Goal: Task Accomplishment & Management: Manage account settings

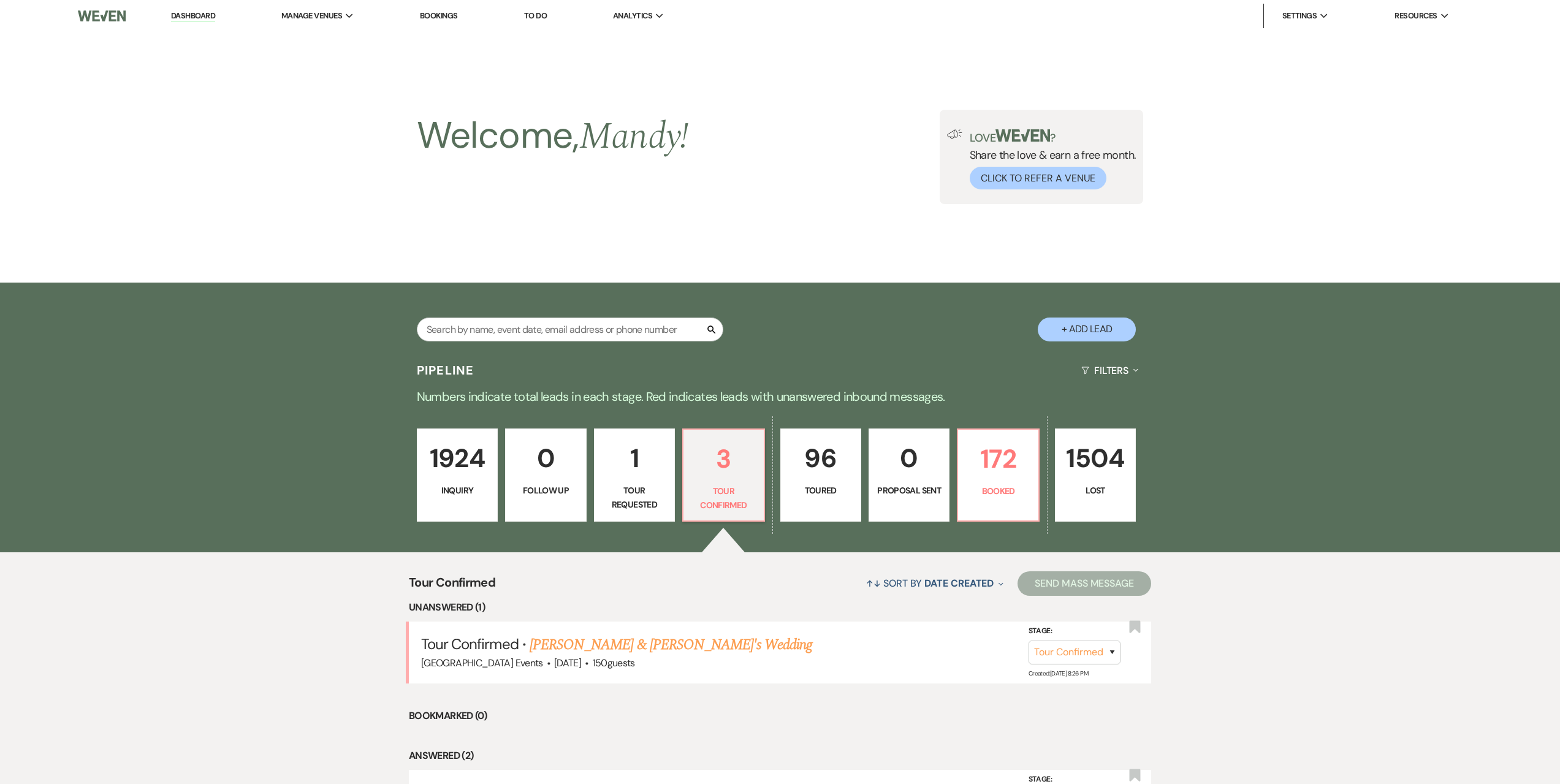
select select "4"
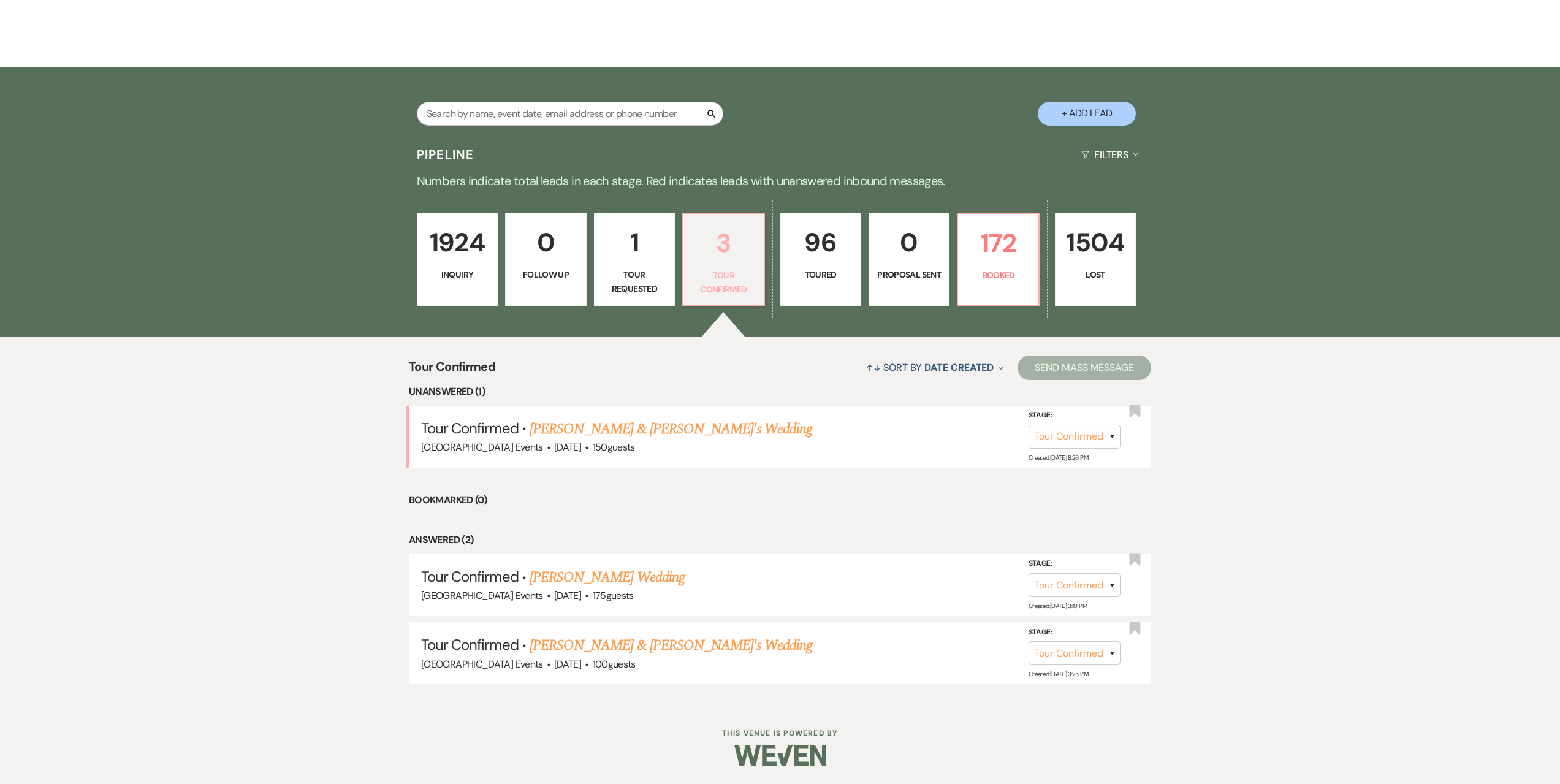
click at [728, 265] on link "3 Tour Confirmed" at bounding box center [724, 259] width 82 height 93
click at [654, 428] on link "[PERSON_NAME] & [PERSON_NAME]'s Wedding" at bounding box center [671, 429] width 284 height 22
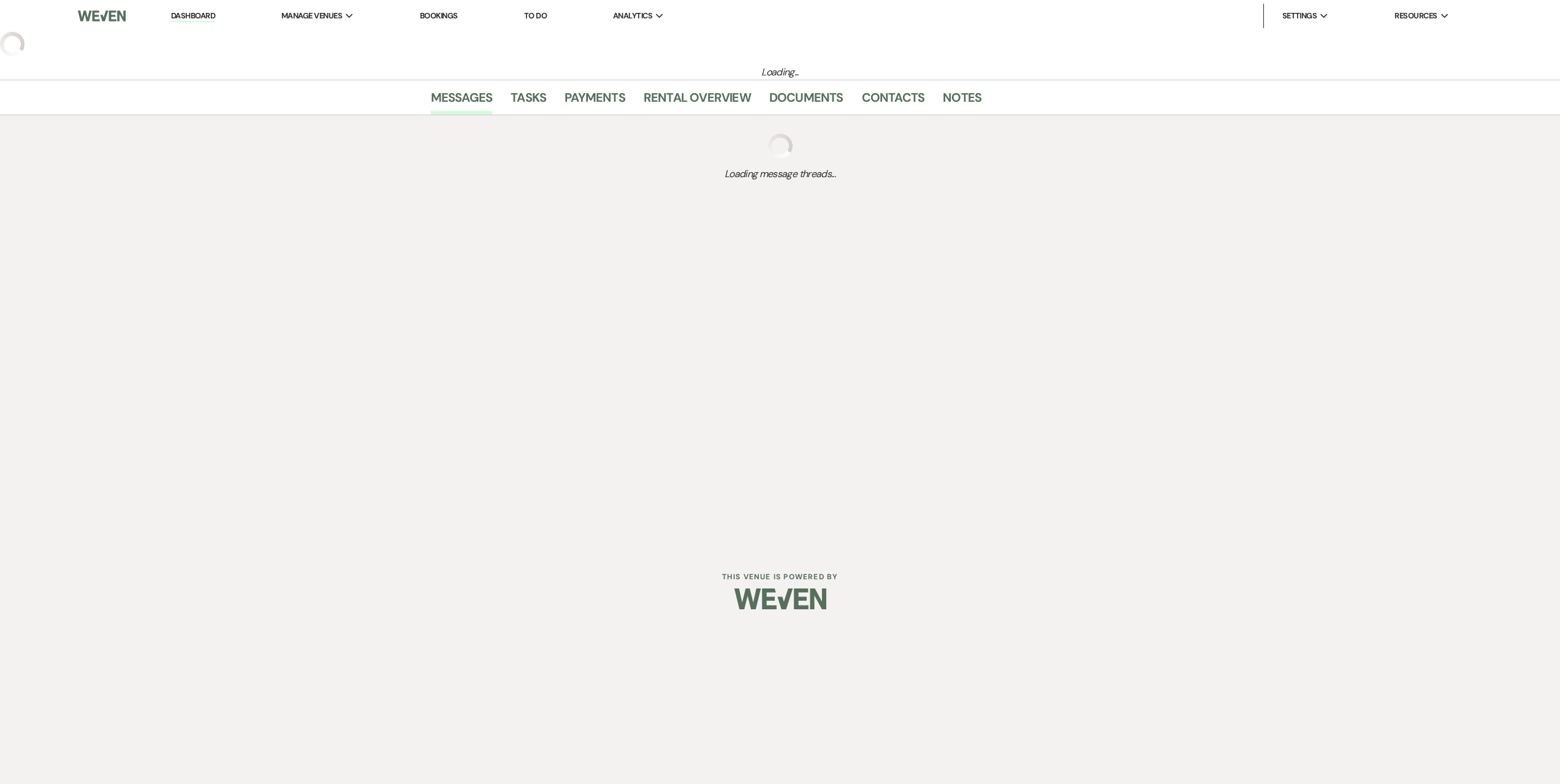
select select "4"
select select "5"
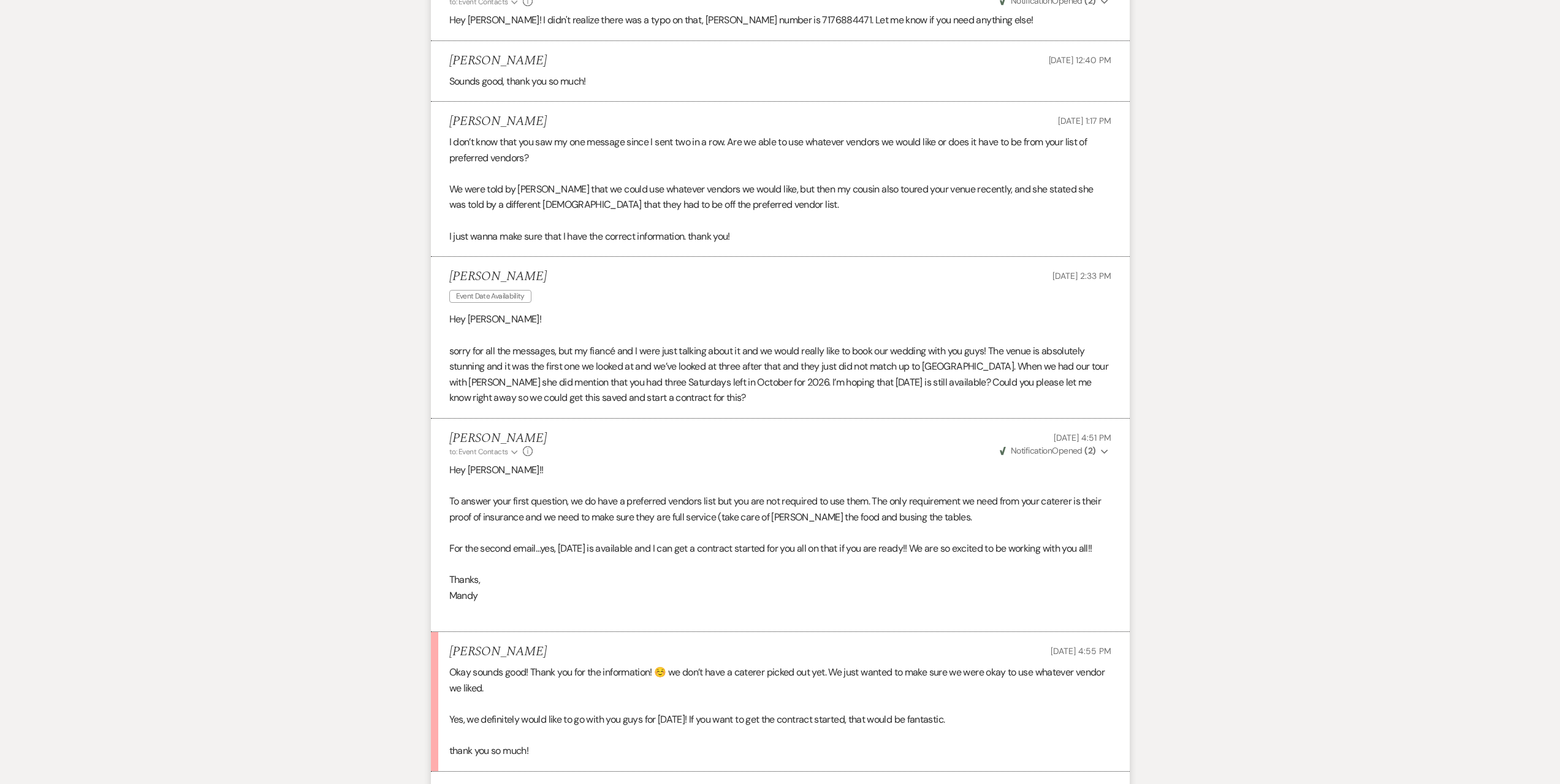
scroll to position [3492, 0]
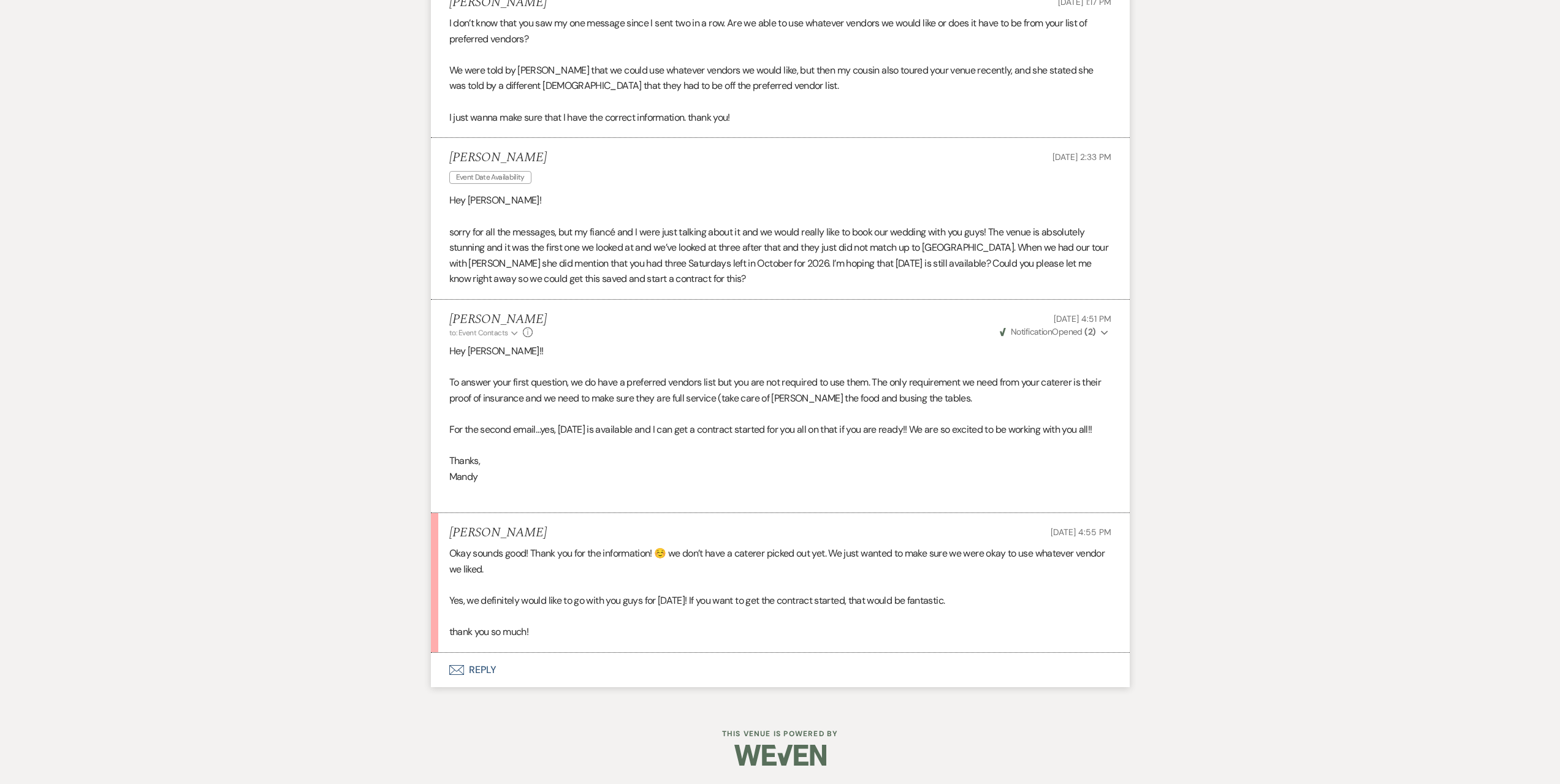
click at [717, 664] on button "Envelope Reply" at bounding box center [781, 670] width 699 height 35
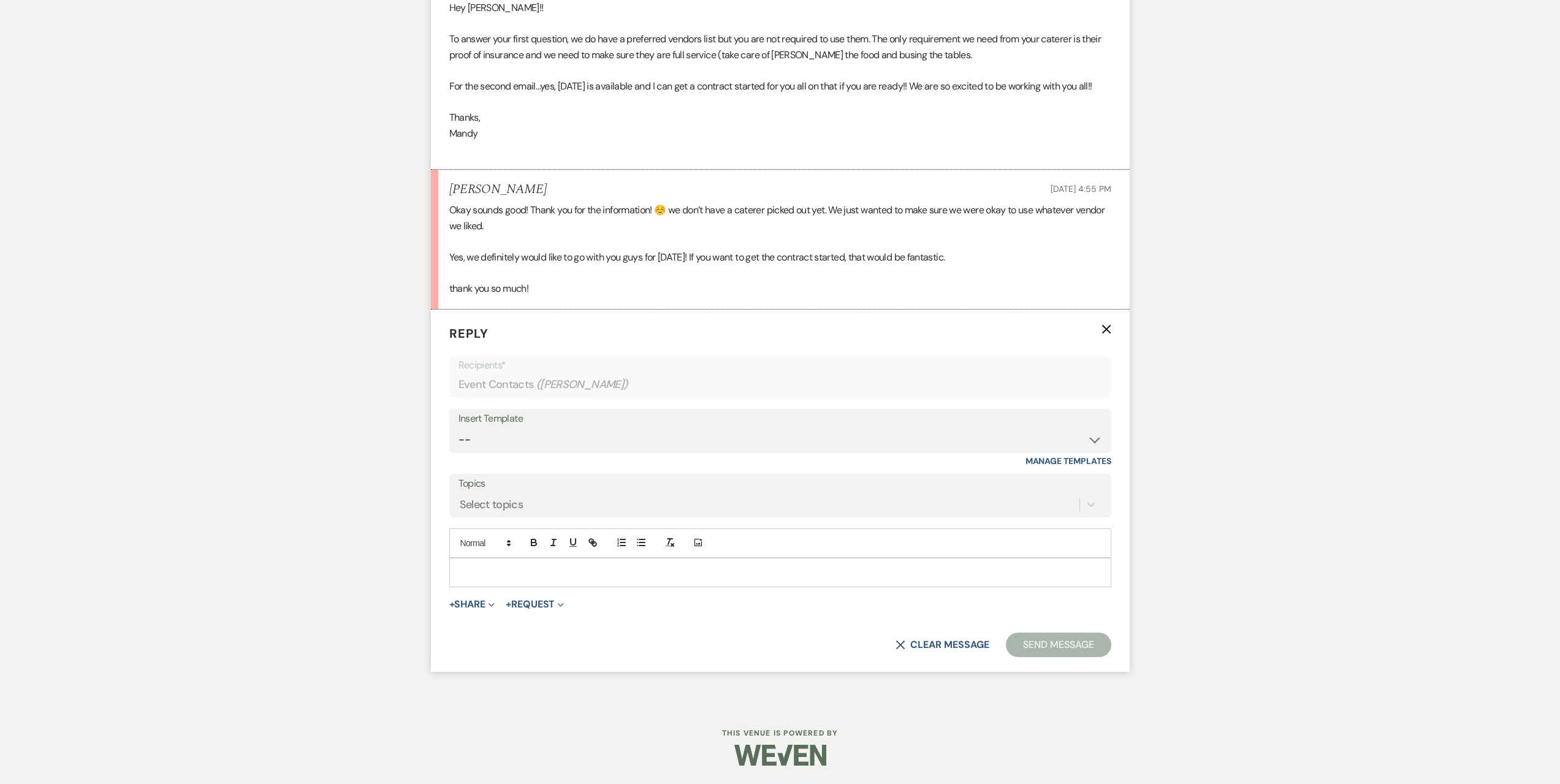
scroll to position [3836, 0]
click at [566, 415] on div "Insert Template" at bounding box center [780, 419] width 644 height 18
click at [565, 430] on select "-- Seating Chart Lacey's Weven Portal Introduction Payment Template Follow up i…" at bounding box center [780, 439] width 644 height 24
select select "6027"
click at [458, 428] on select "-- Seating Chart Lacey's Weven Portal Introduction Payment Template Follow up i…" at bounding box center [780, 439] width 644 height 24
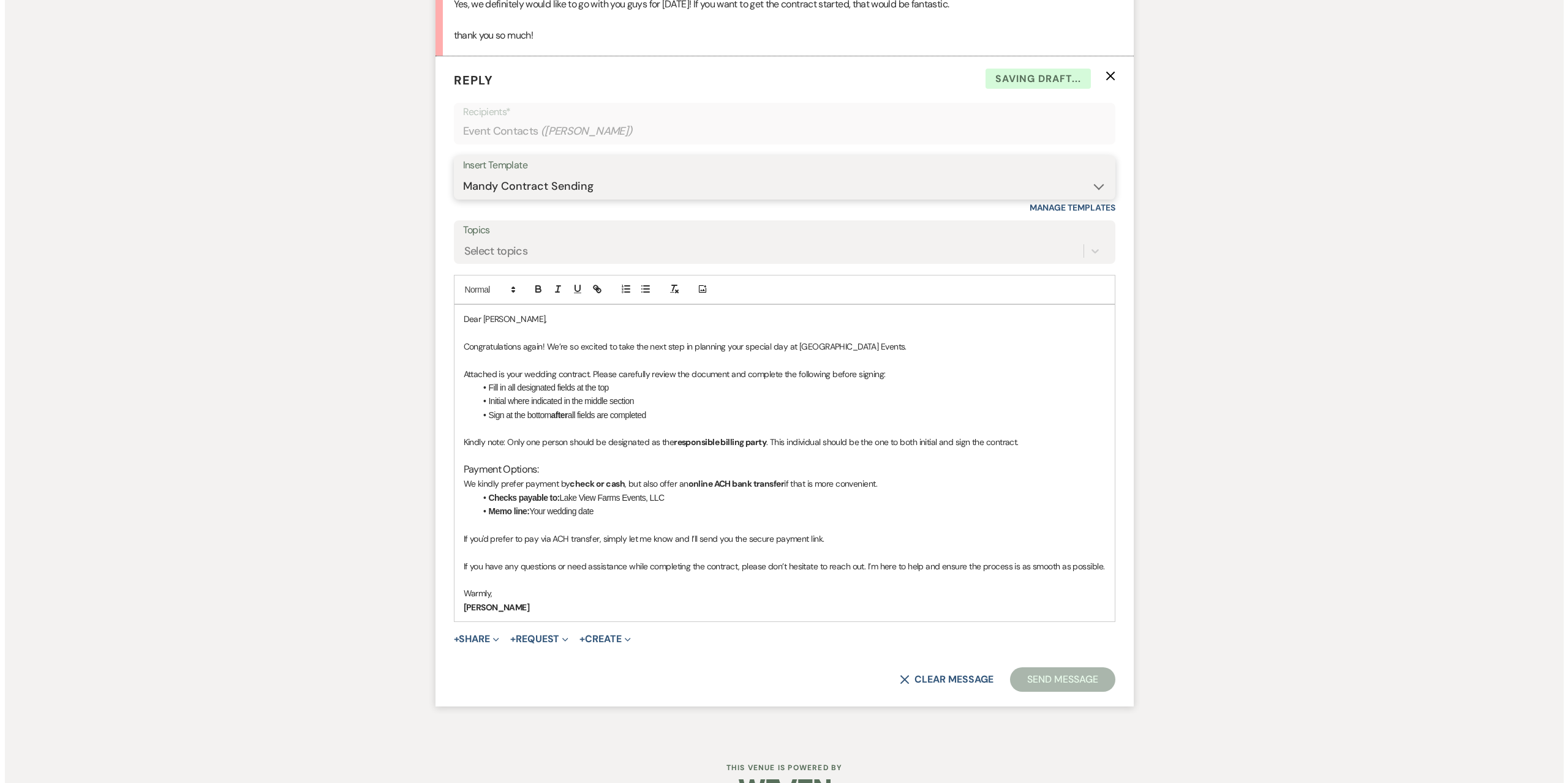
scroll to position [4119, 0]
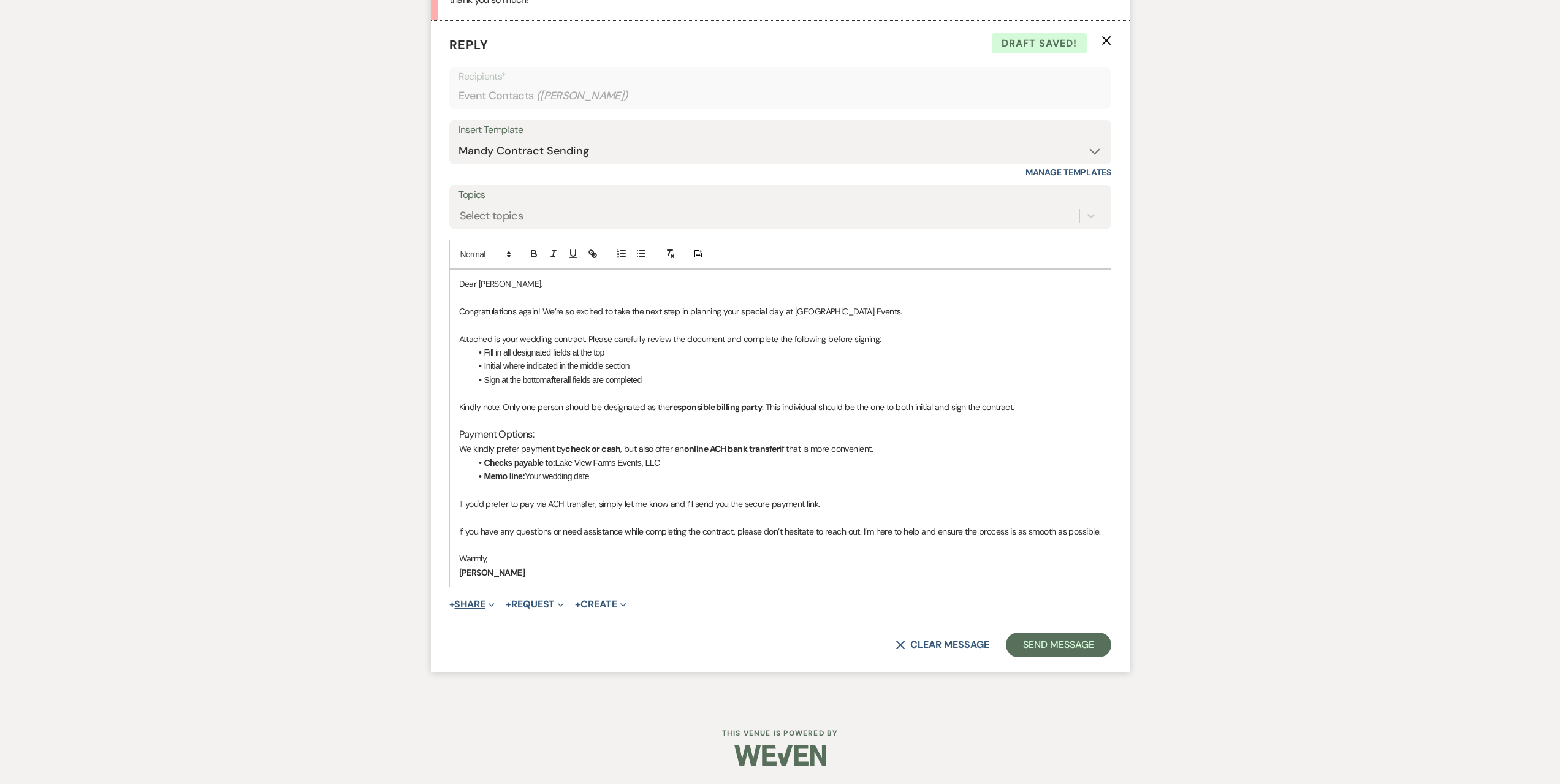
click at [484, 608] on button "+ Share Expand" at bounding box center [472, 604] width 46 height 10
click at [494, 623] on span "Doc Upload Documents" at bounding box center [499, 629] width 70 height 13
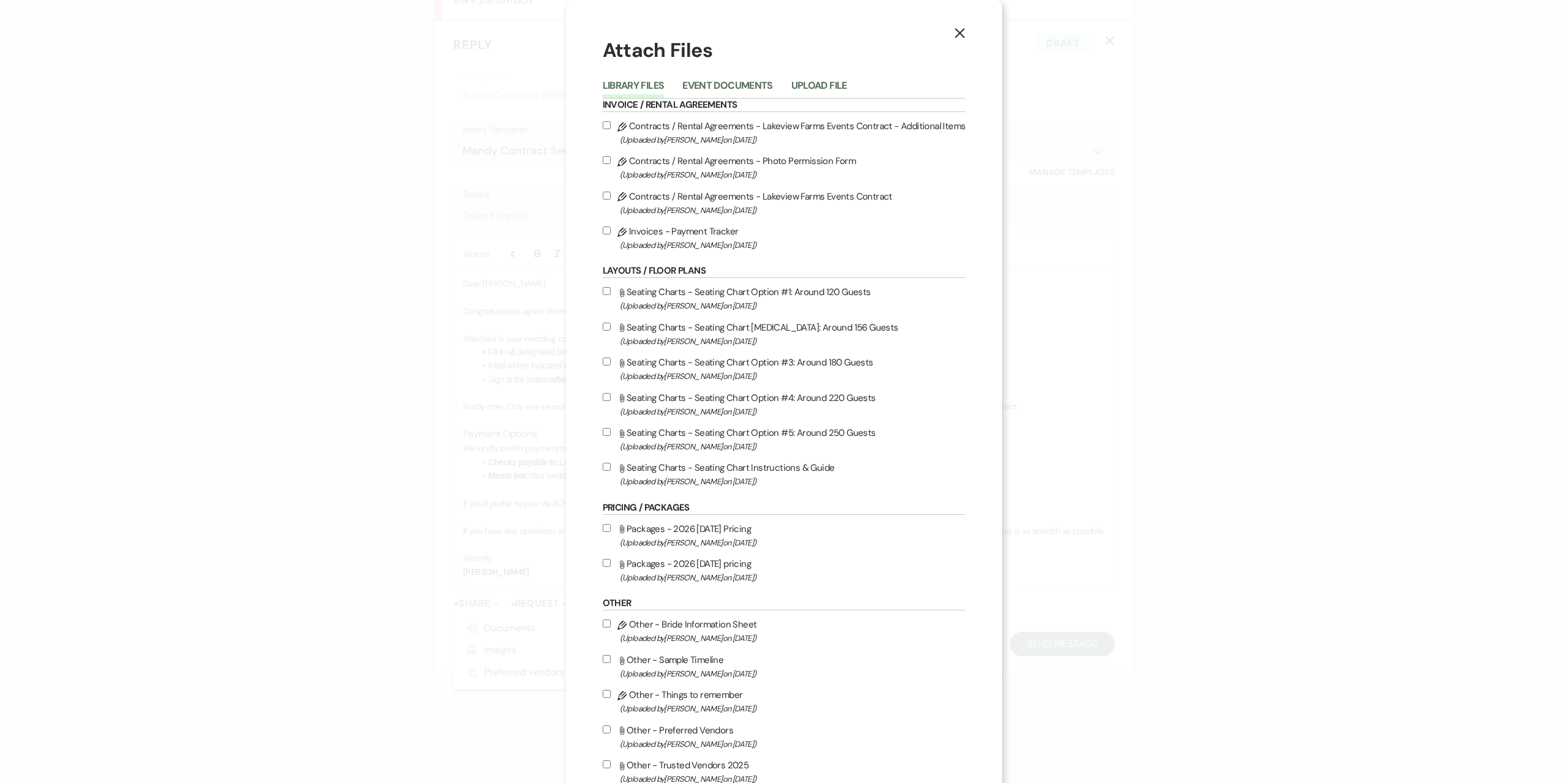
click at [730, 199] on label "Pencil Contracts / Rental Agreements - Lakeview Farms Events Contract (Uploaded…" at bounding box center [784, 203] width 363 height 29
click at [610, 199] on input "Pencil Contracts / Rental Agreements - Lakeview Farms Events Contract (Uploaded…" at bounding box center [607, 196] width 8 height 8
checkbox input "true"
click at [954, 35] on use "button" at bounding box center [959, 33] width 10 height 10
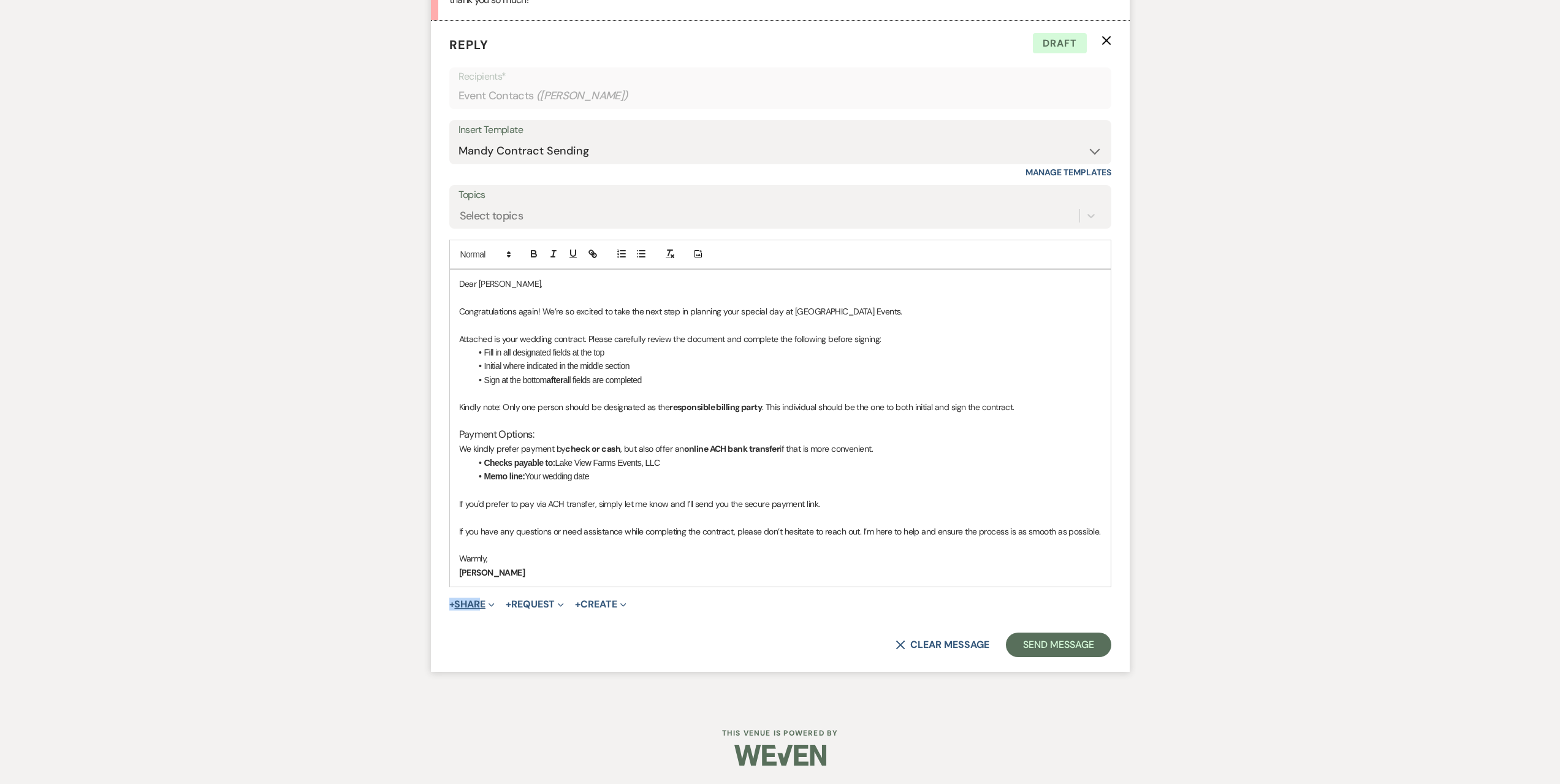
click at [483, 599] on span "+ Share Expand Doc Upload Documents Add Photo Images Pref Vendors Preferred ven…" at bounding box center [472, 604] width 46 height 15
click at [479, 605] on button "+ Share Expand" at bounding box center [472, 604] width 46 height 10
click at [486, 628] on span "Doc Upload Documents" at bounding box center [499, 629] width 70 height 13
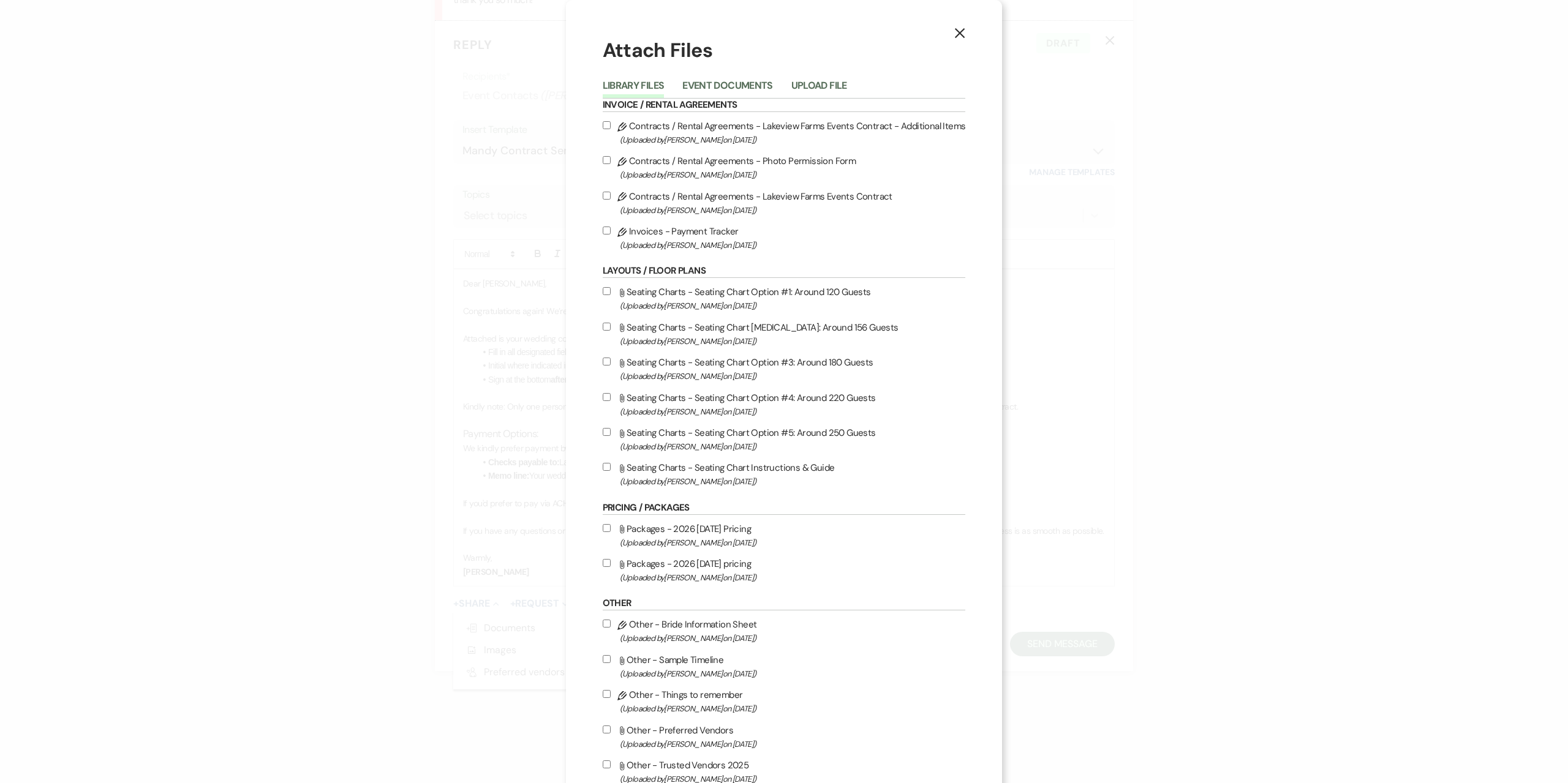
click at [710, 200] on label "Pencil Contracts / Rental Agreements - Lakeview Farms Events Contract (Uploaded…" at bounding box center [784, 203] width 363 height 29
click at [610, 199] on input "Pencil Contracts / Rental Agreements - Lakeview Farms Events Contract (Uploaded…" at bounding box center [607, 196] width 8 height 8
checkbox input "true"
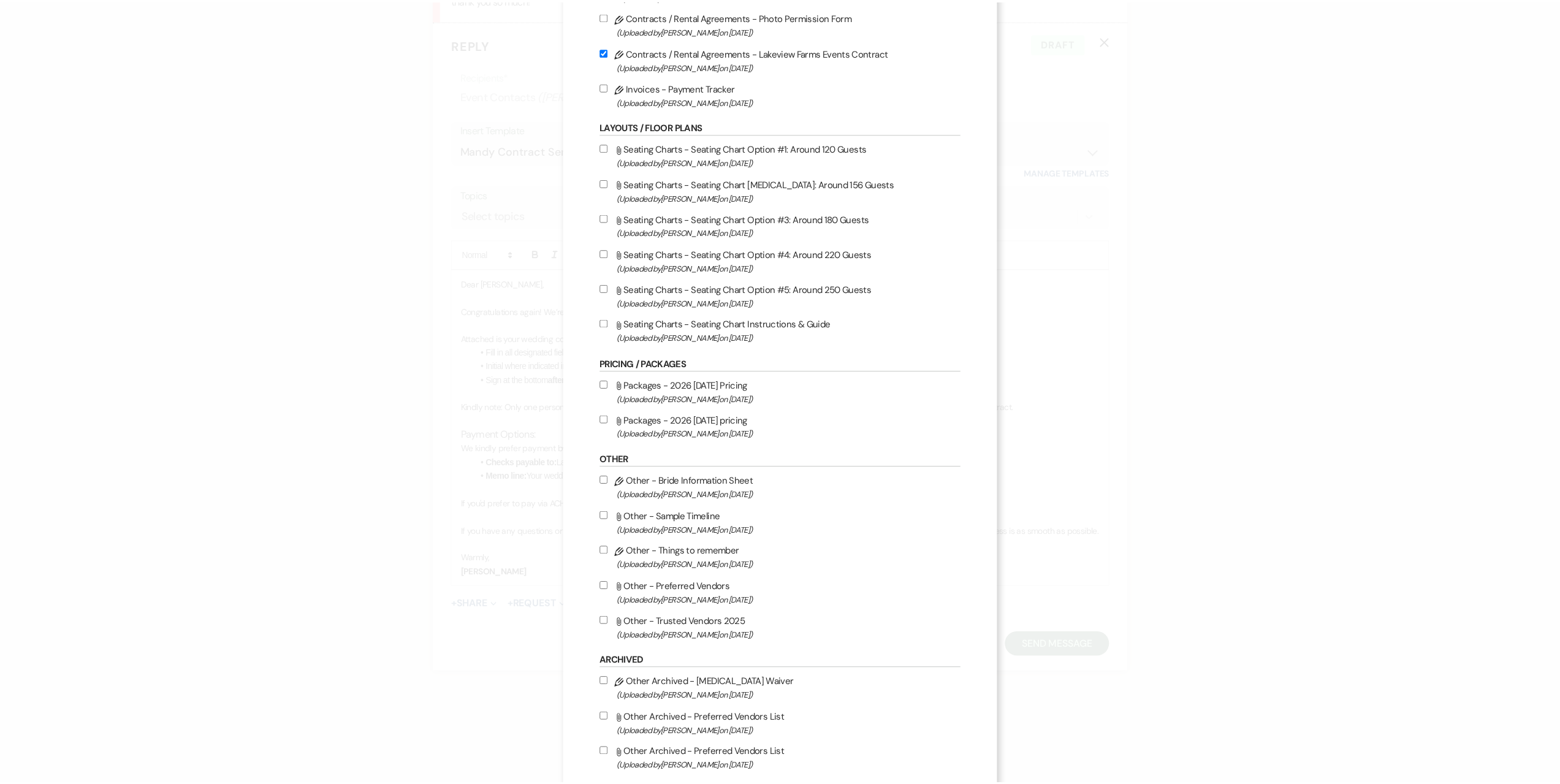
scroll to position [209, 0]
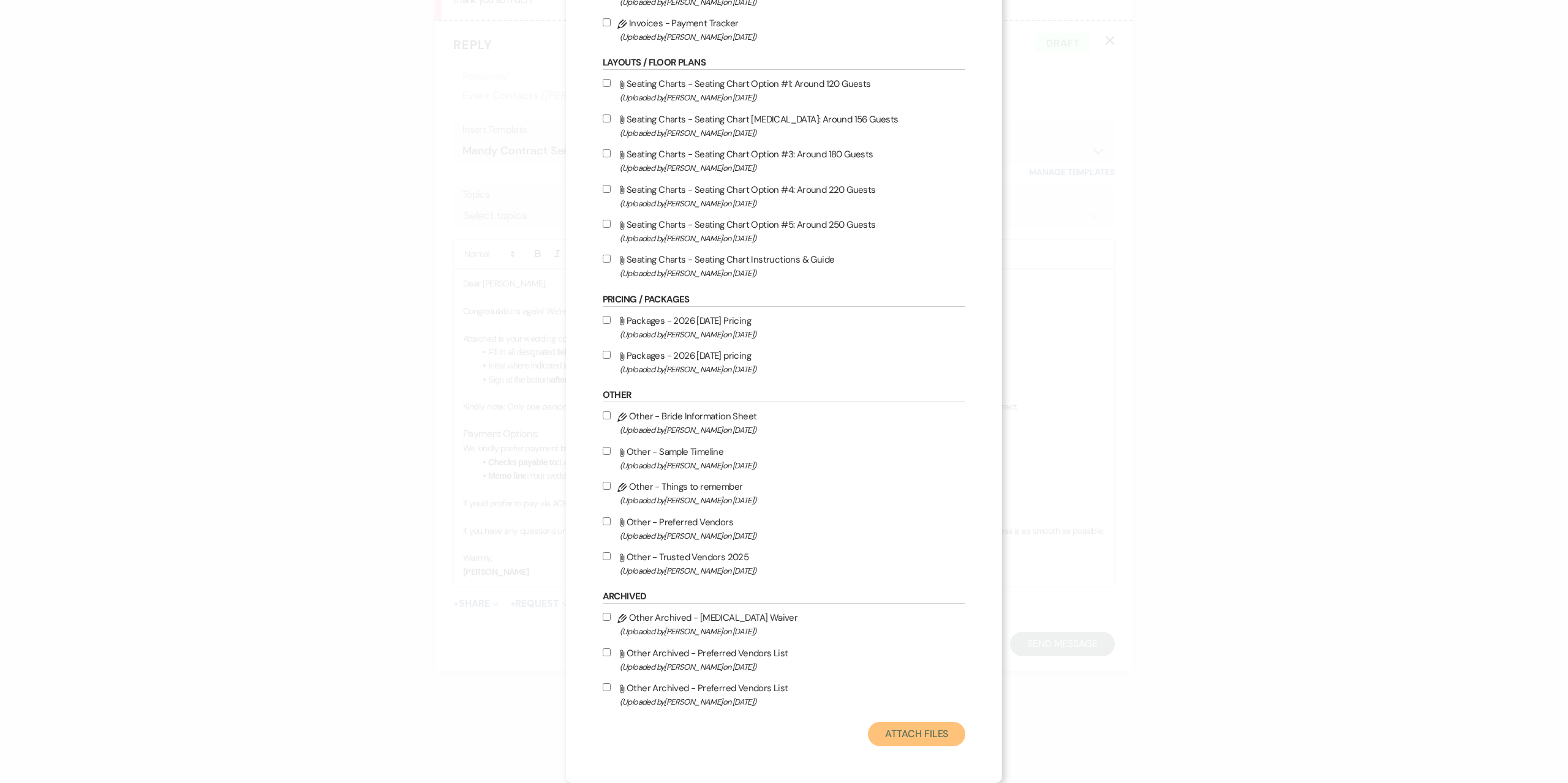
click at [930, 731] on button "Attach Files" at bounding box center [917, 734] width 97 height 25
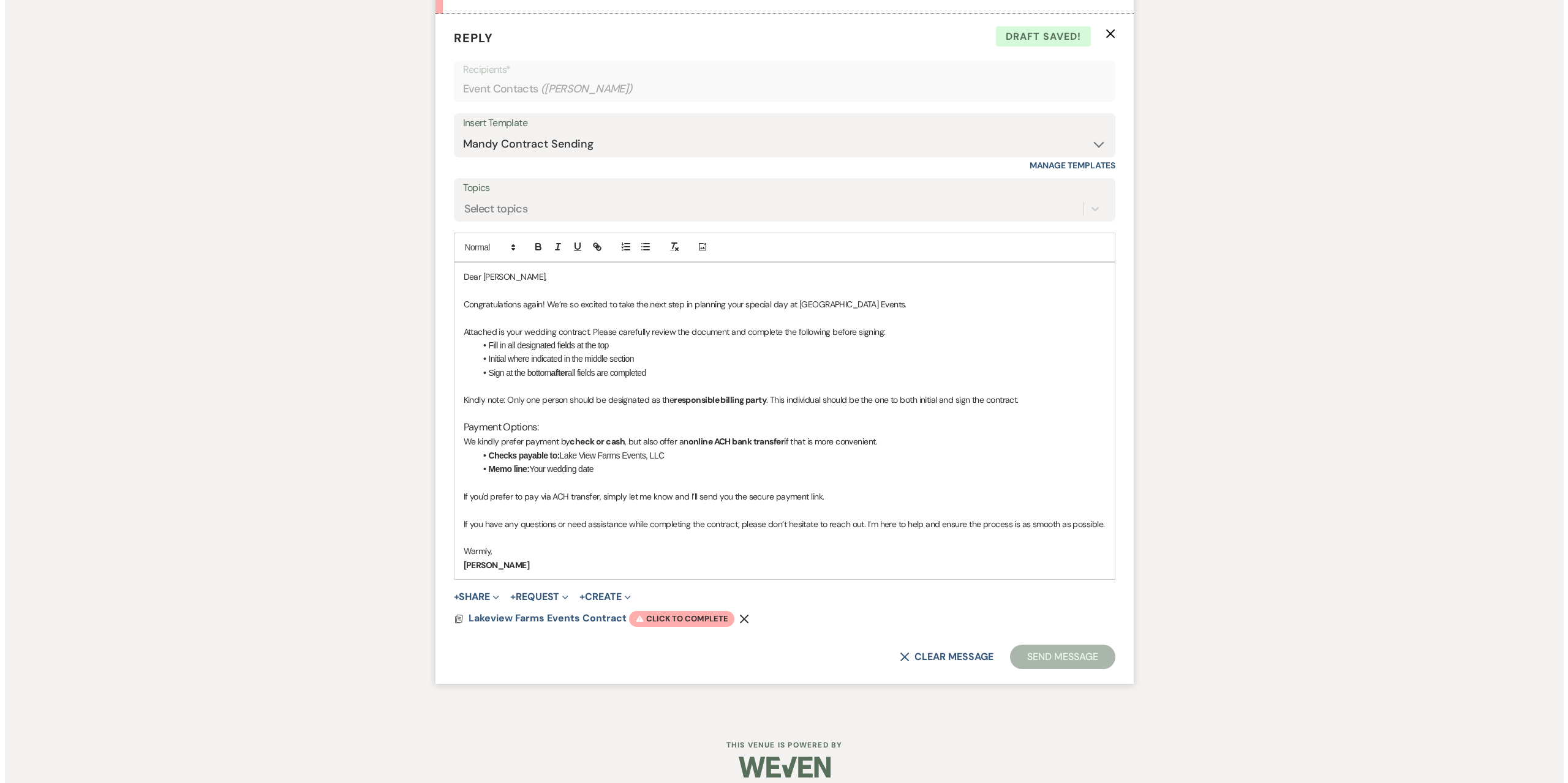
scroll to position [4119, 0]
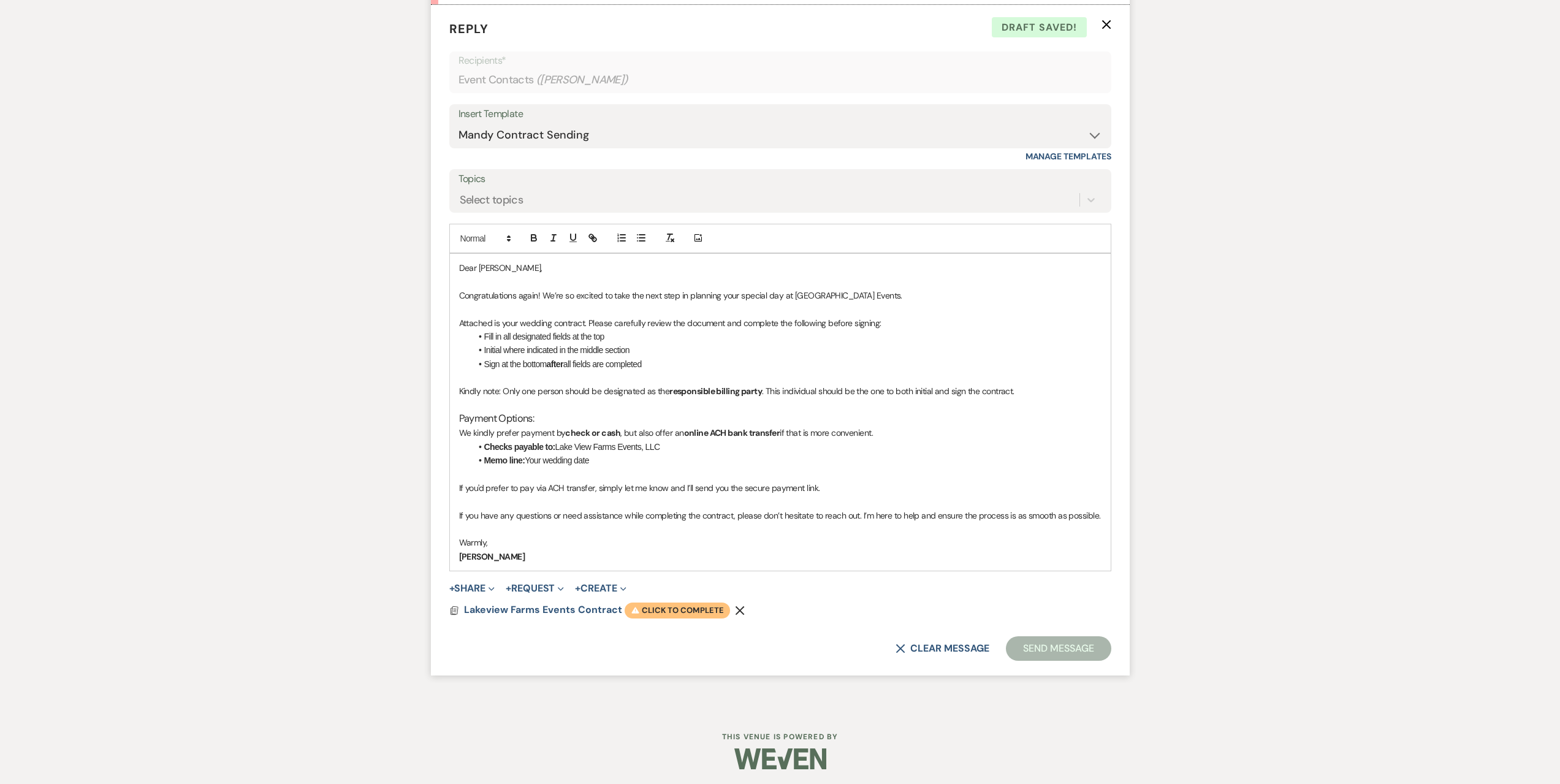
click at [660, 618] on span "Warning Click to complete" at bounding box center [678, 610] width 106 height 16
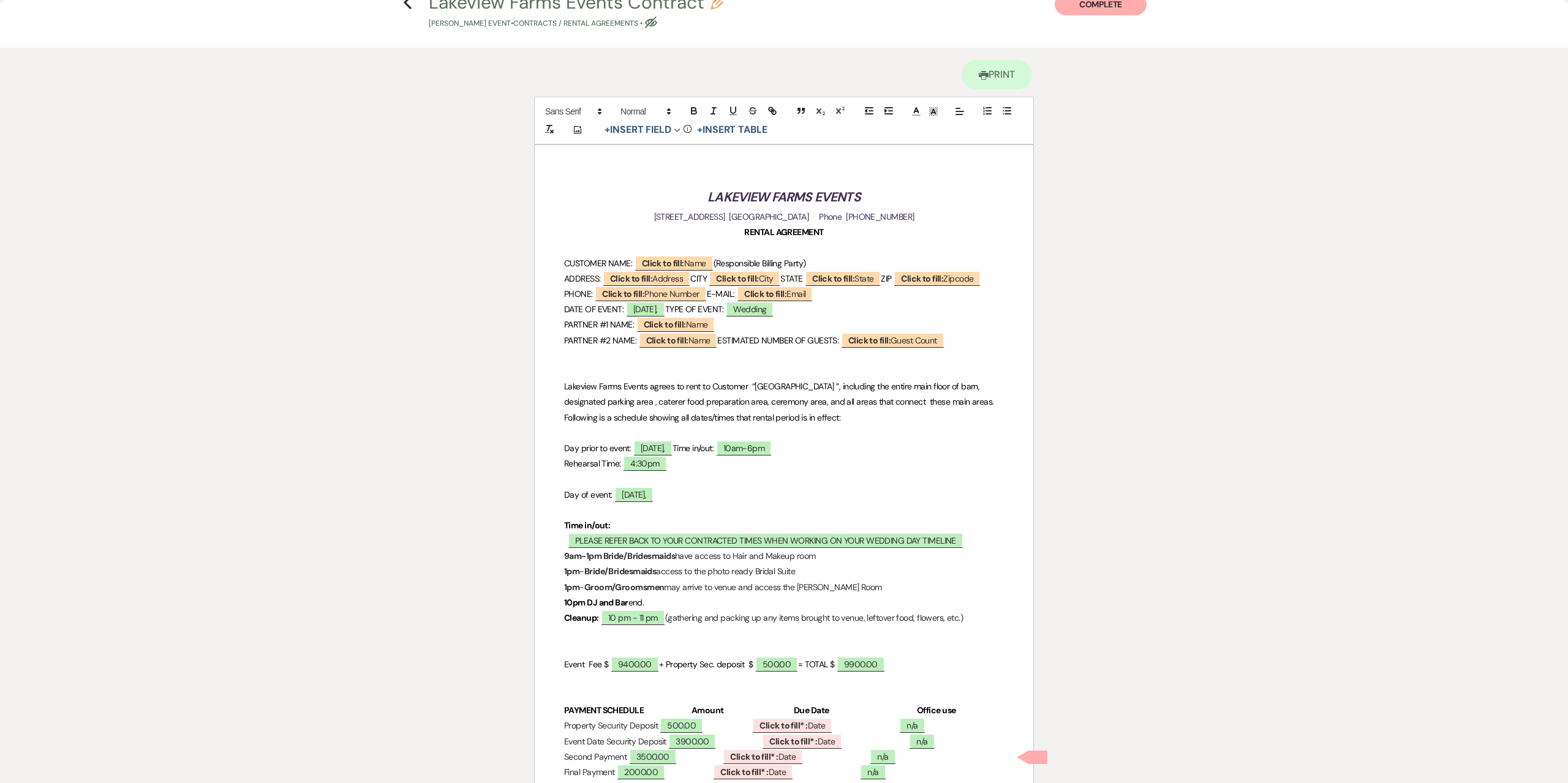
scroll to position [61, 0]
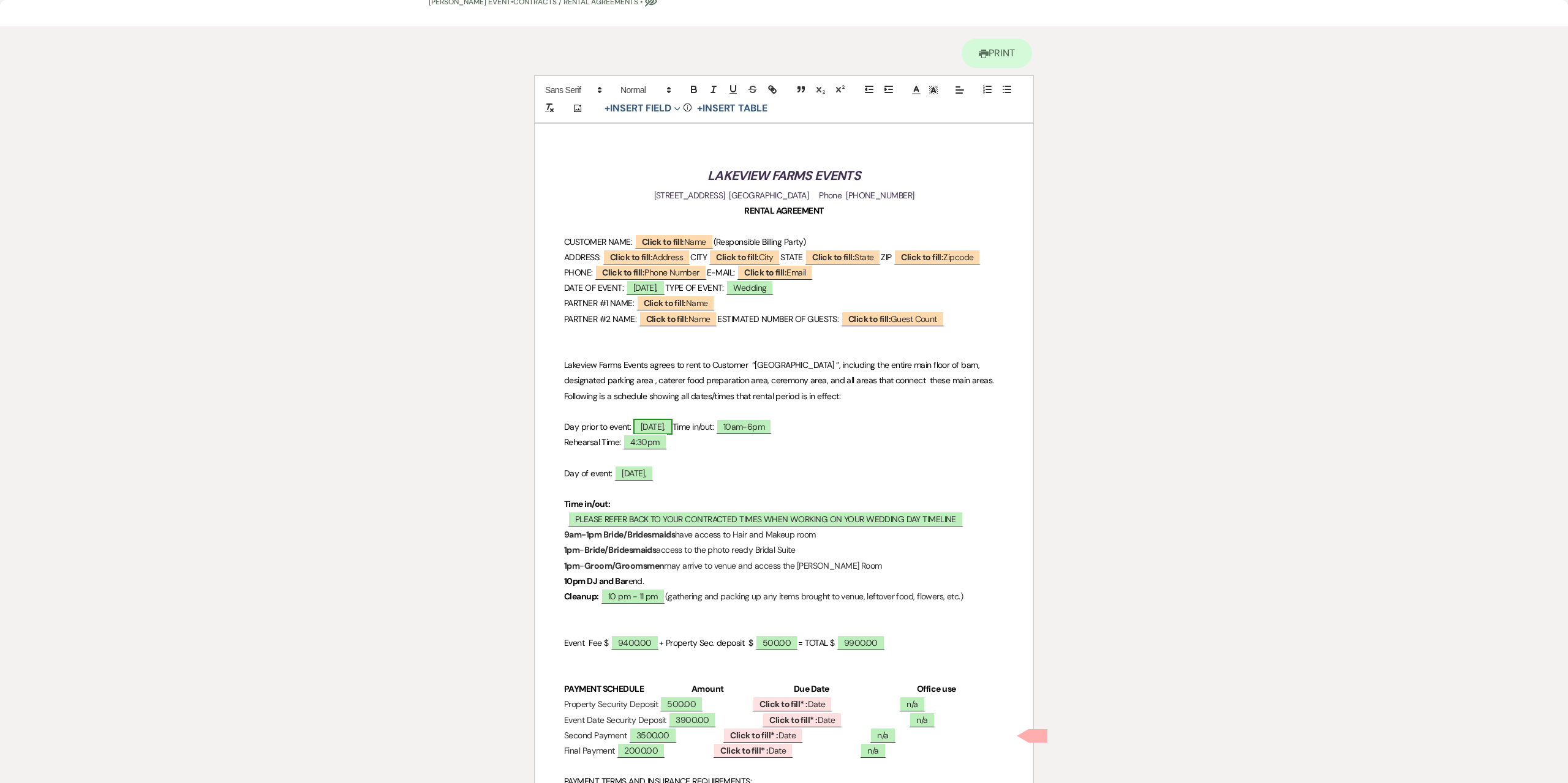
click at [669, 435] on span "Friday," at bounding box center [653, 426] width 40 height 16
select select "owner"
select select "Date"
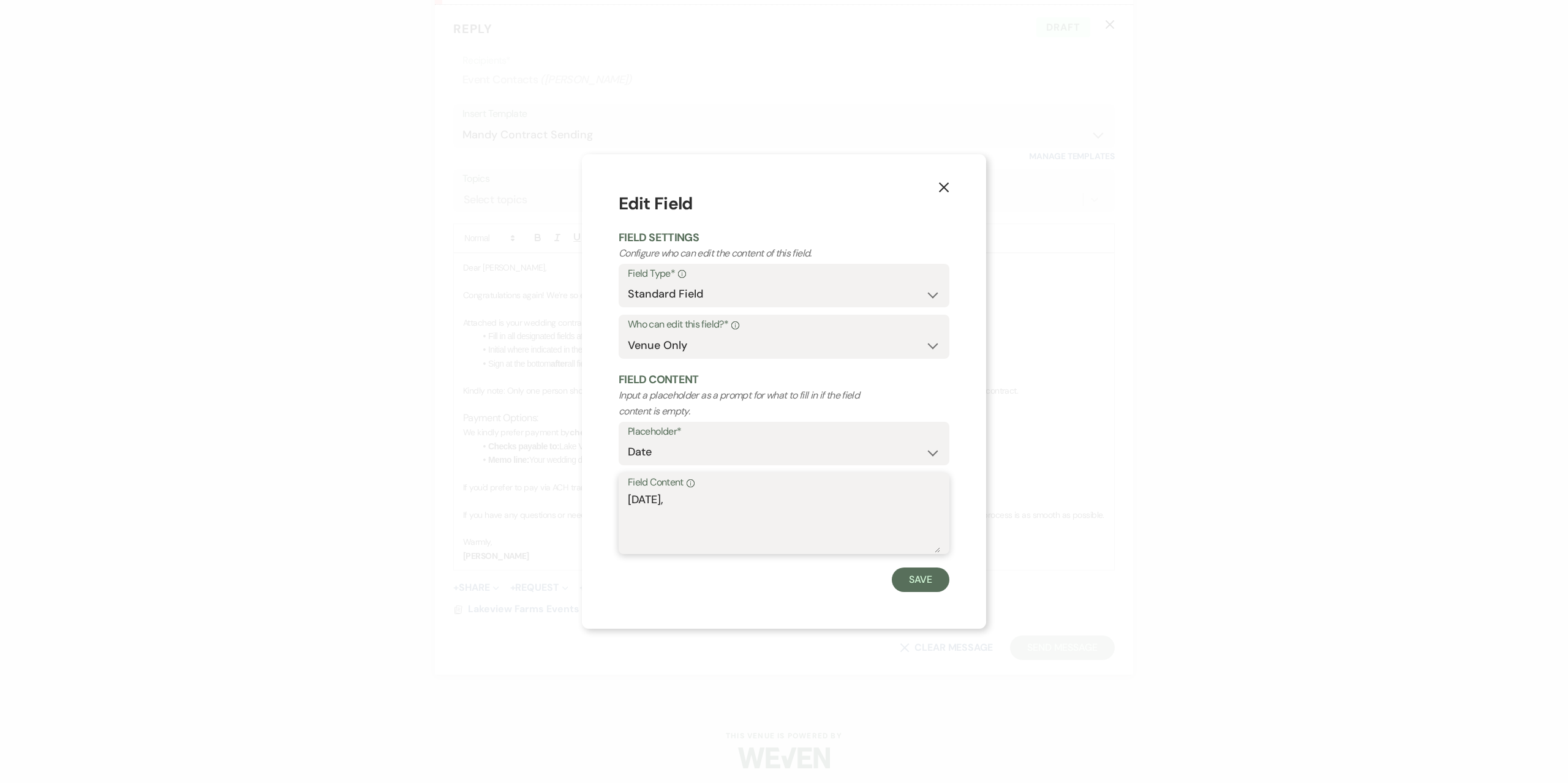
click at [702, 503] on textarea "Friday," at bounding box center [783, 522] width 312 height 61
type textarea "[DATE]"
click at [918, 581] on button "Save" at bounding box center [921, 580] width 58 height 25
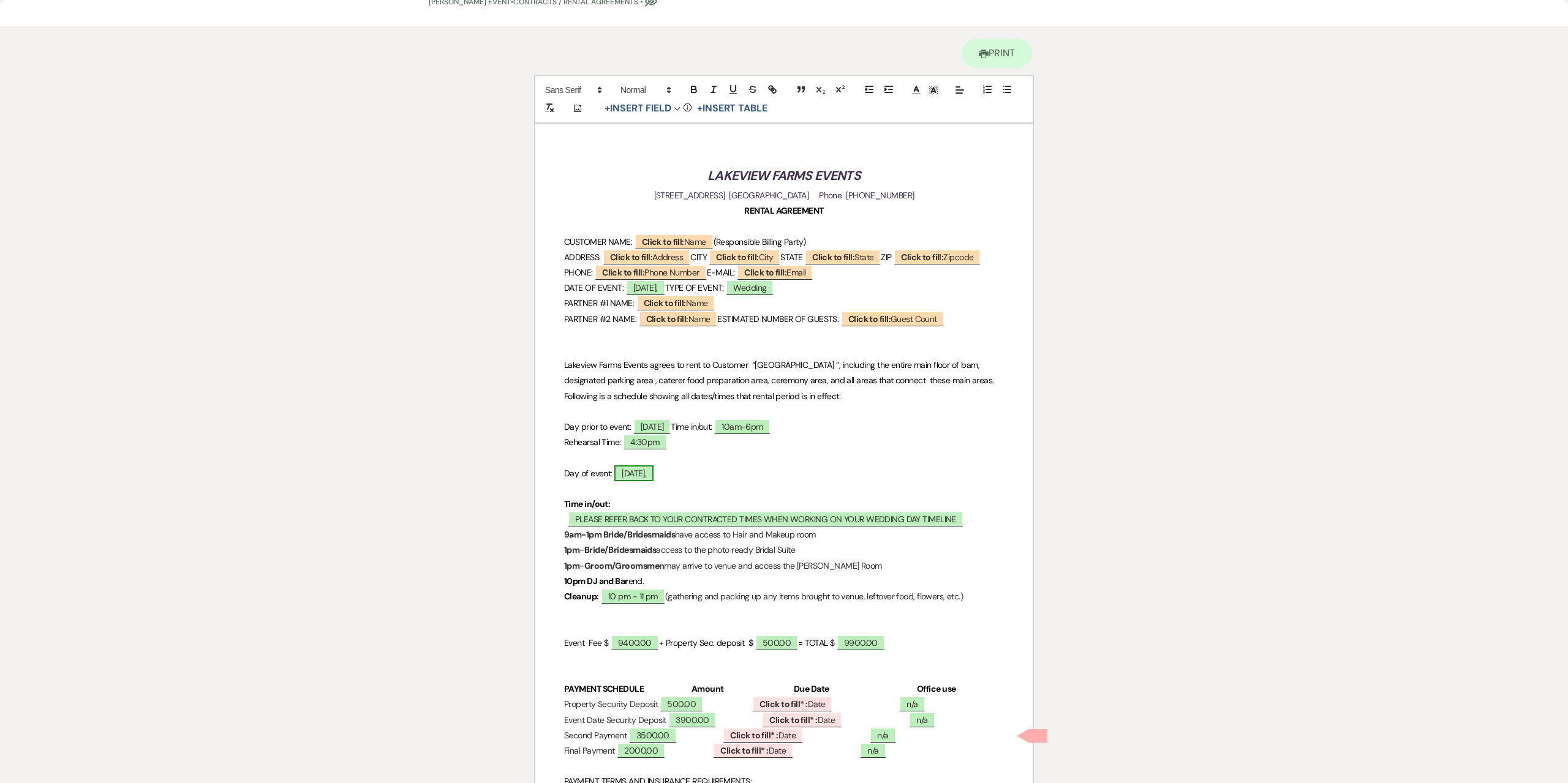
click at [651, 481] on span "Saturday," at bounding box center [634, 473] width 40 height 16
select select "owner"
select select "Date"
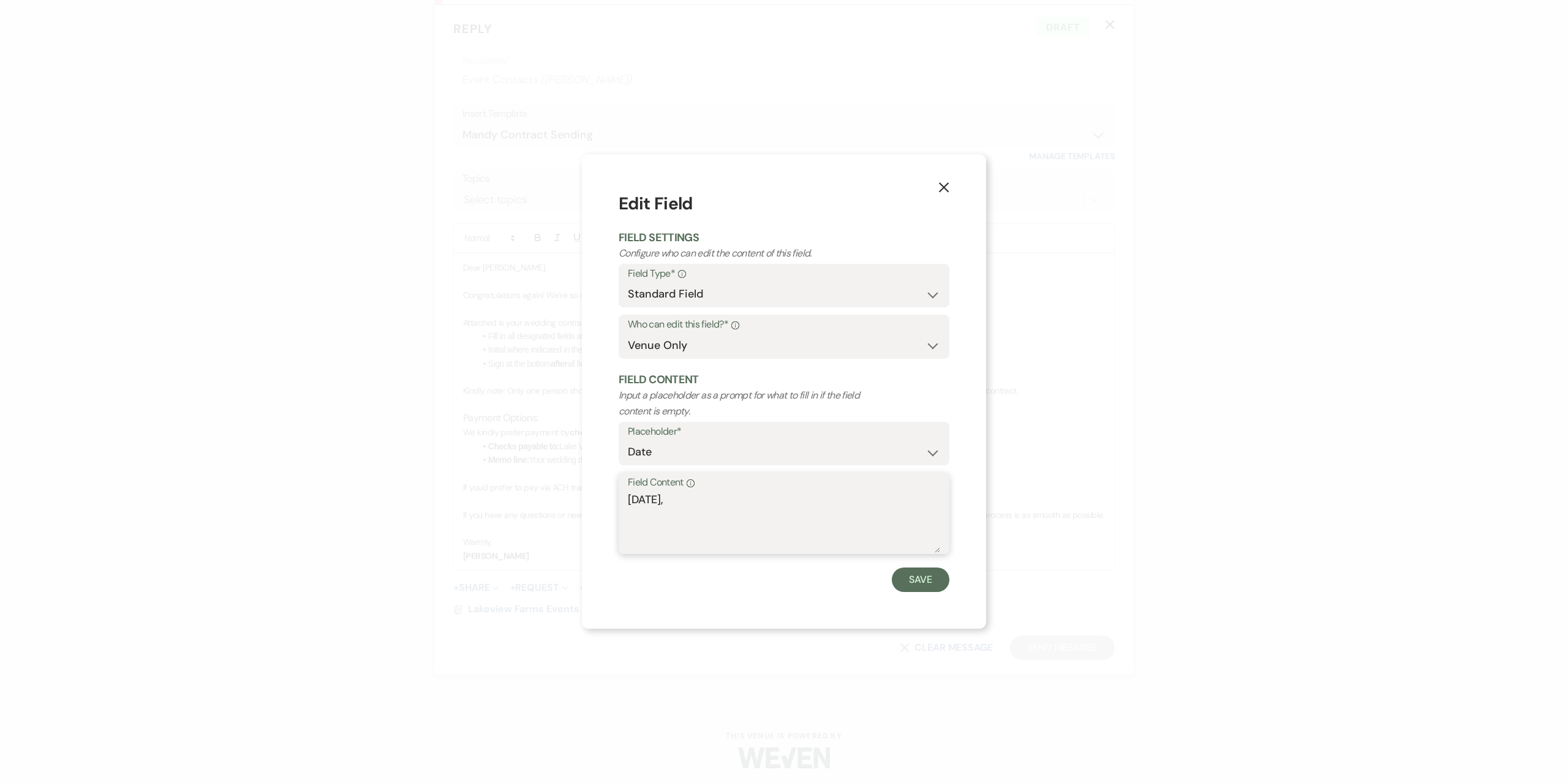
click at [689, 504] on textarea "Saturday," at bounding box center [783, 522] width 312 height 61
type textarea "[DATE]"
click at [929, 581] on button "Save" at bounding box center [921, 580] width 58 height 25
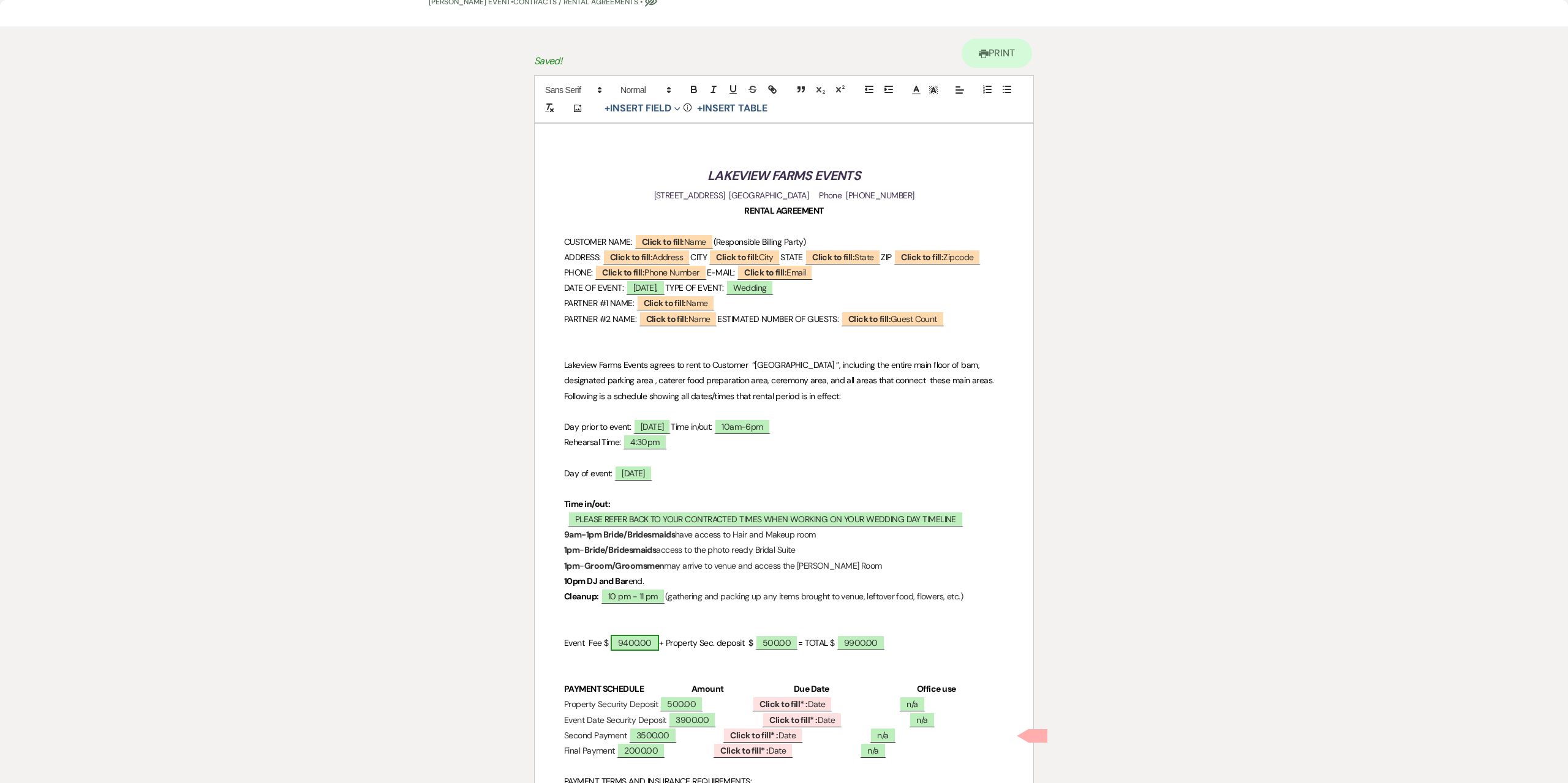
click at [632, 650] on span "9400.00" at bounding box center [634, 642] width 49 height 16
select select "owner"
select select "custom_placeholder"
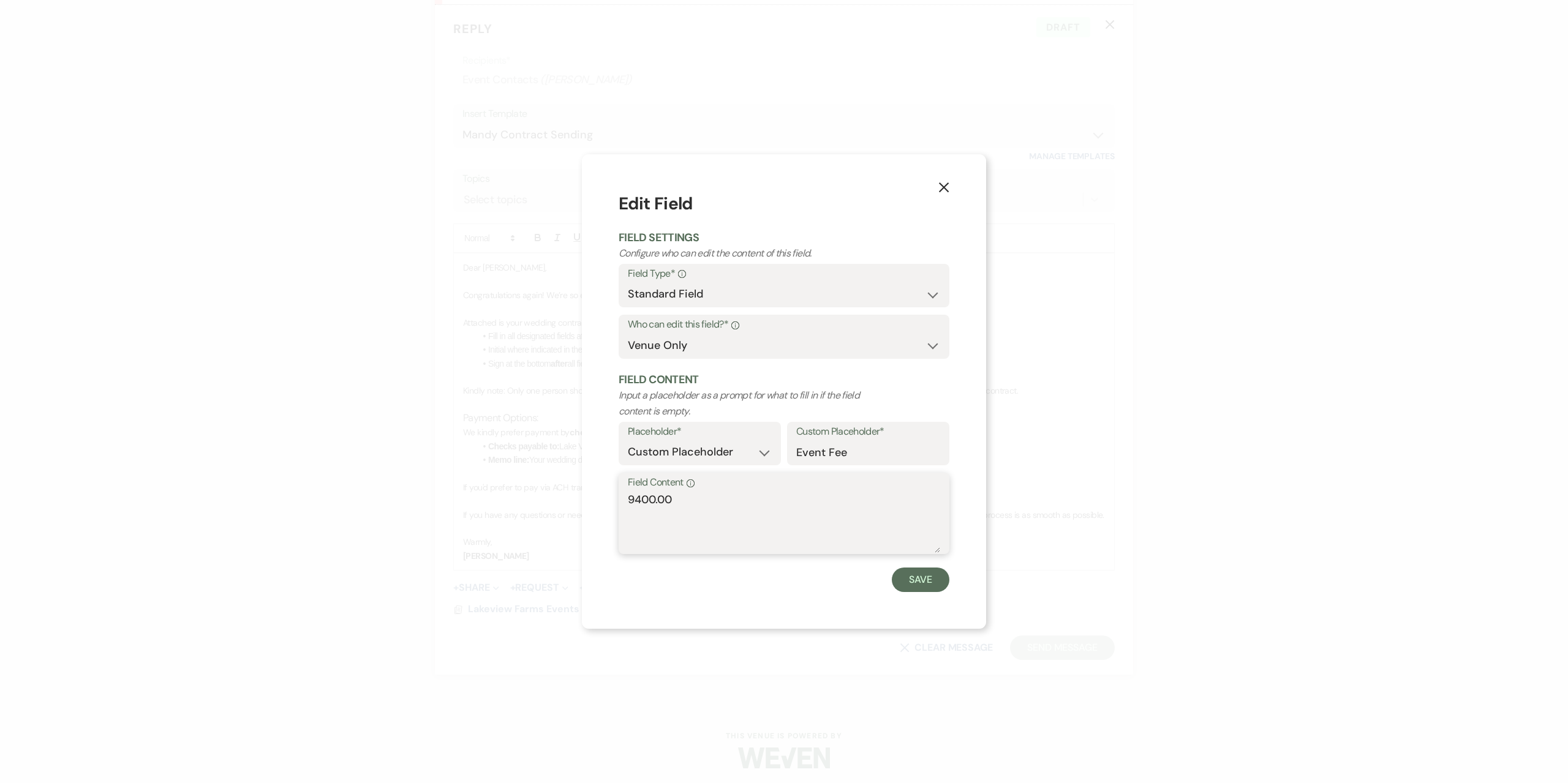
drag, startPoint x: 701, startPoint y: 506, endPoint x: 512, endPoint y: 488, distance: 189.9
click at [512, 488] on div "X Edit Field Field Settings Configure who can edit the content of this field. F…" at bounding box center [784, 391] width 1568 height 783
type textarea "10000.00"
click at [901, 584] on button "Save" at bounding box center [921, 580] width 58 height 25
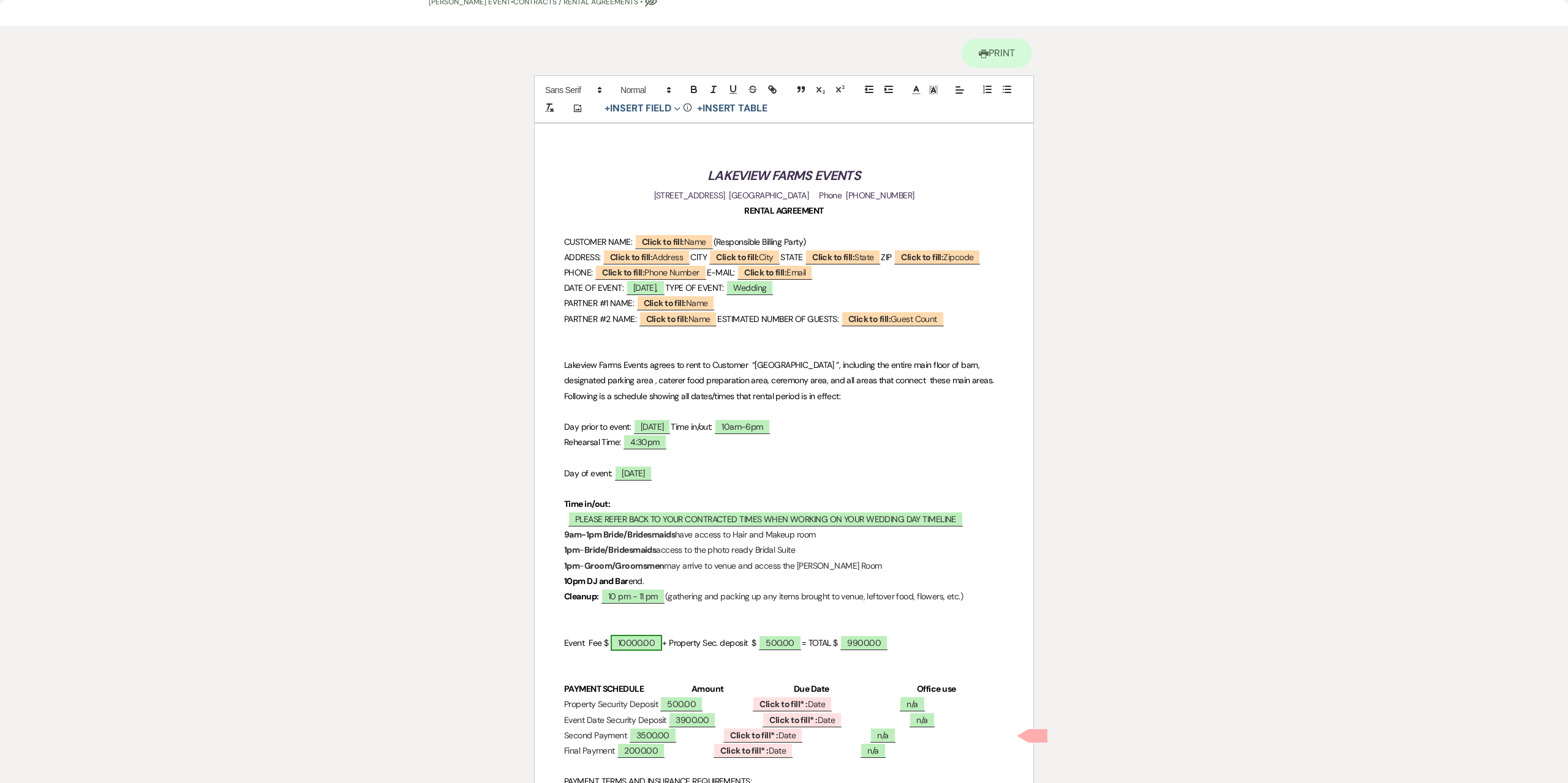
click at [635, 650] on span "10000.00" at bounding box center [636, 642] width 52 height 16
select select "owner"
select select "custom_placeholder"
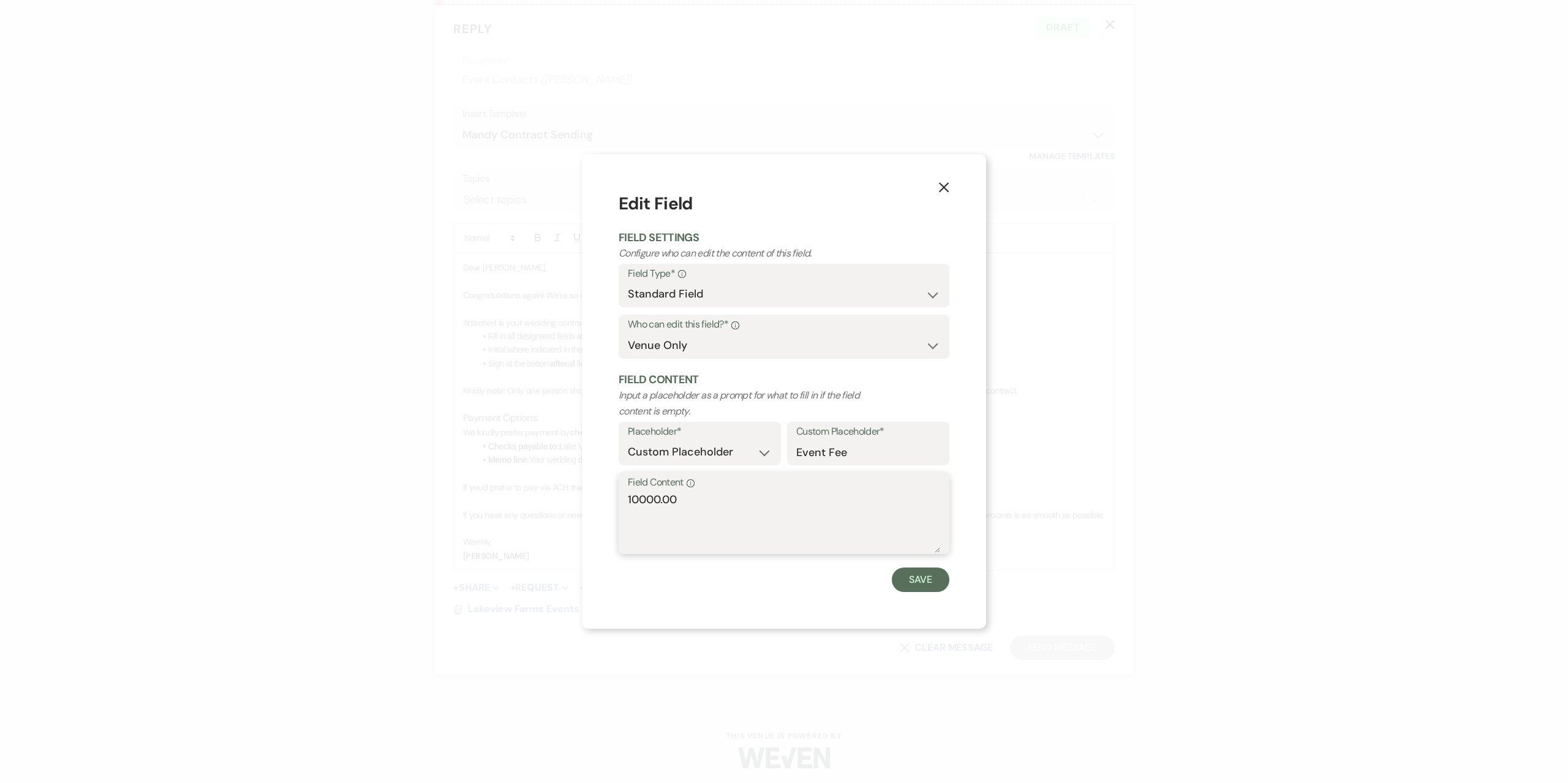
click at [639, 501] on textarea "10000.00" at bounding box center [783, 522] width 312 height 61
type textarea "10,000.00"
click at [920, 579] on button "Save" at bounding box center [921, 580] width 58 height 25
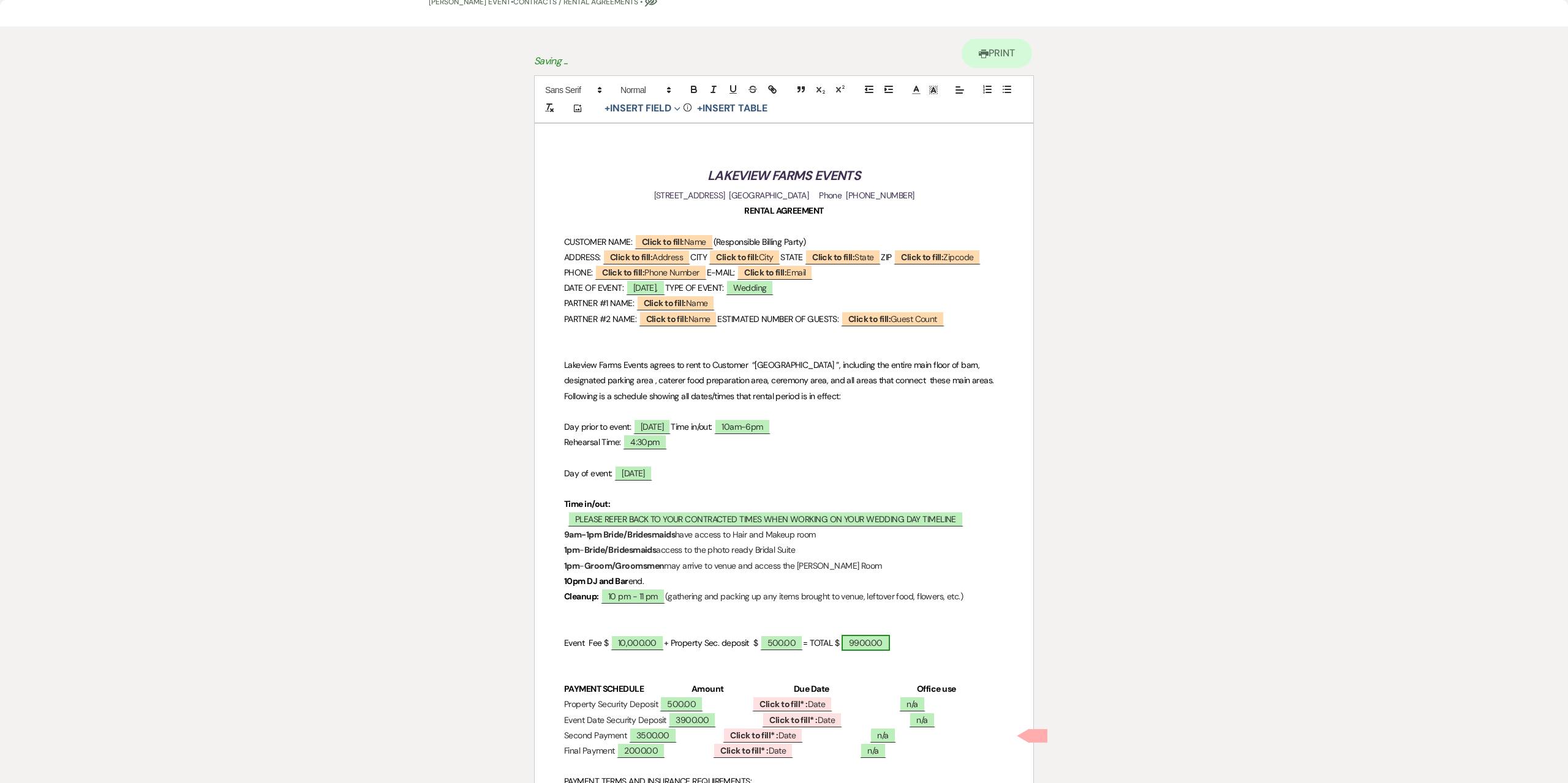
click at [886, 650] on span "9900.00" at bounding box center [866, 642] width 49 height 16
select select "owner"
select select "Total"
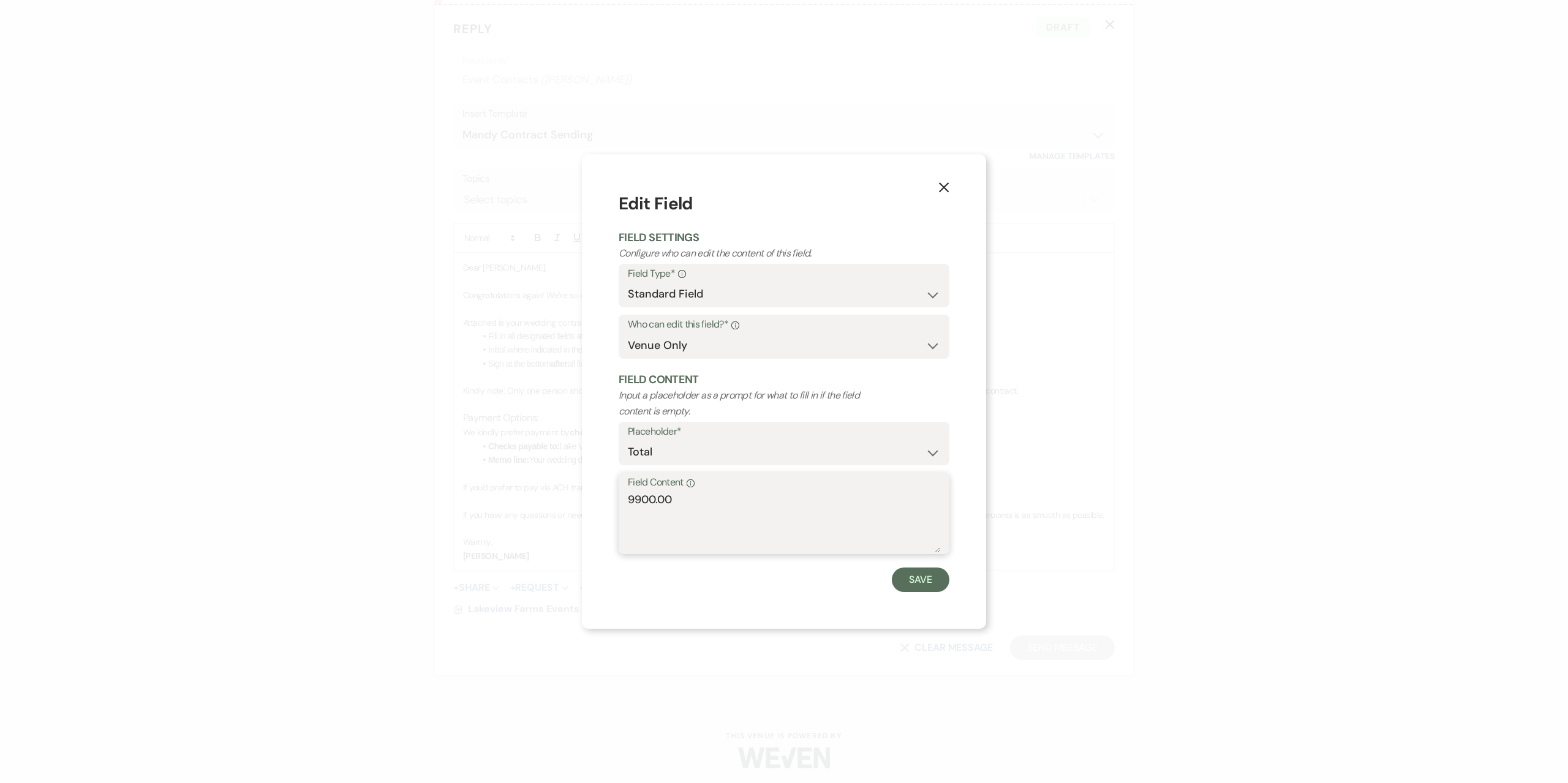
drag, startPoint x: 525, startPoint y: 479, endPoint x: 518, endPoint y: 479, distance: 7.0
click at [518, 479] on div "X Edit Field Field Settings Configure who can edit the content of this field. F…" at bounding box center [784, 391] width 1568 height 783
type textarea "10,500.00"
click at [898, 576] on button "Save" at bounding box center [921, 580] width 58 height 25
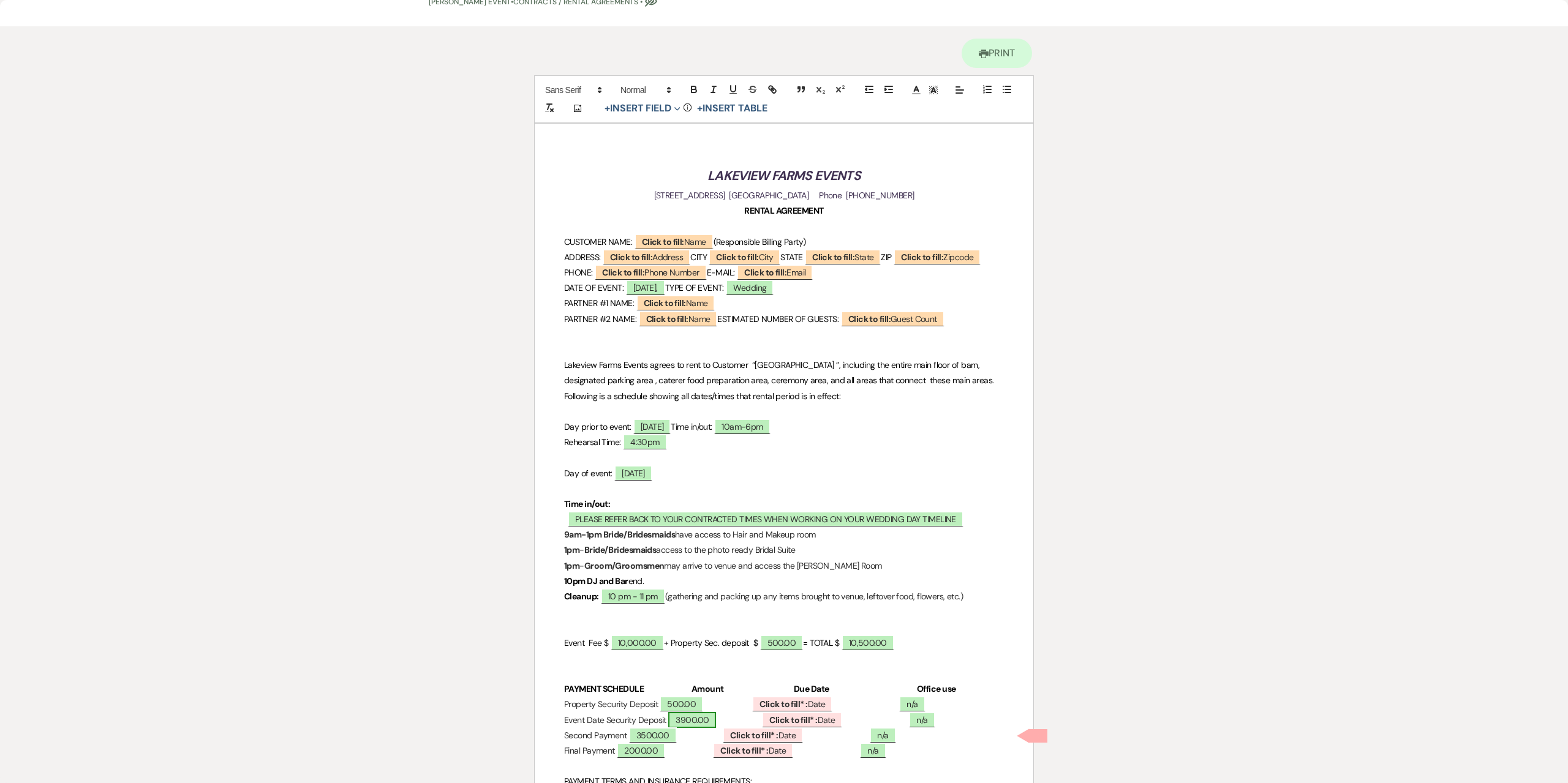
click at [716, 728] on span "3900.00" at bounding box center [692, 720] width 48 height 16
select select "owner"
select select "Amount"
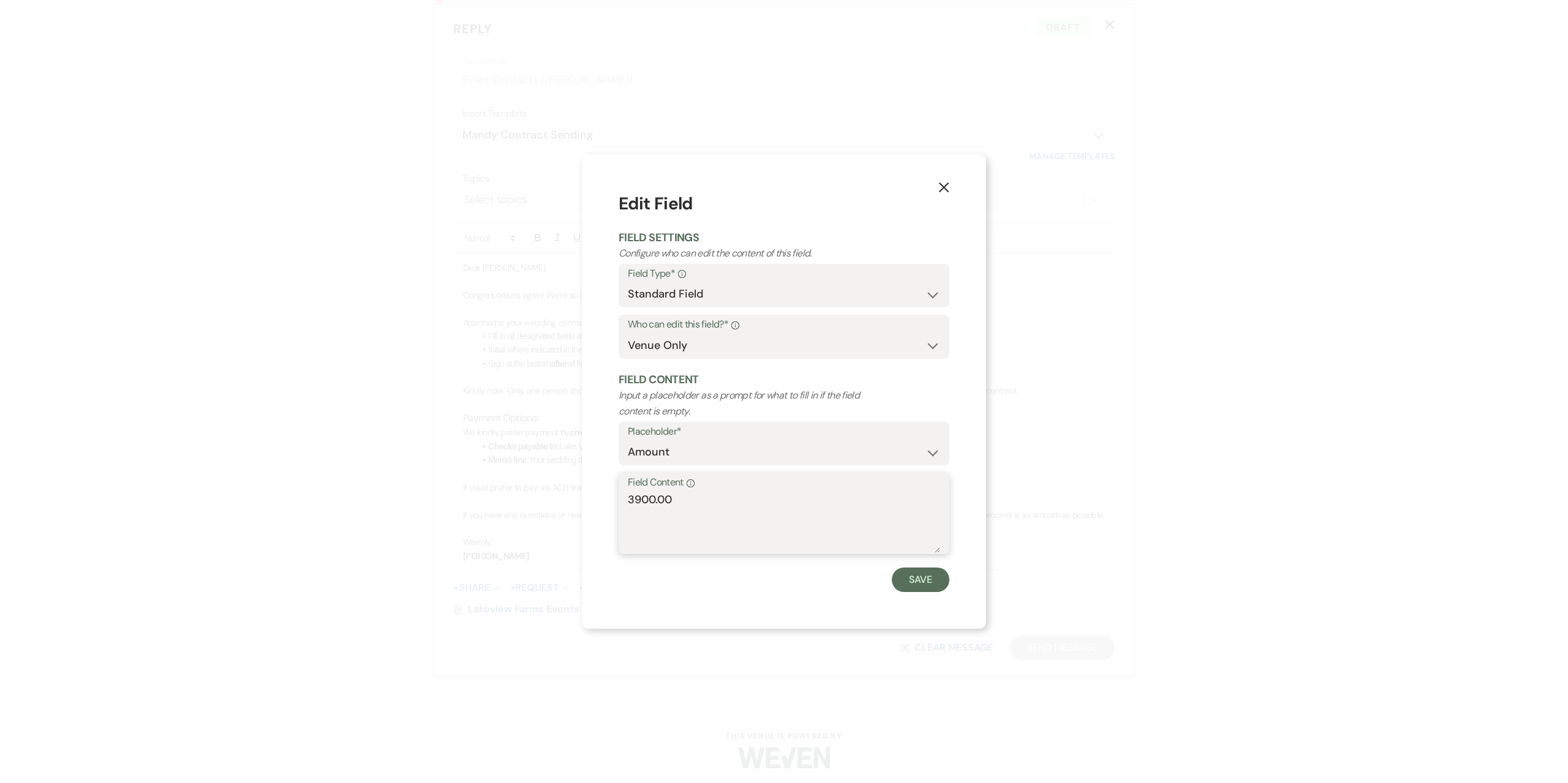
drag, startPoint x: 575, startPoint y: 510, endPoint x: 555, endPoint y: 519, distance: 21.9
click at [555, 519] on div "X Edit Field Field Settings Configure who can edit the content of this field. F…" at bounding box center [784, 391] width 1568 height 783
type textarea "4,000.00"
click at [930, 572] on button "Save" at bounding box center [921, 580] width 58 height 25
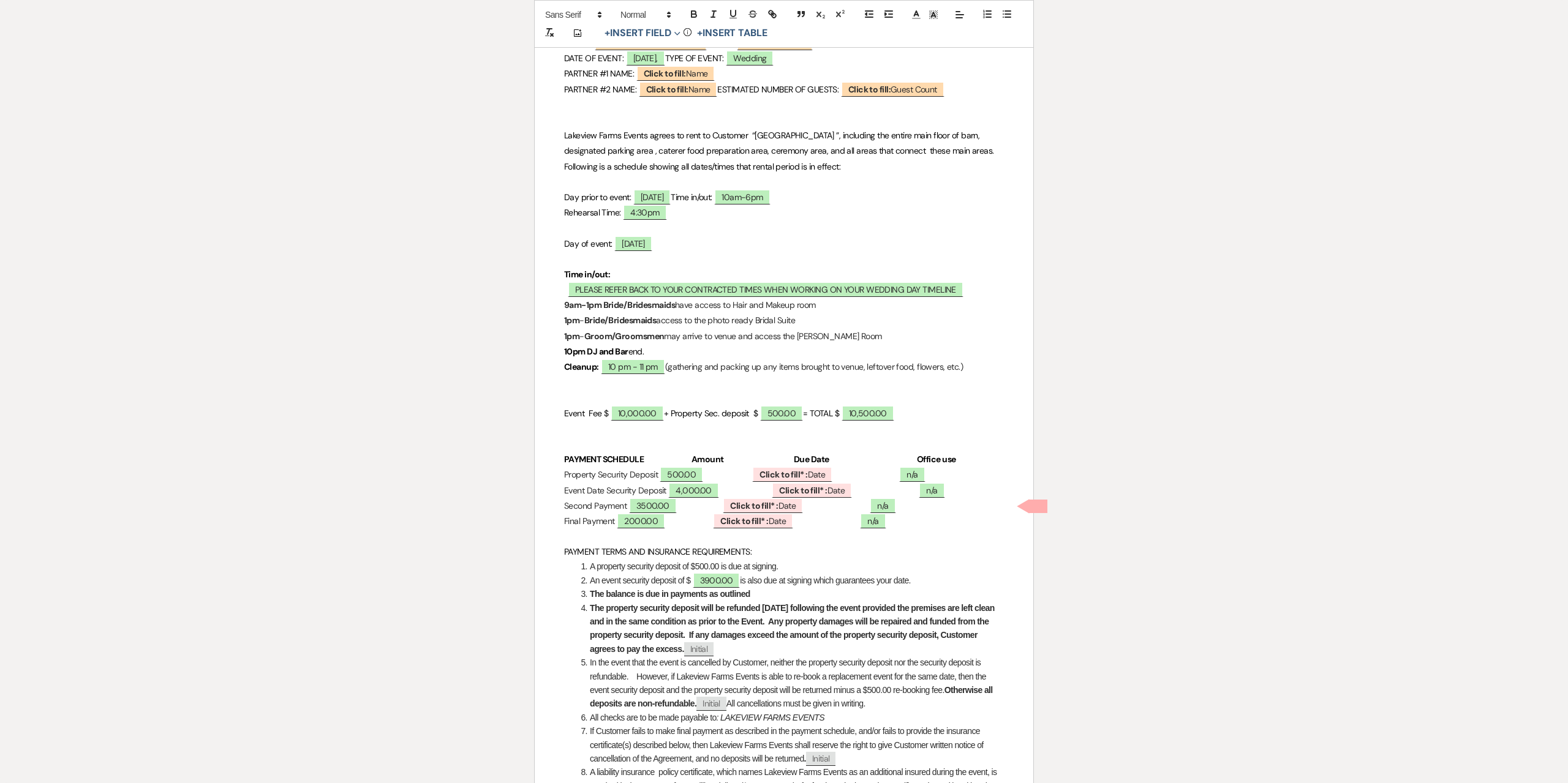
scroll to position [306, 0]
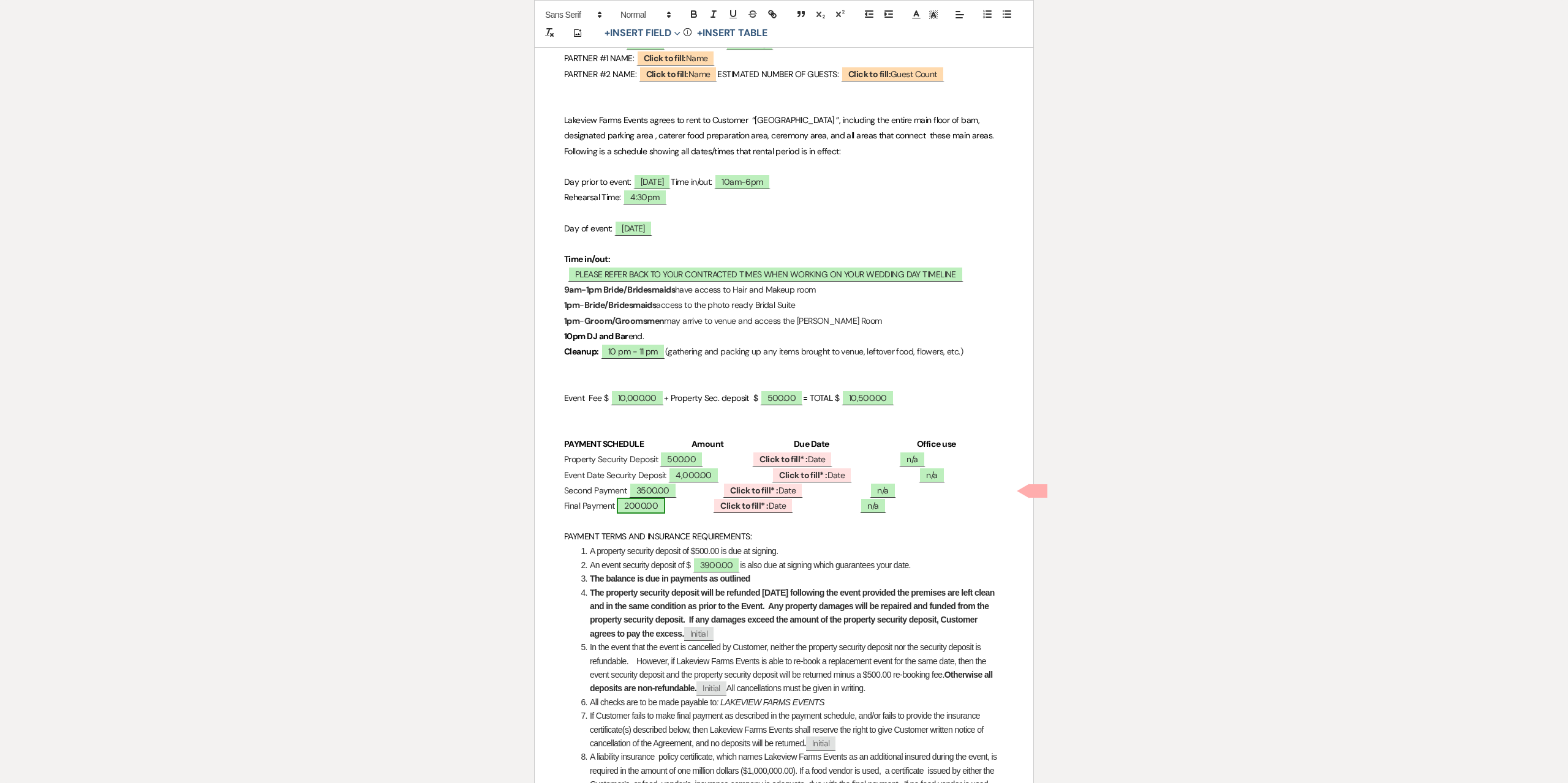
click at [665, 514] on span "2000.00" at bounding box center [641, 506] width 49 height 16
select select "owner"
select select "Amount"
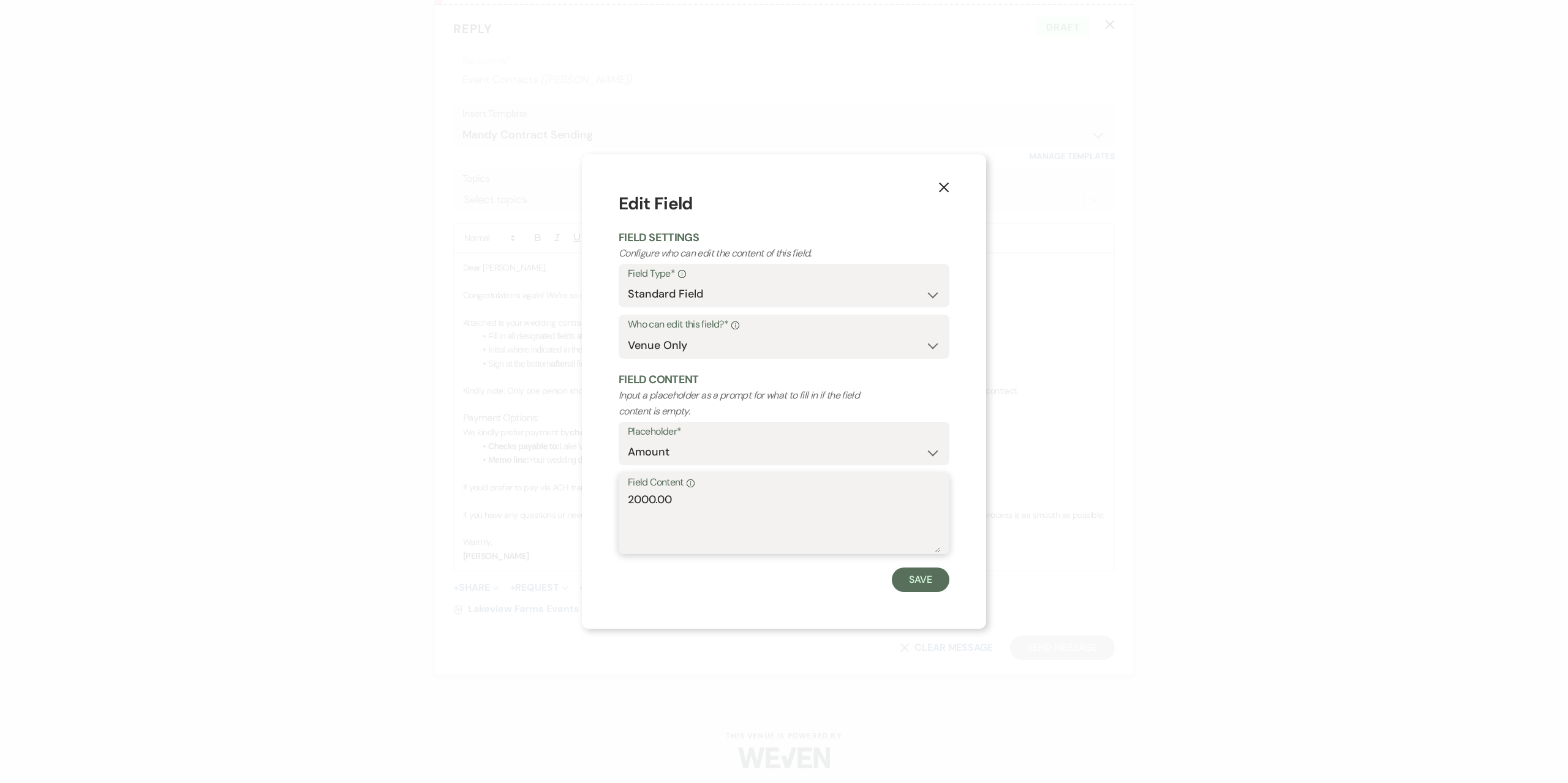
click at [642, 501] on textarea "2000.00" at bounding box center [783, 522] width 312 height 61
type textarea "2,500.00"
click at [935, 588] on button "Save" at bounding box center [921, 580] width 58 height 25
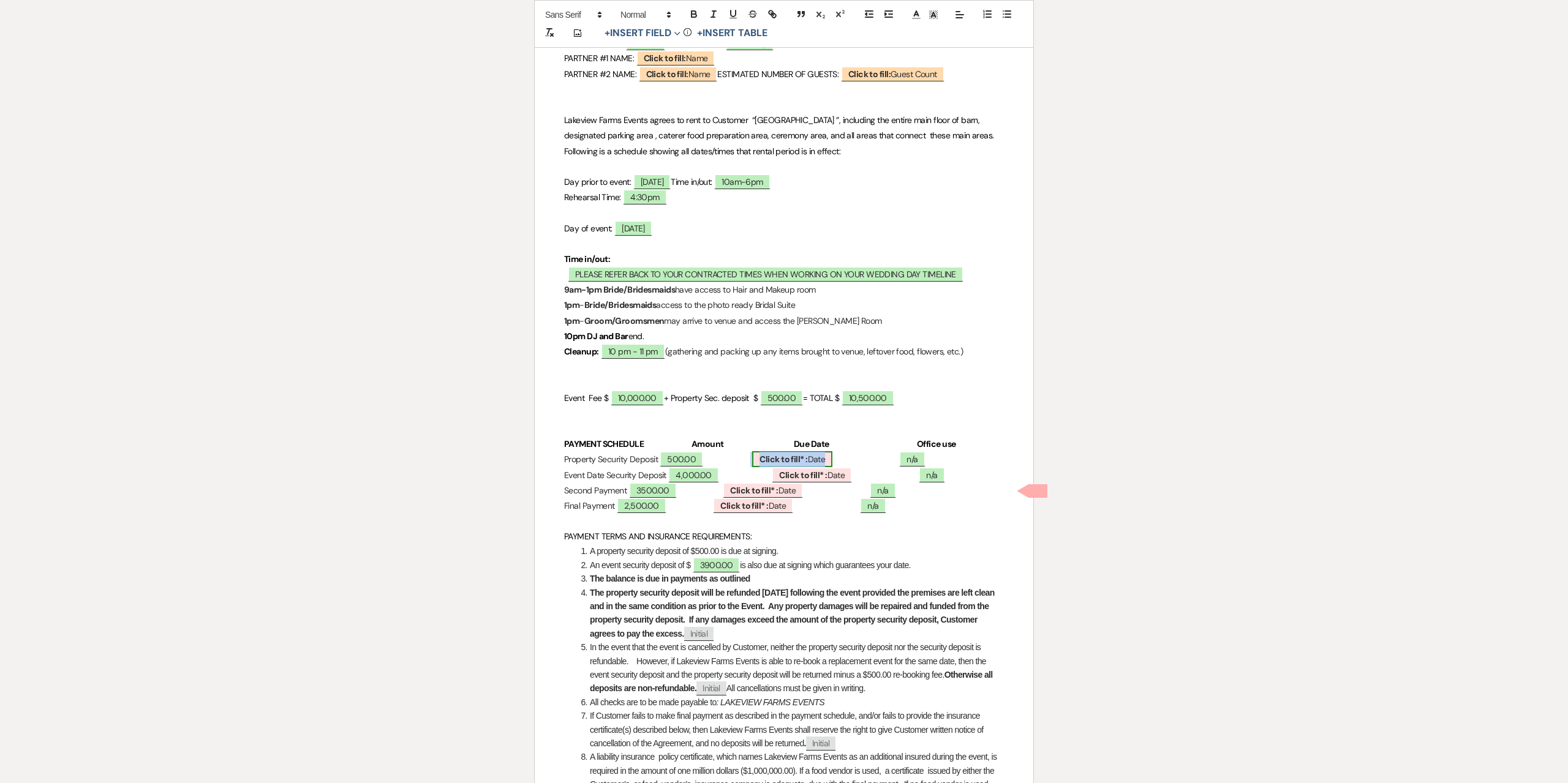
click at [807, 464] on b "Click to fill* :" at bounding box center [783, 459] width 48 height 11
select select "owner"
select select "Date"
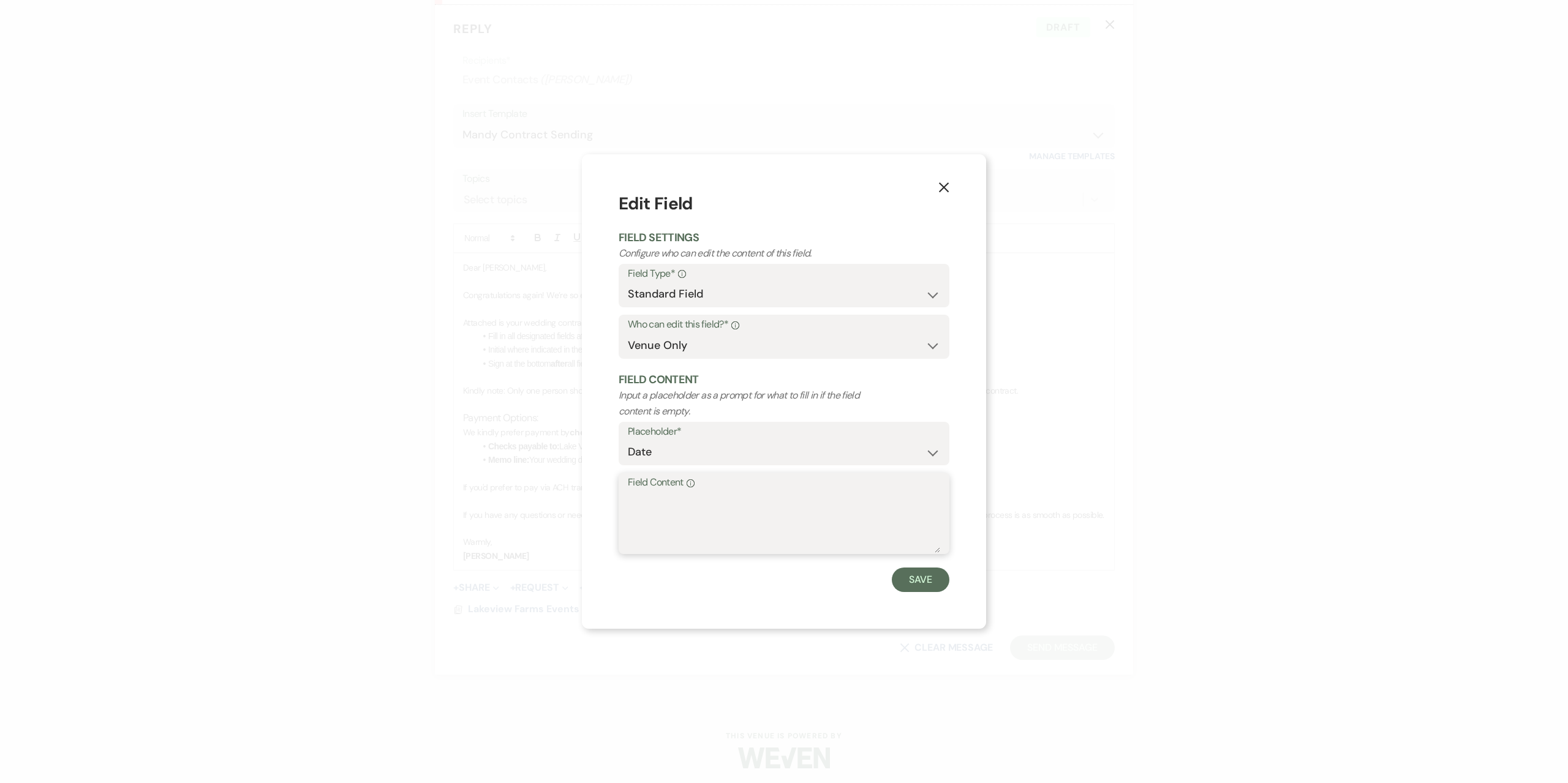
click at [799, 509] on textarea "Field Content Info" at bounding box center [783, 522] width 312 height 61
type textarea "8"
type textarea "[DATE]"
click at [921, 576] on button "Save" at bounding box center [921, 580] width 58 height 25
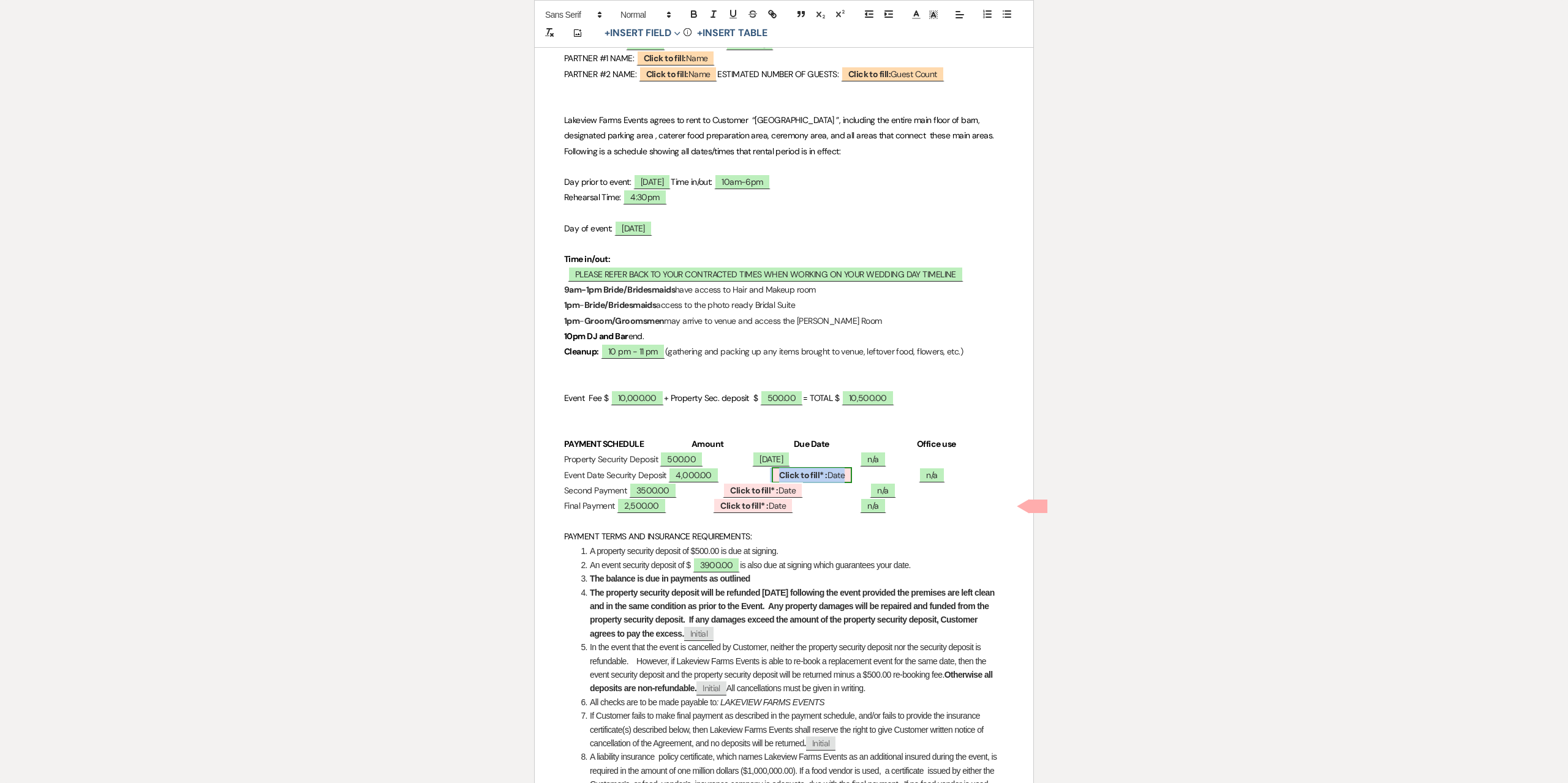
click at [827, 481] on b "Click to fill* :" at bounding box center [803, 474] width 48 height 11
select select "owner"
select select "Date"
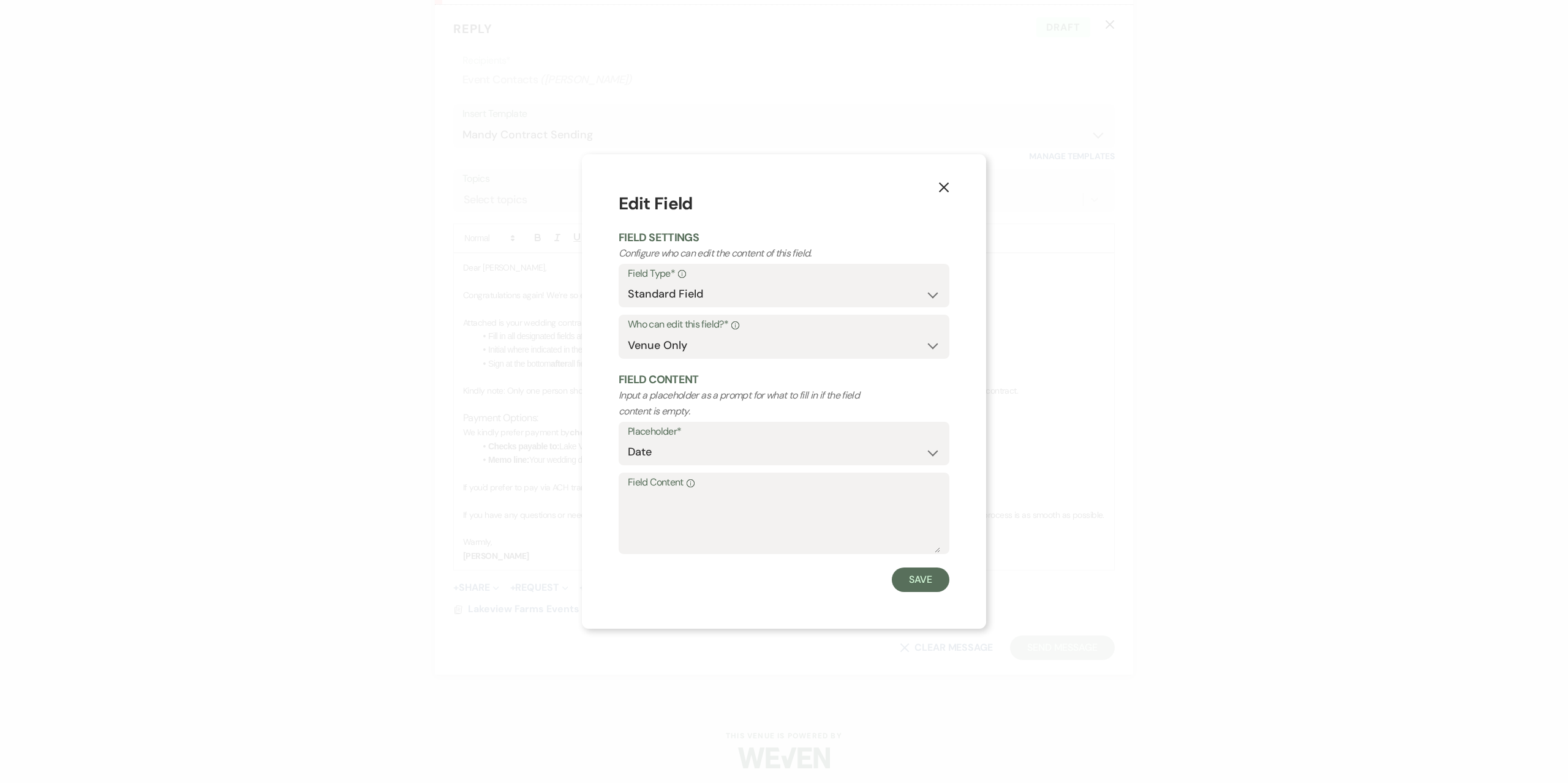
click at [817, 491] on label "Field Content Info" at bounding box center [783, 483] width 312 height 18
click at [817, 492] on textarea "Field Content Info" at bounding box center [783, 522] width 312 height 61
type textarea "[DATE]"
click at [916, 578] on button "Save" at bounding box center [921, 580] width 58 height 25
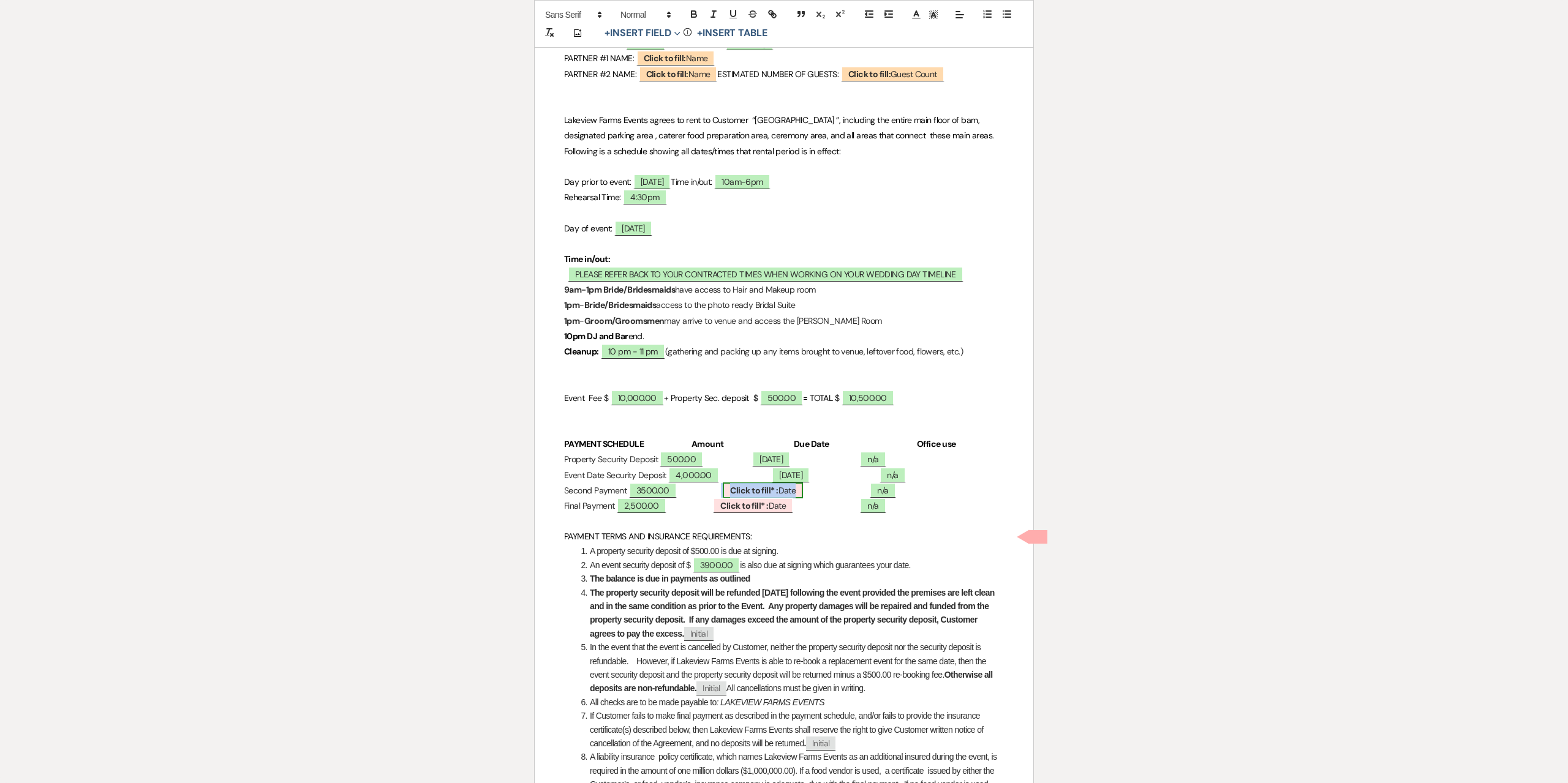
click at [803, 498] on span "Click to fill* : Date" at bounding box center [762, 490] width 80 height 16
select select "owner"
select select "Date"
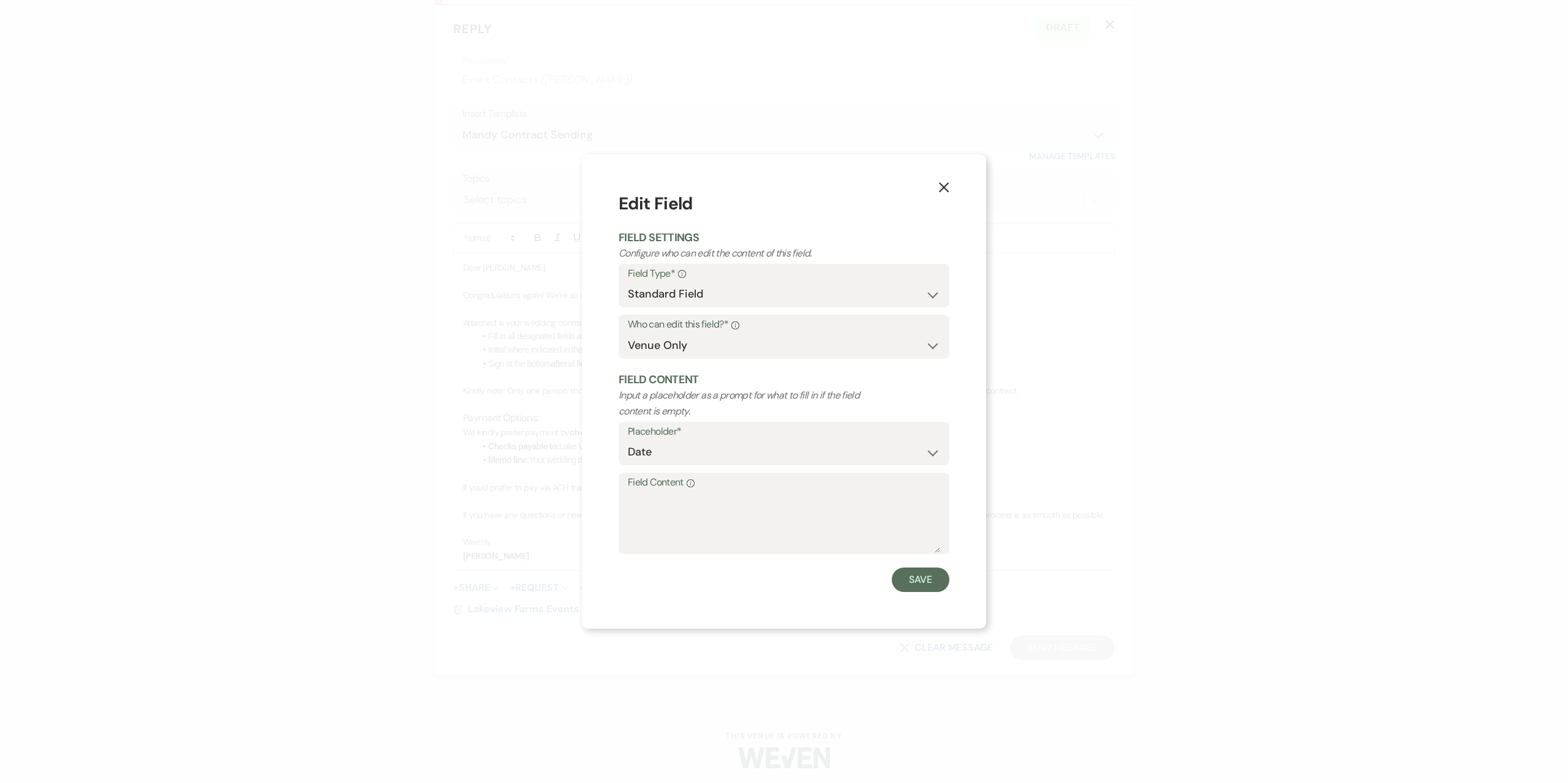
click at [943, 184] on icon "X" at bounding box center [943, 187] width 11 height 11
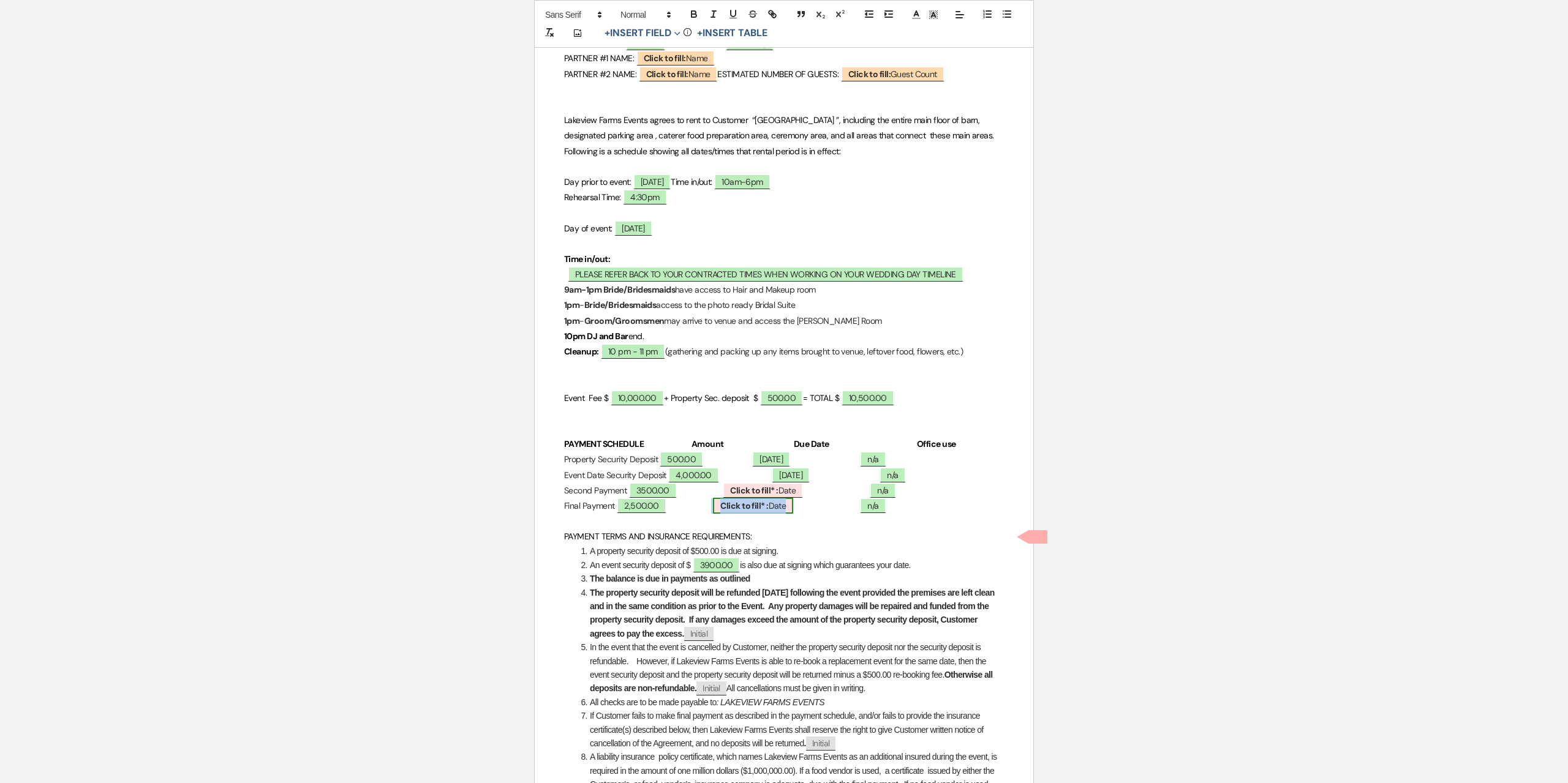
click at [768, 511] on b "Click to fill* :" at bounding box center [744, 506] width 48 height 11
select select "owner"
select select "Date"
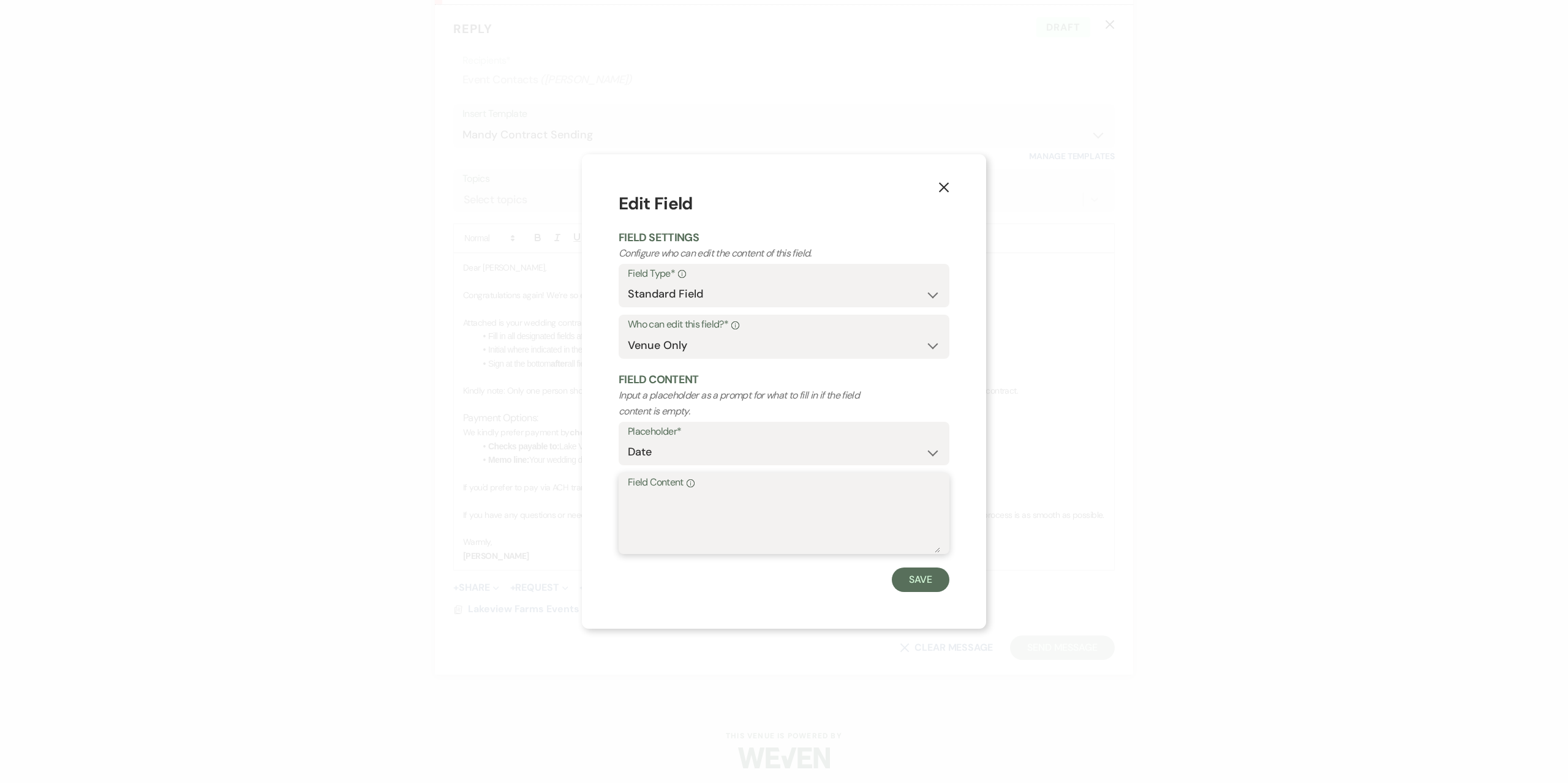
click at [847, 511] on textarea "Field Content Info" at bounding box center [783, 522] width 312 height 61
type textarea "[DATE]"
click at [926, 593] on div "X Edit Field Field Settings Configure who can edit the content of this field. F…" at bounding box center [783, 391] width 404 height 474
click at [926, 581] on button "Save" at bounding box center [921, 580] width 58 height 25
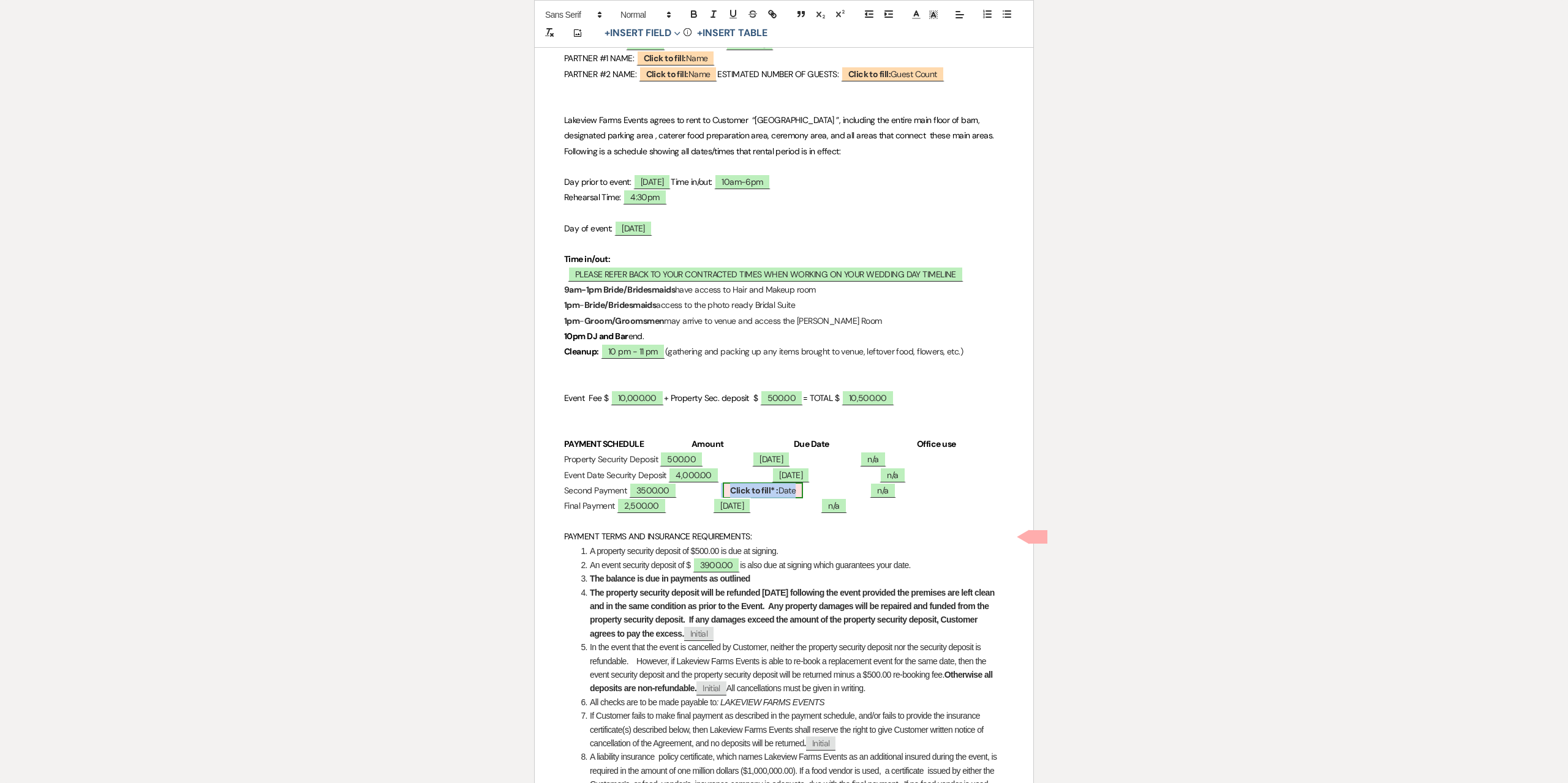
click at [777, 496] on b "Click to fill* :" at bounding box center [754, 490] width 48 height 11
select select "owner"
select select "Date"
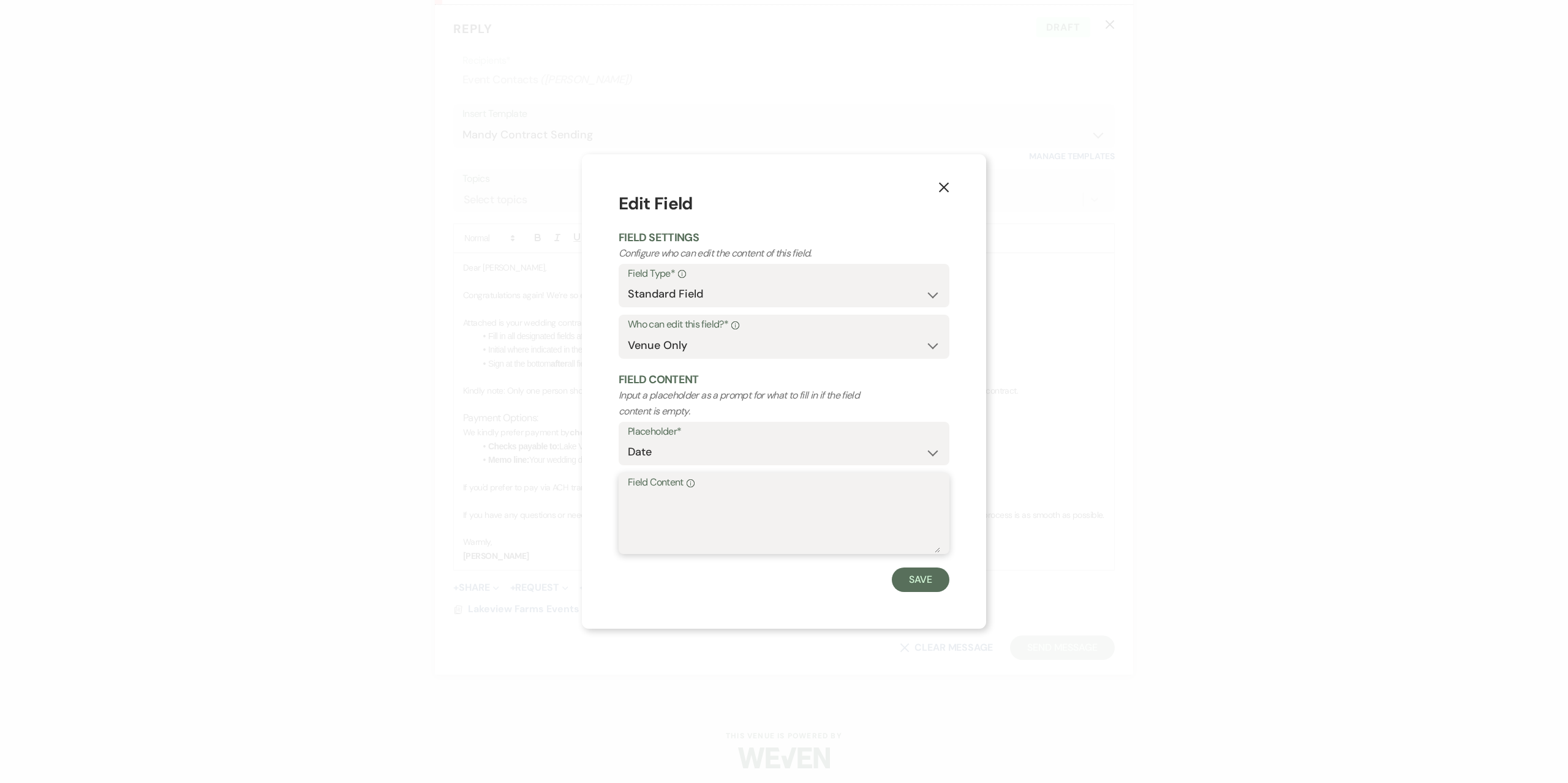
click at [856, 522] on textarea "Field Content Info" at bounding box center [783, 522] width 312 height 61
type textarea "[DATE]"
click at [913, 578] on button "Save" at bounding box center [921, 580] width 58 height 25
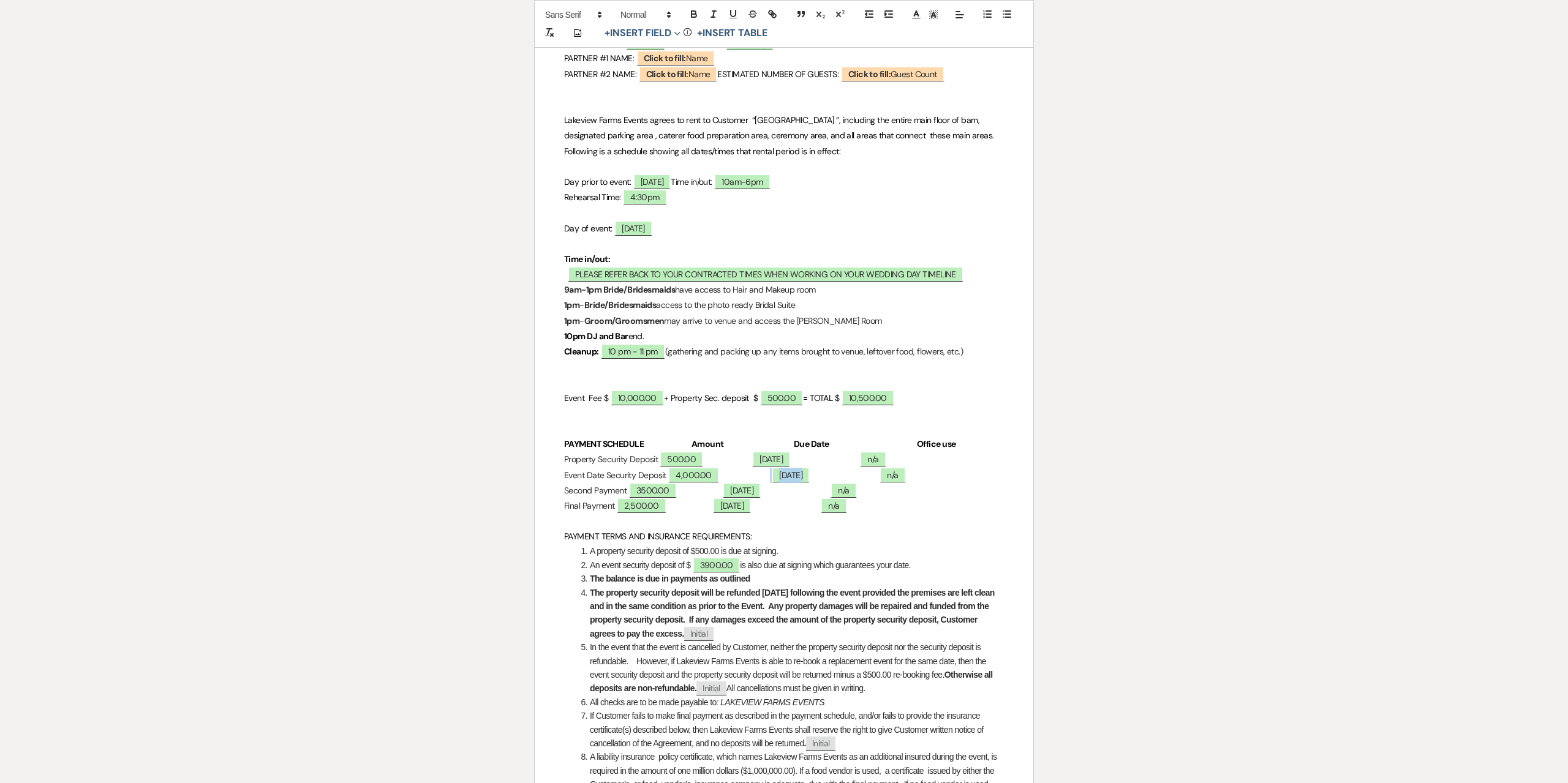
click at [810, 482] on span "[DATE]" at bounding box center [790, 474] width 40 height 16
select select "owner"
select select "Date"
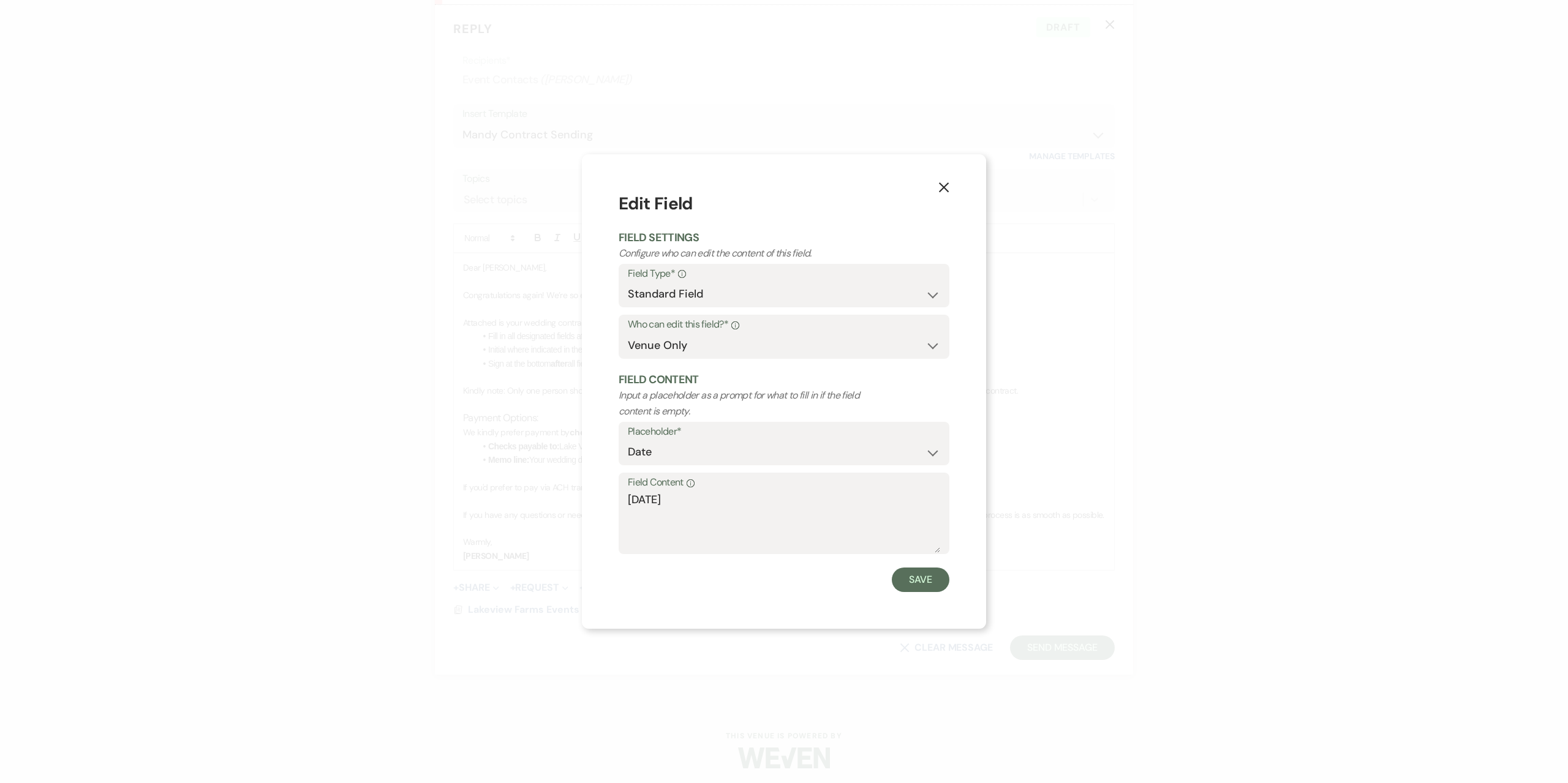
click at [940, 186] on icon "X" at bounding box center [943, 187] width 11 height 11
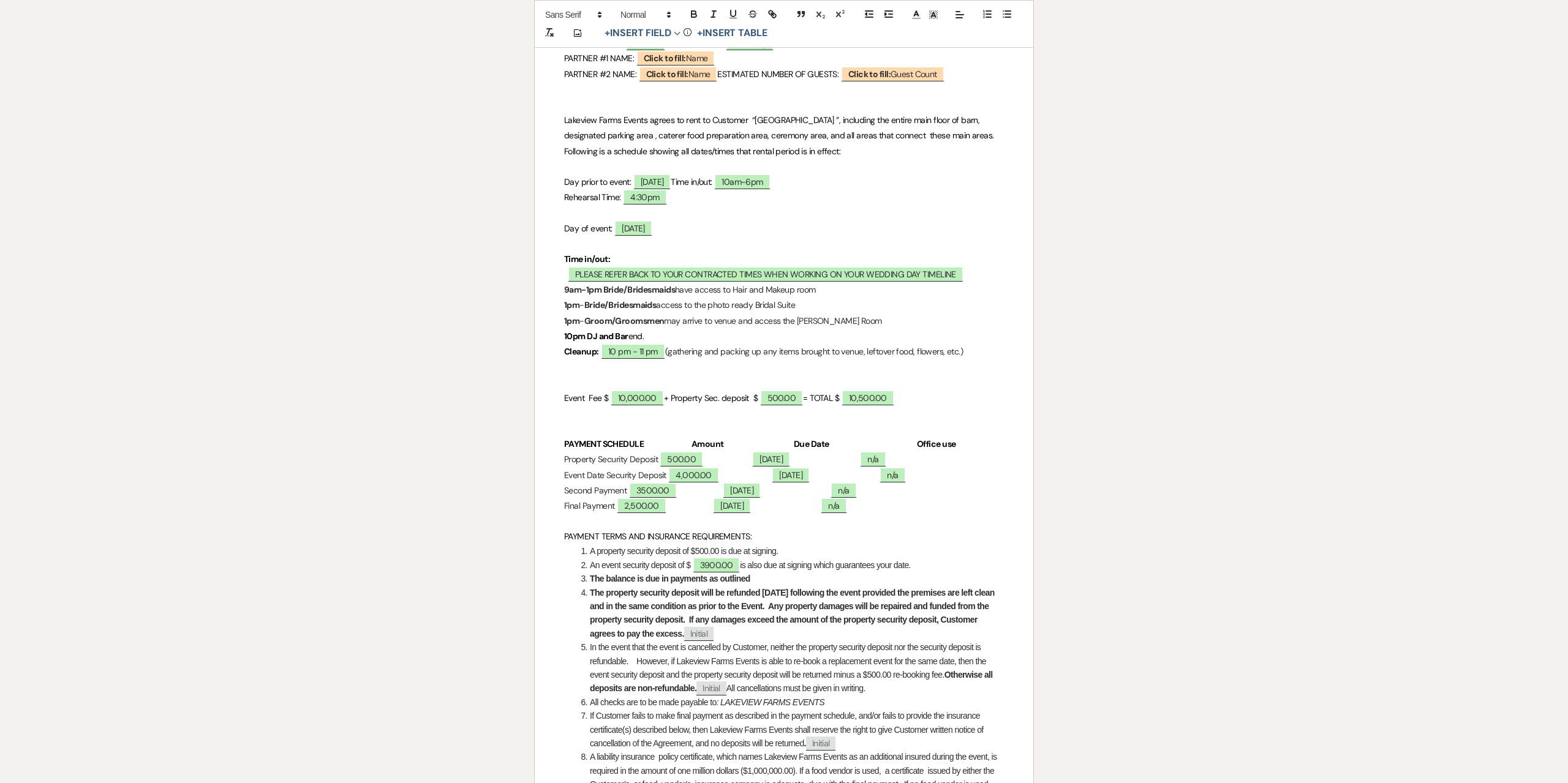
click at [811, 483] on p "Event Date Security Deposit 4,000.00 August 20th, 2025 ﻿ n/a ﻿" at bounding box center [784, 475] width 440 height 16
click at [825, 483] on p "Event Date Security Deposit 4,000.00 August 20th, 2025 ﻿ n/a ﻿" at bounding box center [784, 475] width 440 height 16
click at [826, 514] on p "Final Payment 2,500.00 September 24th, 2026 ﻿ n/a ﻿" at bounding box center [784, 506] width 440 height 16
click at [959, 514] on p "Final Payment 2,500.00 September 24th, 2026 ﻿ n/a ﻿" at bounding box center [784, 506] width 440 height 16
click at [710, 573] on span "3900.00" at bounding box center [716, 565] width 48 height 16
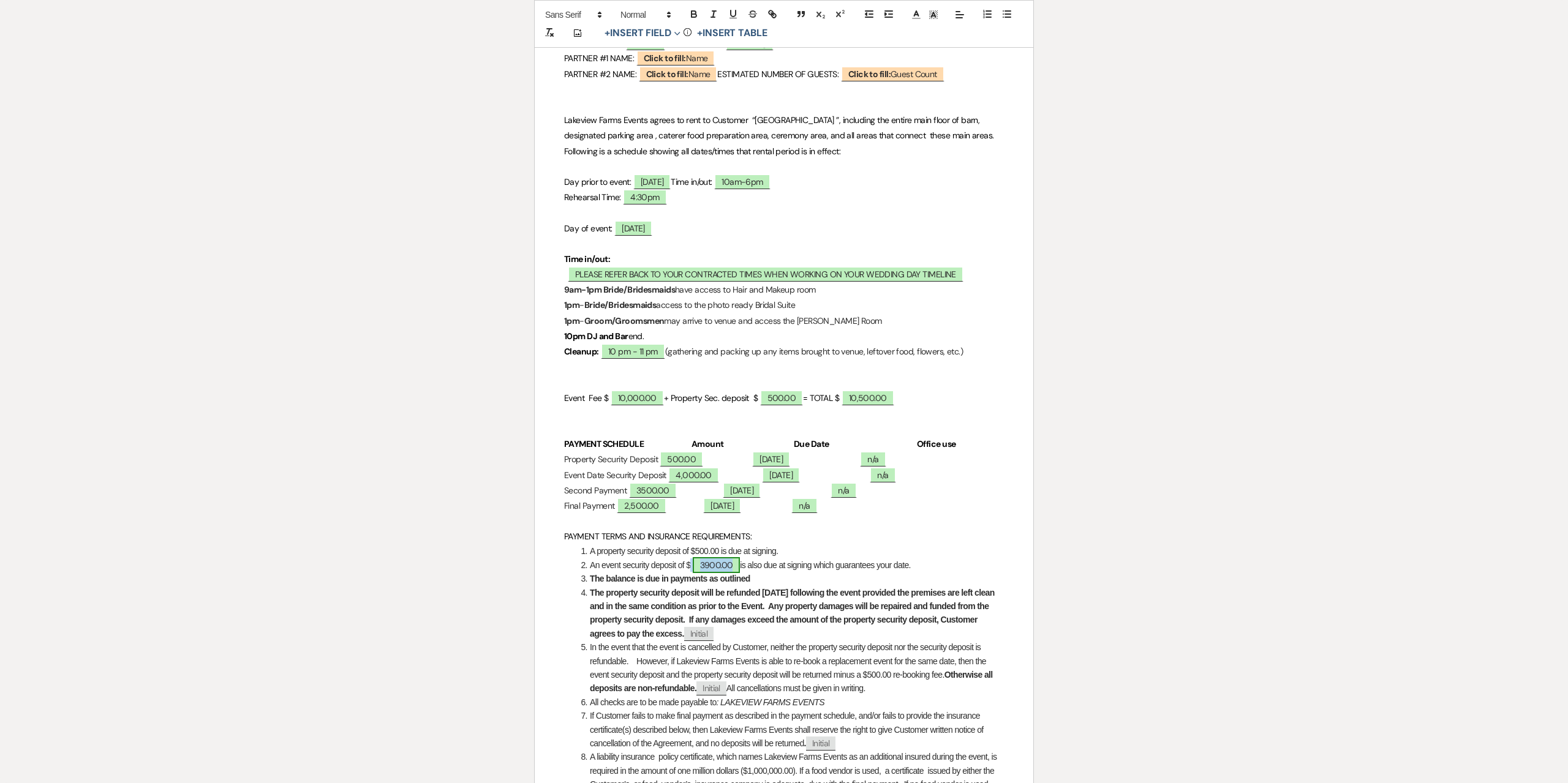
select select "owner"
select select "Amount"
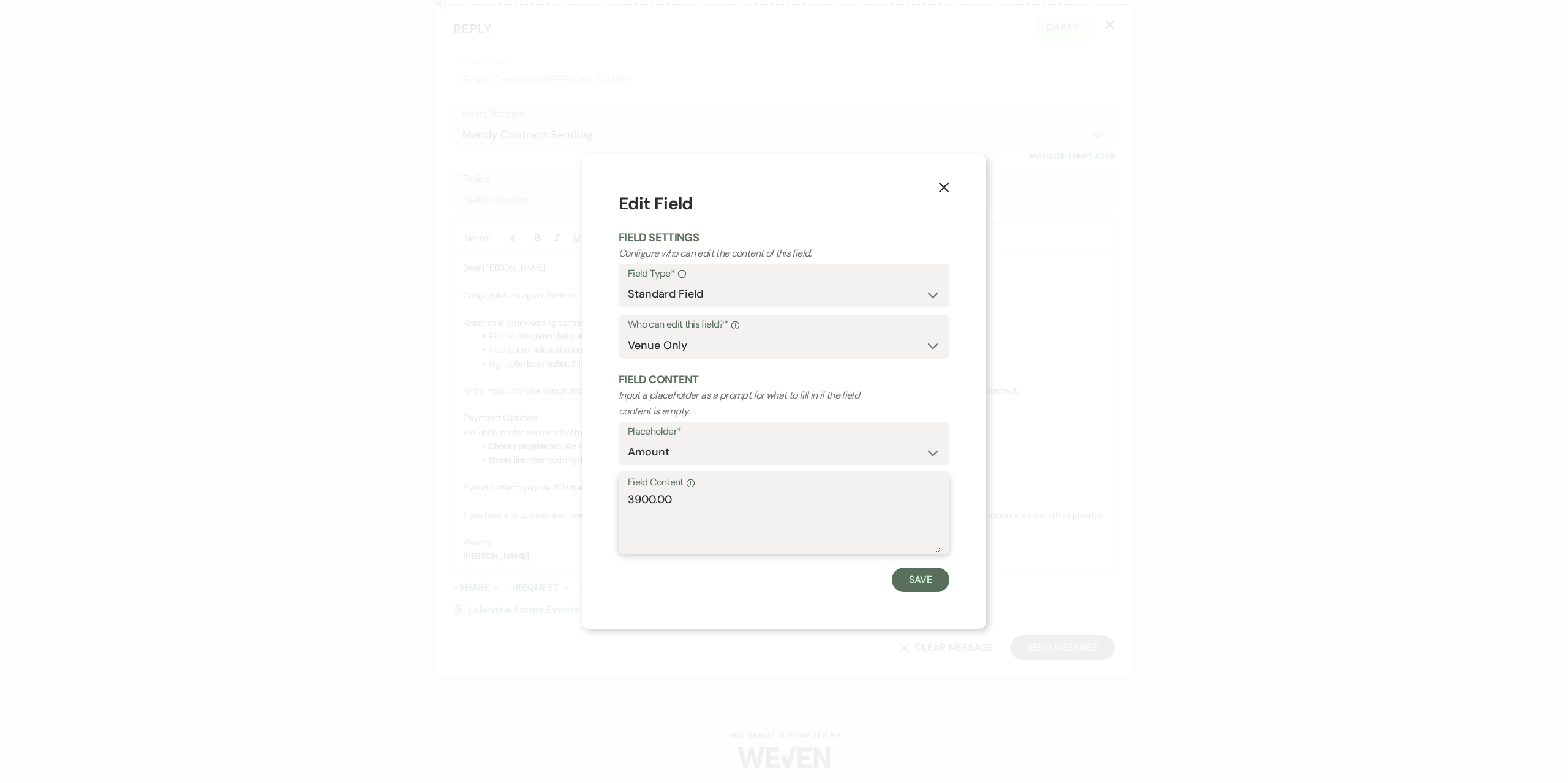
drag, startPoint x: 711, startPoint y: 506, endPoint x: 503, endPoint y: 469, distance: 211.3
click at [503, 469] on div "X Edit Field Field Settings Configure who can edit the content of this field. F…" at bounding box center [784, 391] width 1568 height 783
type textarea "4000.00"
click at [923, 586] on button "Save" at bounding box center [921, 580] width 58 height 25
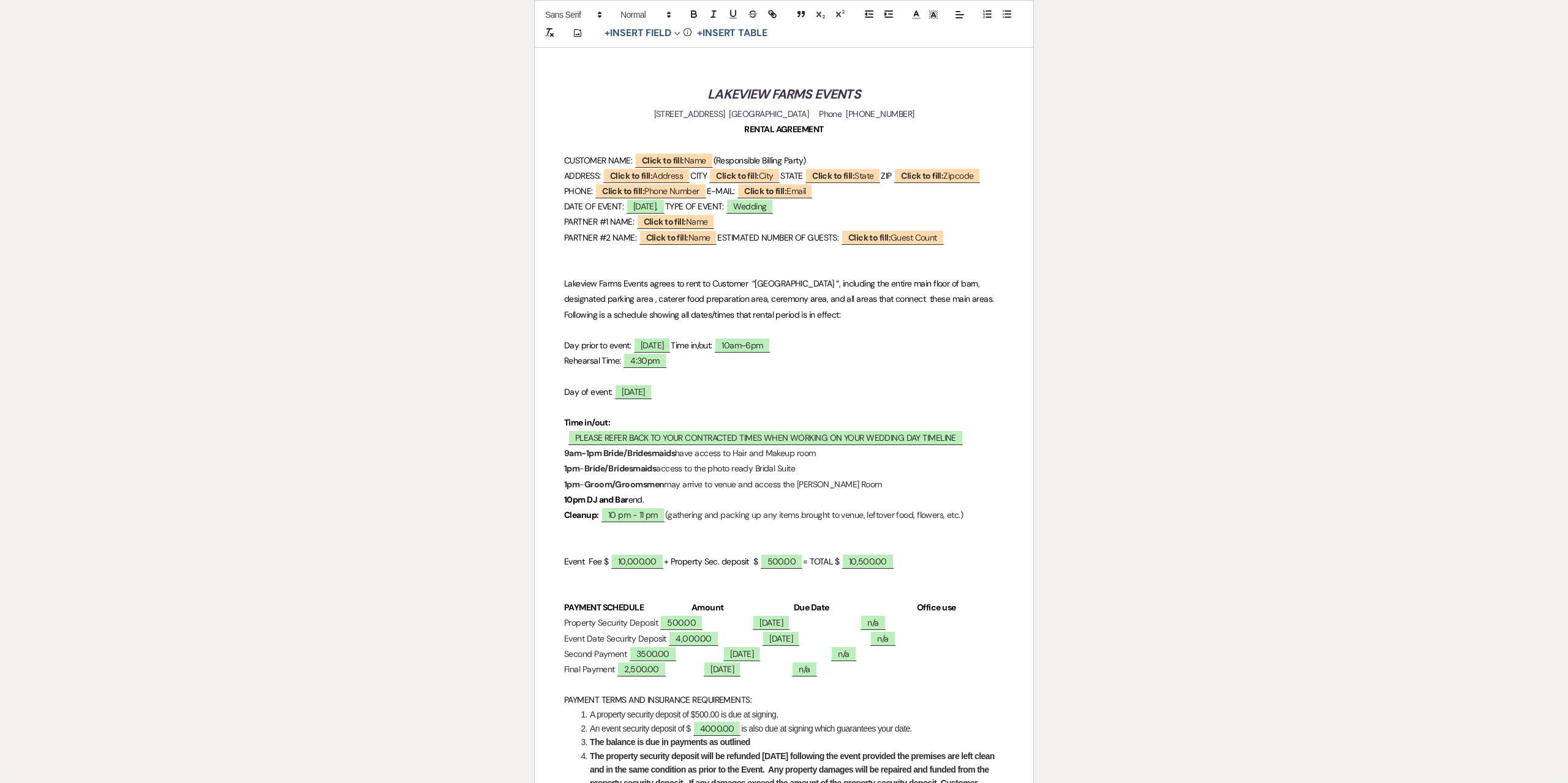
scroll to position [123, 0]
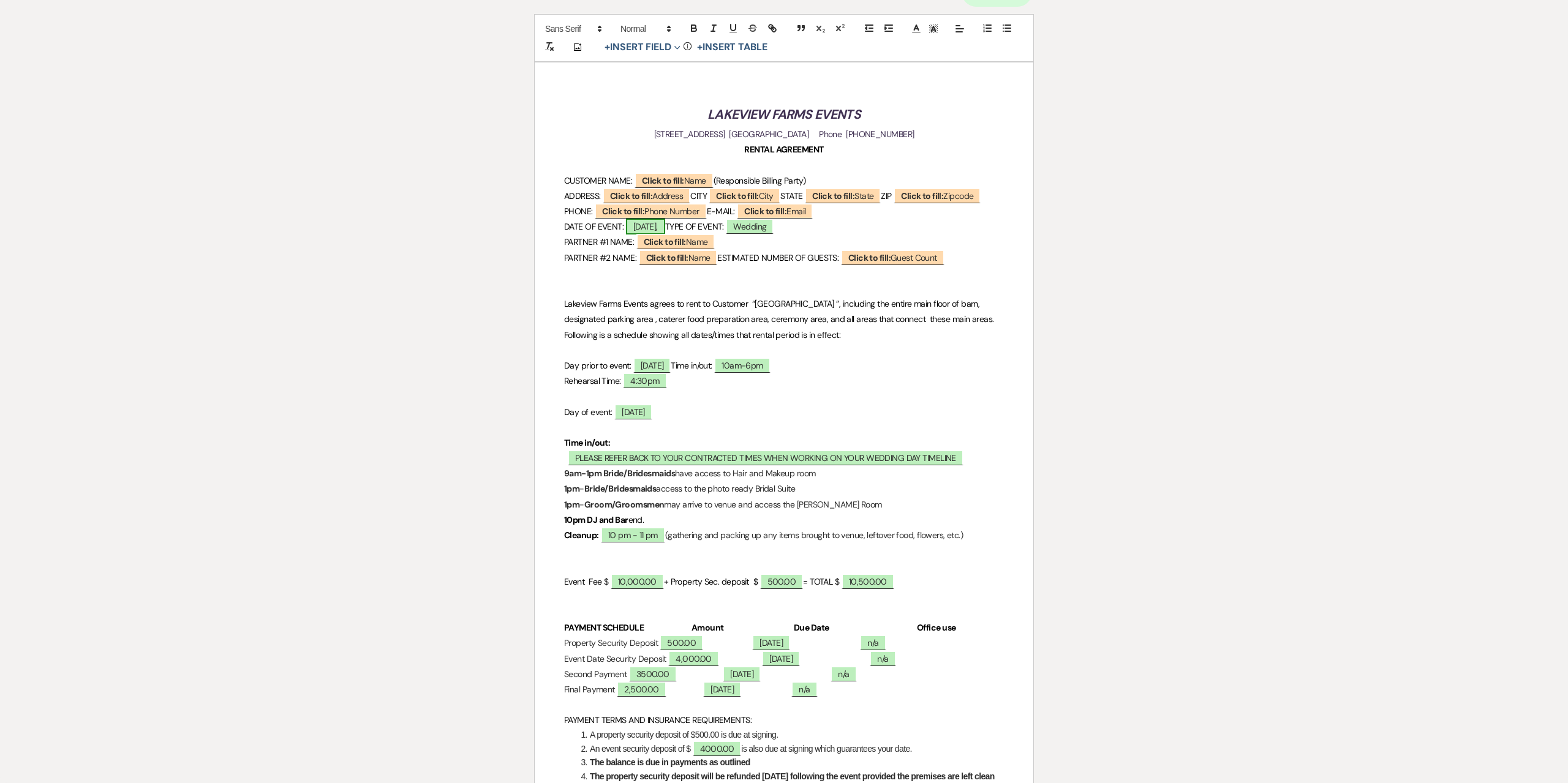
click at [656, 235] on span "Saturday," at bounding box center [646, 226] width 40 height 16
select select "owner"
select select "Date"
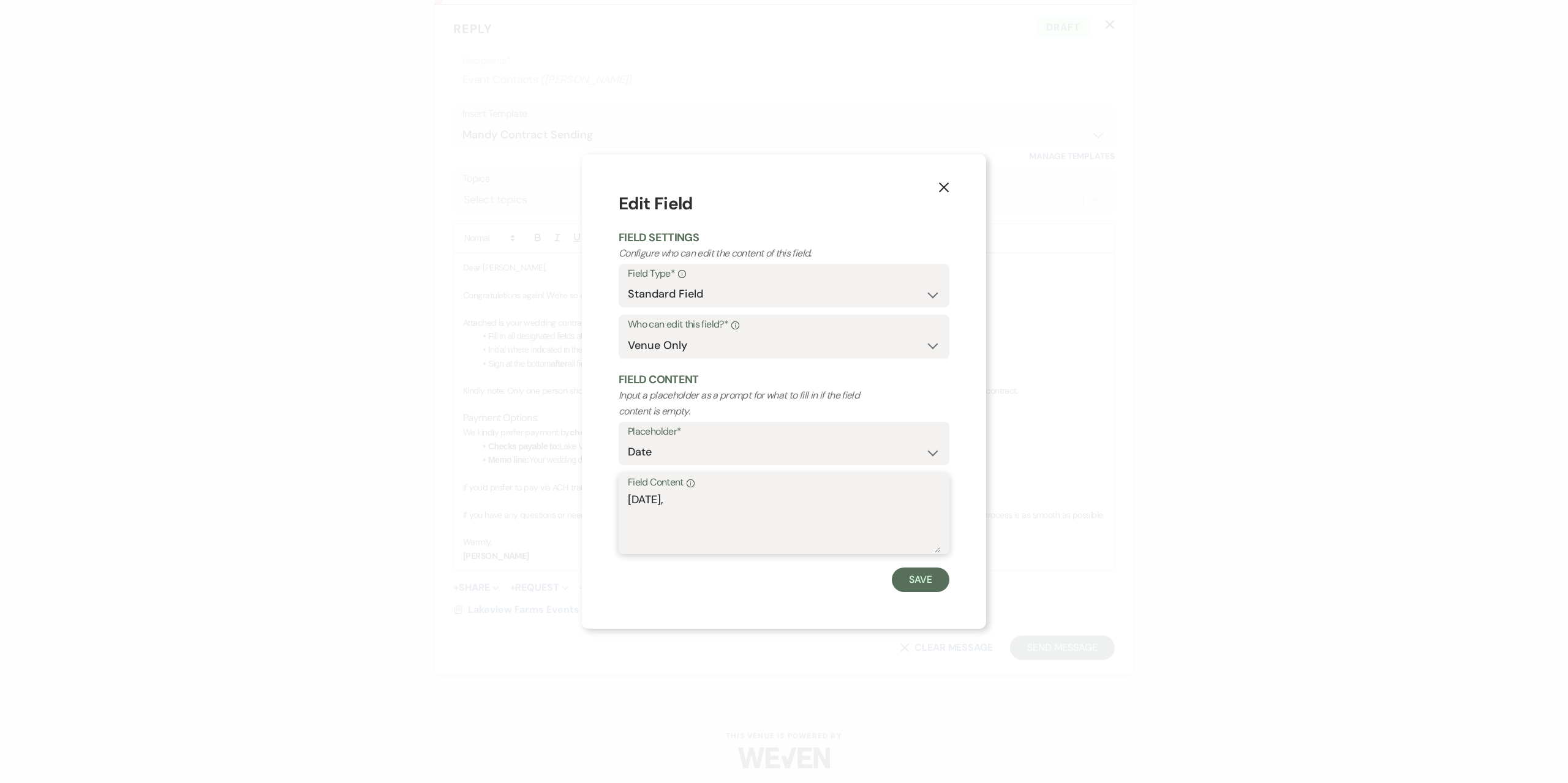
click at [713, 507] on textarea "Saturday," at bounding box center [783, 522] width 312 height 61
type textarea "[DATE]"
click at [922, 583] on button "Save" at bounding box center [921, 580] width 58 height 25
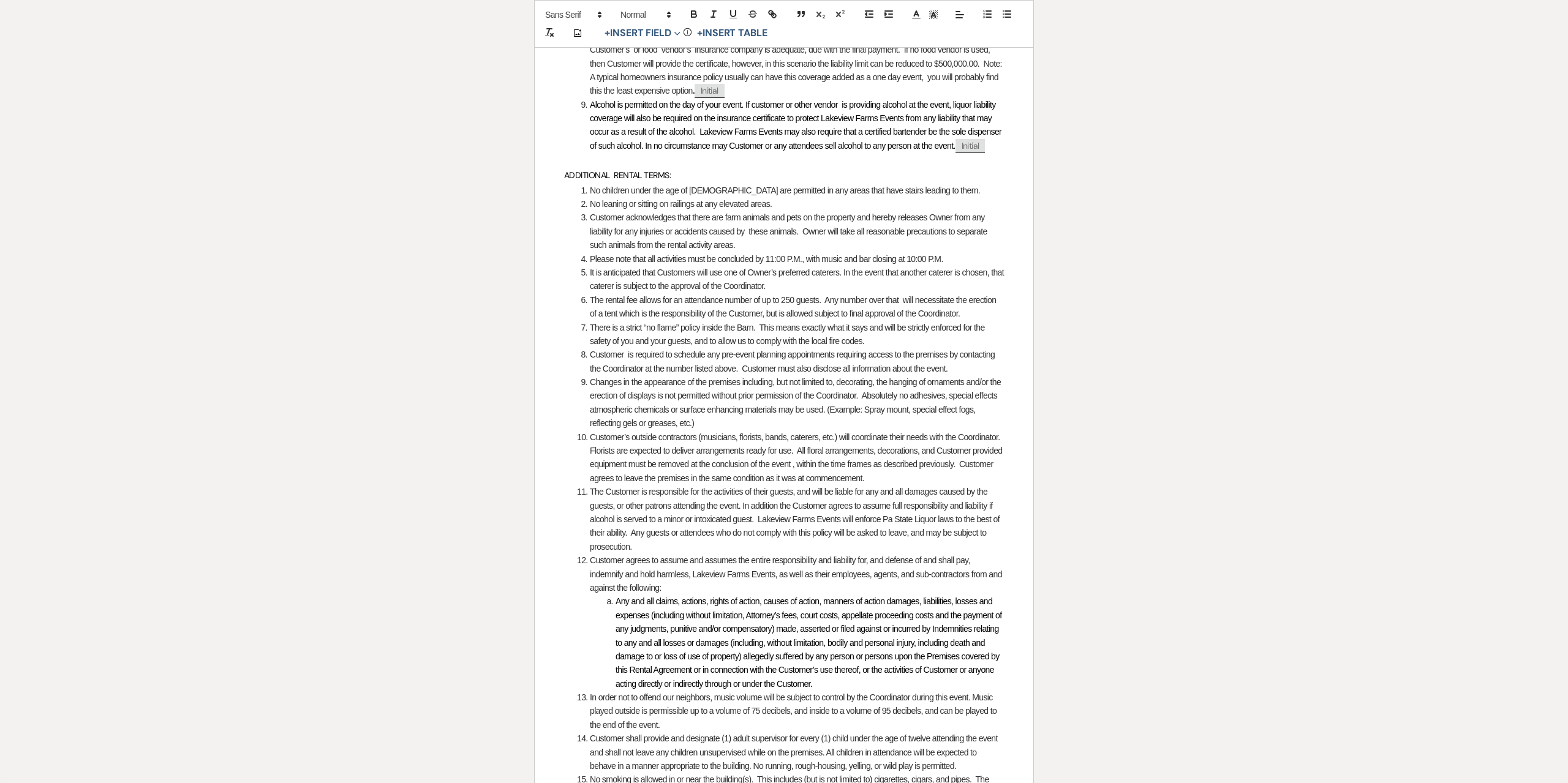
scroll to position [1512, 0]
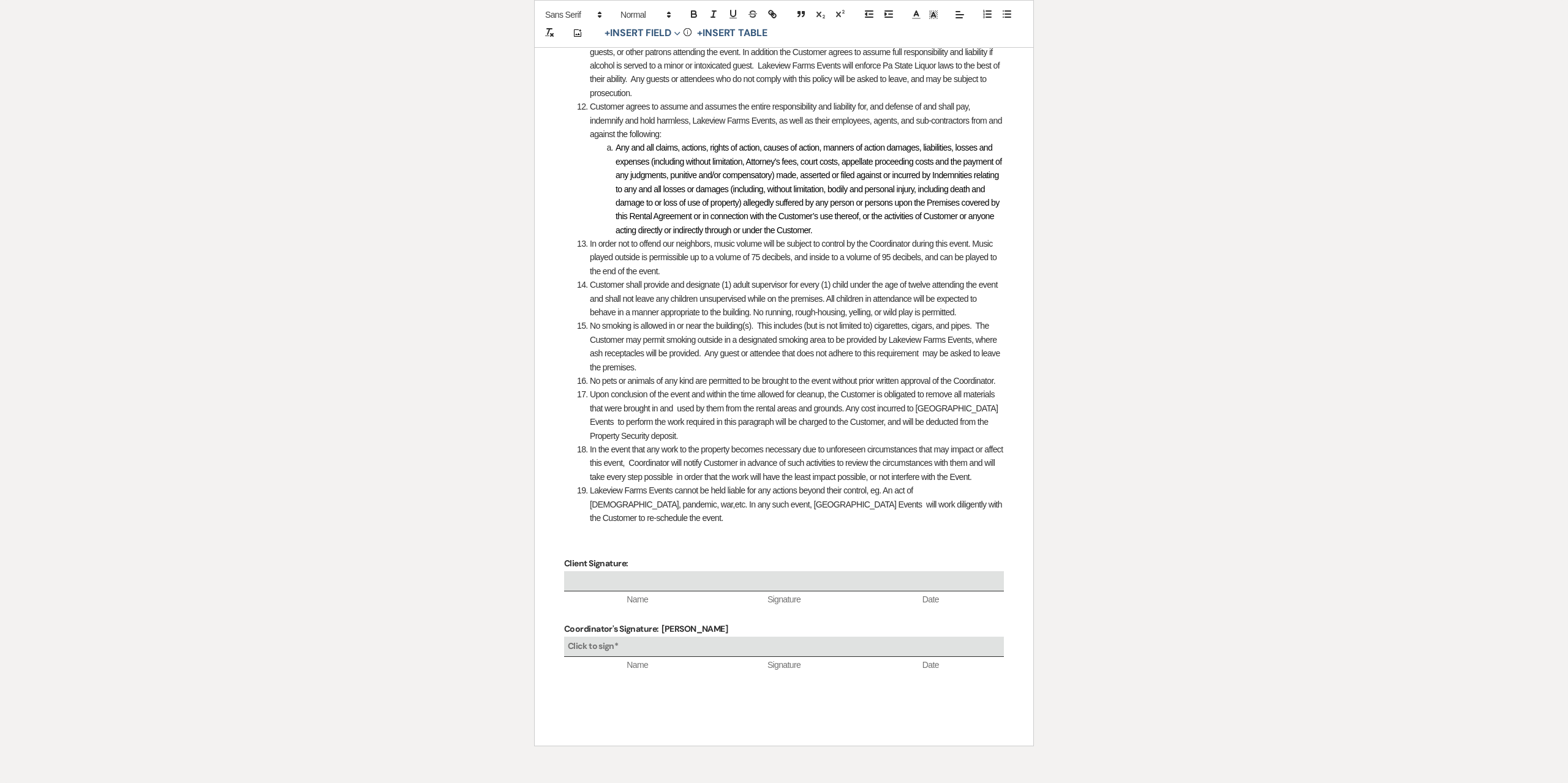
click at [686, 622] on p "Coordinator's Signature: Debra D. Snyder" at bounding box center [784, 629] width 440 height 16
drag, startPoint x: 740, startPoint y: 627, endPoint x: 661, endPoint y: 632, distance: 79.2
click at [661, 632] on p "Coordinator's Signature: Debra D. Snyder" at bounding box center [784, 629] width 440 height 16
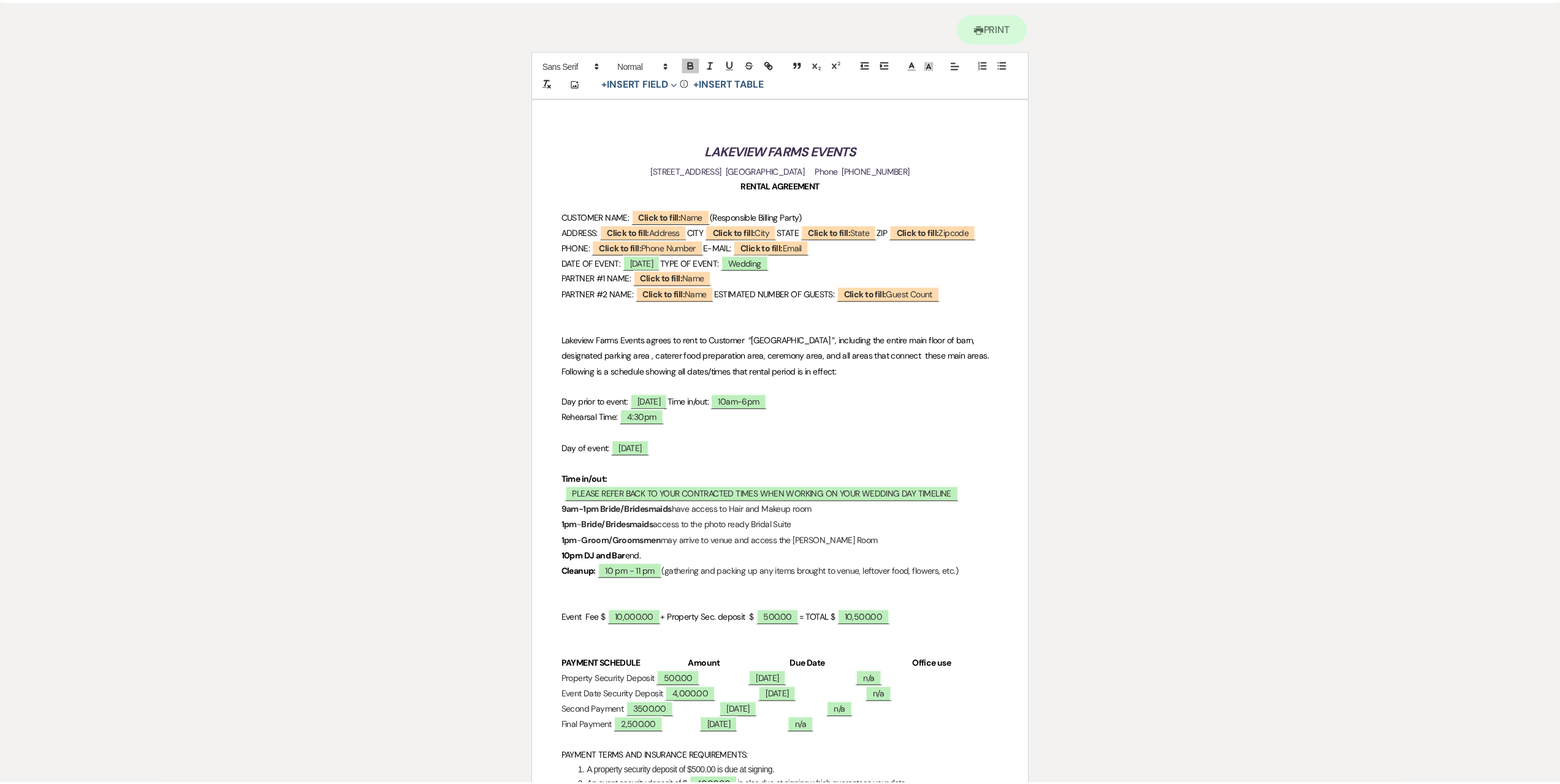
scroll to position [0, 0]
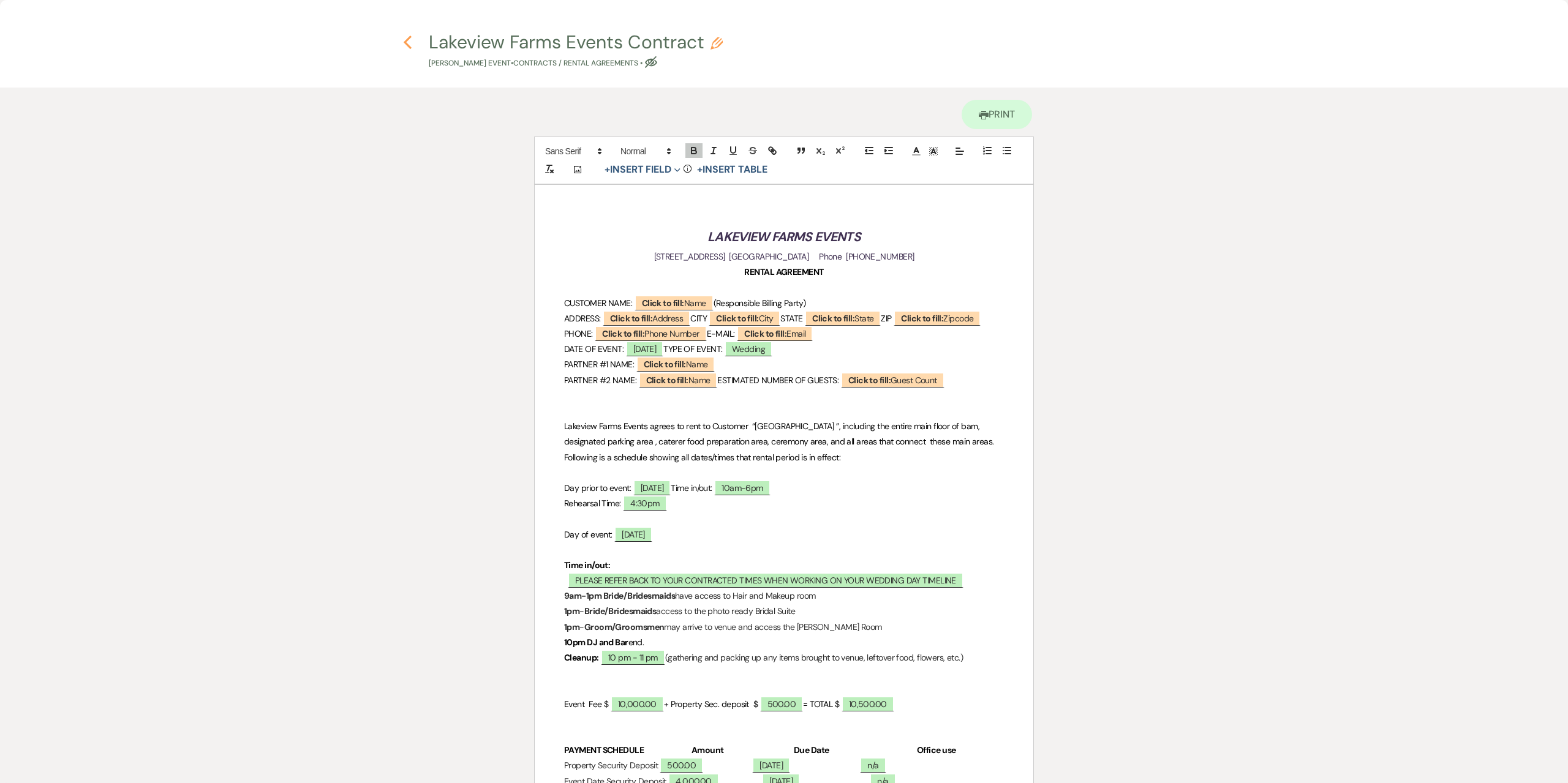
click at [409, 40] on icon "Previous" at bounding box center [407, 42] width 9 height 15
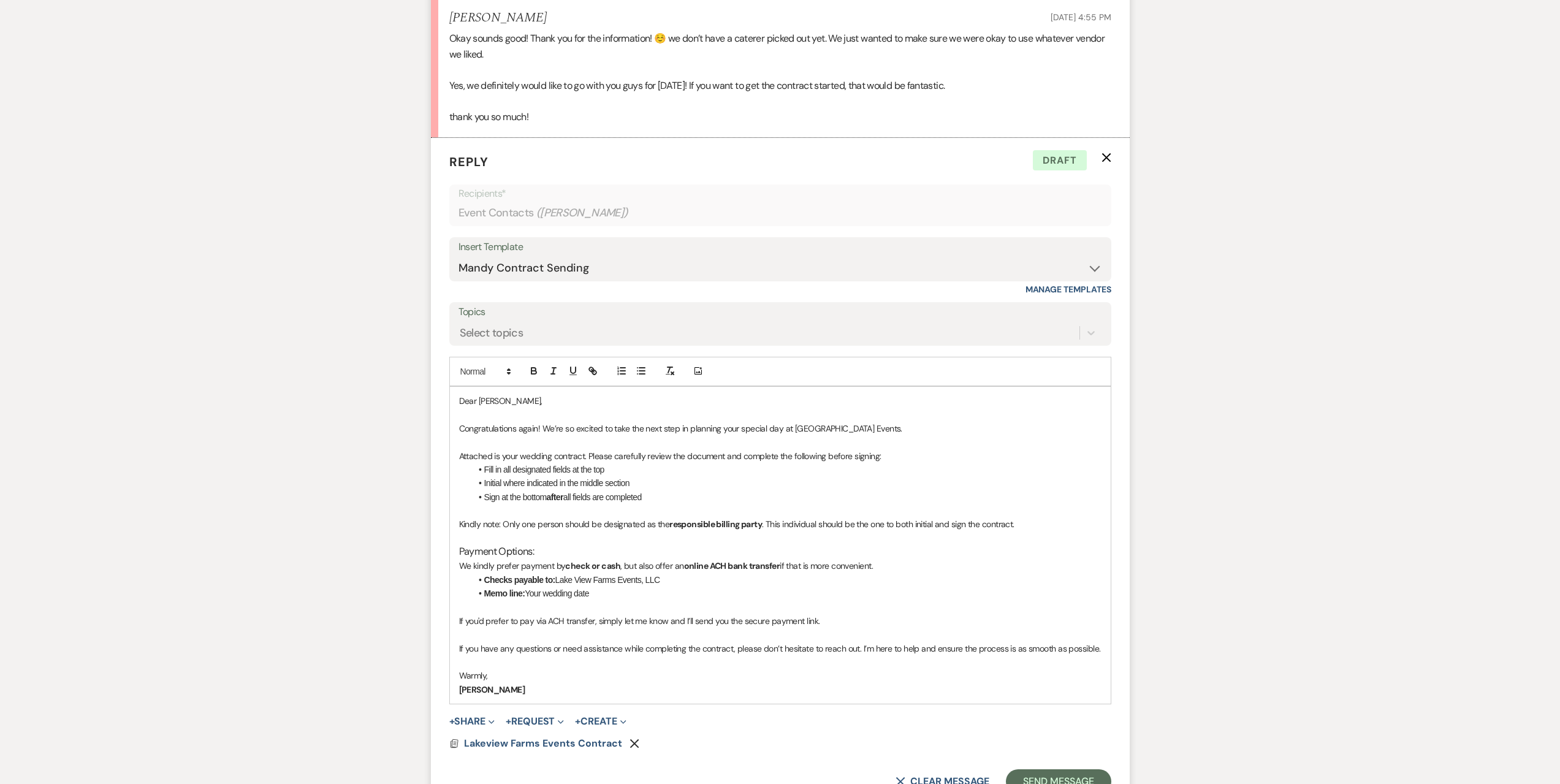
scroll to position [4144, 0]
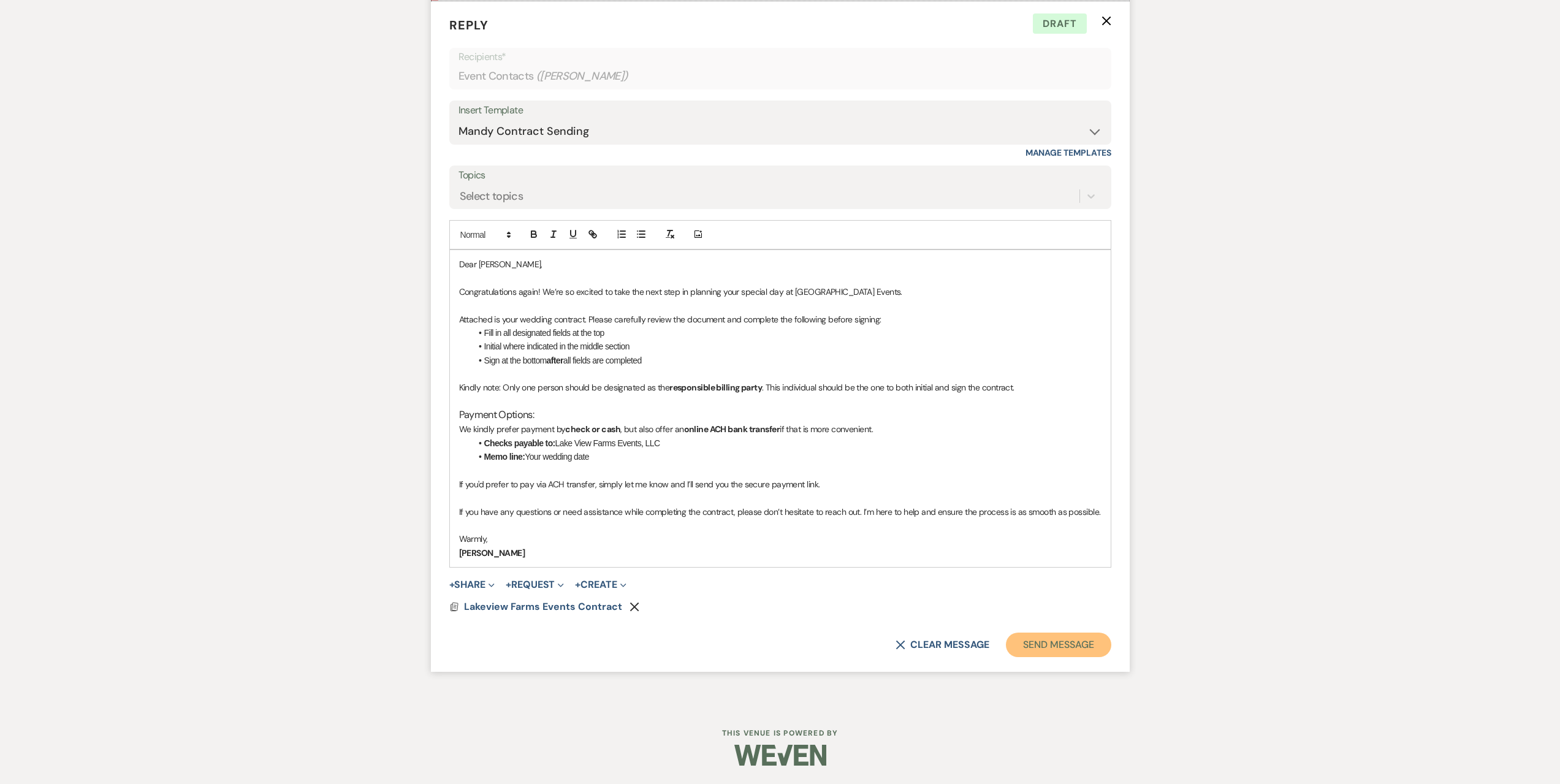
click at [1062, 645] on button "Send Message" at bounding box center [1058, 645] width 105 height 25
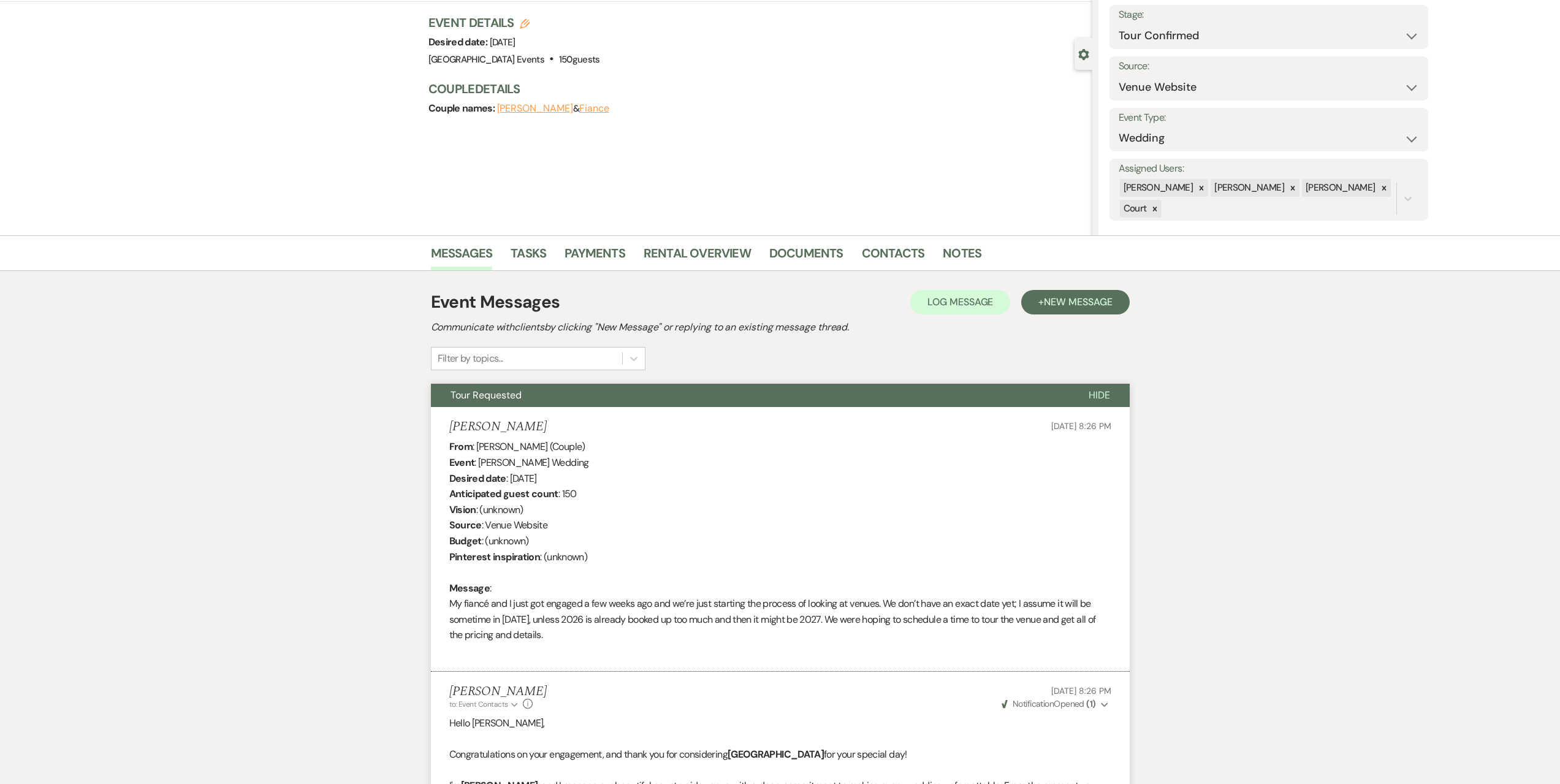
scroll to position [0, 0]
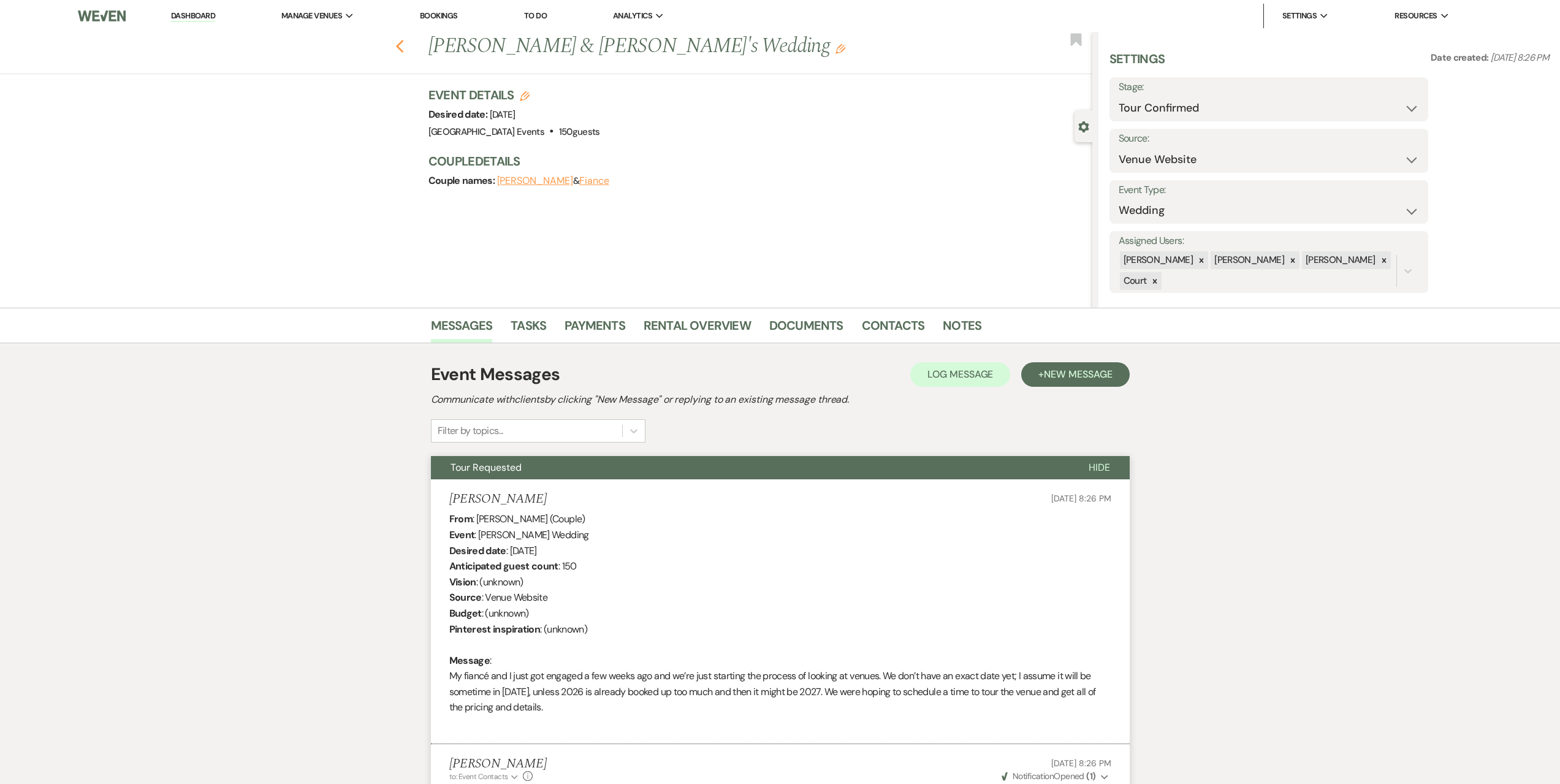
click at [405, 49] on icon "Previous" at bounding box center [400, 47] width 9 height 15
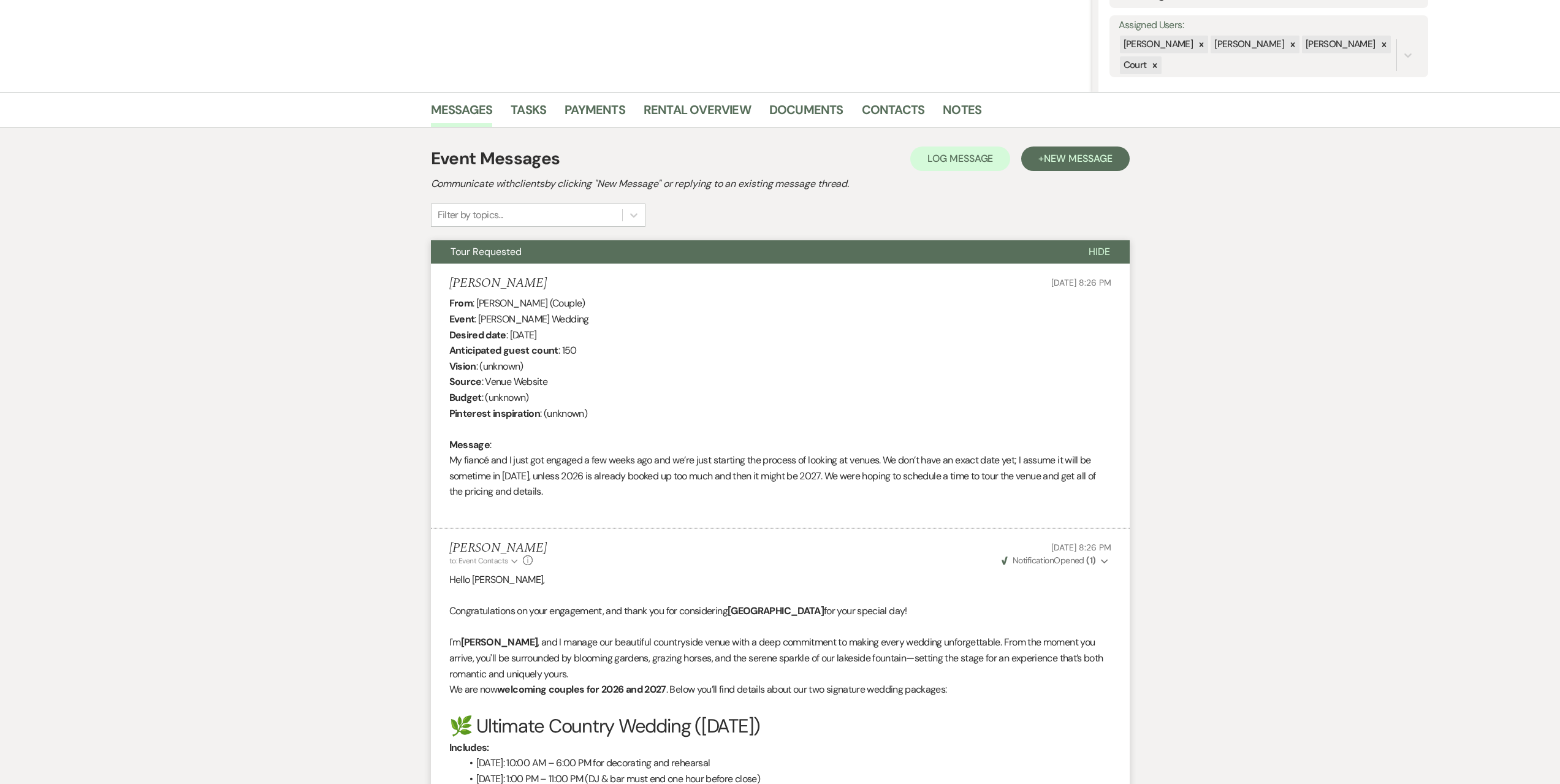
select select "4"
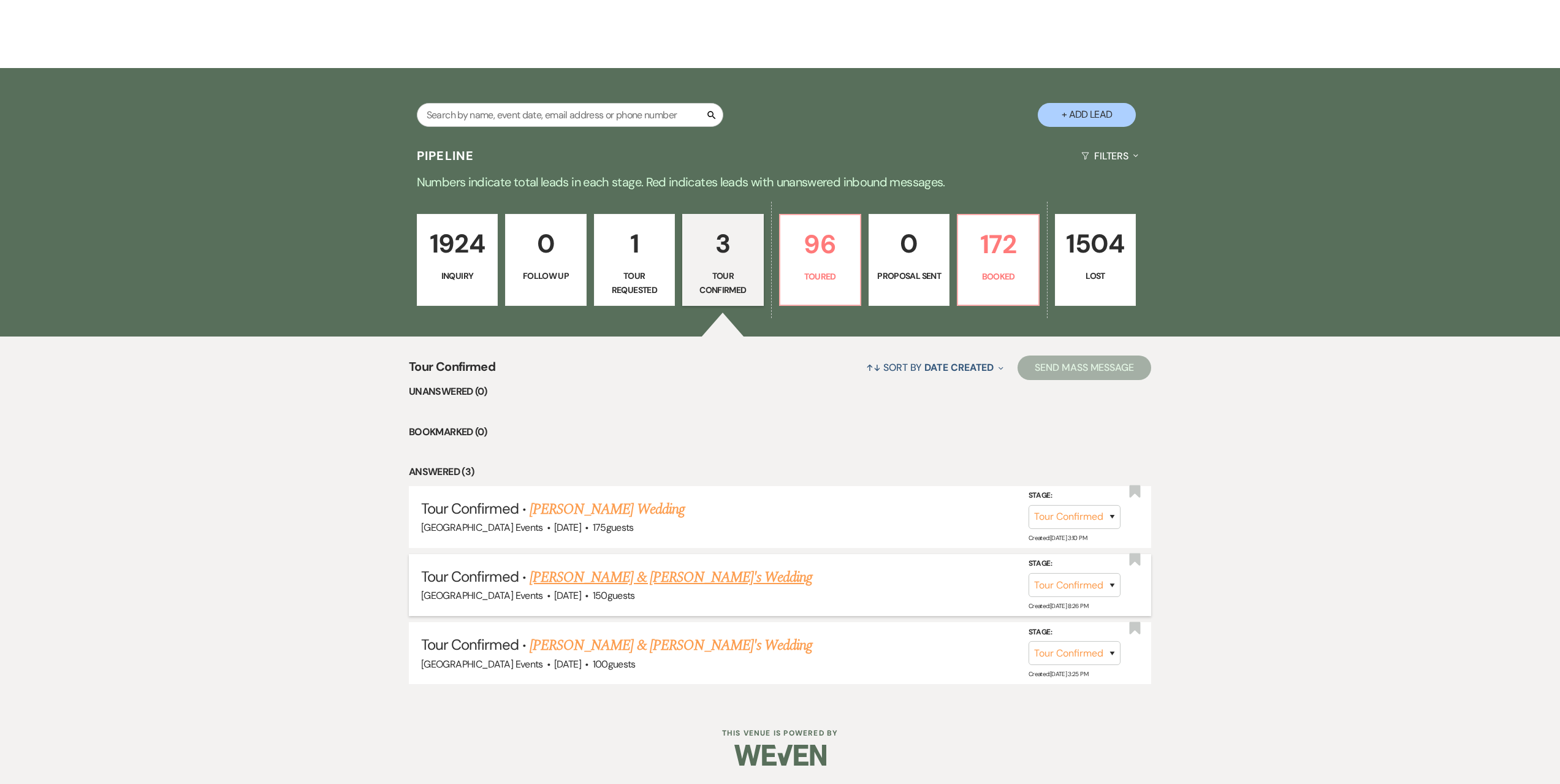
scroll to position [214, 0]
click at [1079, 589] on select "Inquiry Follow Up Tour Requested Tour Confirmed Toured Proposal Sent Booked Lost" at bounding box center [1075, 584] width 92 height 24
select select "6"
click at [1029, 573] on select "Inquiry Follow Up Tour Requested Tour Confirmed Toured Proposal Sent Booked Lost" at bounding box center [1075, 584] width 92 height 24
click at [1111, 585] on button "Save" at bounding box center [1096, 585] width 61 height 25
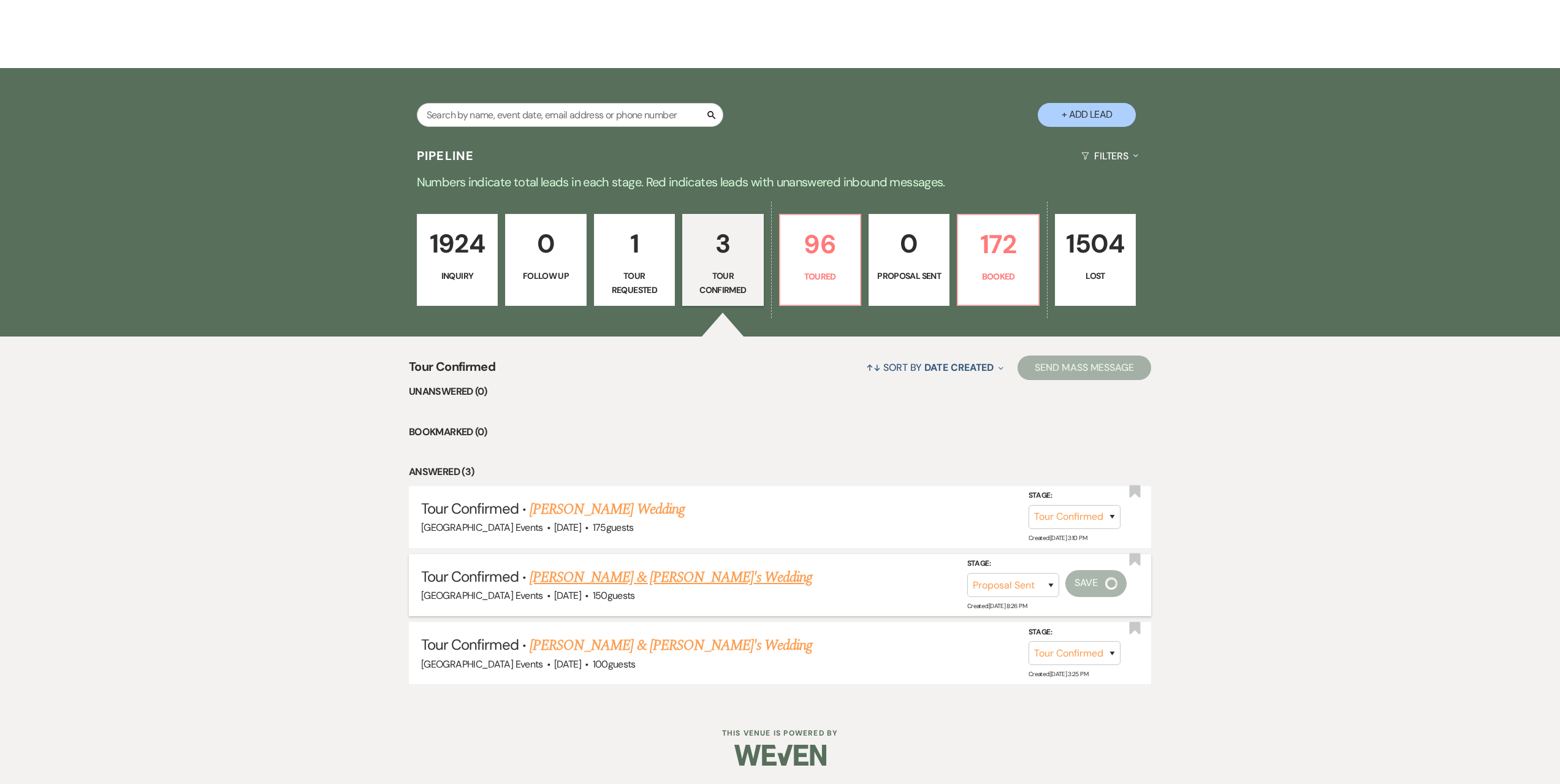
scroll to position [147, 0]
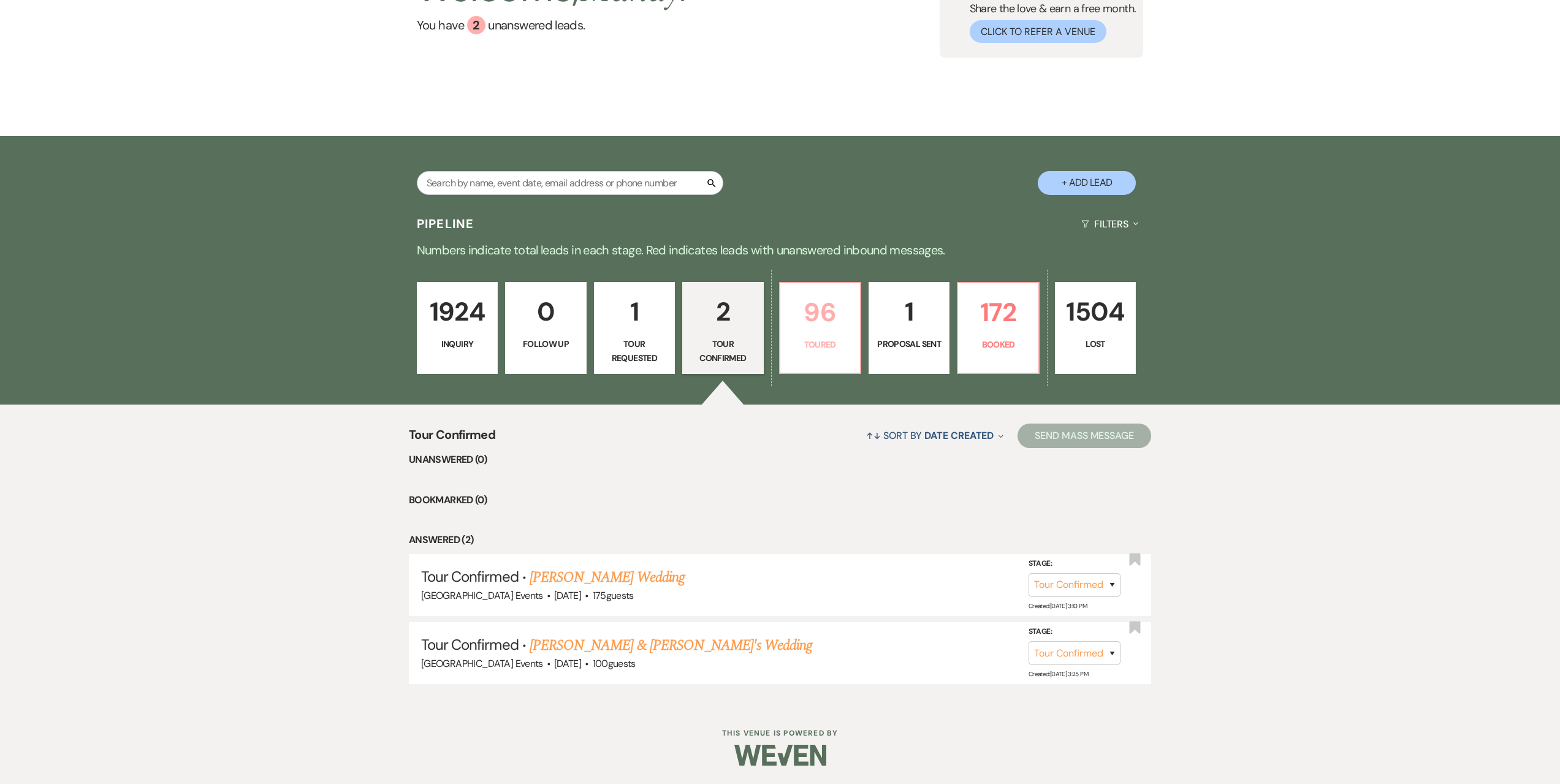
click at [811, 326] on p "96" at bounding box center [820, 312] width 65 height 41
select select "5"
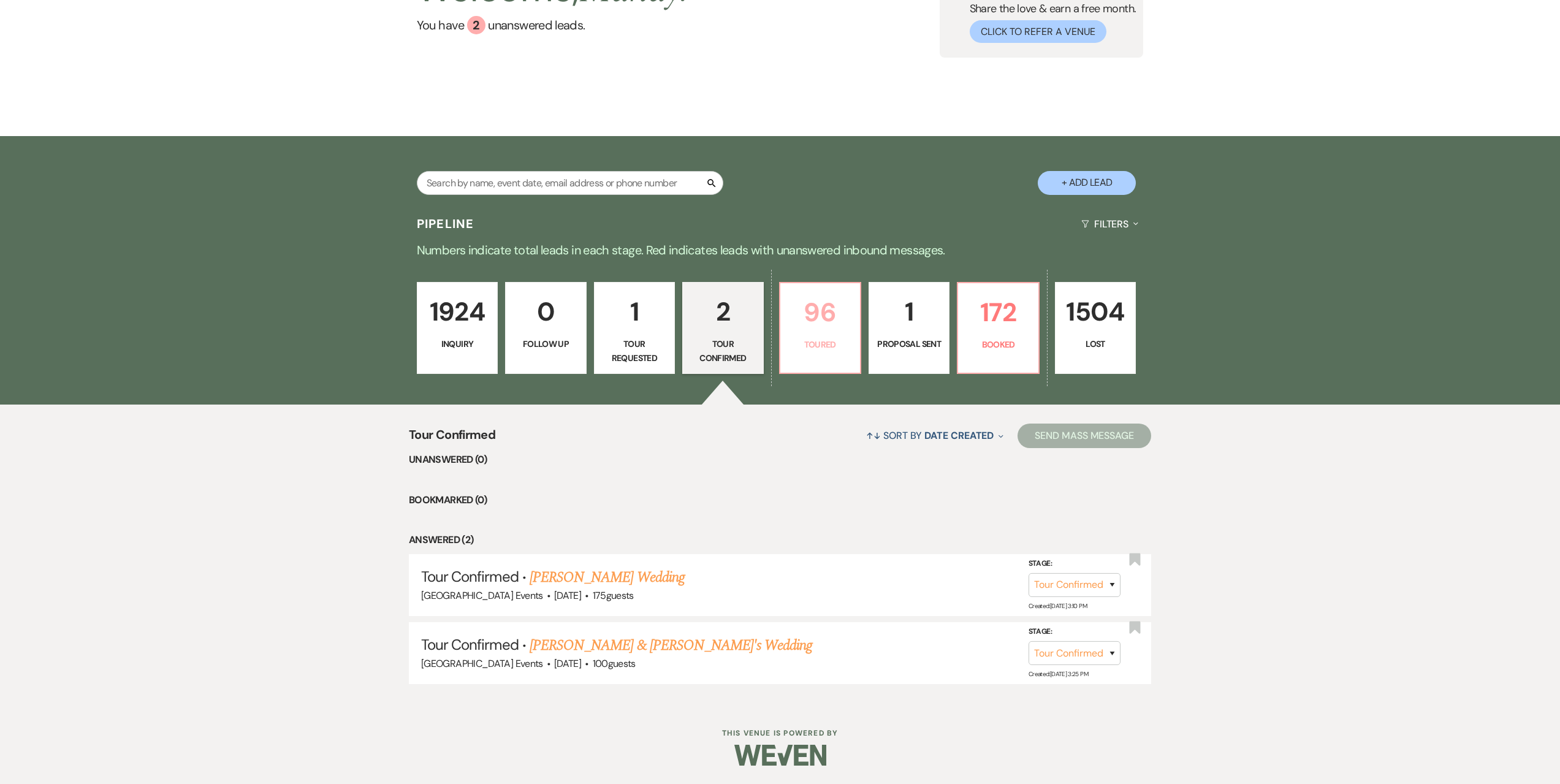
select select "5"
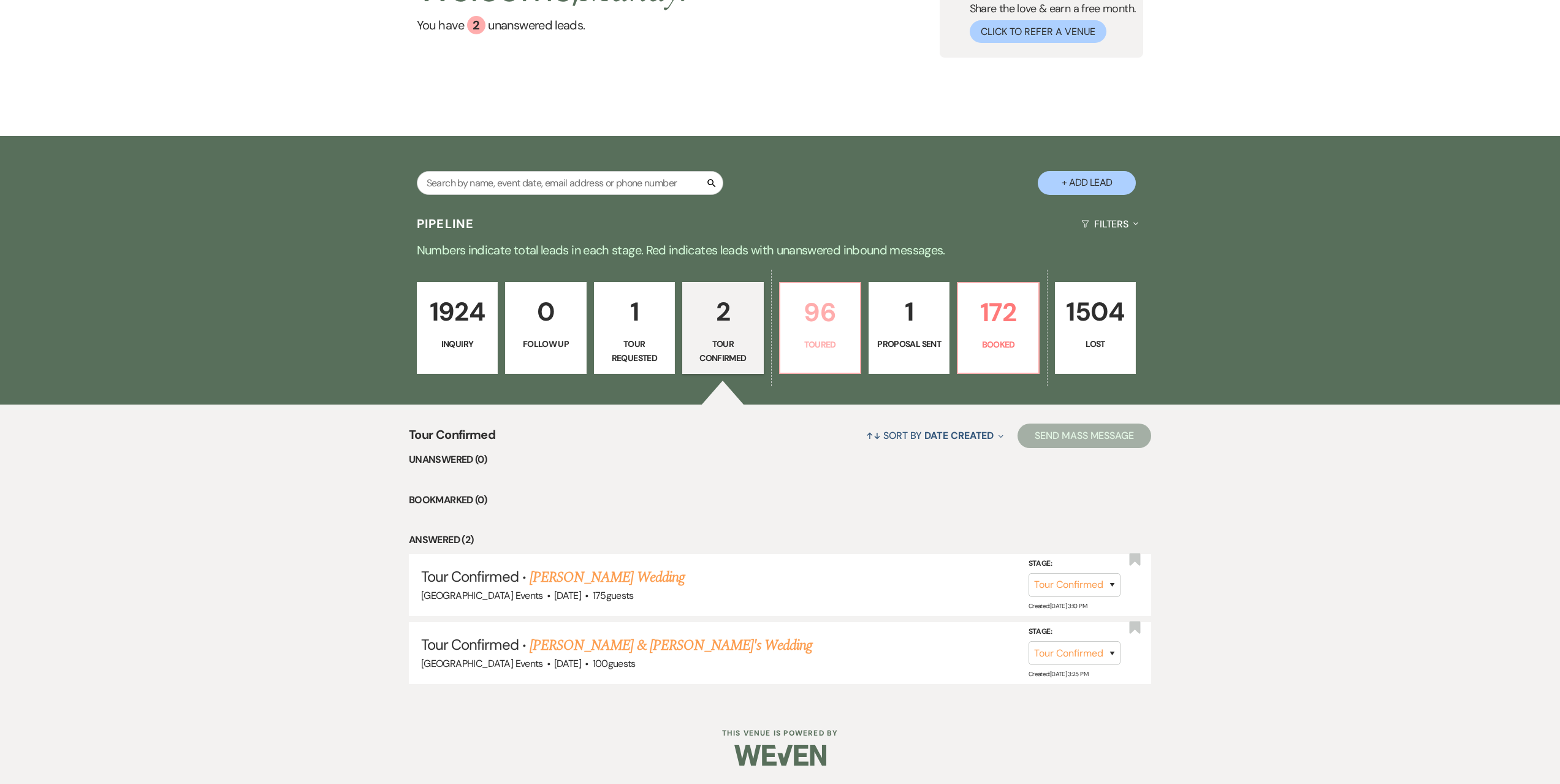
select select "5"
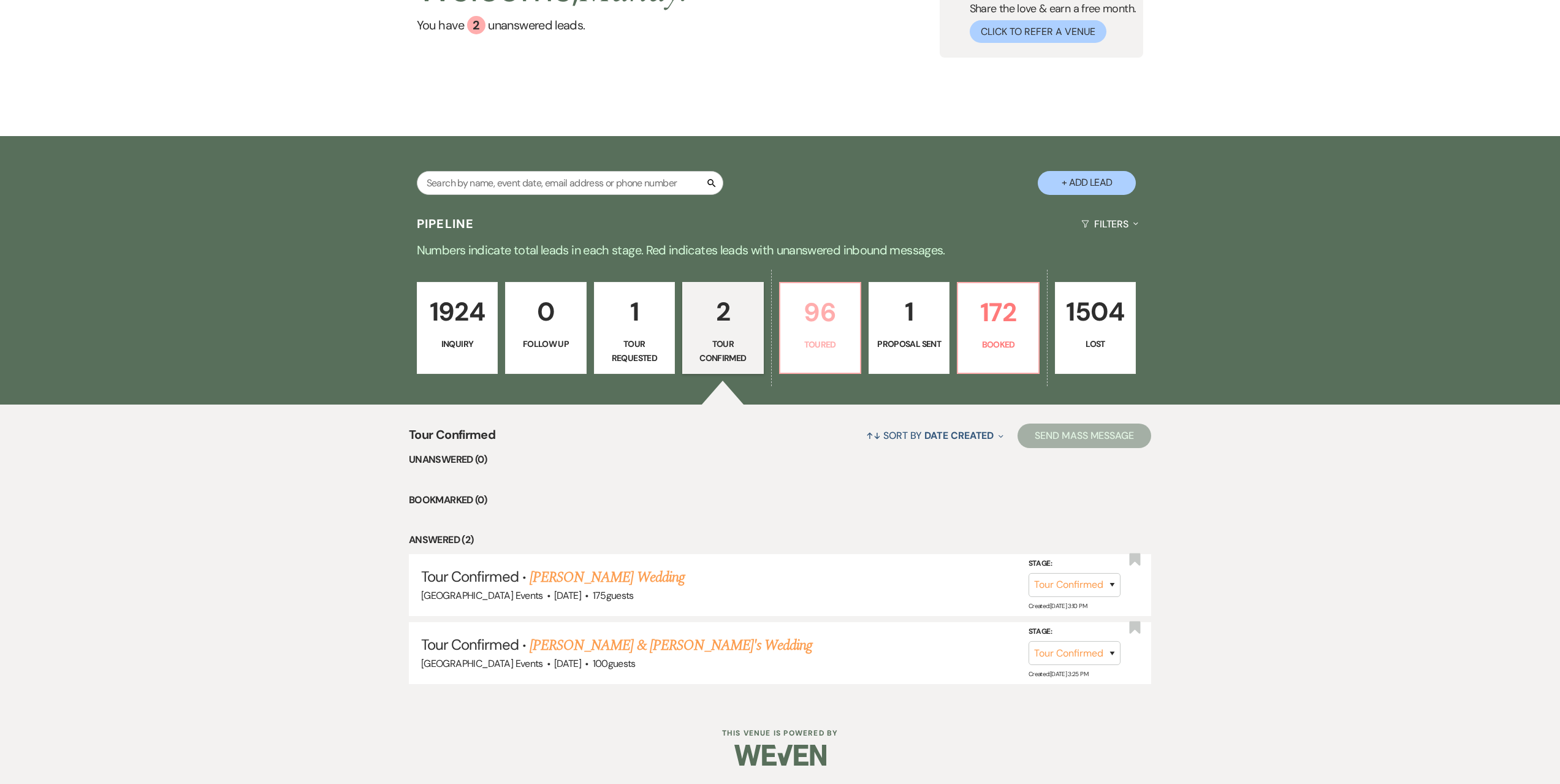
select select "5"
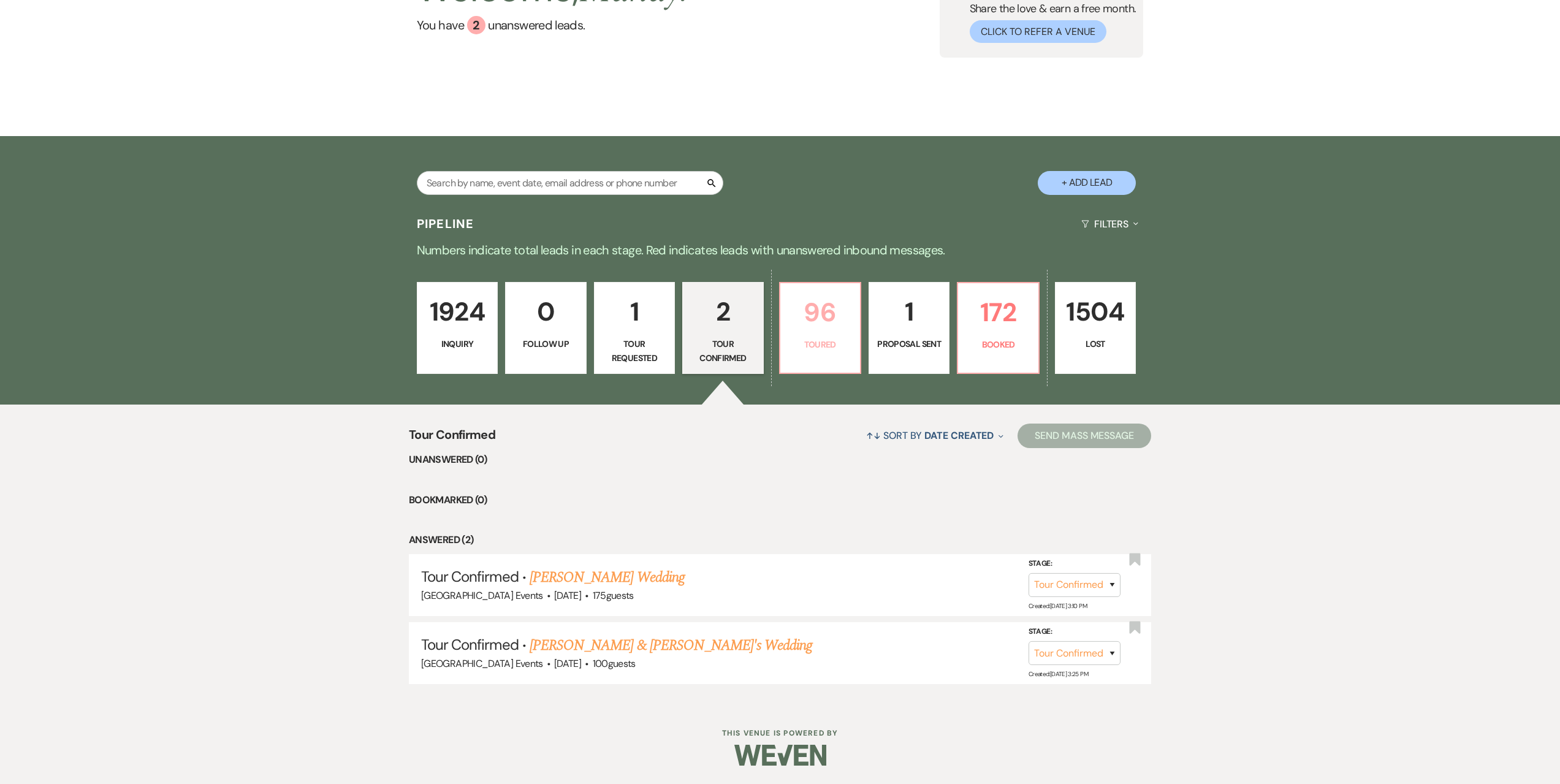
select select "5"
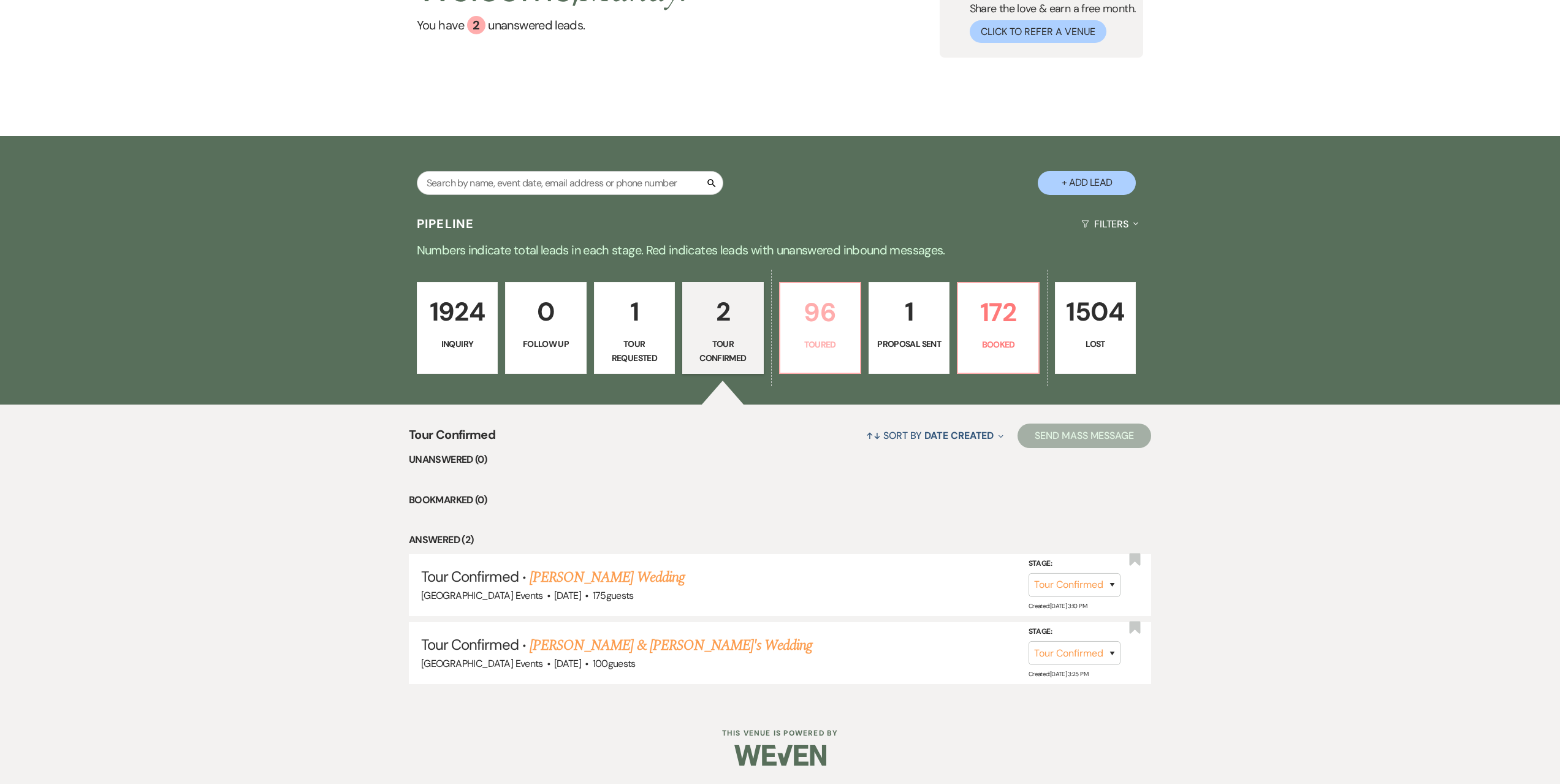
select select "5"
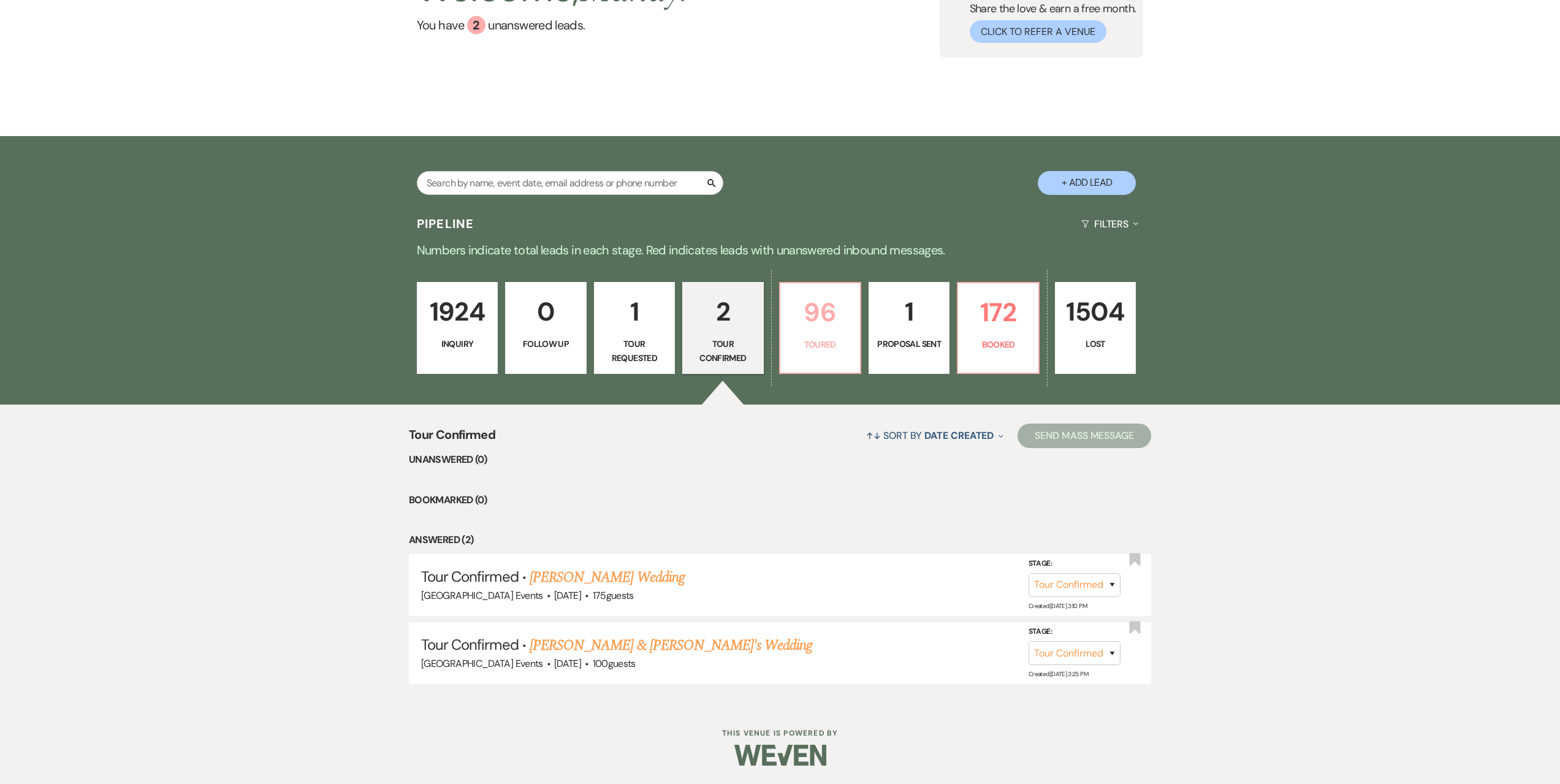
select select "5"
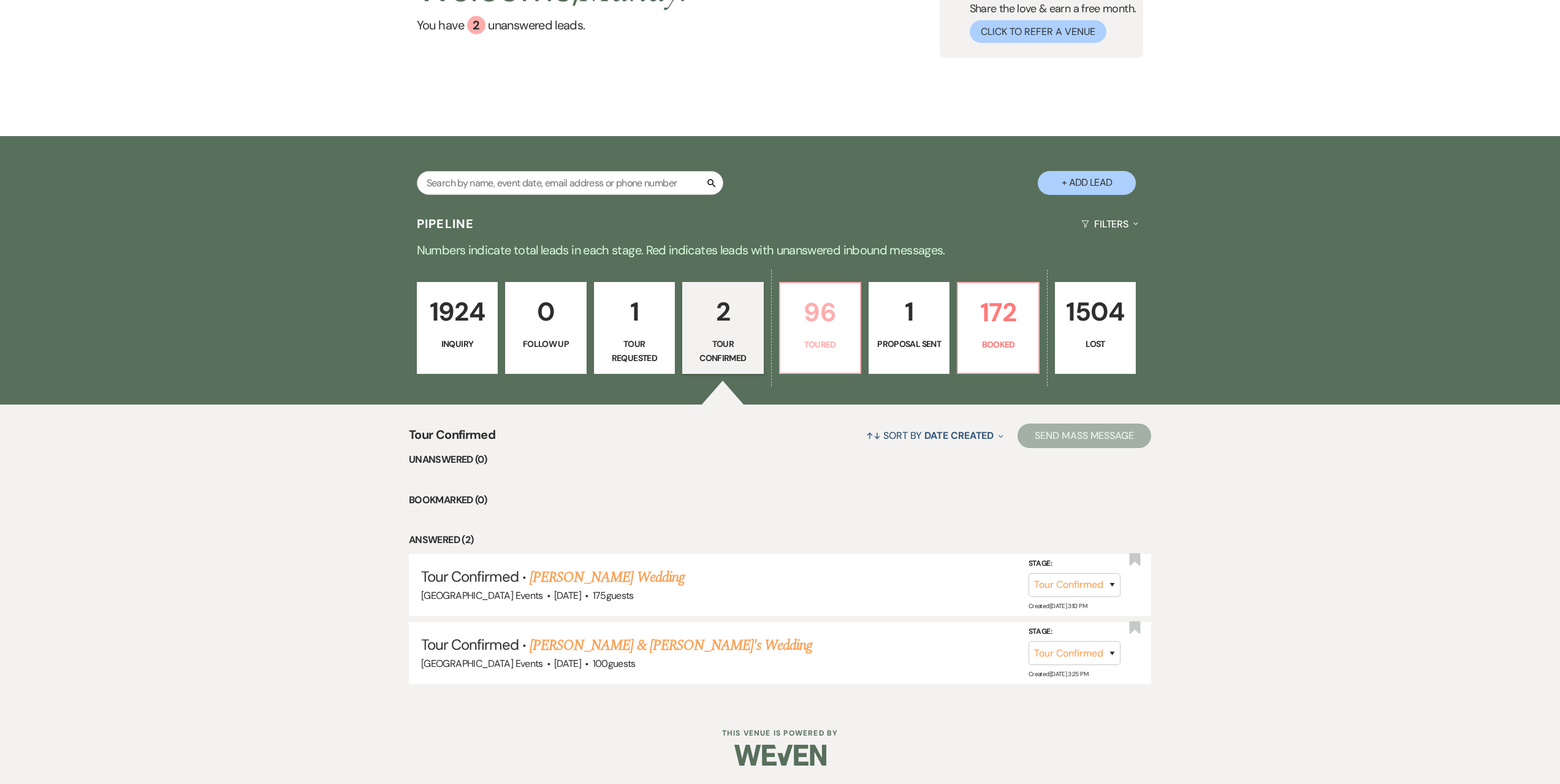
select select "5"
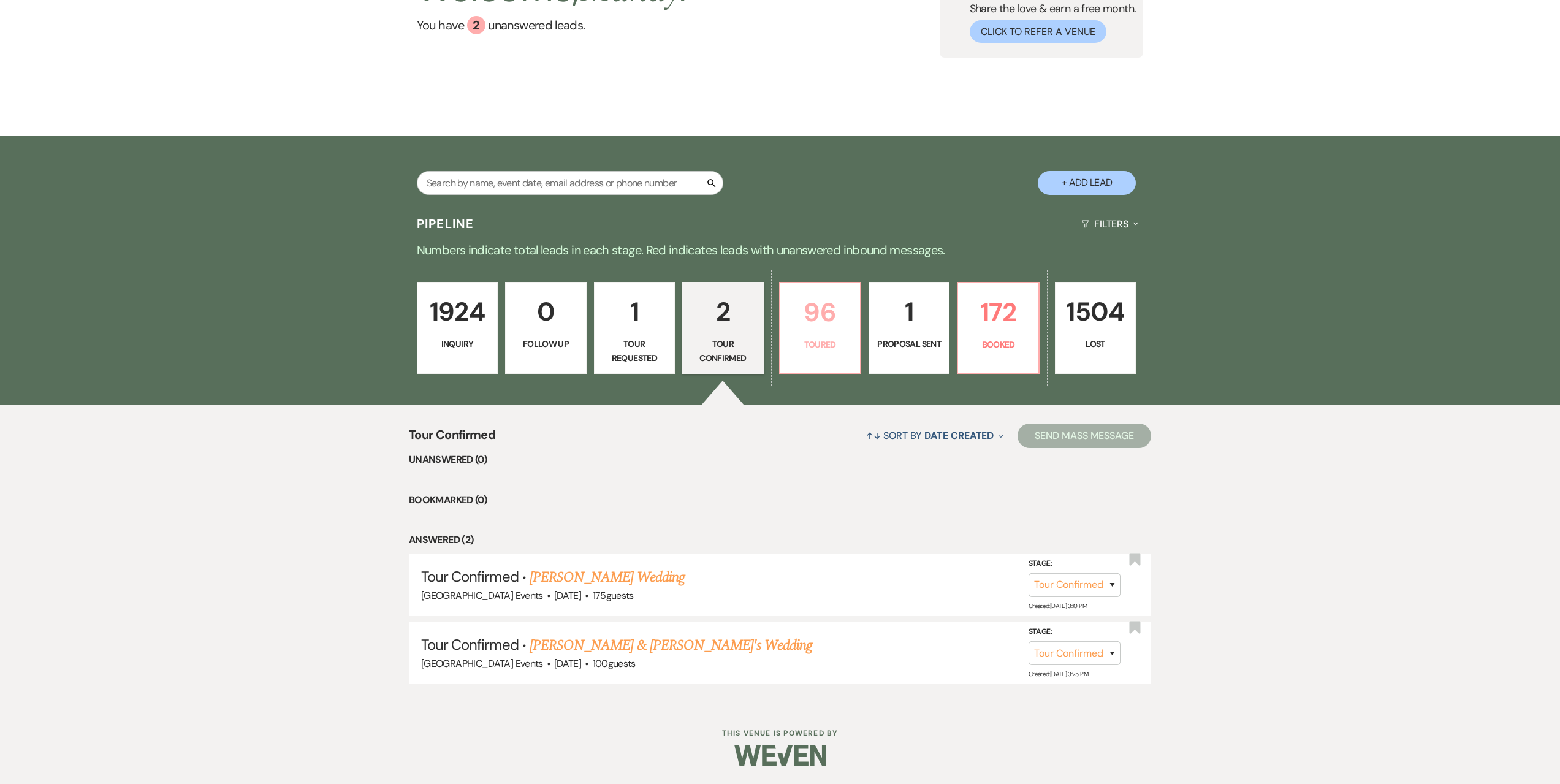
select select "5"
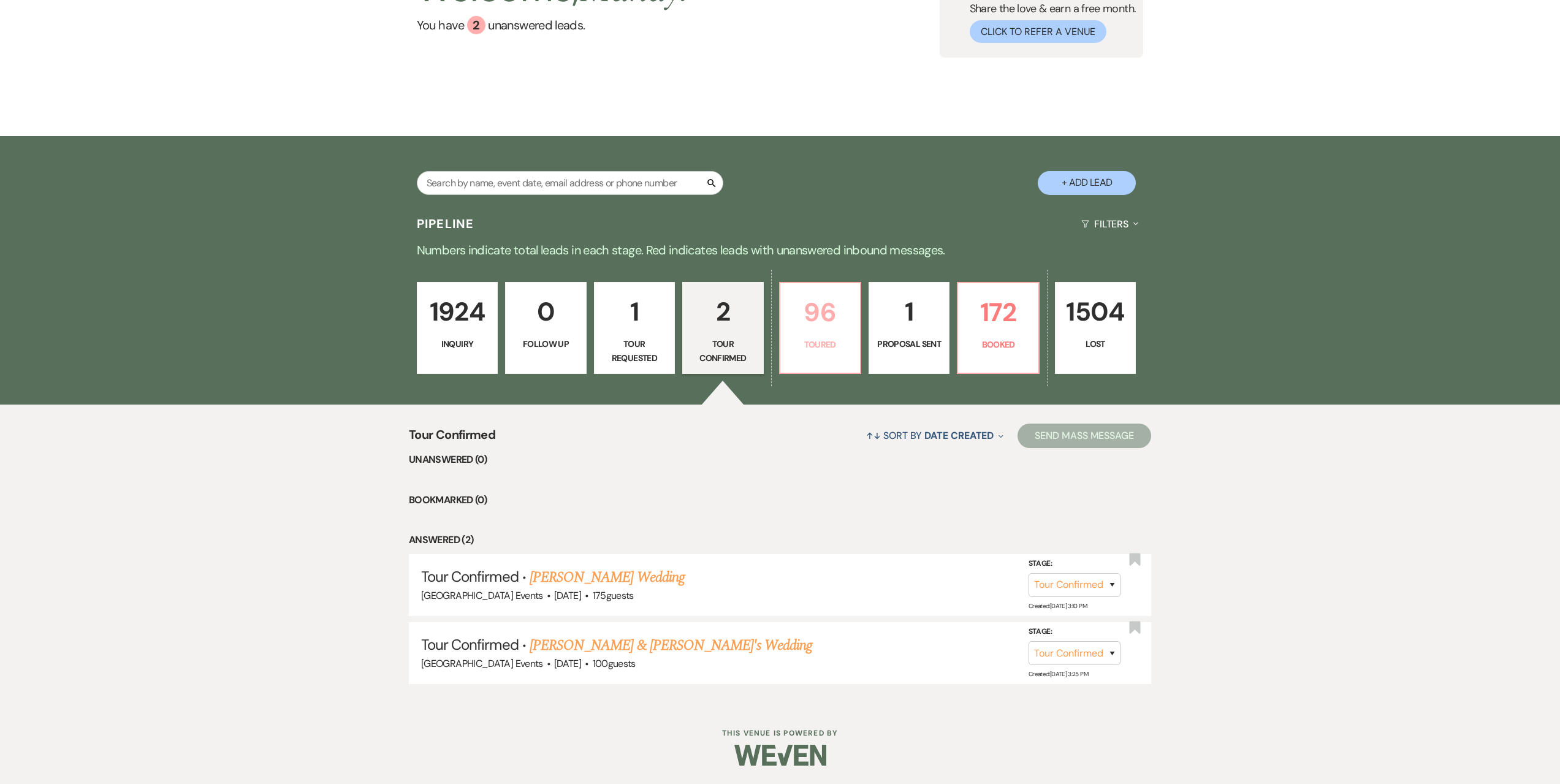
select select "5"
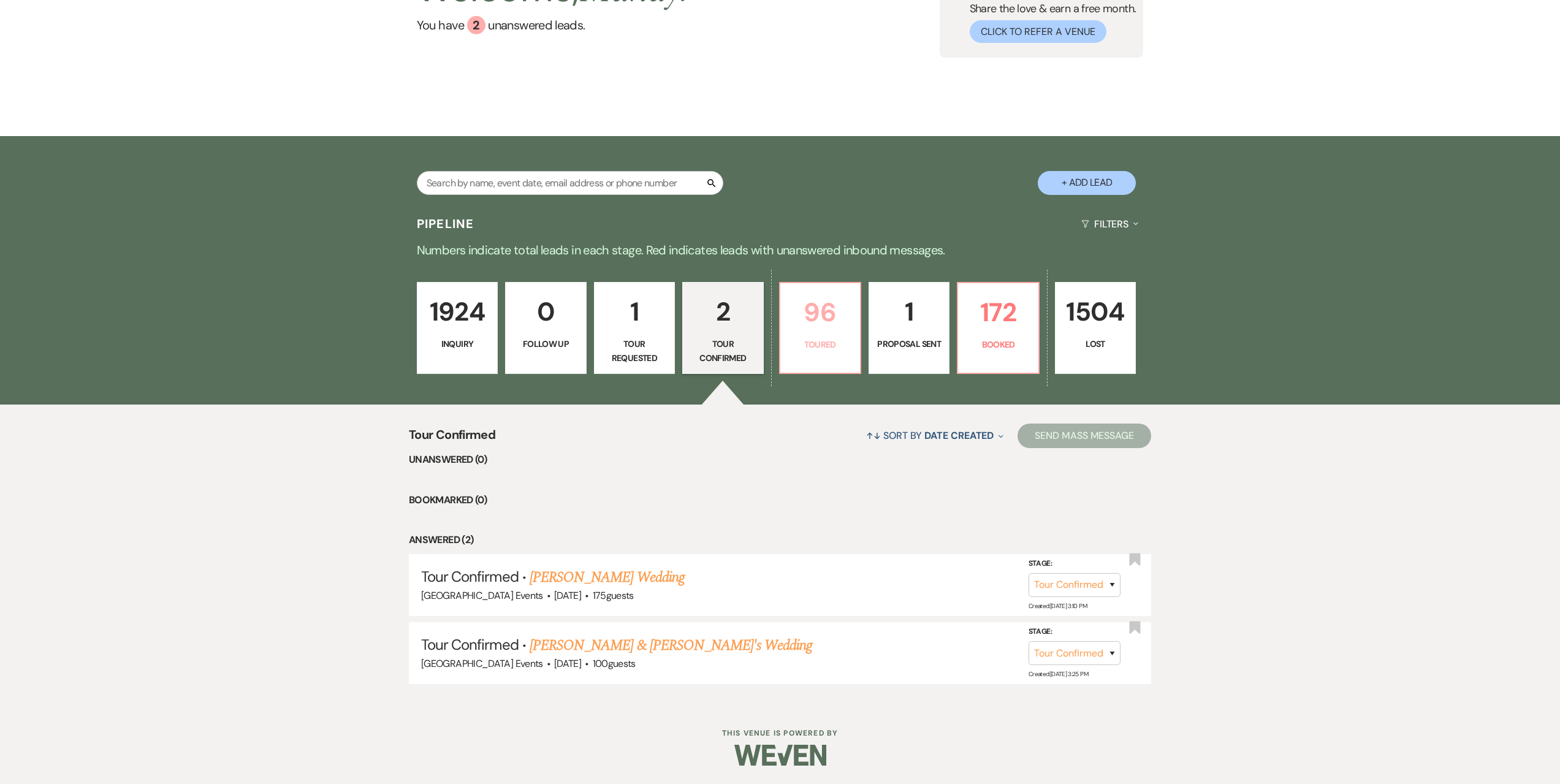
select select "5"
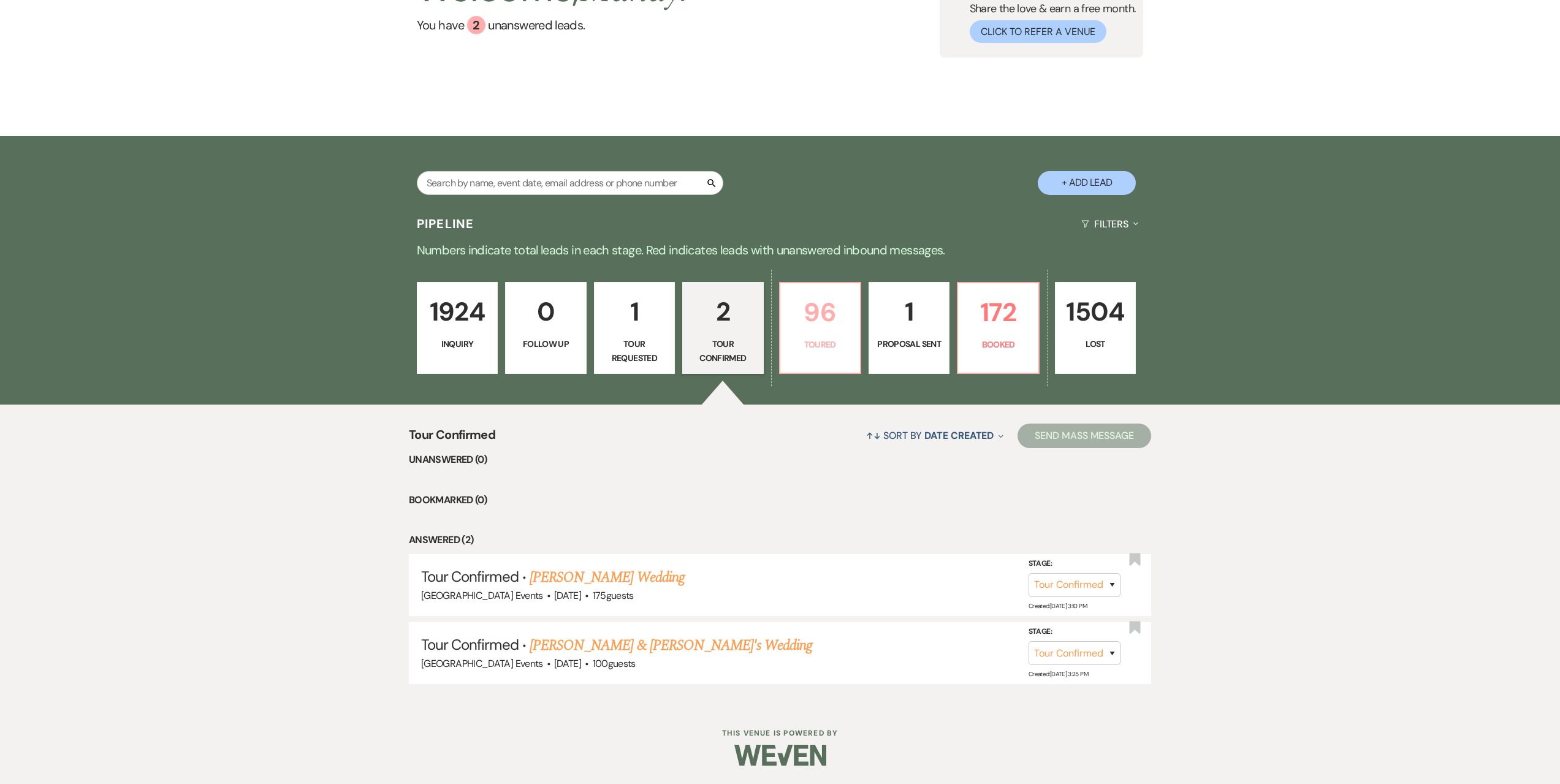
select select "5"
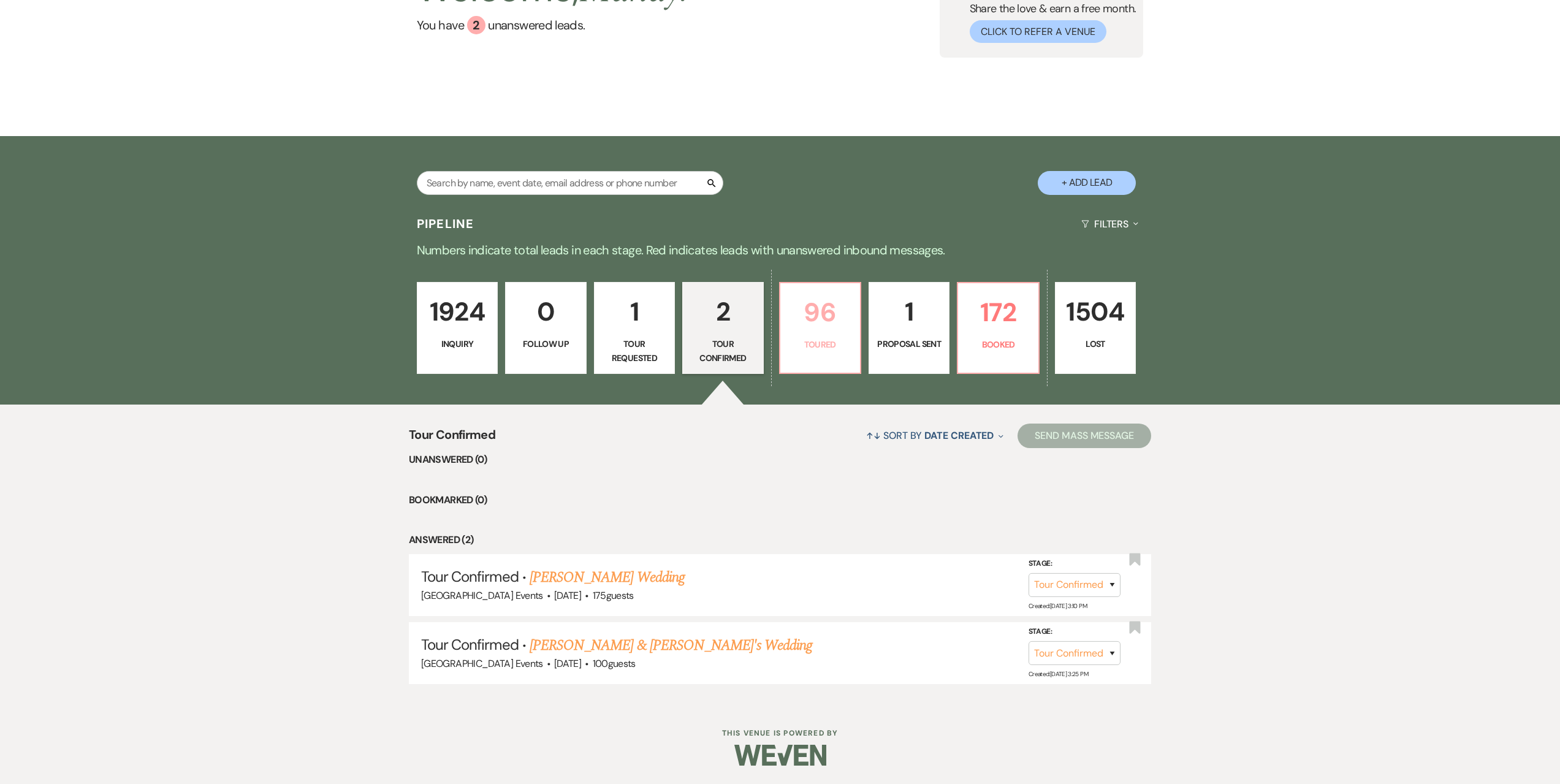
select select "5"
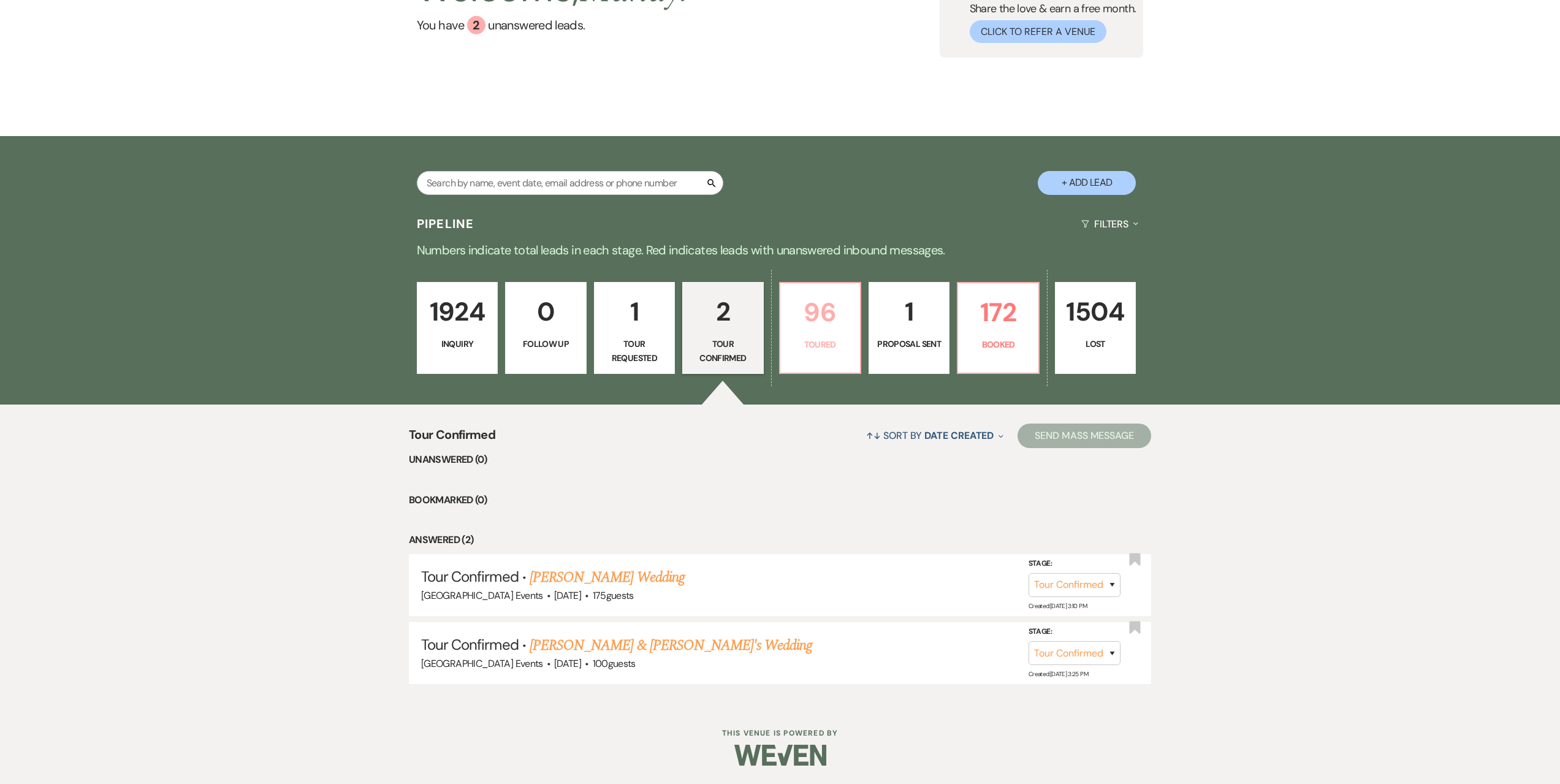
select select "5"
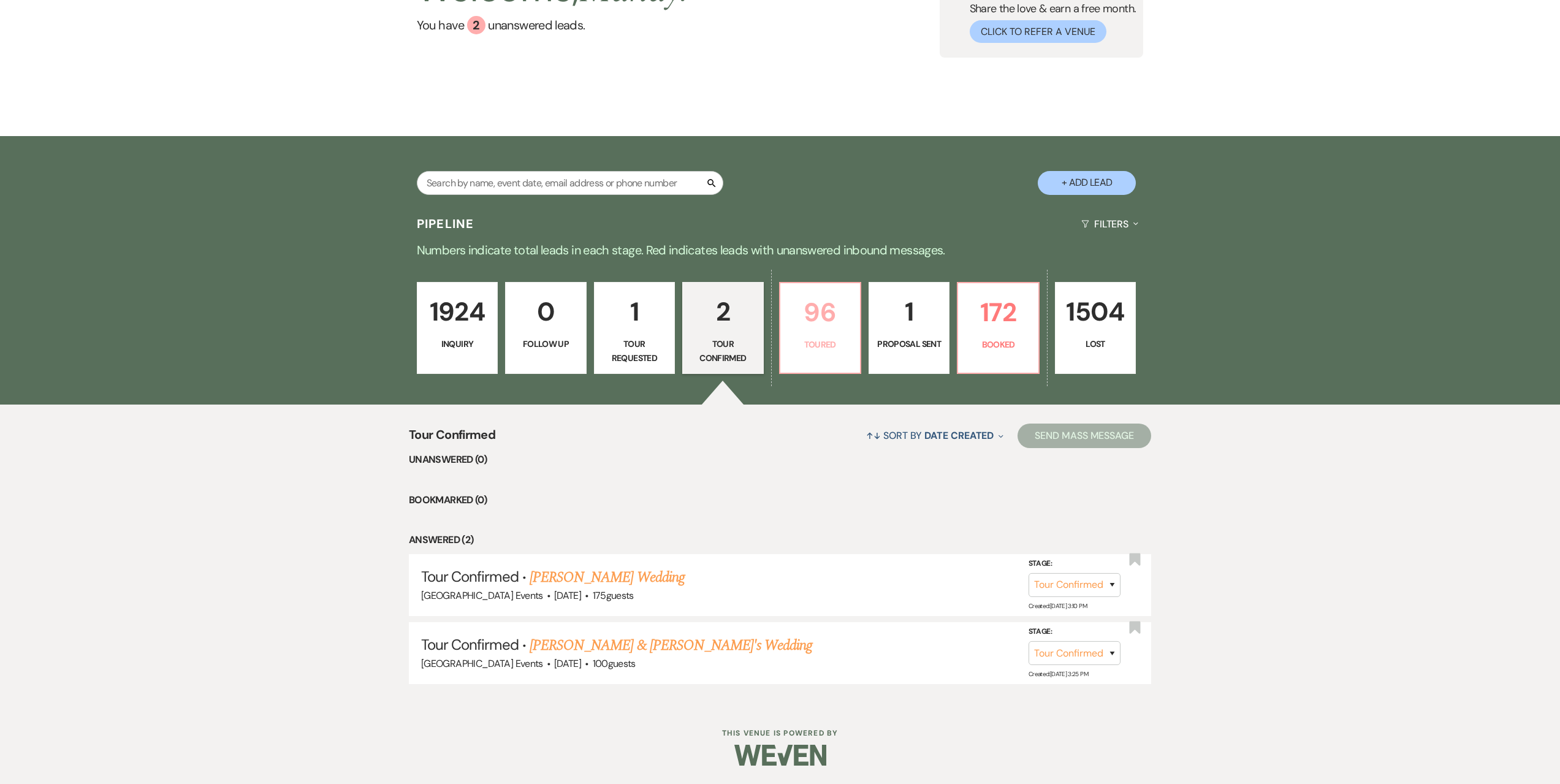
select select "5"
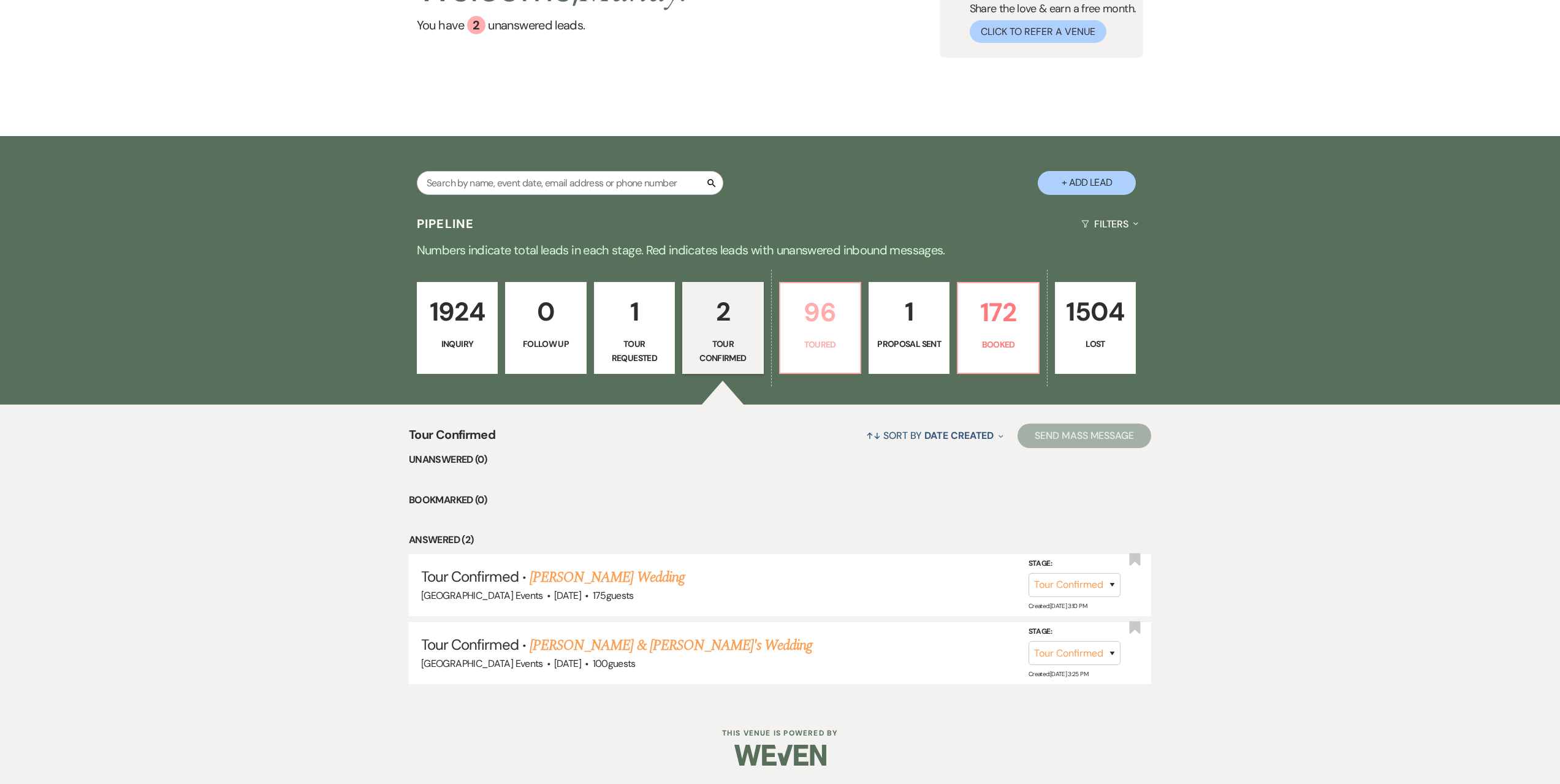
select select "5"
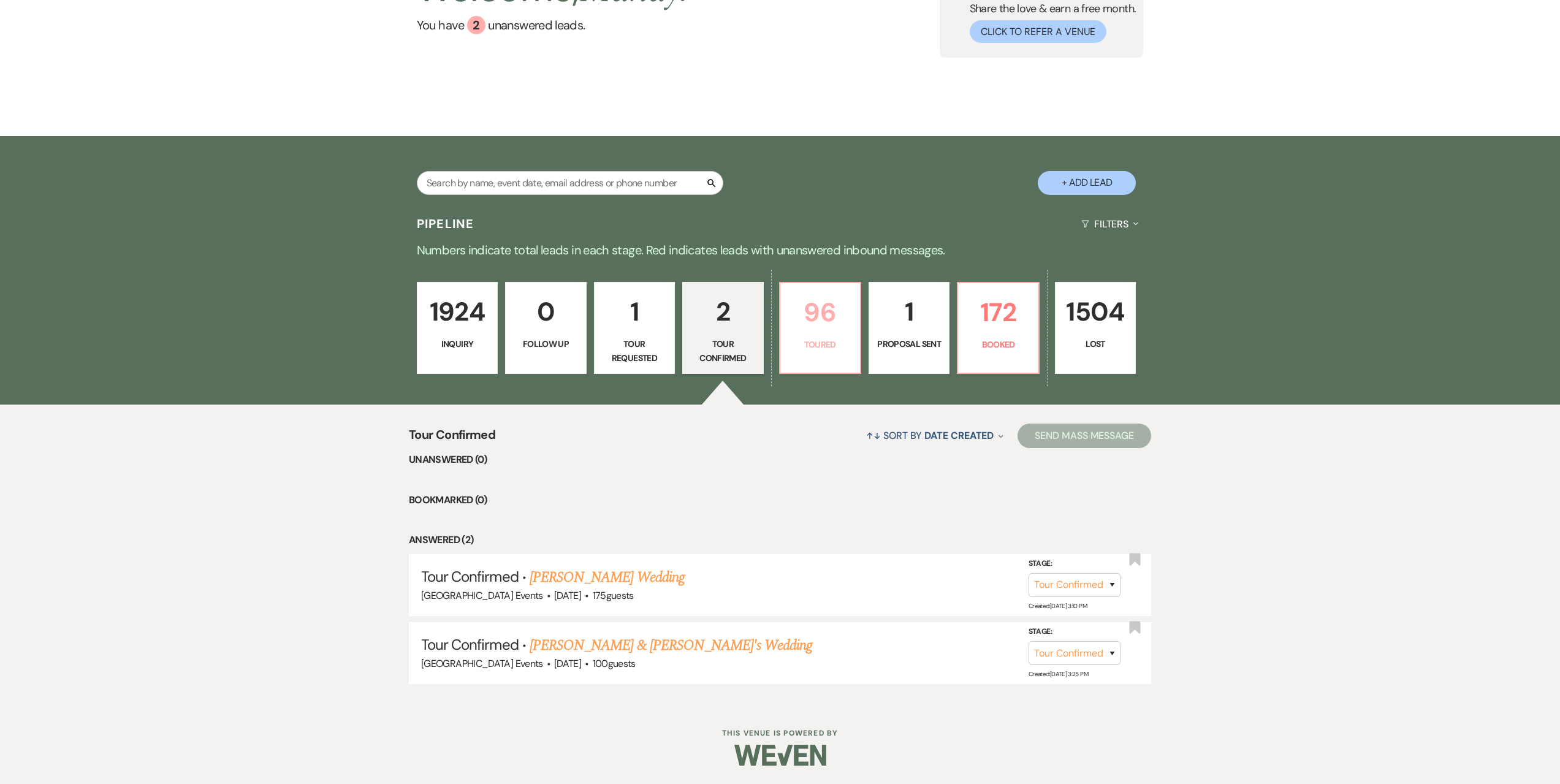
select select "5"
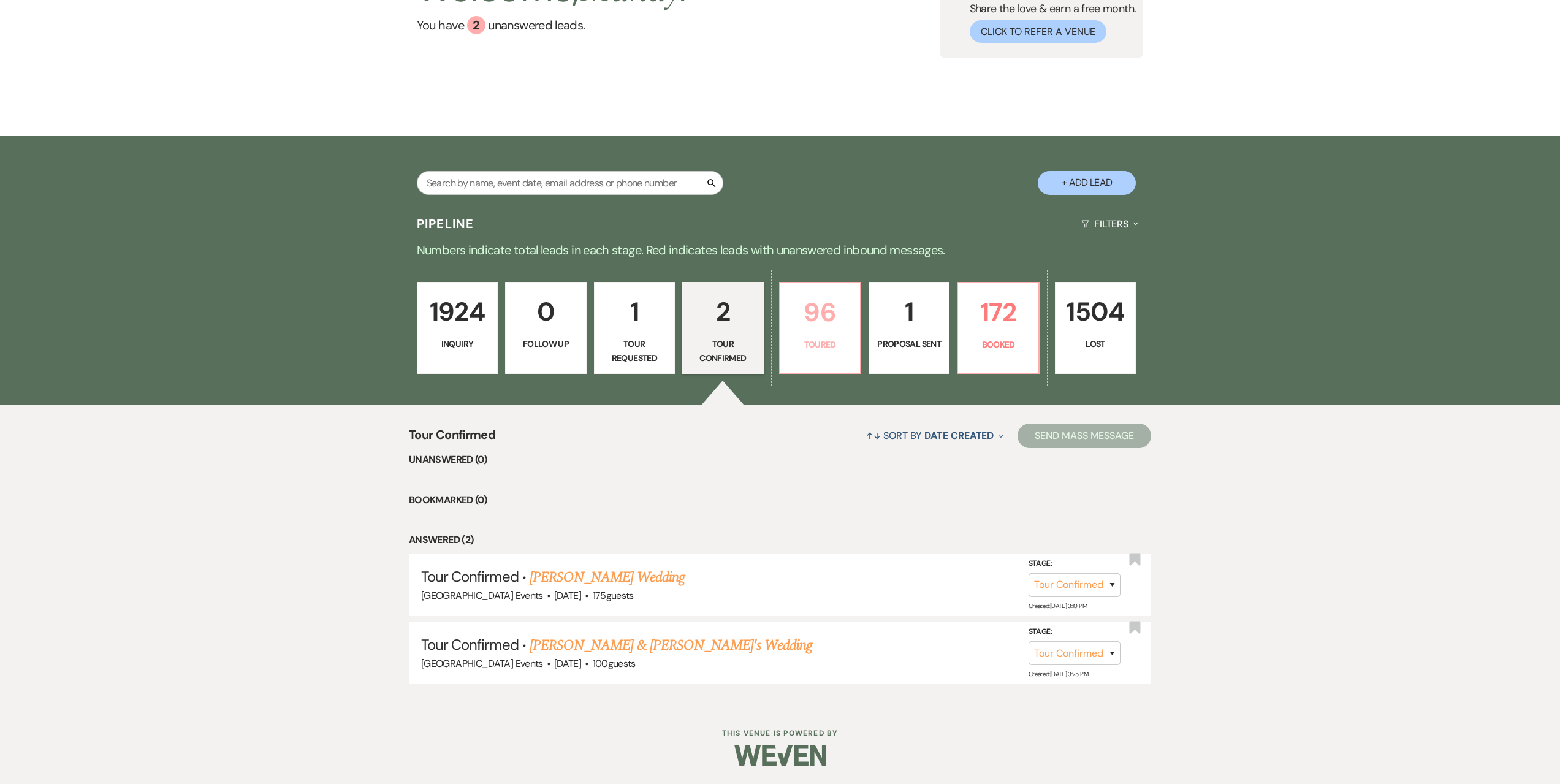
select select "5"
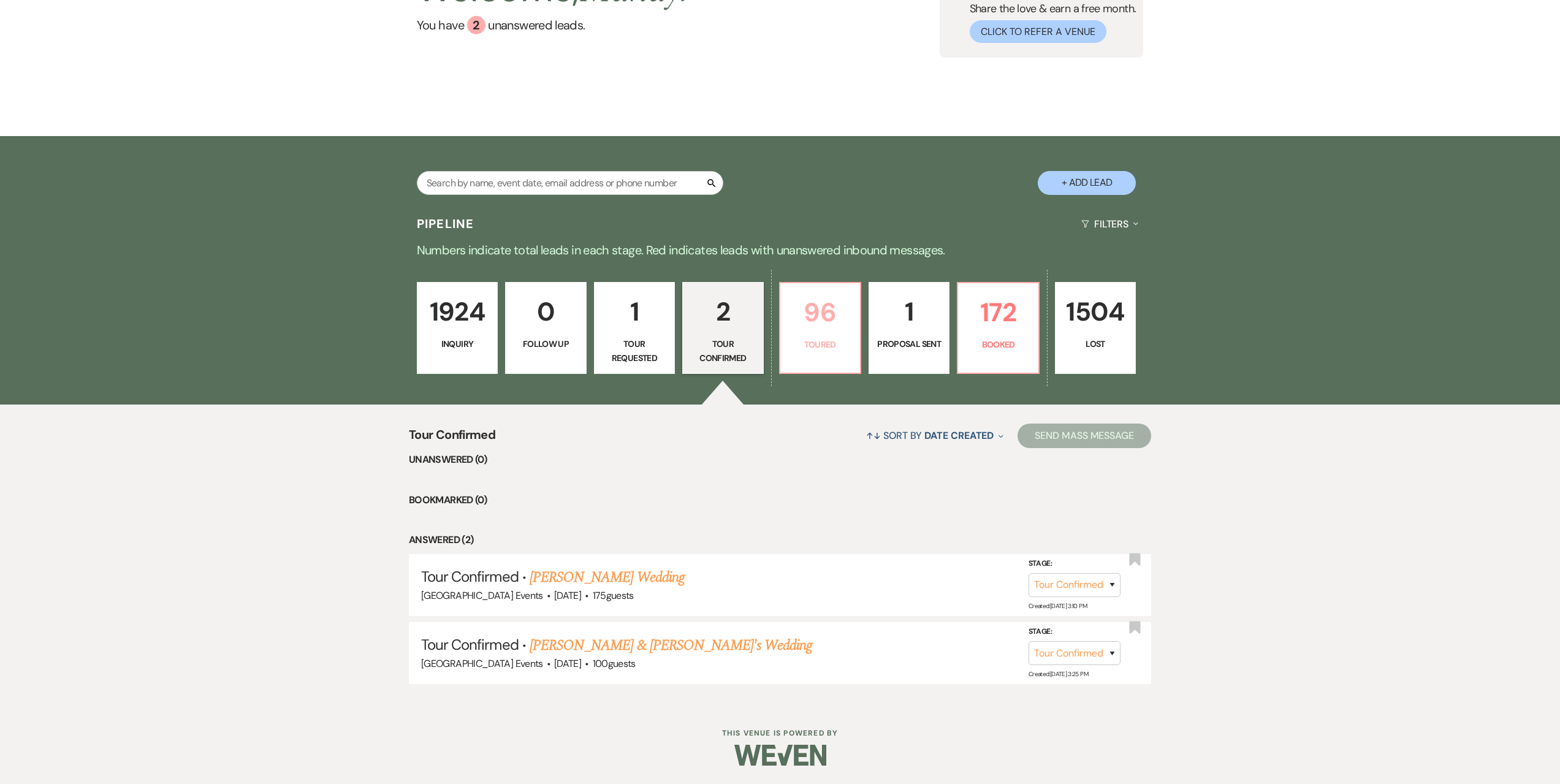
select select "5"
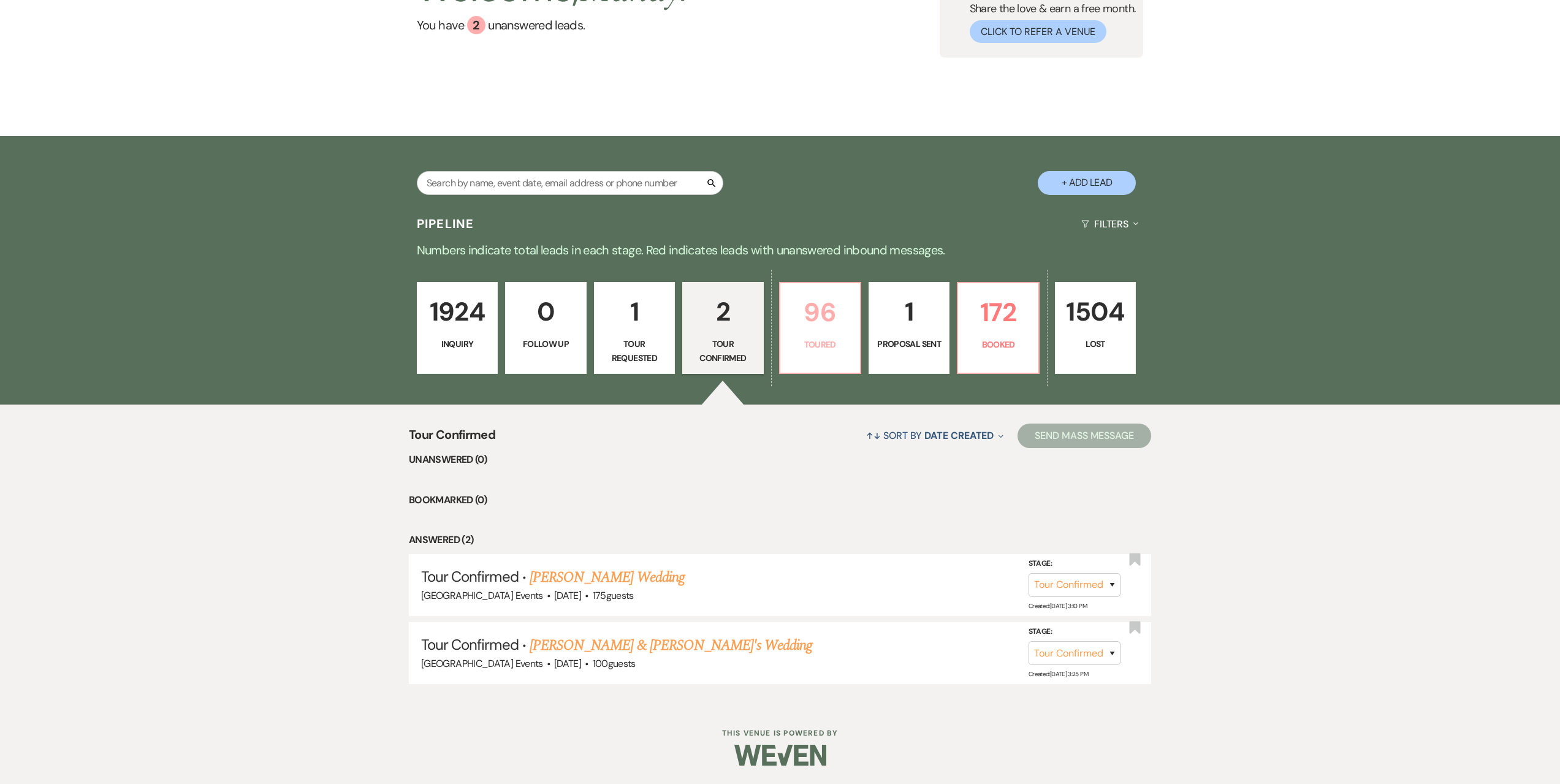
select select "5"
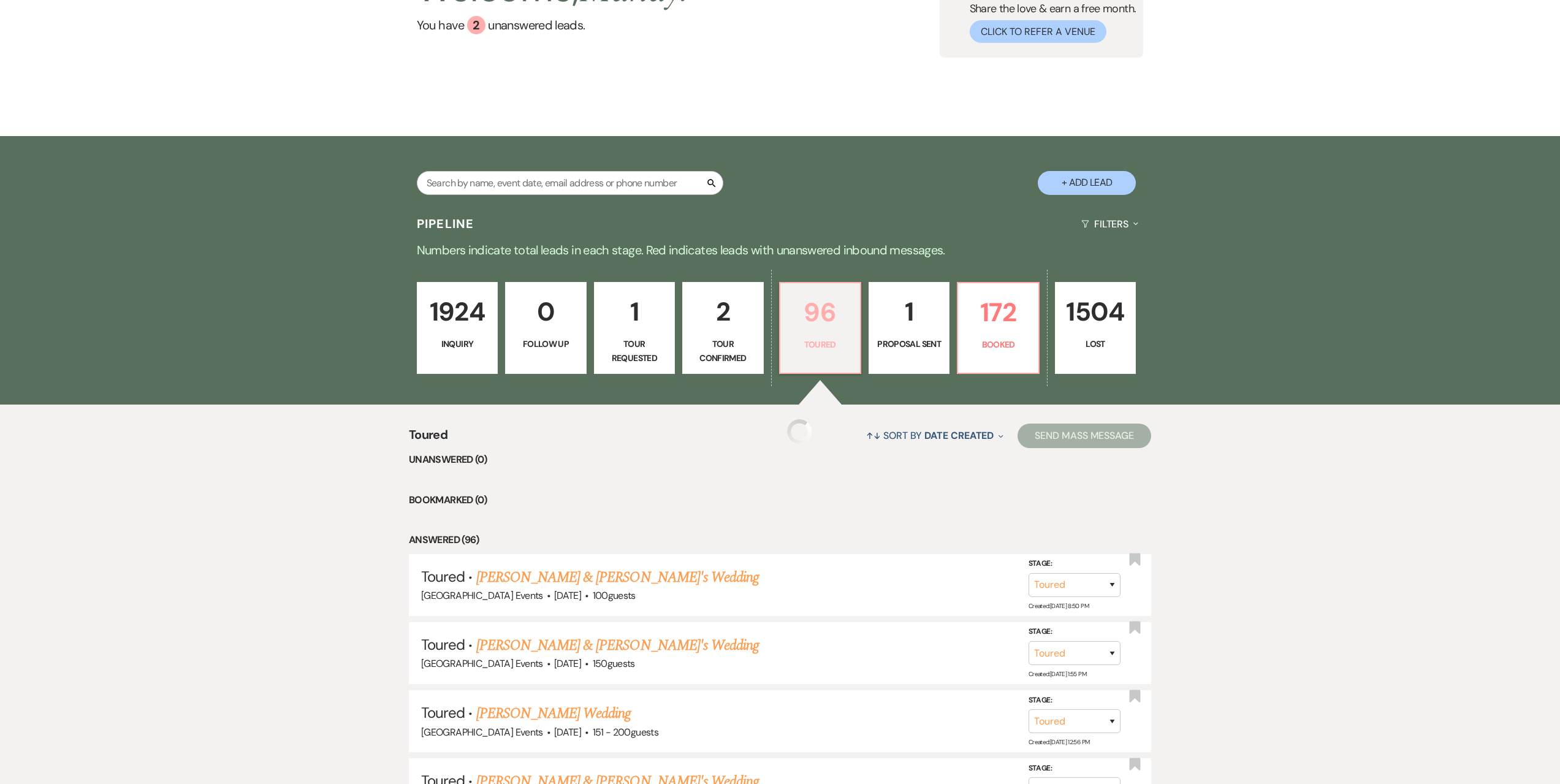
select select "5"
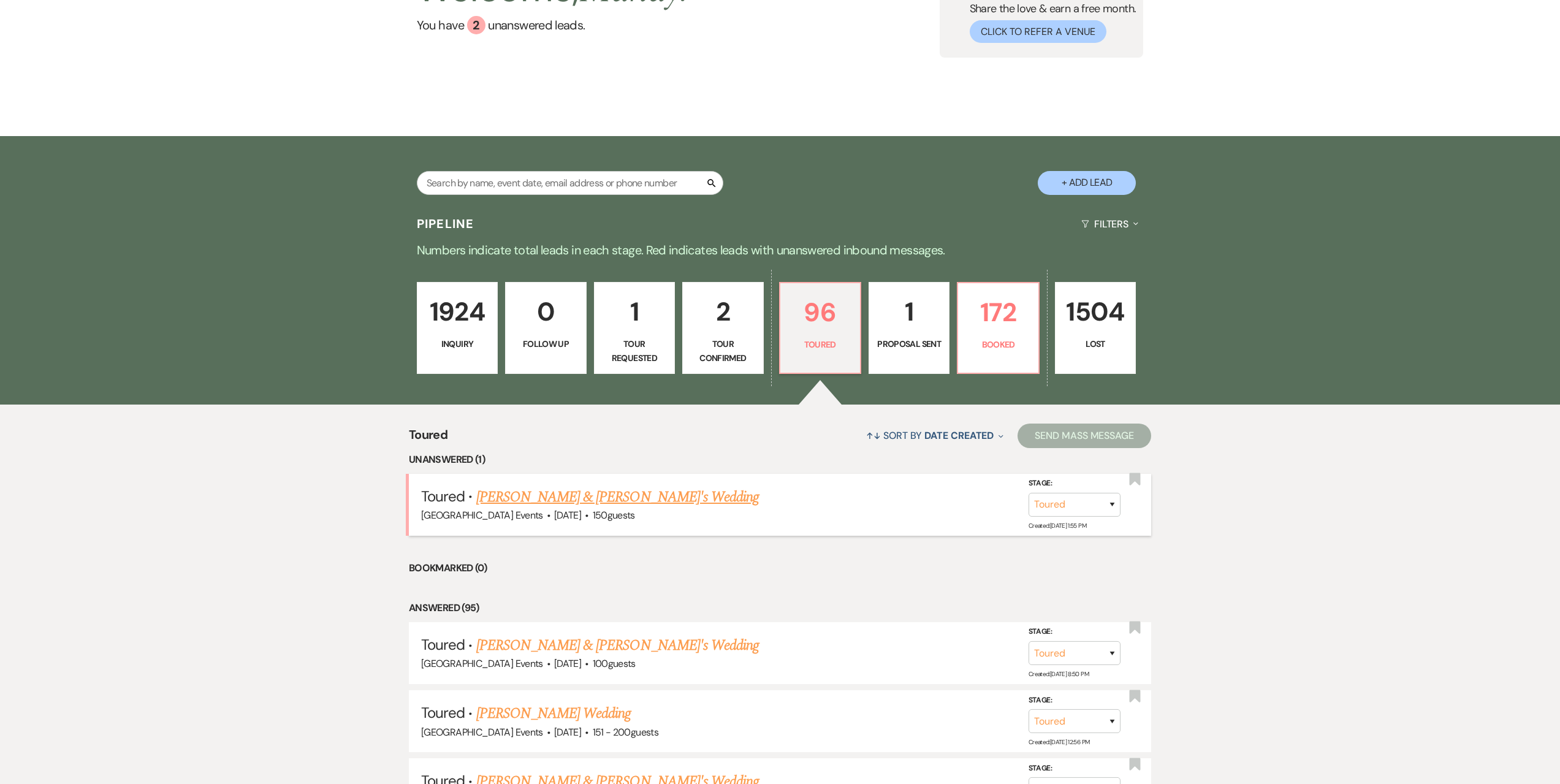
click at [571, 495] on link "Malyn Shimmel & Fiance's Wedding" at bounding box center [618, 497] width 284 height 22
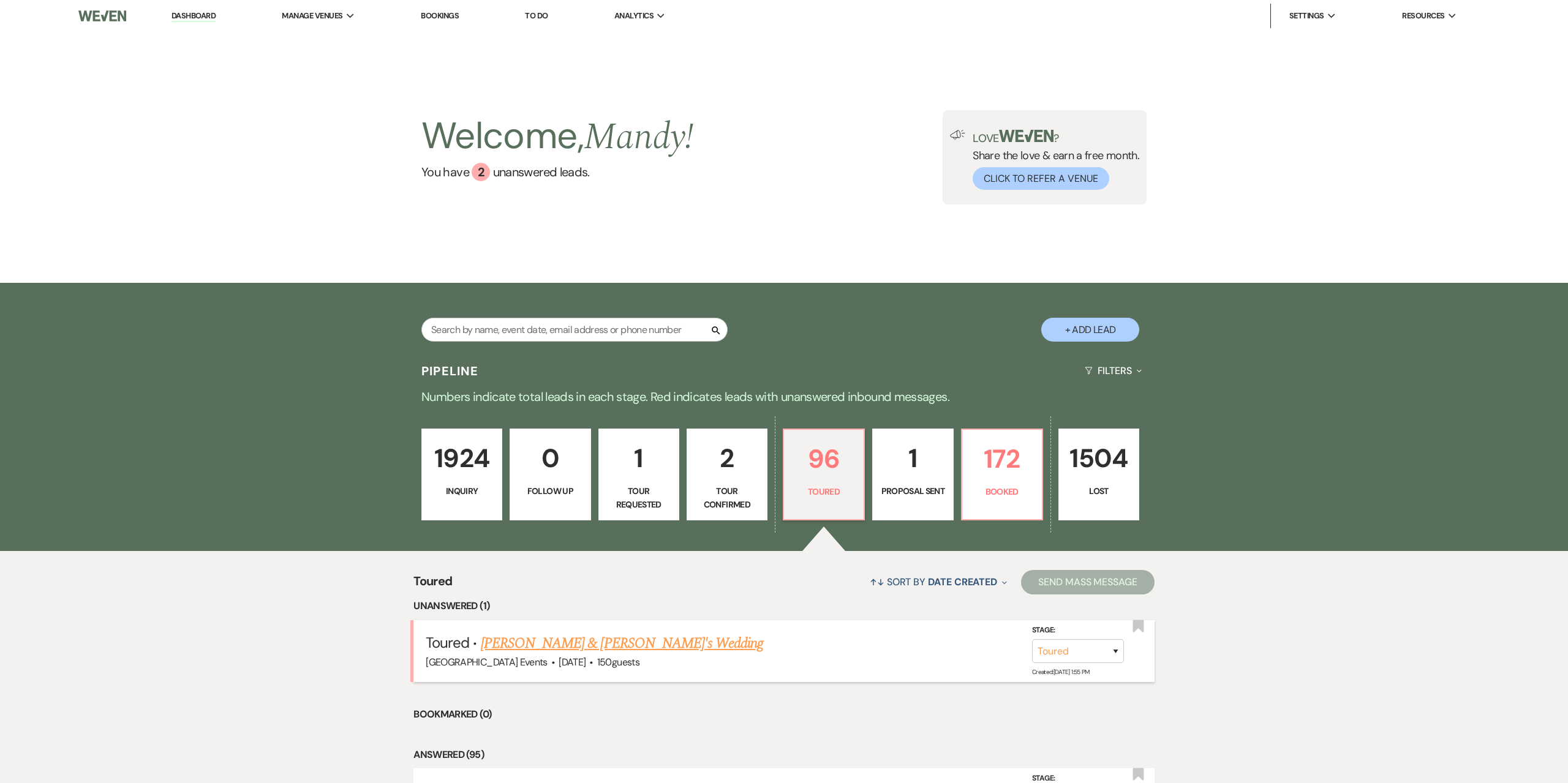
select select "5"
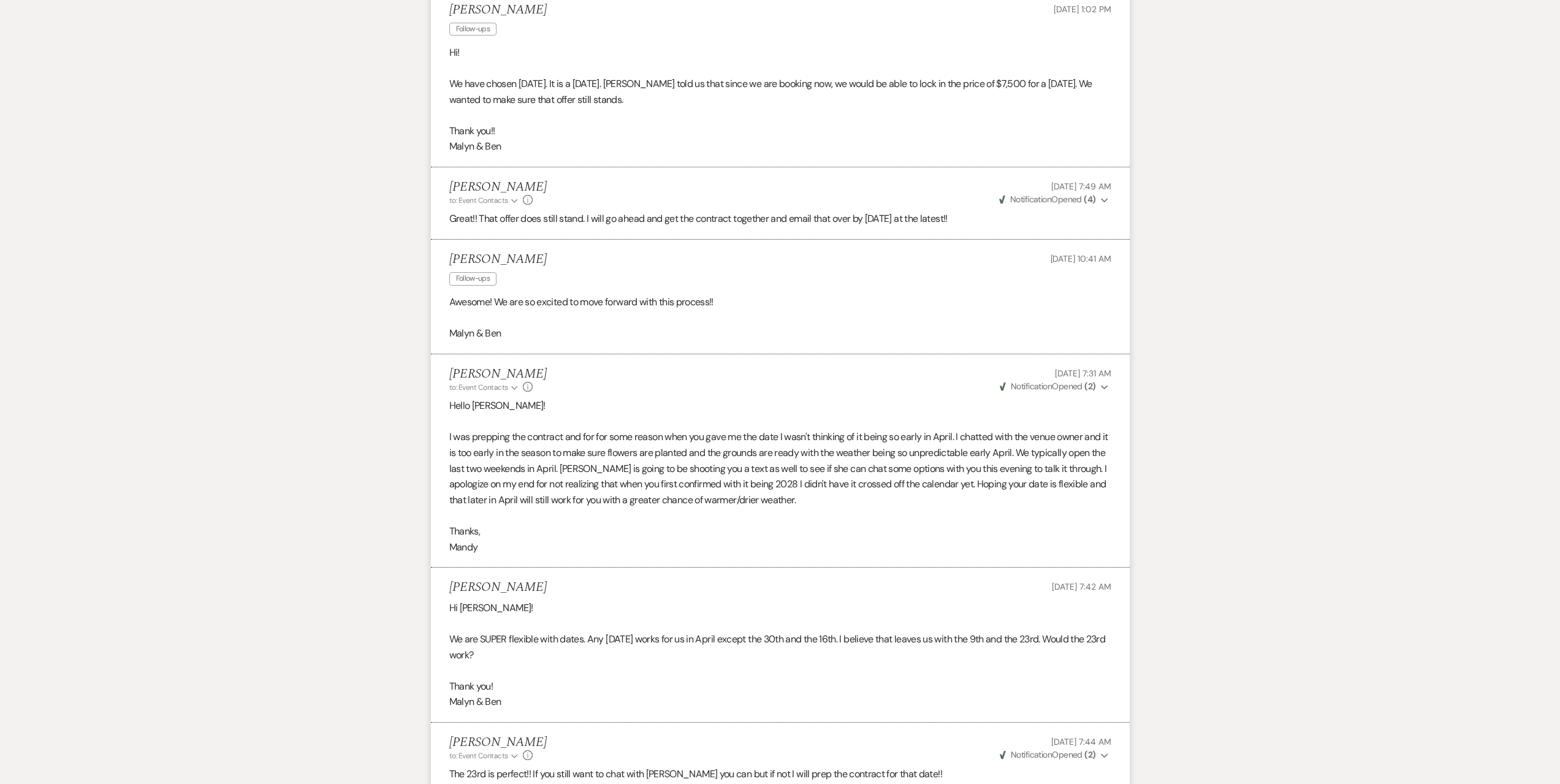
scroll to position [3471, 0]
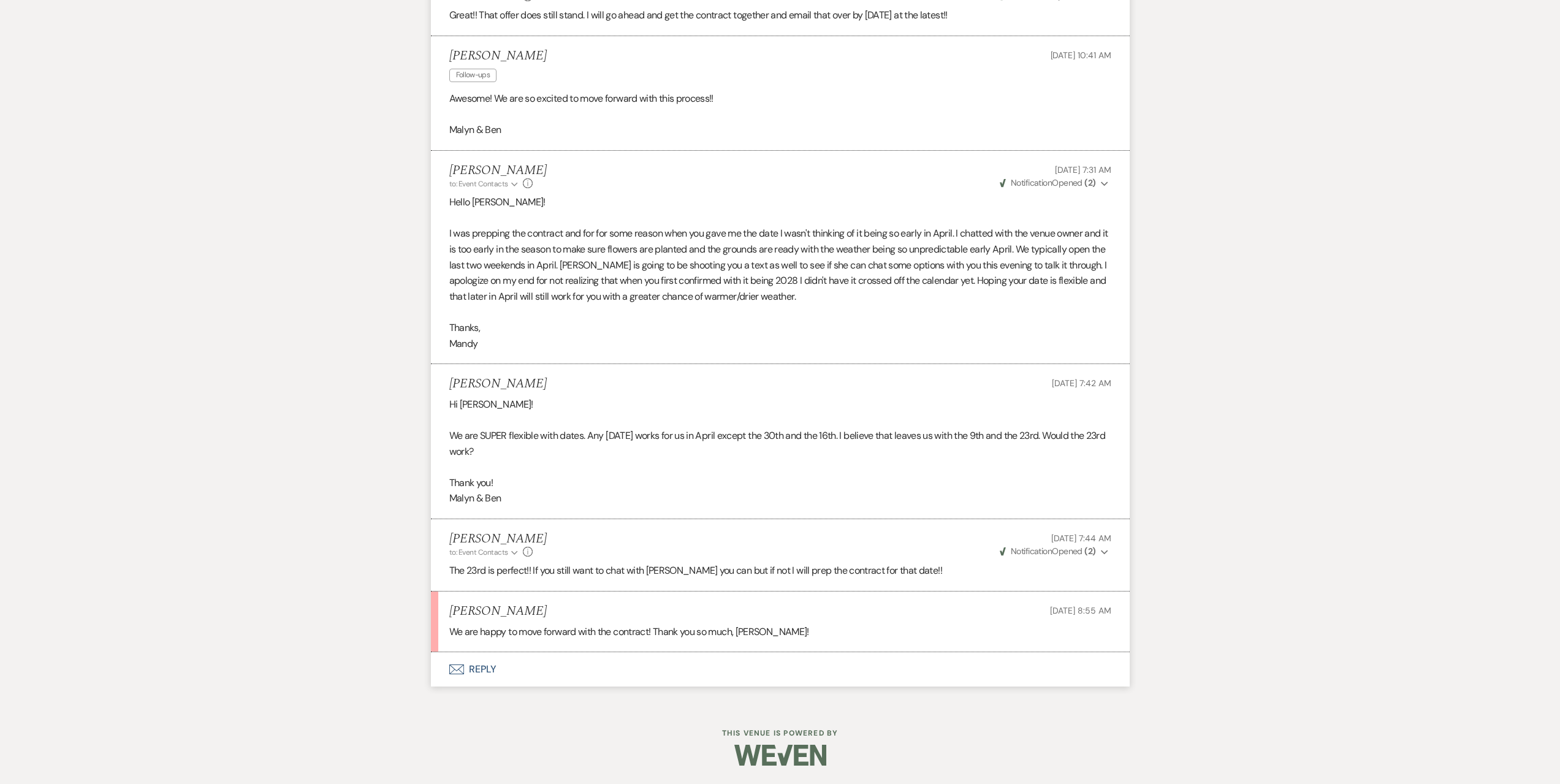
click at [548, 673] on button "Envelope Reply" at bounding box center [781, 669] width 699 height 35
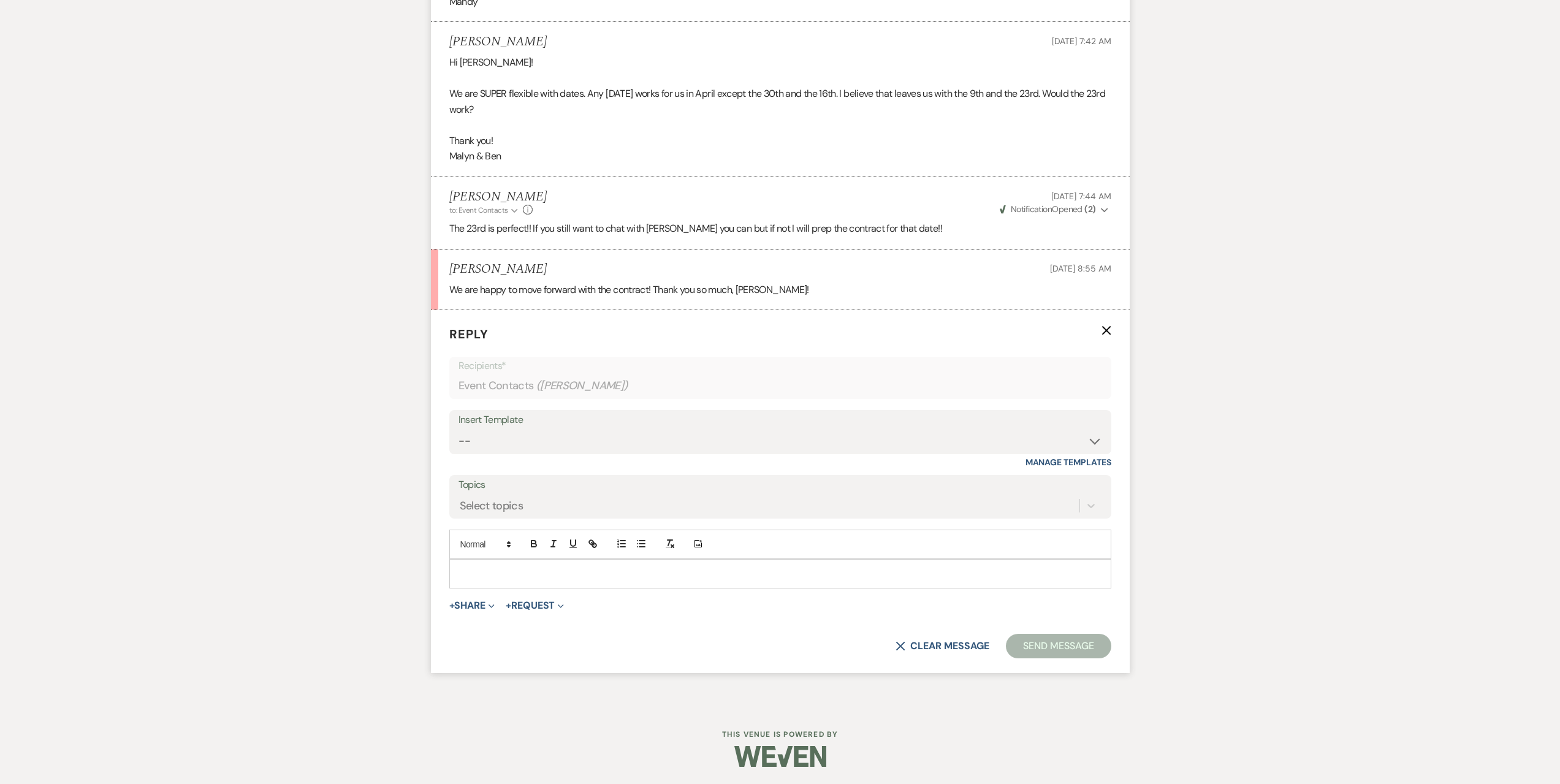
scroll to position [3814, 0]
click at [567, 581] on div at bounding box center [781, 572] width 661 height 28
click at [529, 437] on select "-- Seating Chart Lacey's Weven Portal Introduction Payment Template Follow up i…" at bounding box center [780, 439] width 644 height 24
select select "6027"
click at [458, 428] on select "-- Seating Chart Lacey's Weven Portal Introduction Payment Template Follow up i…" at bounding box center [780, 439] width 644 height 24
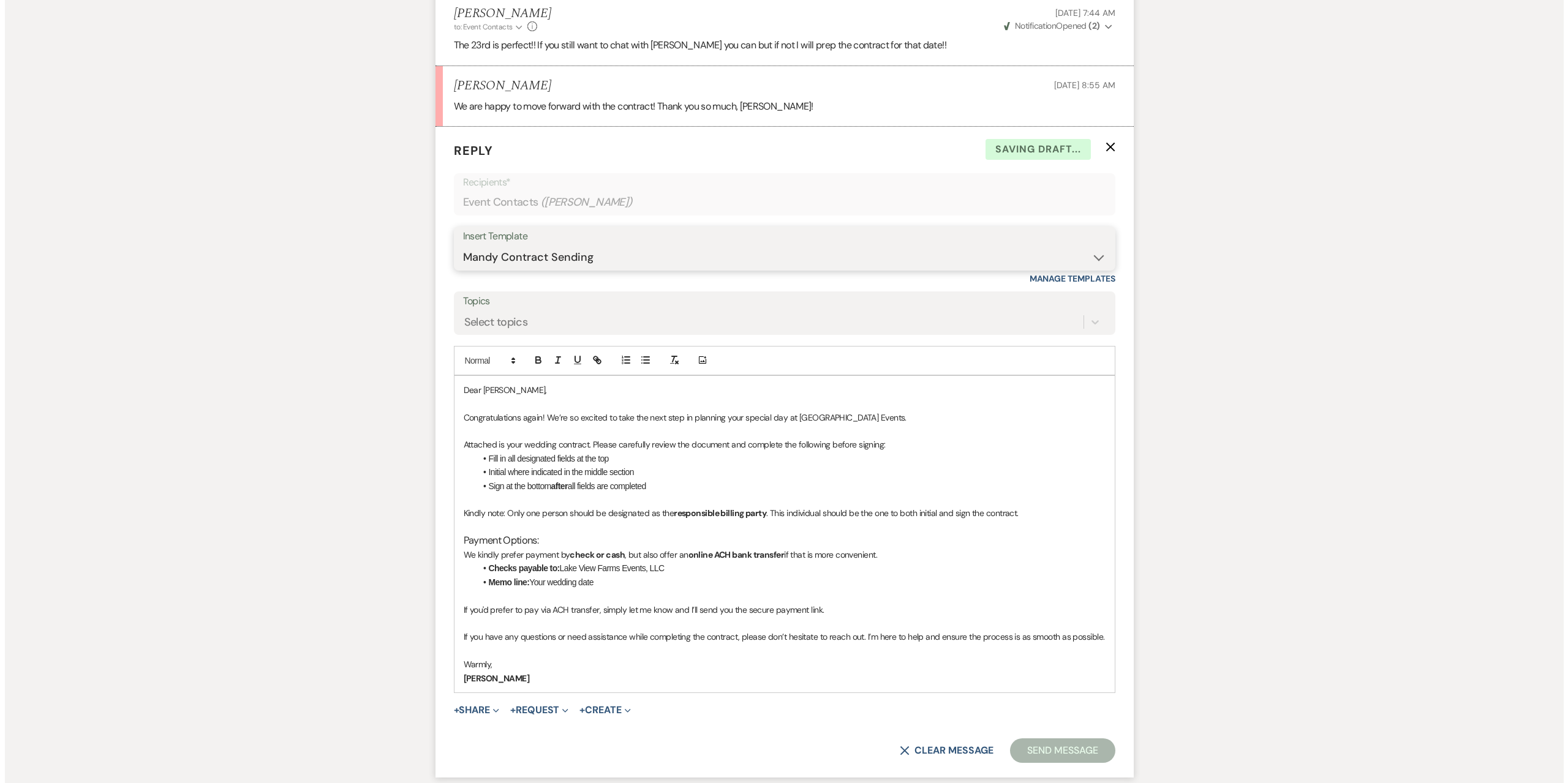
scroll to position [4097, 0]
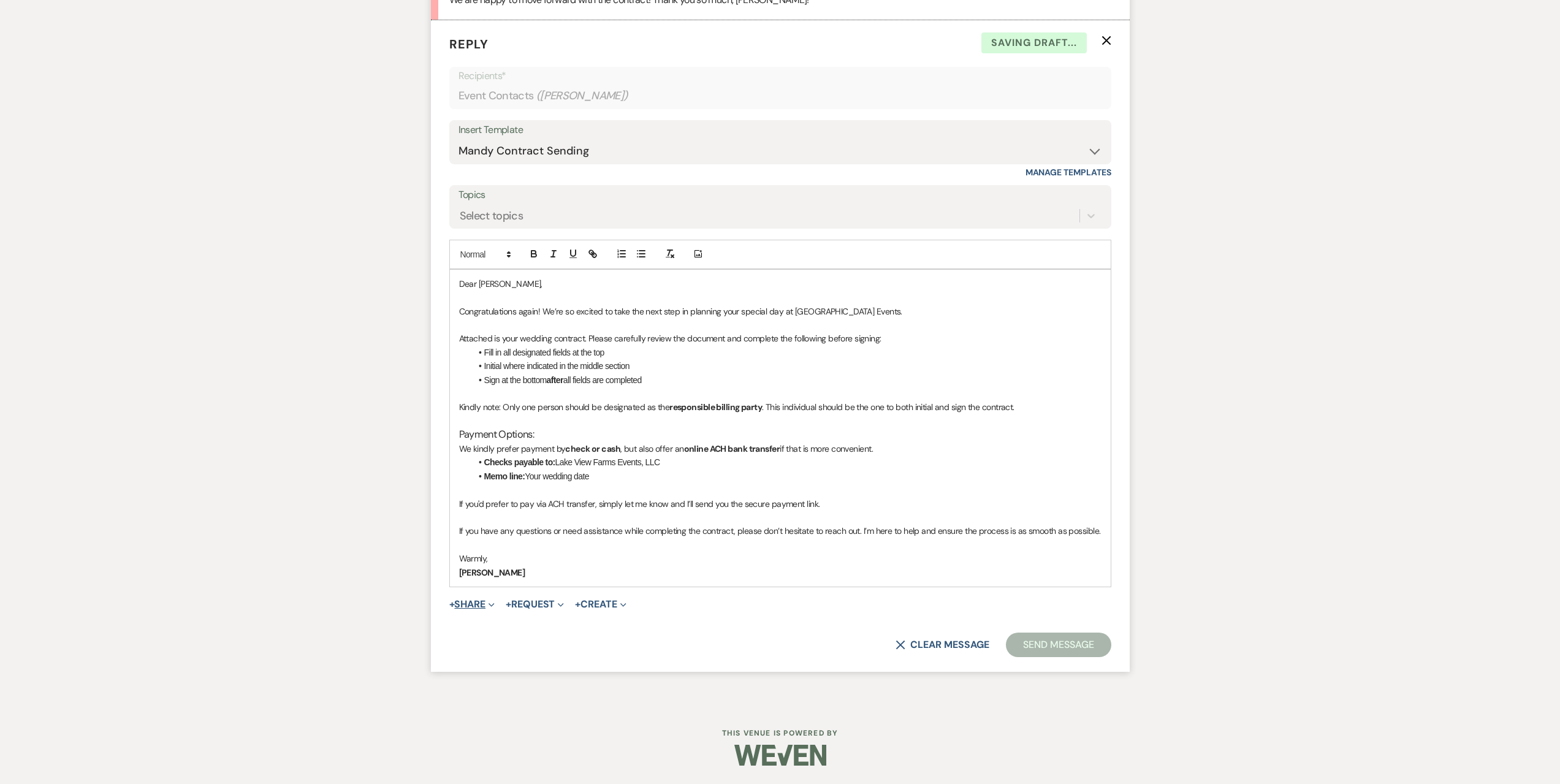
click at [493, 606] on icon "Expand" at bounding box center [491, 604] width 6 height 6
click at [505, 622] on span "Doc Upload Documents" at bounding box center [499, 629] width 70 height 13
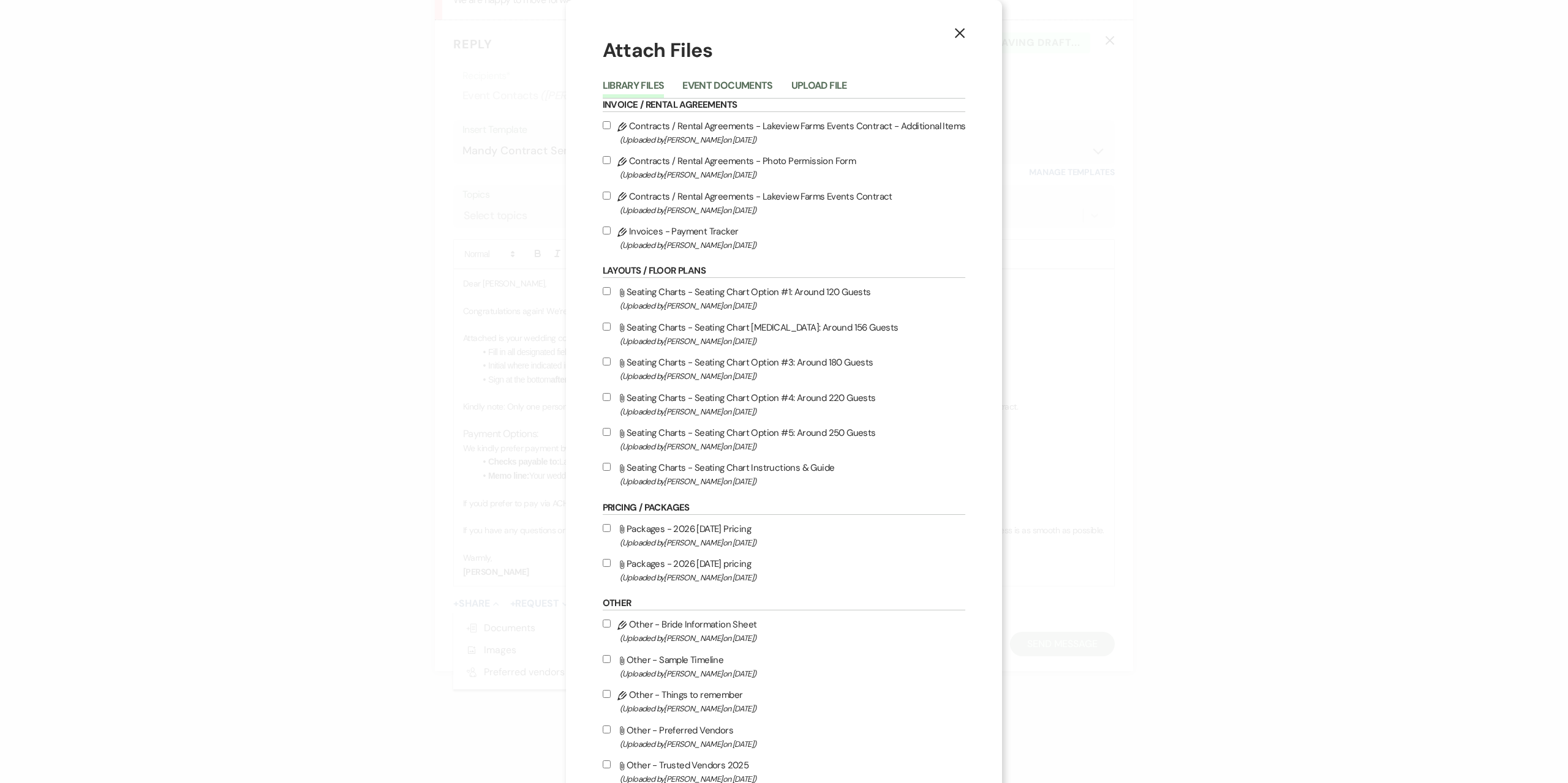
click at [722, 206] on span "(Uploaded by Debra Snyder on Mar 10th, 2022 )" at bounding box center [793, 210] width 346 height 14
click at [610, 199] on input "Pencil Contracts / Rental Agreements - Lakeview Farms Events Contract (Uploaded…" at bounding box center [607, 196] width 8 height 8
checkbox input "true"
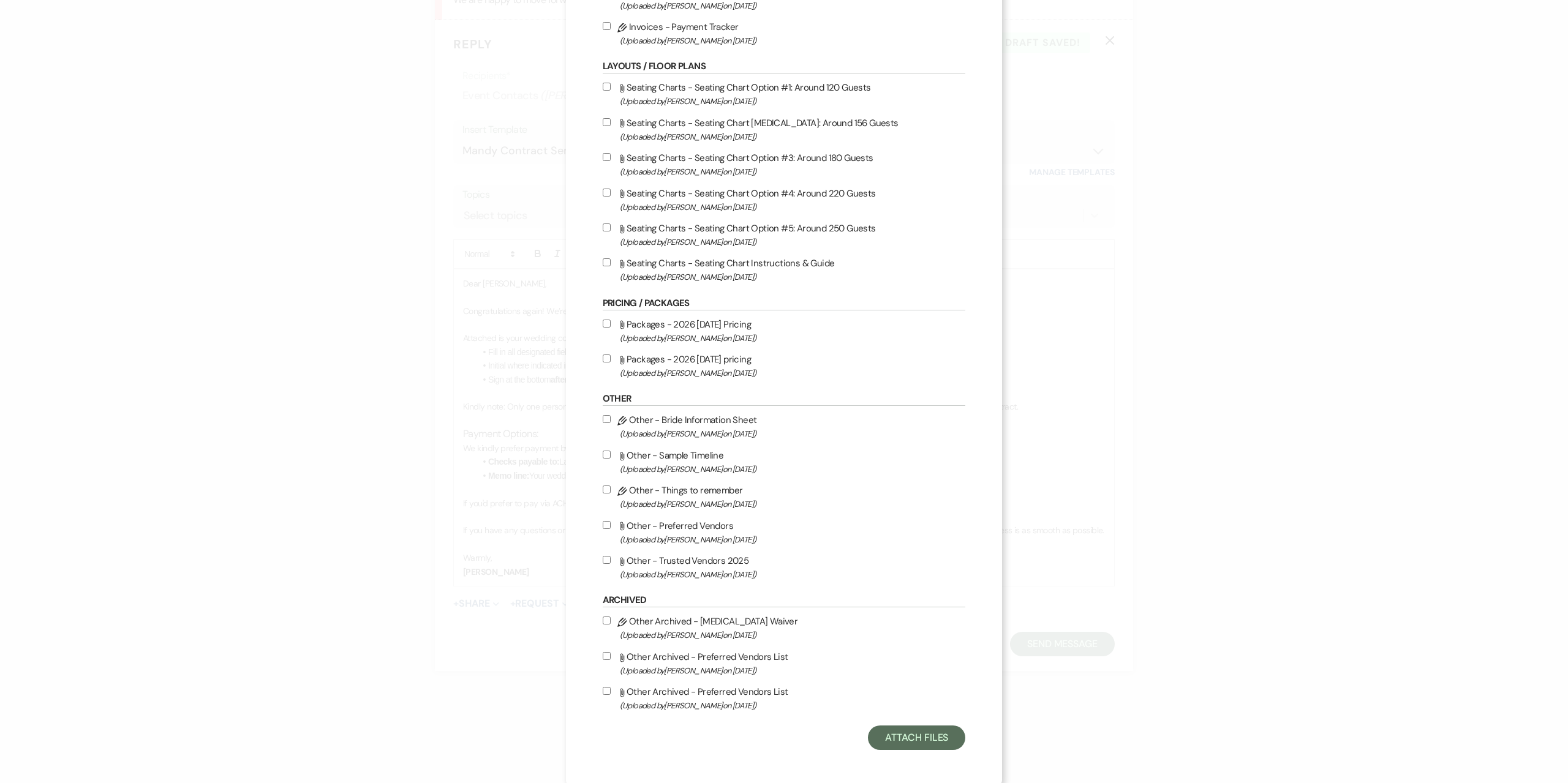
scroll to position [208, 0]
click at [922, 743] on button "Attach Files" at bounding box center [917, 734] width 97 height 25
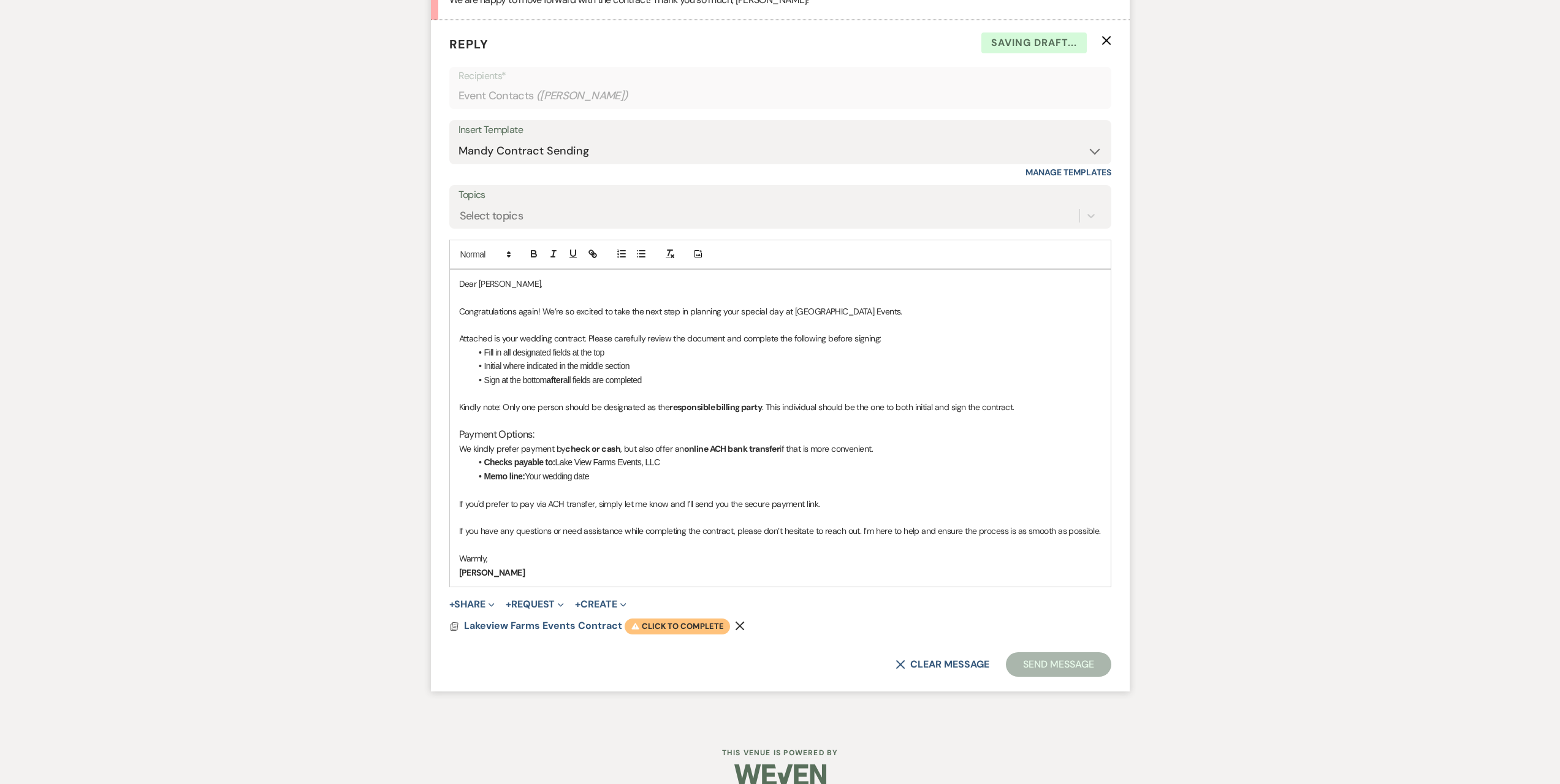
click at [643, 627] on span "Warning Click to complete" at bounding box center [678, 626] width 106 height 16
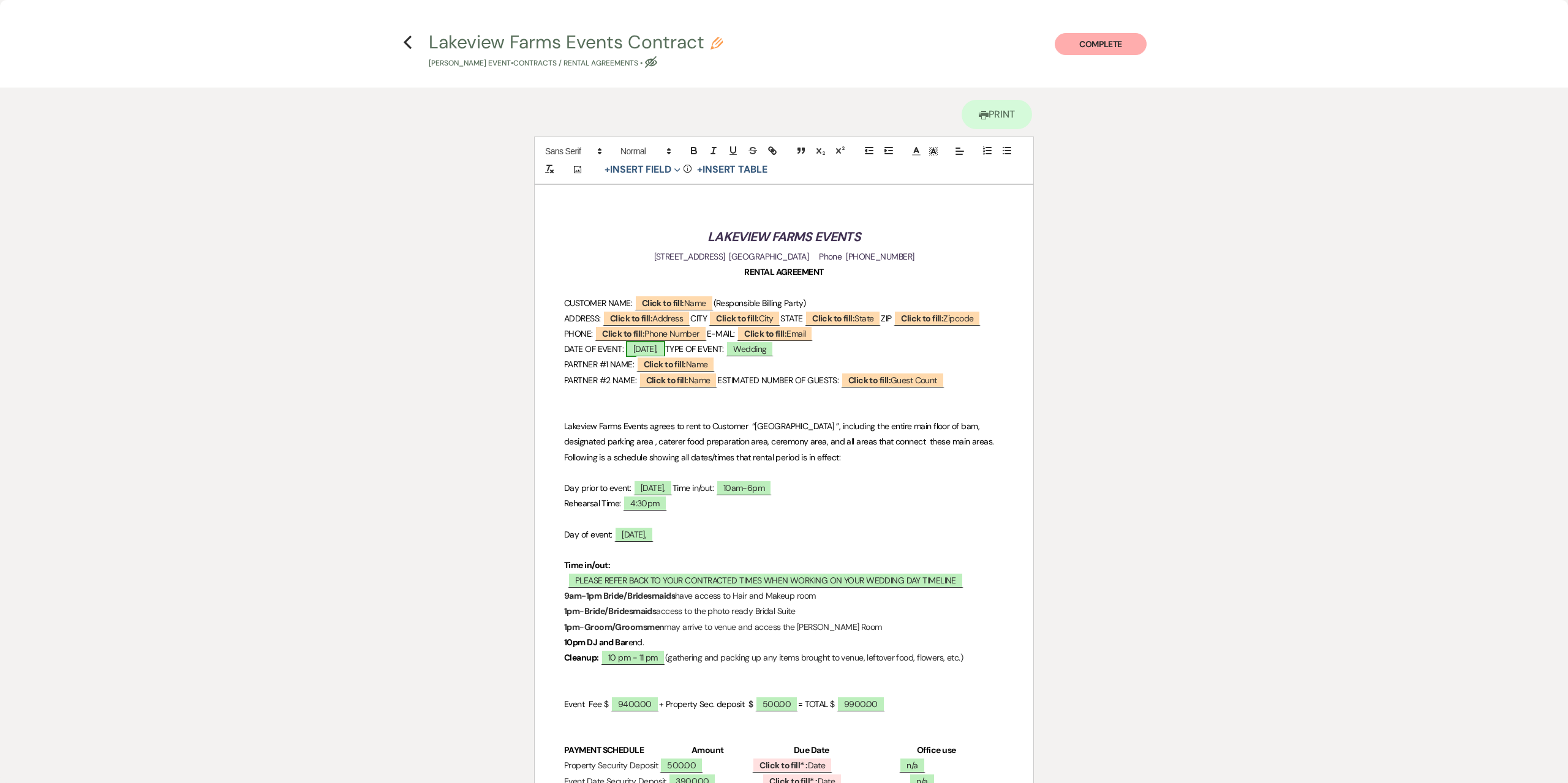
click at [663, 357] on span "Saturday," at bounding box center [646, 348] width 40 height 16
select select "owner"
select select "Date"
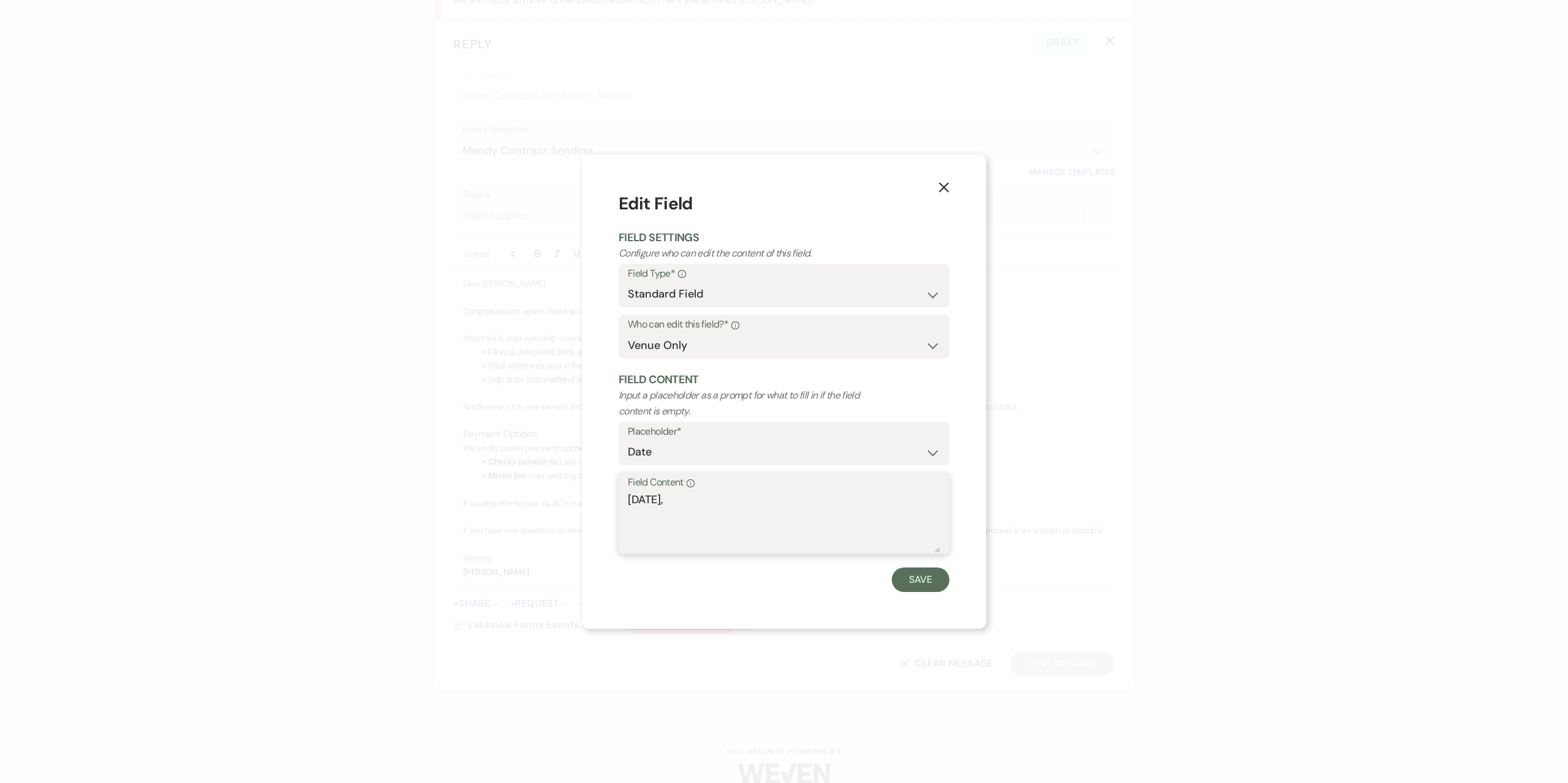
drag, startPoint x: 694, startPoint y: 501, endPoint x: 510, endPoint y: 492, distance: 184.2
click at [510, 492] on div "X Edit Field Field Settings Configure who can edit the content of this field. F…" at bounding box center [784, 391] width 1568 height 783
type textarea "Sunday, April 23rd, 2028"
click at [926, 575] on button "Save" at bounding box center [921, 580] width 58 height 25
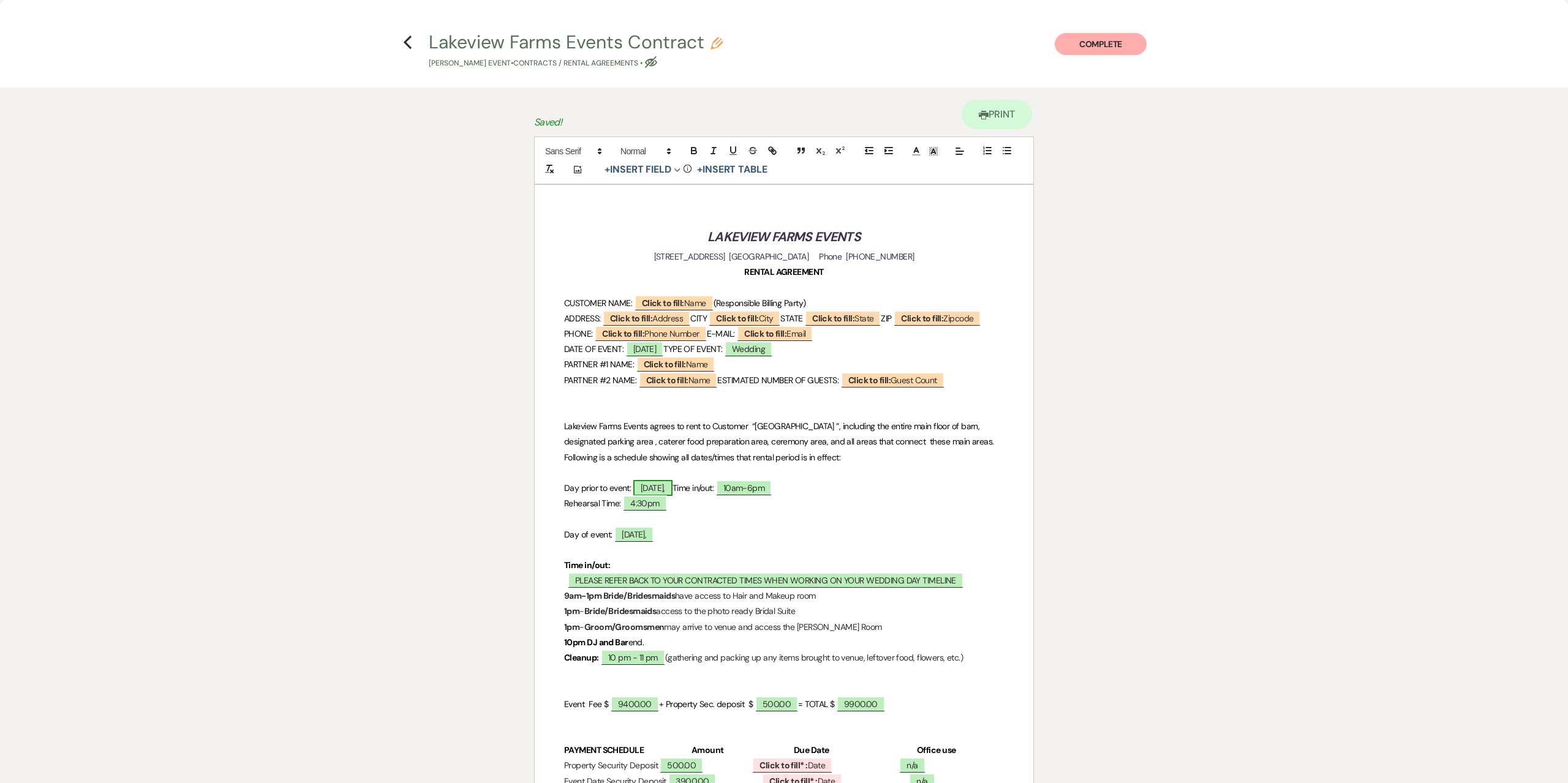
click at [662, 496] on span "Friday," at bounding box center [653, 487] width 40 height 16
select select "owner"
select select "Date"
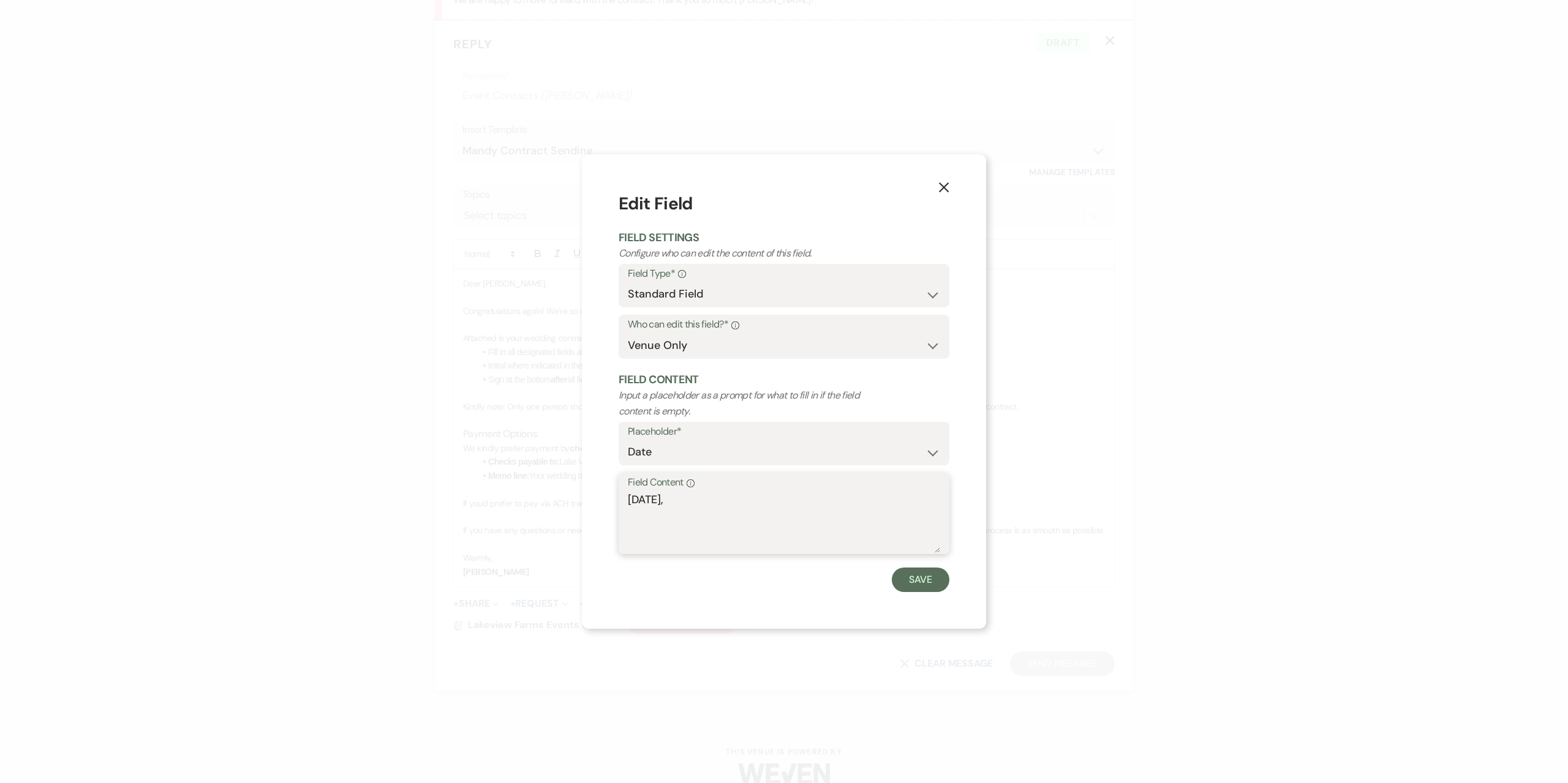
click at [663, 498] on textarea "Friday," at bounding box center [783, 522] width 312 height 61
drag, startPoint x: 658, startPoint y: 499, endPoint x: 576, endPoint y: 492, distance: 82.3
click at [576, 492] on div "X Edit Field Field Settings Configure who can edit the content of this field. F…" at bounding box center [784, 391] width 1568 height 783
type textarea "Saturday,"
click at [894, 575] on button "Save" at bounding box center [921, 580] width 58 height 25
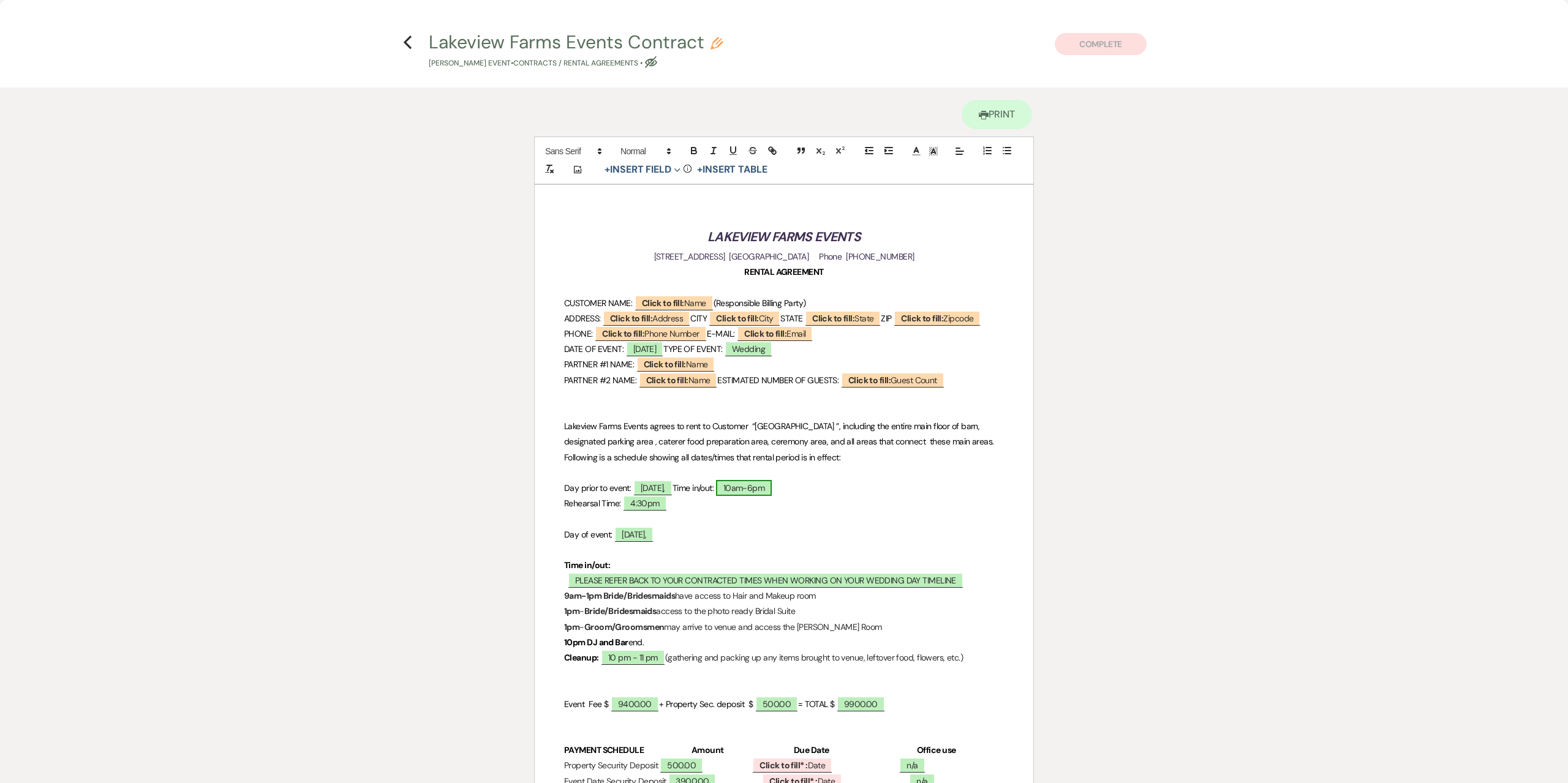
click at [763, 496] on span "10am-6pm" at bounding box center [744, 487] width 56 height 16
select select "owner"
select select "Time"
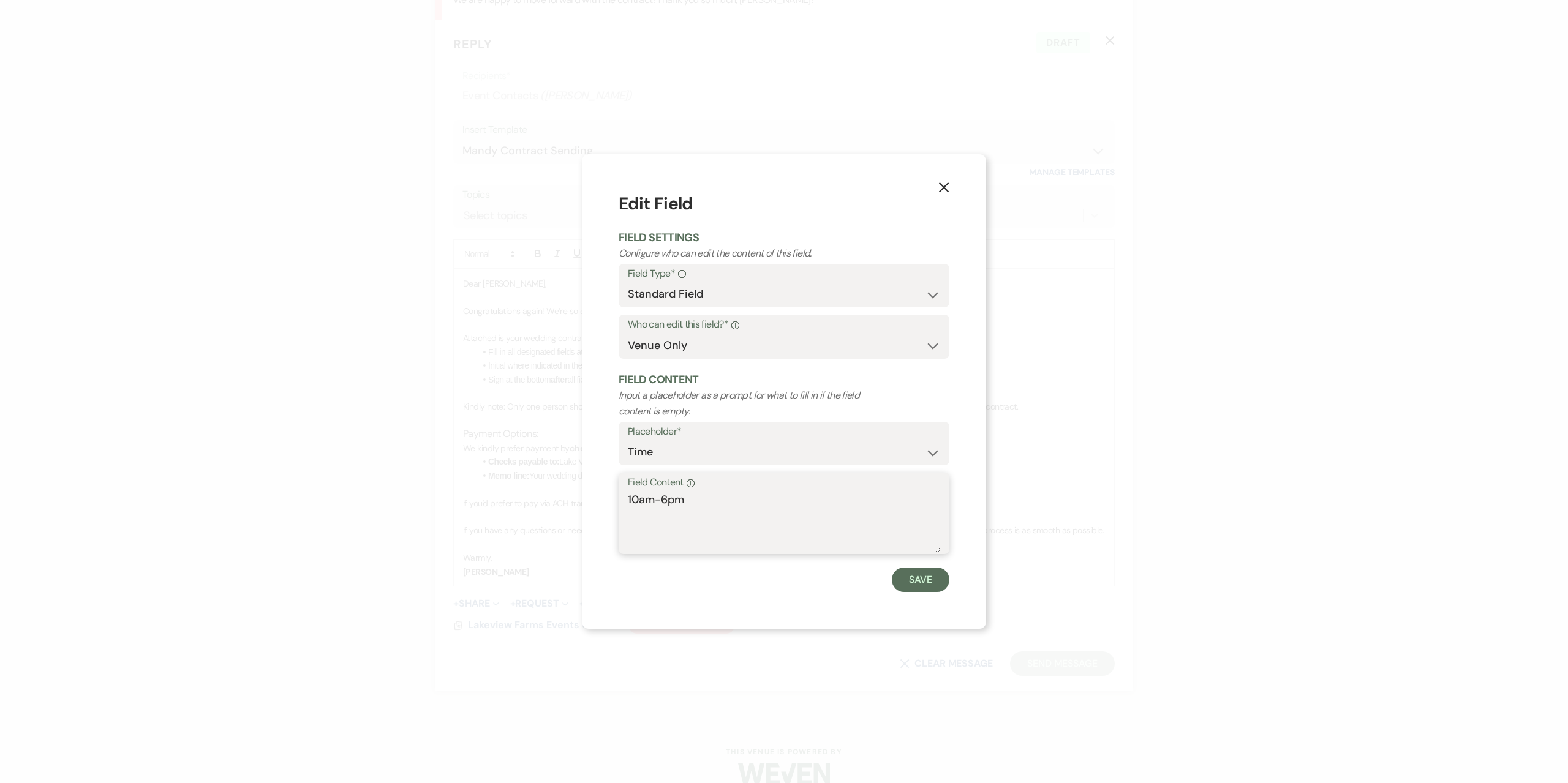
drag, startPoint x: 722, startPoint y: 504, endPoint x: 576, endPoint y: 510, distance: 146.1
click at [576, 510] on div "X Edit Field Field Settings Configure who can edit the content of this field. F…" at bounding box center [784, 391] width 1568 height 783
type textarea "n/a"
click at [922, 572] on button "Save" at bounding box center [921, 580] width 58 height 25
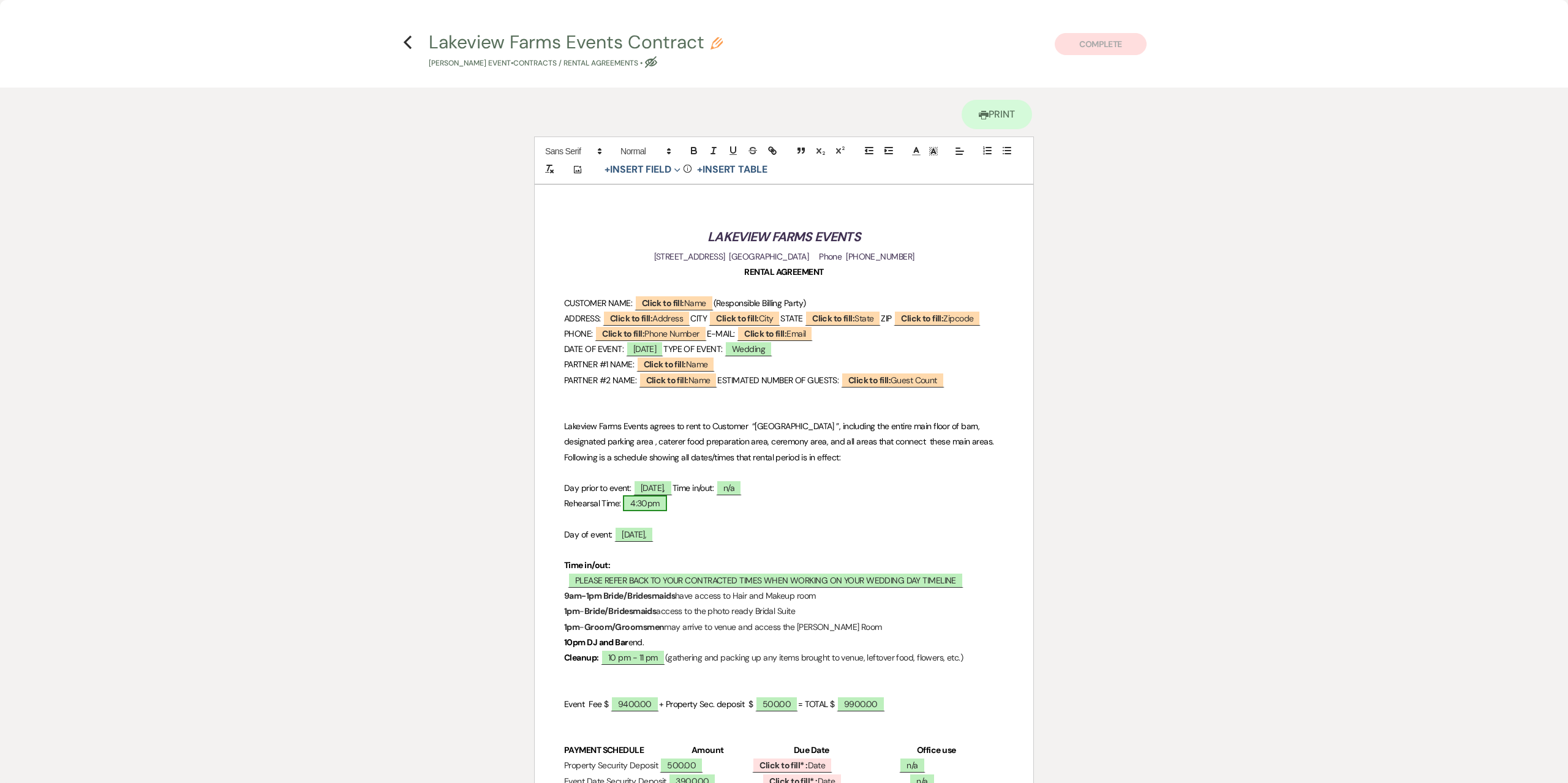
click at [667, 511] on span "4:30pm" at bounding box center [645, 503] width 44 height 16
select select "owner"
select select "Time"
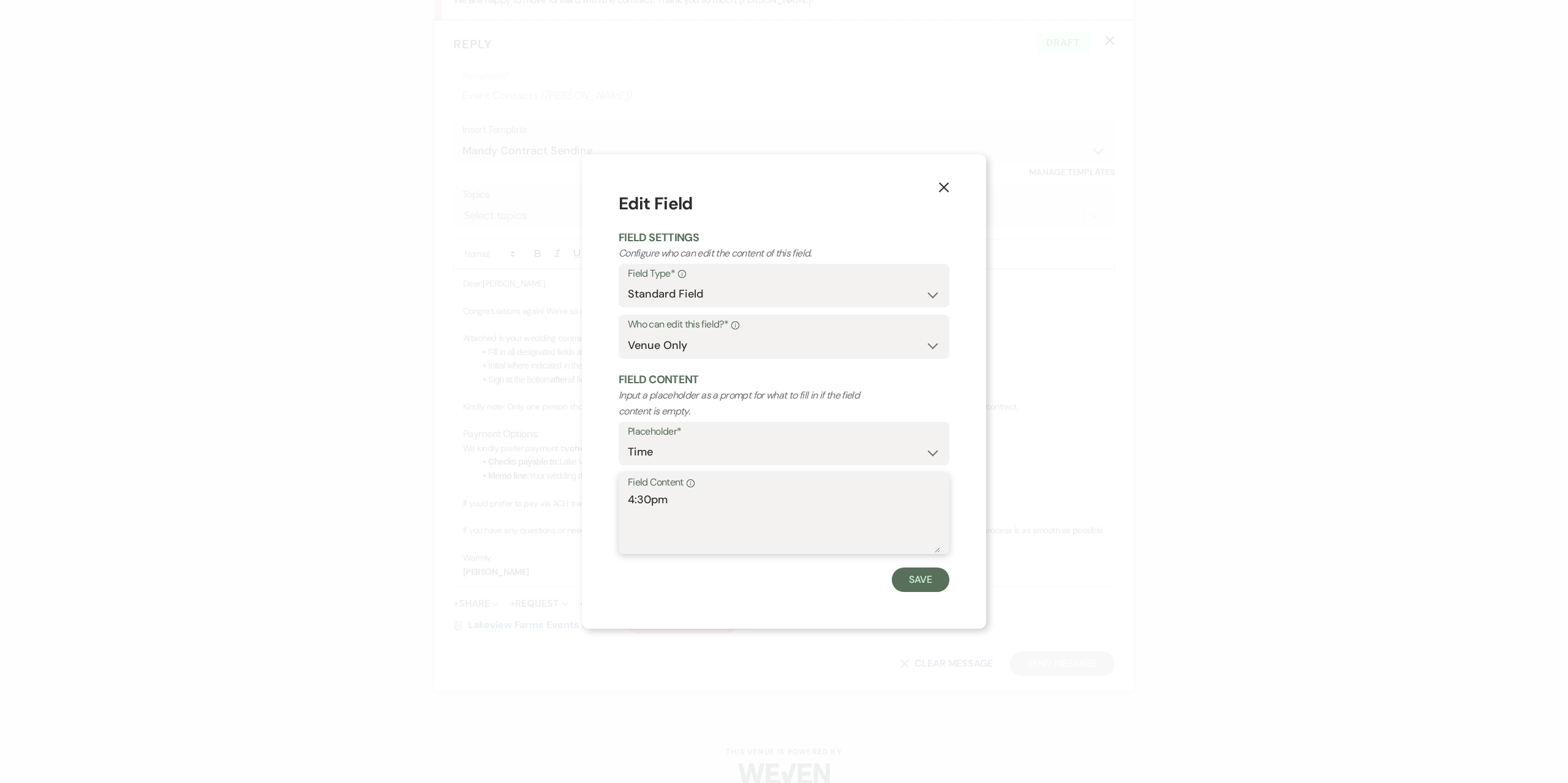
drag, startPoint x: 791, startPoint y: 510, endPoint x: 446, endPoint y: 472, distance: 347.1
click at [446, 470] on div "X Edit Field Field Settings Configure who can edit the content of this field. F…" at bounding box center [784, 391] width 1568 height 783
type textarea "9:30am"
click at [916, 586] on button "Save" at bounding box center [921, 580] width 58 height 25
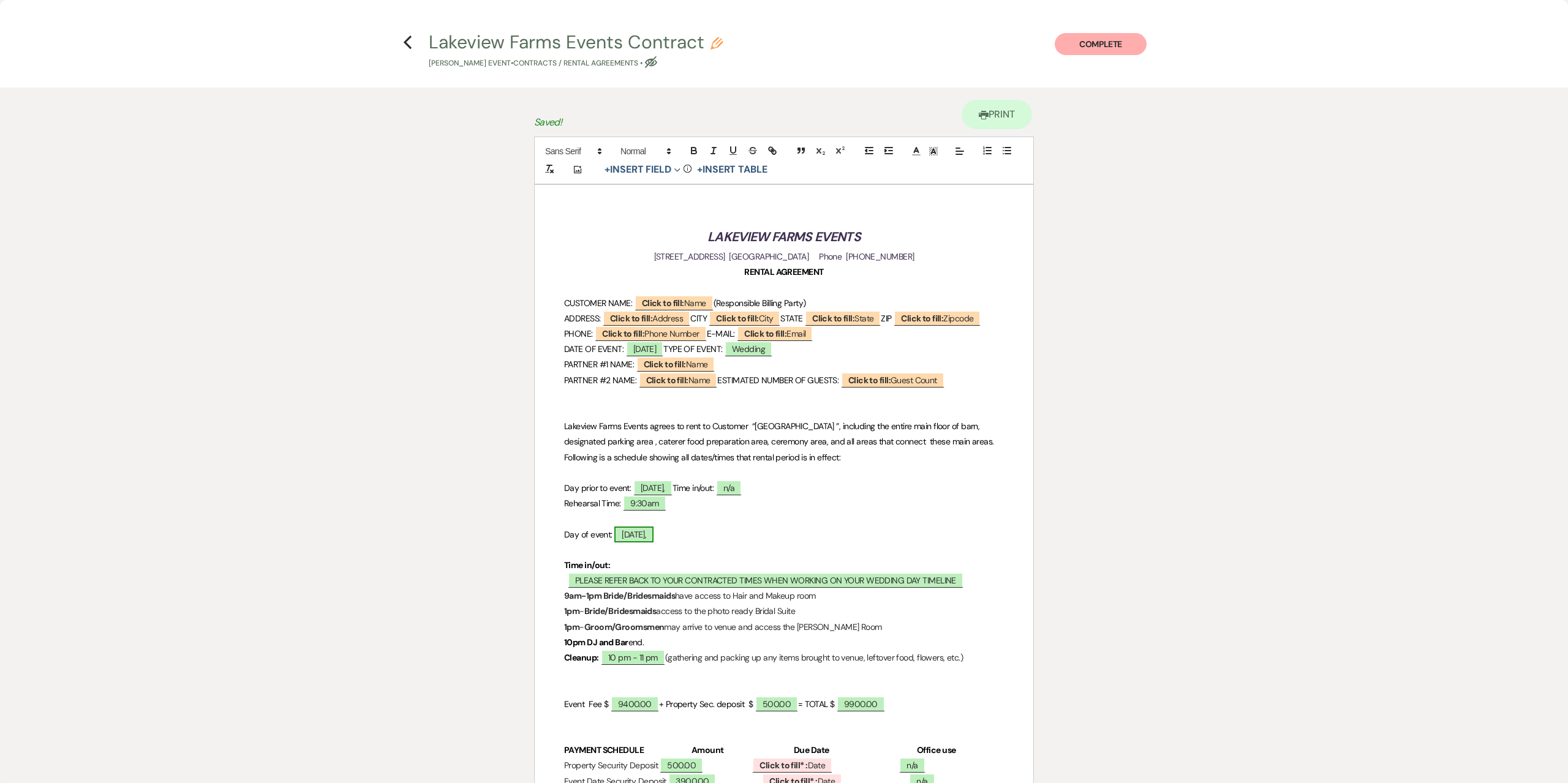
click at [646, 543] on span "Saturday," at bounding box center [634, 534] width 40 height 16
select select "owner"
select select "Date"
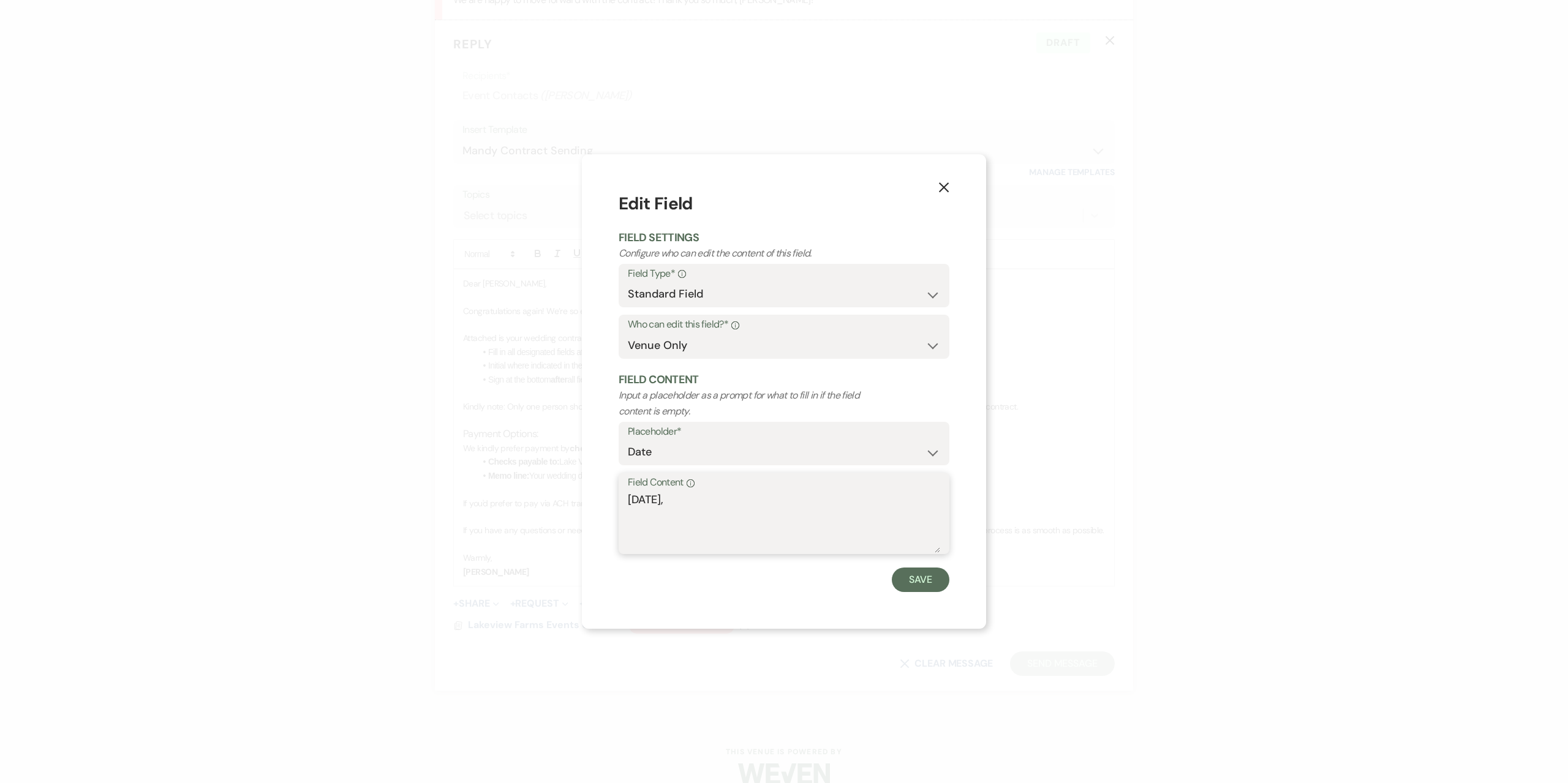
drag, startPoint x: 685, startPoint y: 499, endPoint x: 509, endPoint y: 500, distance: 176.0
click at [510, 498] on div "X Edit Field Field Settings Configure who can edit the content of this field. F…" at bounding box center [784, 391] width 1568 height 783
type textarea "Sunday, April 23rd, 2028"
click at [930, 580] on button "Save" at bounding box center [921, 580] width 58 height 25
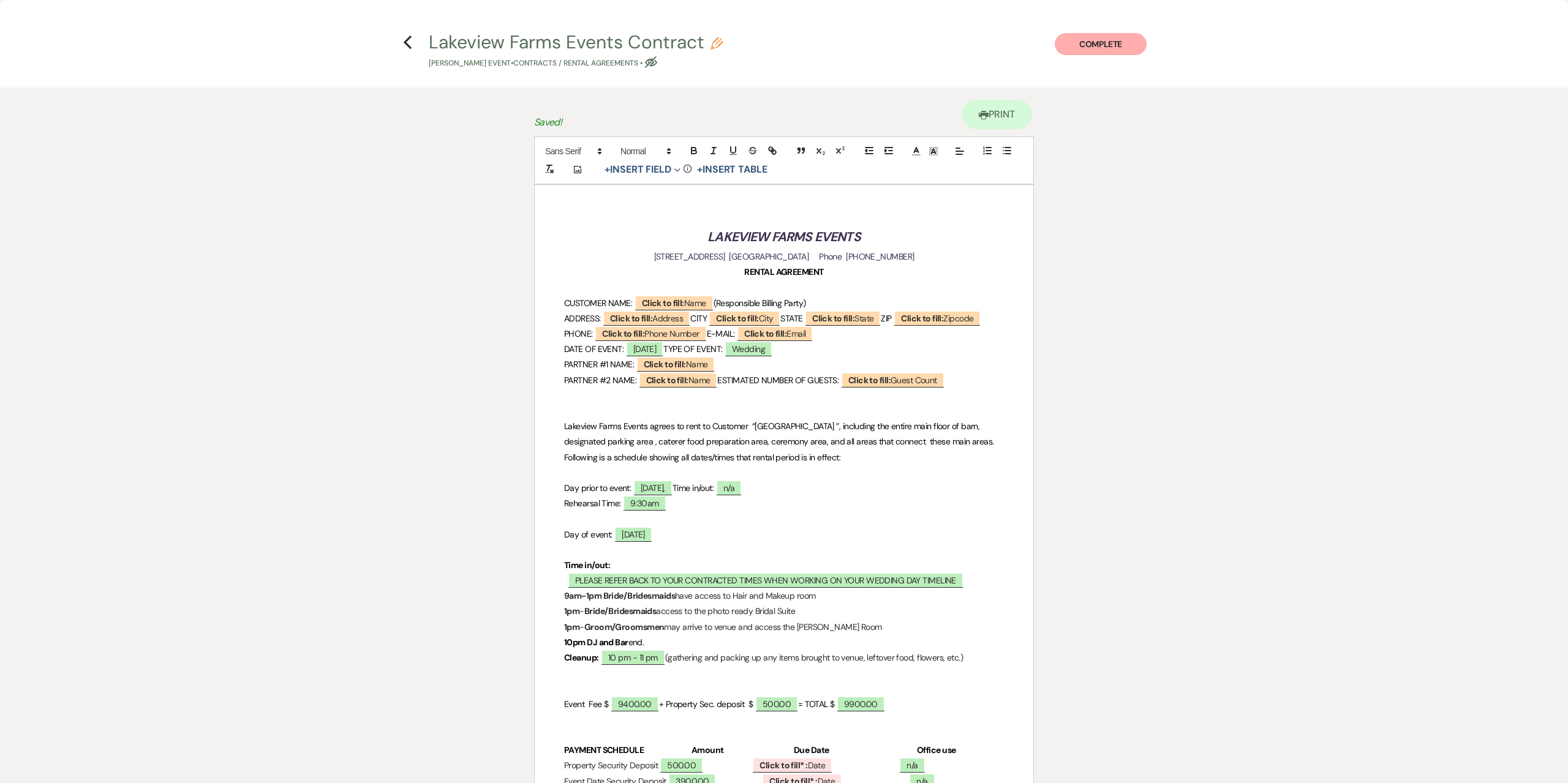
click at [621, 509] on span "Rehearsal Time:" at bounding box center [592, 503] width 57 height 11
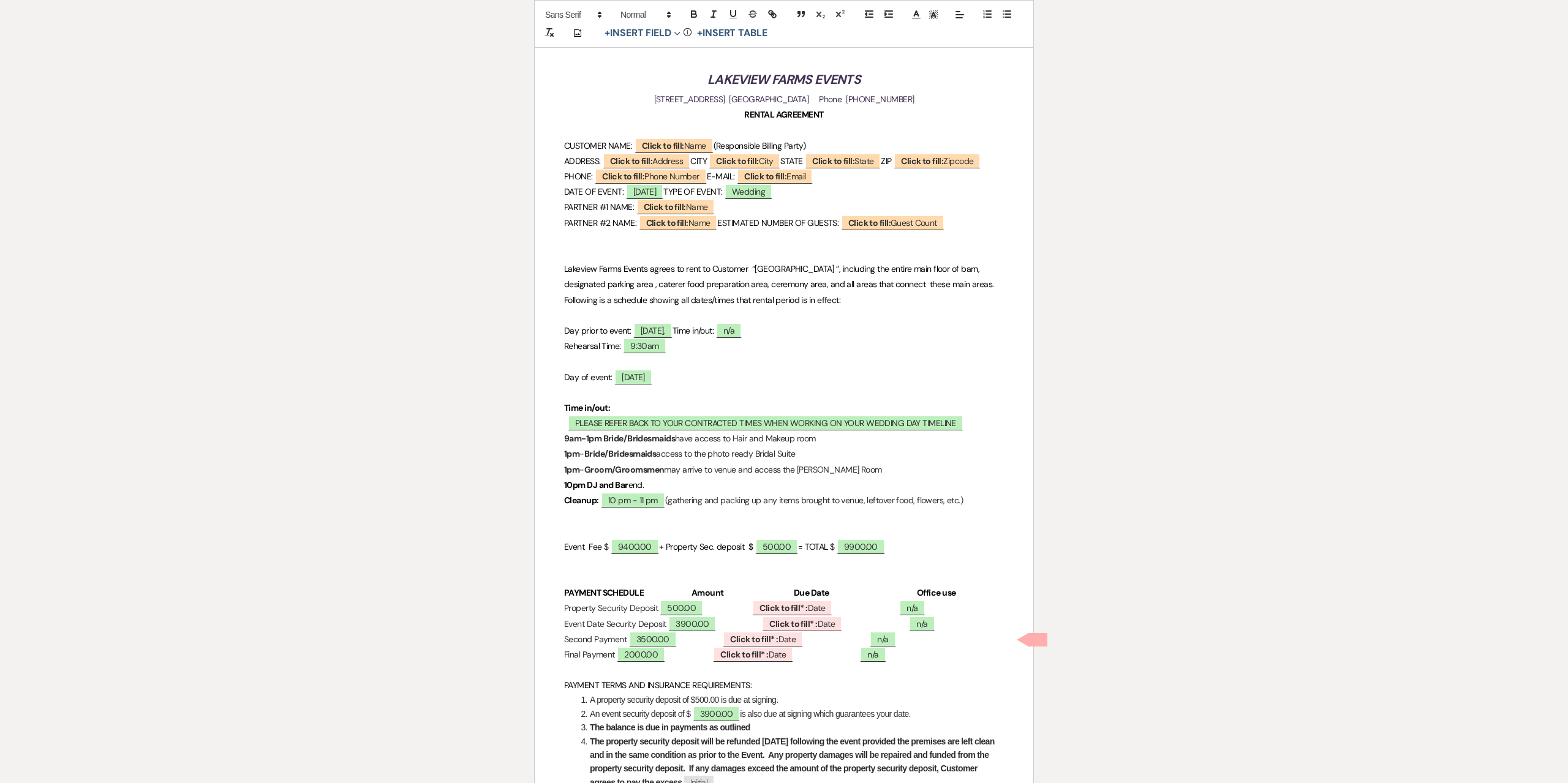
scroll to position [184, 0]
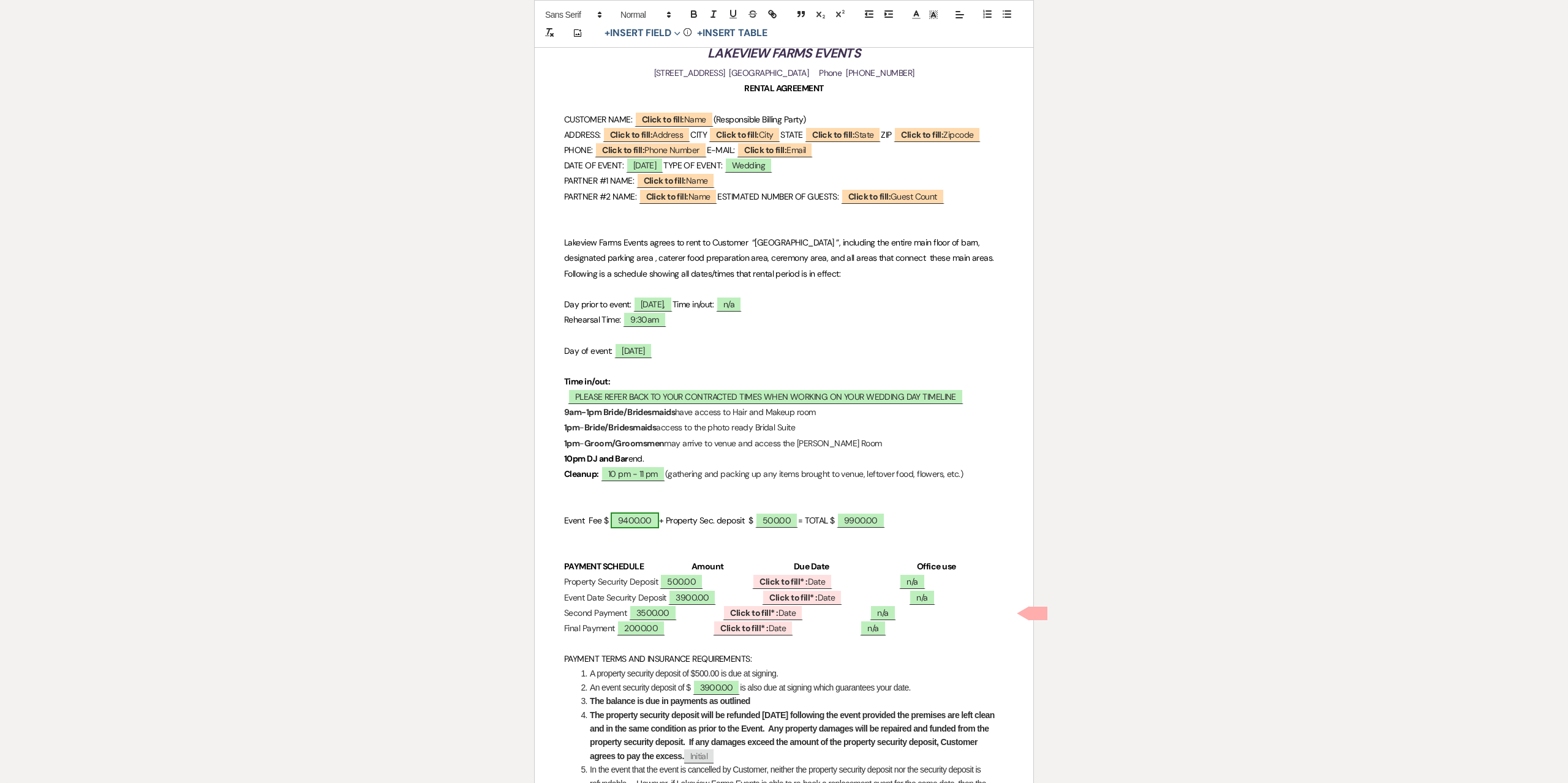
click at [626, 529] on span "9400.00" at bounding box center [634, 520] width 49 height 16
select select "owner"
select select "custom_placeholder"
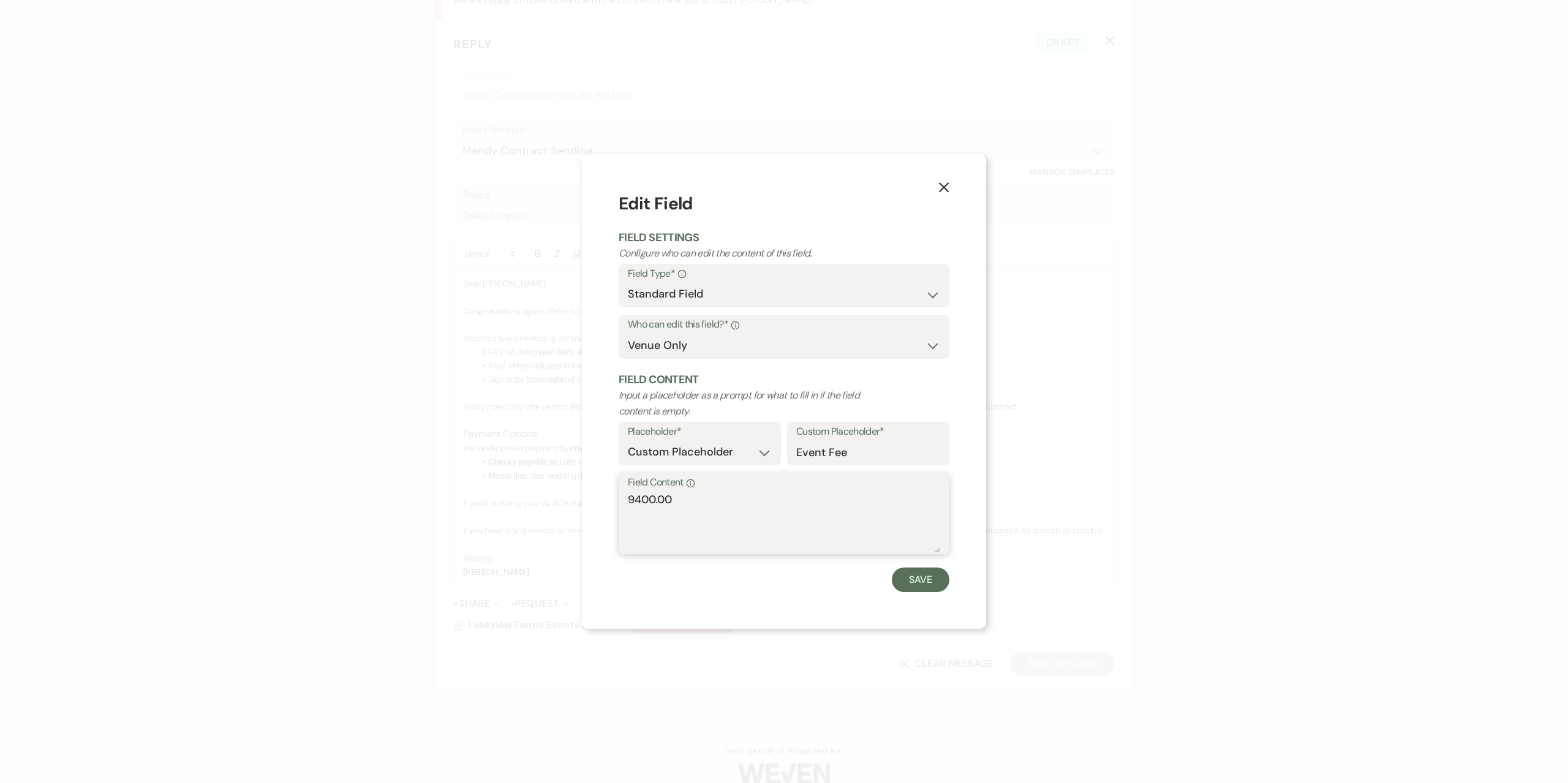
drag, startPoint x: 693, startPoint y: 511, endPoint x: 477, endPoint y: 484, distance: 217.7
click at [477, 484] on div "X Edit Field Field Settings Configure who can edit the content of this field. F…" at bounding box center [784, 391] width 1568 height 783
type textarea "7500.00"
click at [945, 599] on div "X Edit Field Field Settings Configure who can edit the content of this field. F…" at bounding box center [783, 391] width 404 height 474
click at [934, 586] on button "Save" at bounding box center [921, 580] width 58 height 25
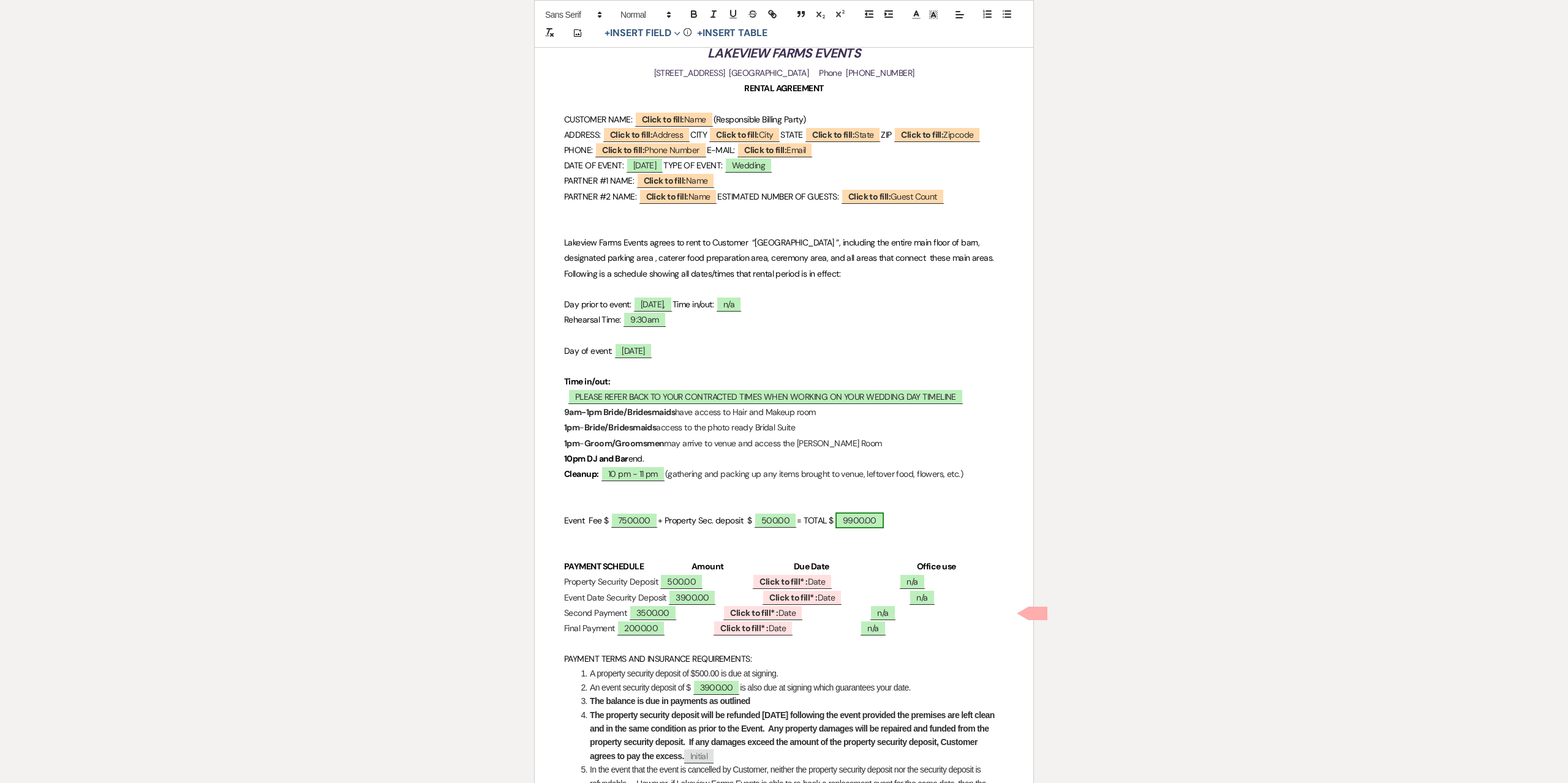
click at [870, 529] on span "9900.00" at bounding box center [859, 520] width 49 height 16
select select "owner"
select select "Total"
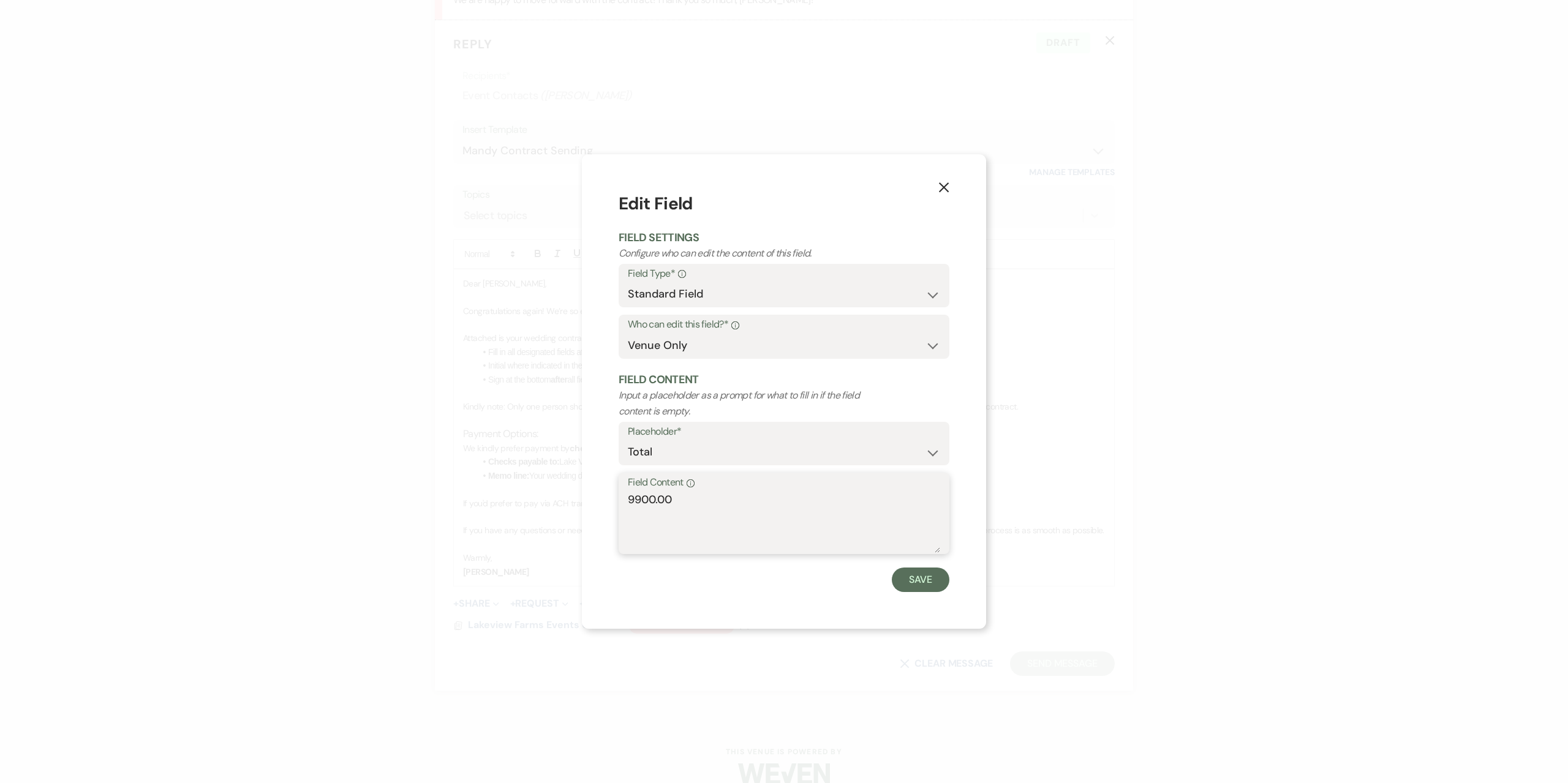
drag, startPoint x: 544, startPoint y: 499, endPoint x: 481, endPoint y: 491, distance: 63.5
click at [481, 491] on div "X Edit Field Field Settings Configure who can edit the content of this field. F…" at bounding box center [784, 391] width 1568 height 783
type textarea "8000.00"
click at [926, 583] on button "Save" at bounding box center [921, 580] width 58 height 25
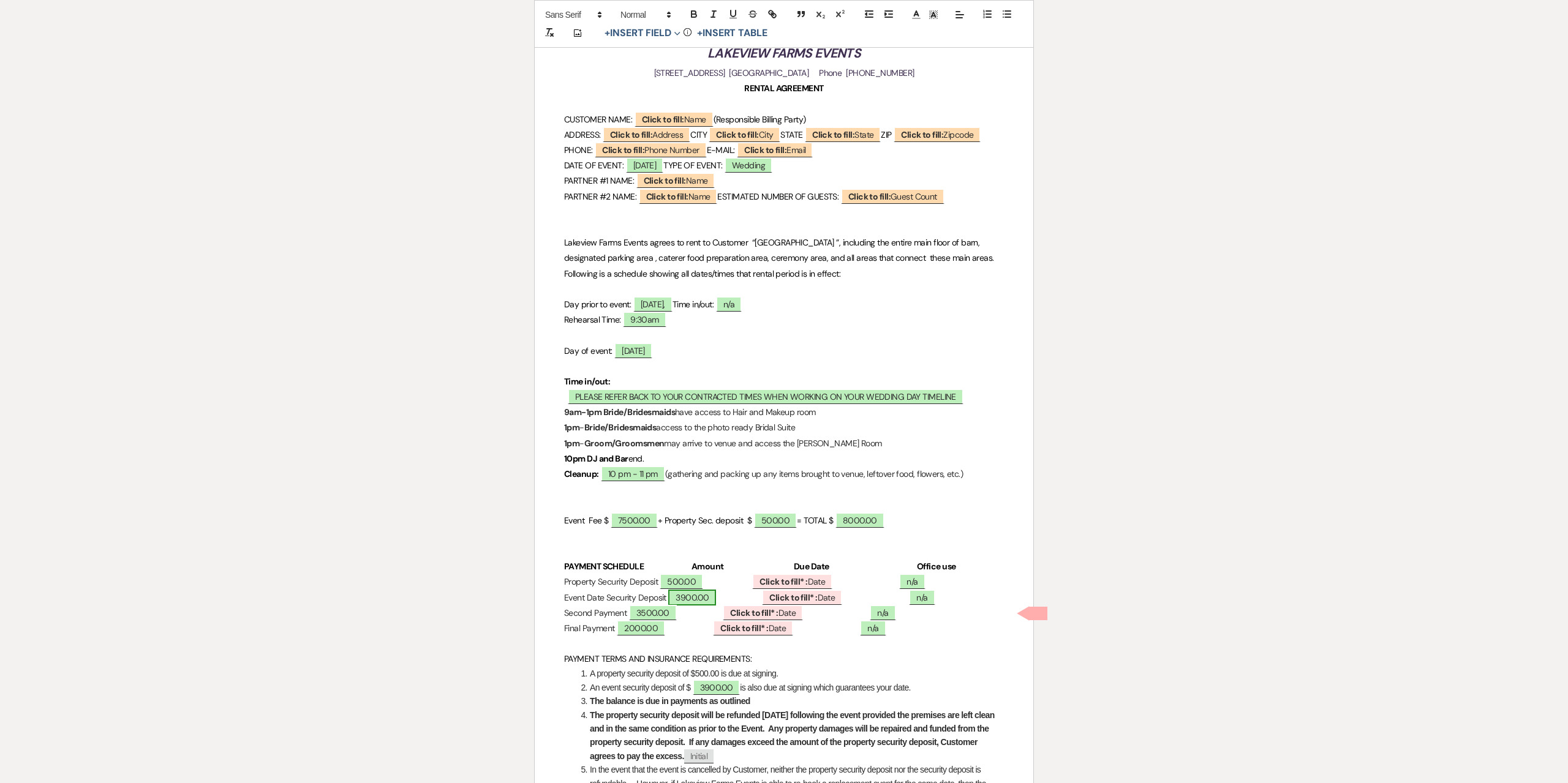
click at [716, 605] on span "3900.00" at bounding box center [692, 597] width 48 height 16
select select "owner"
select select "Amount"
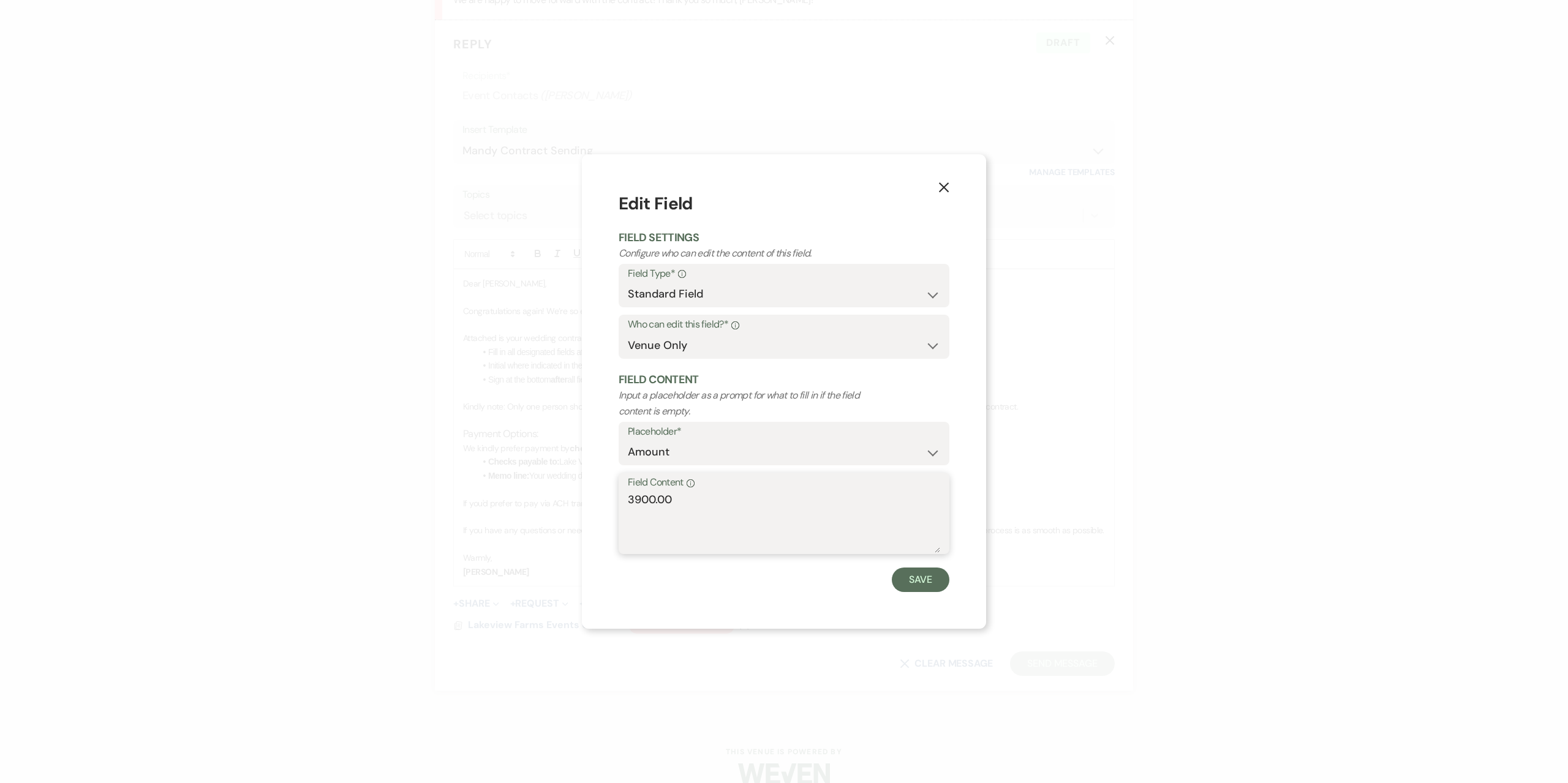
drag, startPoint x: 707, startPoint y: 503, endPoint x: 478, endPoint y: 481, distance: 230.1
click at [481, 481] on div "X Edit Field Field Settings Configure who can edit the content of this field. F…" at bounding box center [784, 391] width 1568 height 783
type textarea "3200.00"
click at [918, 589] on button "Save" at bounding box center [921, 580] width 58 height 25
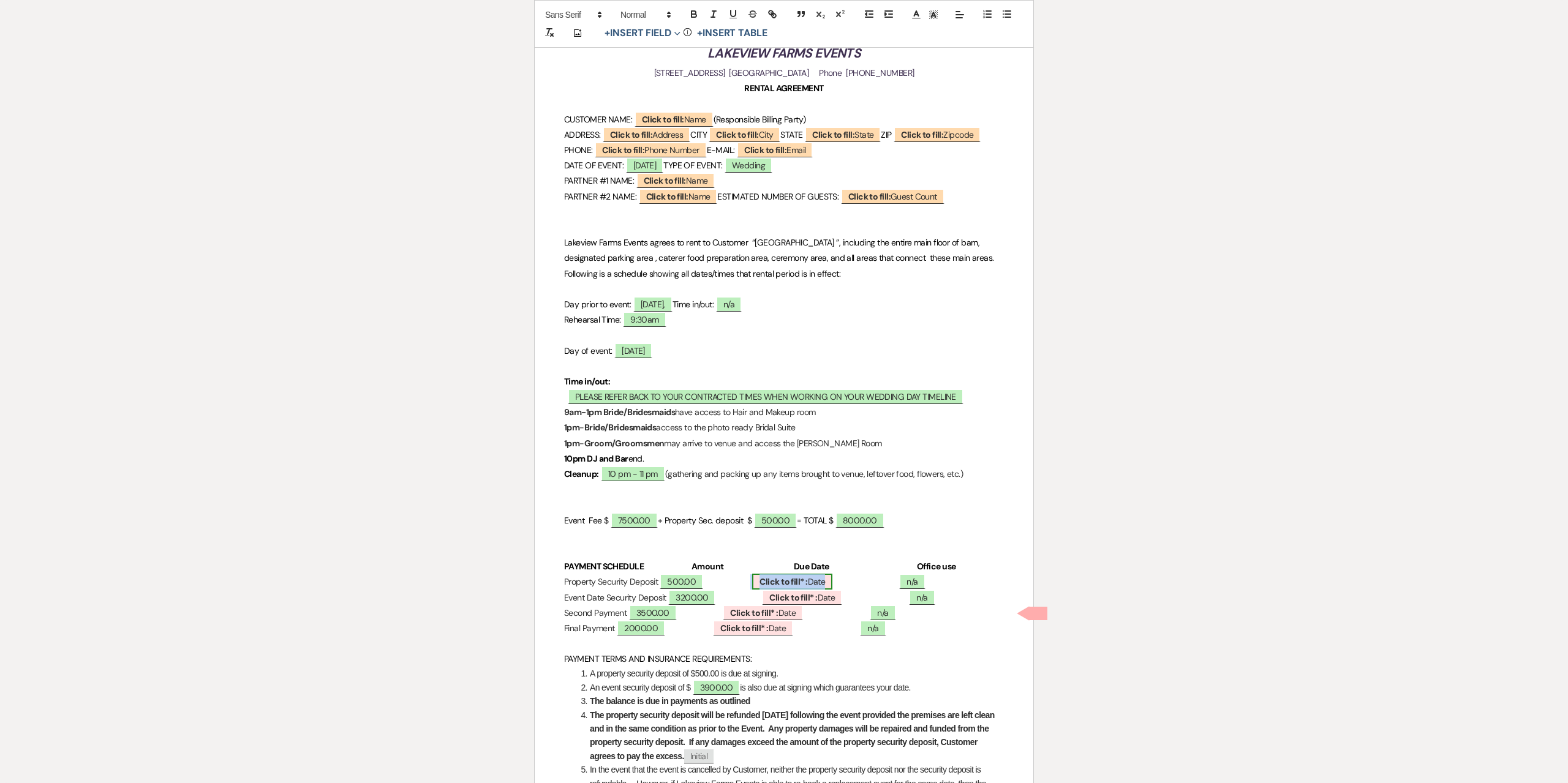
click at [833, 590] on span "Click to fill* : Date" at bounding box center [791, 581] width 80 height 16
select select "owner"
select select "Date"
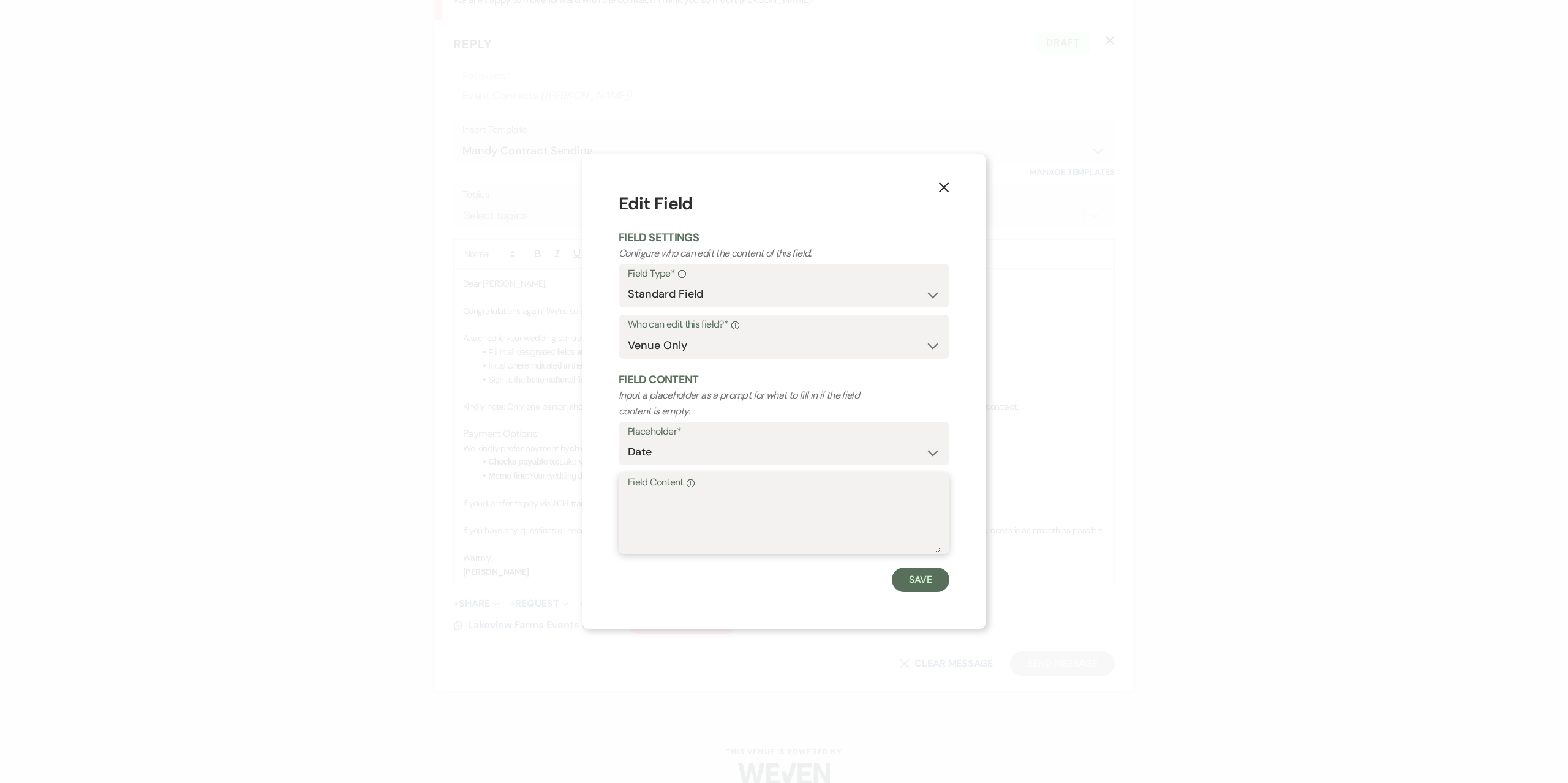
click at [715, 507] on textarea "Field Content Info" at bounding box center [783, 522] width 312 height 61
type textarea "August 22nd, 2025"
click at [911, 576] on button "Save" at bounding box center [921, 580] width 58 height 25
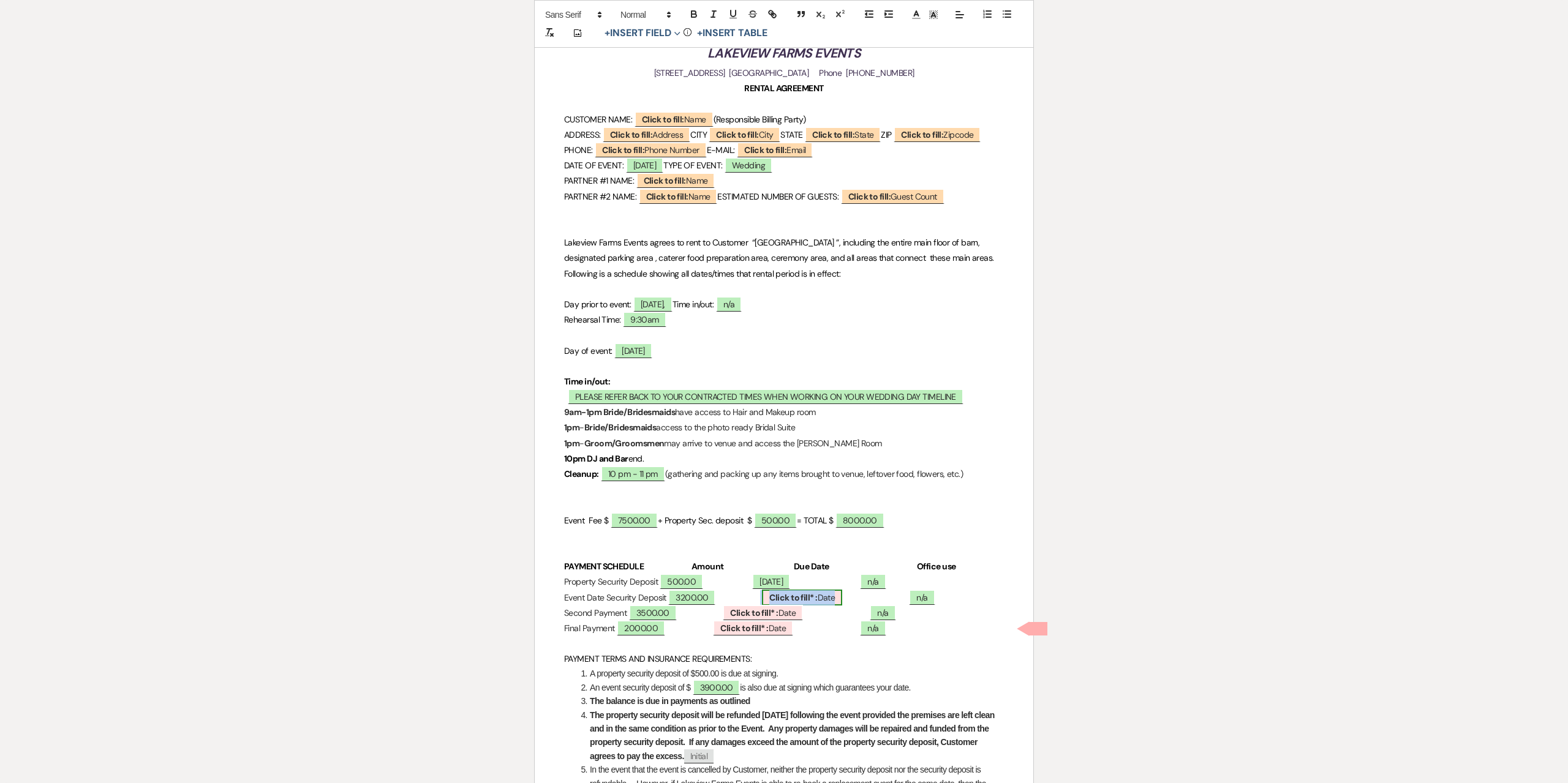
click at [817, 603] on b "Click to fill* :" at bounding box center [793, 597] width 48 height 11
select select "owner"
select select "Date"
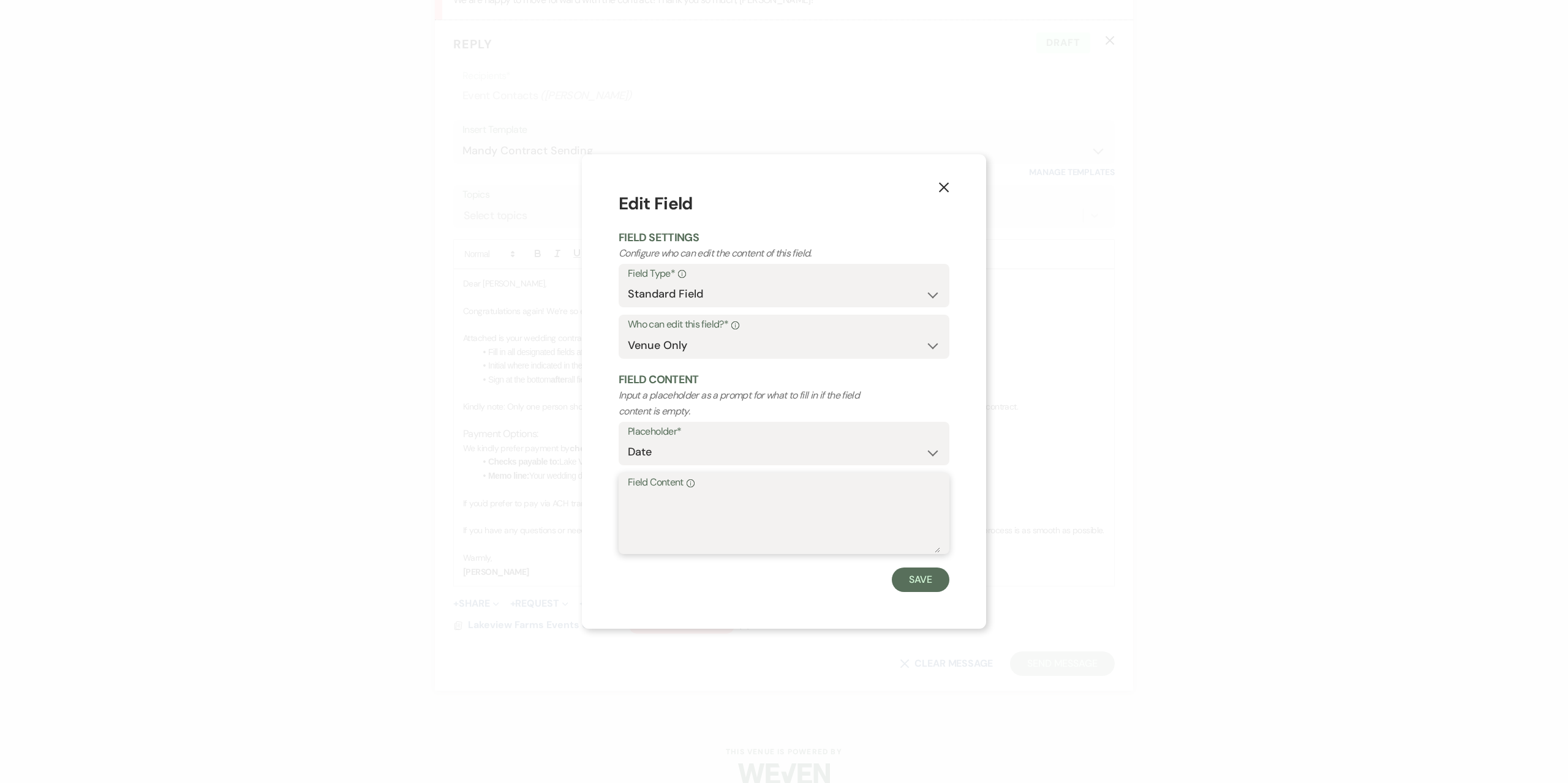
click at [741, 512] on textarea "Field Content Info" at bounding box center [783, 522] width 312 height 61
type textarea "August 22nd, 2025"
click at [917, 579] on button "Save" at bounding box center [921, 580] width 58 height 25
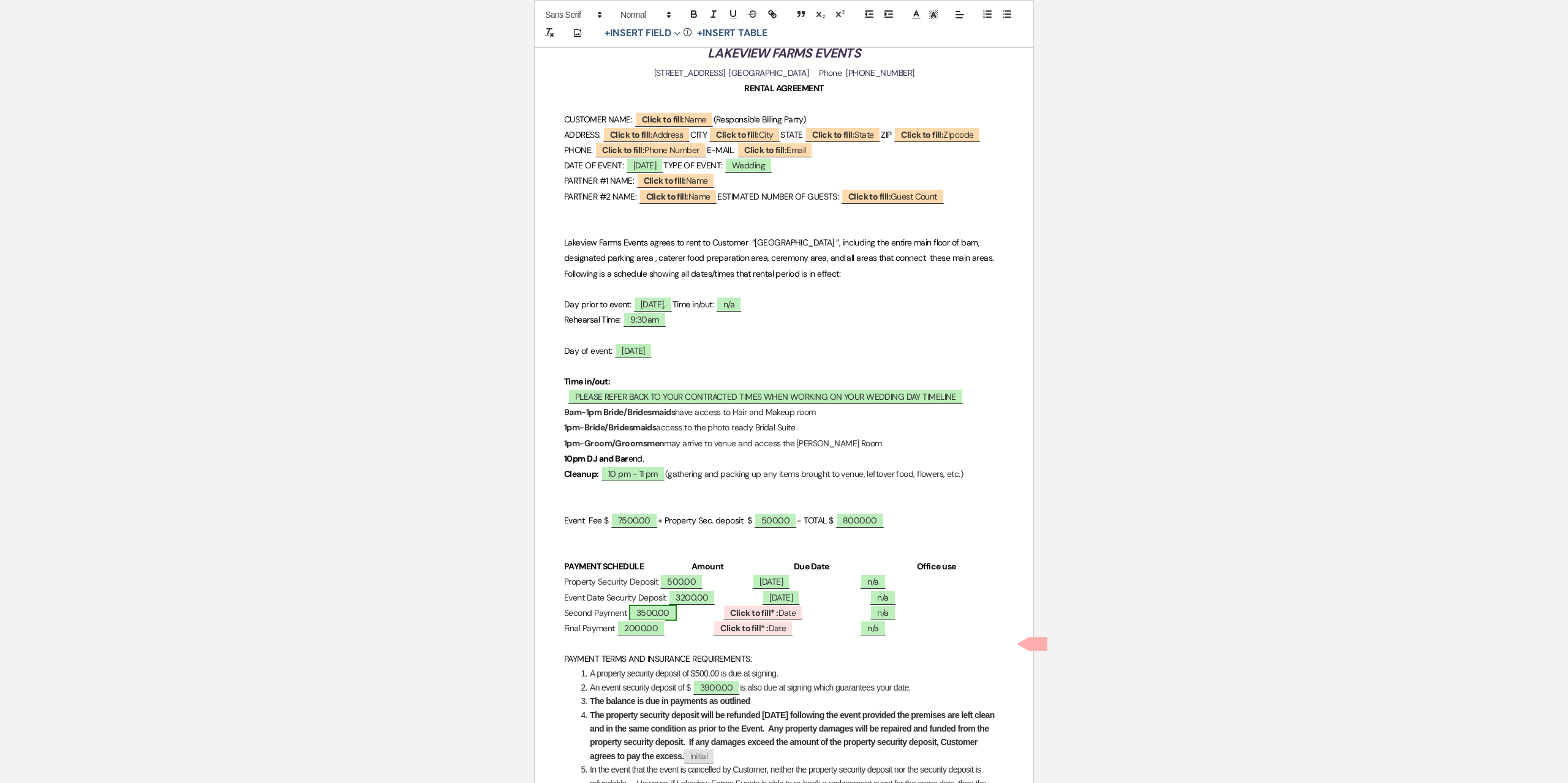
click at [677, 621] on span "3500.00" at bounding box center [653, 613] width 48 height 16
select select "owner"
select select "Amount"
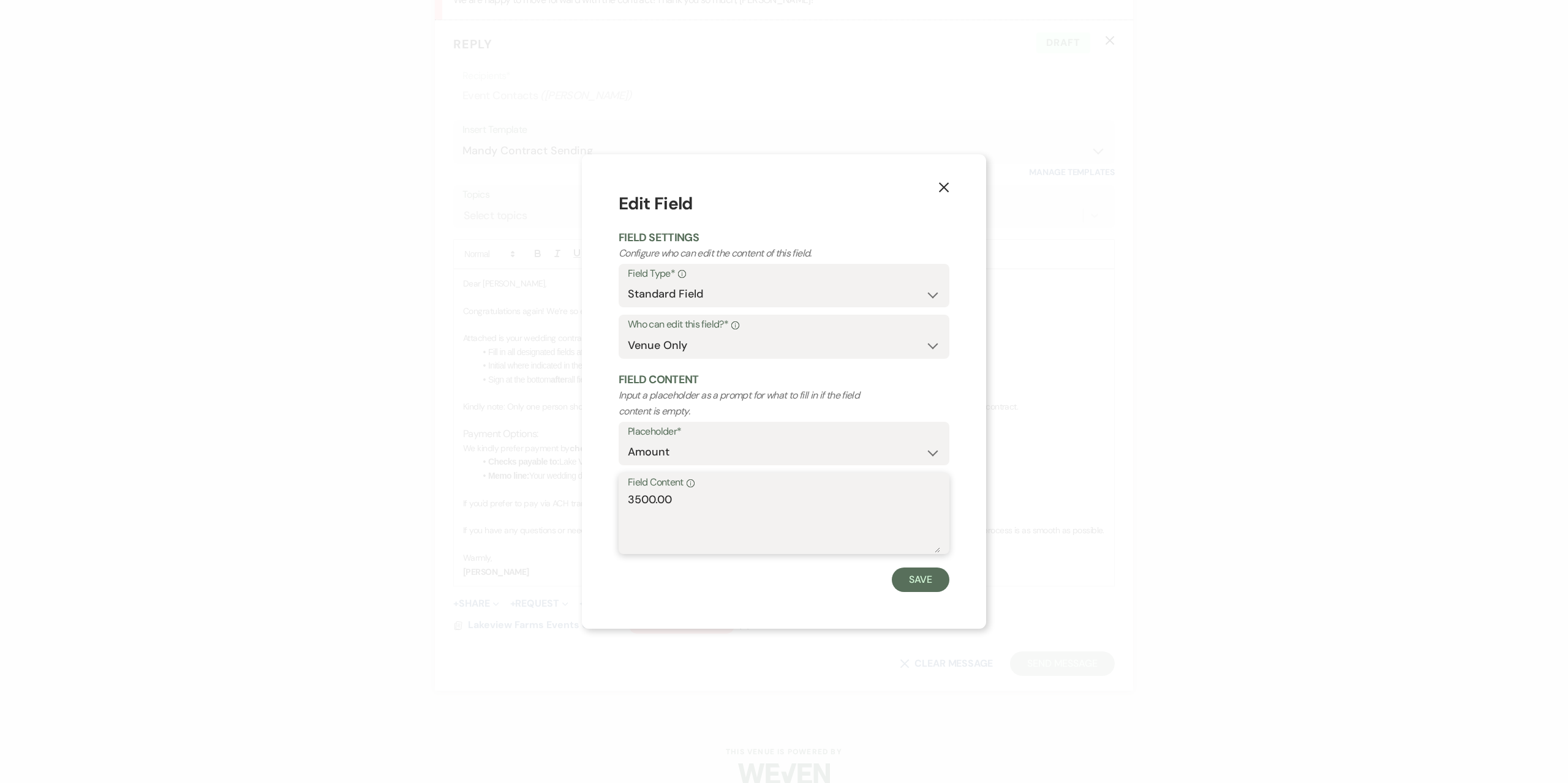
drag, startPoint x: 706, startPoint y: 498, endPoint x: 457, endPoint y: 471, distance: 250.5
click at [457, 471] on div "X Edit Field Field Settings Configure who can edit the content of this field. F…" at bounding box center [784, 391] width 1568 height 783
type textarea "2500.00"
click at [945, 592] on div "Save" at bounding box center [784, 580] width 331 height 25
click at [931, 586] on button "Save" at bounding box center [921, 580] width 58 height 25
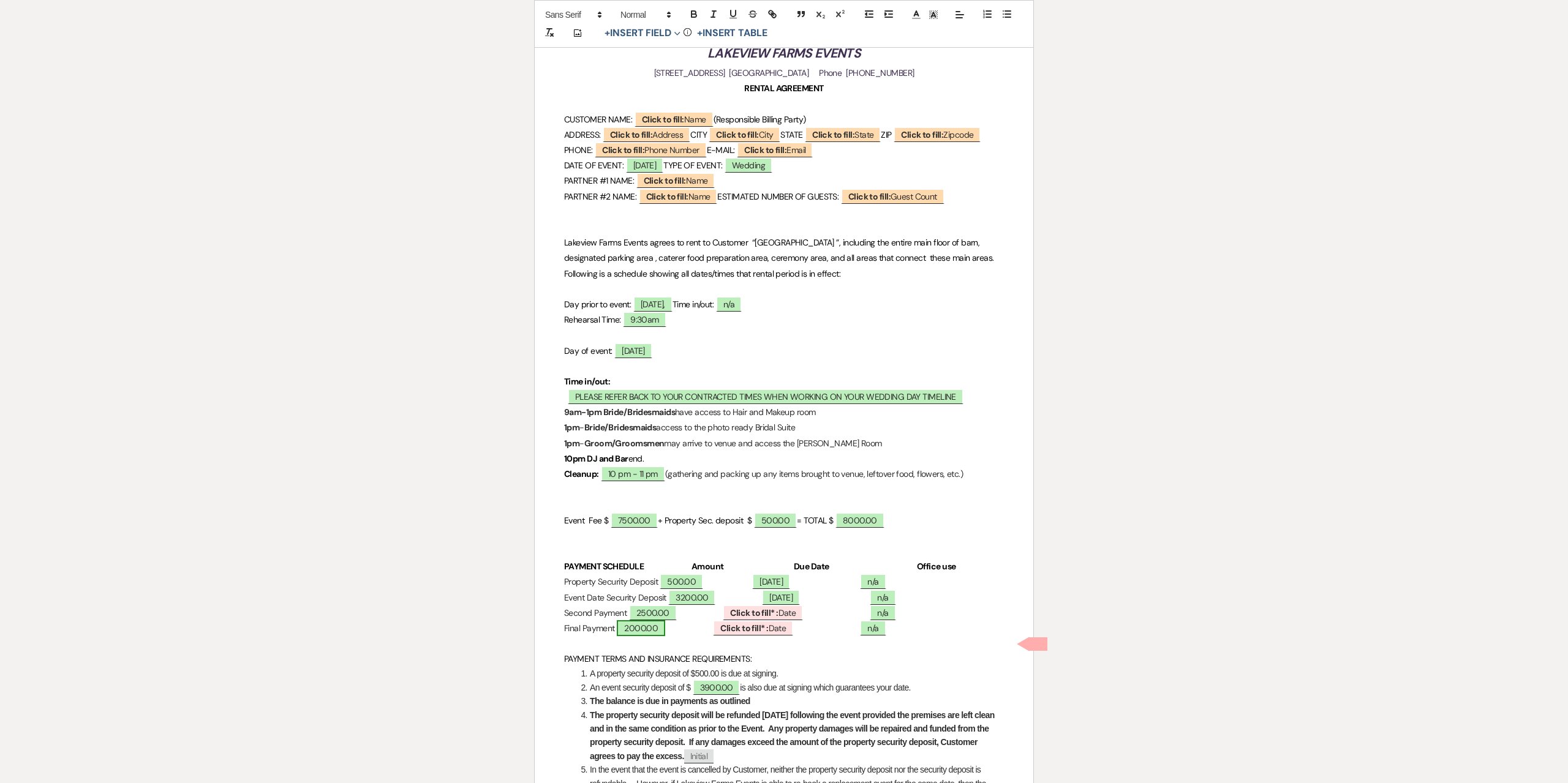
click at [665, 636] on span "2000.00" at bounding box center [641, 627] width 49 height 16
select select "owner"
select select "Amount"
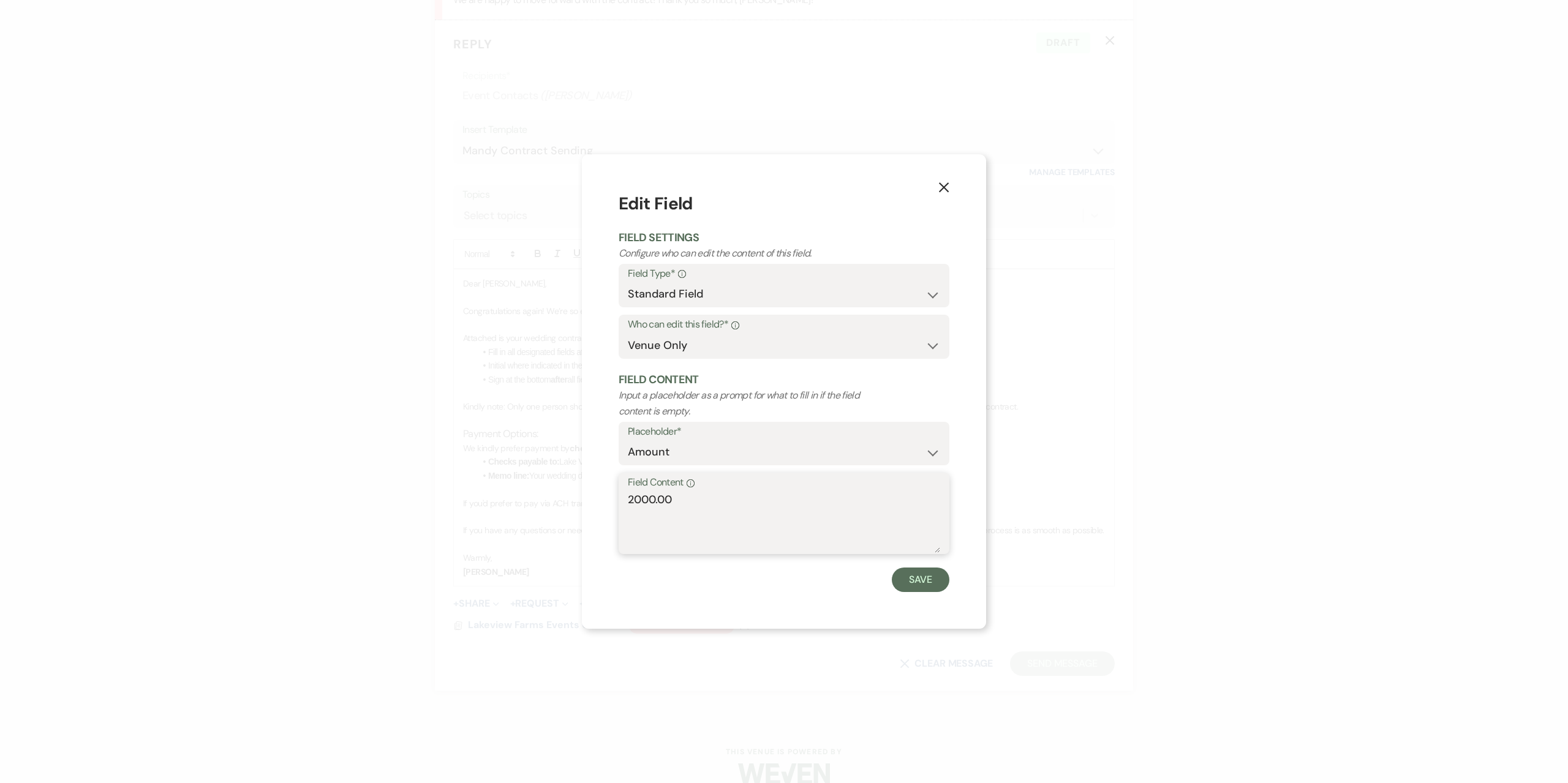
drag, startPoint x: 688, startPoint y: 511, endPoint x: 466, endPoint y: 481, distance: 224.0
click at [477, 482] on div "X Edit Field Field Settings Configure who can edit the content of this field. F…" at bounding box center [784, 391] width 1568 height 783
type textarea "1800.00"
click at [907, 583] on button "Save" at bounding box center [921, 580] width 58 height 25
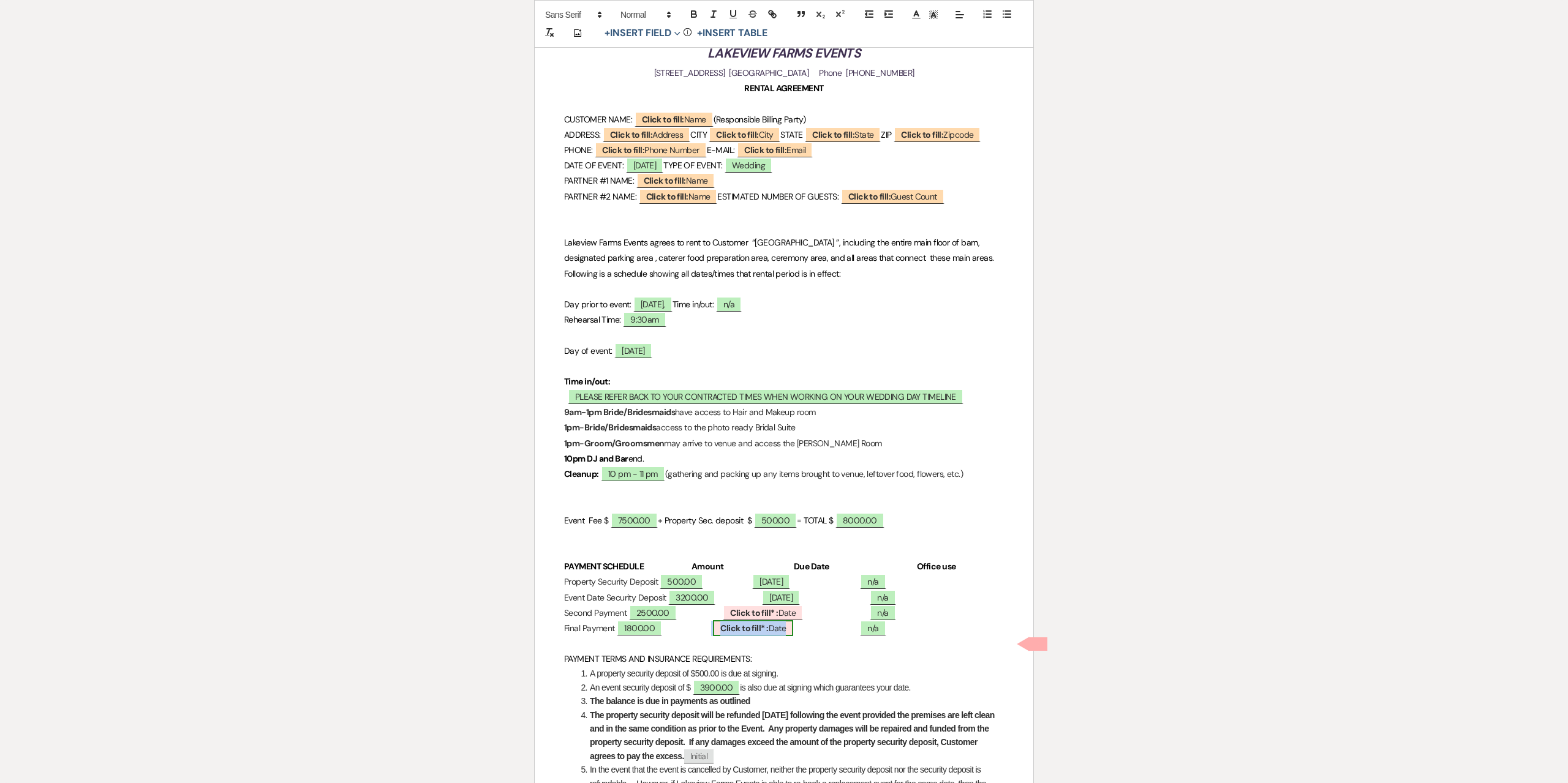
click at [768, 634] on b "Click to fill* :" at bounding box center [744, 627] width 48 height 11
select select "owner"
select select "Date"
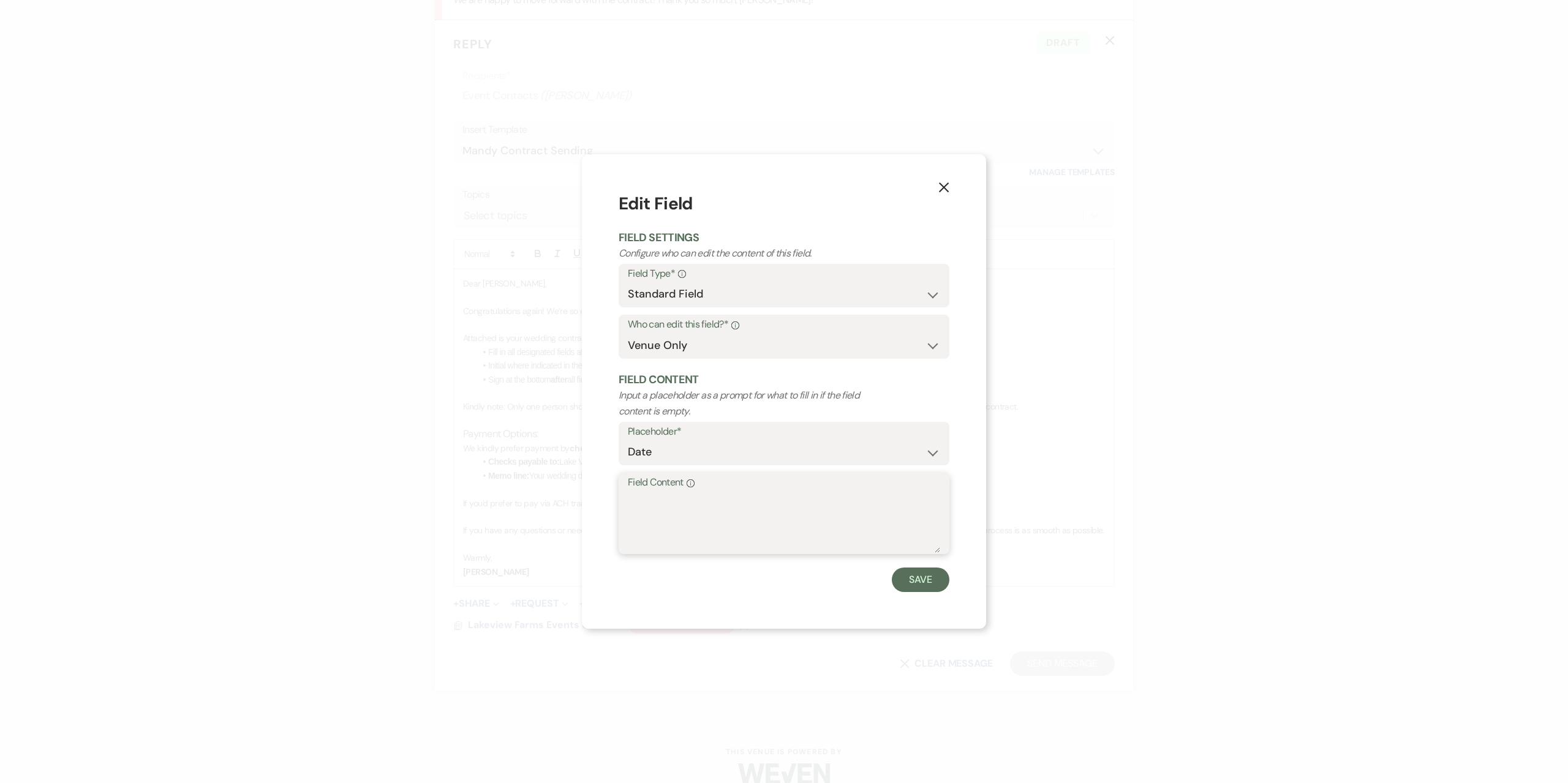
click at [684, 498] on textarea "Field Content Info" at bounding box center [783, 522] width 312 height 61
type textarea "March 23rd, 2028"
click at [921, 589] on button "Save" at bounding box center [921, 580] width 58 height 25
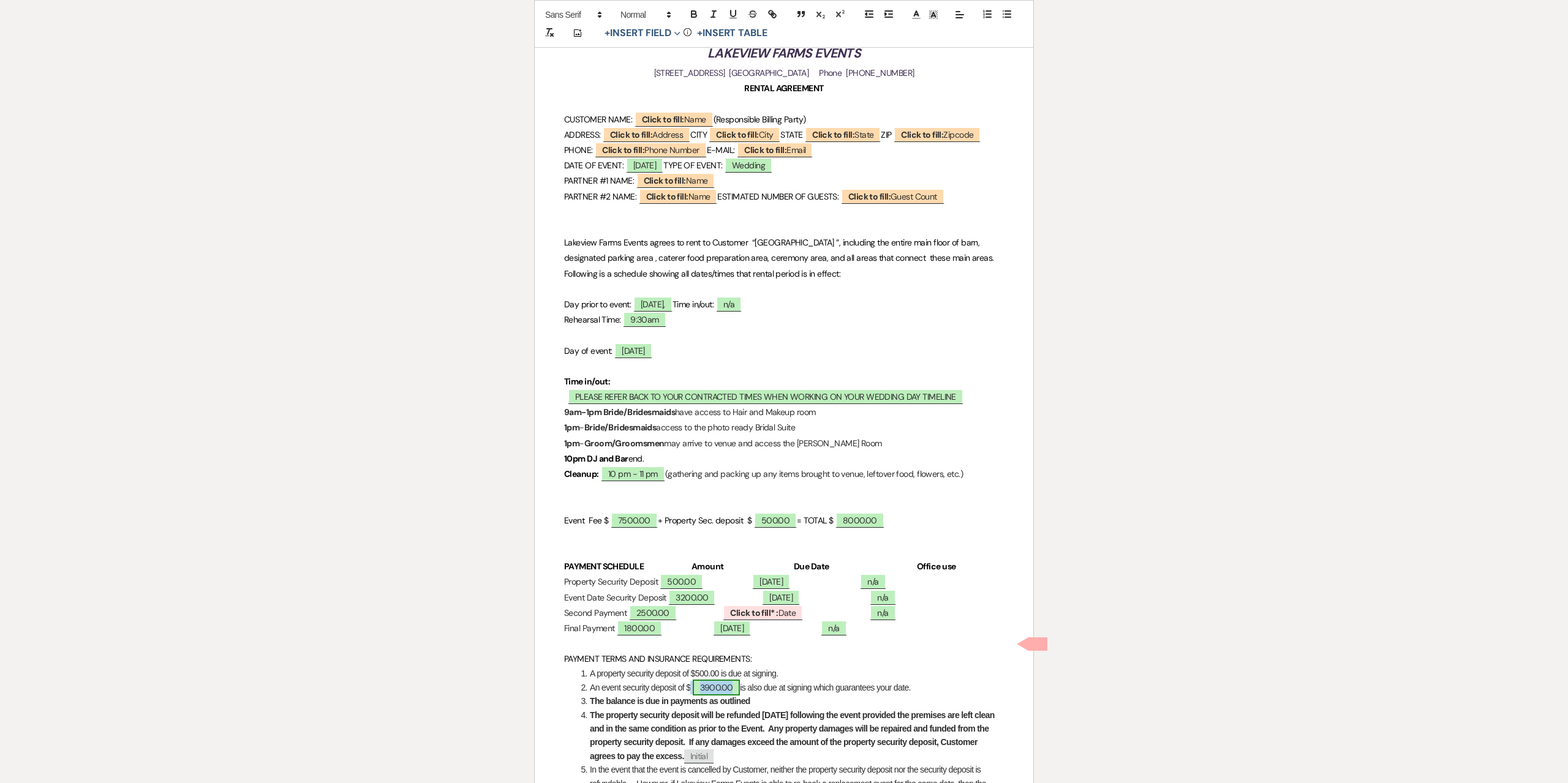
click at [716, 696] on span "3900.00" at bounding box center [716, 687] width 48 height 16
select select "owner"
select select "Amount"
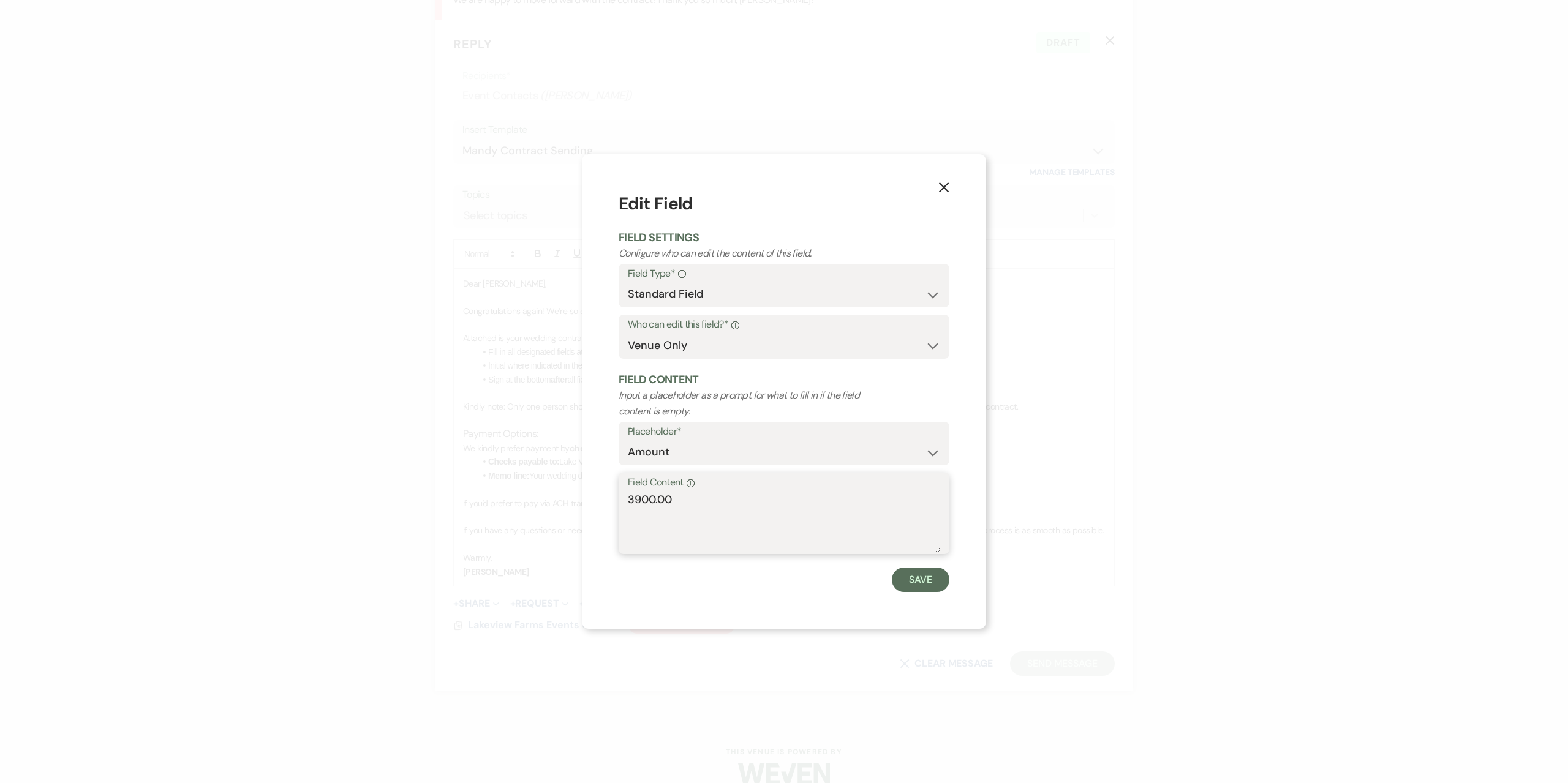
drag, startPoint x: 675, startPoint y: 499, endPoint x: 589, endPoint y: 499, distance: 86.0
click at [589, 499] on div "X Edit Field Field Settings Configure who can edit the content of this field. F…" at bounding box center [783, 391] width 404 height 474
click at [907, 576] on button "Save" at bounding box center [921, 580] width 58 height 25
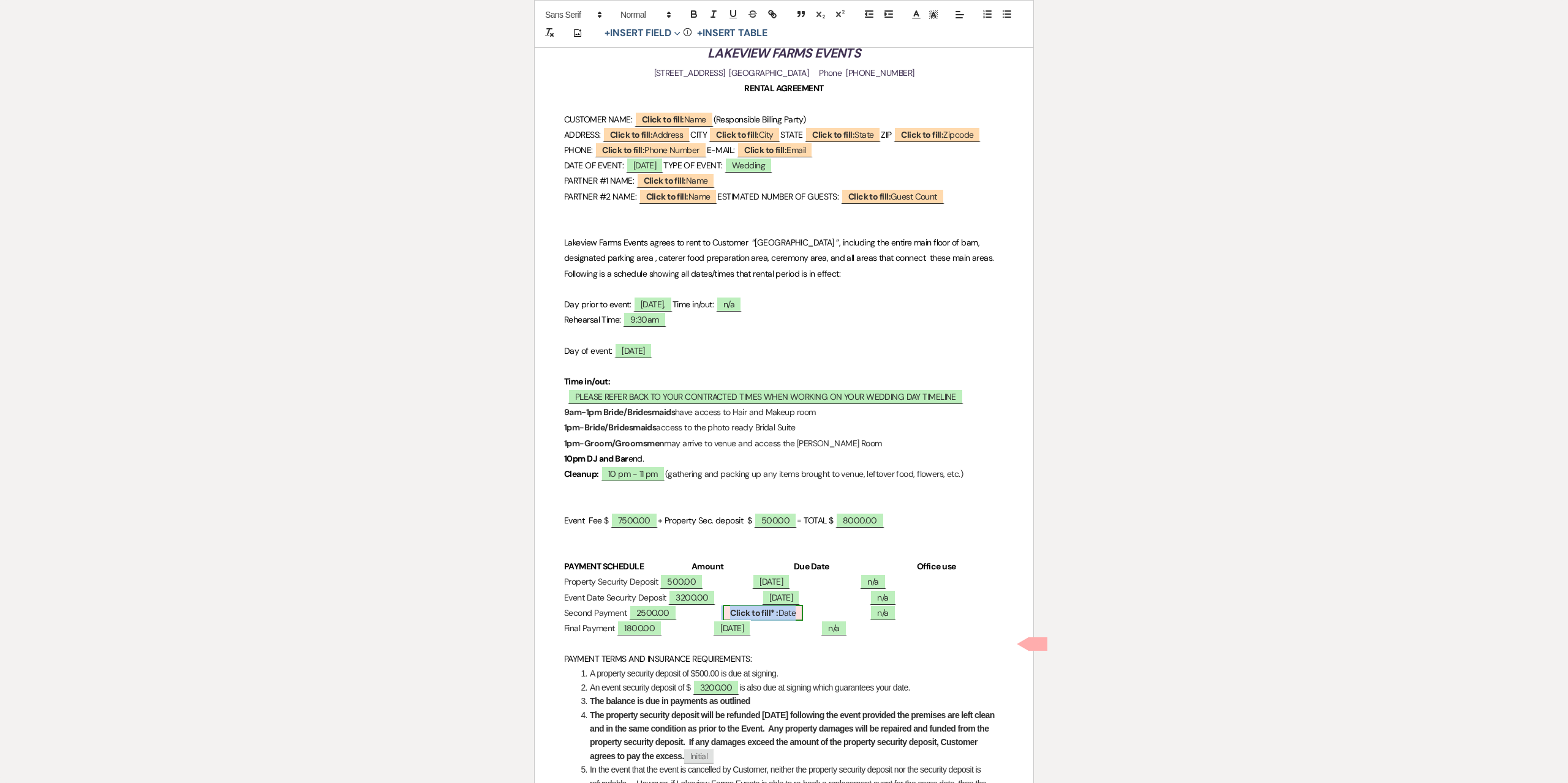
click at [803, 621] on span "Click to fill* : Date" at bounding box center [762, 613] width 80 height 16
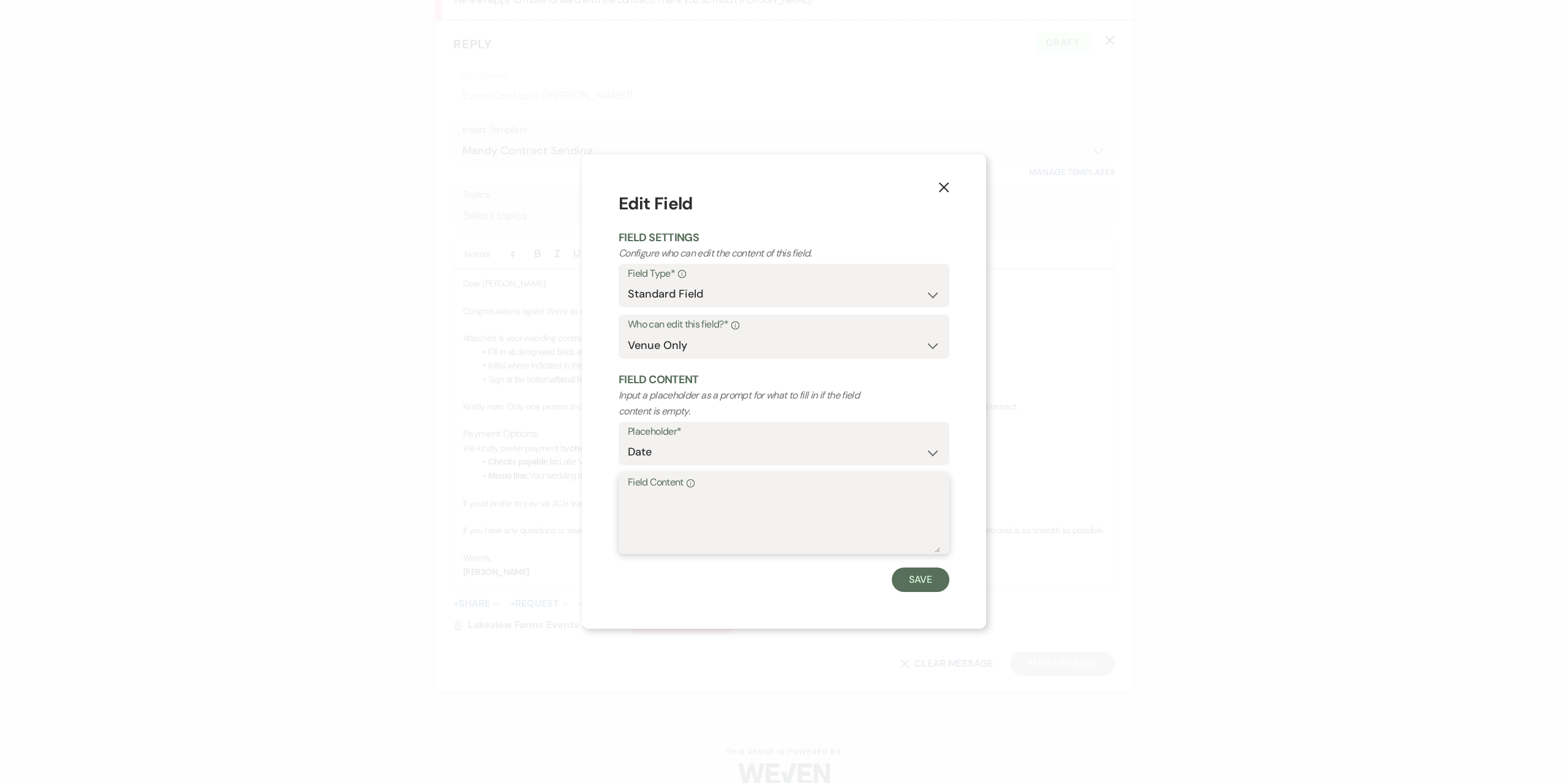
click at [761, 520] on textarea "Field Content Info" at bounding box center [783, 522] width 312 height 61
click at [909, 579] on button "Save" at bounding box center [921, 580] width 58 height 25
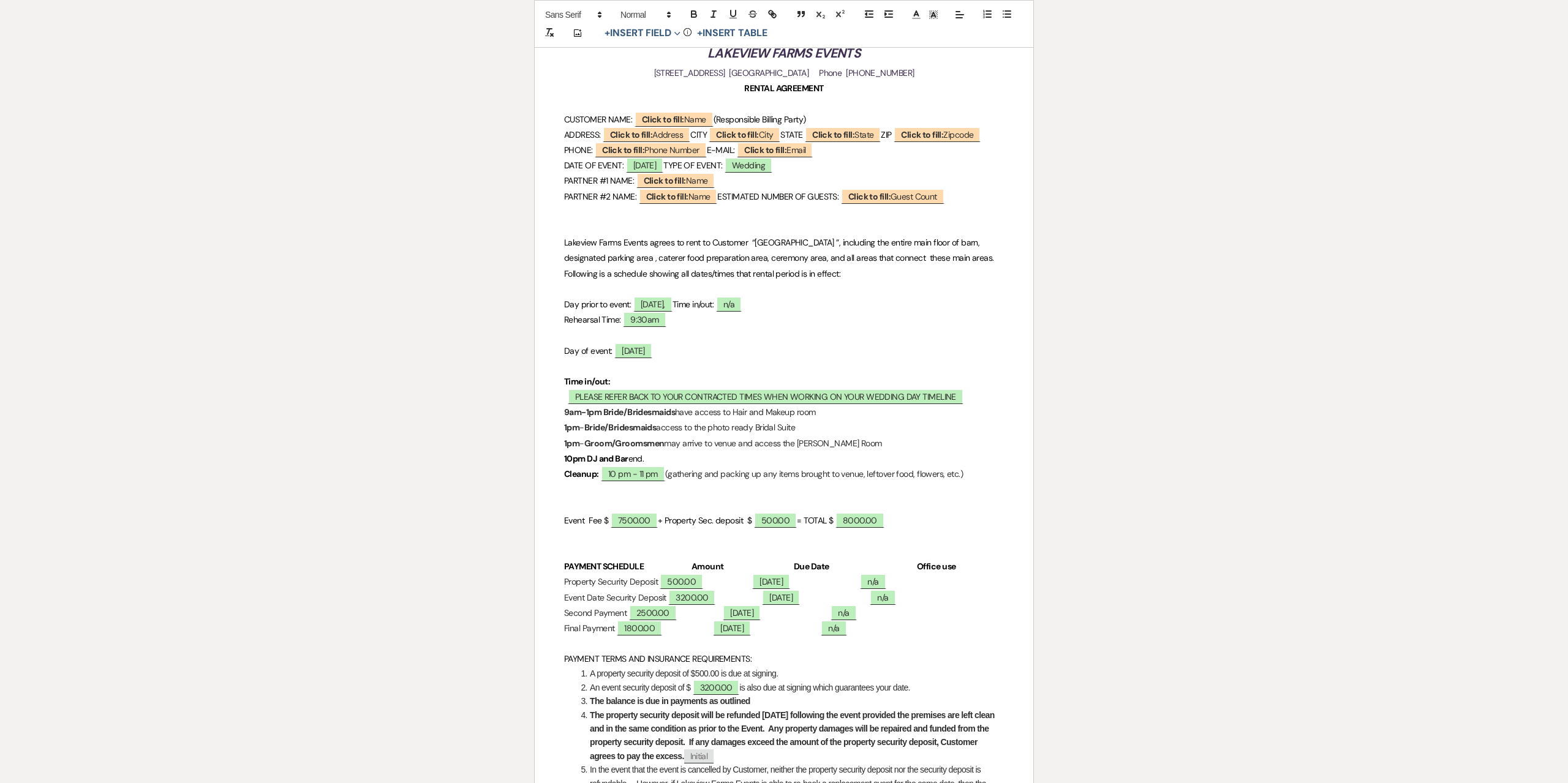
click at [951, 621] on p "Second Payment 2500.00 December 22nd, 2026 ﻿ n/a ﻿" at bounding box center [784, 613] width 440 height 16
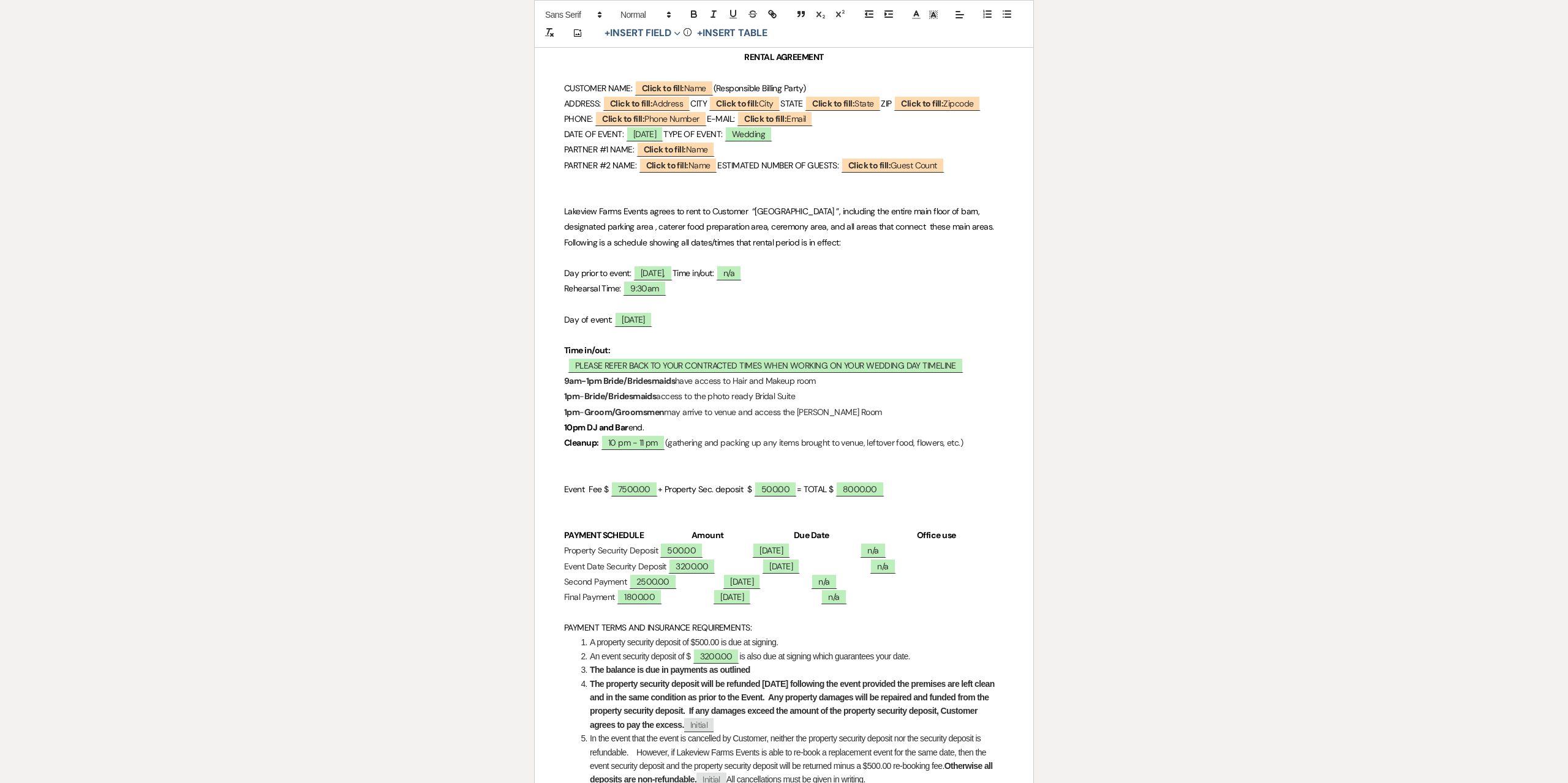
scroll to position [245, 0]
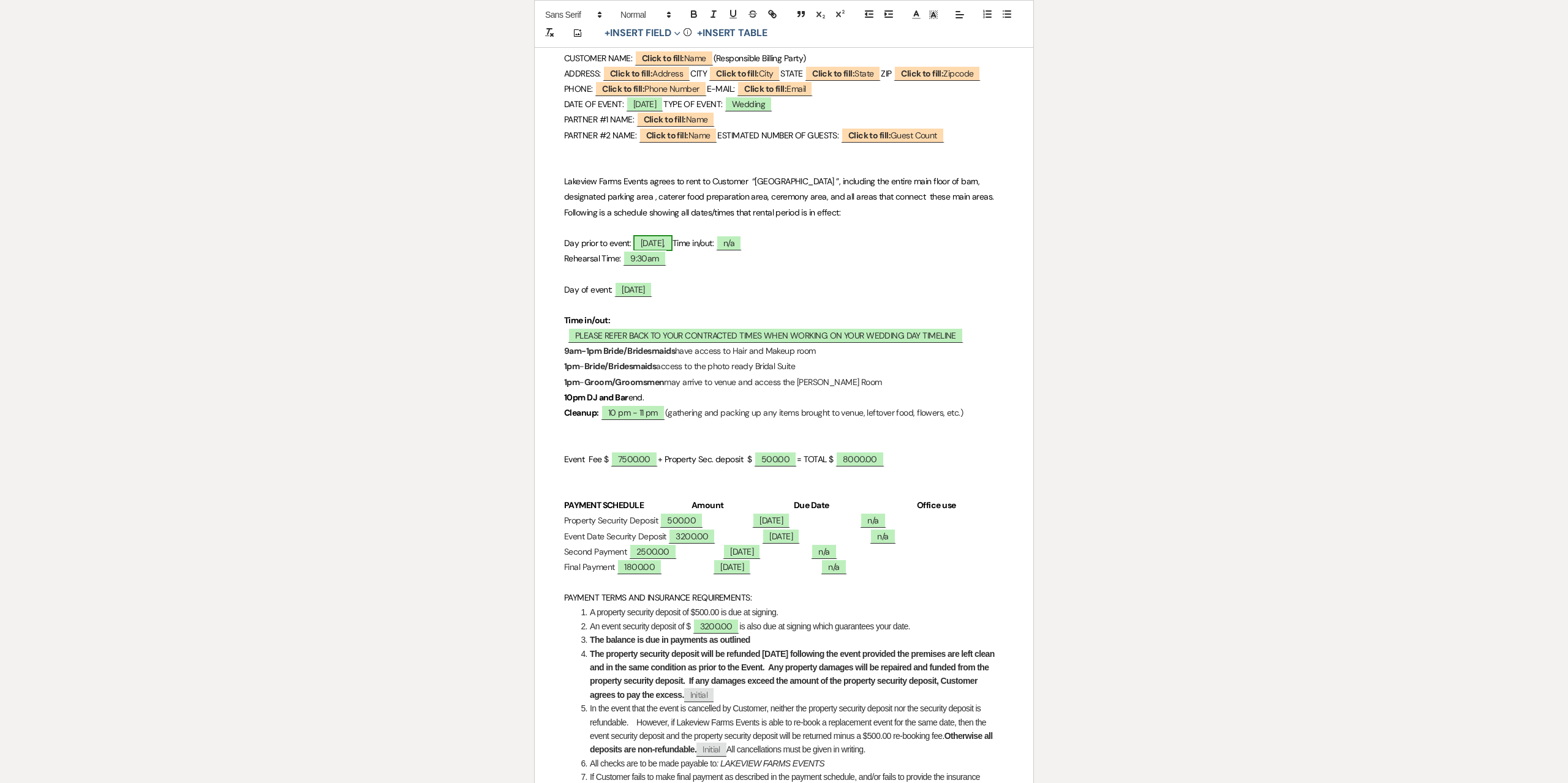
click at [672, 251] on span "Saturday," at bounding box center [653, 243] width 40 height 16
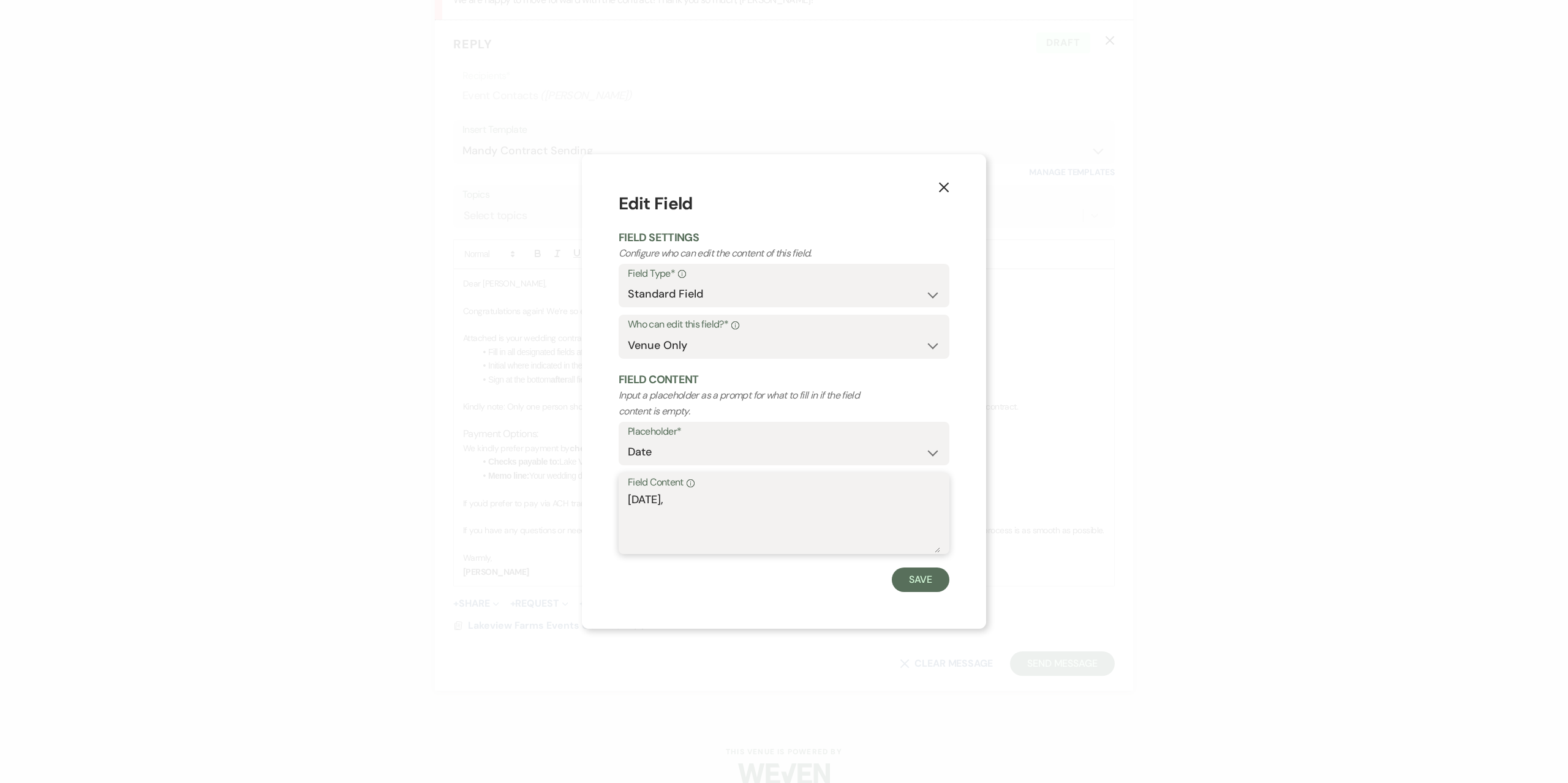
click at [707, 510] on textarea "Saturday," at bounding box center [783, 522] width 312 height 61
click at [921, 587] on button "Save" at bounding box center [921, 580] width 58 height 25
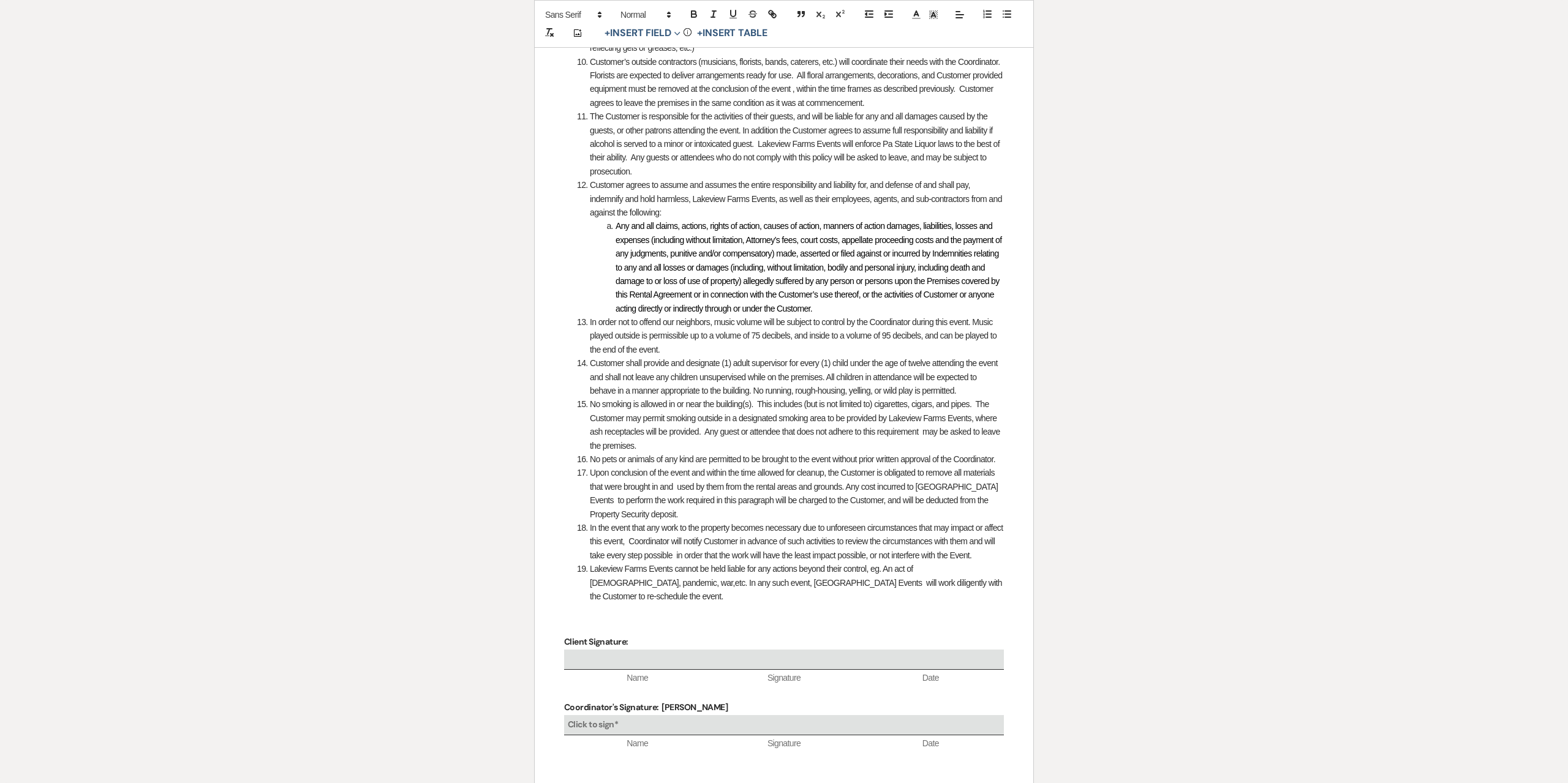
scroll to position [1512, 0]
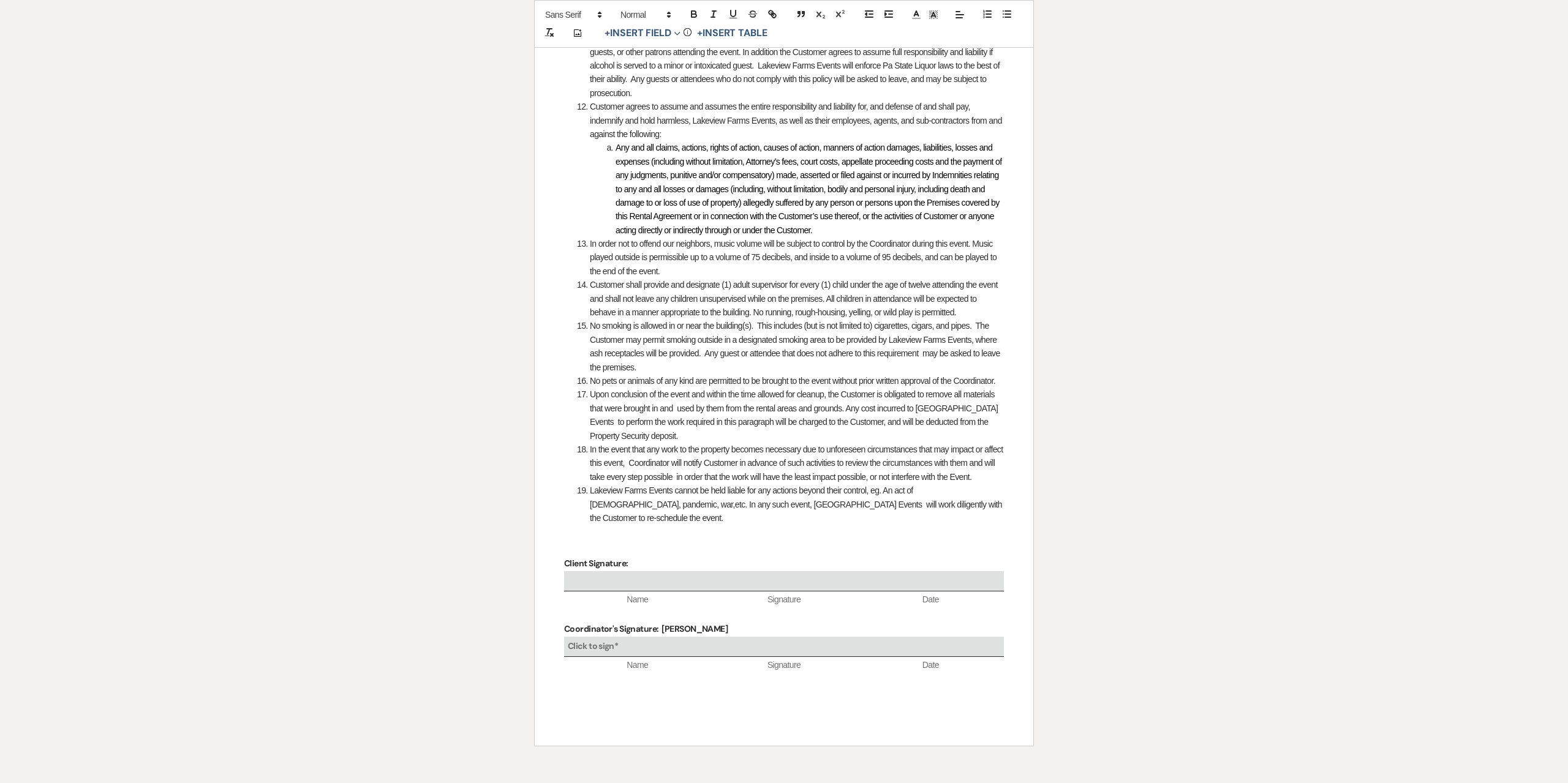
drag, startPoint x: 734, startPoint y: 630, endPoint x: 660, endPoint y: 630, distance: 74.0
click at [660, 630] on p "Coordinator's Signature: Debra D. Snyder" at bounding box center [784, 629] width 440 height 16
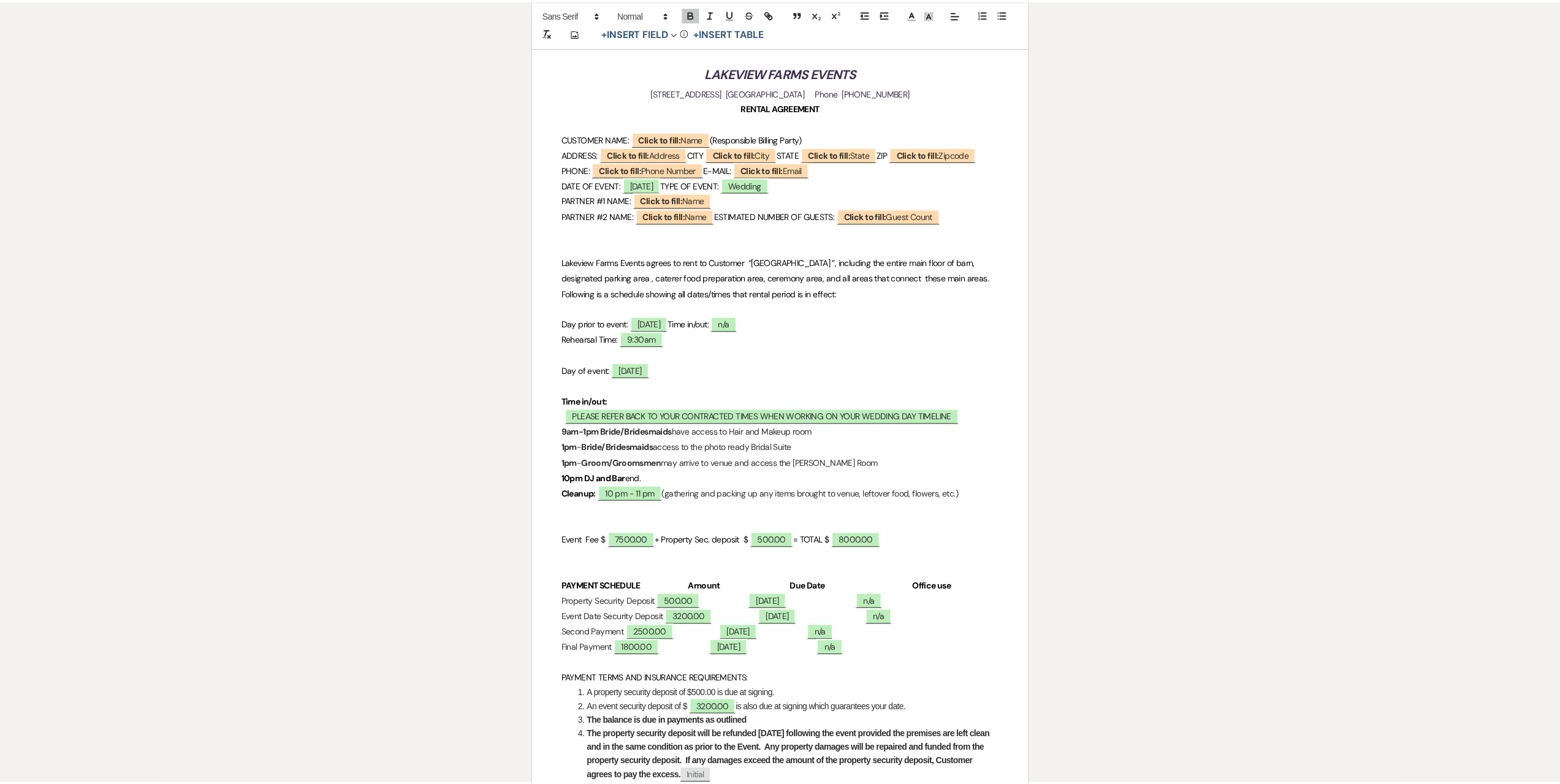
scroll to position [0, 0]
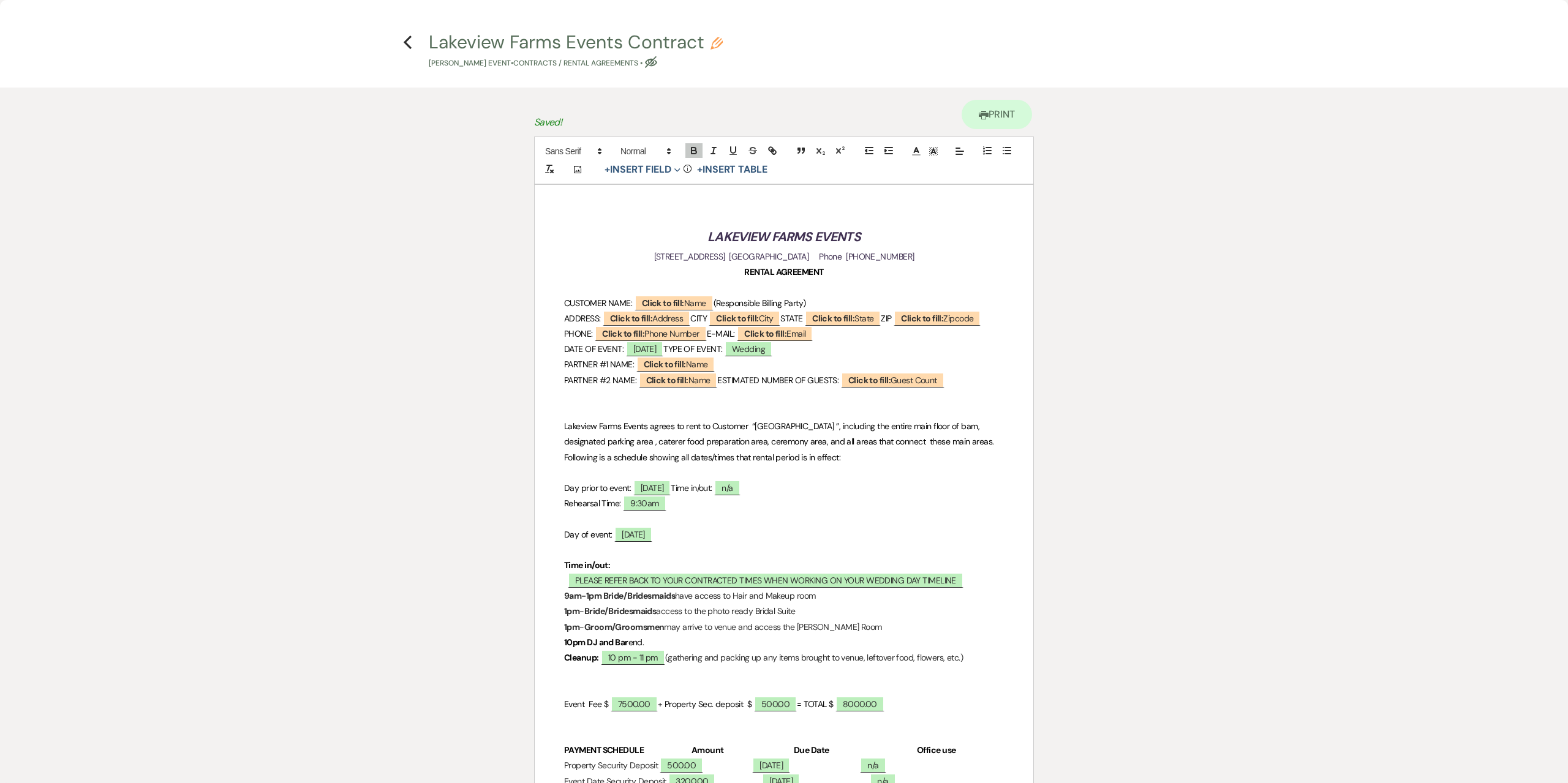
click at [413, 43] on h4 "Previous Lakeview Farms Events Contract Pencil Malyn Shimmel's Event • Contract…" at bounding box center [783, 49] width 882 height 40
click at [403, 40] on icon "Previous" at bounding box center [407, 42] width 9 height 15
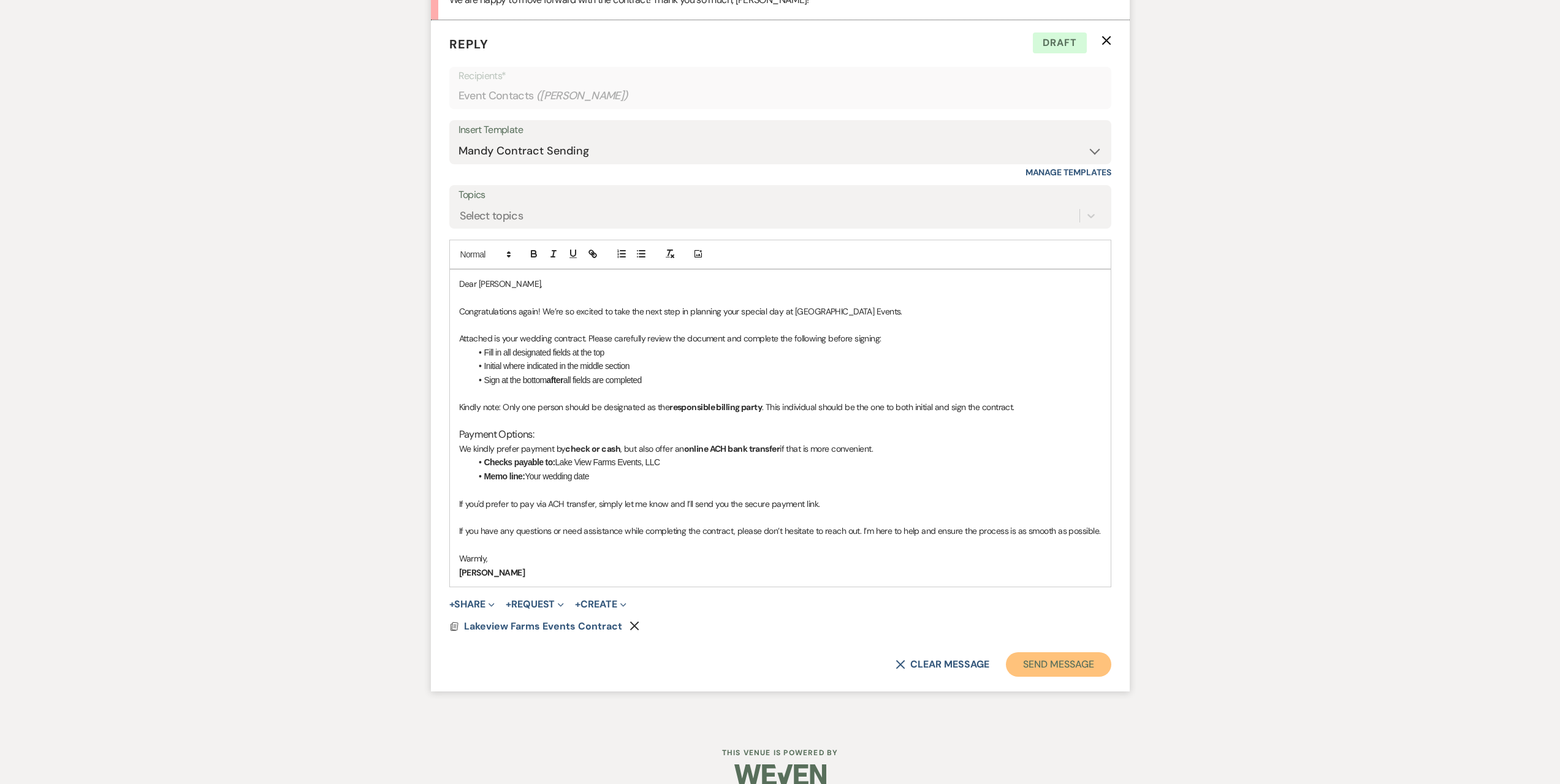
click at [1075, 664] on button "Send Message" at bounding box center [1058, 664] width 105 height 25
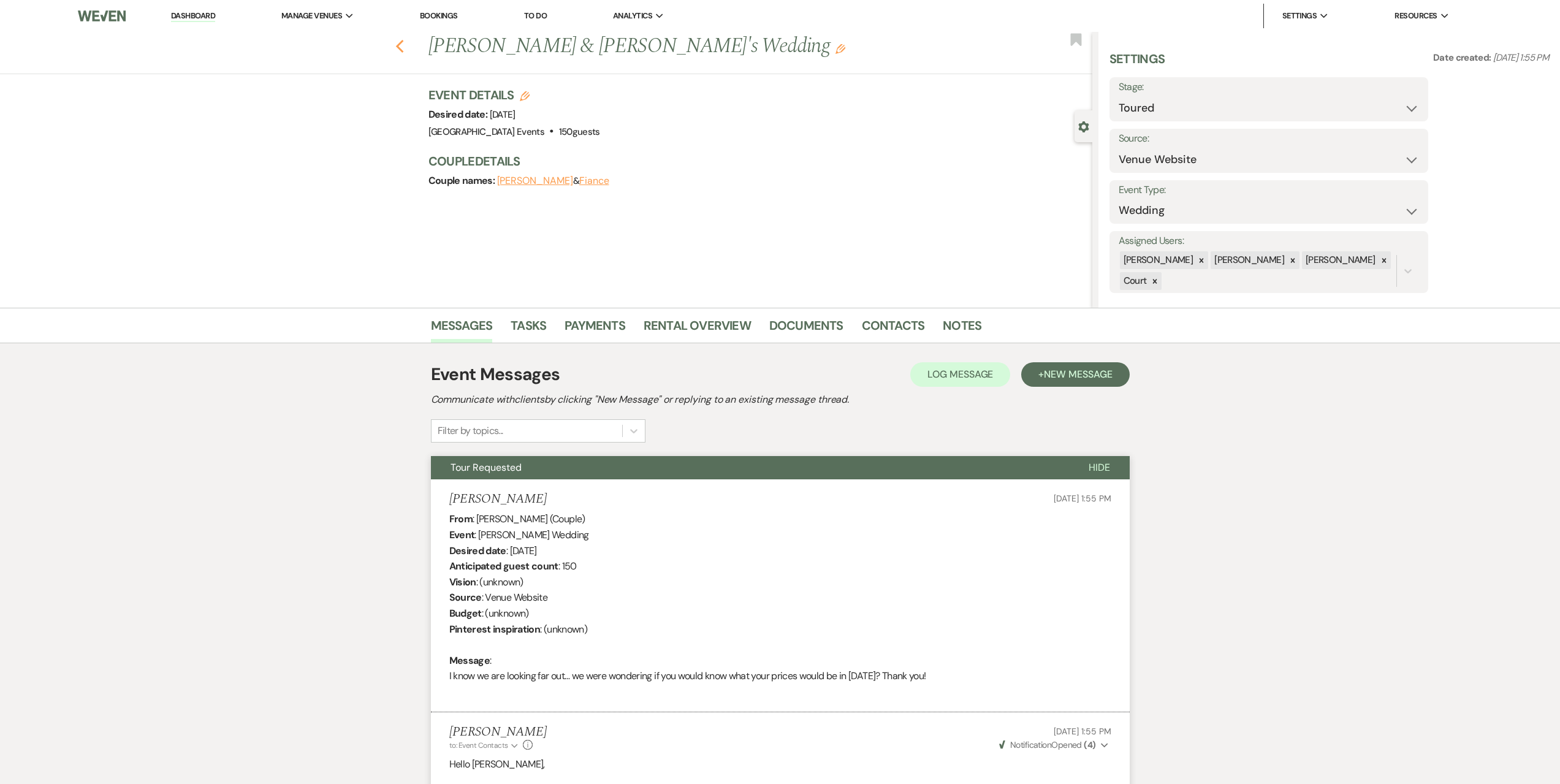
click at [403, 41] on use "button" at bounding box center [400, 46] width 8 height 13
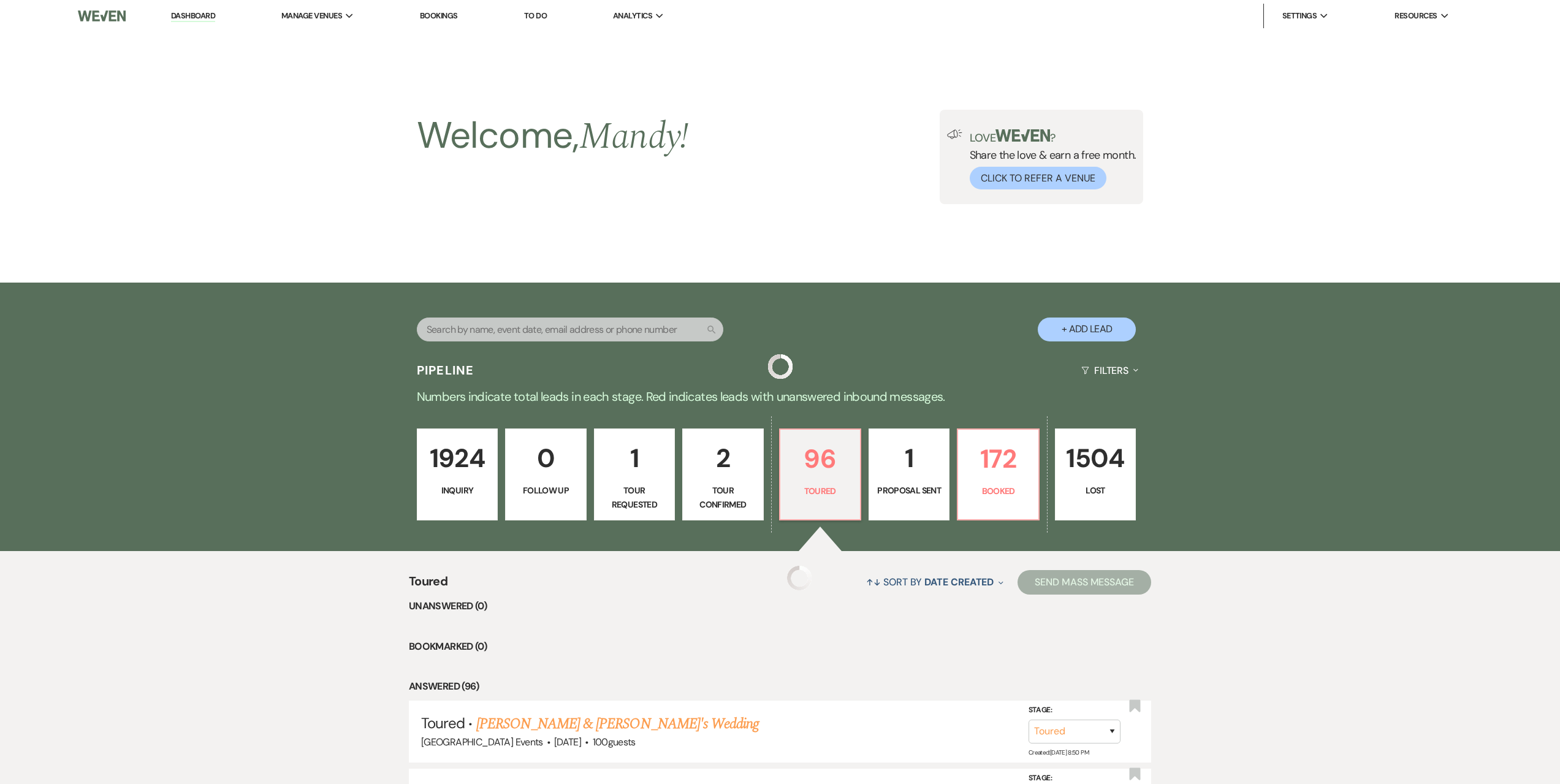
scroll to position [147, 0]
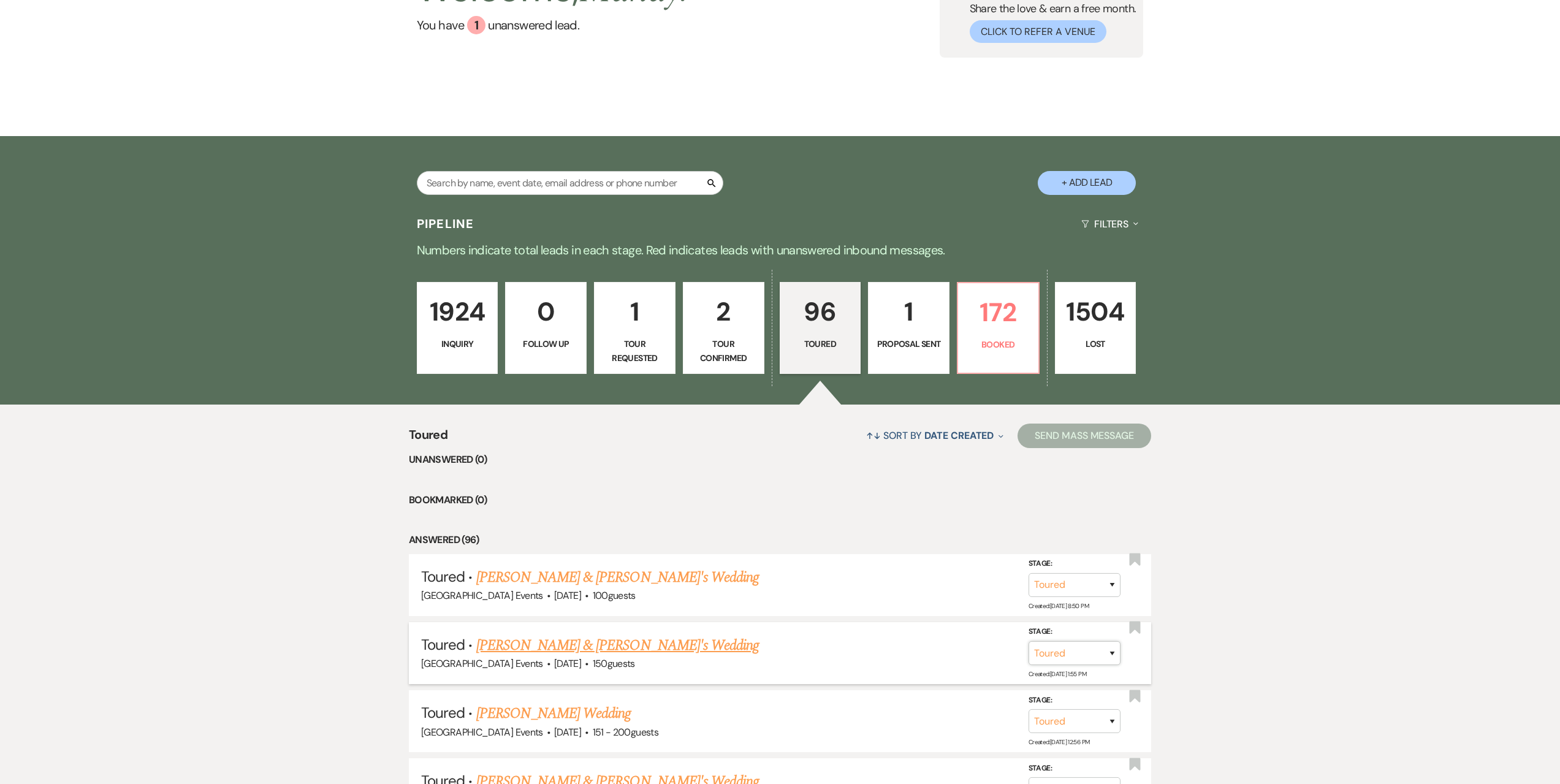
click at [1074, 648] on select "Inquiry Follow Up Tour Requested Tour Confirmed Toured Proposal Sent Booked Lost" at bounding box center [1075, 653] width 92 height 24
click at [1029, 641] on select "Inquiry Follow Up Tour Requested Tour Confirmed Toured Proposal Sent Booked Lost" at bounding box center [1075, 653] width 92 height 24
click at [1100, 651] on button "Save" at bounding box center [1096, 653] width 61 height 25
click at [572, 653] on link "Gabby Rhoads's Wedding" at bounding box center [554, 646] width 155 height 22
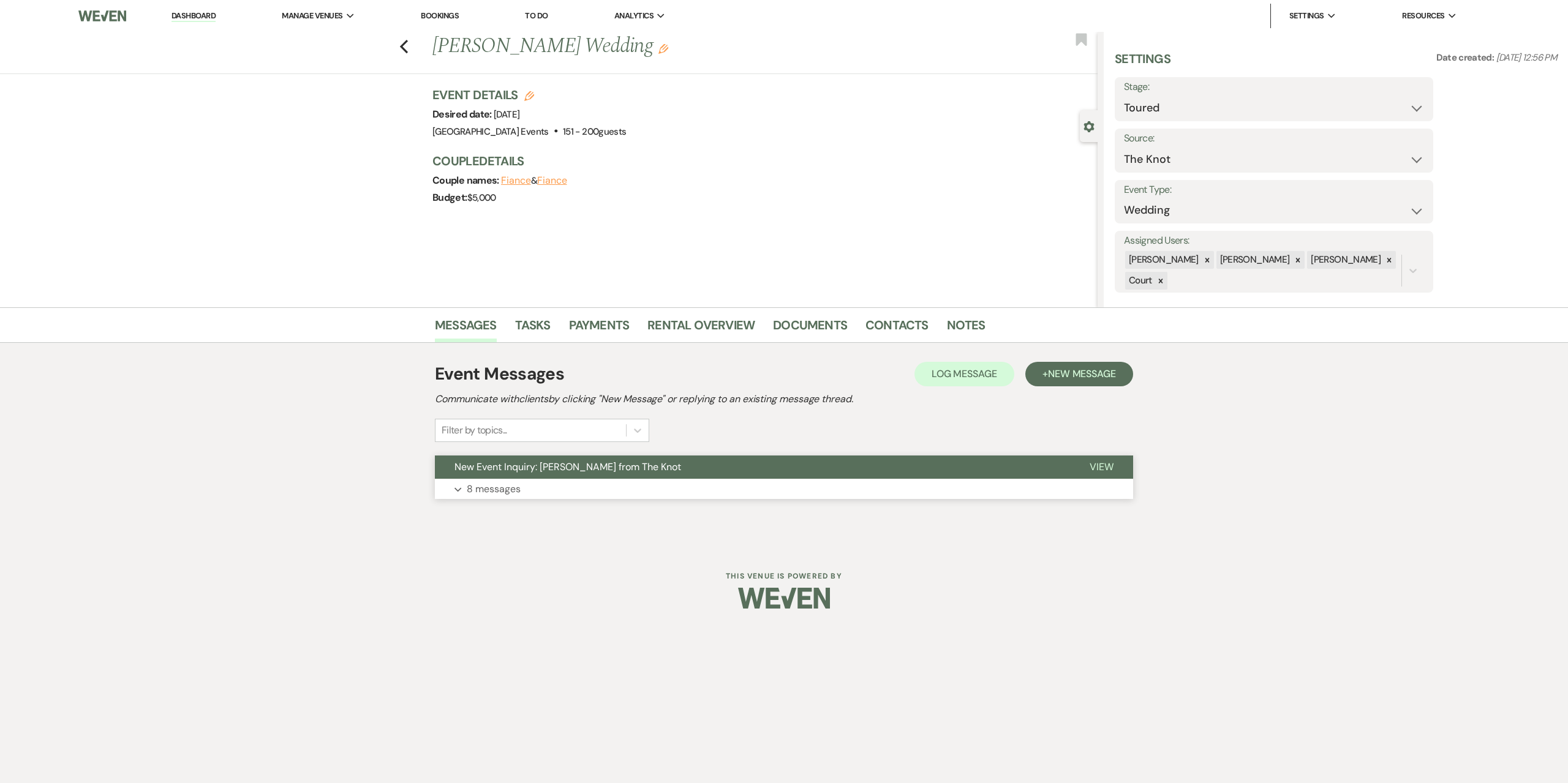
click at [555, 493] on button "Expand 8 messages" at bounding box center [784, 489] width 698 height 21
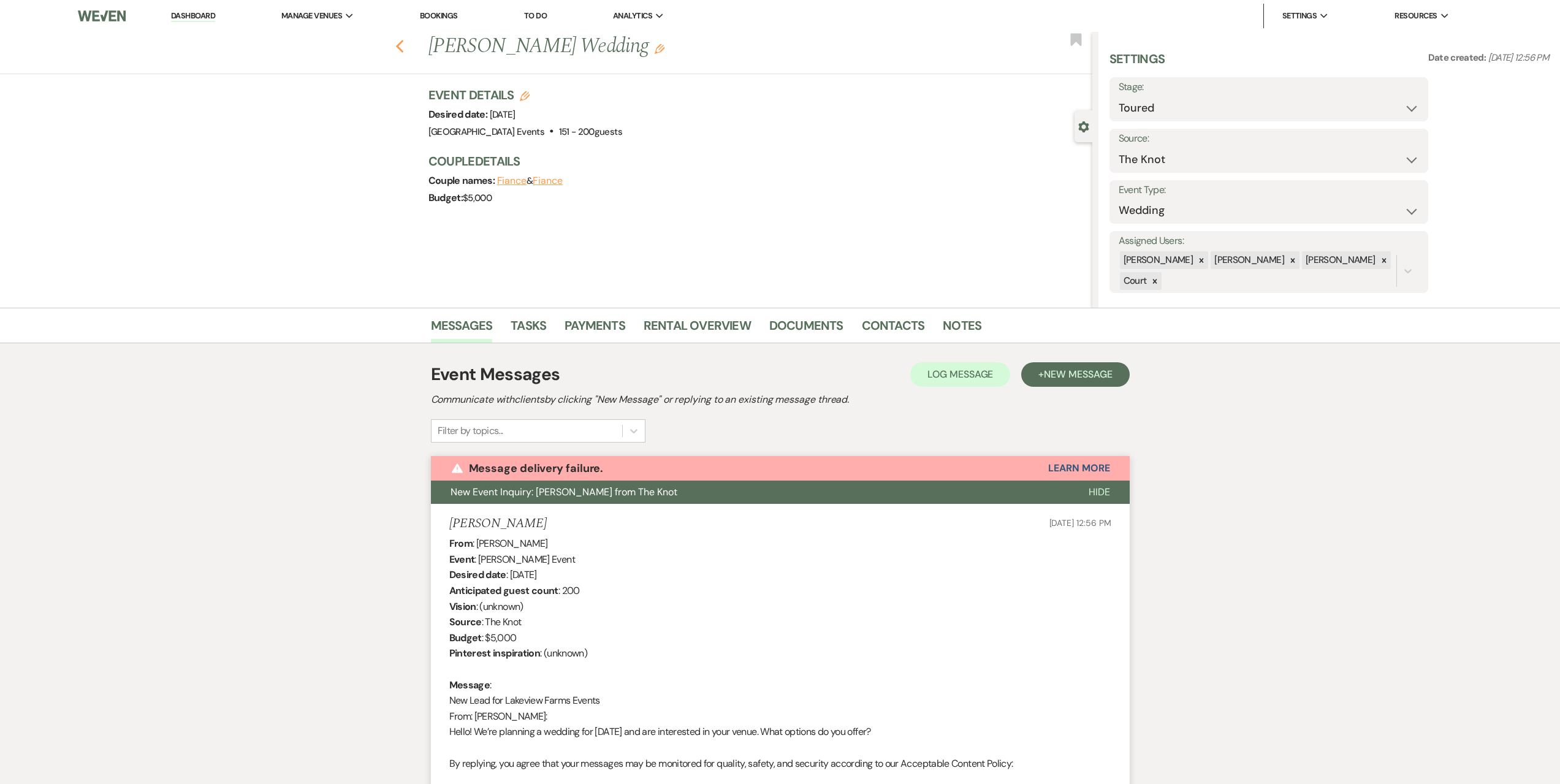
click at [403, 49] on use "button" at bounding box center [400, 46] width 8 height 13
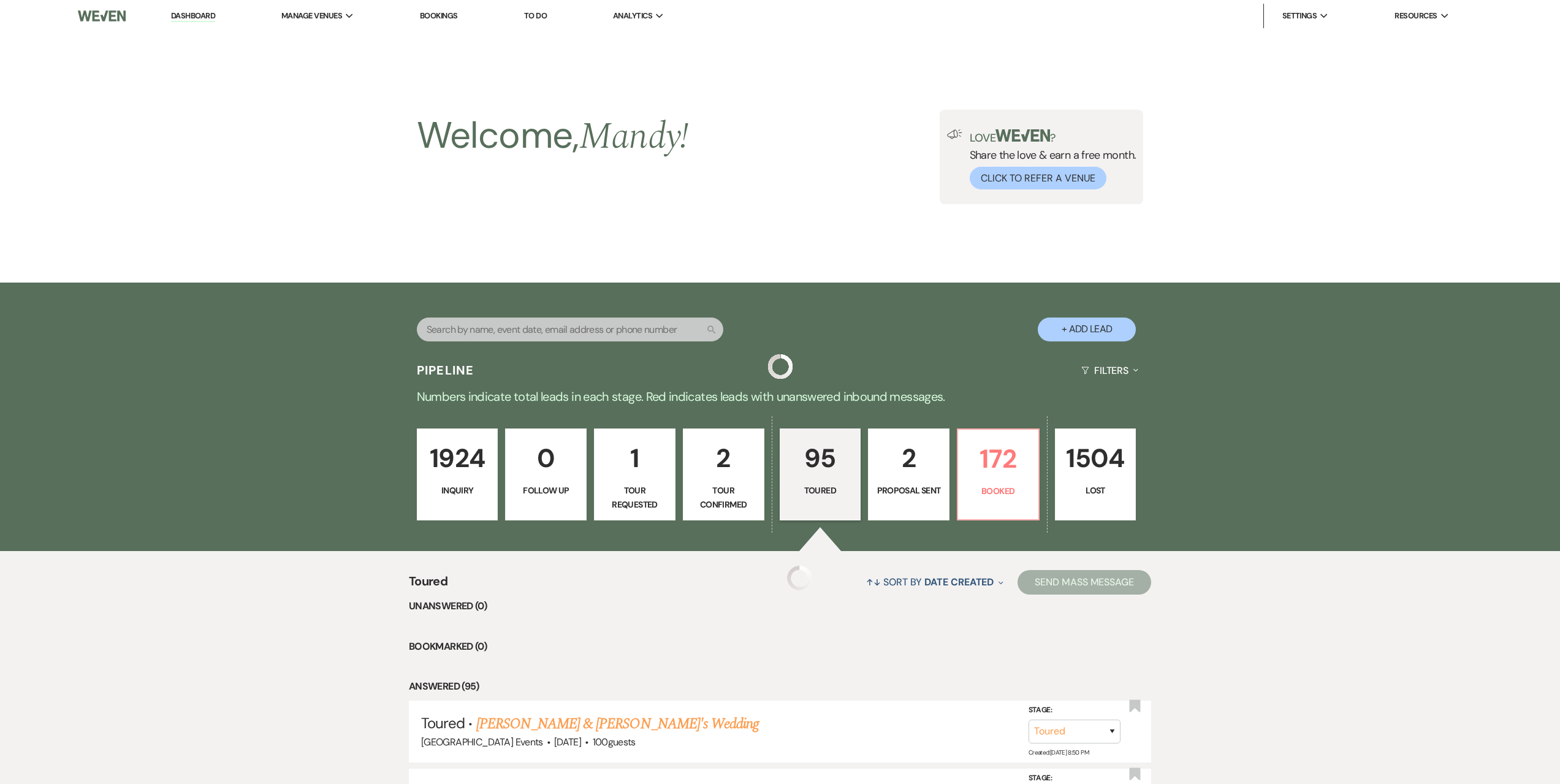
scroll to position [147, 0]
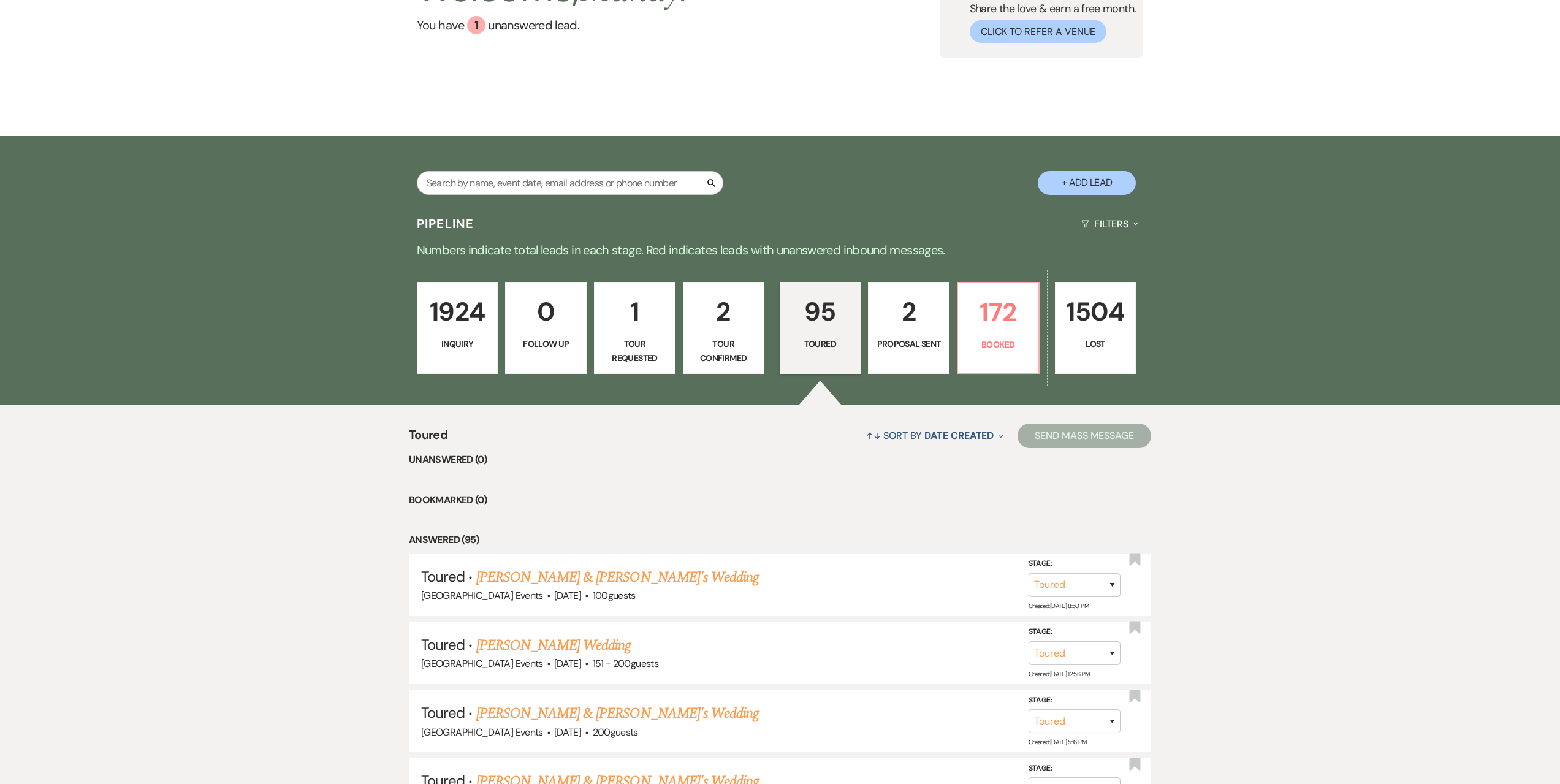
click at [733, 331] on p "2" at bounding box center [724, 312] width 66 height 41
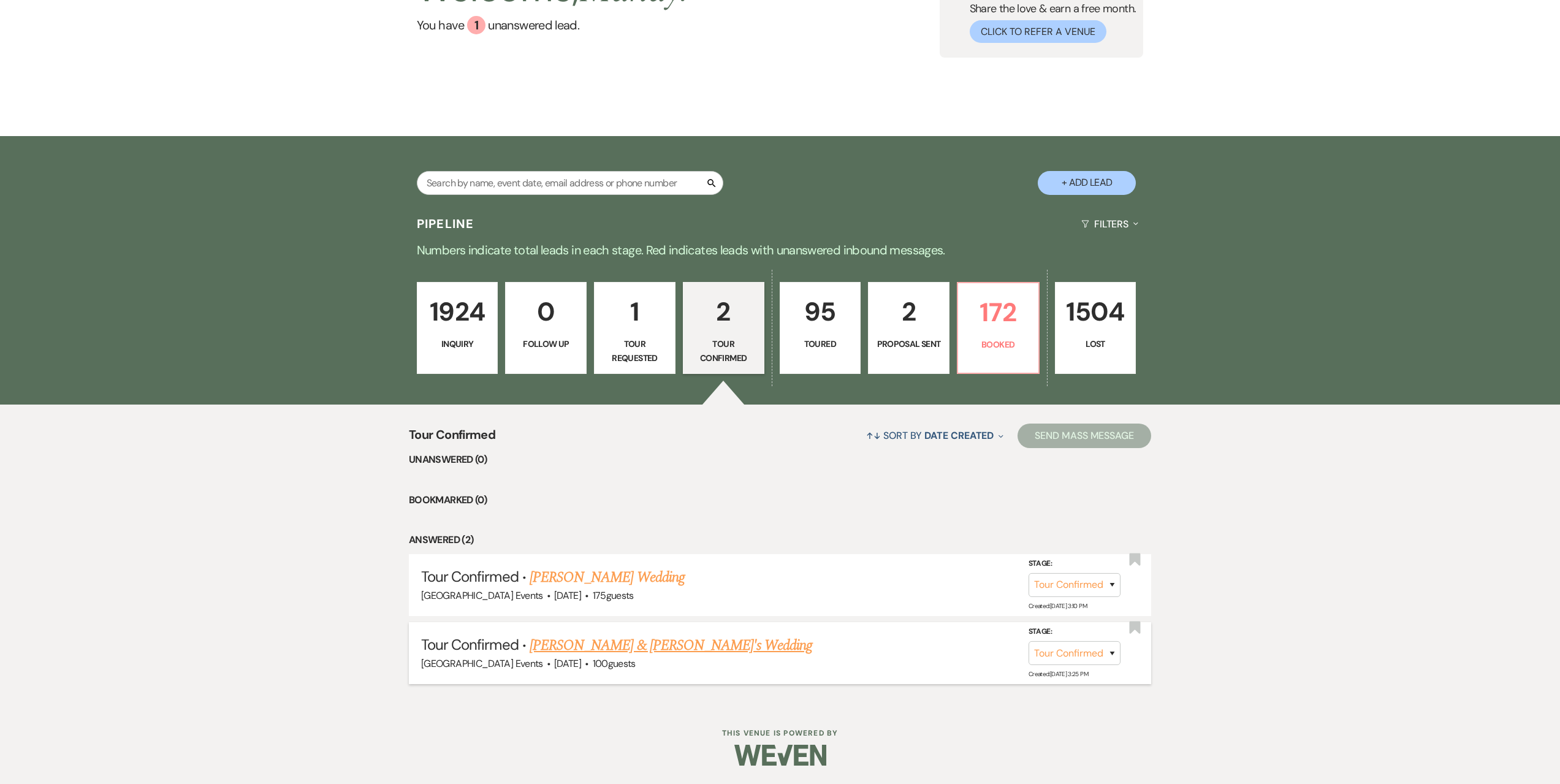
click at [719, 646] on link "Zoe Weyandt-Dunkleberger & Fiance's Wedding" at bounding box center [671, 646] width 284 height 22
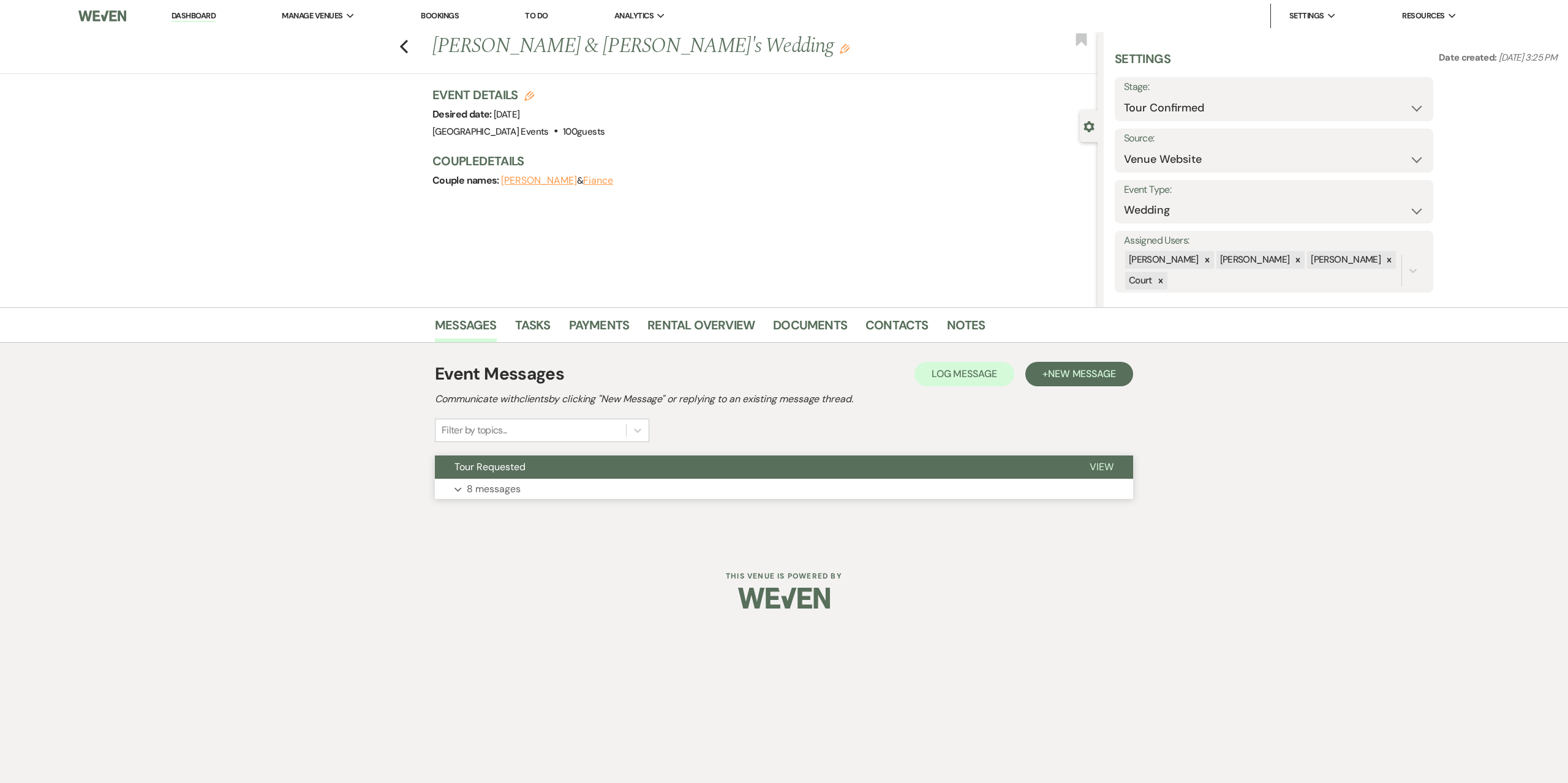
click at [590, 493] on button "Expand 8 messages" at bounding box center [784, 489] width 698 height 21
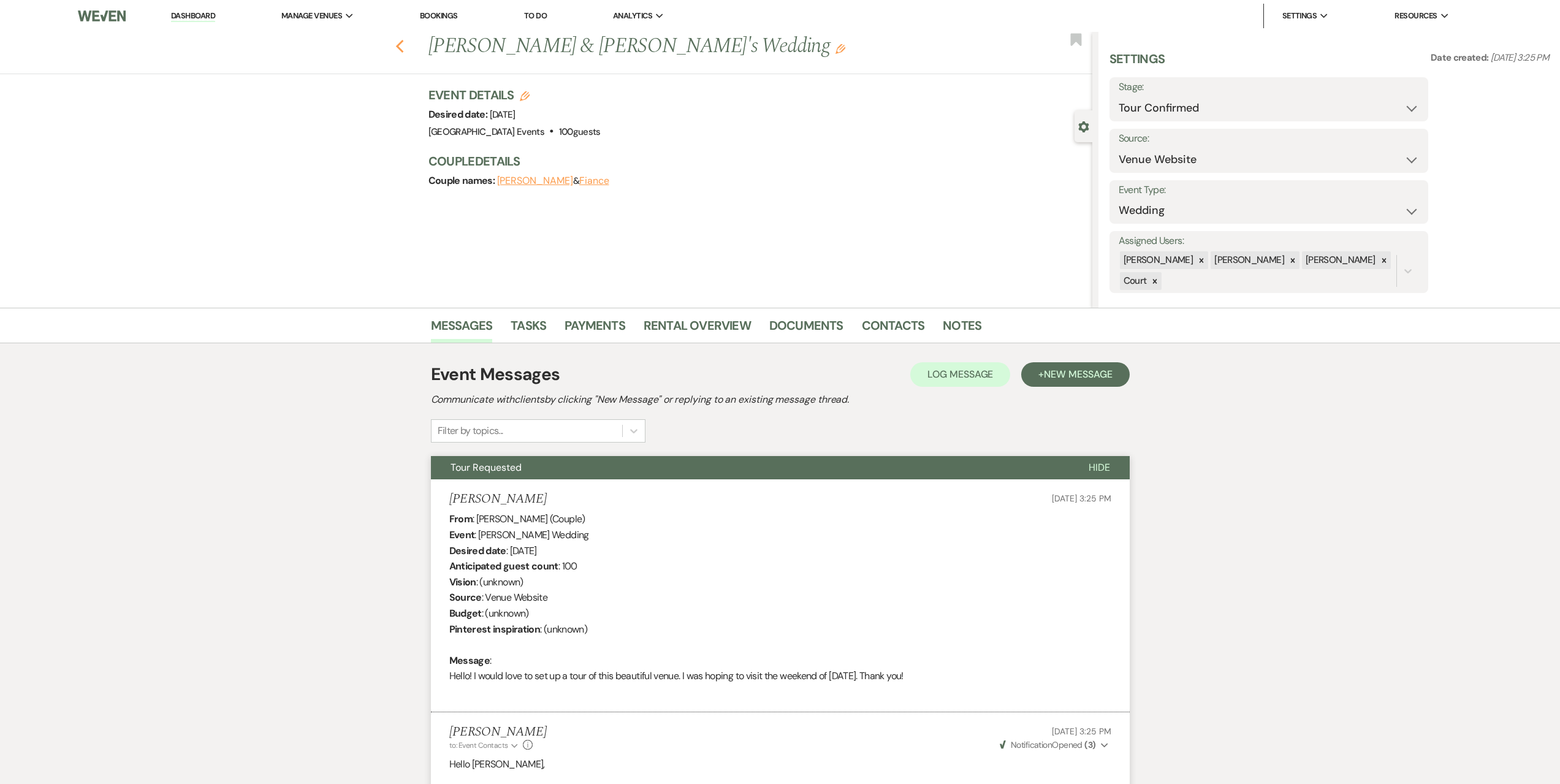
click at [402, 50] on icon "Previous" at bounding box center [400, 47] width 9 height 15
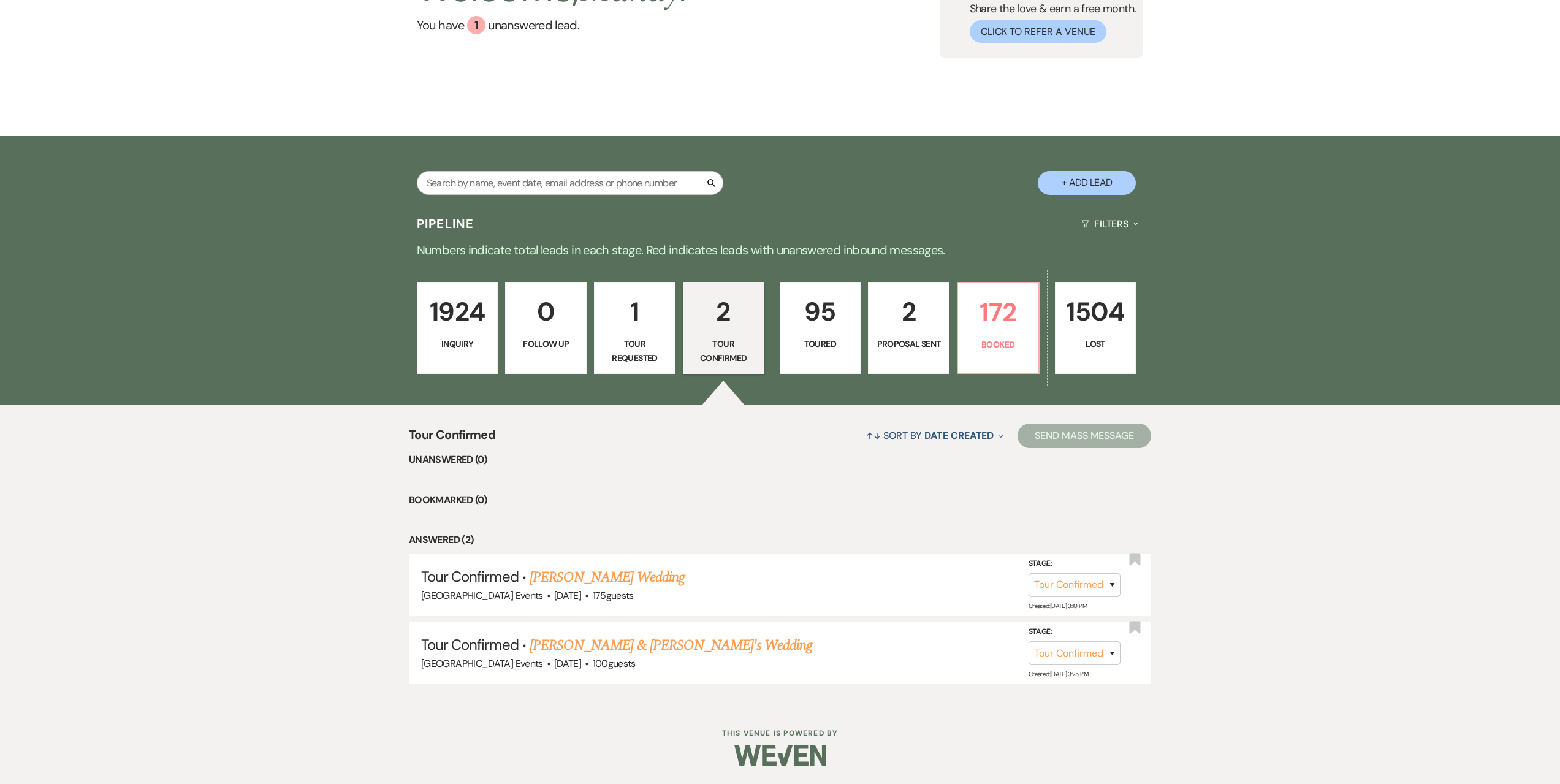
click at [636, 324] on p "1" at bounding box center [635, 312] width 66 height 41
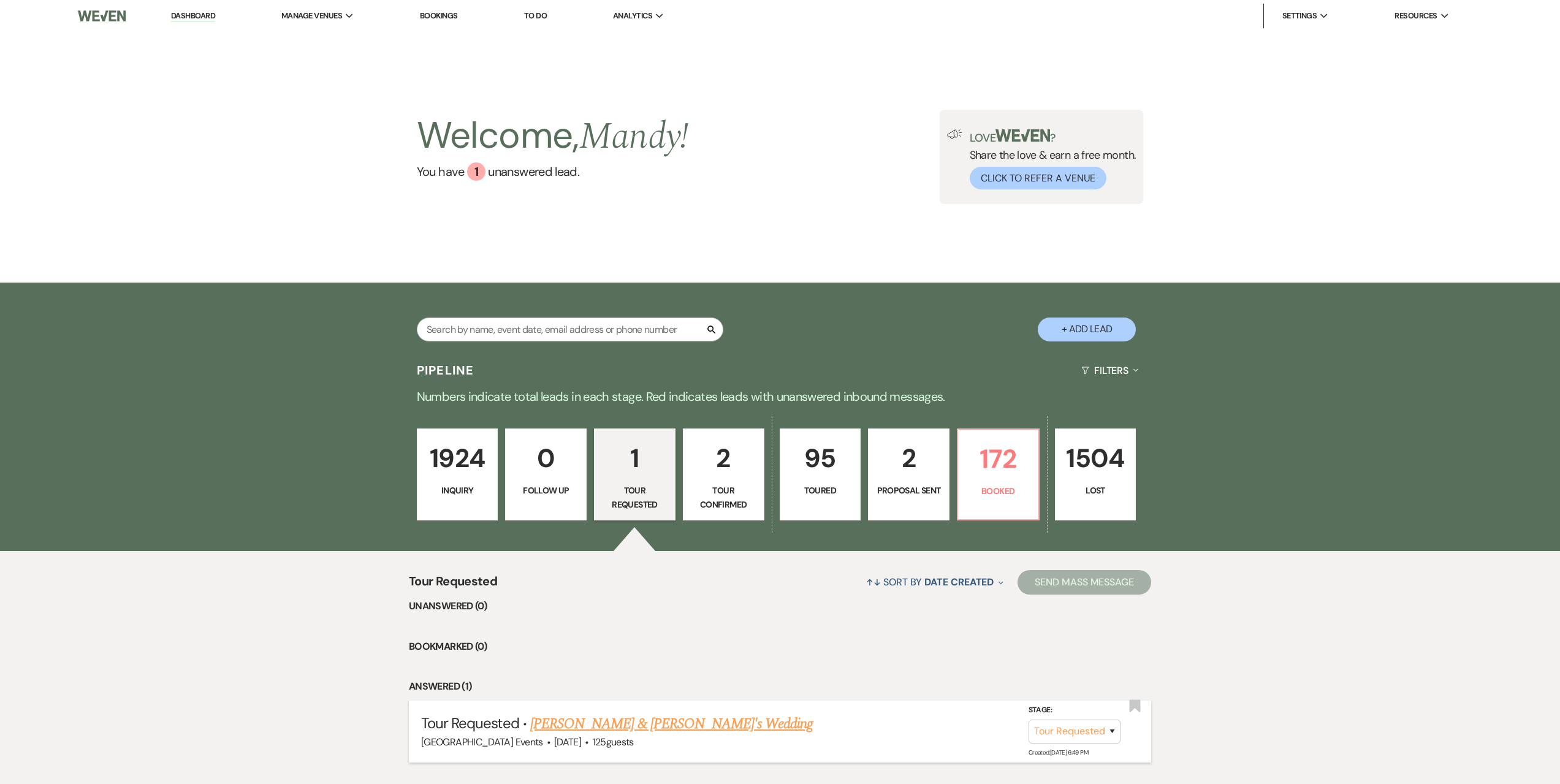
click at [589, 725] on link "Katey Cole & Fiance's Wedding" at bounding box center [672, 724] width 284 height 22
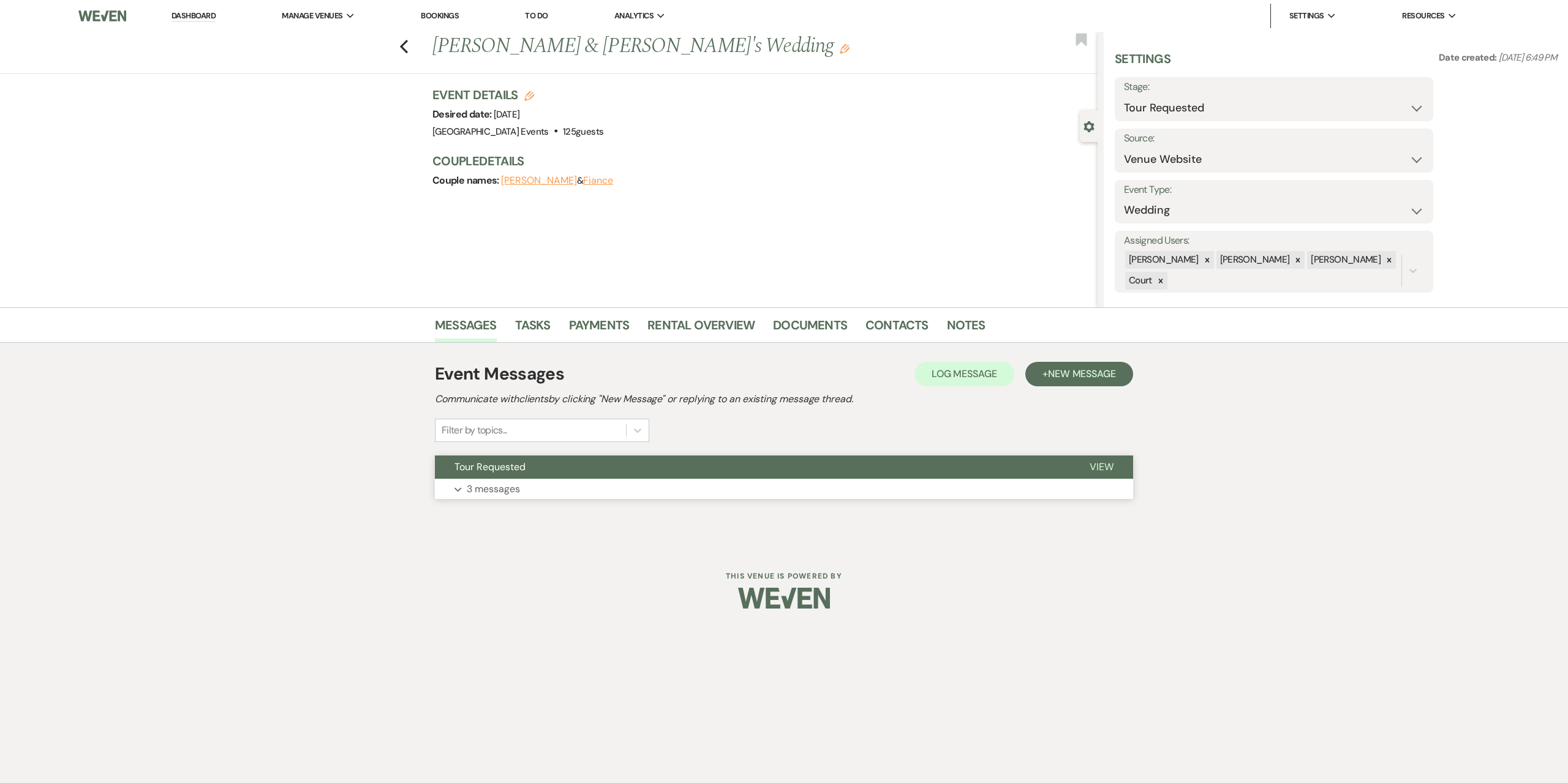
click at [573, 493] on button "Expand 3 messages" at bounding box center [784, 489] width 698 height 21
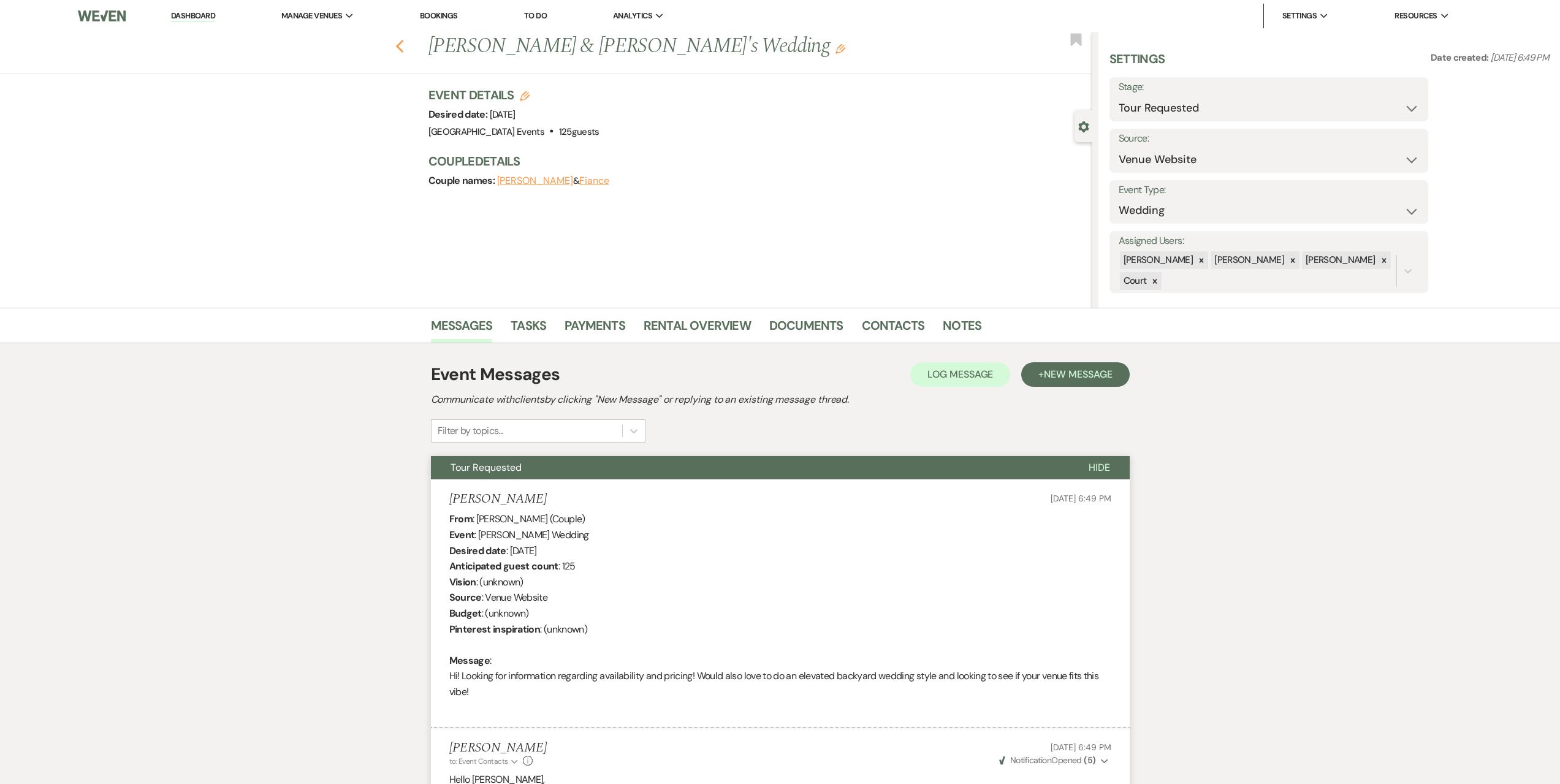
click at [403, 45] on use "button" at bounding box center [400, 46] width 8 height 13
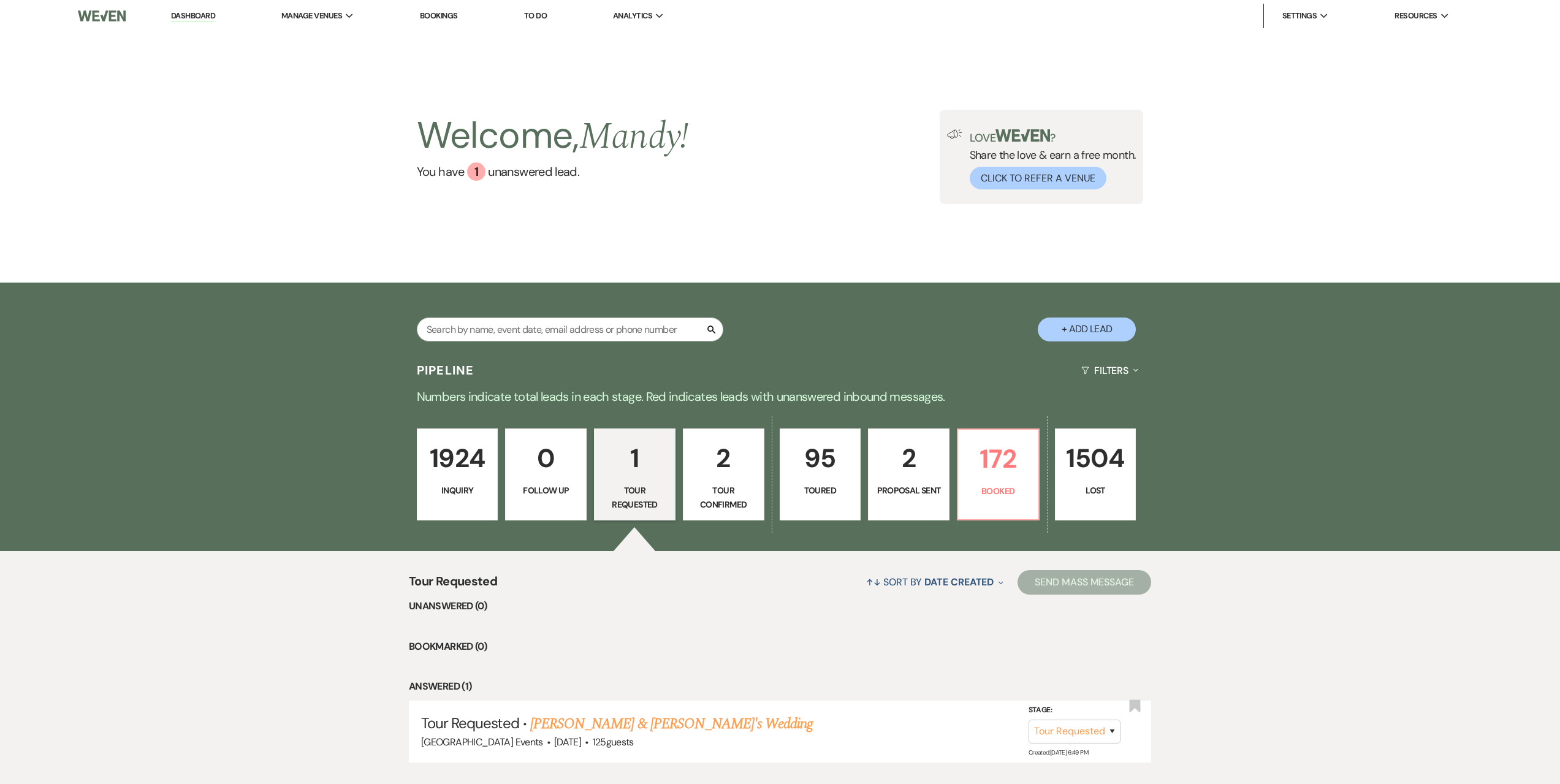
click at [455, 504] on link "1924 Inquiry" at bounding box center [458, 475] width 82 height 92
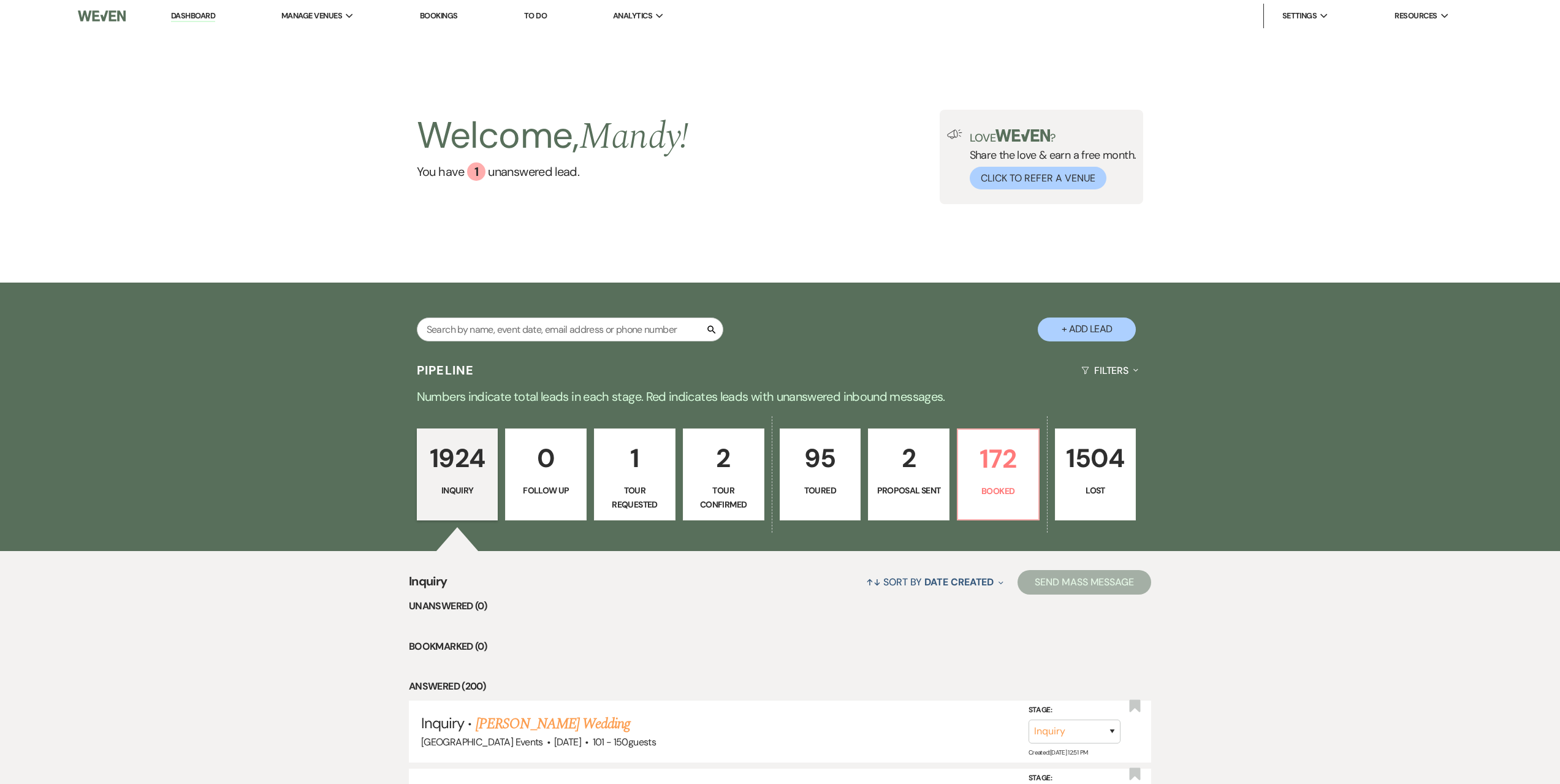
scroll to position [245, 0]
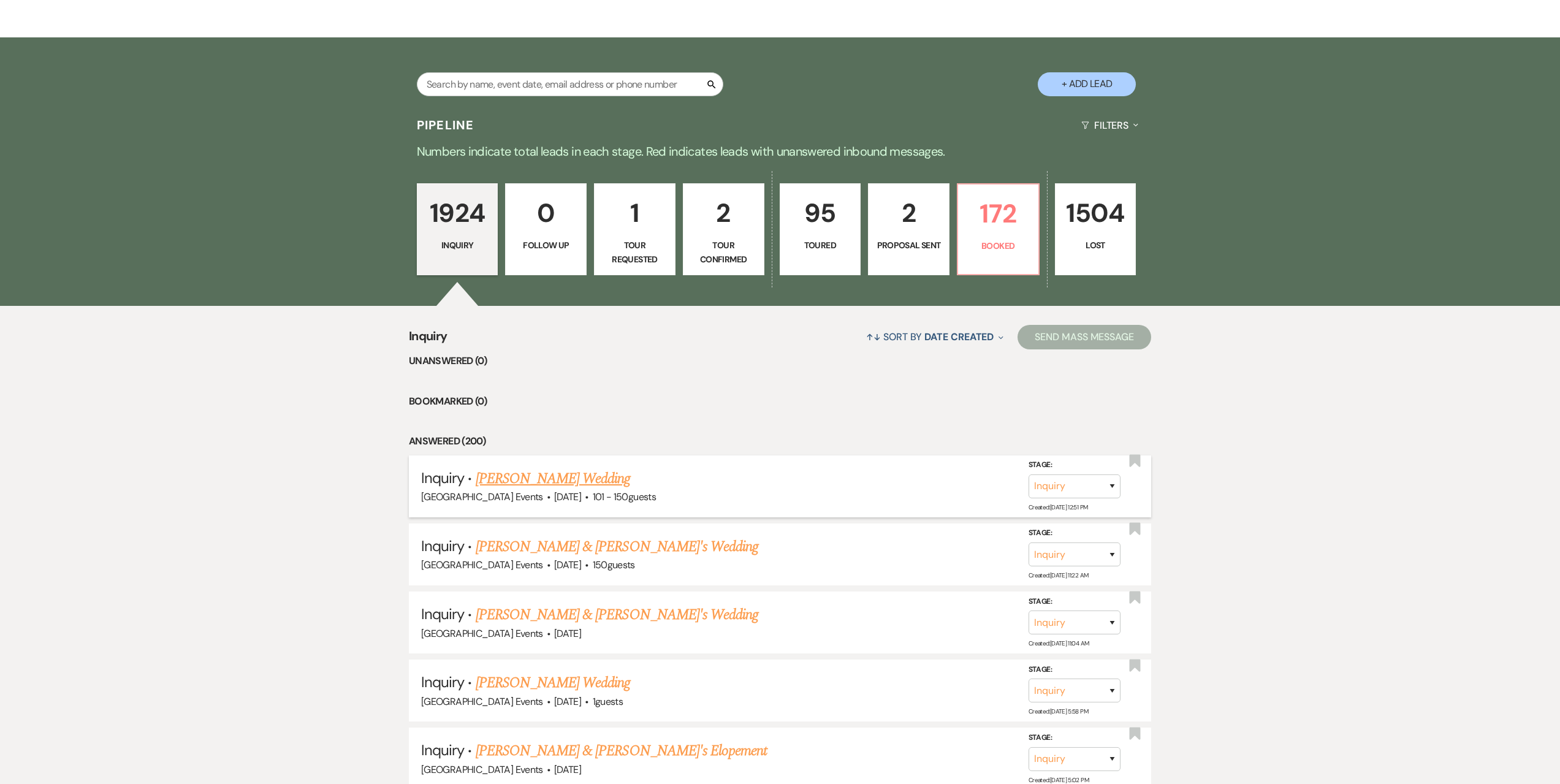
click at [543, 486] on link "Lizzy Yenser's Wedding" at bounding box center [553, 478] width 155 height 22
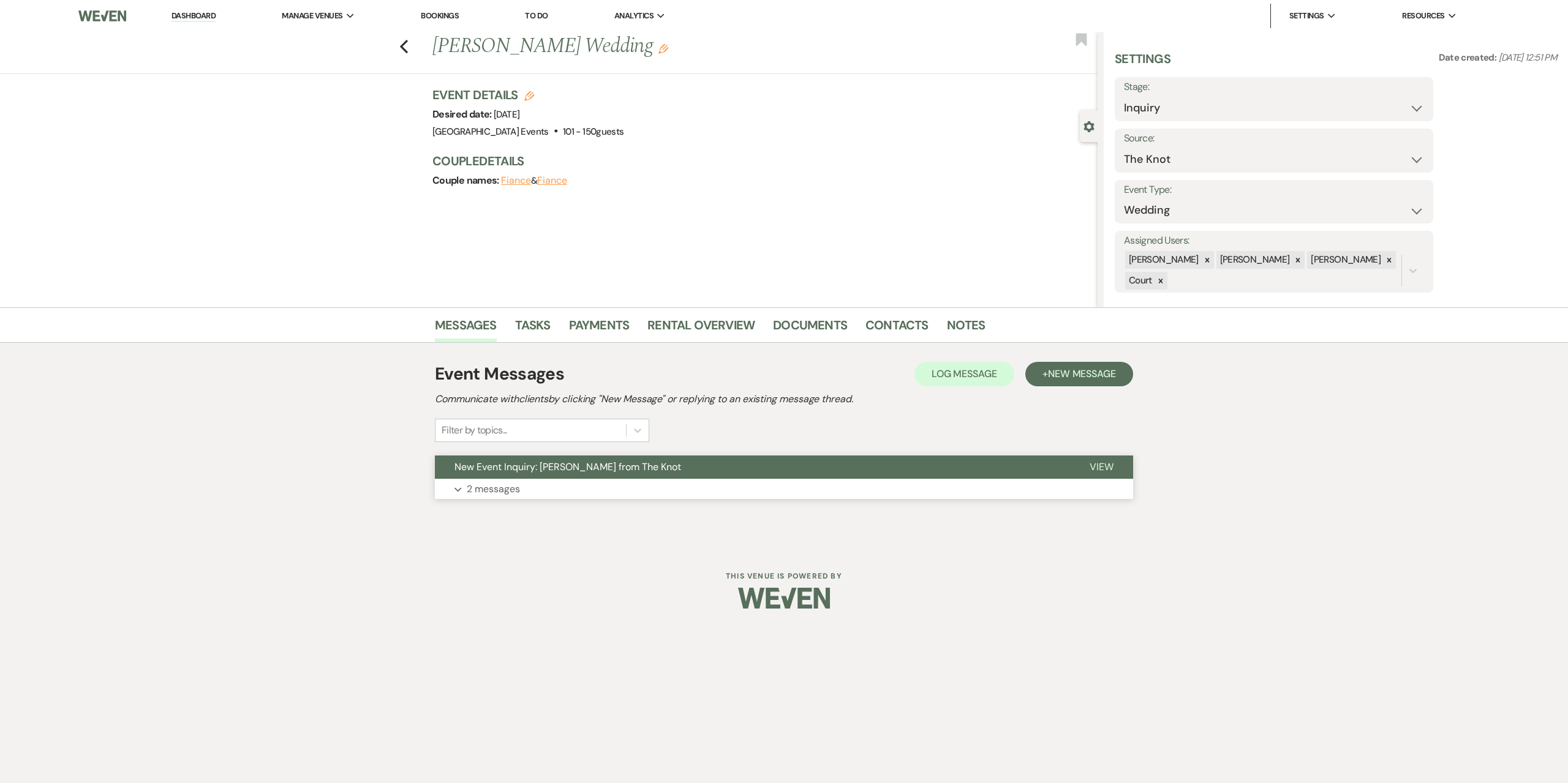
click at [522, 492] on button "Expand 2 messages" at bounding box center [784, 489] width 698 height 21
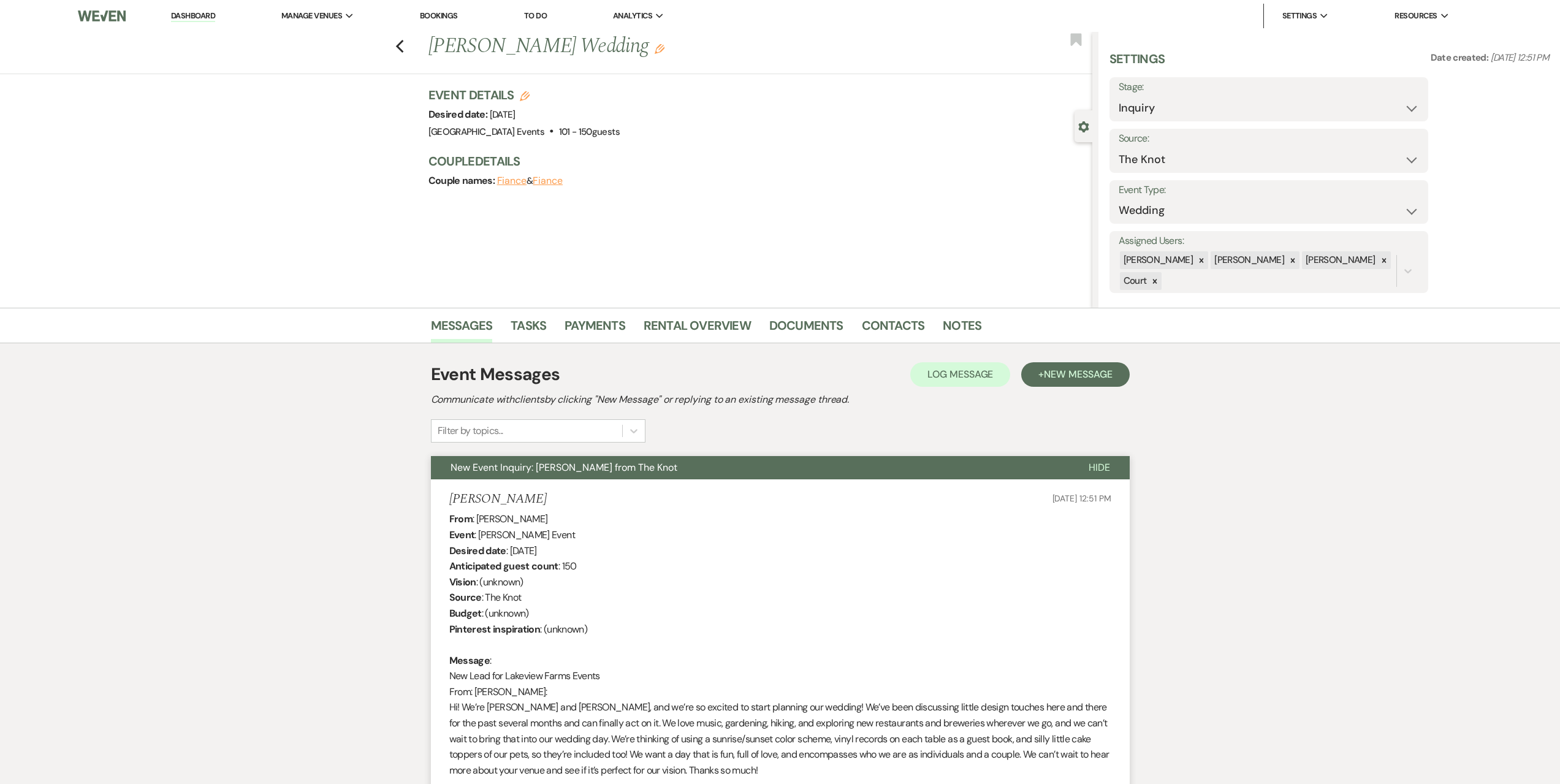
scroll to position [61, 0]
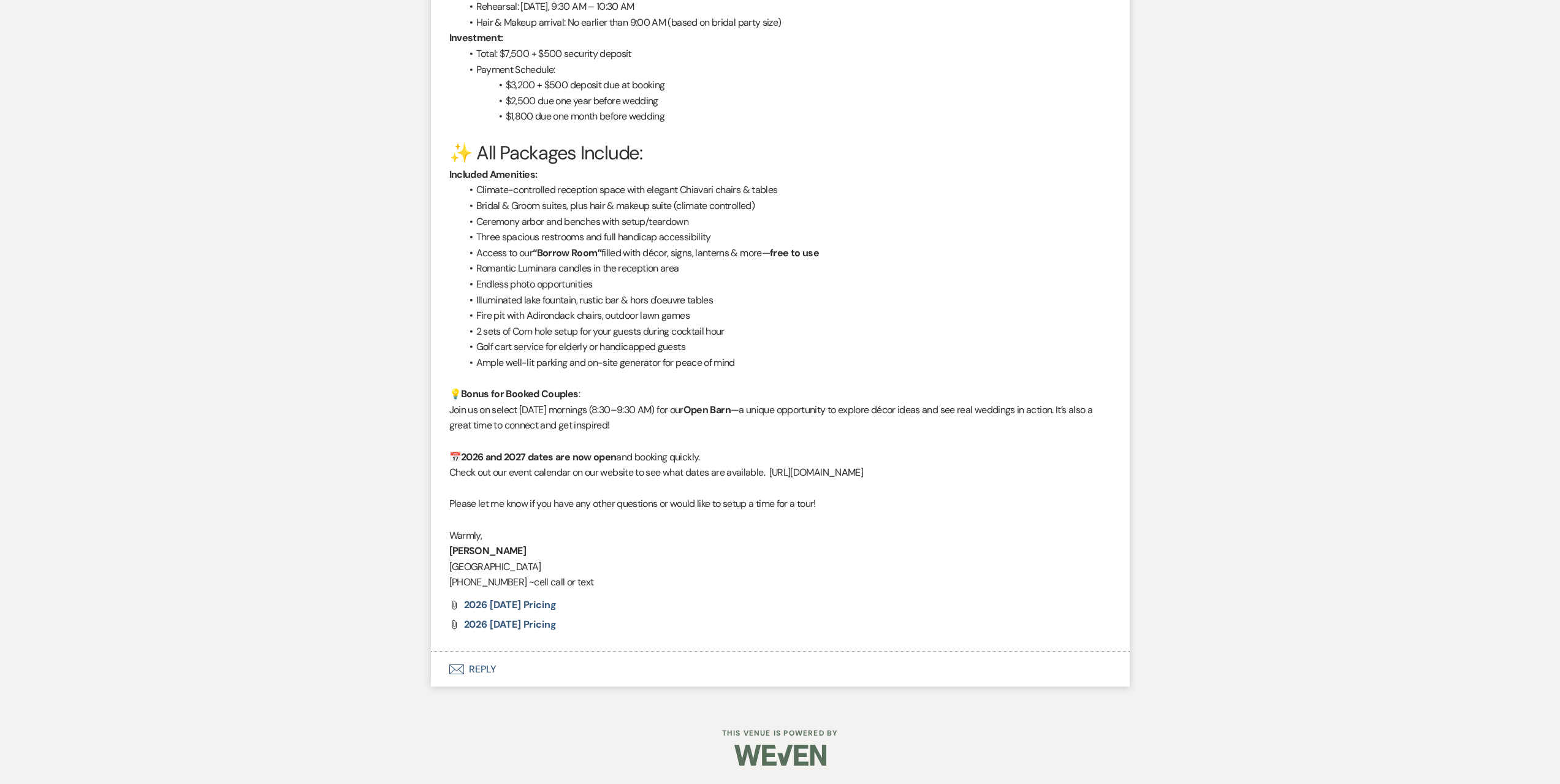
click at [617, 680] on button "Envelope Reply" at bounding box center [781, 669] width 699 height 35
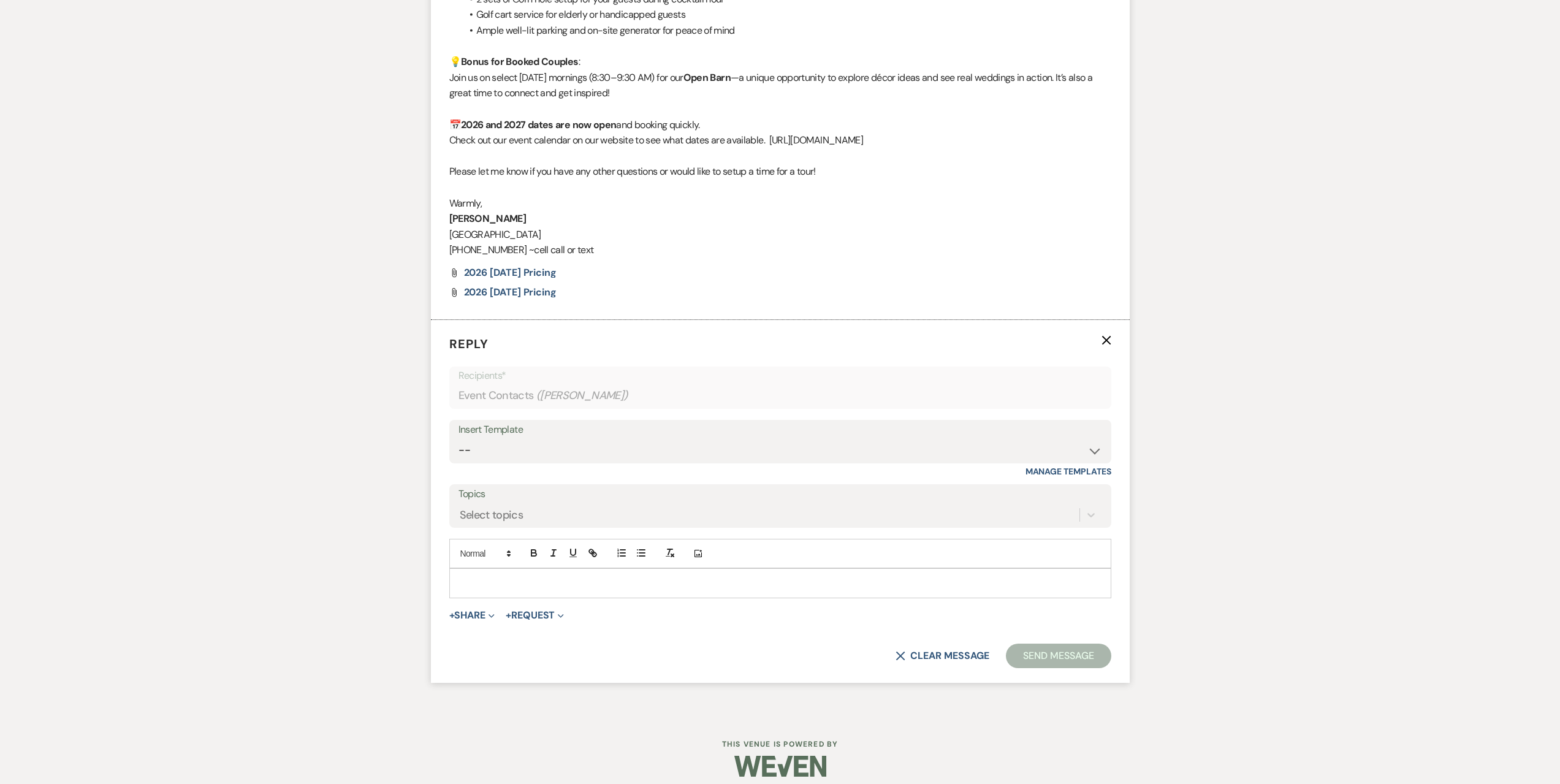
scroll to position [1907, 0]
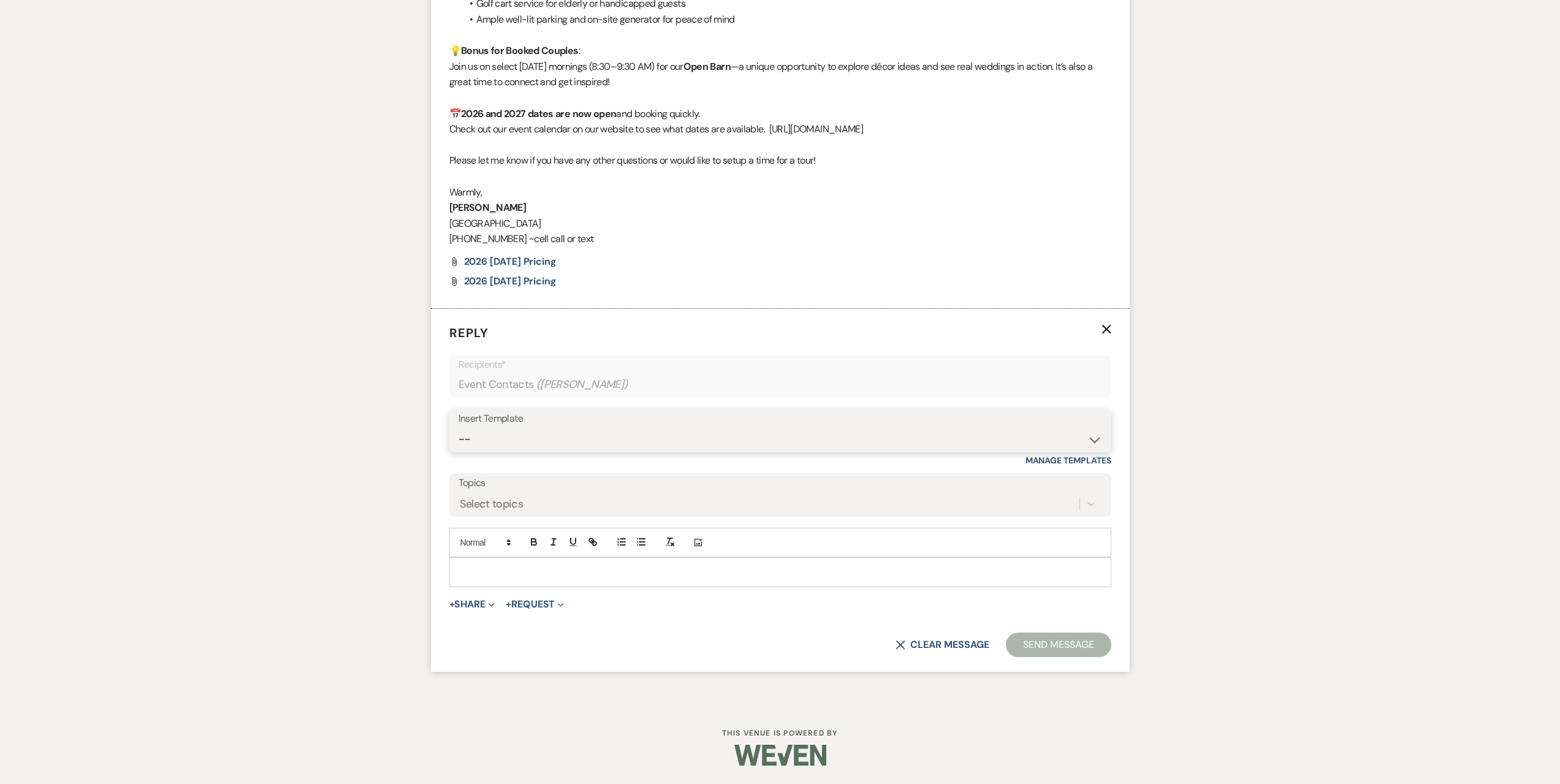
click at [547, 439] on select "-- Seating Chart Lacey's Weven Portal Introduction Payment Template Follow up i…" at bounding box center [780, 439] width 644 height 24
click at [458, 427] on select "-- Seating Chart Lacey's Weven Portal Introduction Payment Template Follow up i…" at bounding box center [780, 439] width 644 height 24
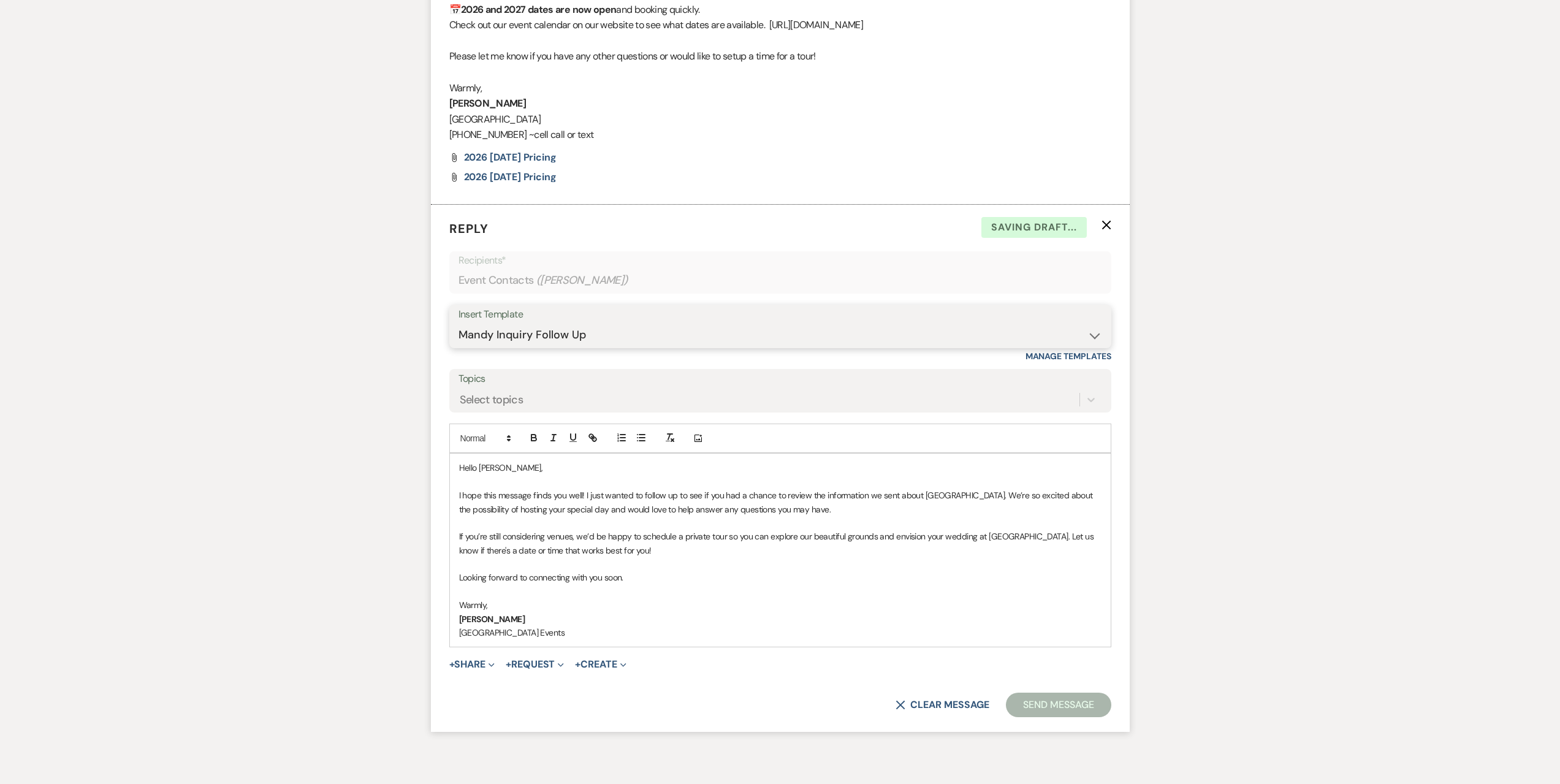
scroll to position [2072, 0]
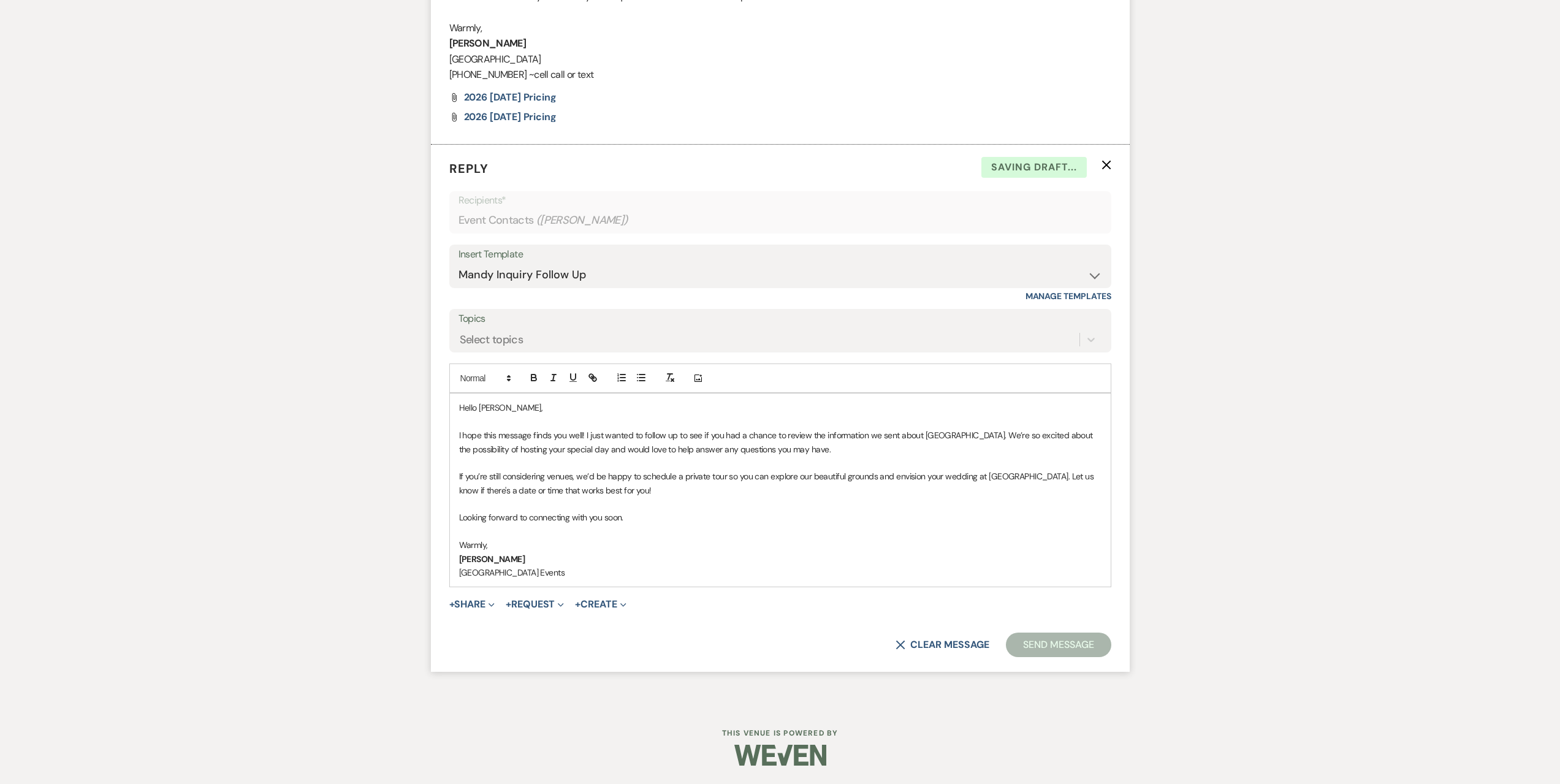
click at [1022, 642] on button "Send Message" at bounding box center [1058, 645] width 105 height 25
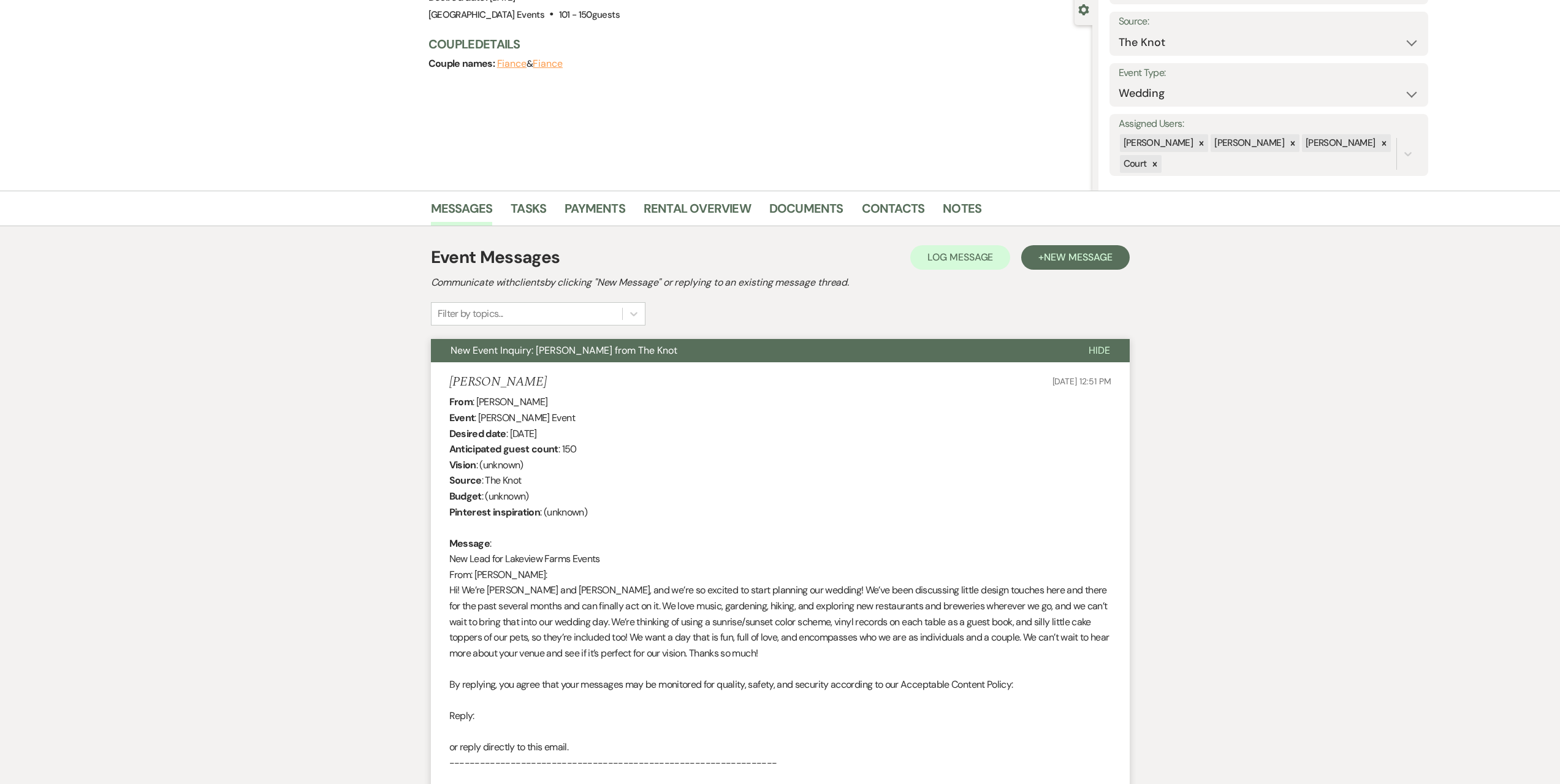
scroll to position [11, 0]
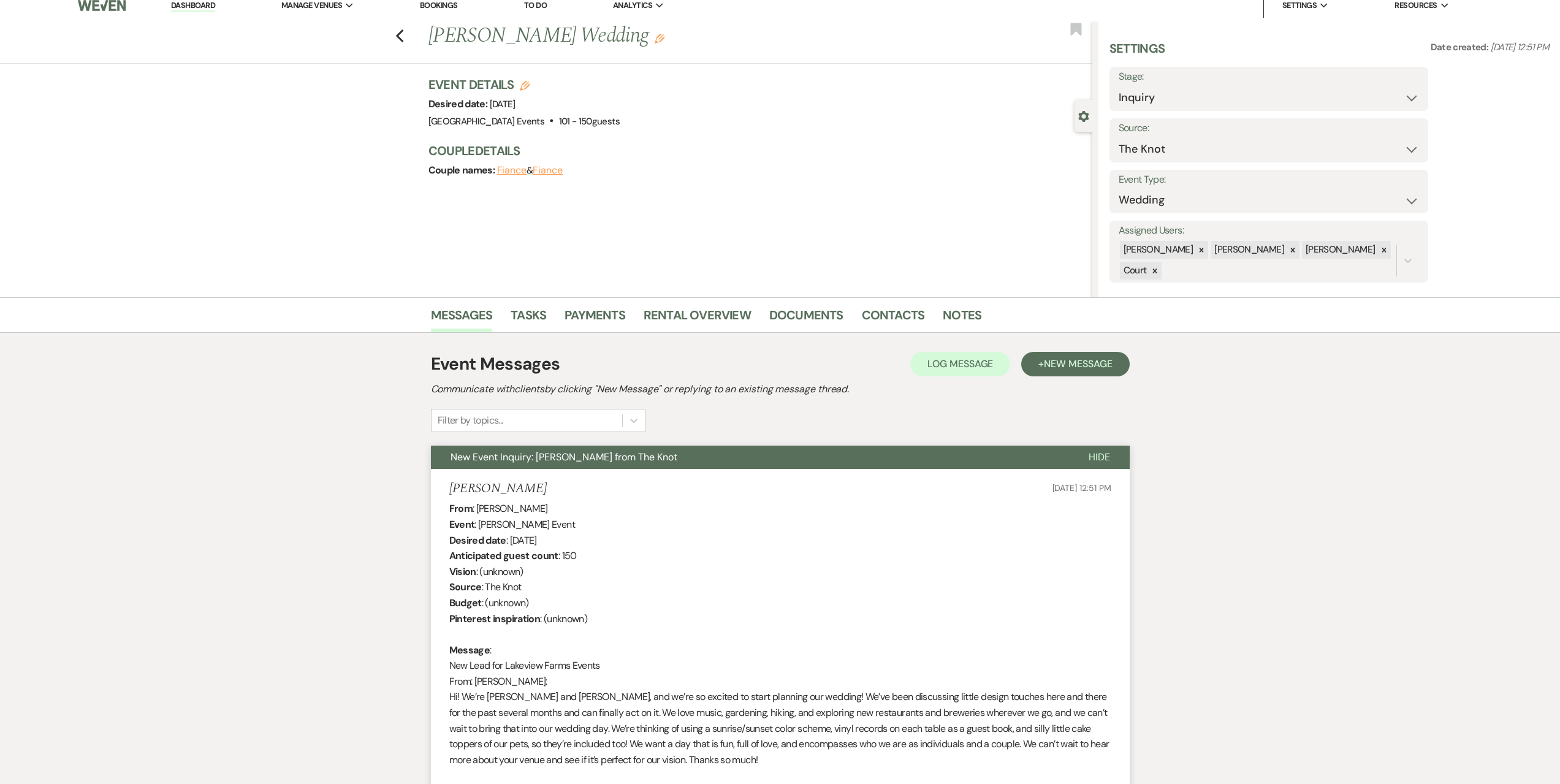
click at [397, 35] on div "Previous Lizzy Yenser's Wedding Edit Bookmark" at bounding box center [543, 42] width 1099 height 42
click at [405, 30] on icon "Previous" at bounding box center [400, 36] width 9 height 15
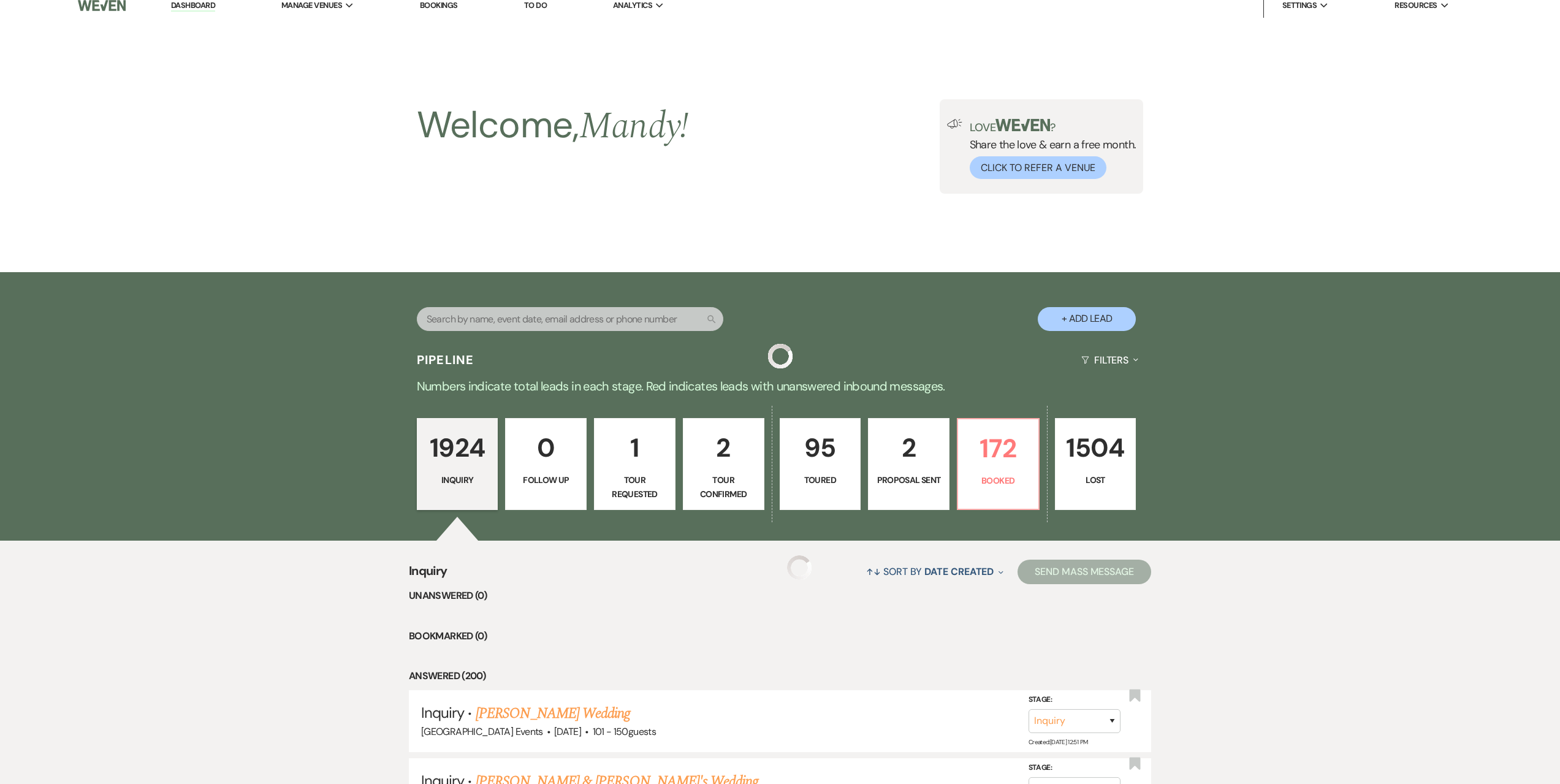
scroll to position [245, 0]
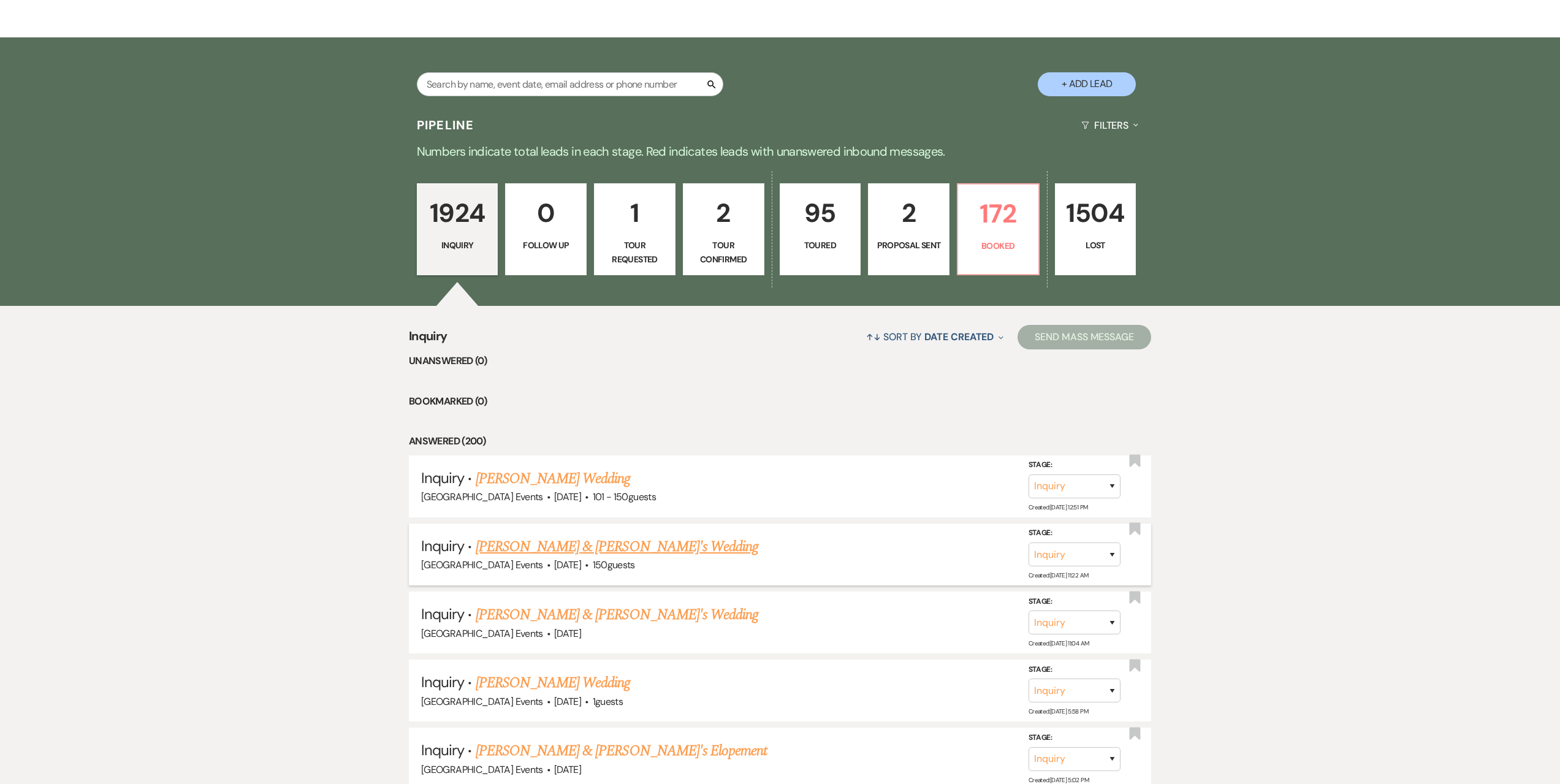
click at [603, 550] on link "Kirsten Nestlerode & Fiance's Wedding" at bounding box center [618, 547] width 284 height 22
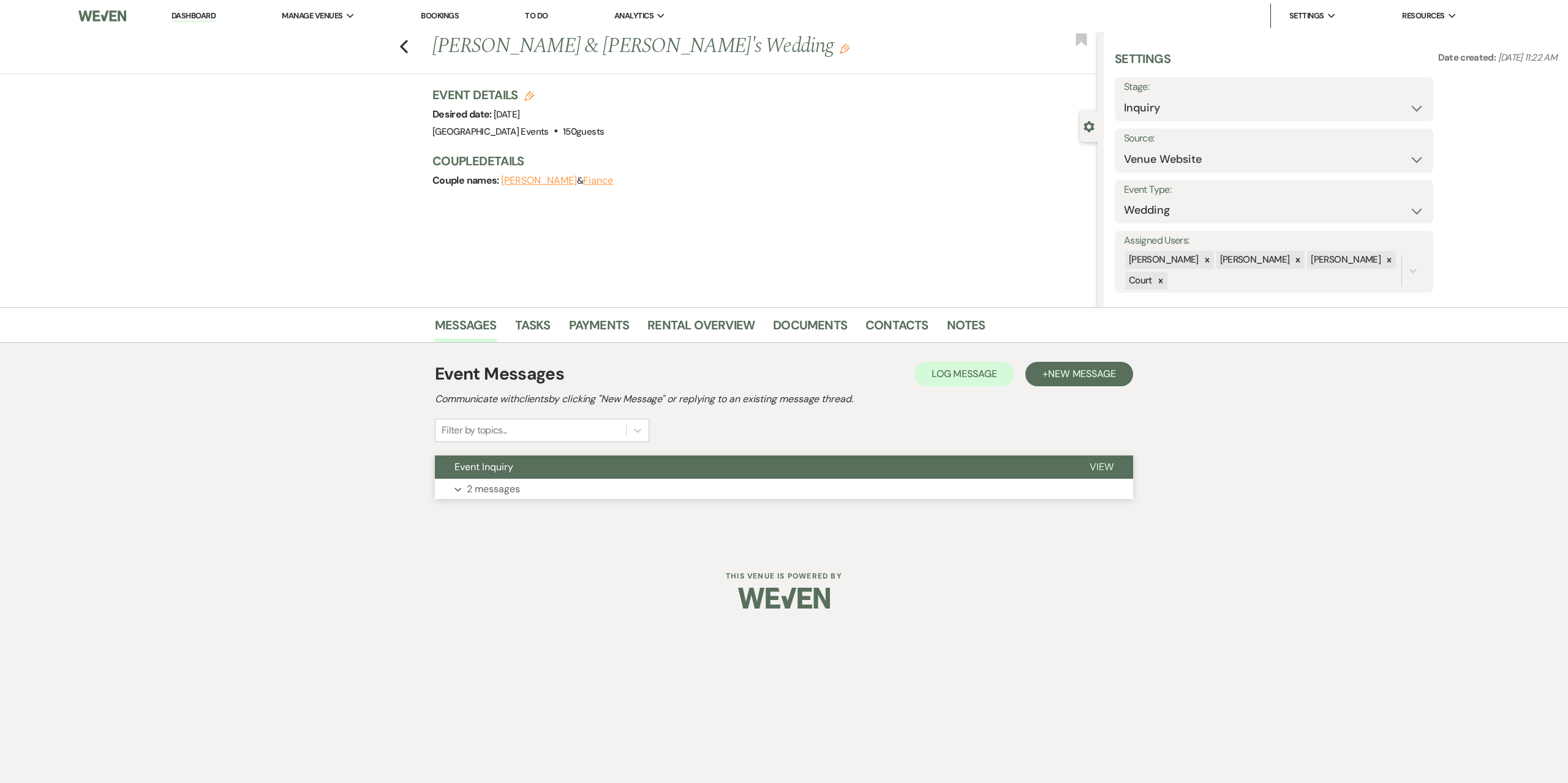
click at [600, 492] on button "Expand 2 messages" at bounding box center [784, 489] width 698 height 21
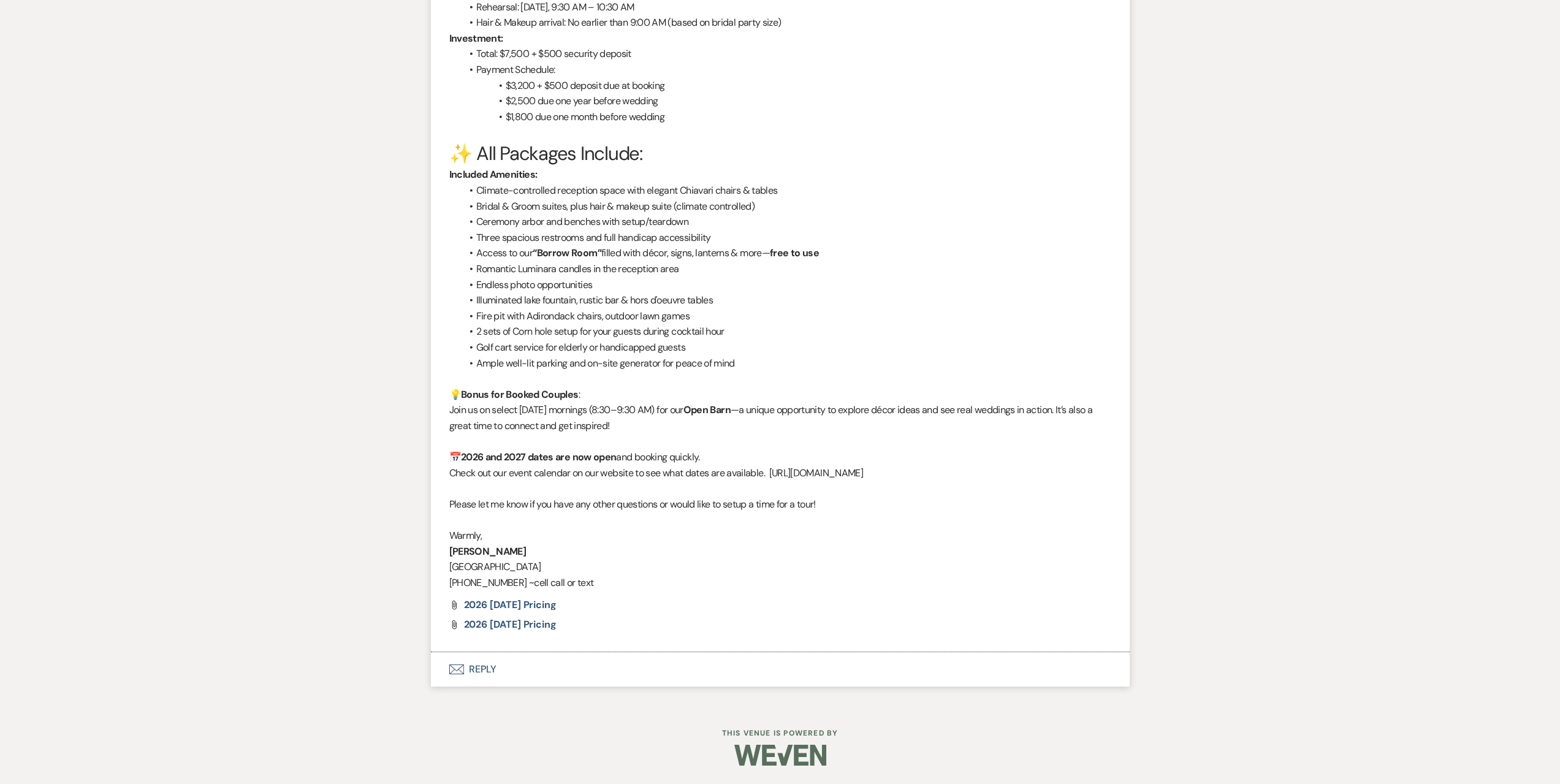
click at [512, 674] on button "Envelope Reply" at bounding box center [781, 669] width 699 height 35
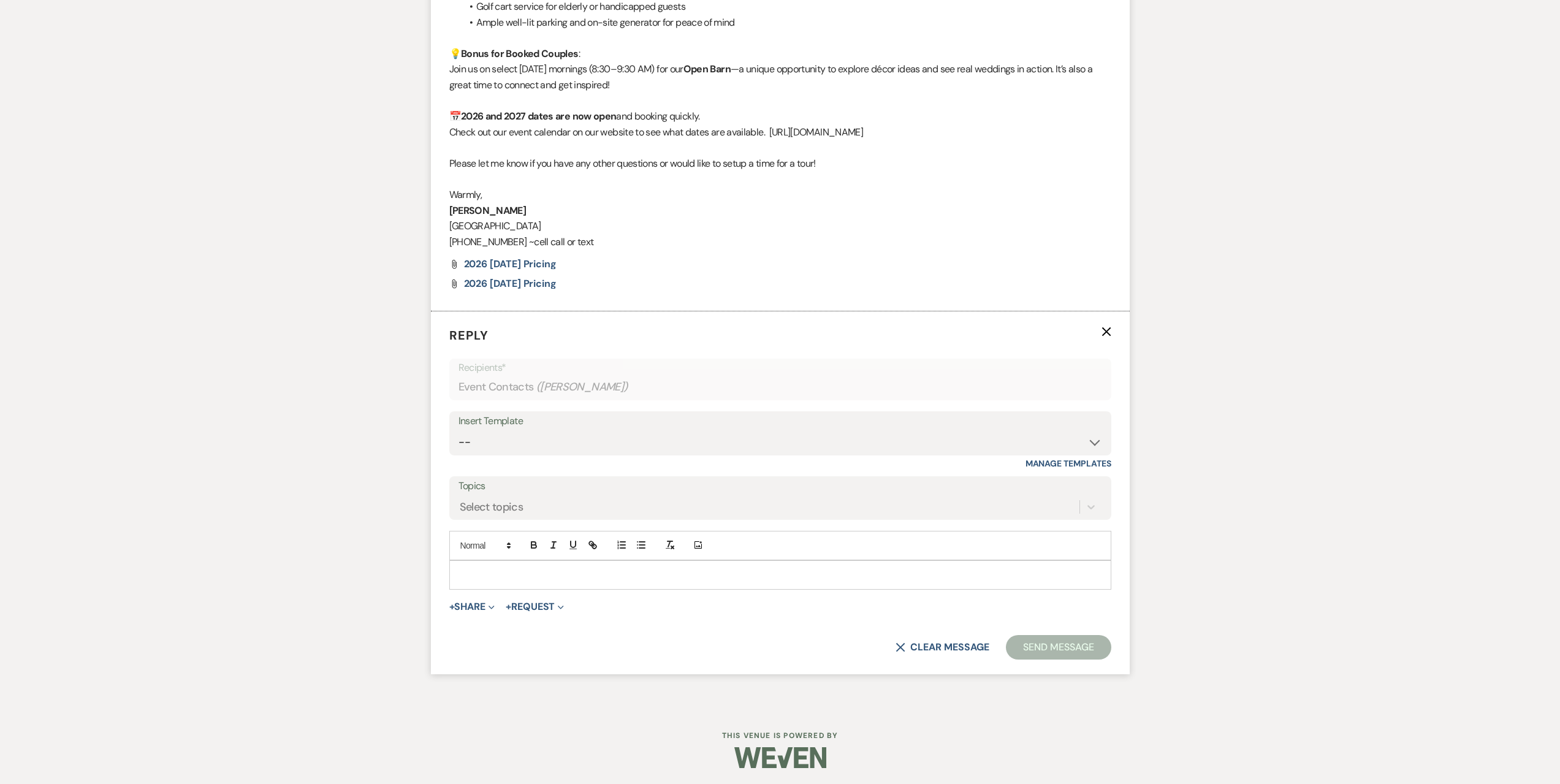
scroll to position [1499, 0]
click at [550, 426] on div "Insert Template" at bounding box center [780, 419] width 644 height 18
click at [551, 436] on select "-- Seating Chart Lacey's Weven Portal Introduction Payment Template Follow up i…" at bounding box center [780, 439] width 644 height 24
click at [458, 428] on select "-- Seating Chart Lacey's Weven Portal Introduction Payment Template Follow up i…" at bounding box center [780, 439] width 644 height 24
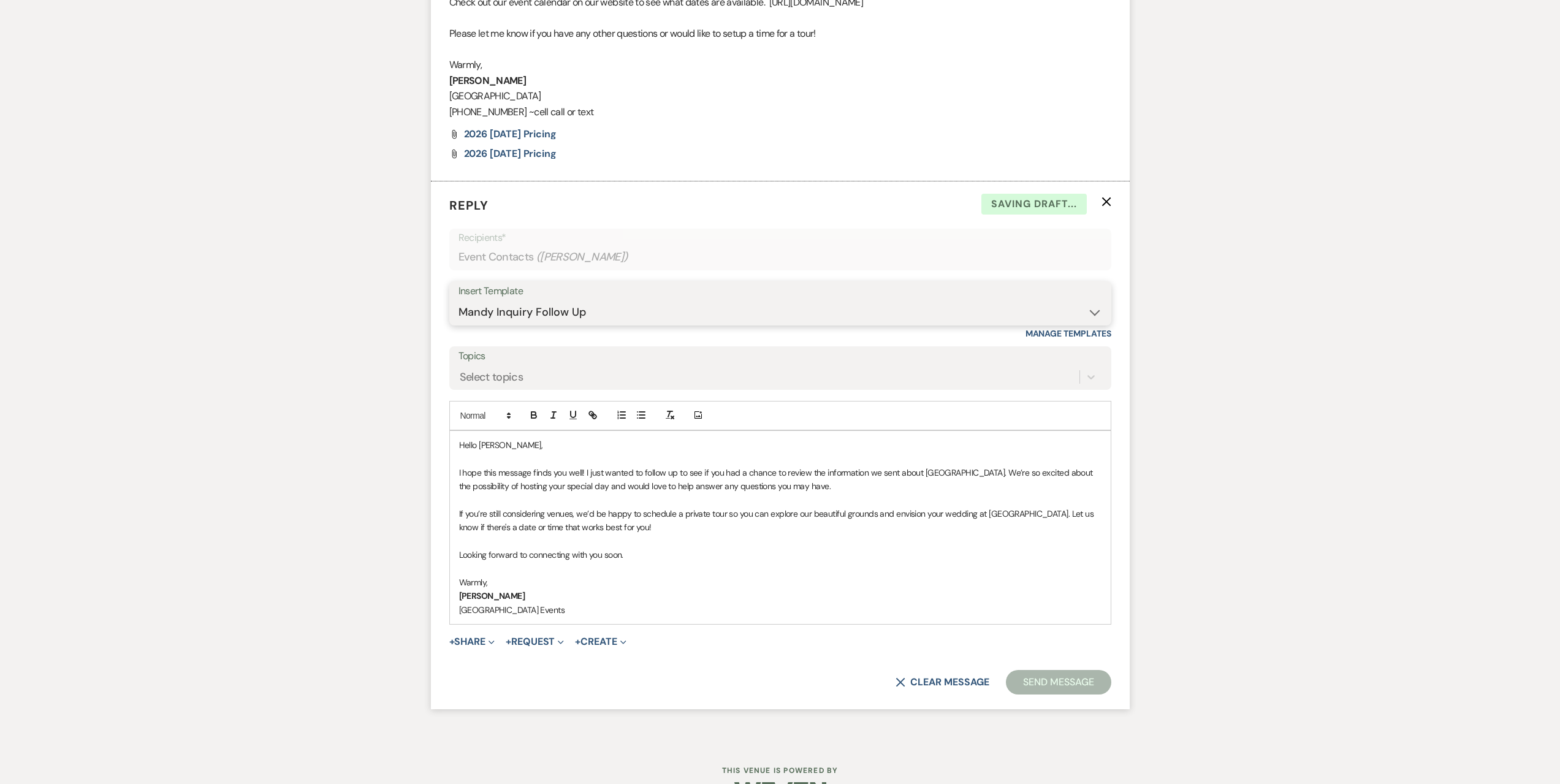
scroll to position [1664, 0]
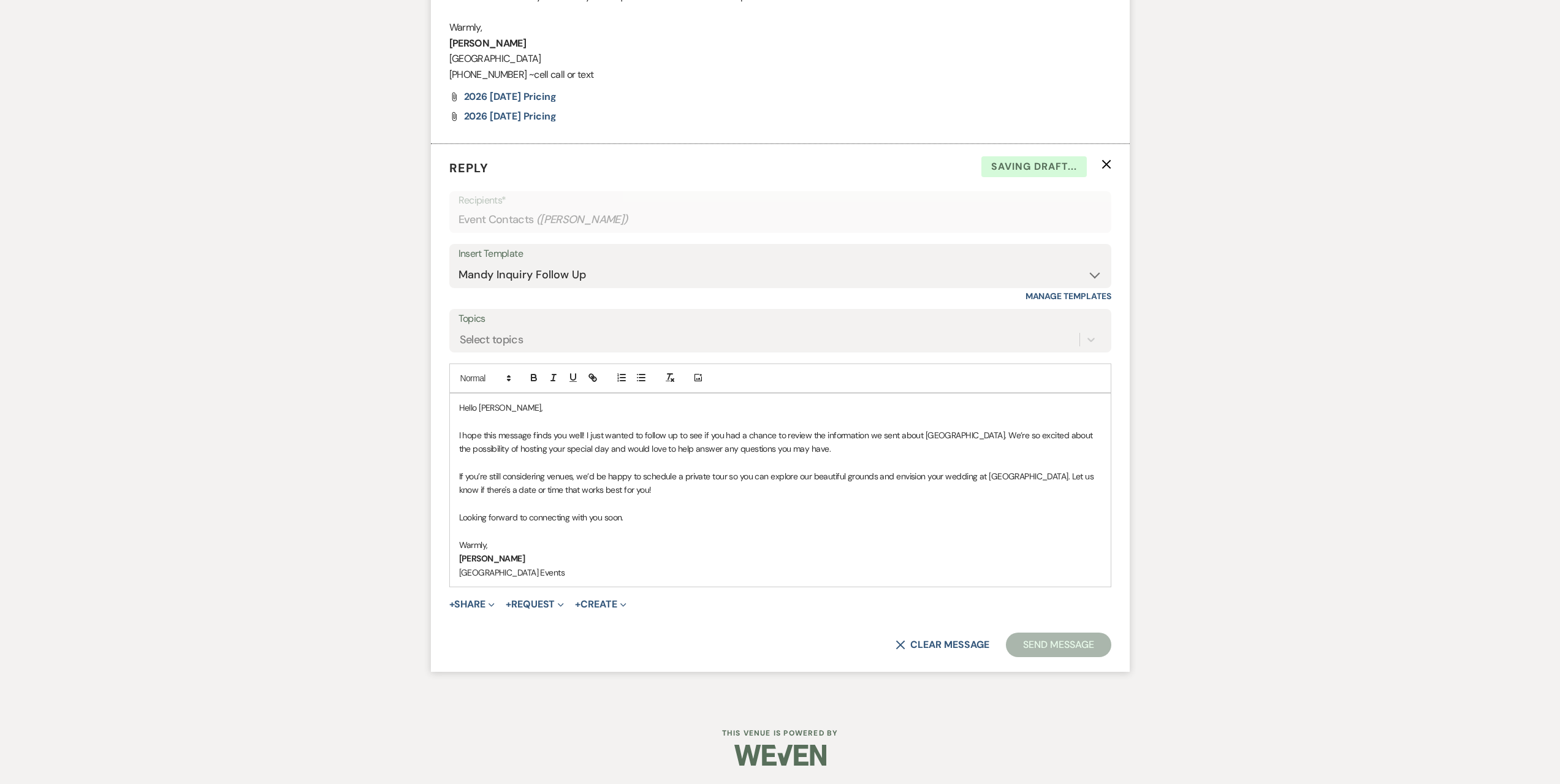
click at [1097, 638] on button "Send Message" at bounding box center [1058, 645] width 105 height 25
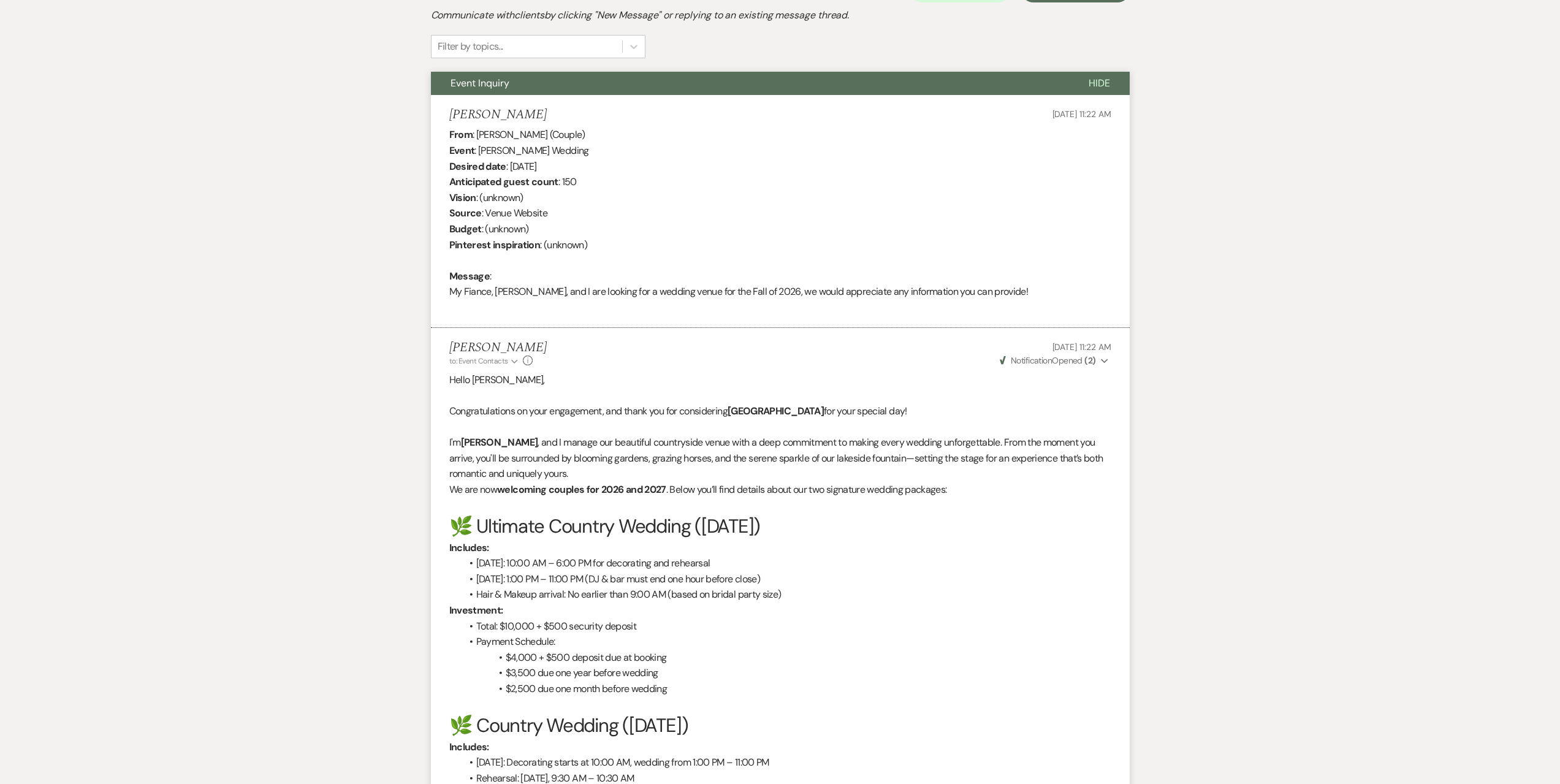
scroll to position [0, 0]
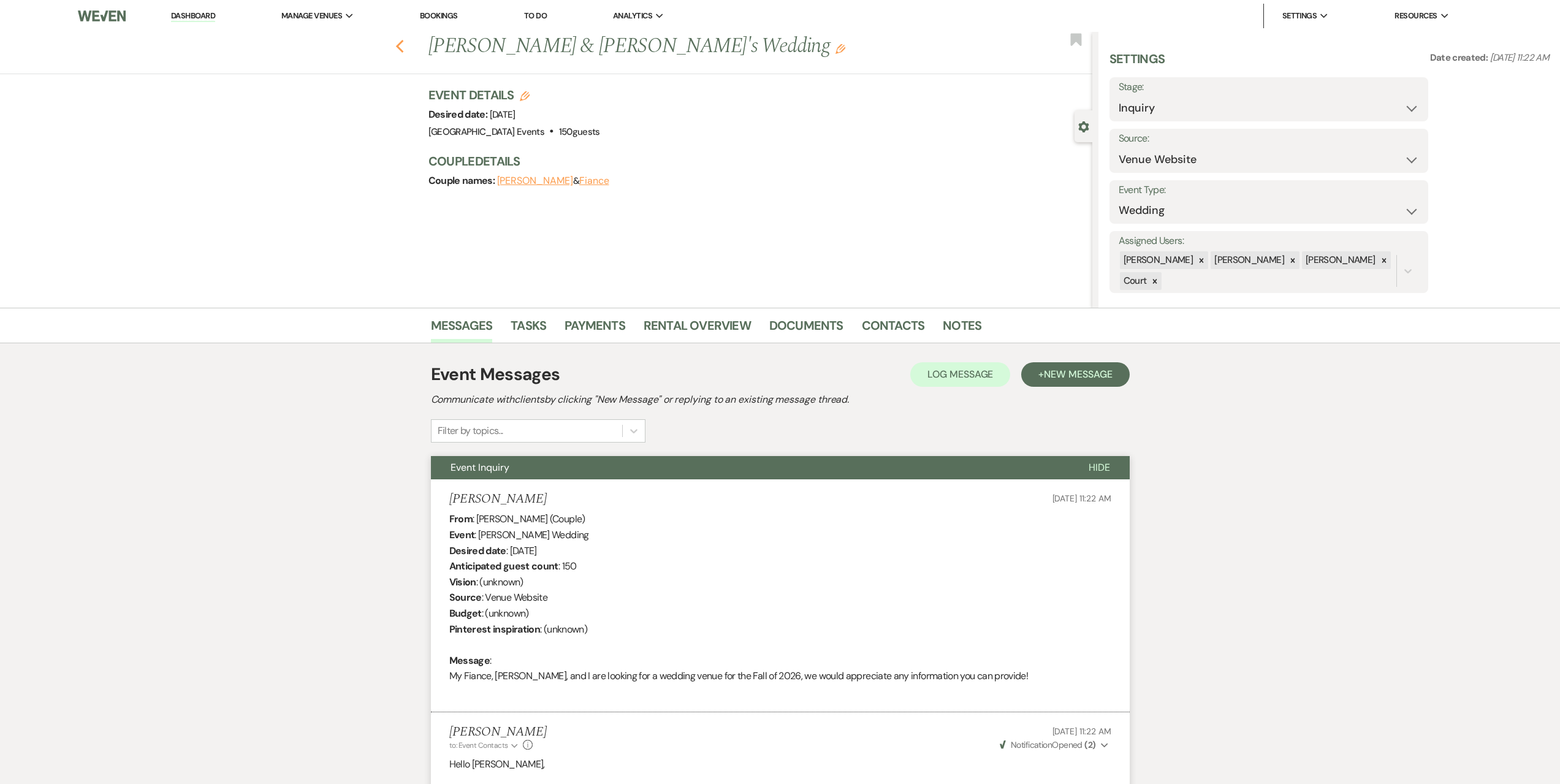
click at [403, 45] on use "button" at bounding box center [400, 46] width 8 height 13
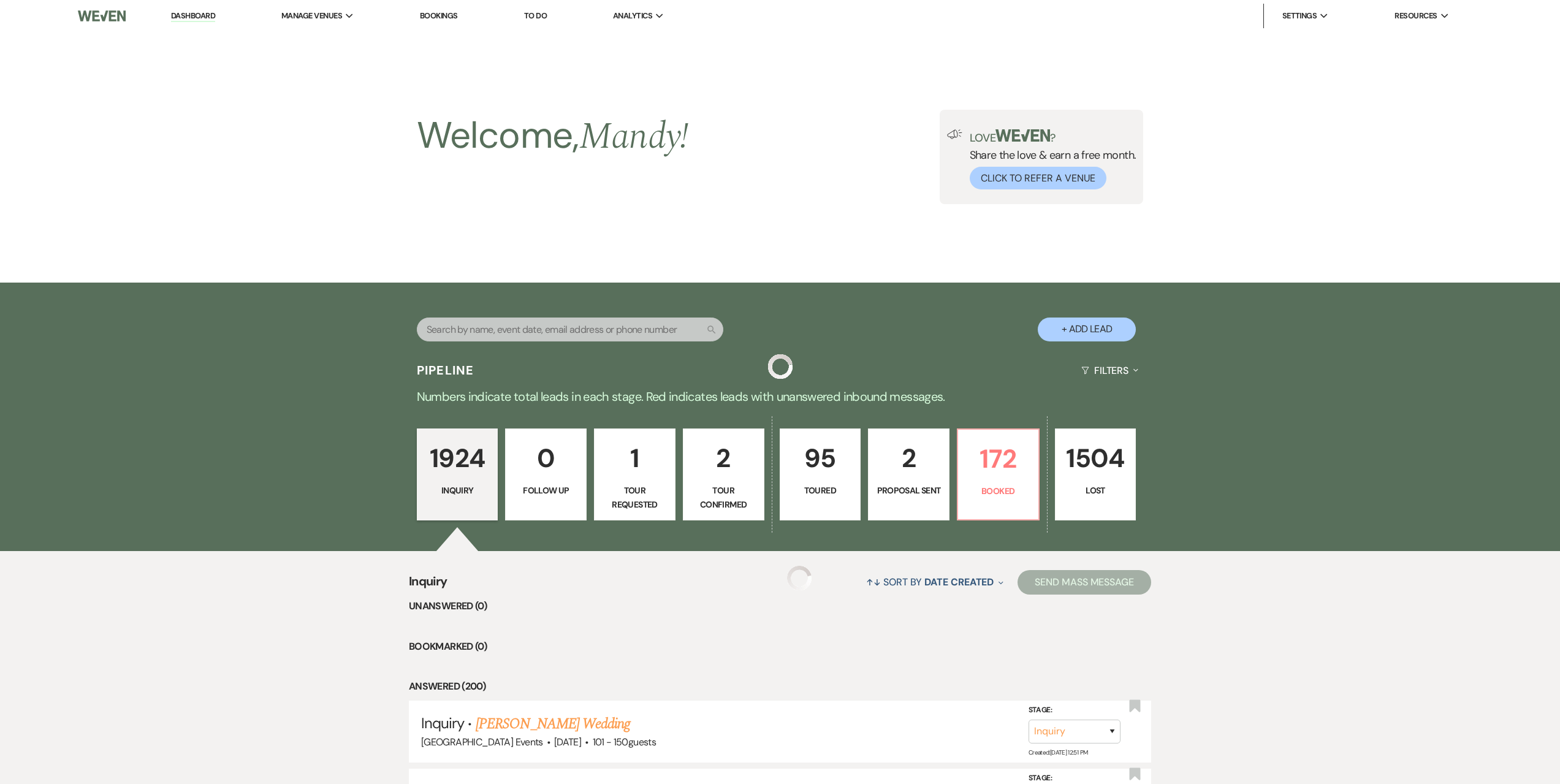
scroll to position [245, 0]
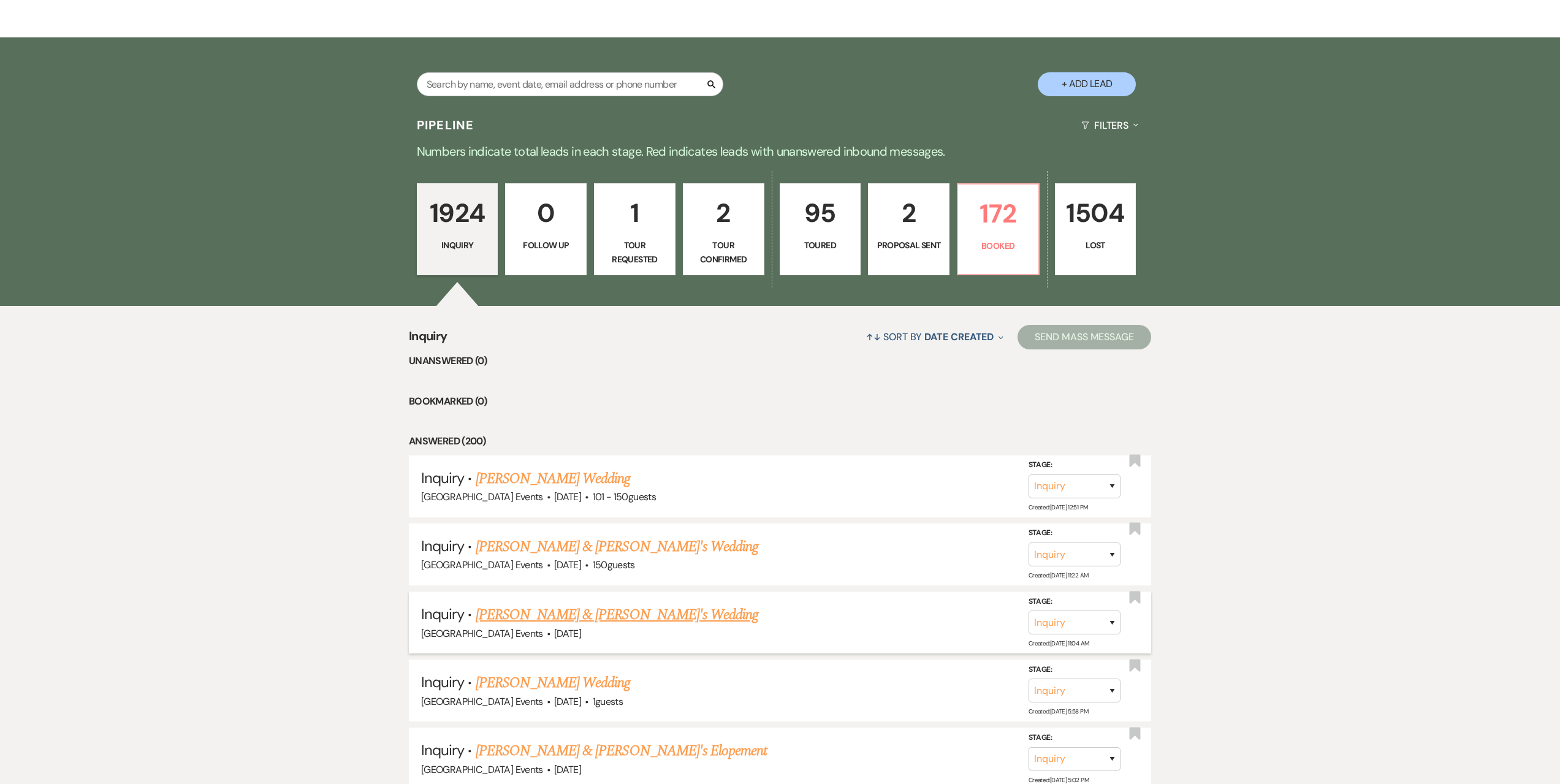
click at [590, 621] on link "Courtney Bollinger & Fiance's Wedding" at bounding box center [618, 614] width 284 height 22
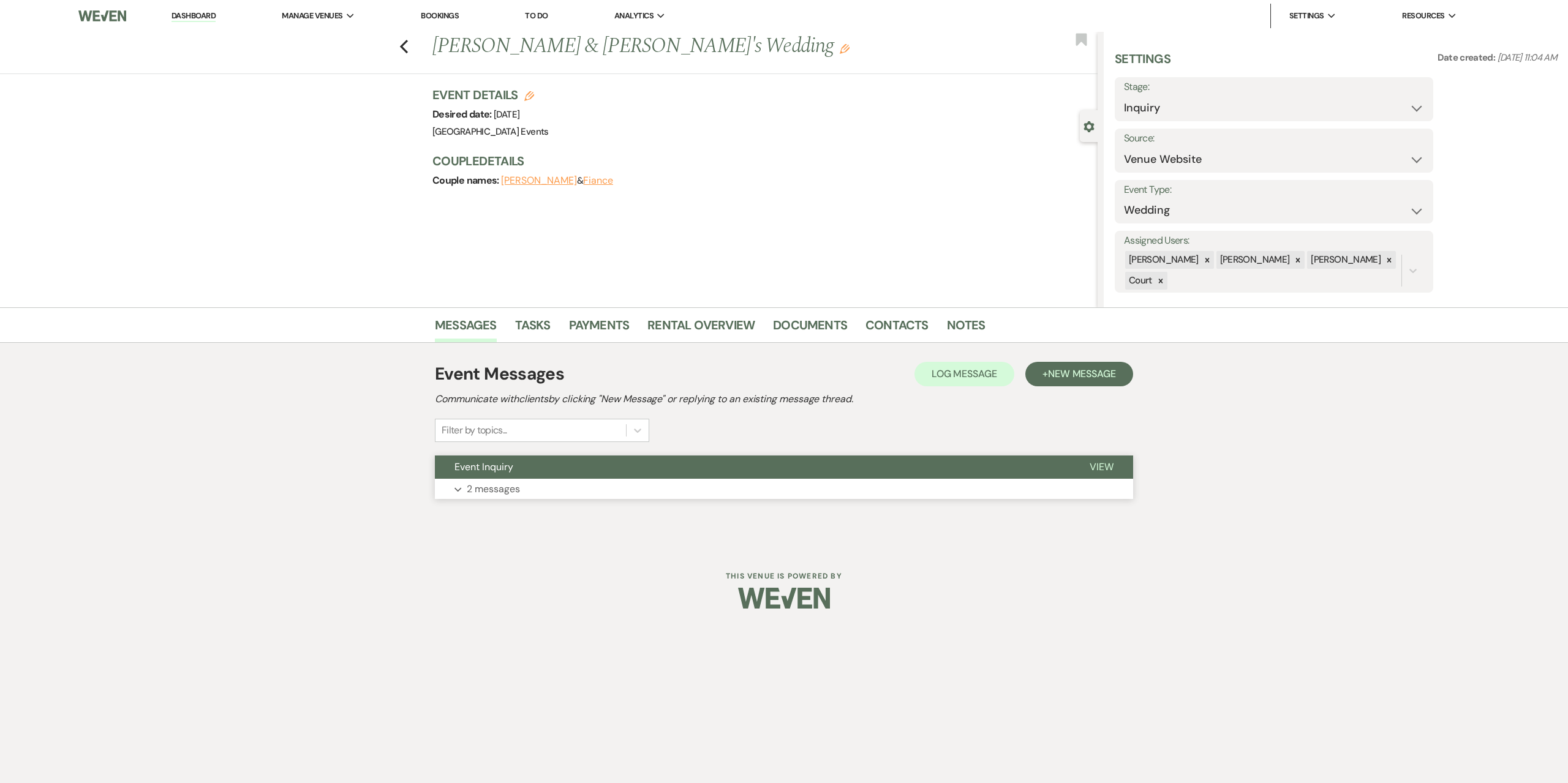
click at [579, 488] on button "Expand 2 messages" at bounding box center [784, 489] width 698 height 21
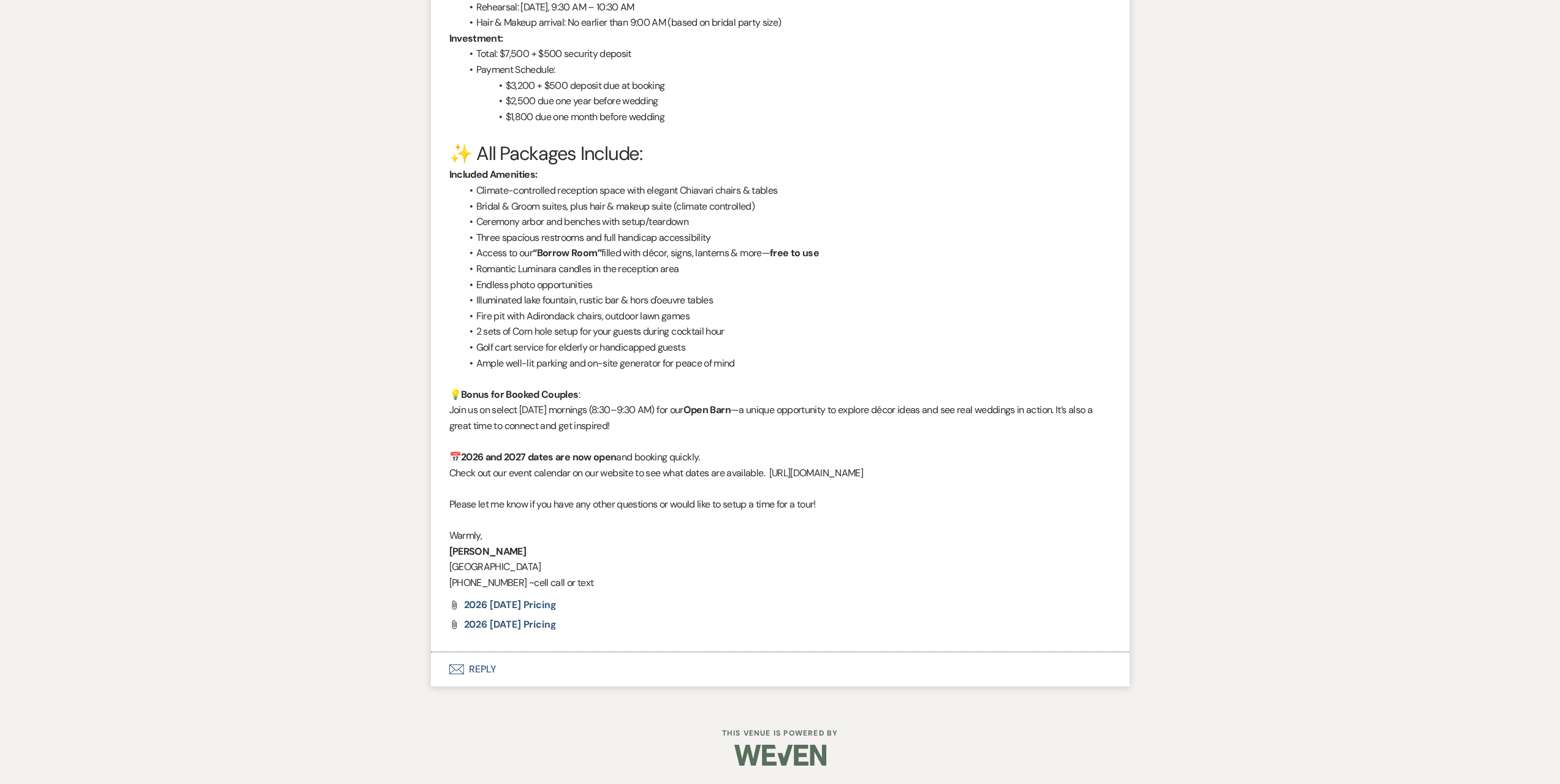
click at [647, 672] on button "Envelope Reply" at bounding box center [781, 669] width 699 height 35
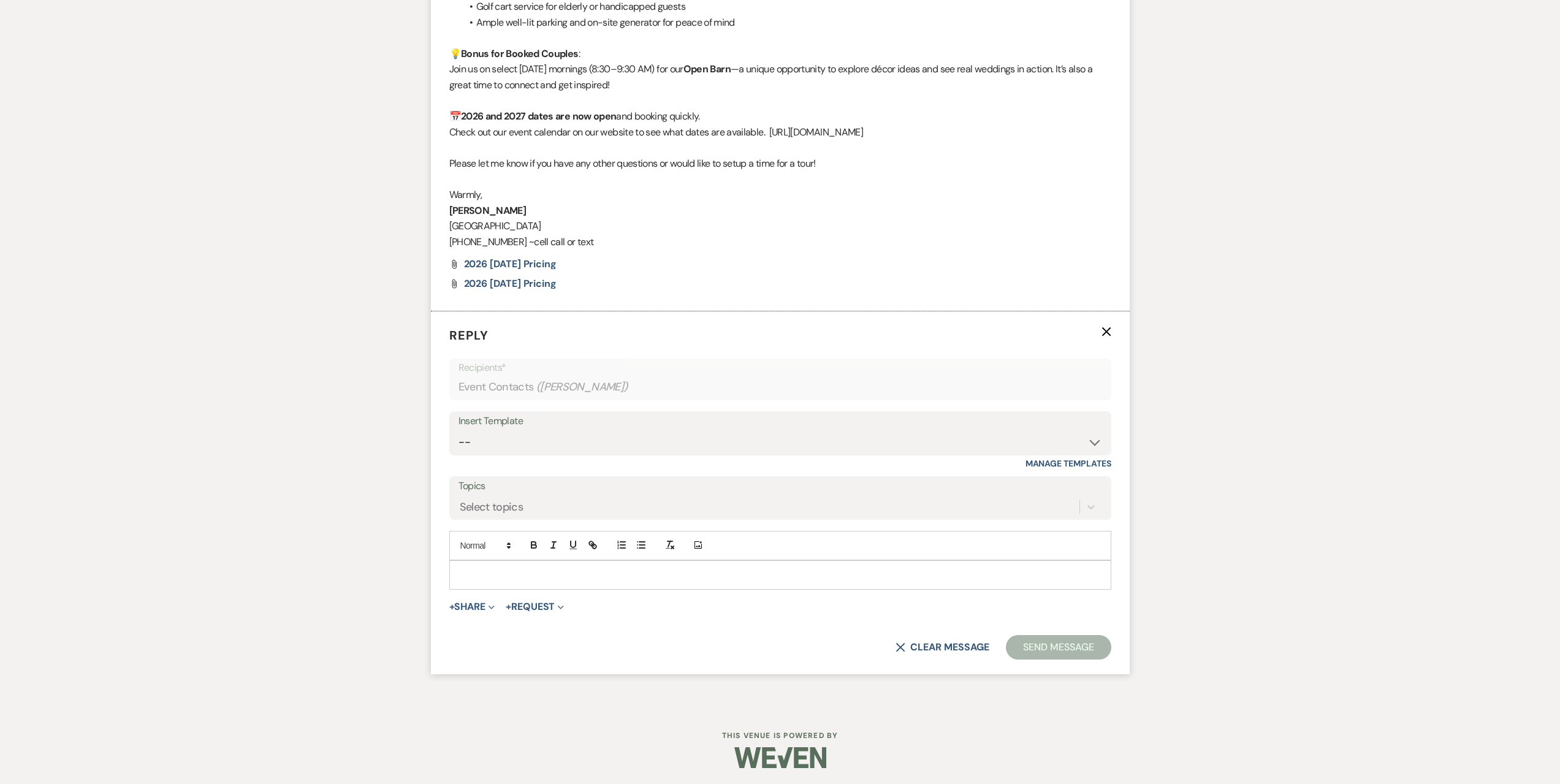
scroll to position [1499, 0]
click at [528, 438] on select "-- Seating Chart Lacey's Weven Portal Introduction Payment Template Follow up i…" at bounding box center [780, 439] width 644 height 24
click at [458, 428] on select "-- Seating Chart Lacey's Weven Portal Introduction Payment Template Follow up i…" at bounding box center [780, 439] width 644 height 24
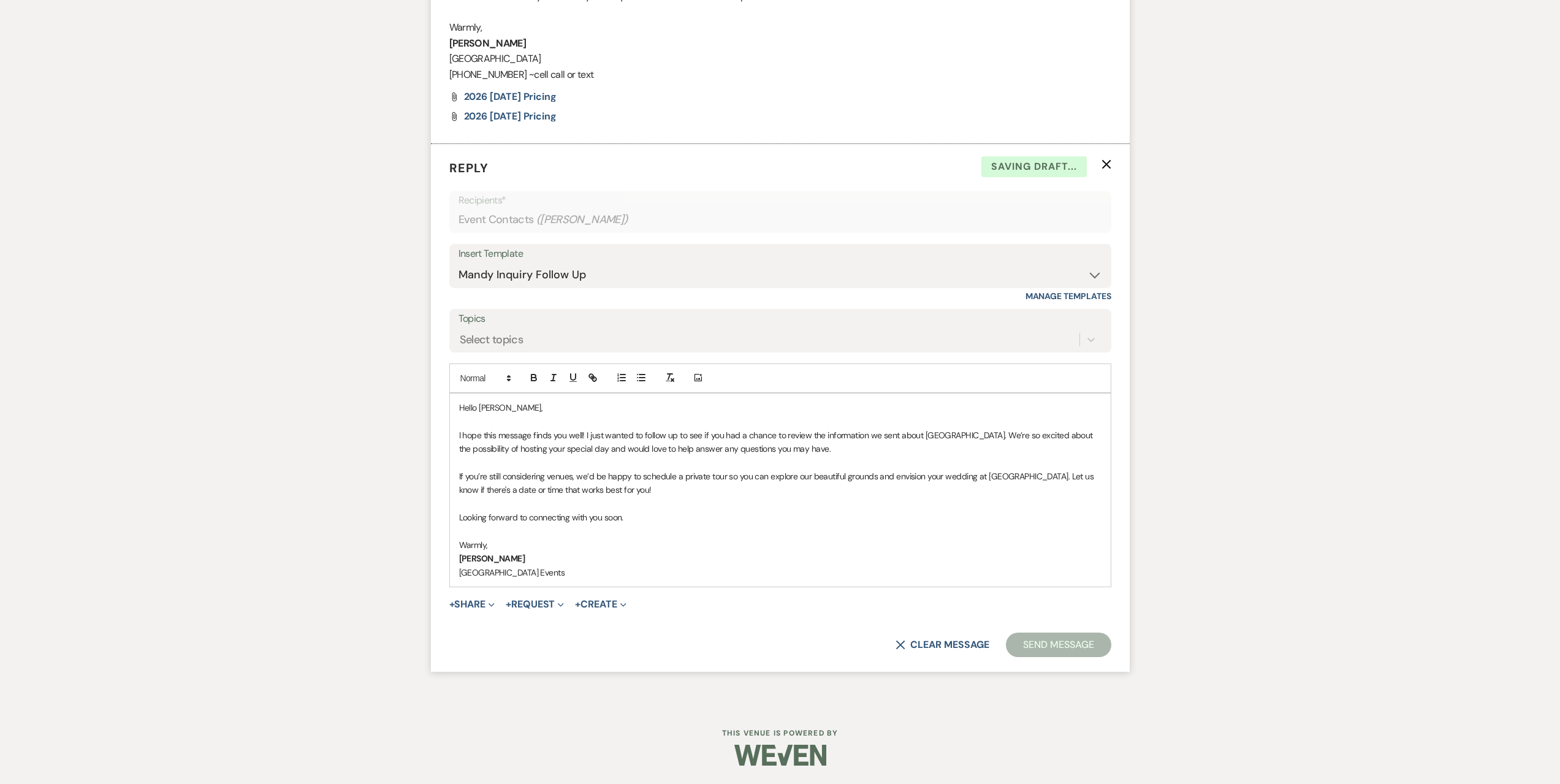
click at [1054, 643] on button "Send Message" at bounding box center [1058, 645] width 105 height 25
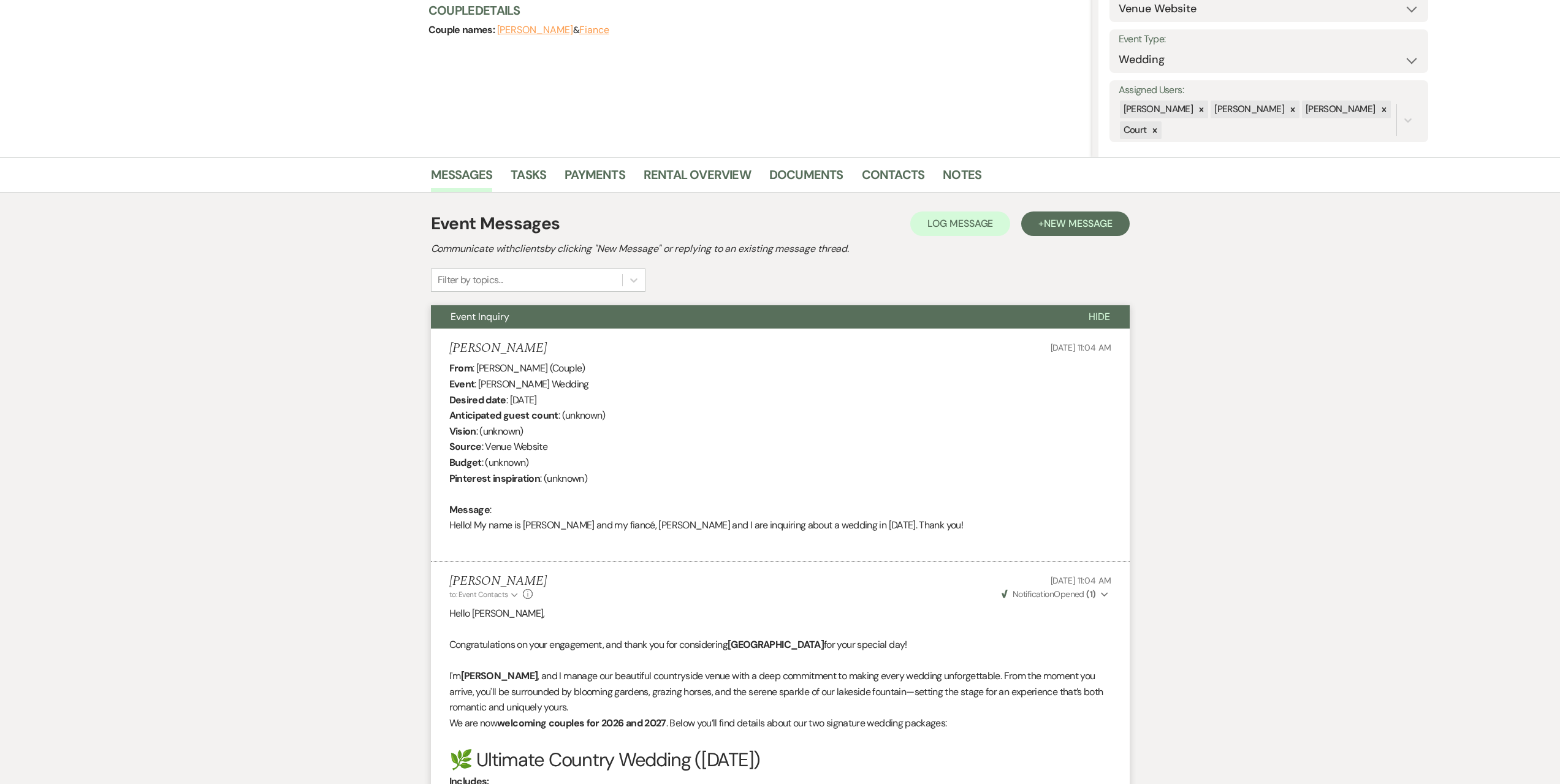
scroll to position [0, 0]
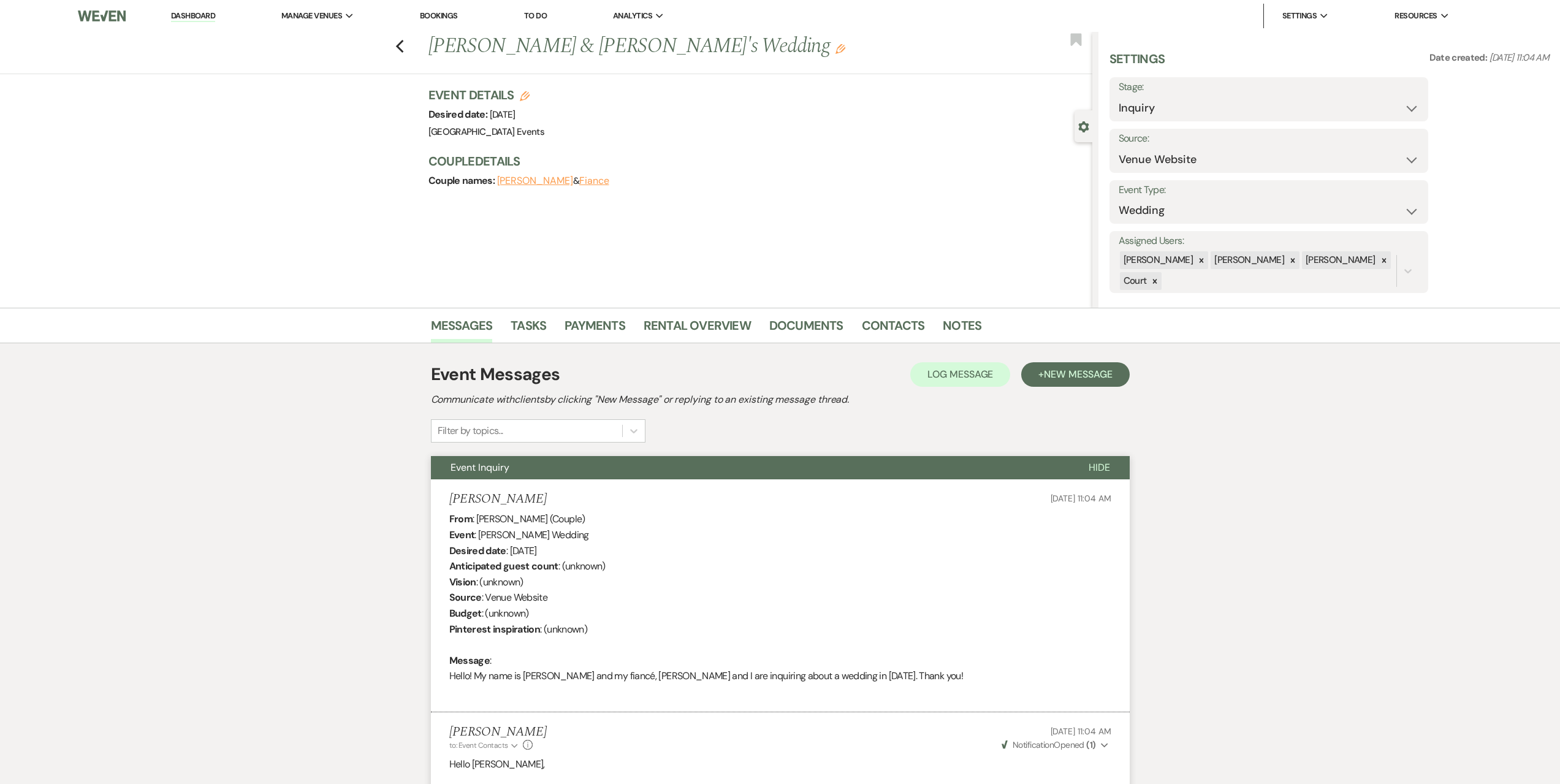
click at [399, 41] on div "Previous Courtney Bollinger & Fiance's Wedding Edit Bookmark" at bounding box center [543, 53] width 1099 height 42
click at [405, 47] on icon "Previous" at bounding box center [400, 47] width 9 height 15
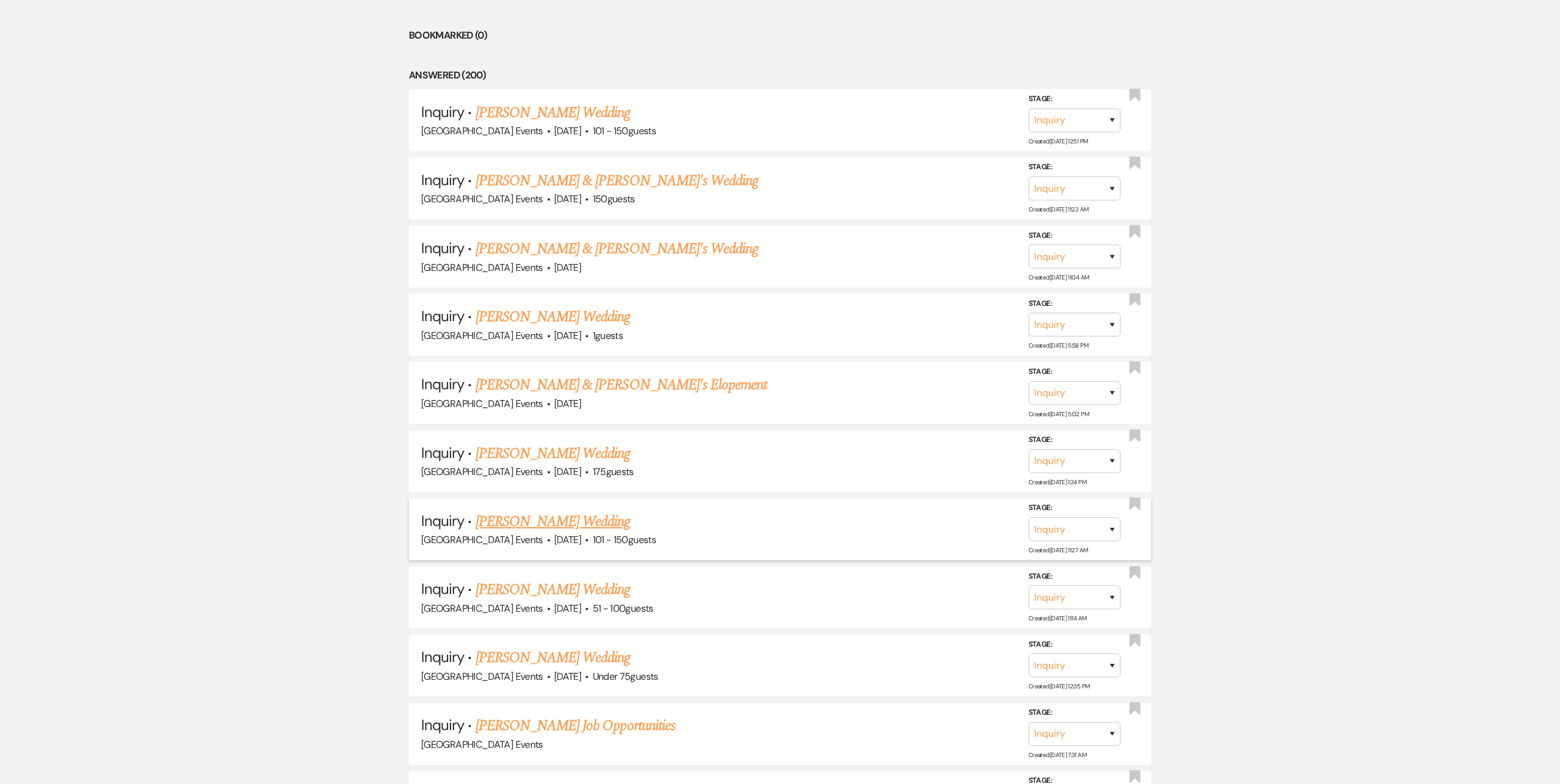
scroll to position [613, 0]
click at [564, 314] on link "Solomon Howard's Wedding" at bounding box center [553, 315] width 155 height 22
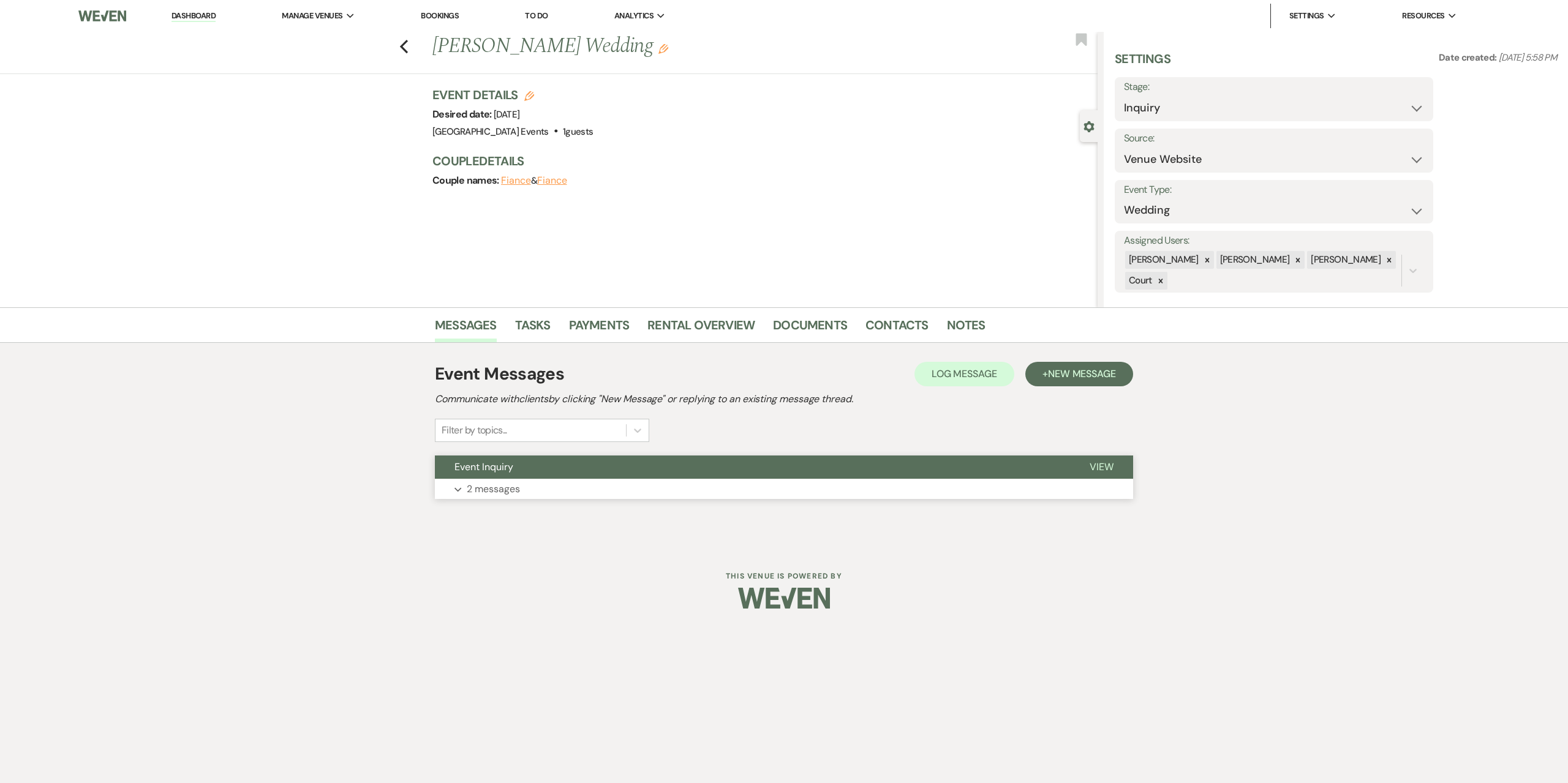
click at [641, 488] on button "Expand 2 messages" at bounding box center [784, 489] width 698 height 21
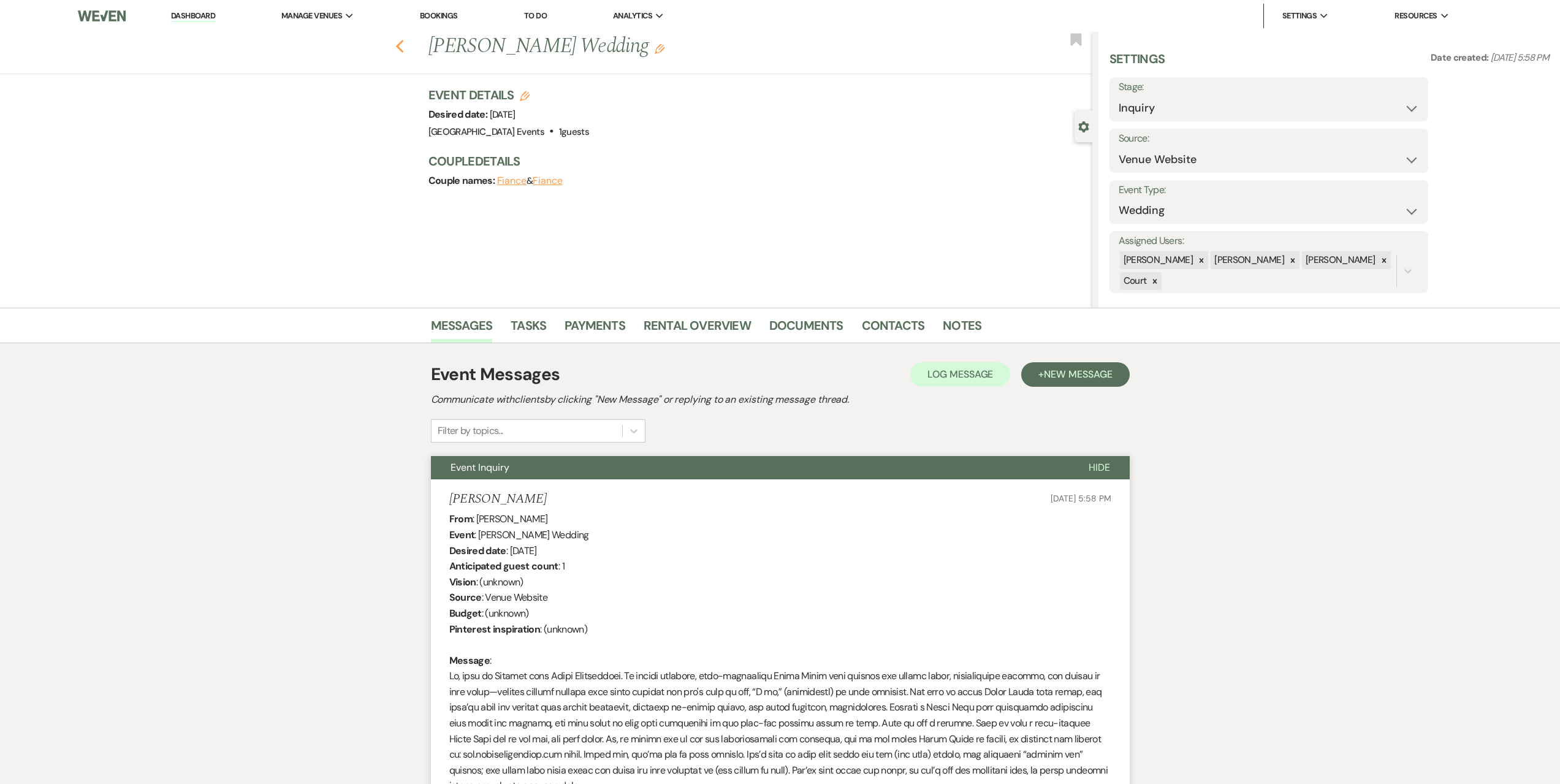
click at [403, 50] on use "button" at bounding box center [400, 46] width 8 height 13
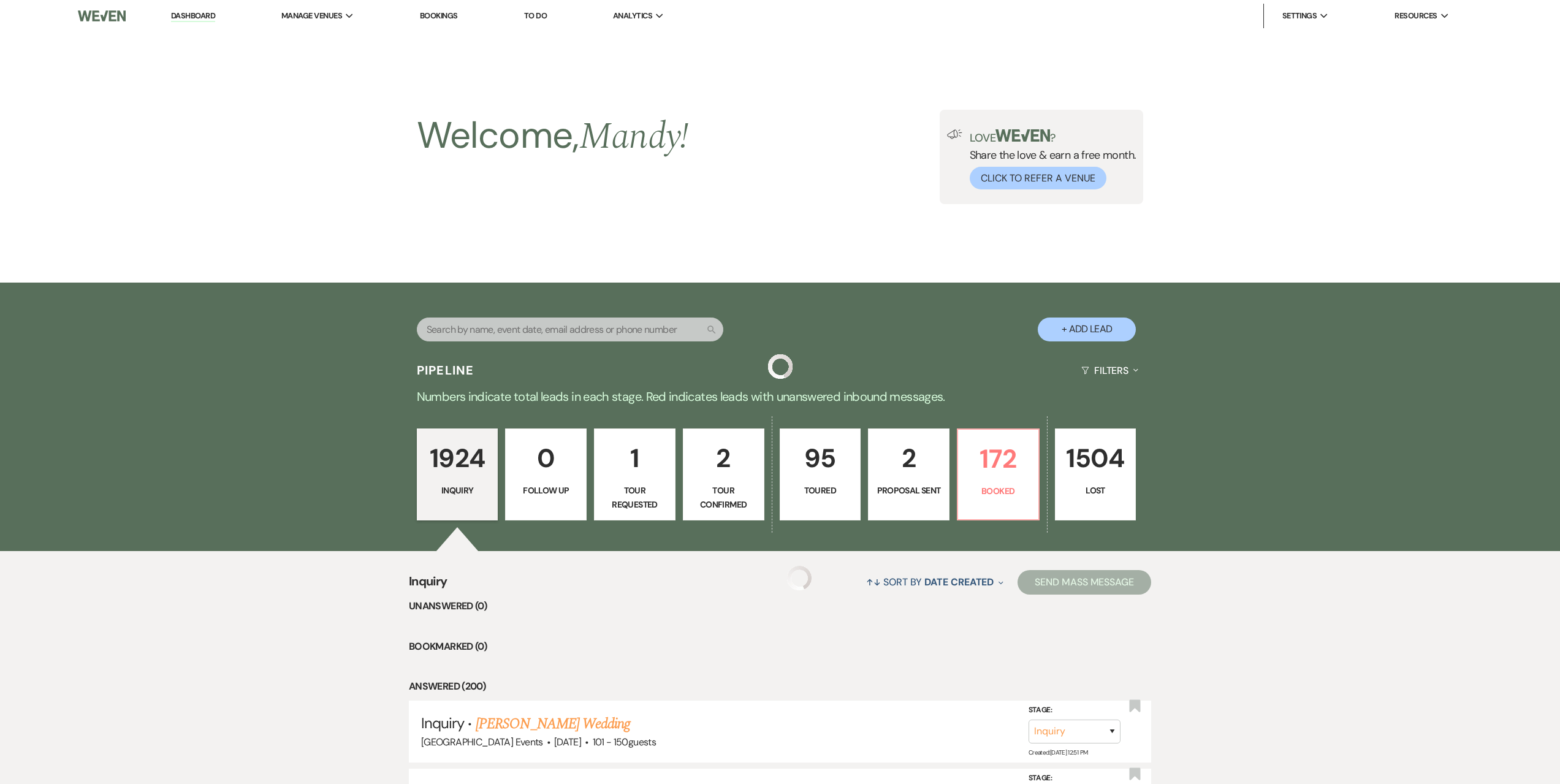
scroll to position [613, 0]
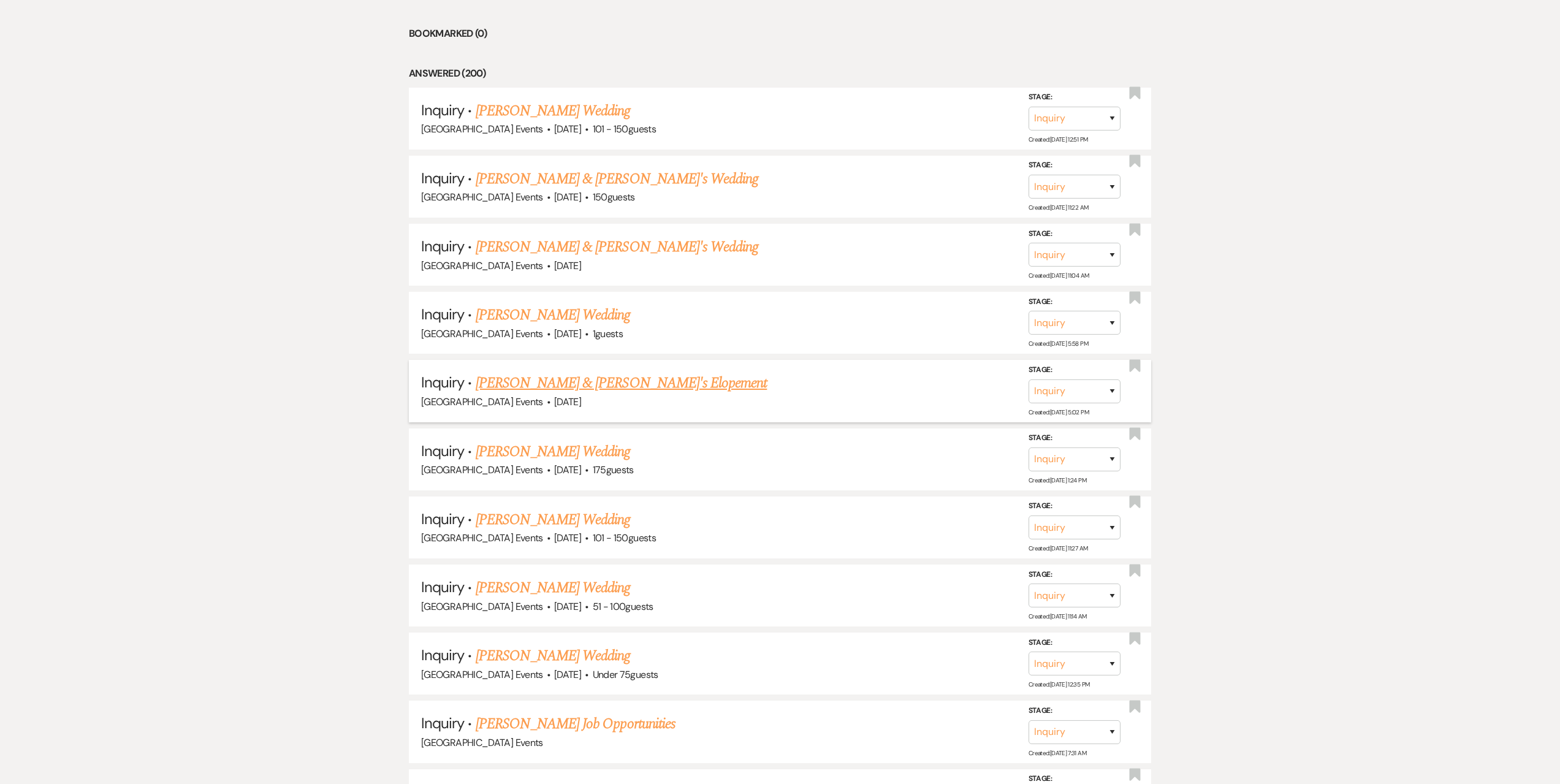
click at [558, 382] on link "Alicia & Fiance's Elopement" at bounding box center [622, 383] width 292 height 22
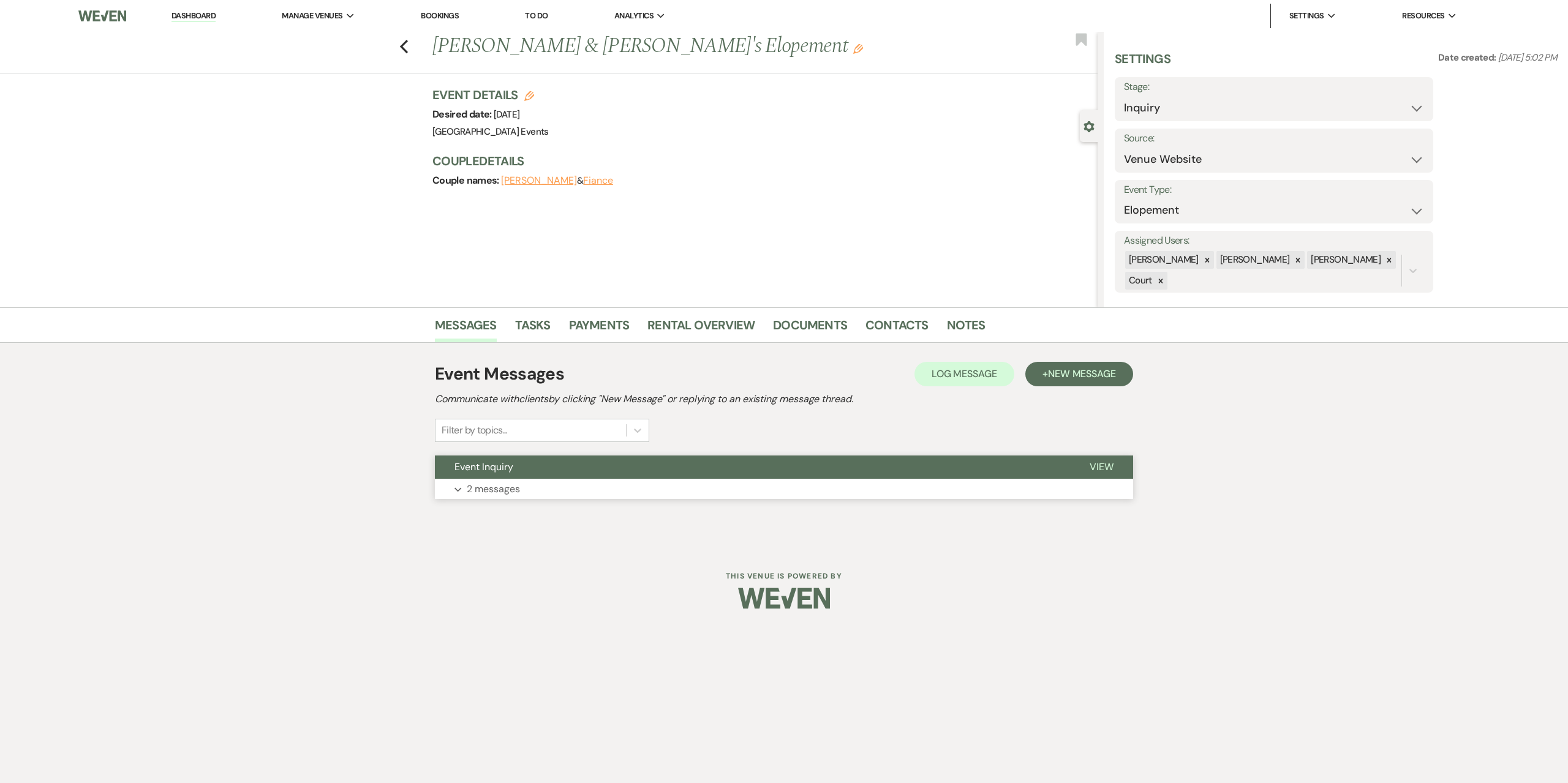
click at [546, 483] on button "Expand 2 messages" at bounding box center [784, 489] width 698 height 21
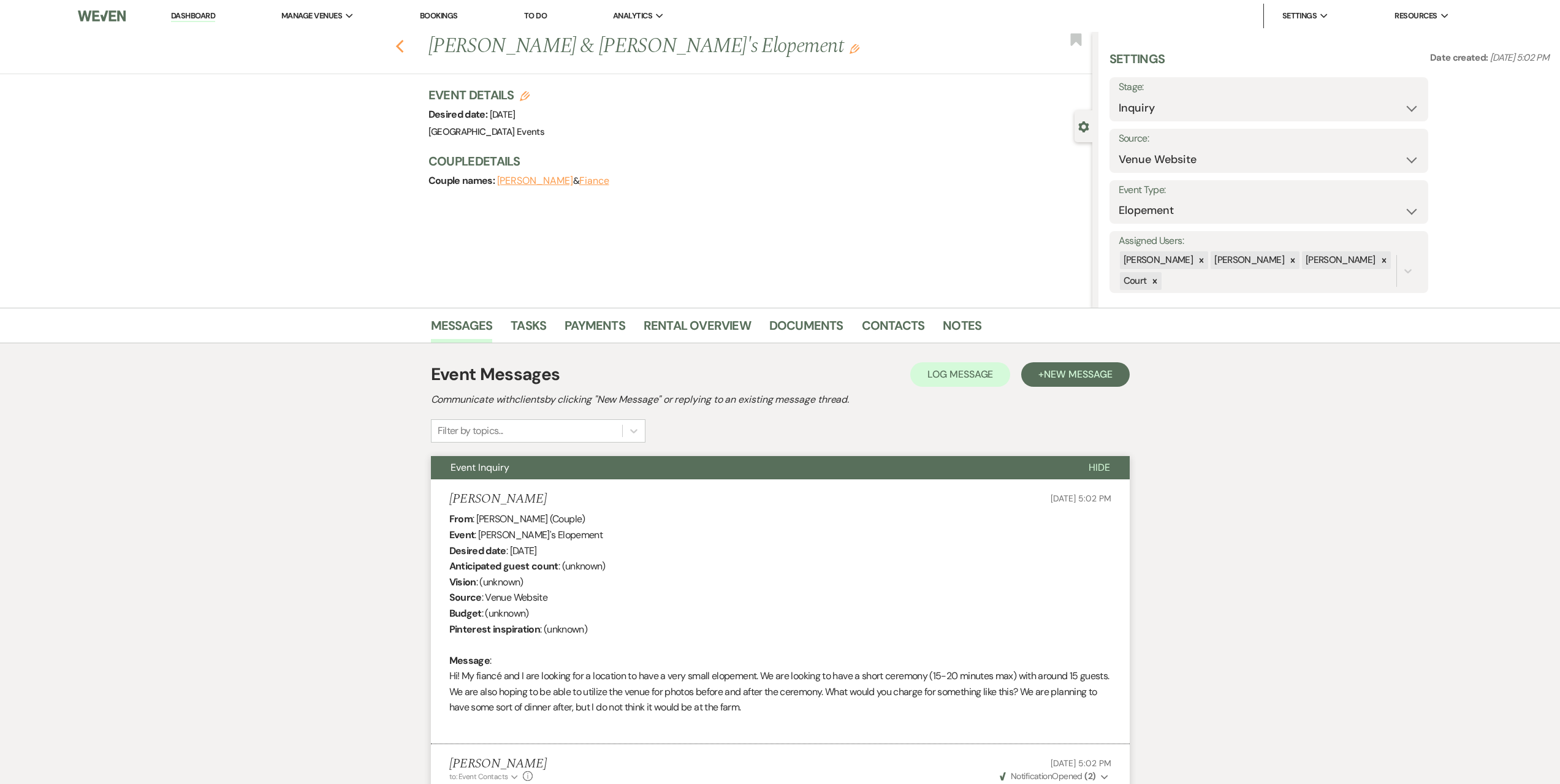
click at [403, 44] on icon "Previous" at bounding box center [400, 47] width 9 height 15
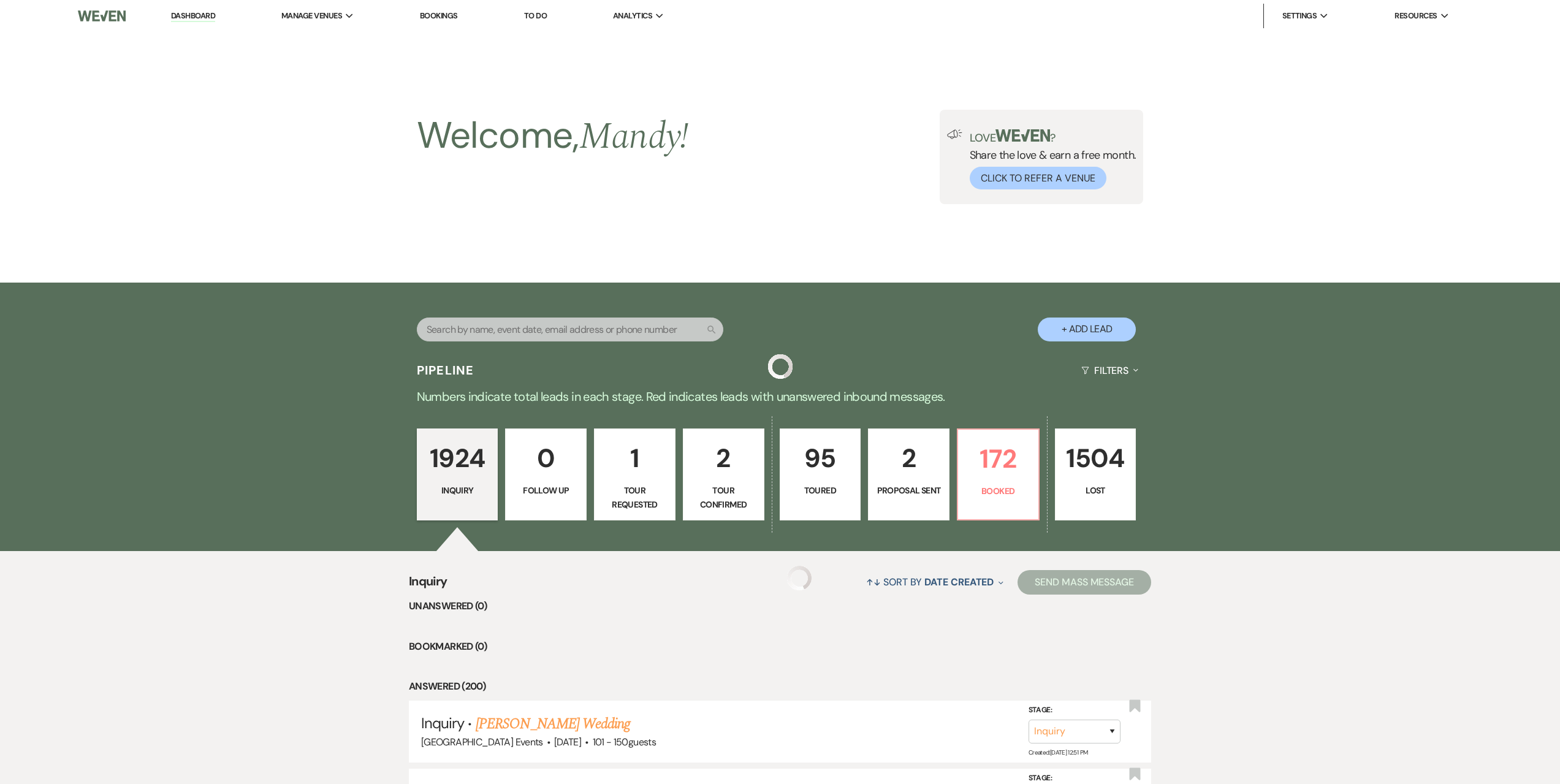
scroll to position [613, 0]
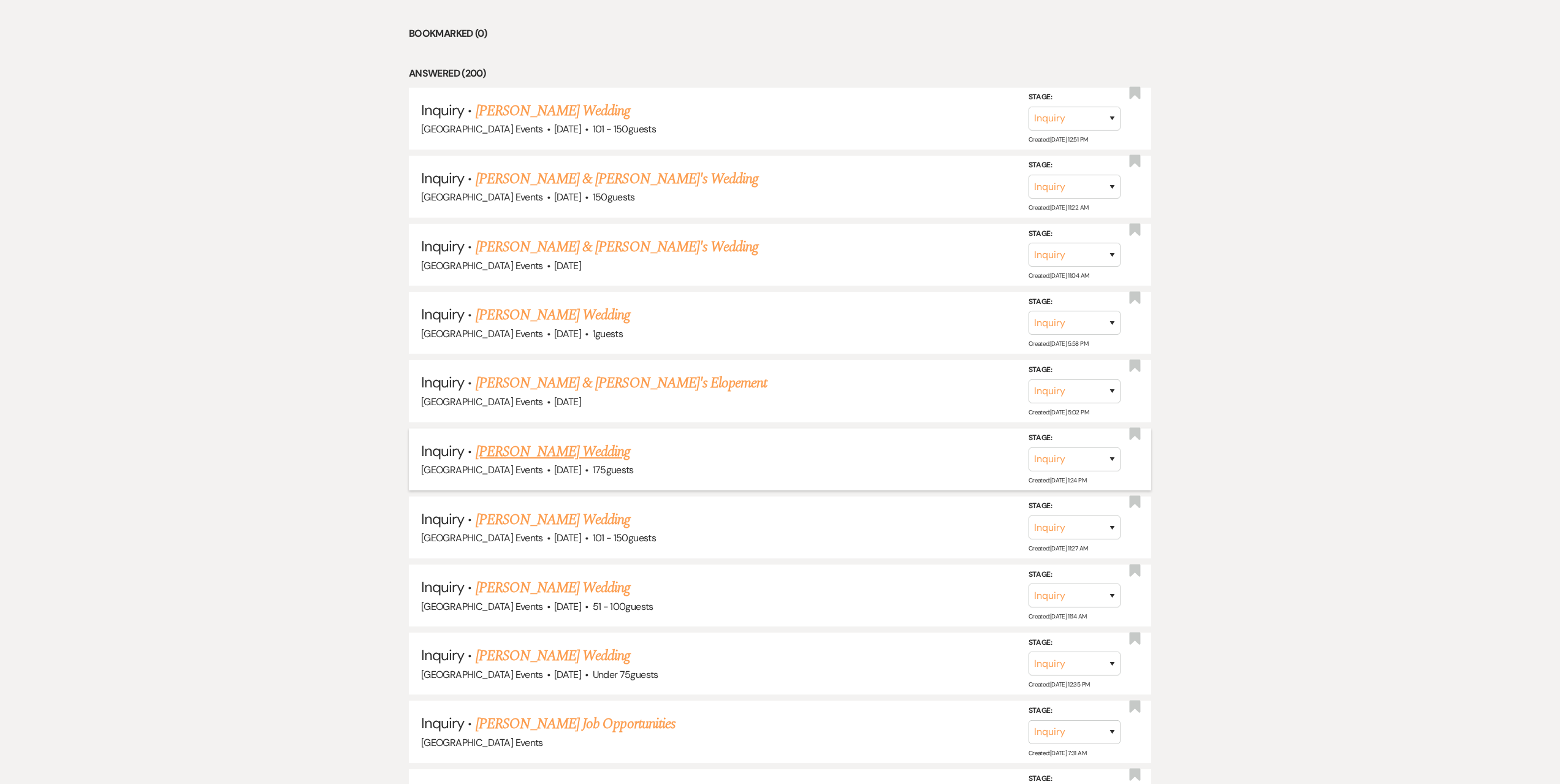
click at [590, 446] on link "Makayla Malcolm's Wedding" at bounding box center [553, 452] width 155 height 22
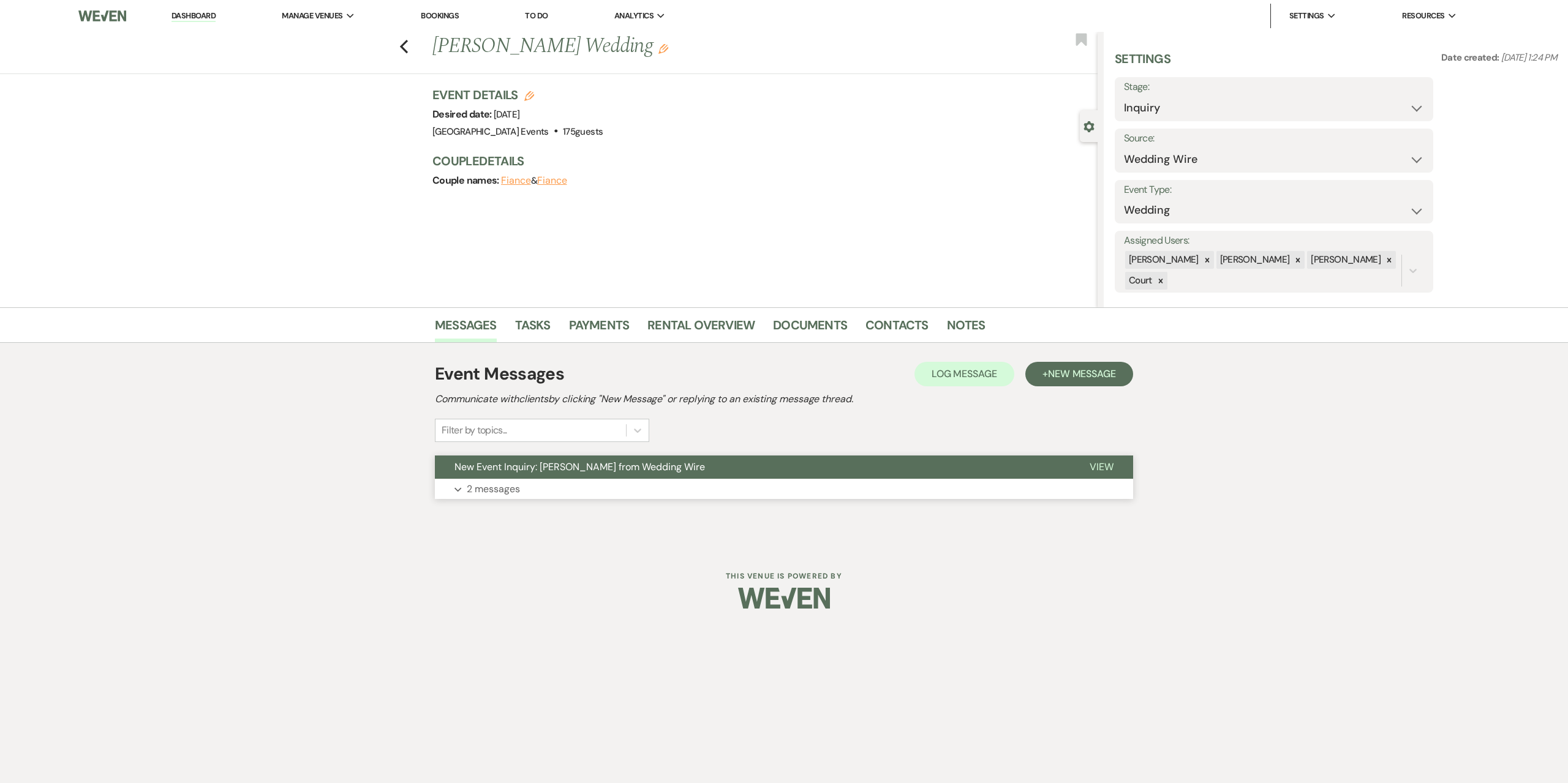
click at [734, 491] on button "Expand 2 messages" at bounding box center [784, 489] width 698 height 21
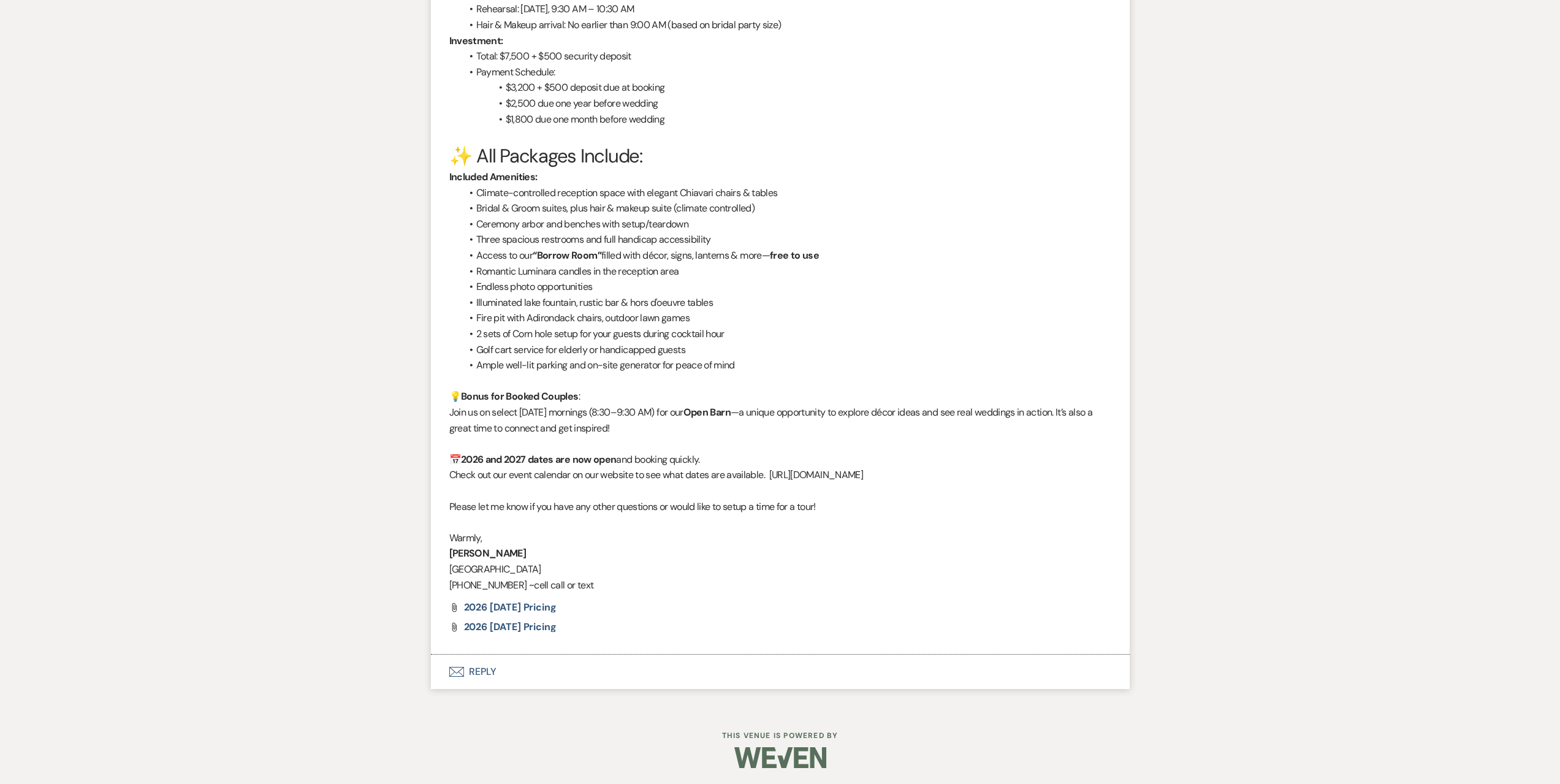
scroll to position [1517, 0]
click at [601, 677] on button "Envelope Reply" at bounding box center [781, 669] width 699 height 35
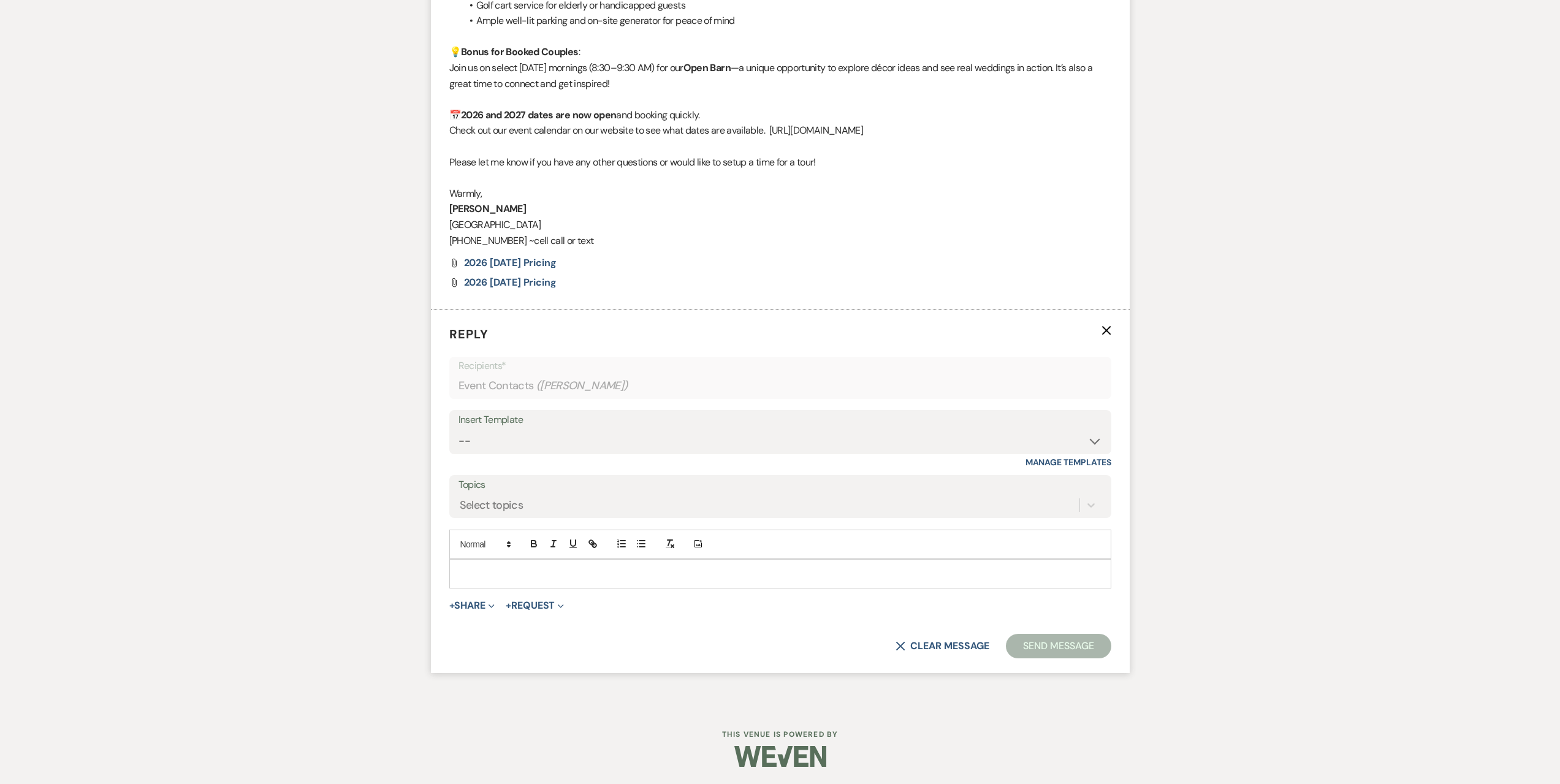
scroll to position [1860, 0]
click at [576, 436] on select "-- Seating Chart Lacey's Weven Portal Introduction Payment Template Follow up i…" at bounding box center [780, 439] width 644 height 24
click at [458, 428] on select "-- Seating Chart Lacey's Weven Portal Introduction Payment Template Follow up i…" at bounding box center [780, 439] width 644 height 24
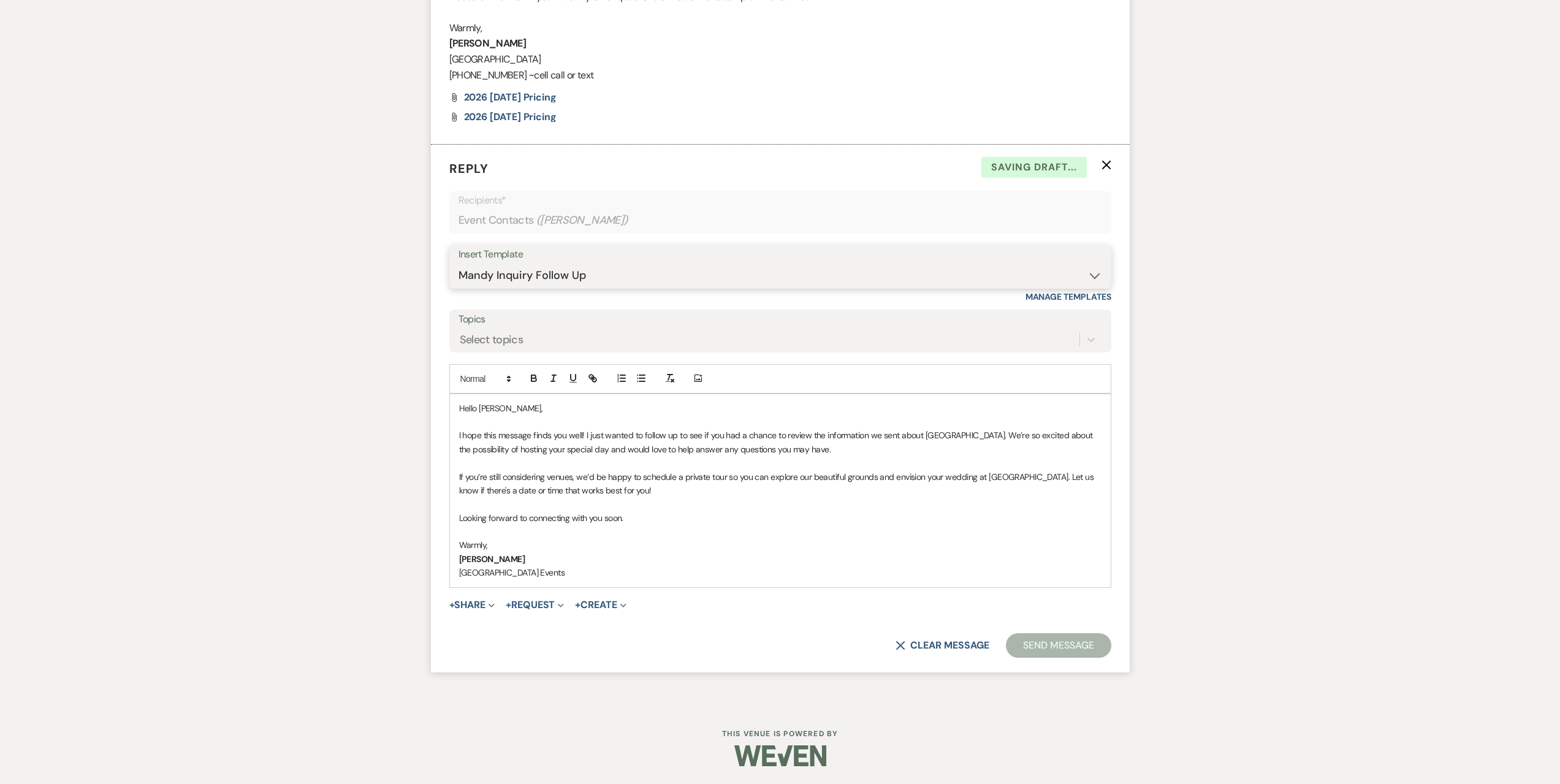
scroll to position [2025, 0]
click at [1028, 642] on button "Send Message" at bounding box center [1058, 645] width 105 height 25
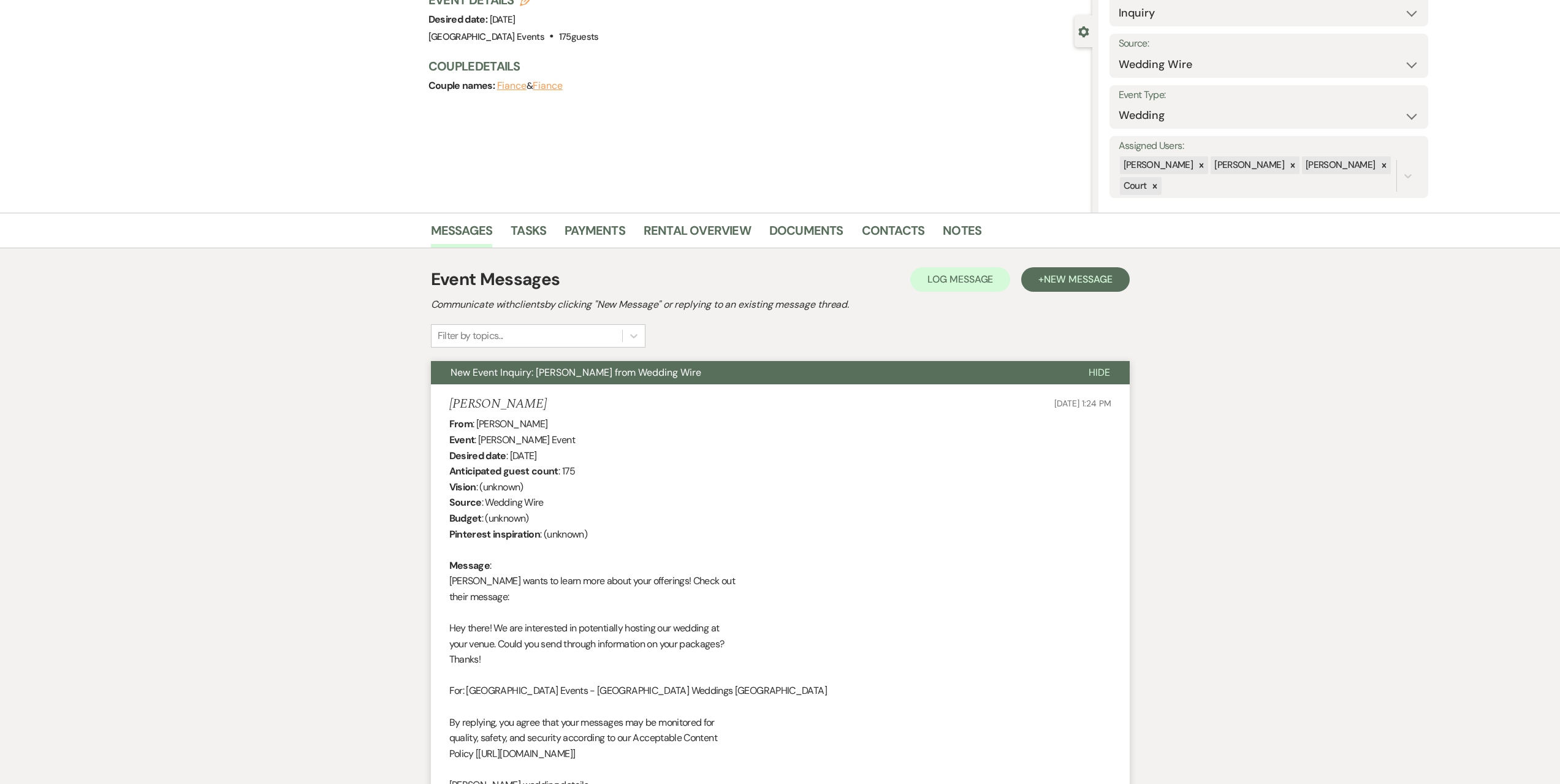
scroll to position [0, 0]
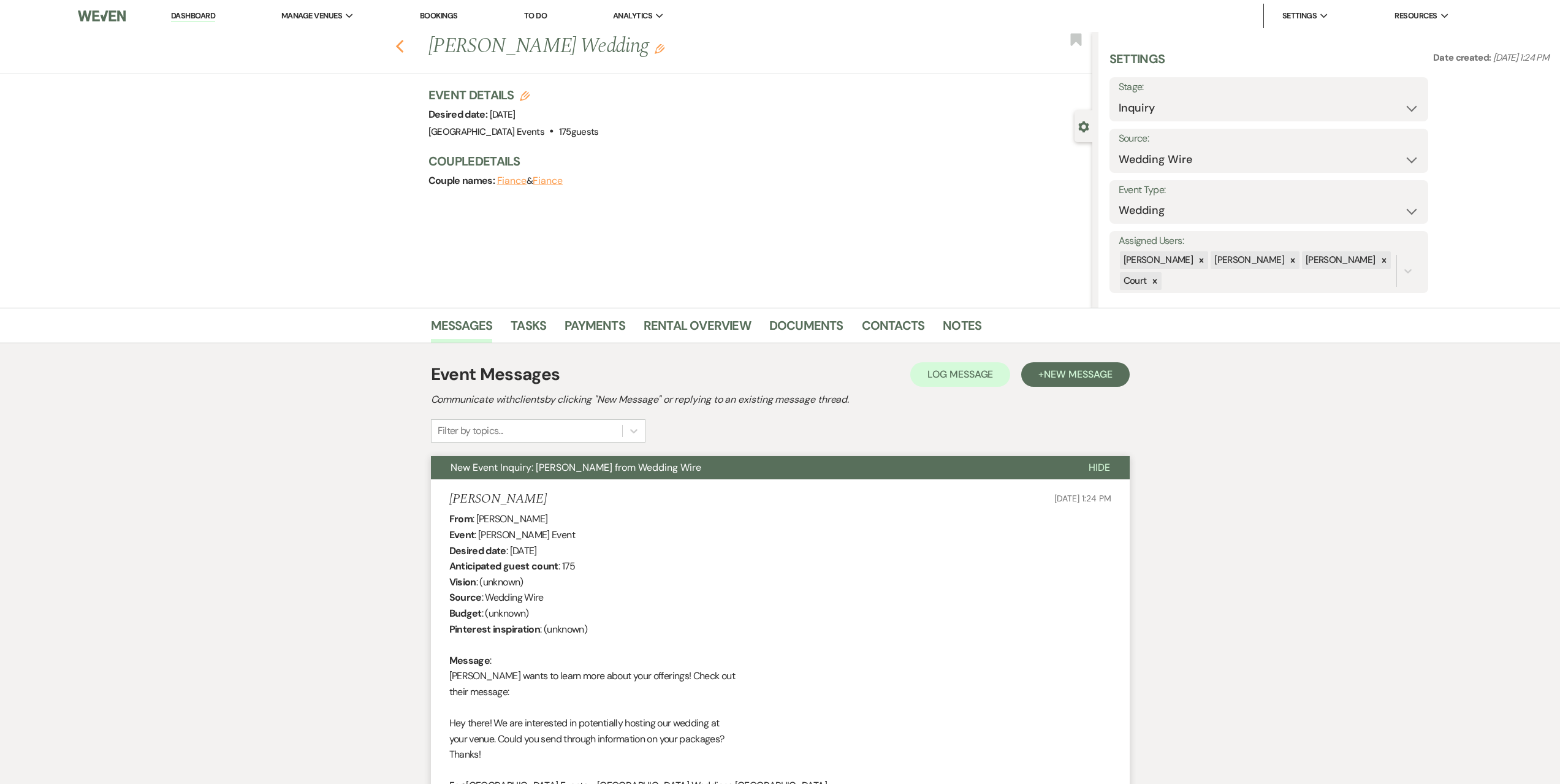
click at [403, 43] on use "button" at bounding box center [400, 46] width 8 height 13
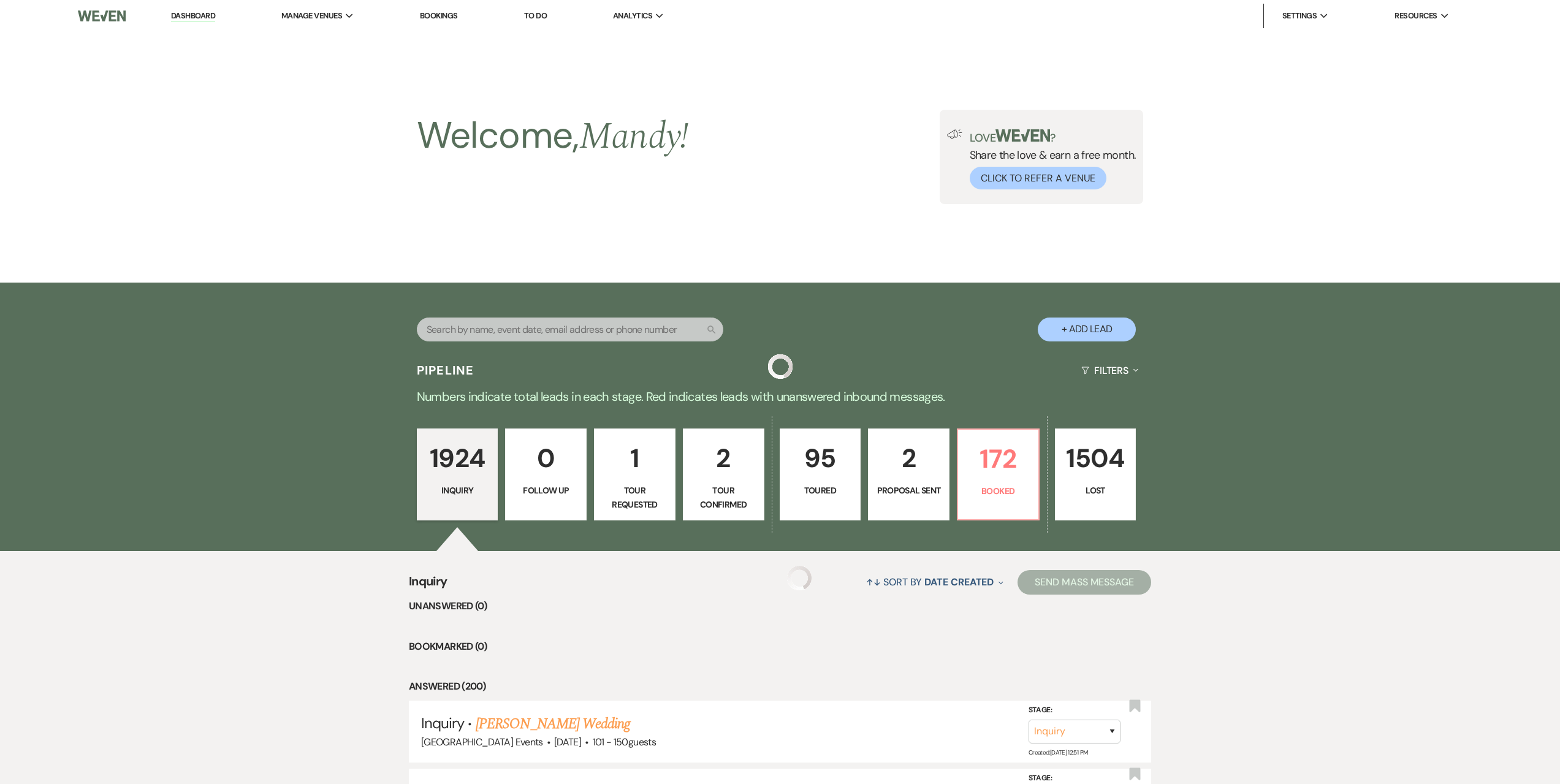
scroll to position [613, 0]
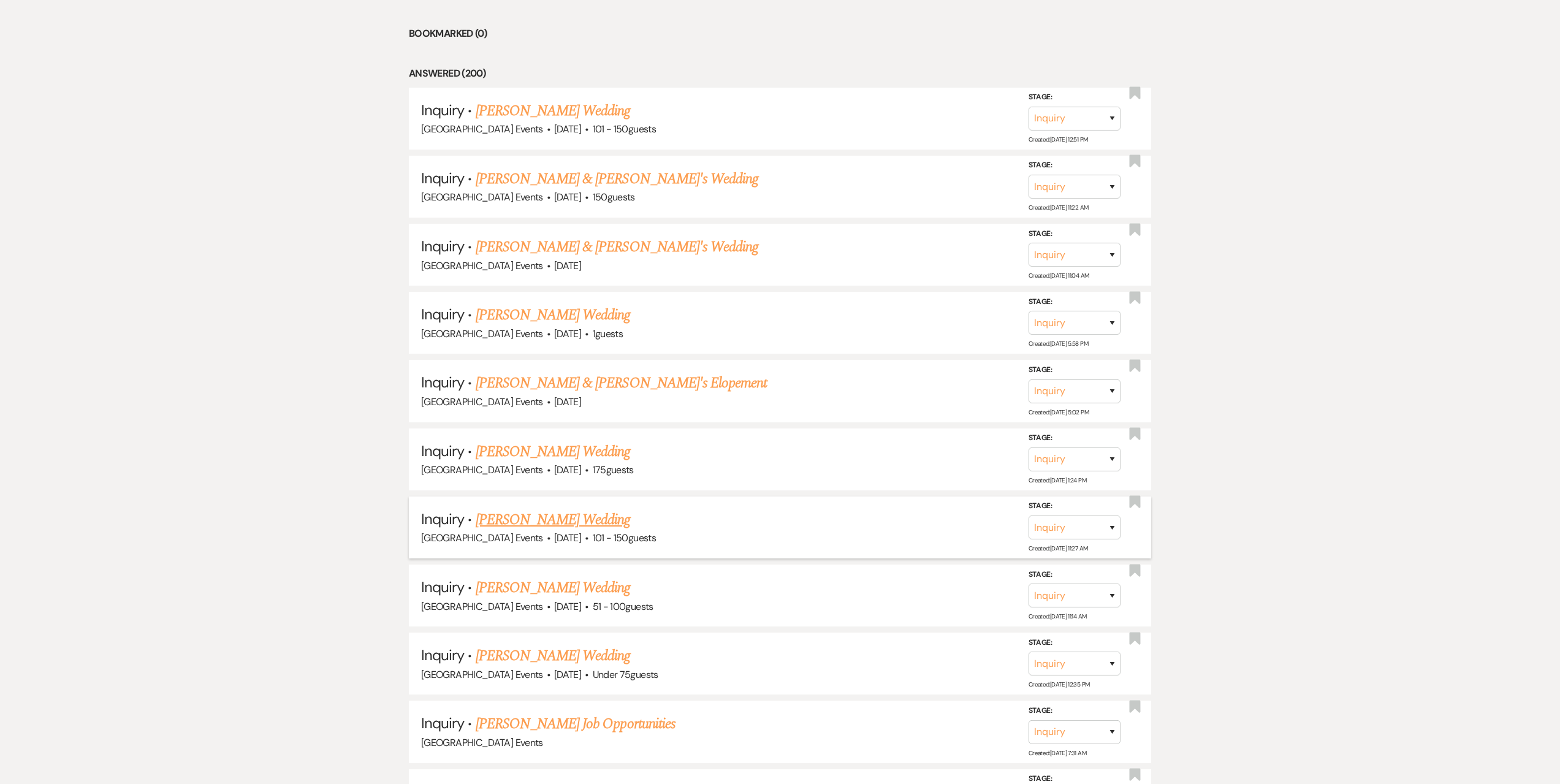
click at [580, 517] on link "Grace Williams's Wedding" at bounding box center [553, 519] width 155 height 22
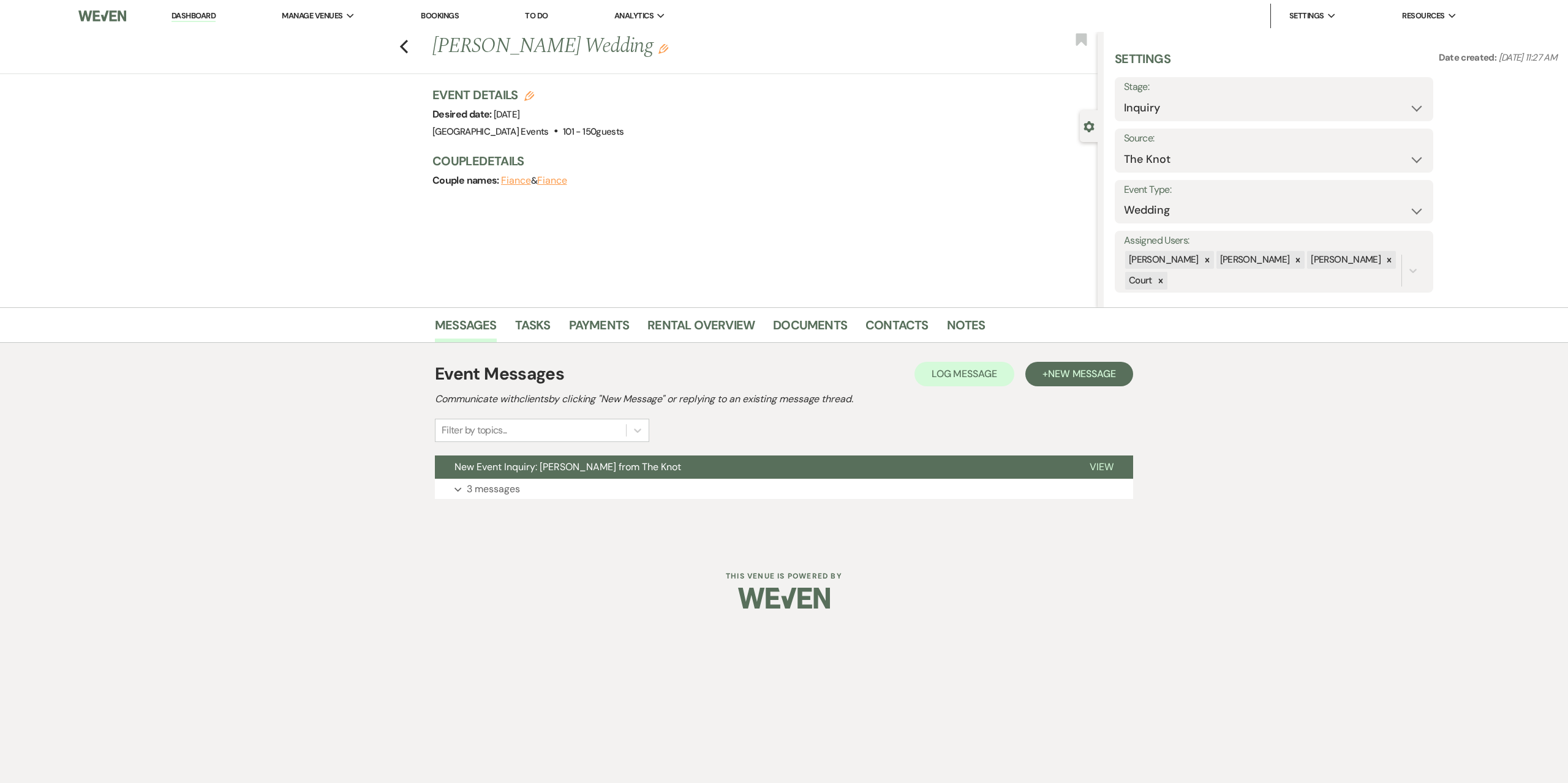
click at [409, 40] on div "Previous Grace Williams's Wedding Edit Bookmark" at bounding box center [546, 53] width 1104 height 42
click at [406, 48] on icon "Previous" at bounding box center [404, 47] width 9 height 15
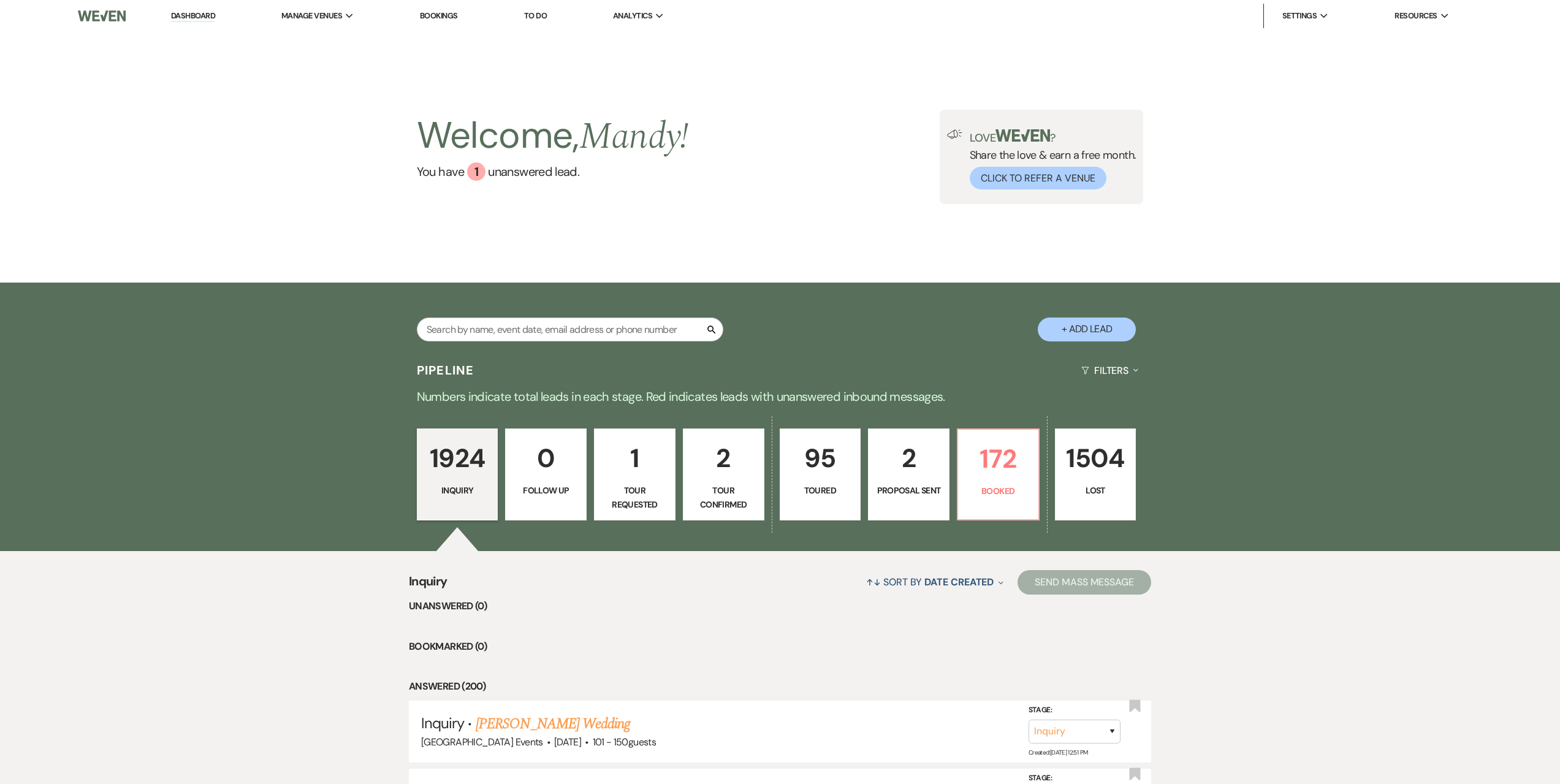
click at [192, 18] on link "Dashboard" at bounding box center [193, 16] width 45 height 12
click at [1013, 479] on p "172" at bounding box center [998, 459] width 66 height 41
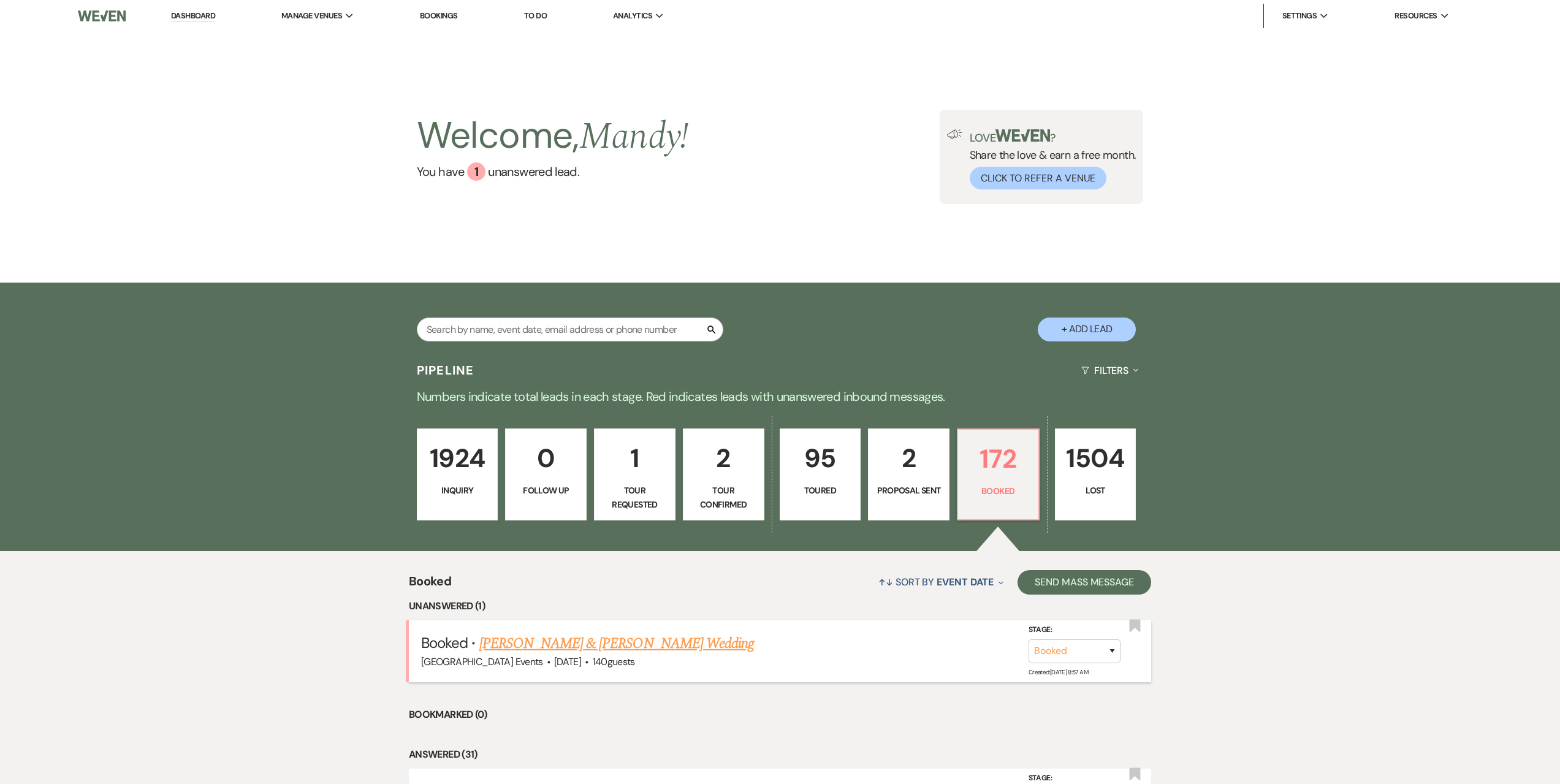
click at [659, 642] on link "Maria Luchko & Michael Schroeder's Wedding" at bounding box center [617, 643] width 275 height 22
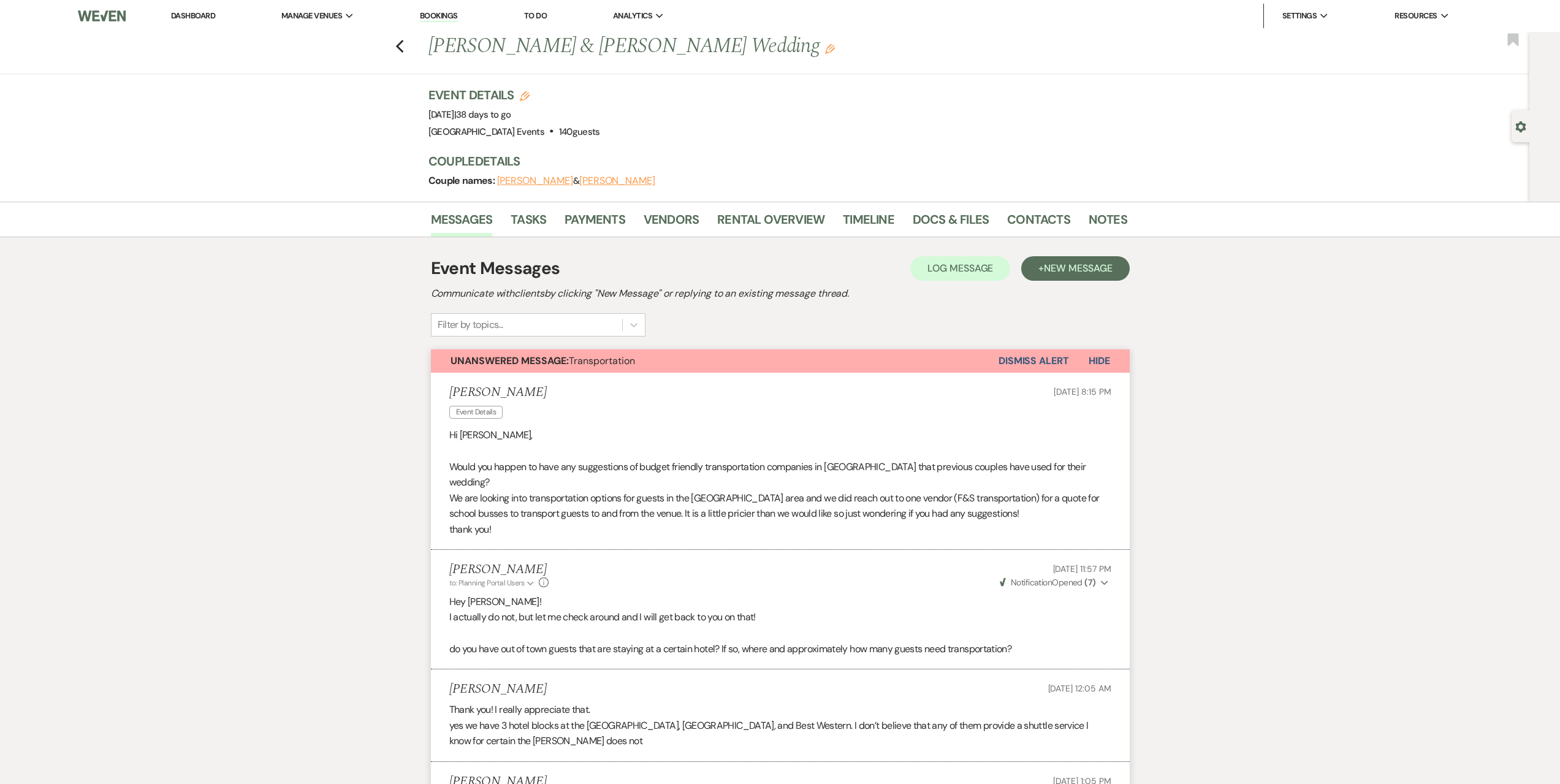
click at [204, 12] on link "Dashboard" at bounding box center [193, 16] width 45 height 11
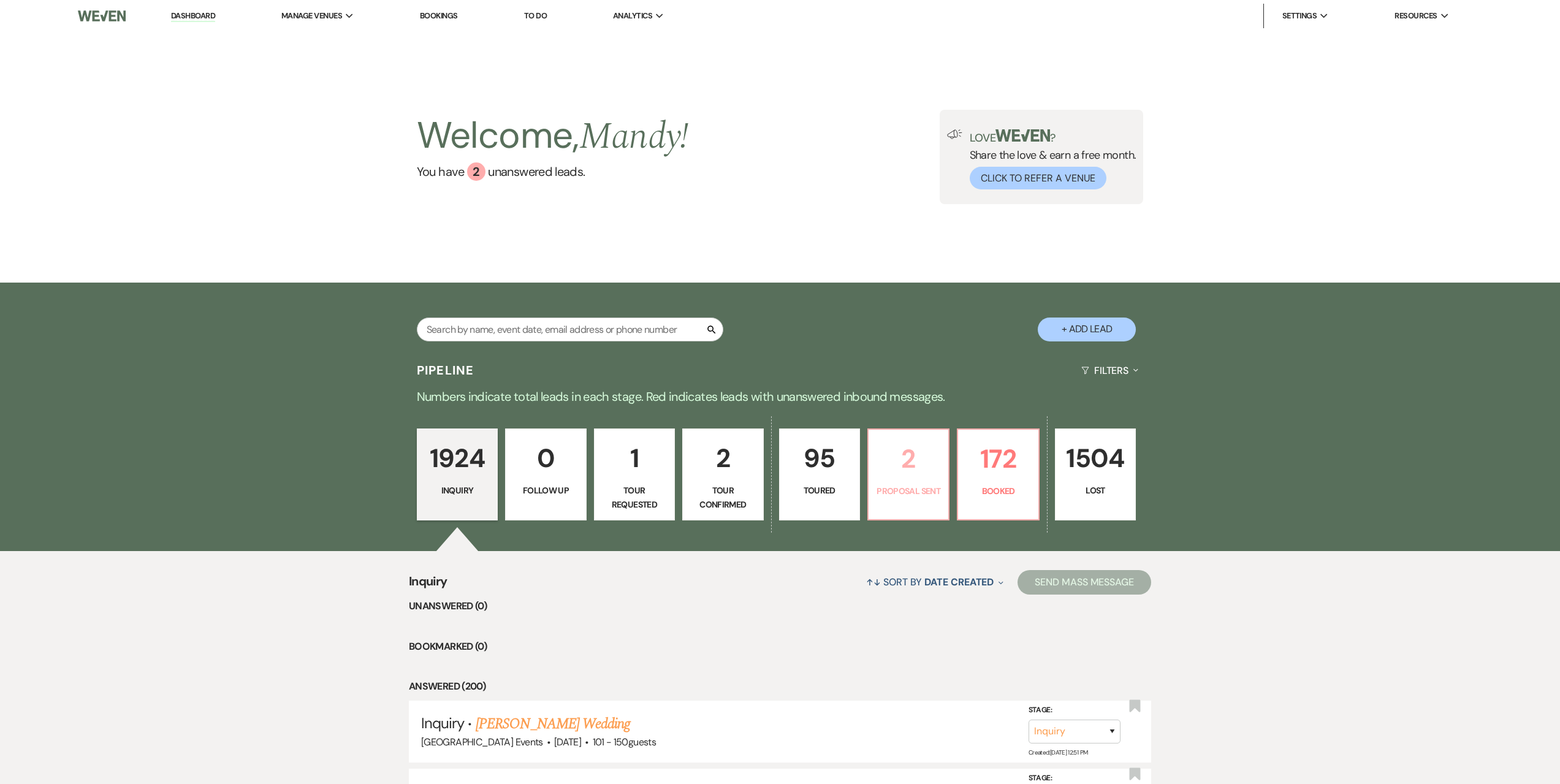
click at [915, 464] on p "2" at bounding box center [909, 459] width 65 height 41
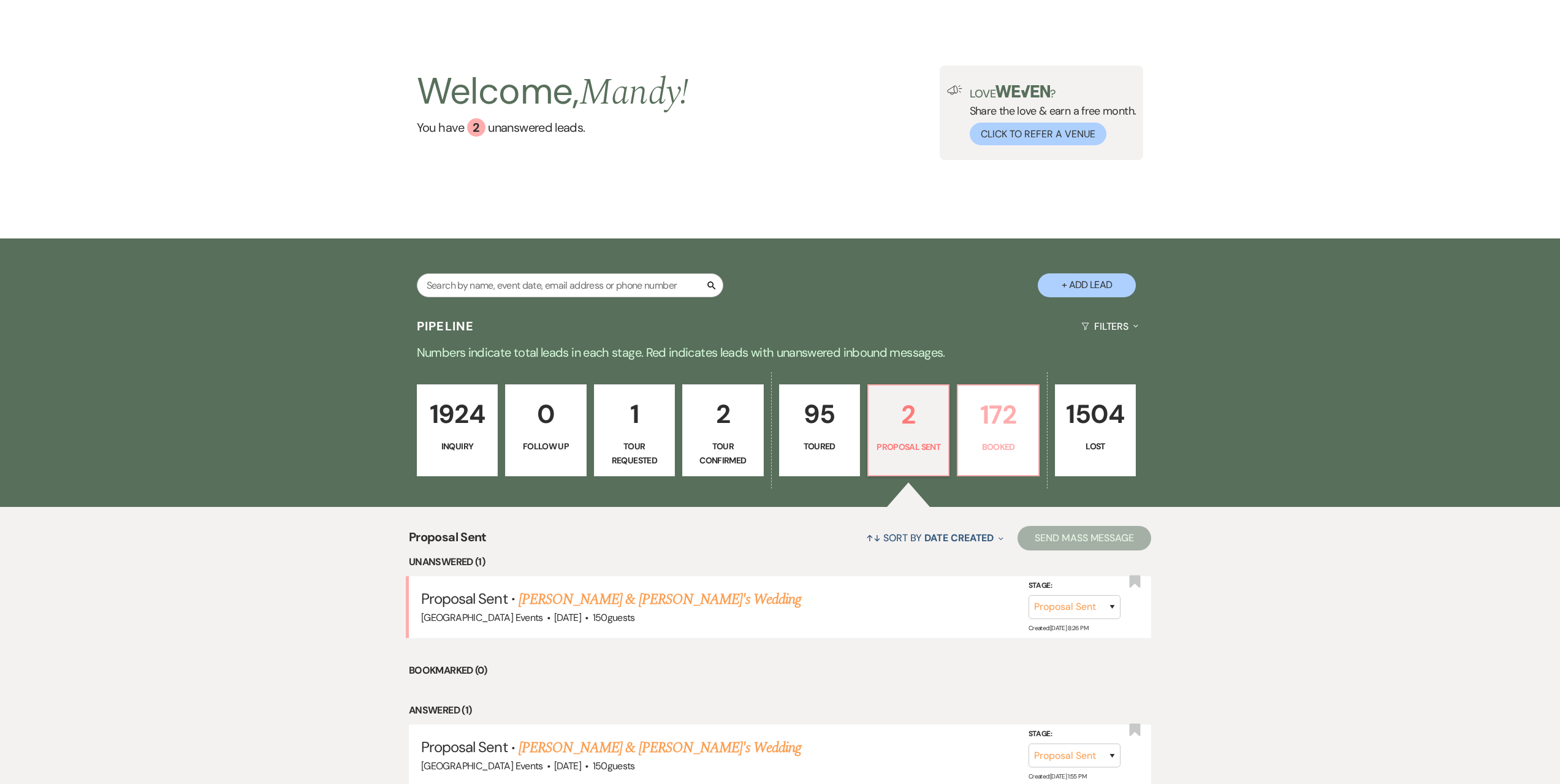
scroll to position [123, 0]
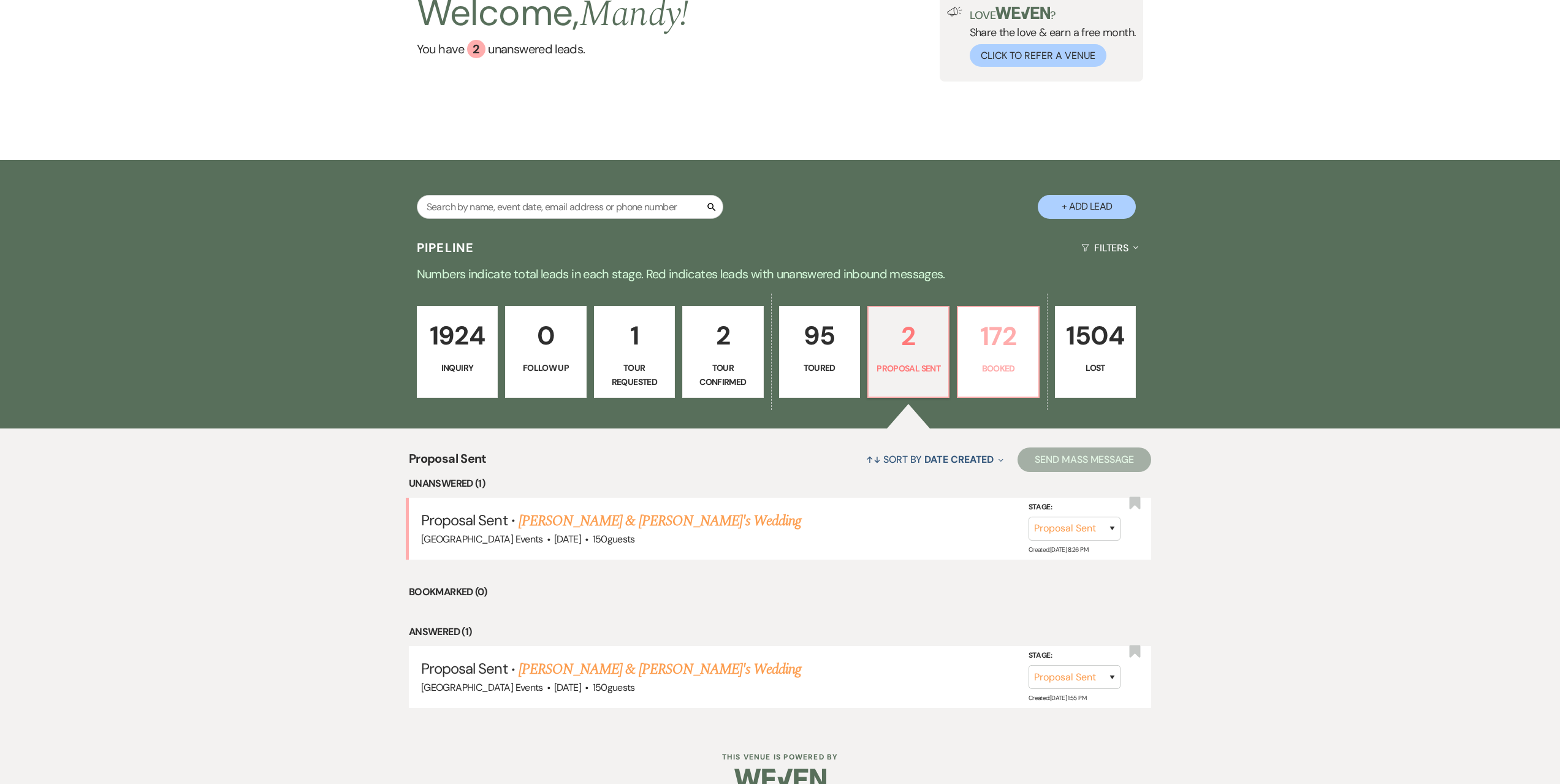
click at [998, 348] on p "172" at bounding box center [998, 336] width 65 height 41
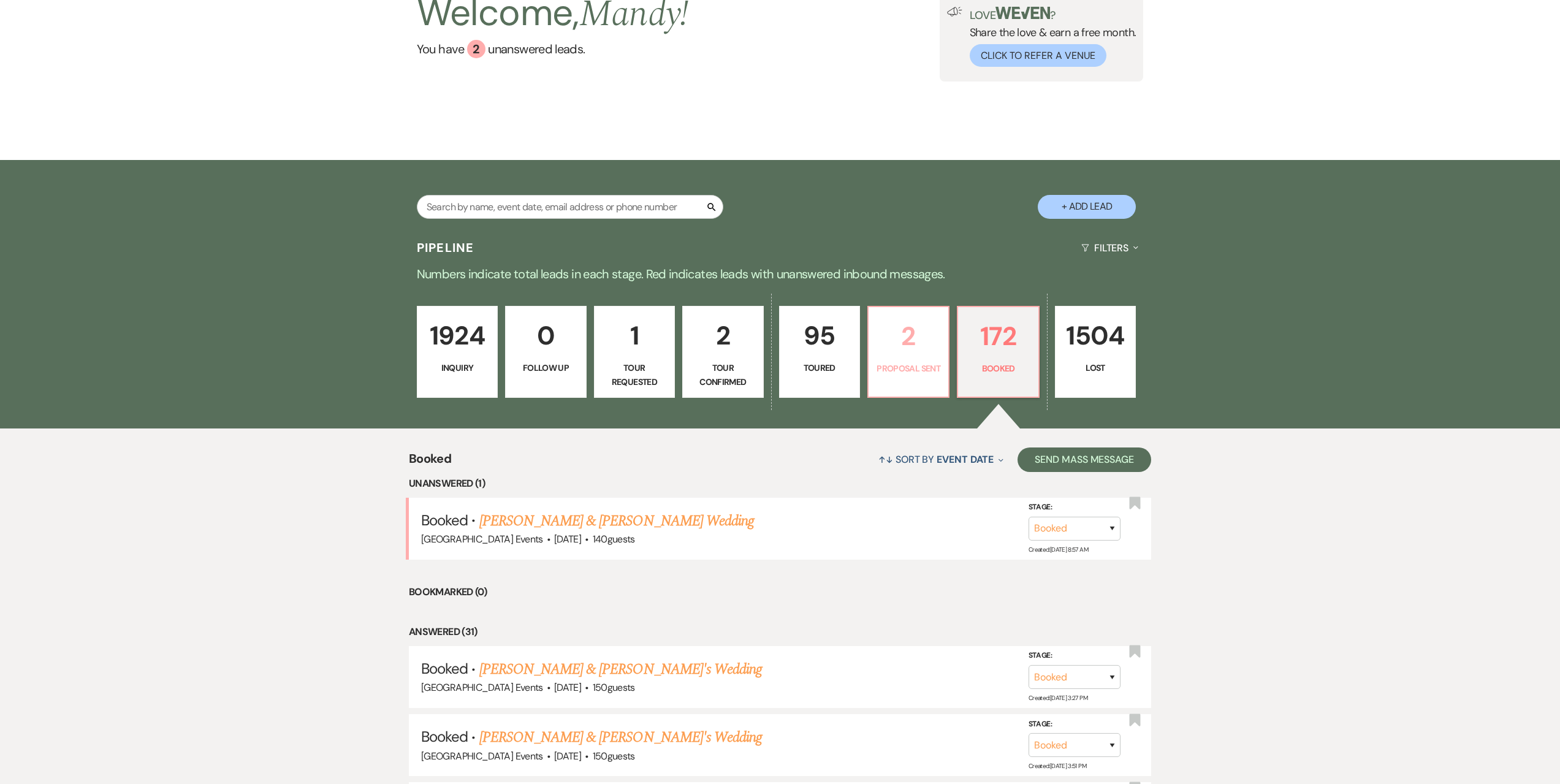
click at [917, 355] on p "2" at bounding box center [909, 336] width 65 height 41
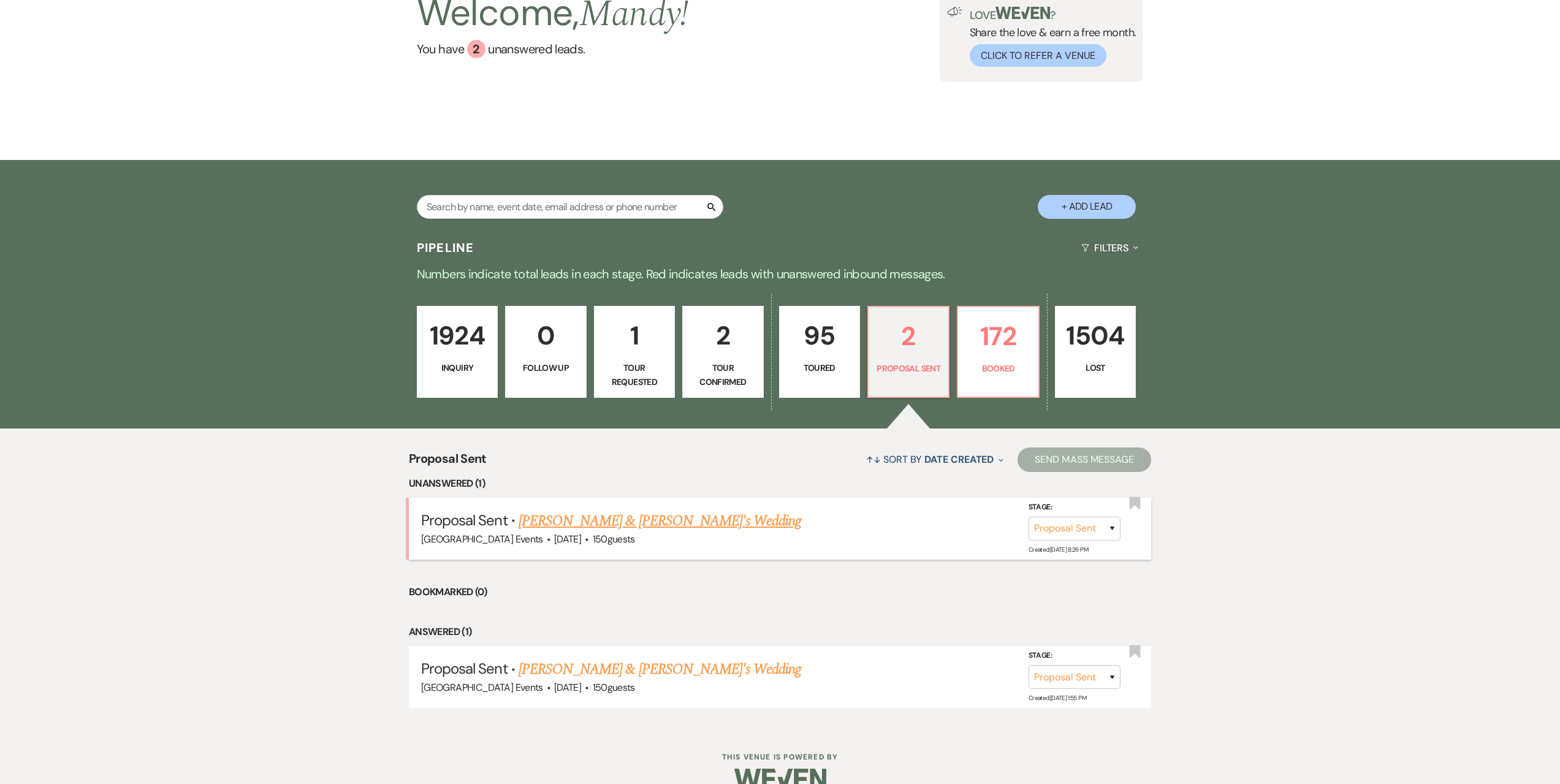
click at [636, 516] on link "Aubrey Lindner & Fiance's Wedding" at bounding box center [660, 521] width 284 height 22
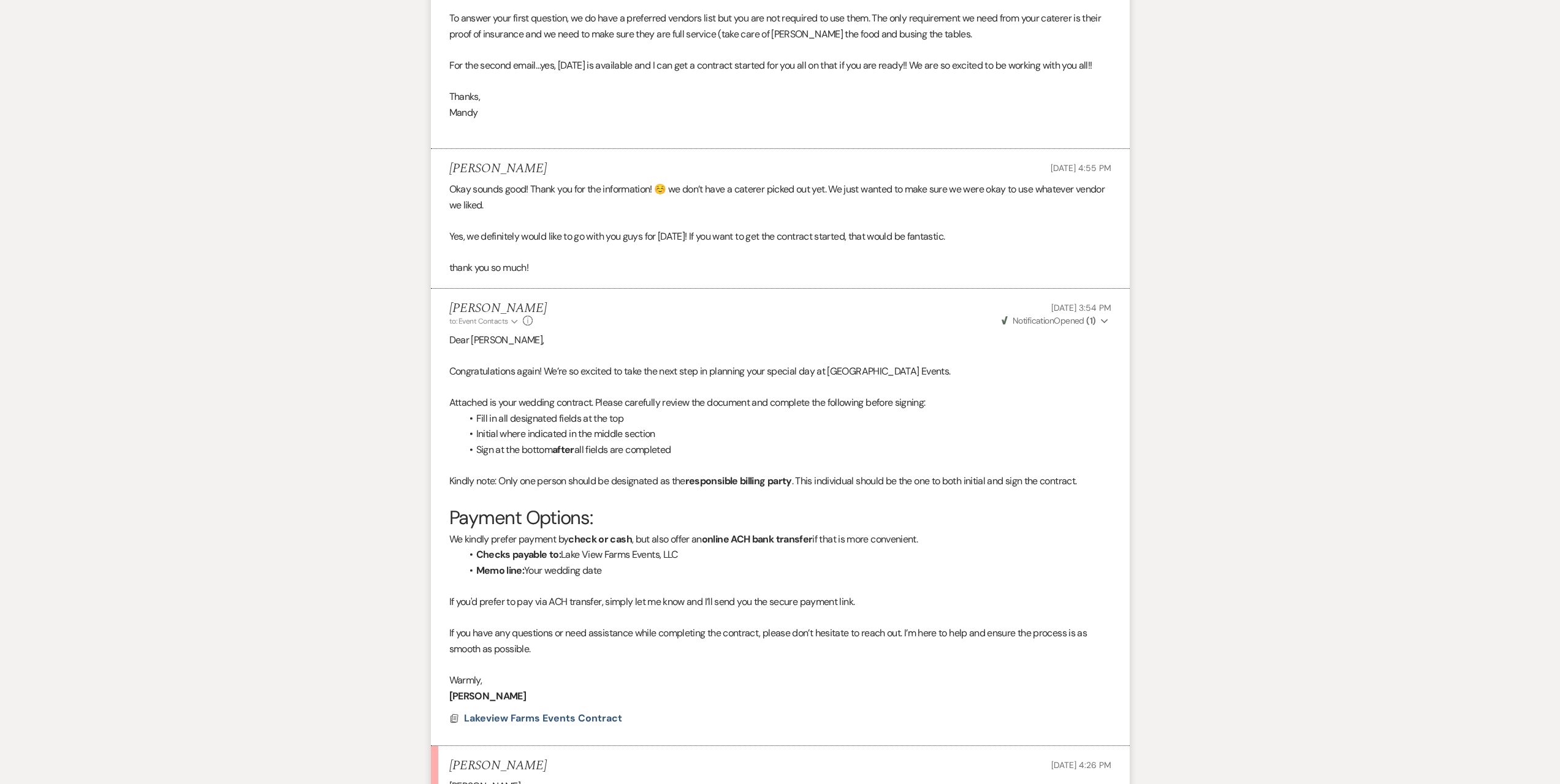
scroll to position [4105, 0]
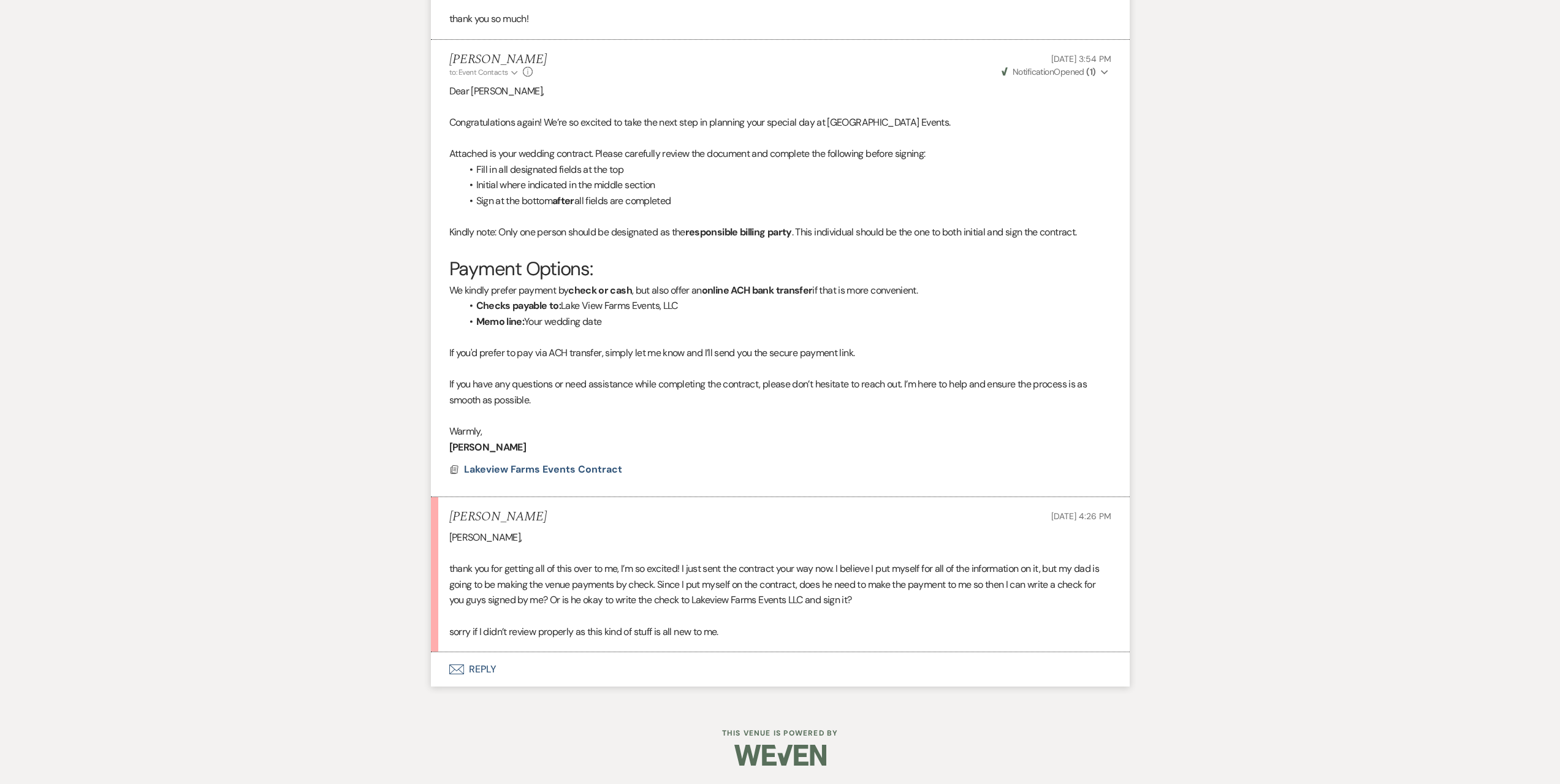
click at [500, 666] on button "Envelope Reply" at bounding box center [781, 669] width 699 height 35
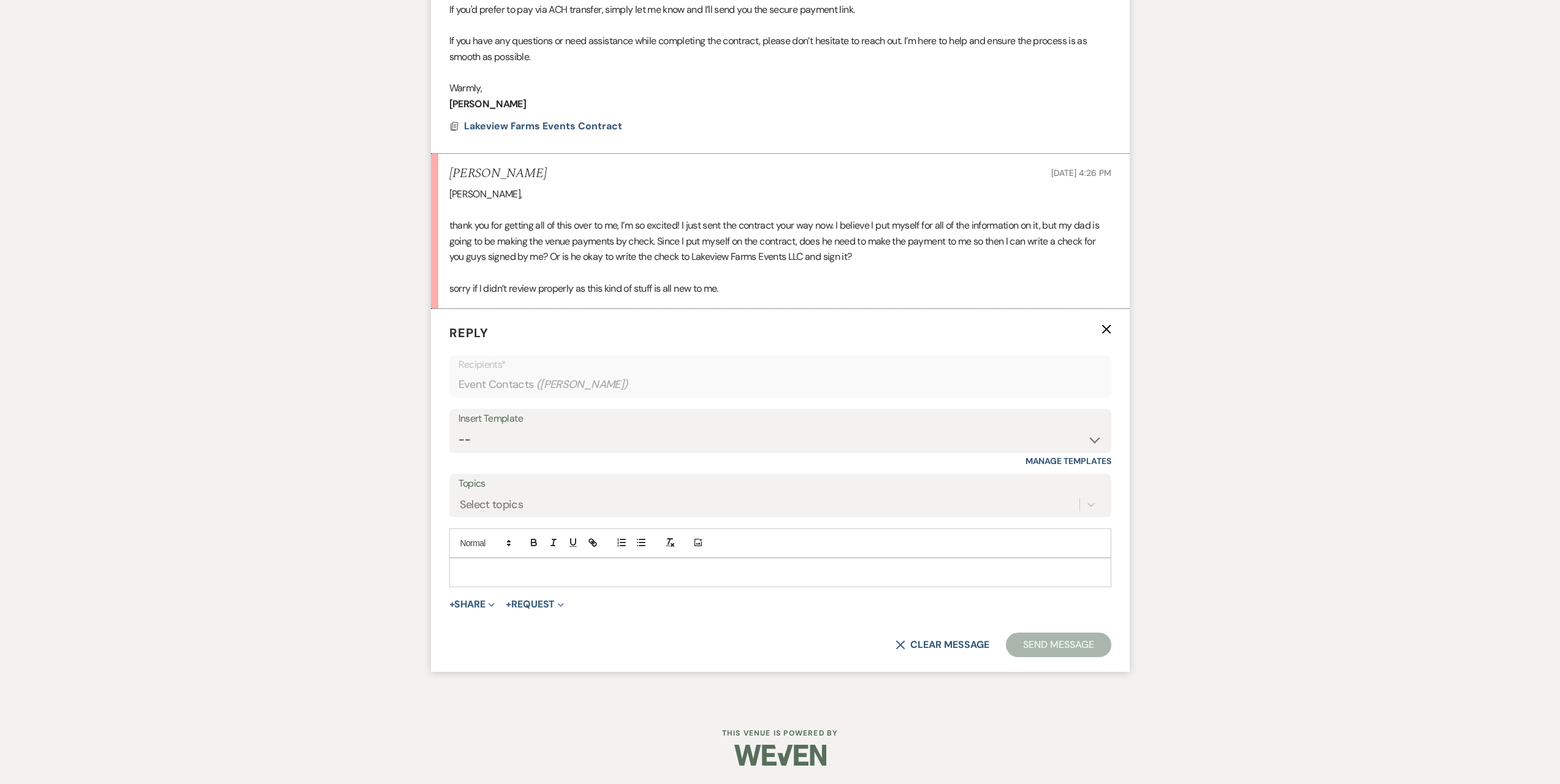
scroll to position [4448, 0]
click at [517, 575] on p at bounding box center [780, 572] width 642 height 13
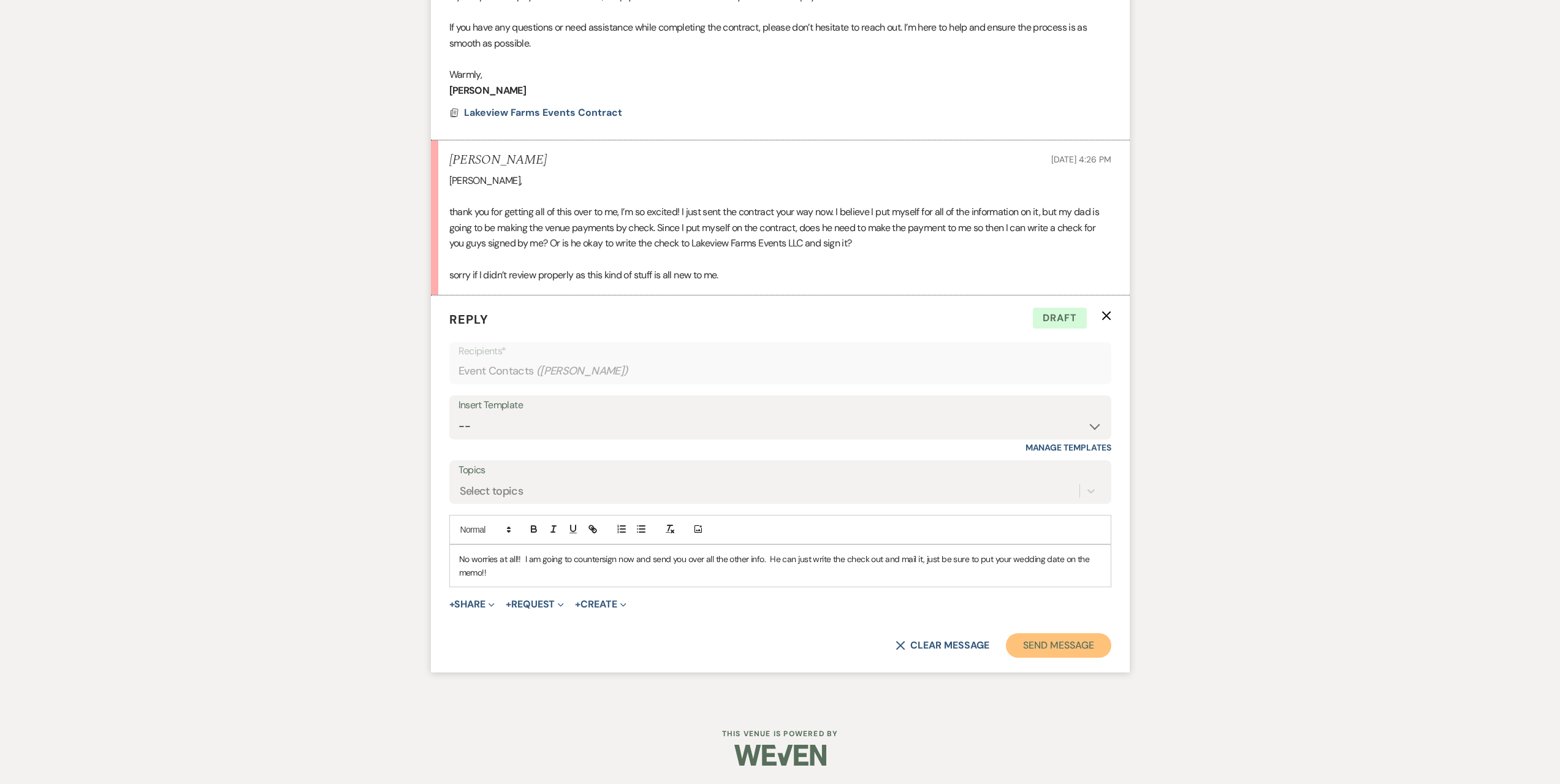
click at [1098, 657] on button "Send Message" at bounding box center [1058, 646] width 105 height 25
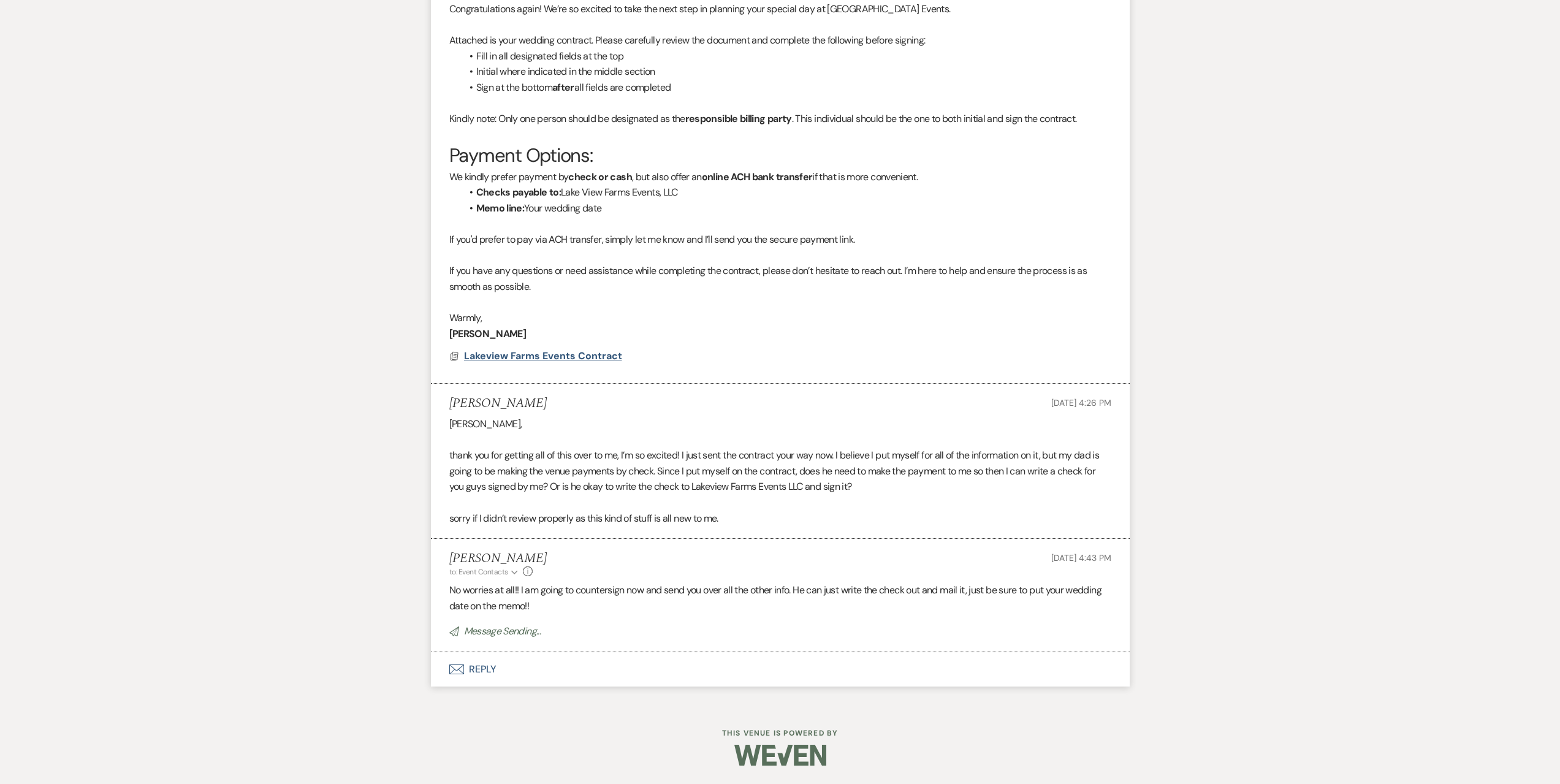
click at [539, 354] on span "Lakeview Farms Events Contract" at bounding box center [543, 356] width 158 height 13
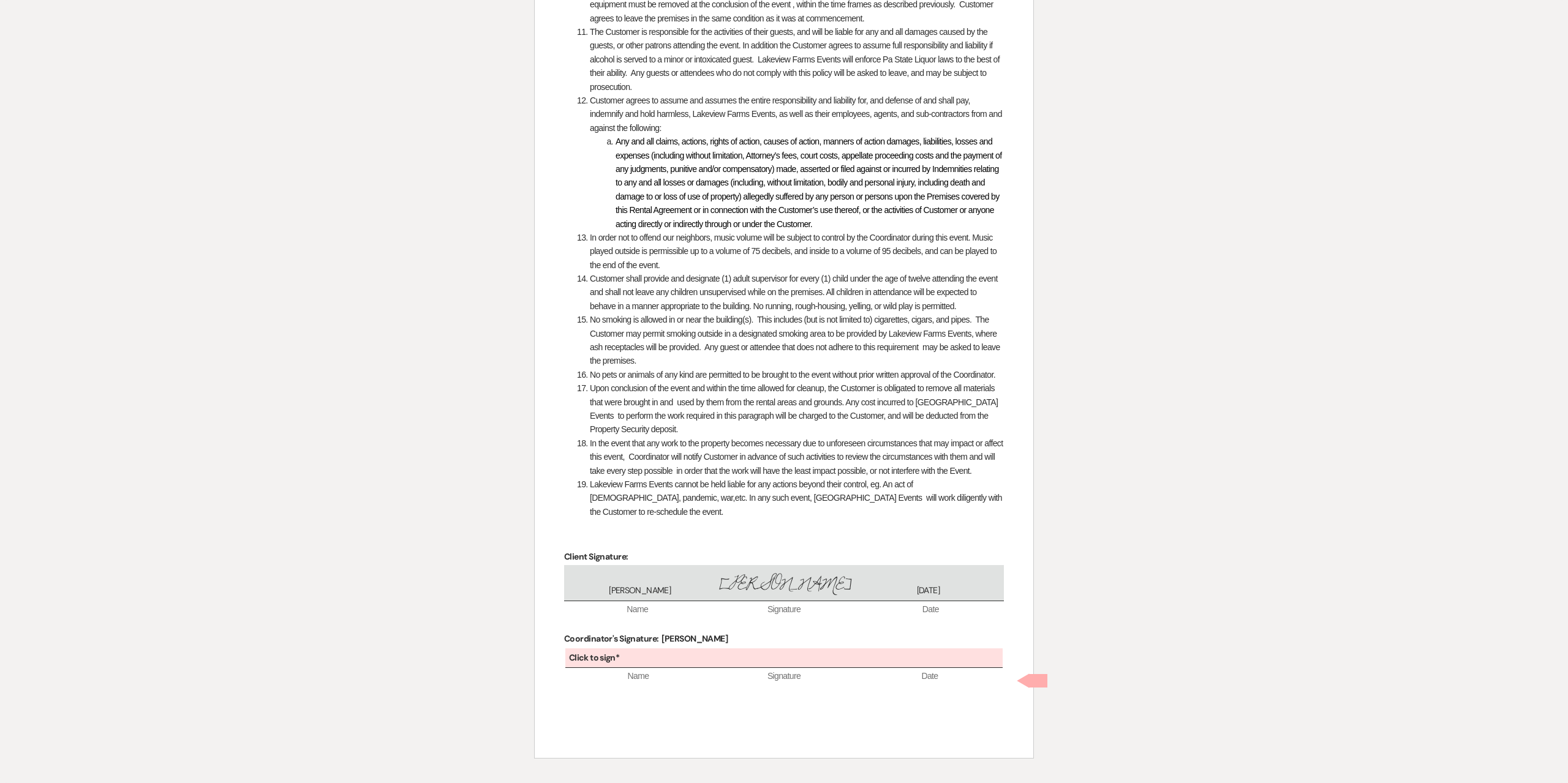
scroll to position [1456, 0]
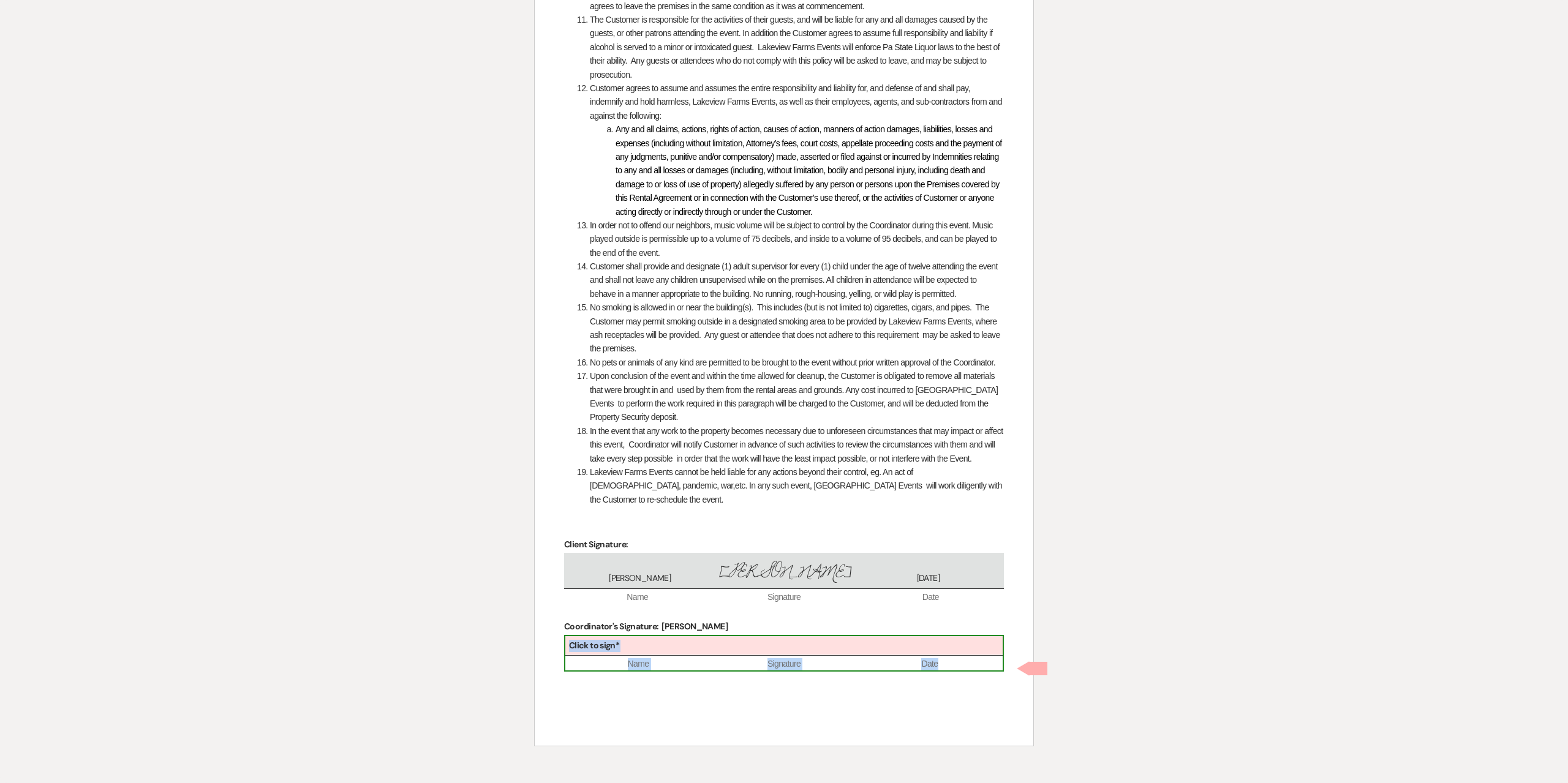
click at [644, 646] on div "Click to sign*" at bounding box center [783, 646] width 437 height 21
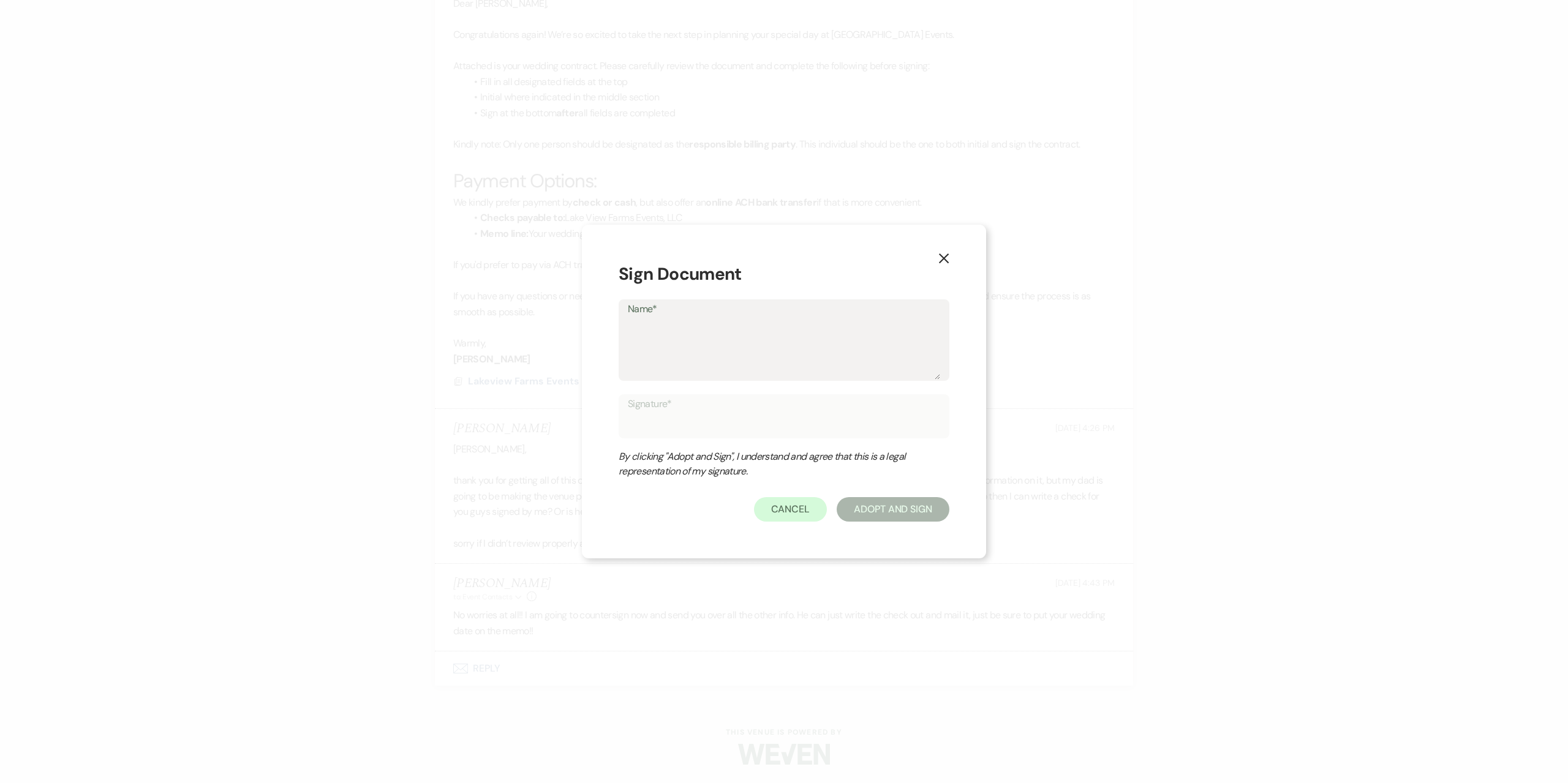
click at [694, 331] on textarea "Name*" at bounding box center [783, 349] width 312 height 61
click at [897, 503] on button "Adopt And Sign" at bounding box center [893, 510] width 113 height 25
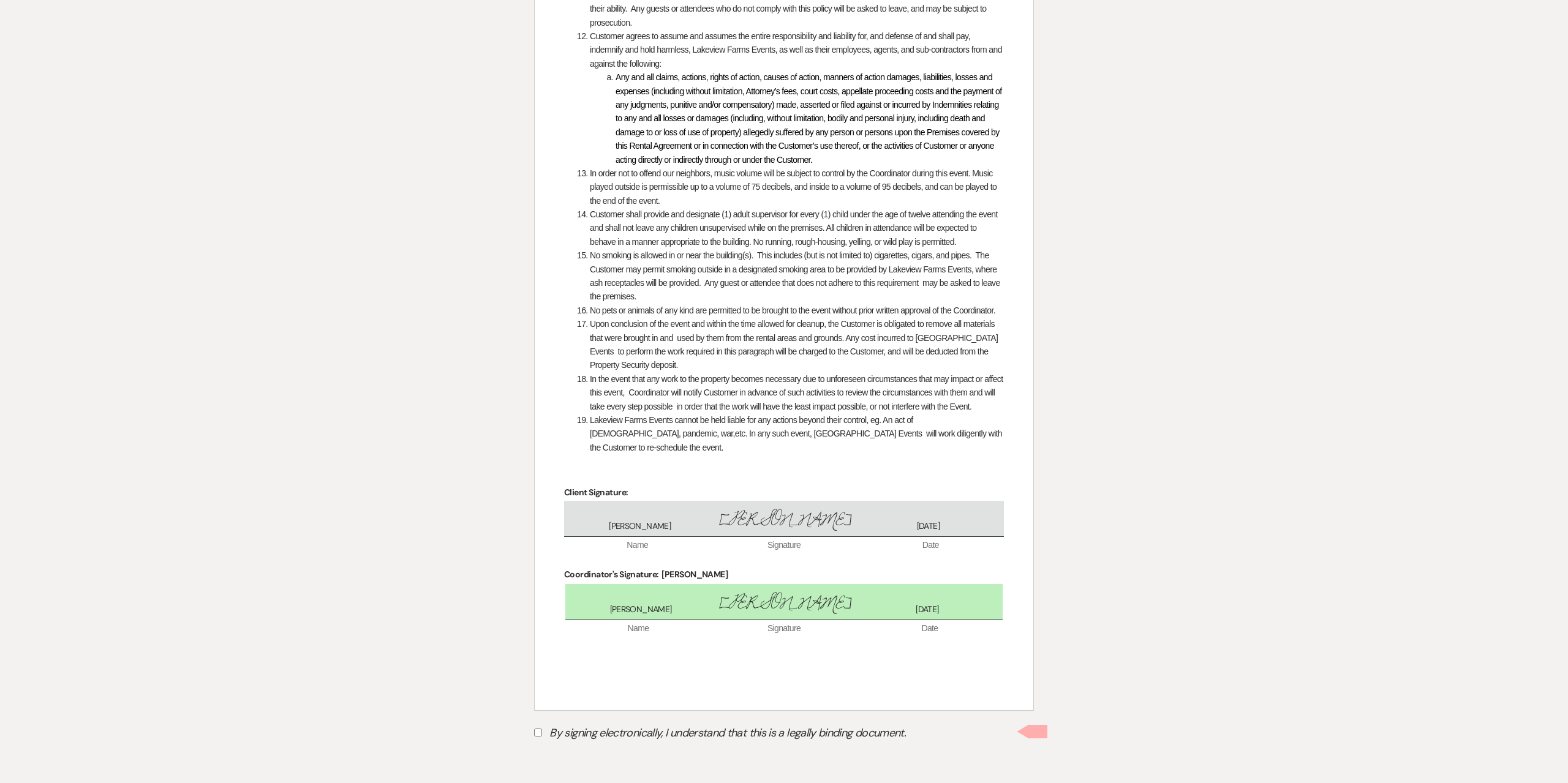
scroll to position [1508, 0]
click at [538, 734] on input "By signing electronically, I understand that this is a legally binding document." at bounding box center [538, 733] width 8 height 8
click at [567, 759] on button "Submit" at bounding box center [576, 762] width 86 height 22
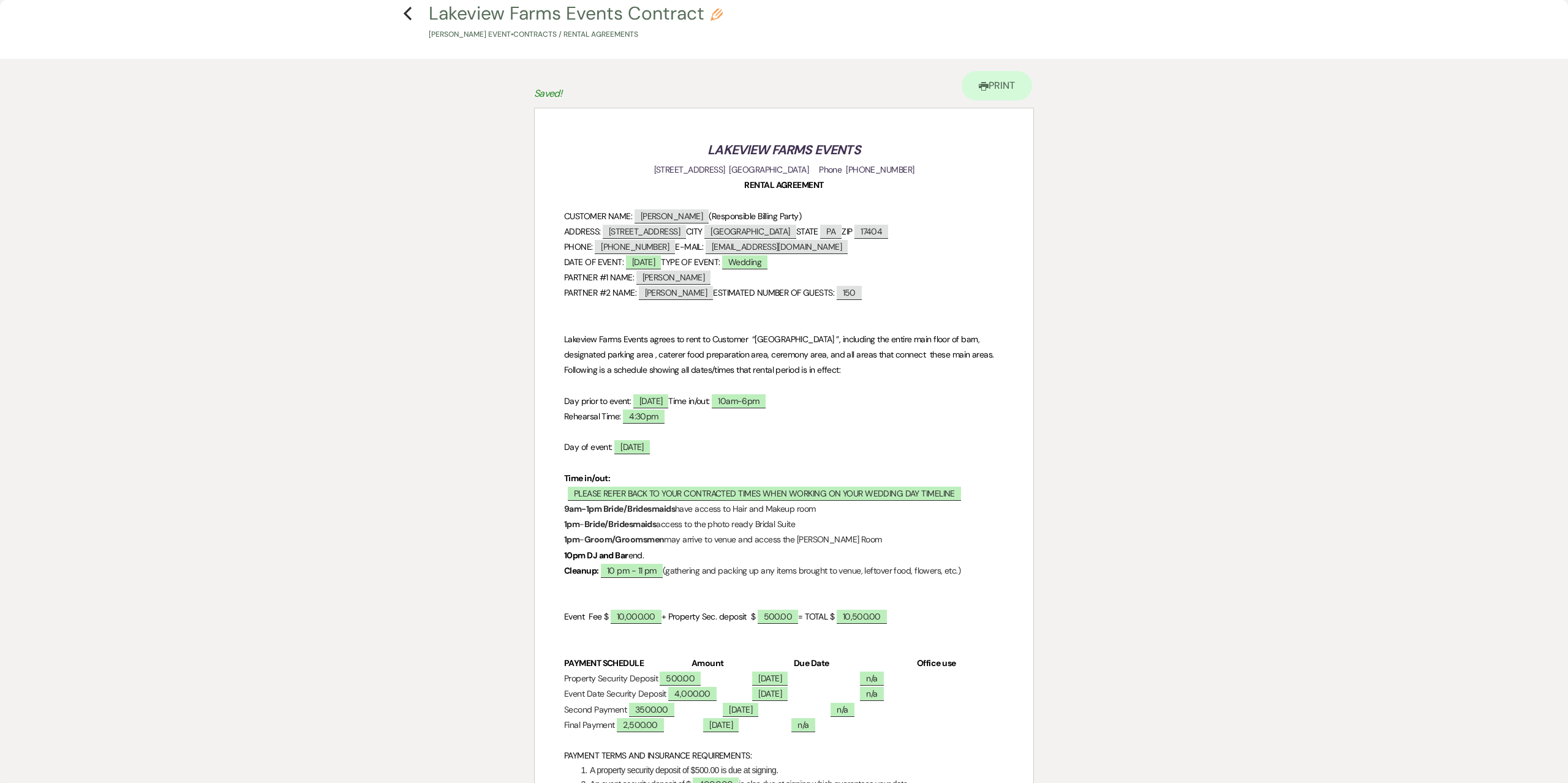
scroll to position [0, 0]
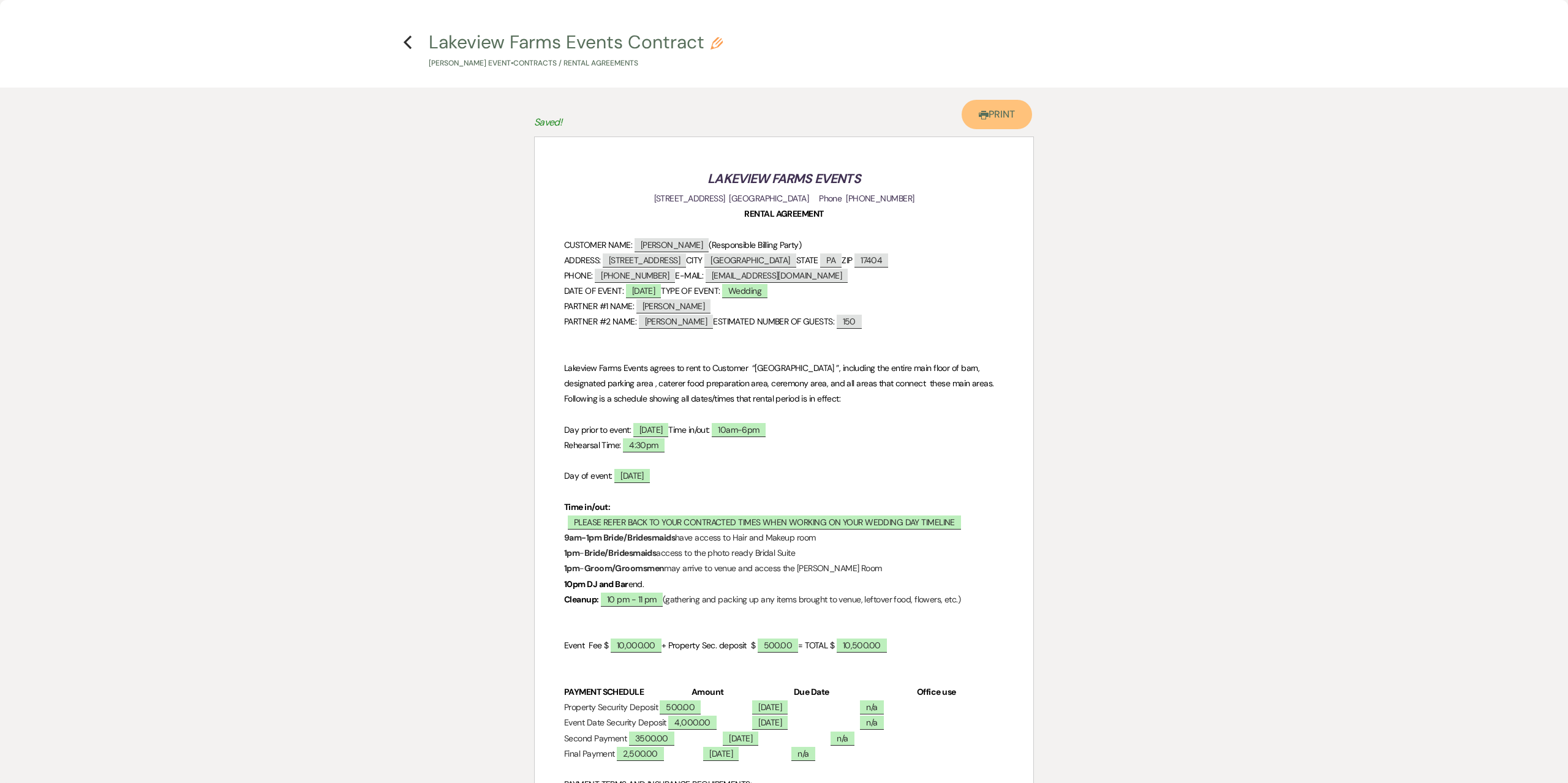
click at [991, 110] on link "Printer Print" at bounding box center [996, 114] width 71 height 30
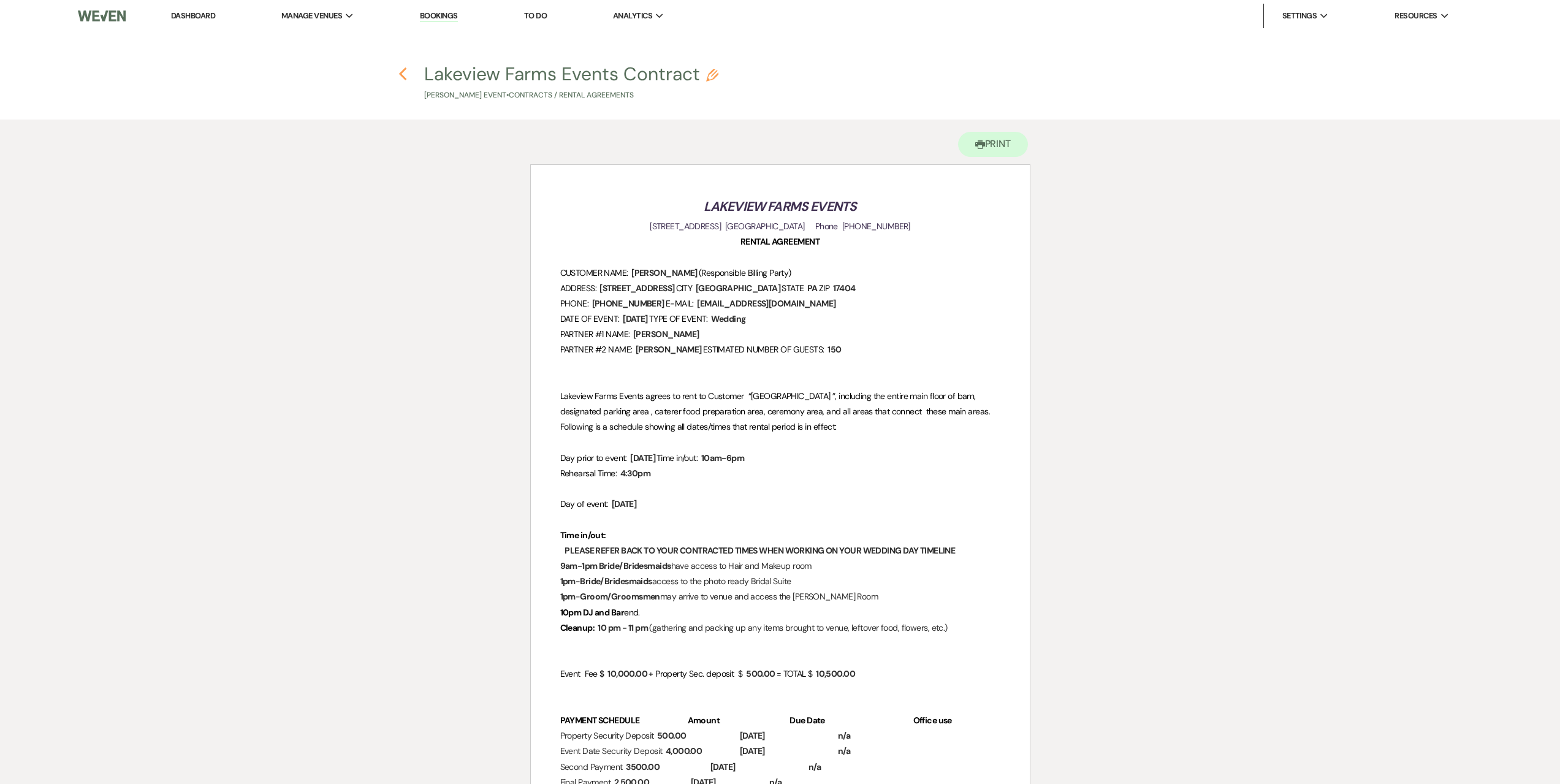
click at [406, 76] on icon "Previous" at bounding box center [402, 74] width 9 height 15
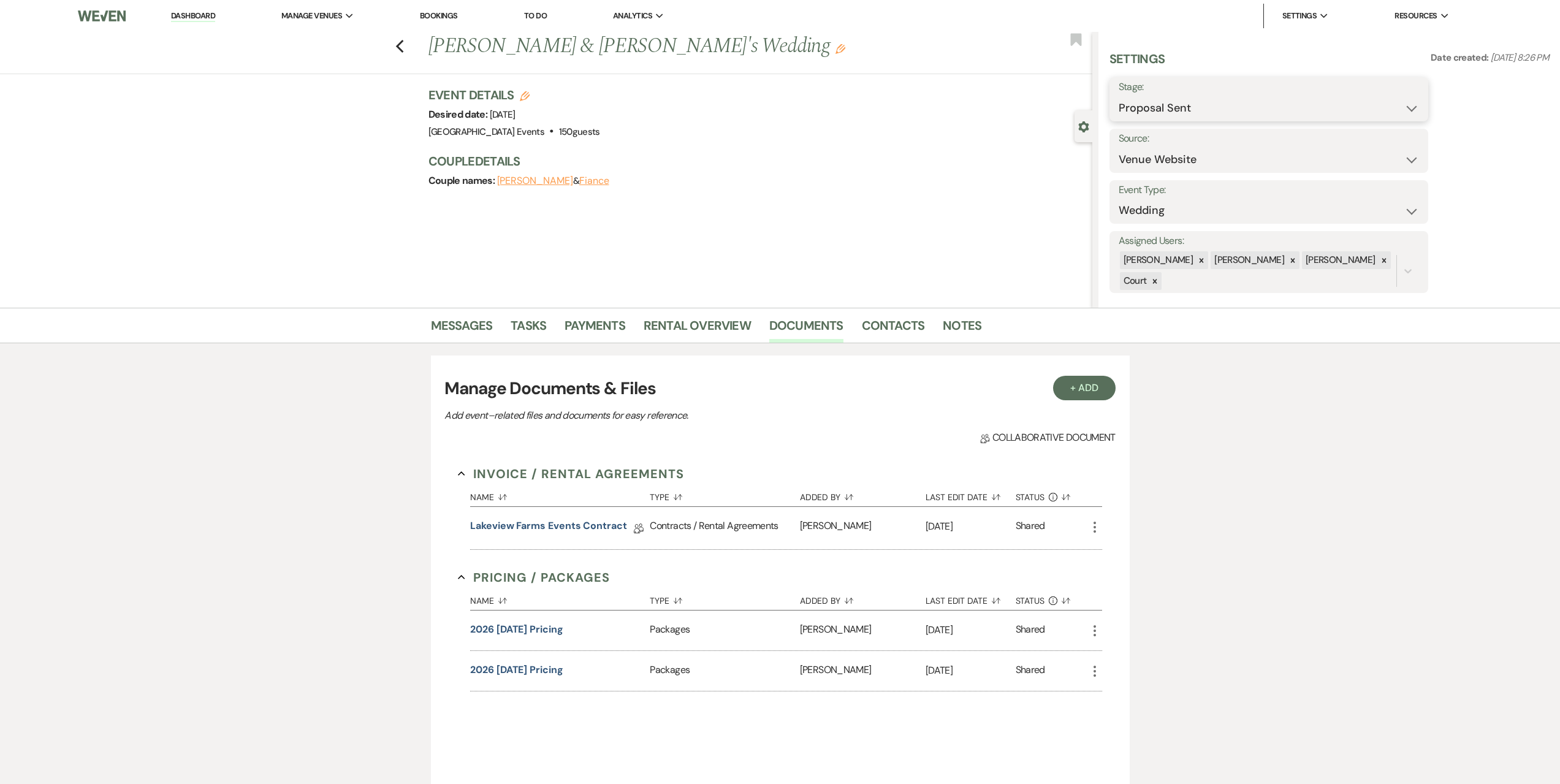
click at [1264, 104] on select "Inquiry Follow Up Tour Requested Tour Confirmed Toured Proposal Sent Booked Lost" at bounding box center [1269, 108] width 300 height 24
select select "7"
click at [1119, 96] on select "Inquiry Follow Up Tour Requested Tour Confirmed Toured Proposal Sent Booked Lost" at bounding box center [1269, 108] width 300 height 24
click at [1399, 102] on button "Save" at bounding box center [1394, 100] width 69 height 25
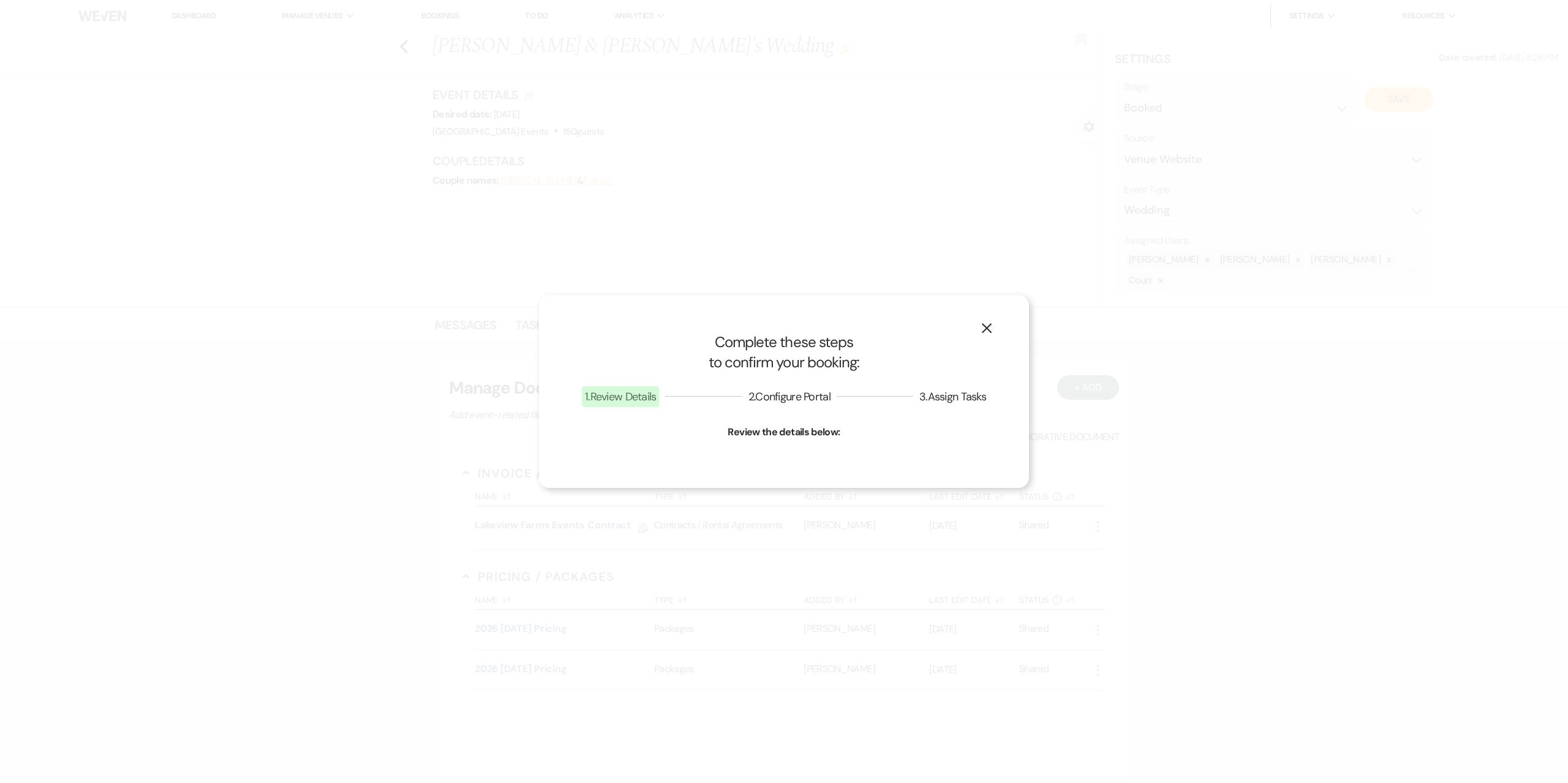
select select "1"
select select "524"
select select "false"
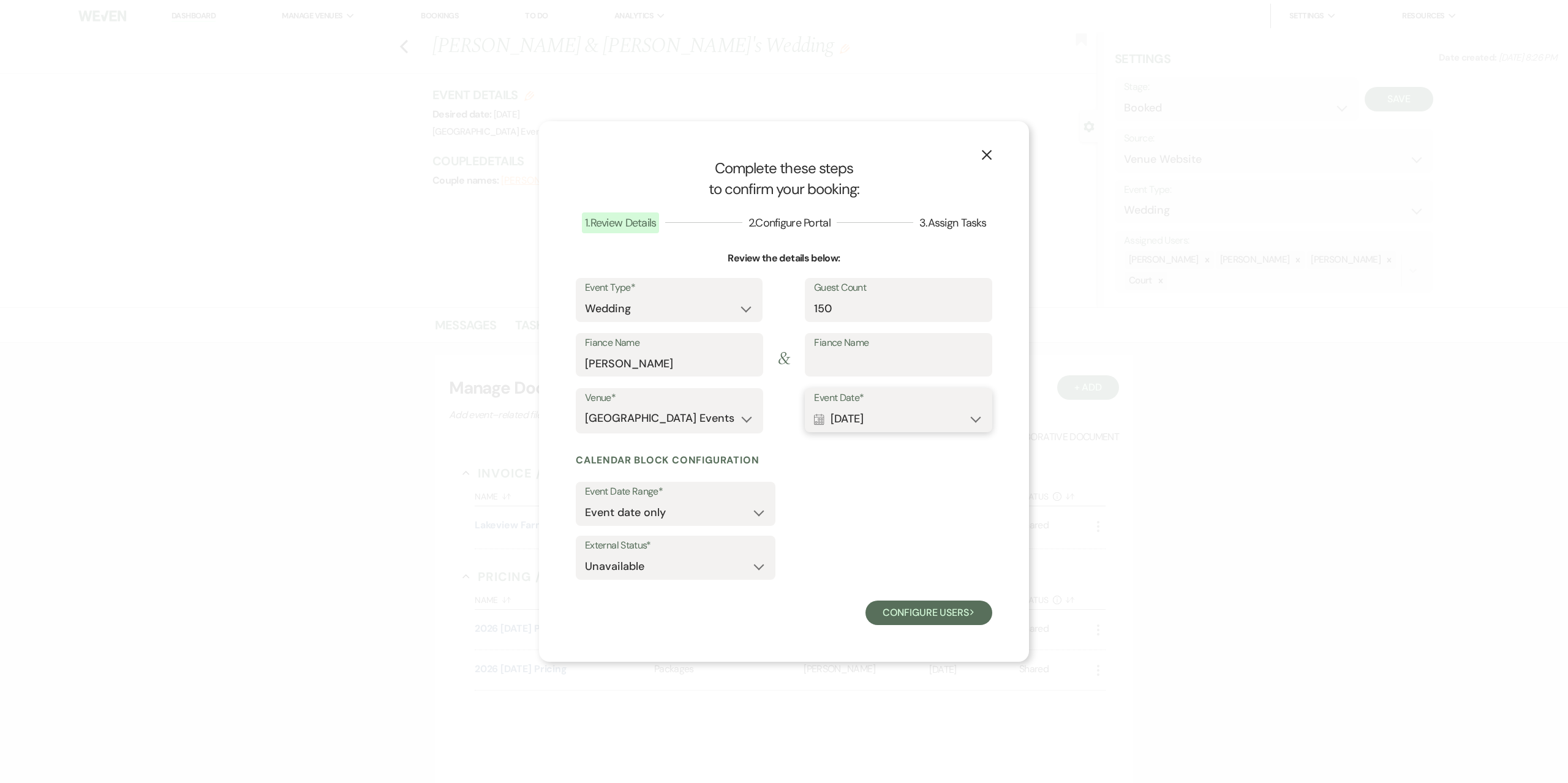
click at [905, 419] on button "Calendar Oct 23, 2026 Expand" at bounding box center [898, 419] width 169 height 25
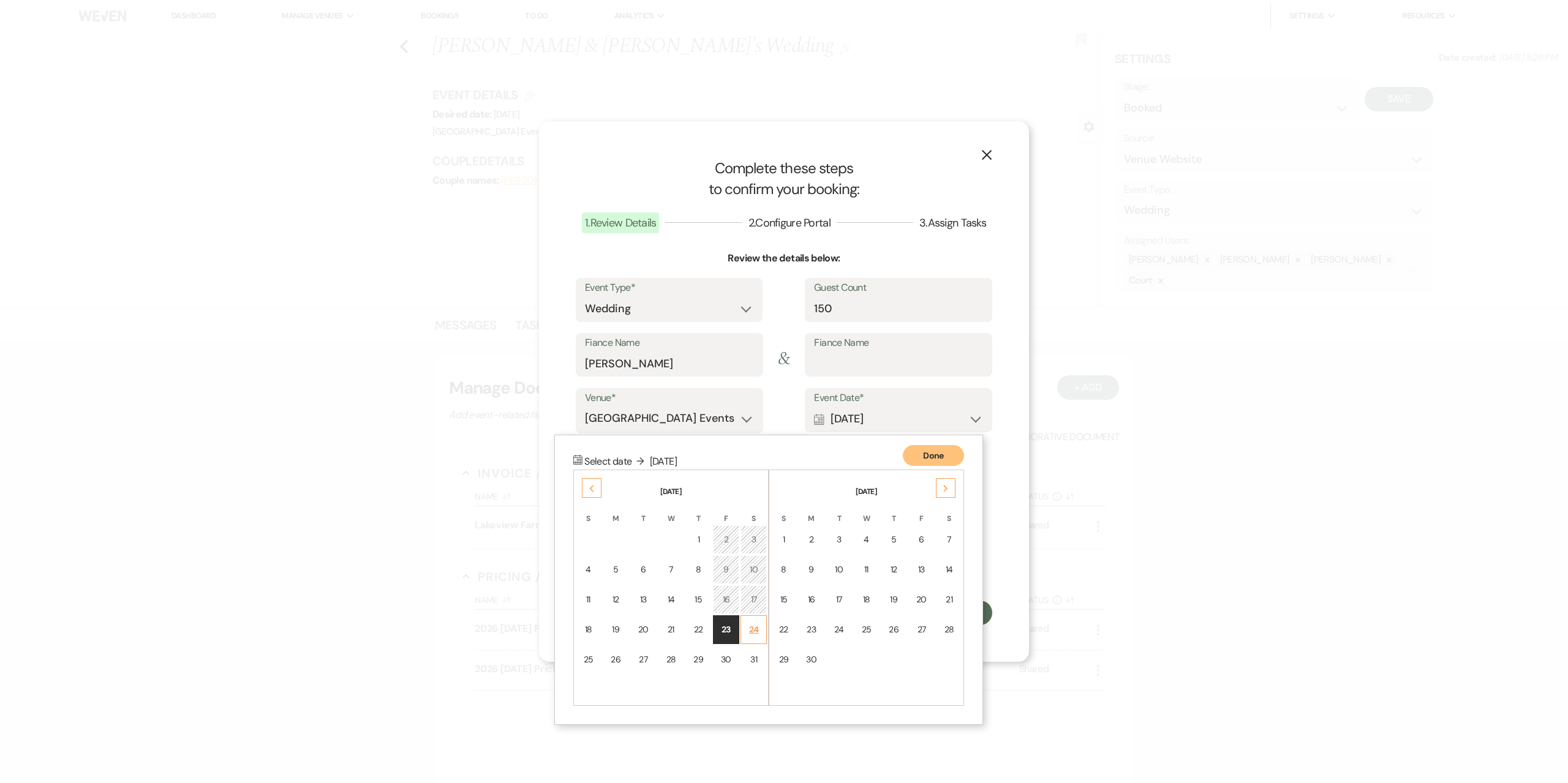
click at [756, 630] on div "24" at bounding box center [754, 630] width 11 height 13
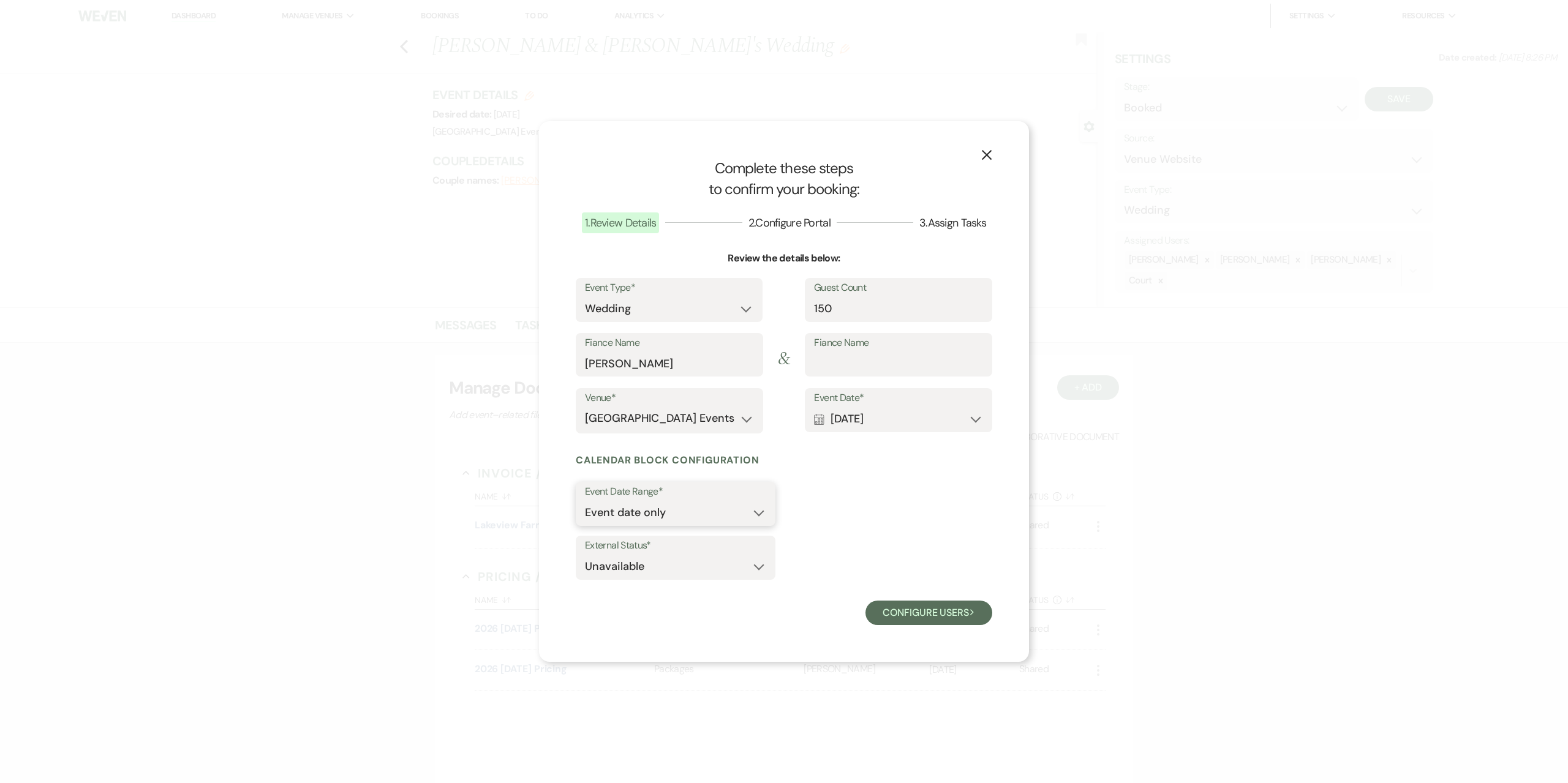
click at [703, 504] on select "Event date only Event date and" at bounding box center [675, 512] width 181 height 24
select select "eventDateAnd"
click at [585, 501] on select "Event date only Event date and" at bounding box center [675, 512] width 181 height 24
click at [826, 512] on input "0" at bounding box center [830, 512] width 75 height 24
type input "1"
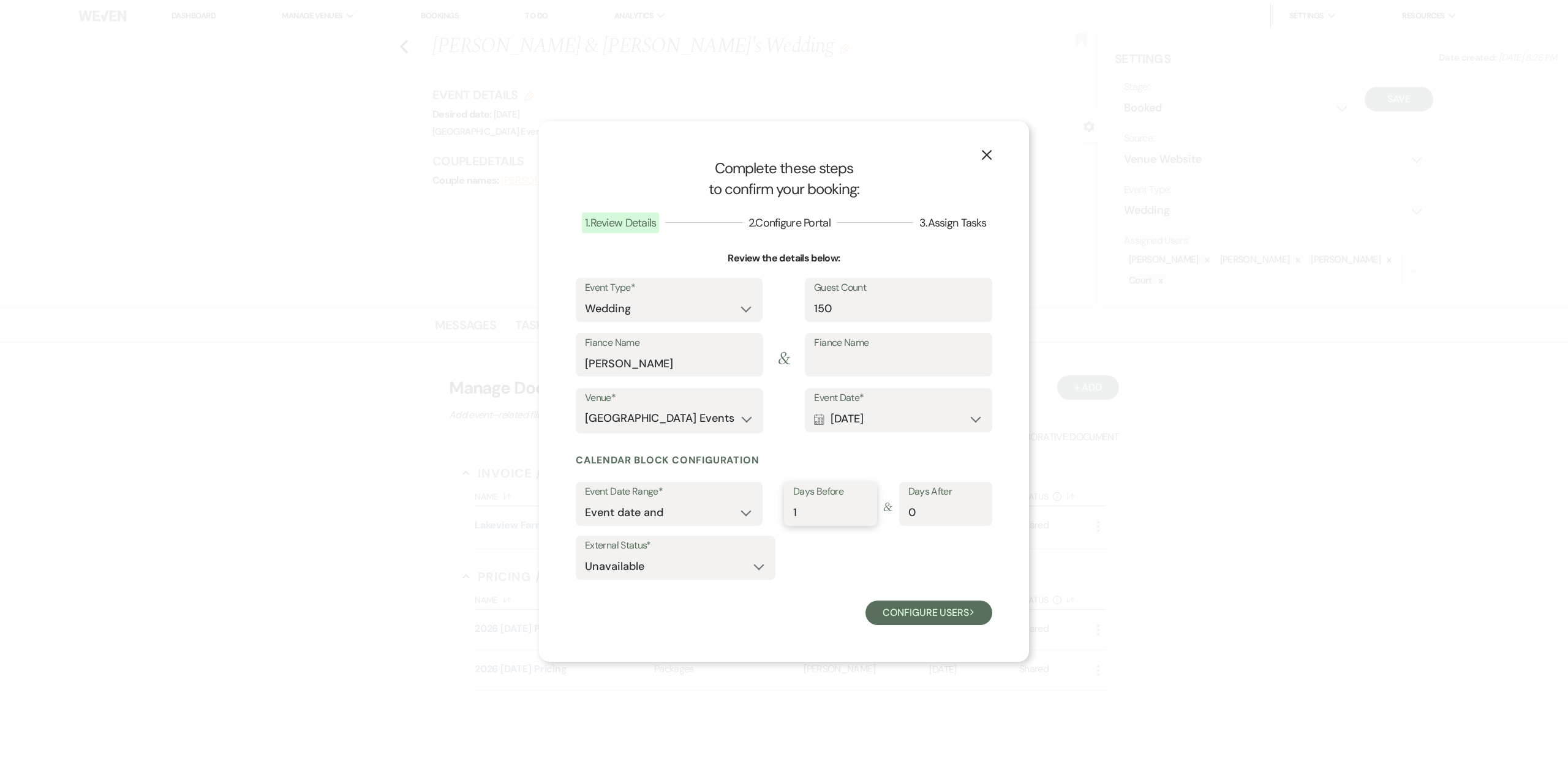
click at [866, 509] on input "1" at bounding box center [830, 512] width 75 height 24
click at [954, 614] on button "Configure users Next" at bounding box center [929, 613] width 127 height 25
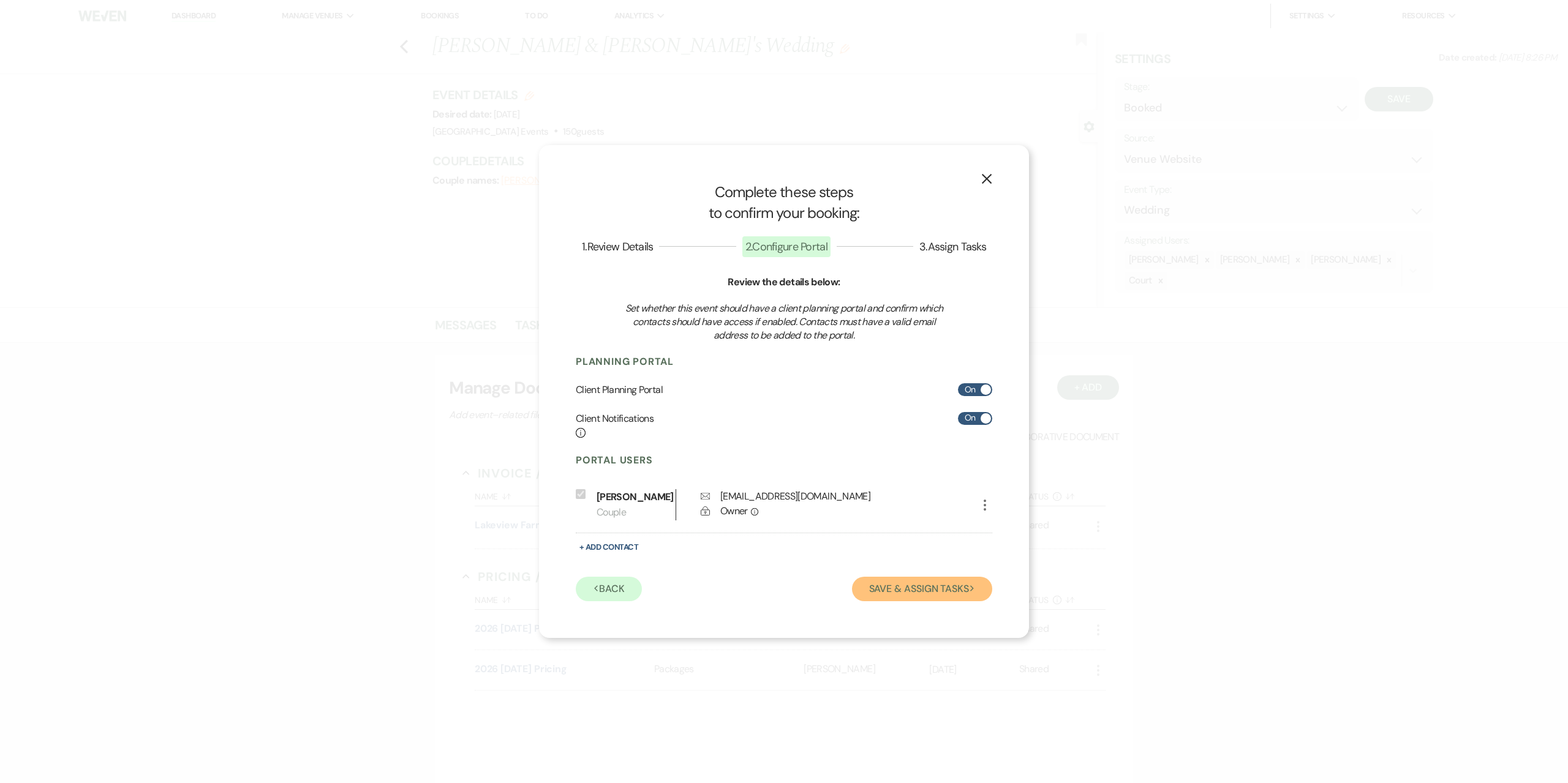
click at [894, 586] on button "Save & Assign Tasks Next" at bounding box center [922, 589] width 140 height 25
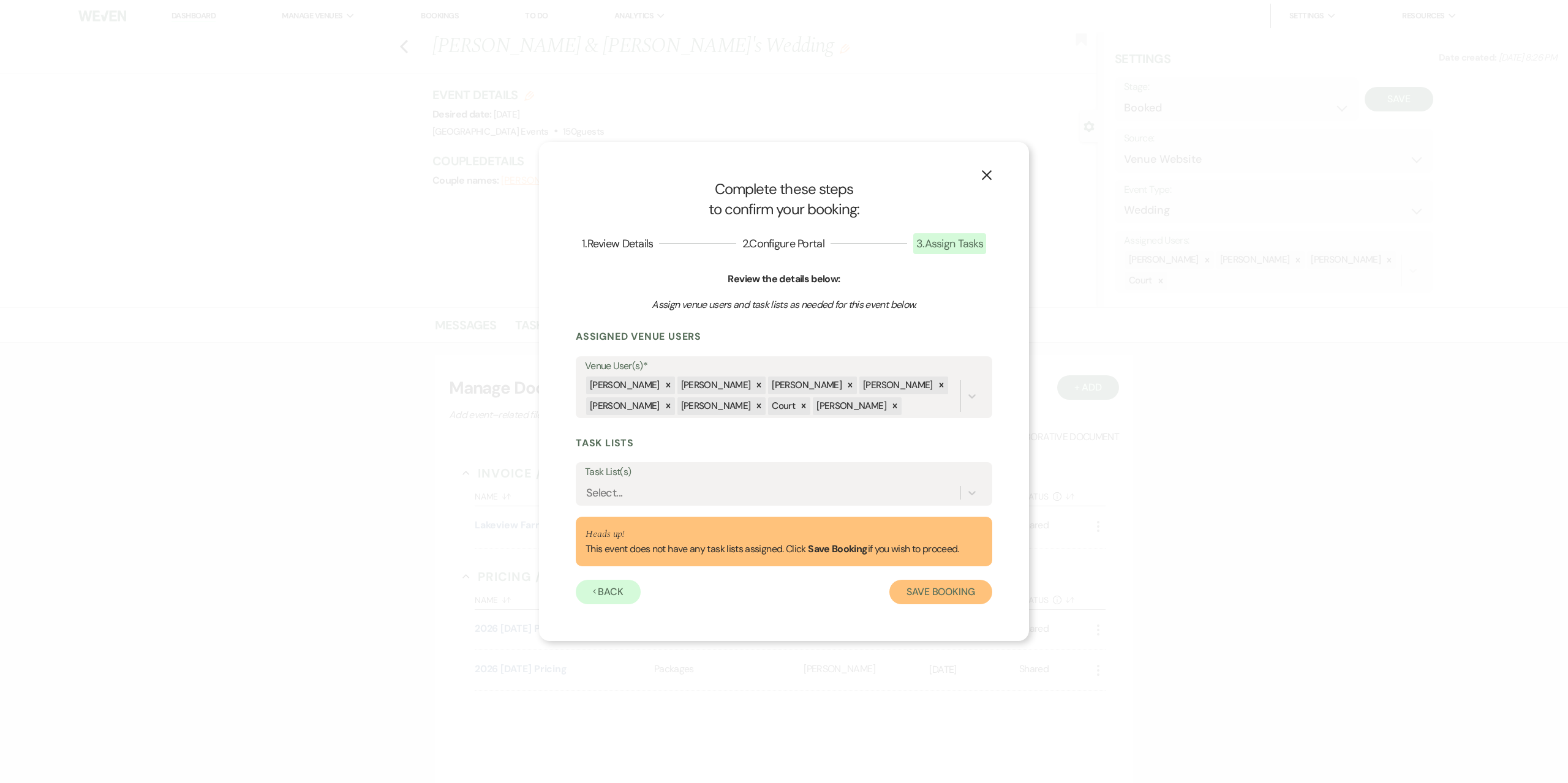
click at [923, 591] on button "Save Booking" at bounding box center [940, 592] width 103 height 25
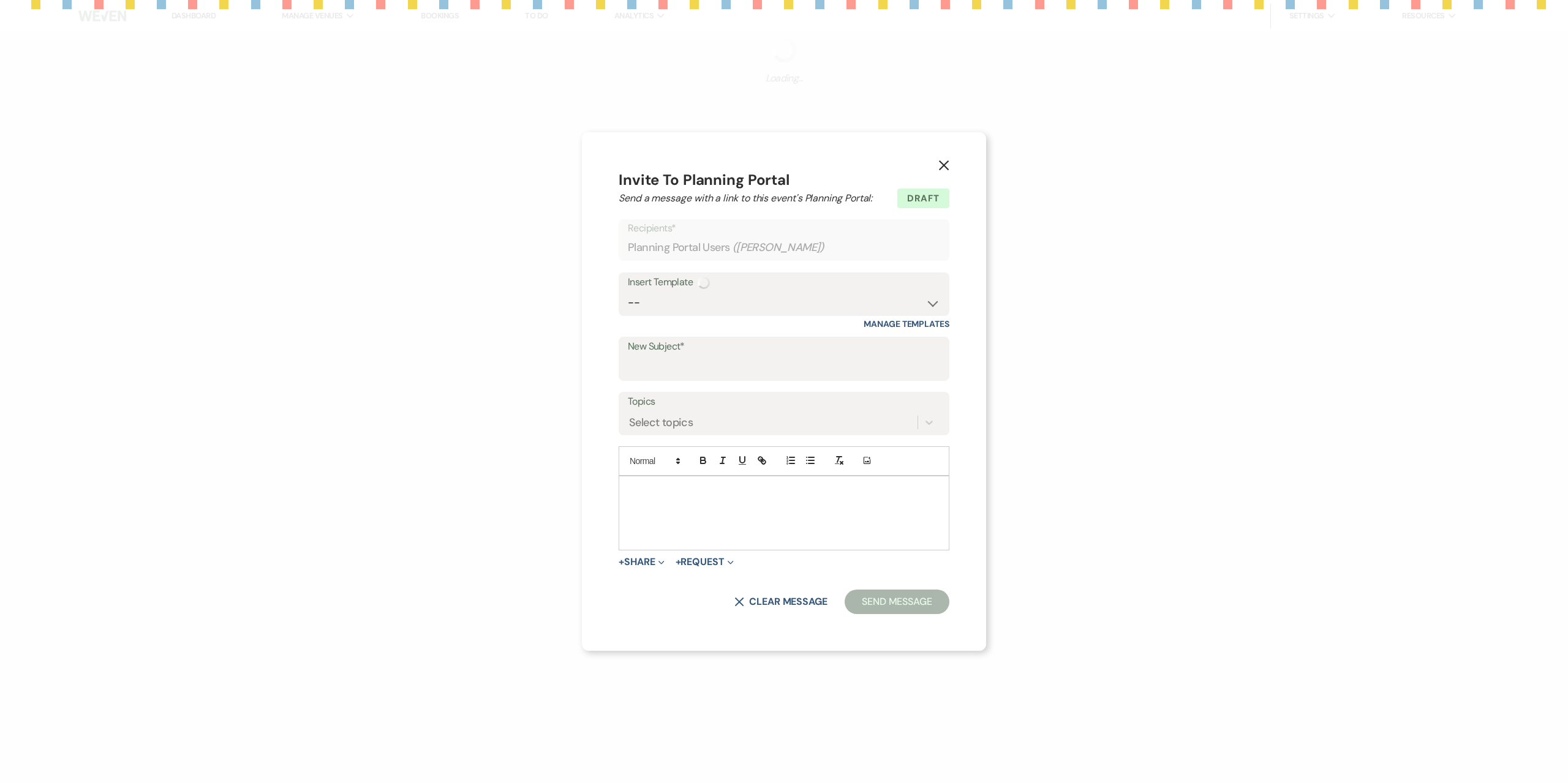
select select "343"
type input "Planning your wedding at Lakeview Farm Events"
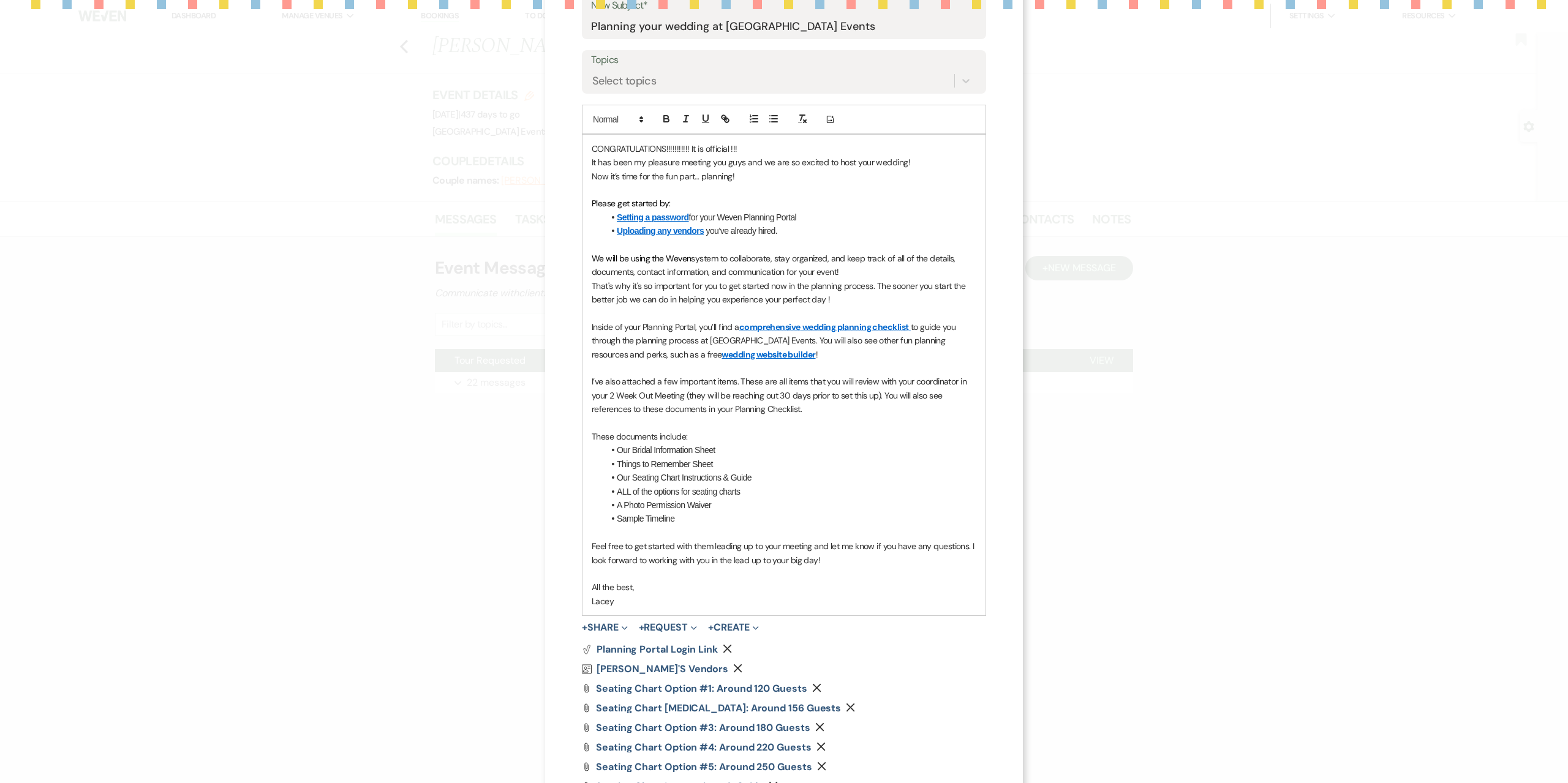
scroll to position [224, 0]
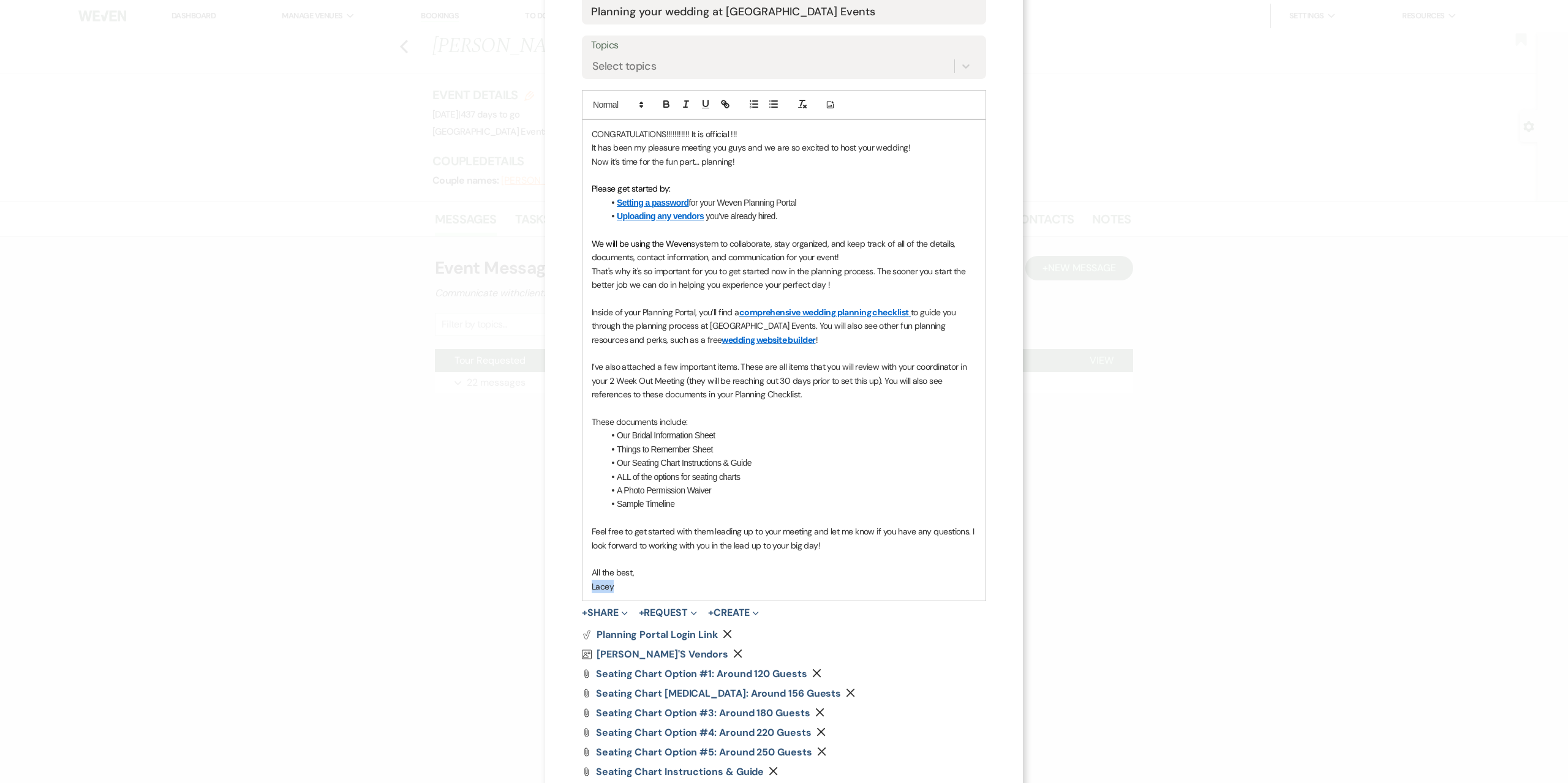
drag, startPoint x: 630, startPoint y: 594, endPoint x: 562, endPoint y: 592, distance: 68.0
click at [562, 592] on div "X Invite To Planning Portal Send a message with a link to this event's Planning…" at bounding box center [784, 366] width 478 height 1181
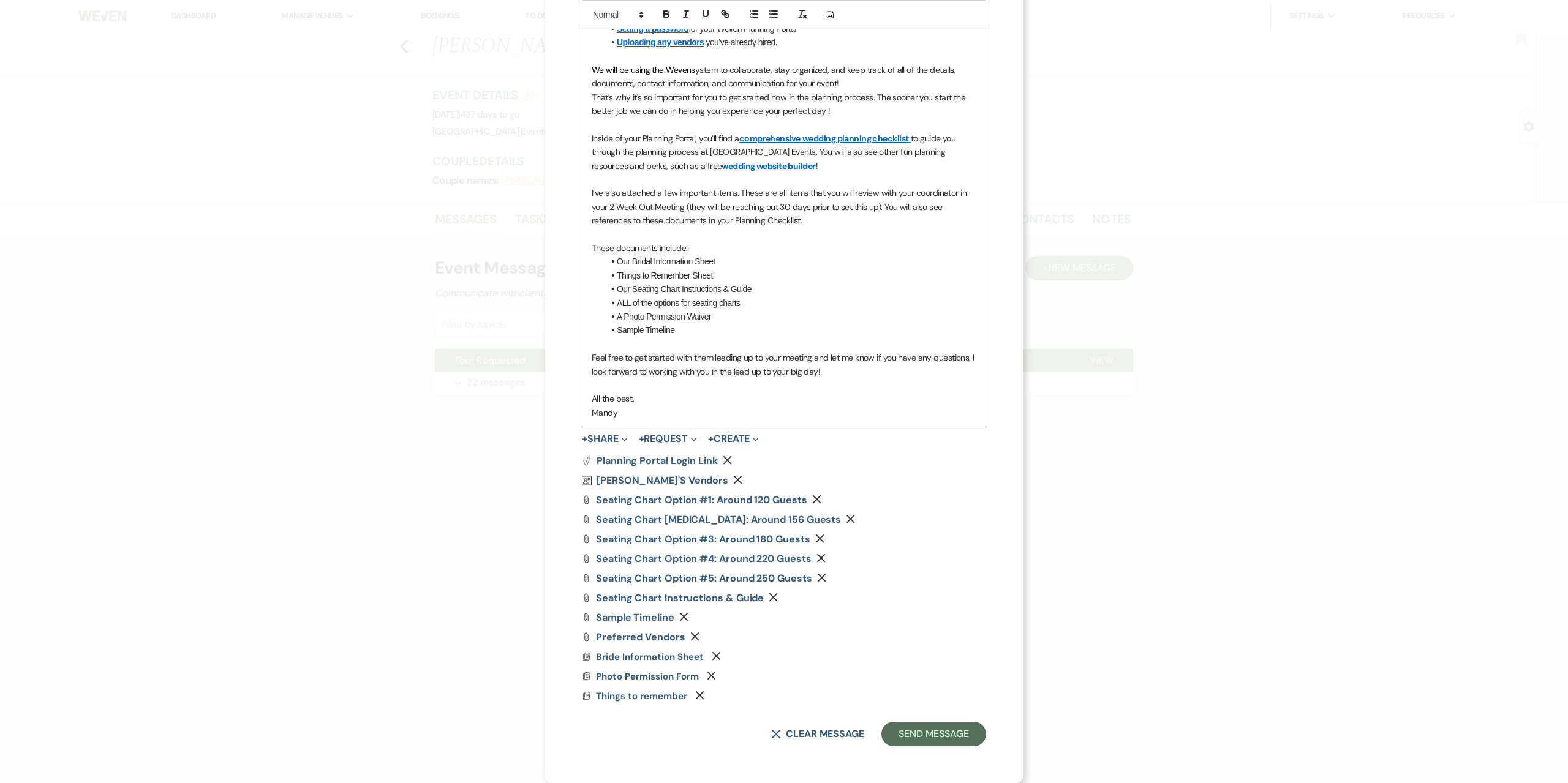
click at [690, 636] on use "button" at bounding box center [694, 636] width 8 height 8
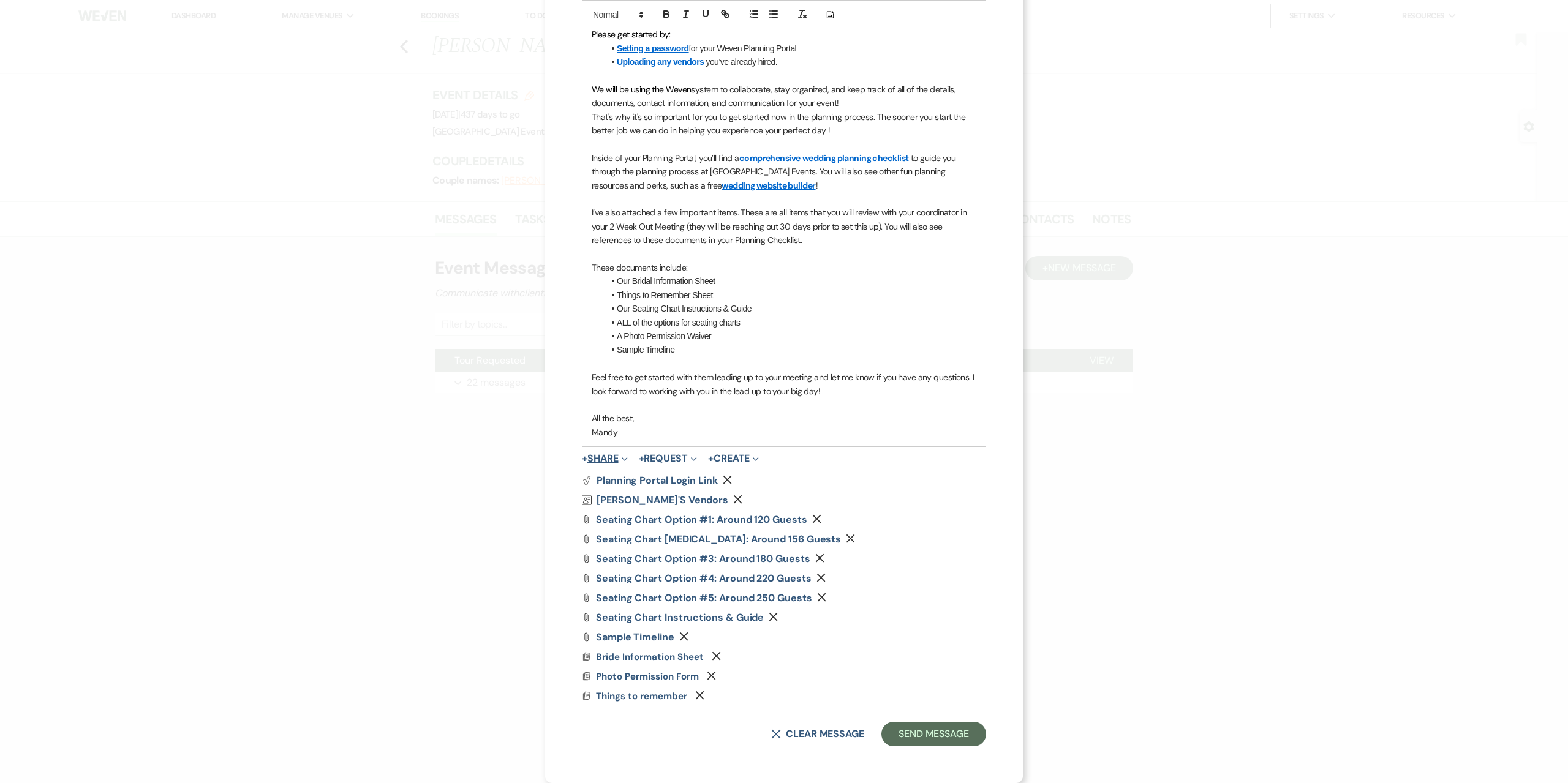
click at [614, 459] on button "+ Share Expand" at bounding box center [604, 459] width 46 height 10
click at [616, 477] on span "Doc Upload Documents" at bounding box center [630, 482] width 68 height 12
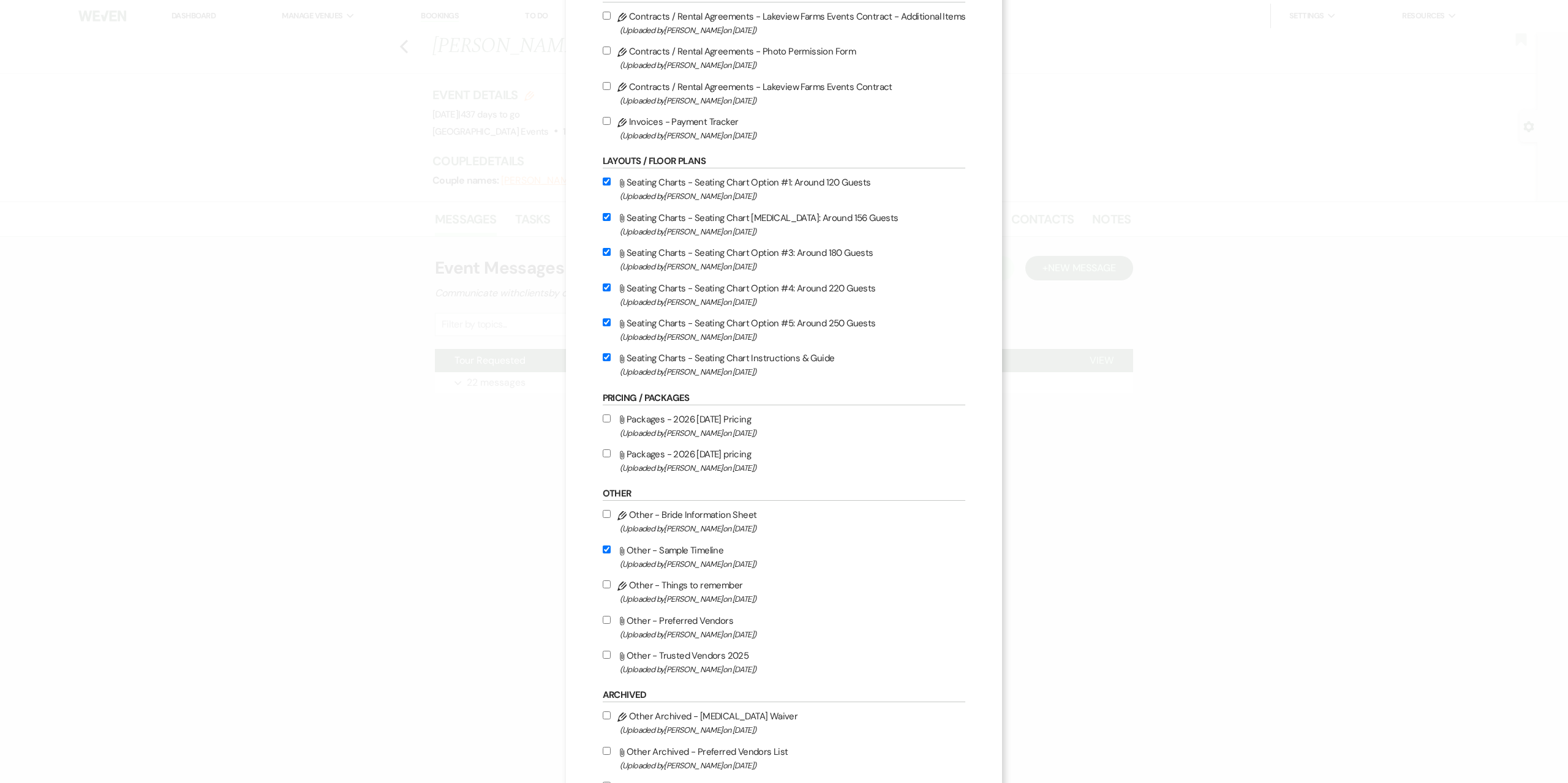
scroll to position [208, 0]
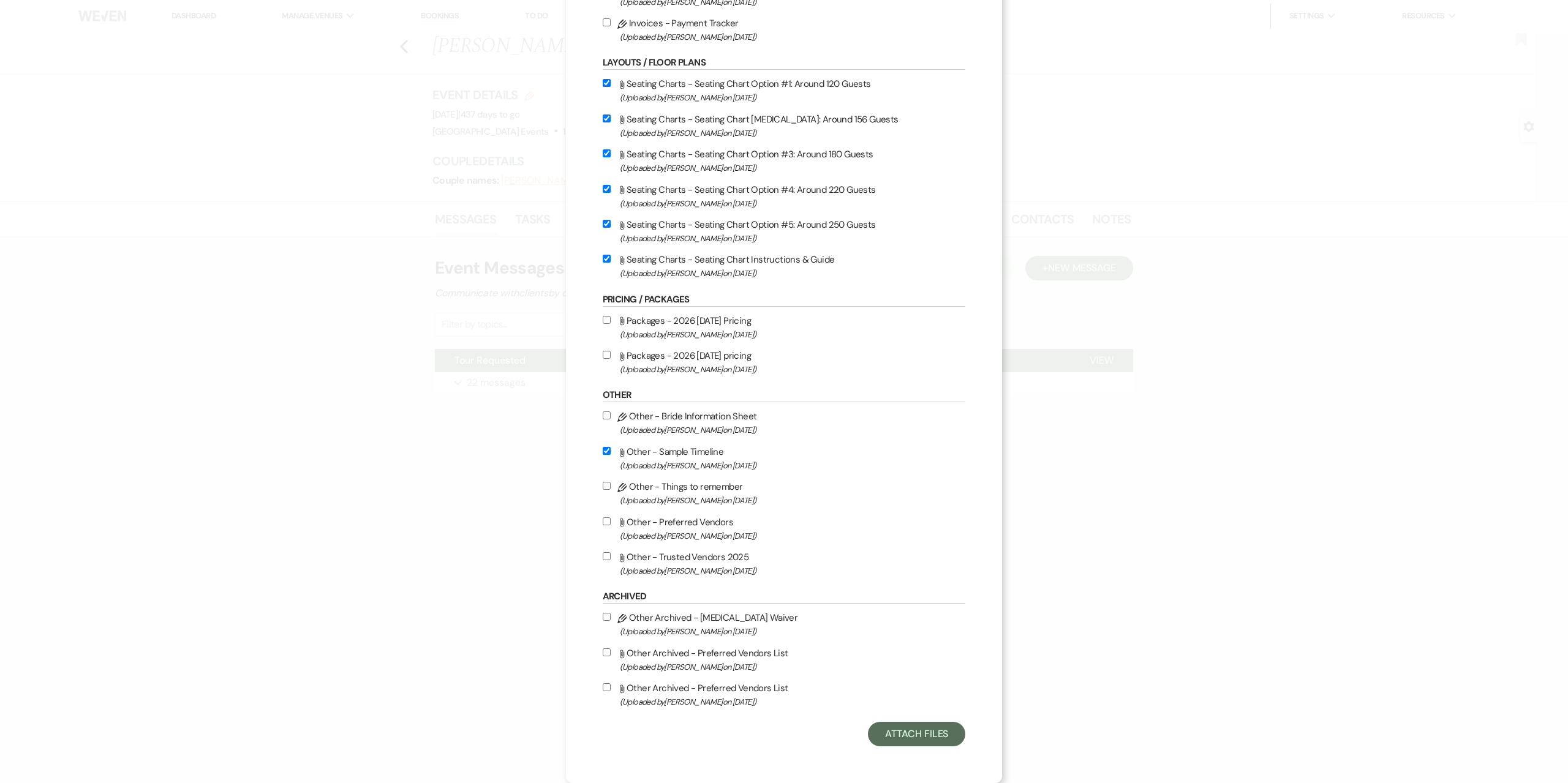
click at [665, 557] on label "Attach File Other - Trusted Vendors 2025 (Uploaded by Mandy Cashman on Jul 22nd…" at bounding box center [784, 563] width 363 height 29
click at [610, 557] on input "Attach File Other - Trusted Vendors 2025 (Uploaded by Mandy Cashman on Jul 22nd…" at bounding box center [607, 557] width 8 height 8
checkbox input "true"
click at [930, 730] on button "Attach Files" at bounding box center [917, 734] width 97 height 25
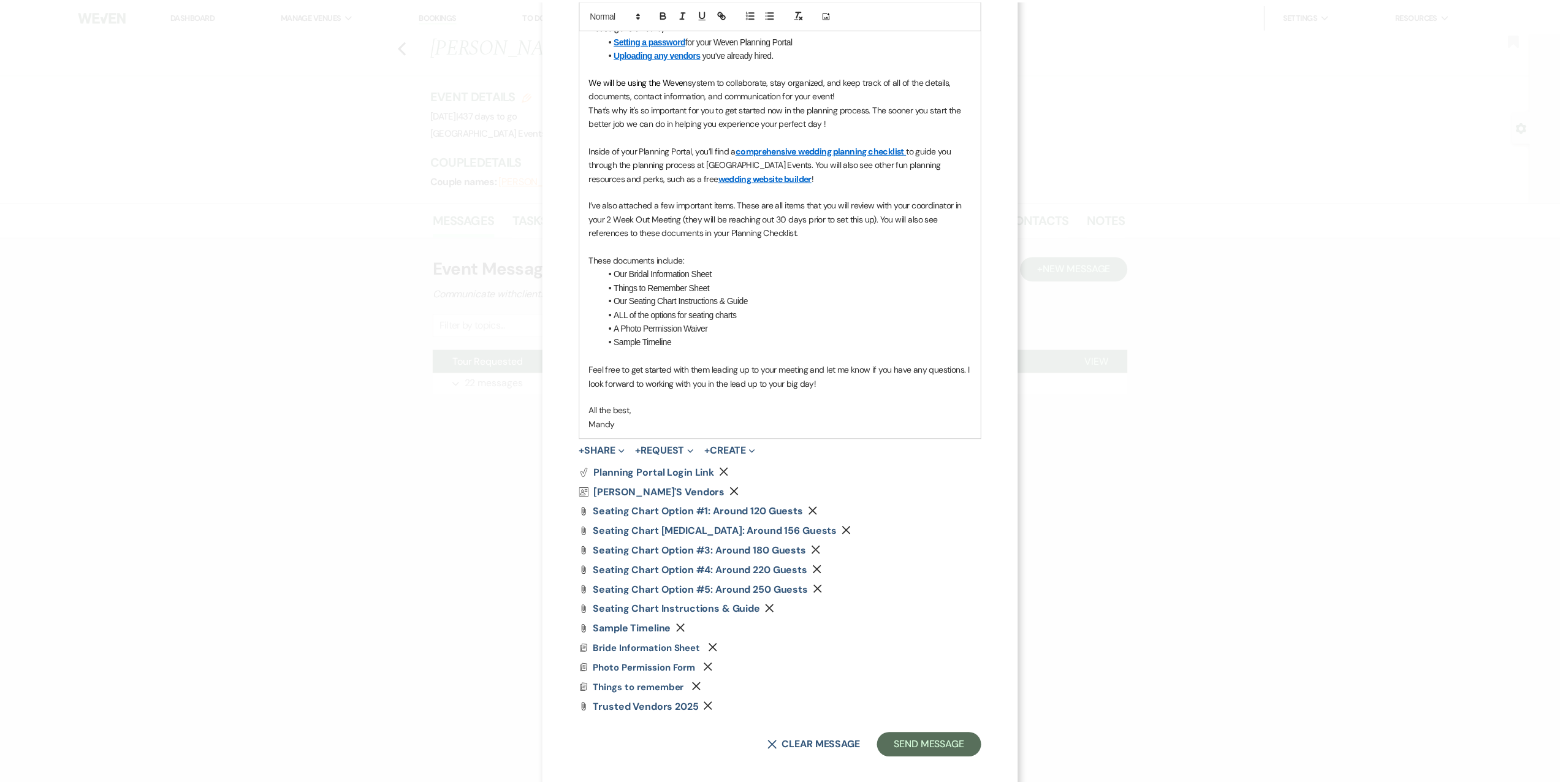
scroll to position [398, 0]
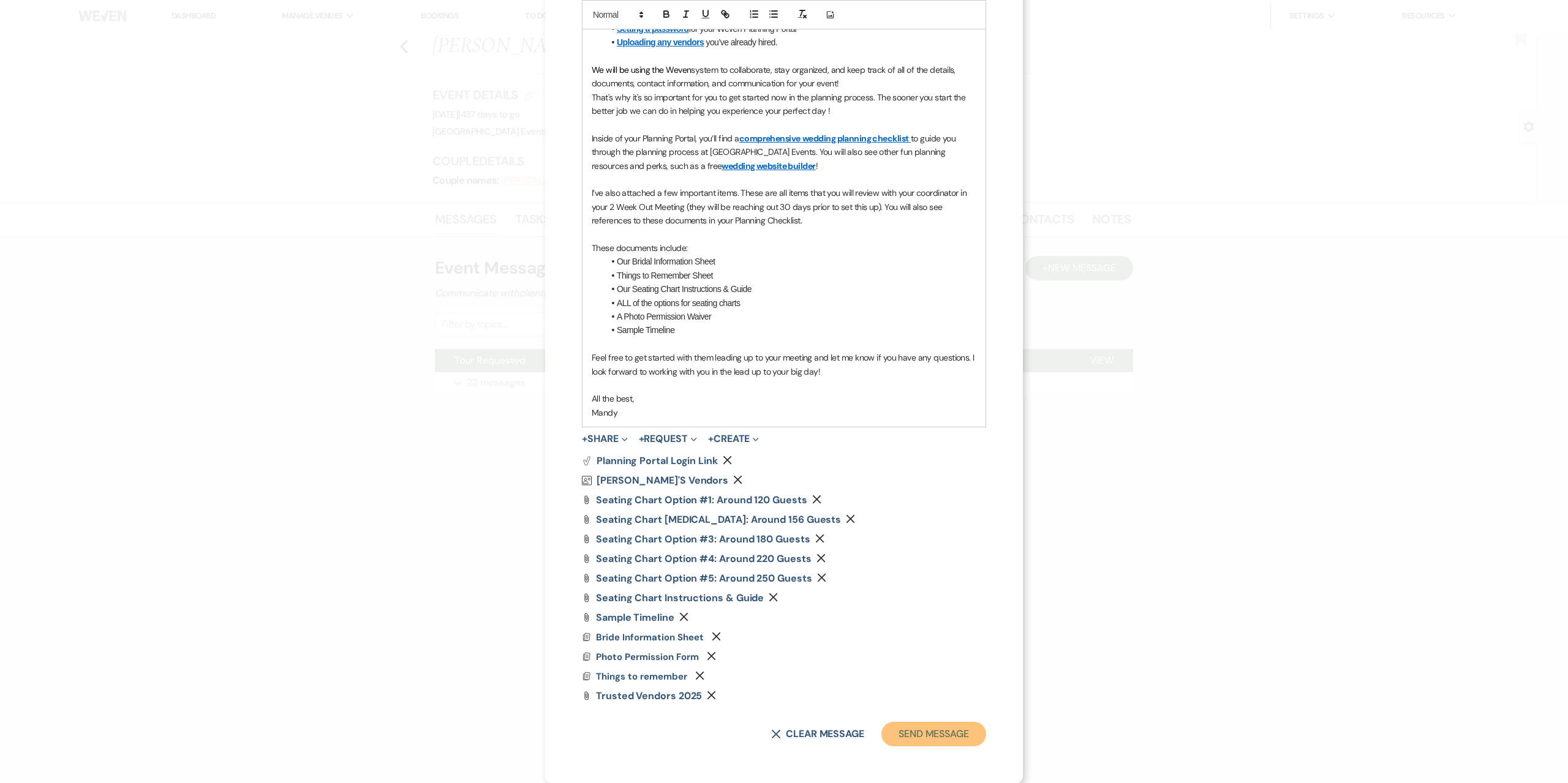
click at [922, 734] on button "Send Message" at bounding box center [933, 734] width 105 height 25
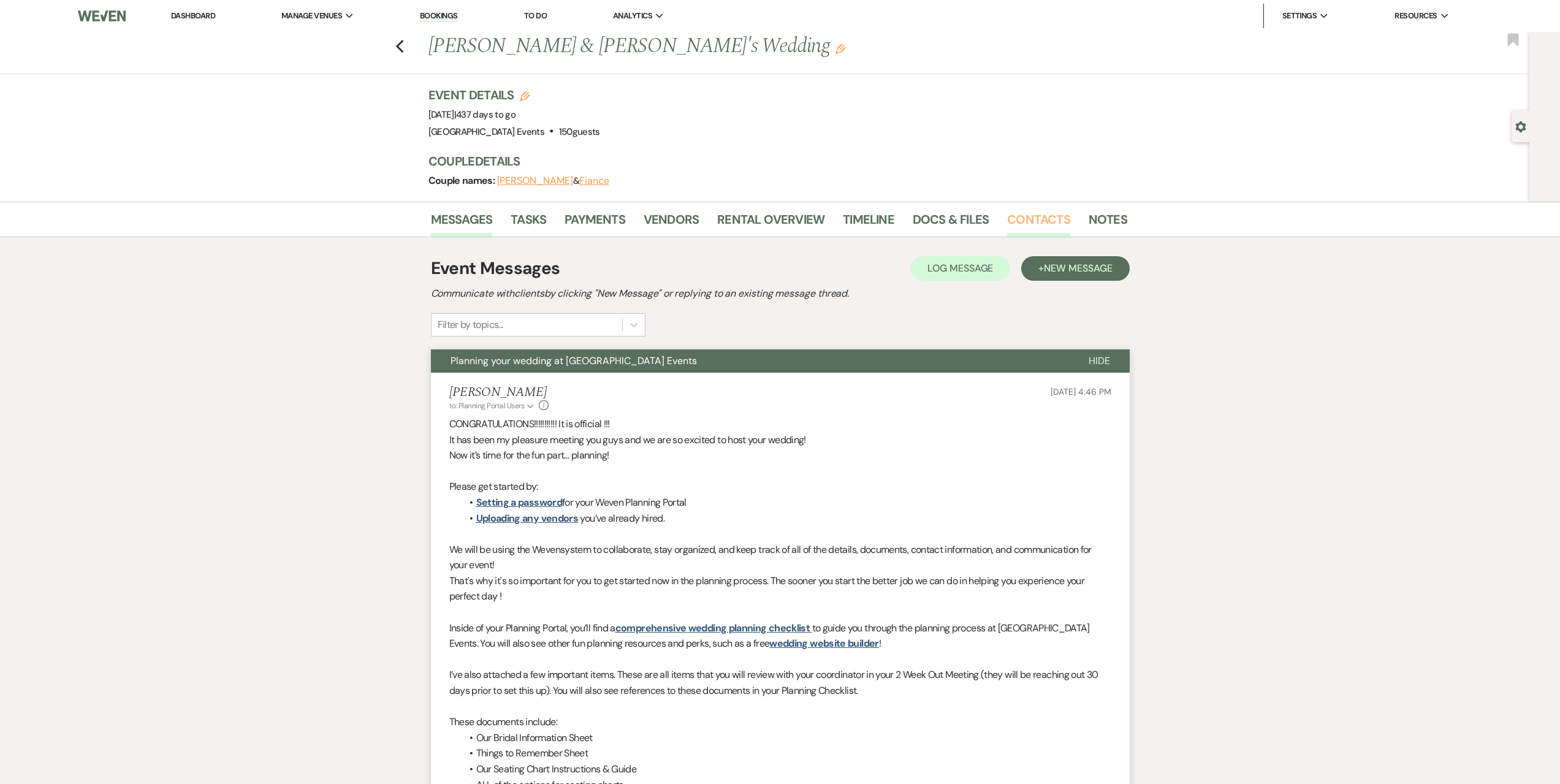
click at [1024, 218] on link "Contacts" at bounding box center [1039, 223] width 63 height 27
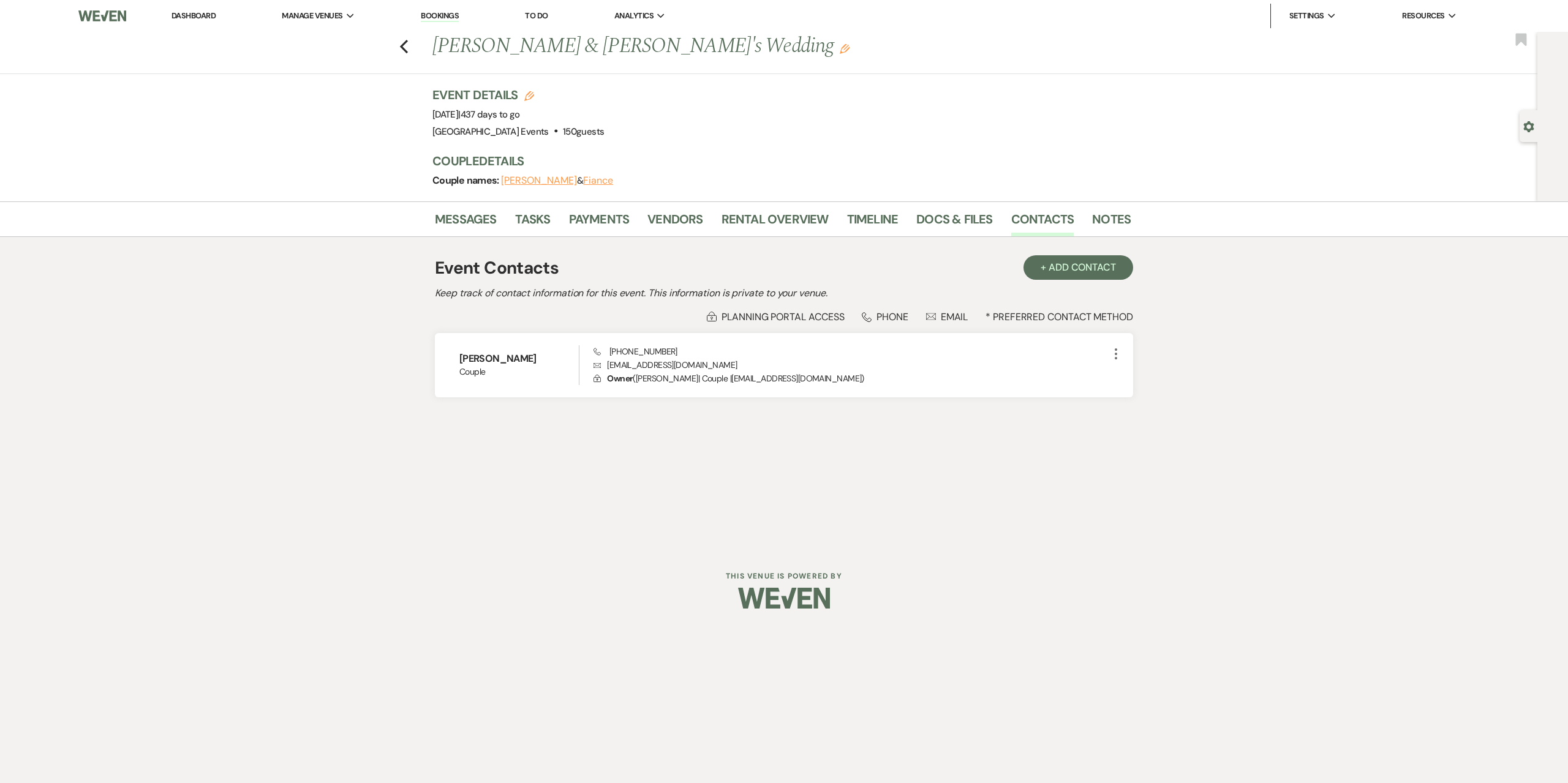
click at [197, 12] on link "Dashboard" at bounding box center [194, 16] width 44 height 11
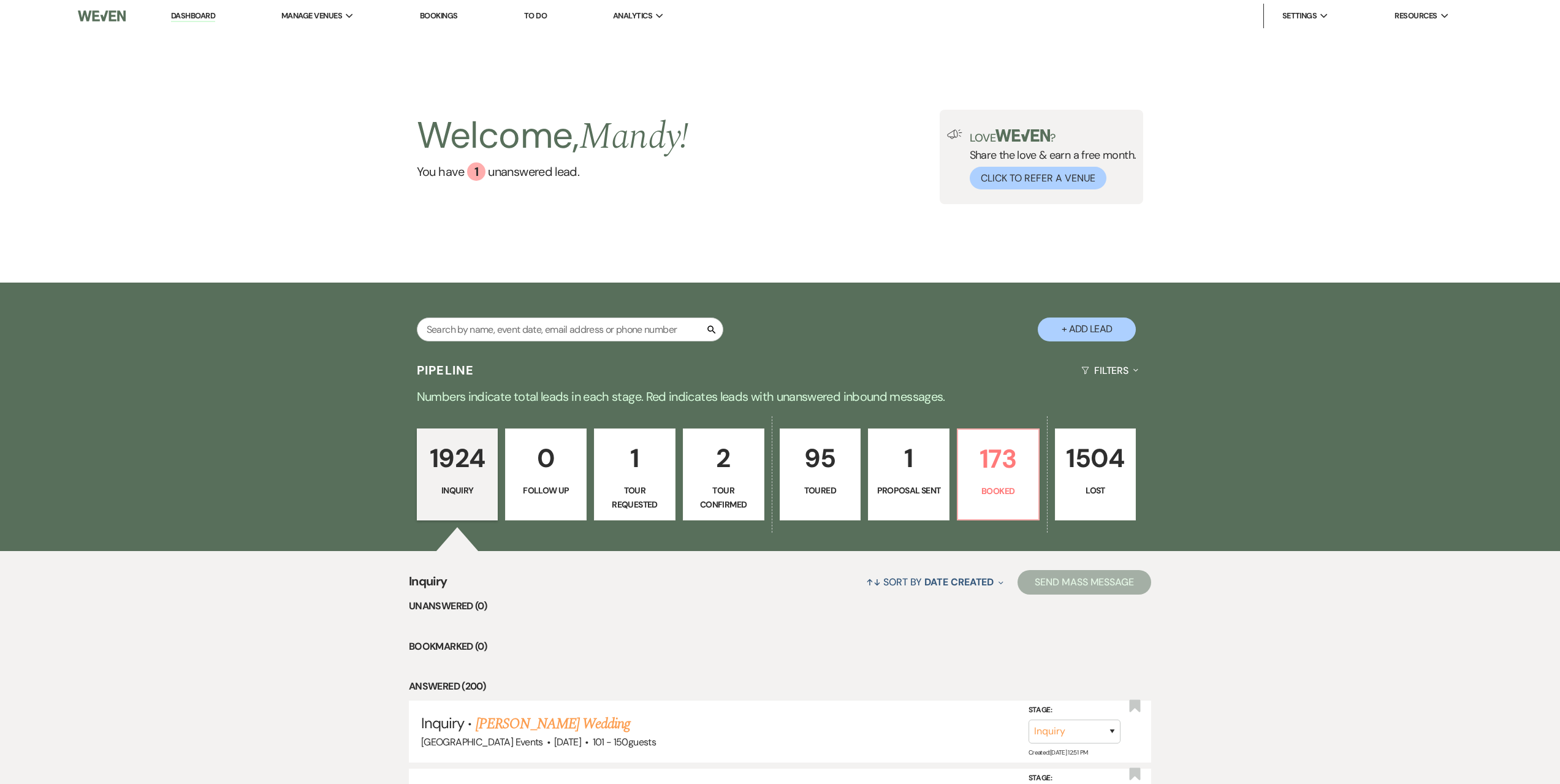
click at [919, 438] on p "1" at bounding box center [909, 458] width 66 height 41
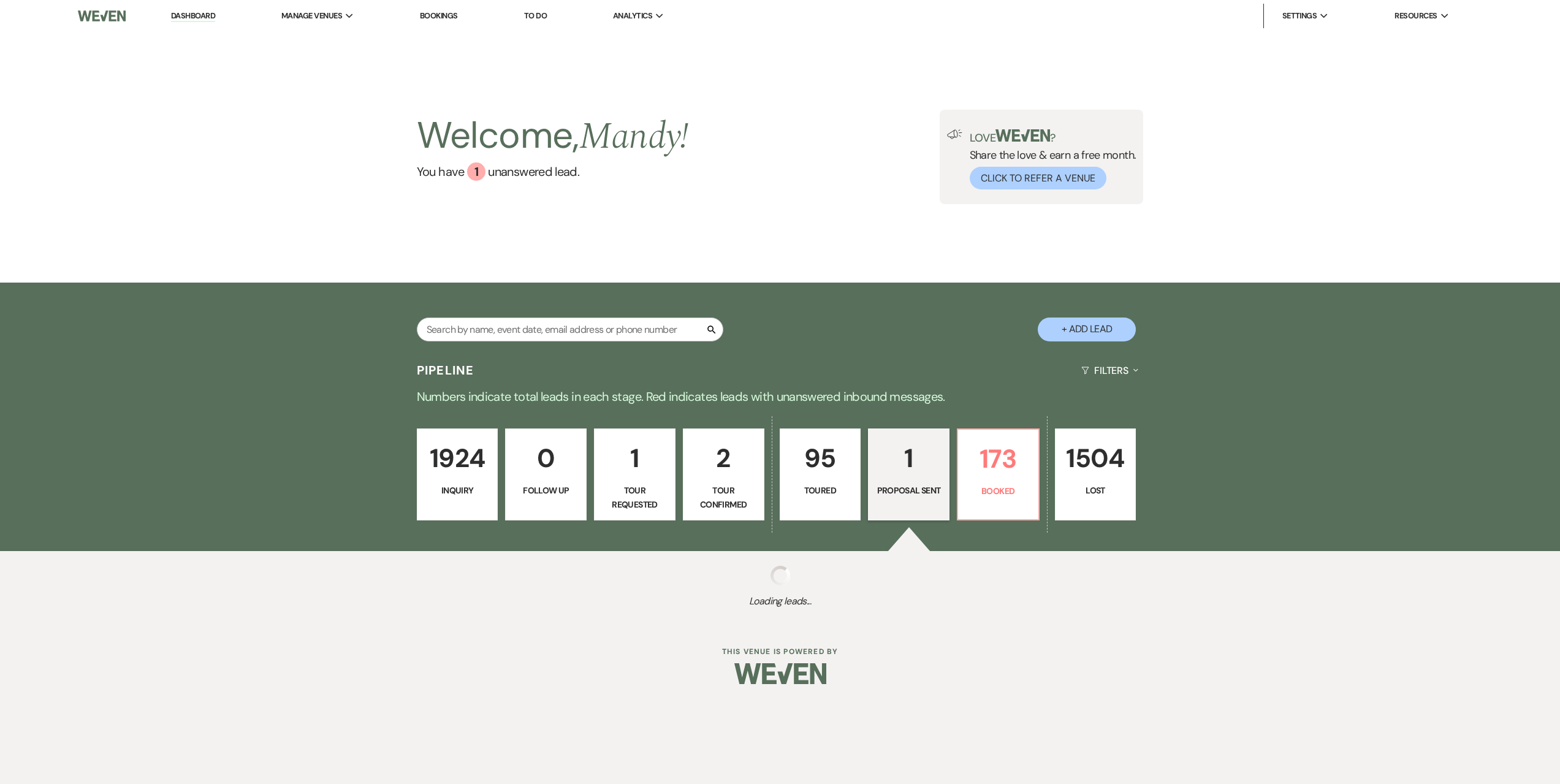
select select "6"
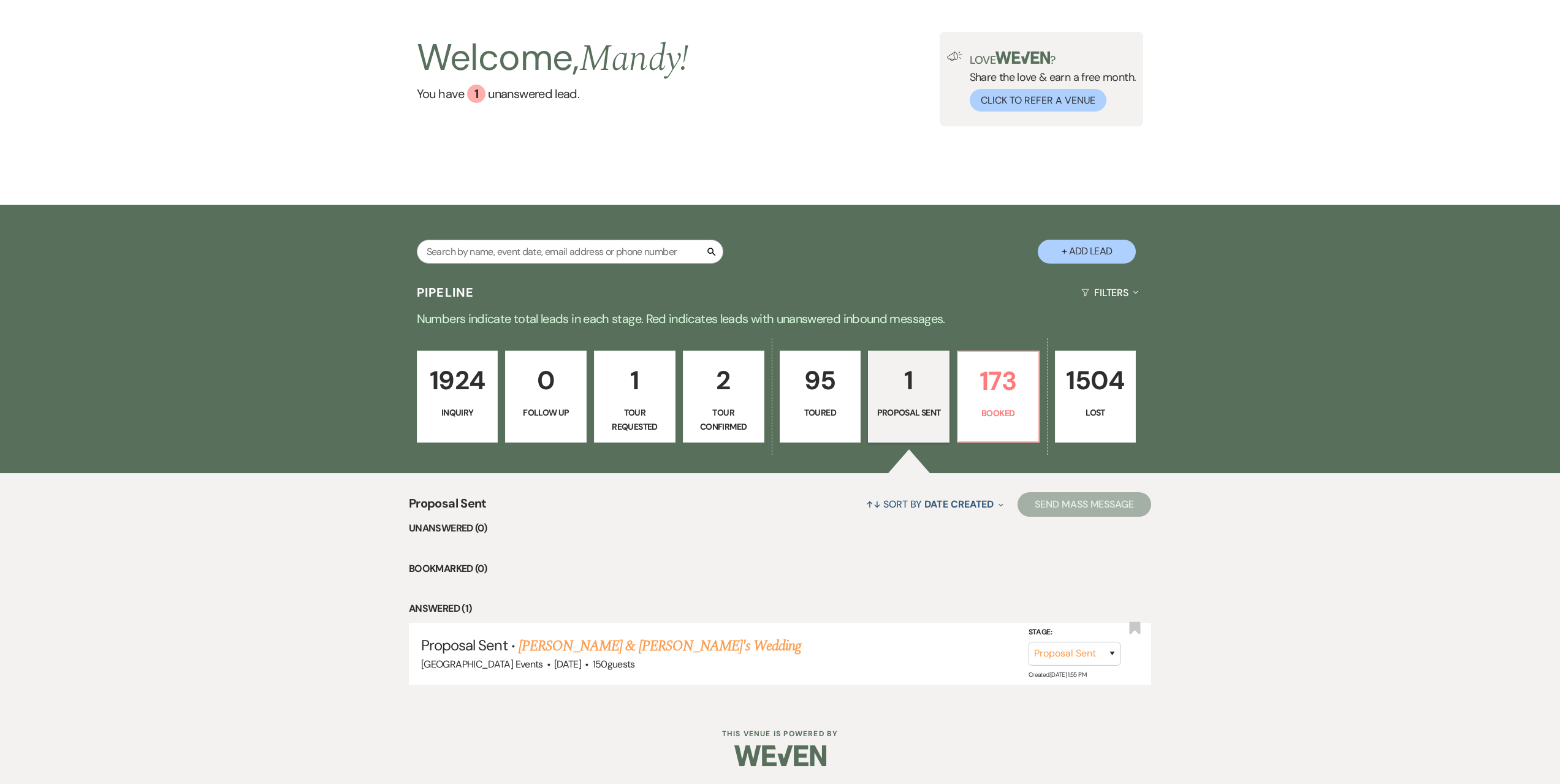
scroll to position [78, 0]
